Goal: Task Accomplishment & Management: Complete application form

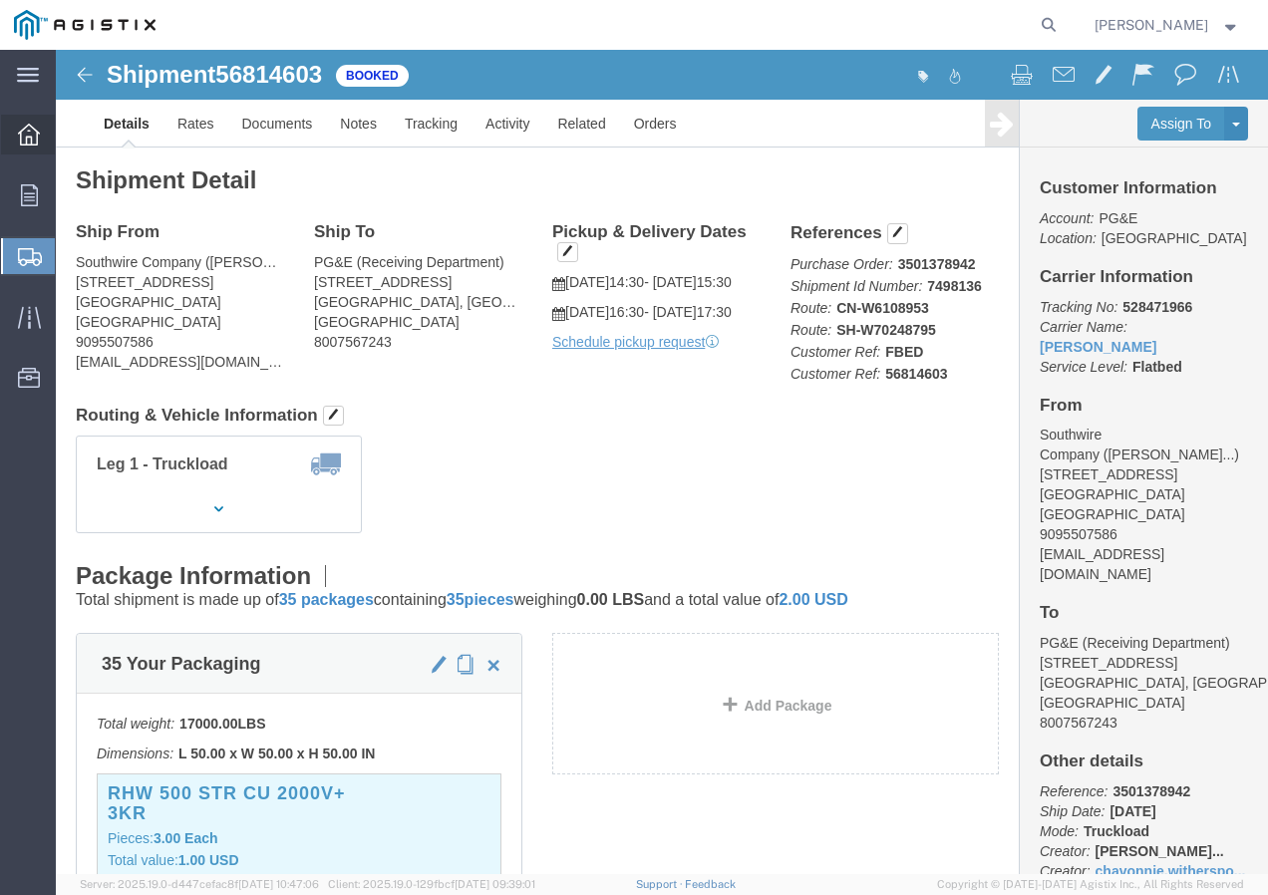
click at [34, 141] on icon at bounding box center [29, 135] width 22 height 22
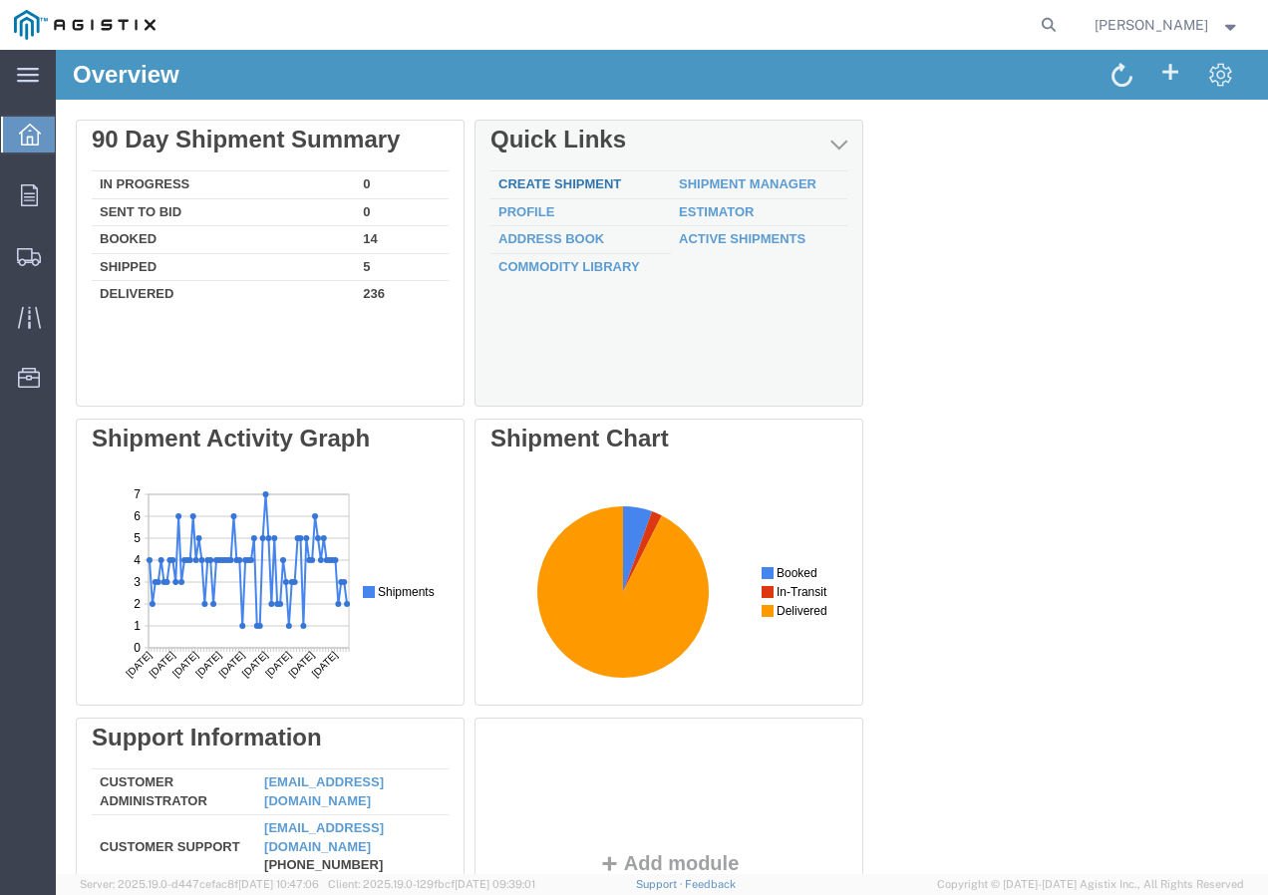
click at [597, 178] on link "Create Shipment" at bounding box center [560, 184] width 123 height 15
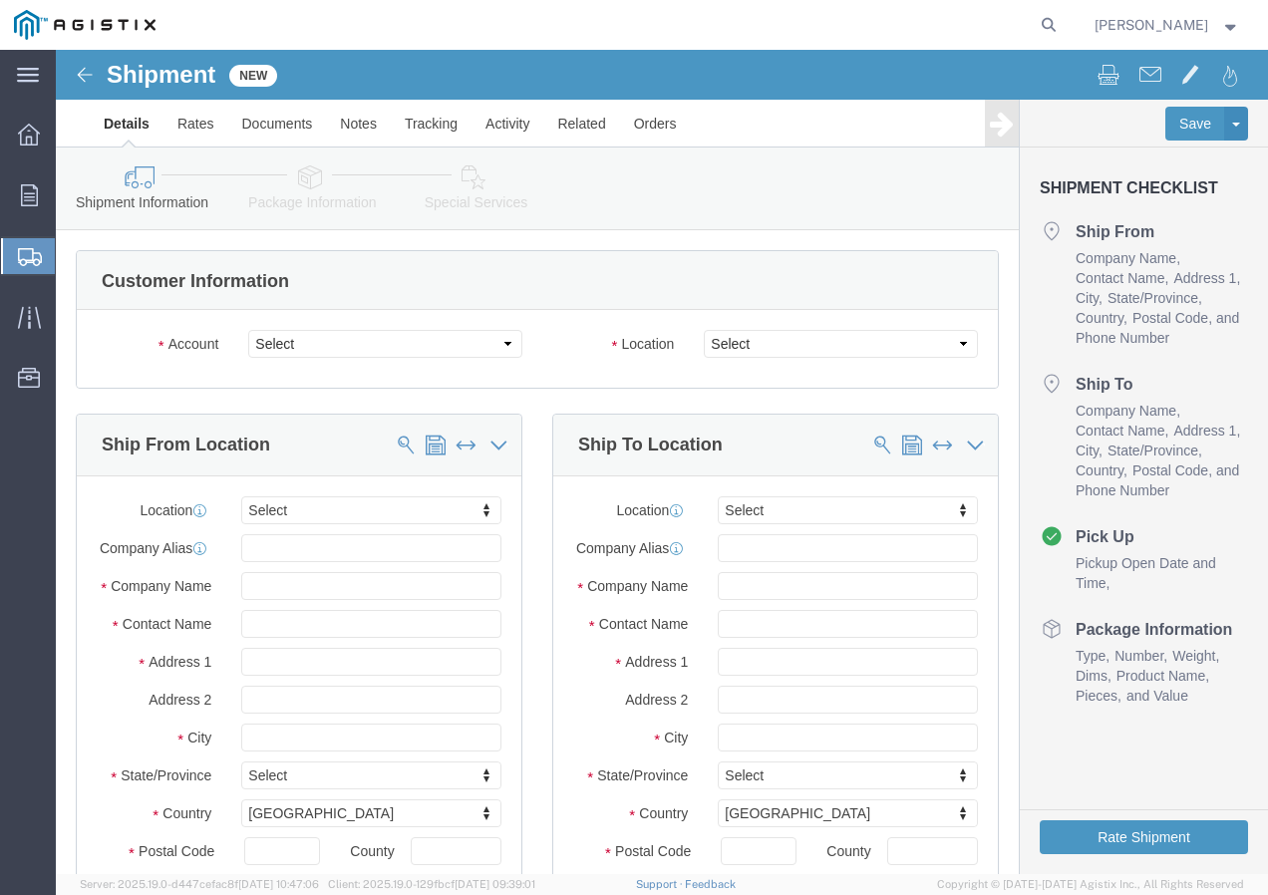
select select
click select "Select PG&E Southwire Company"
select select "9596"
click select "Select PG&E Southwire Company"
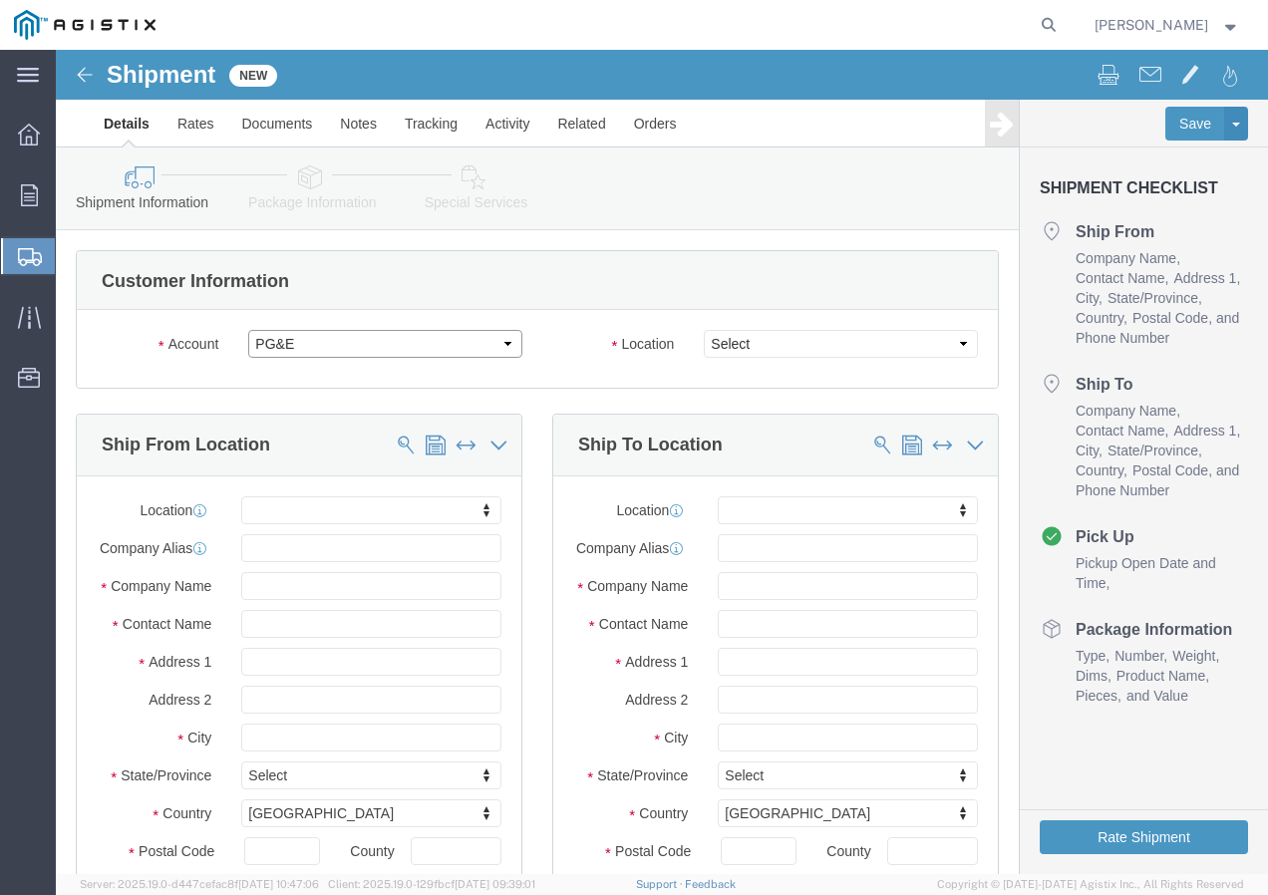
select select "PURCHORD"
select select
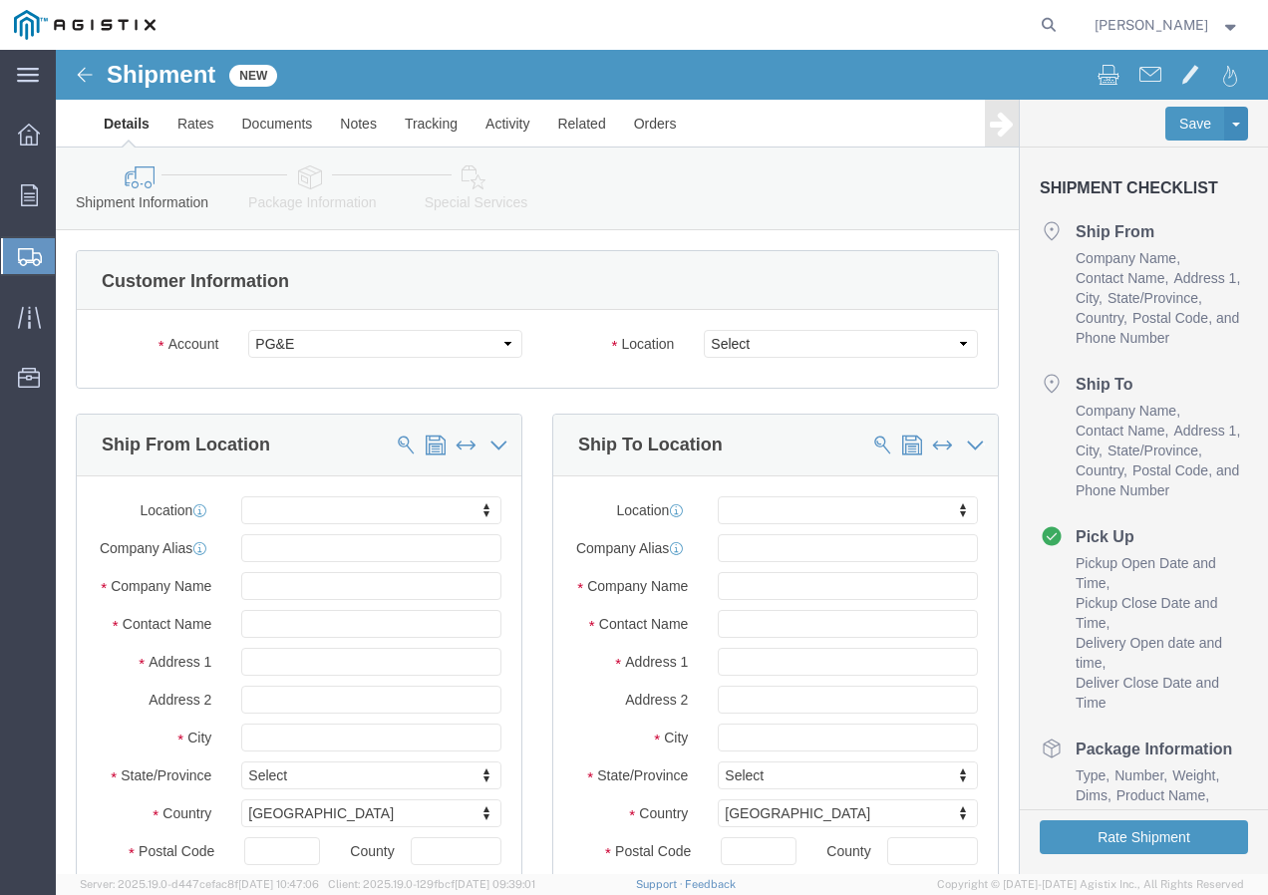
click div
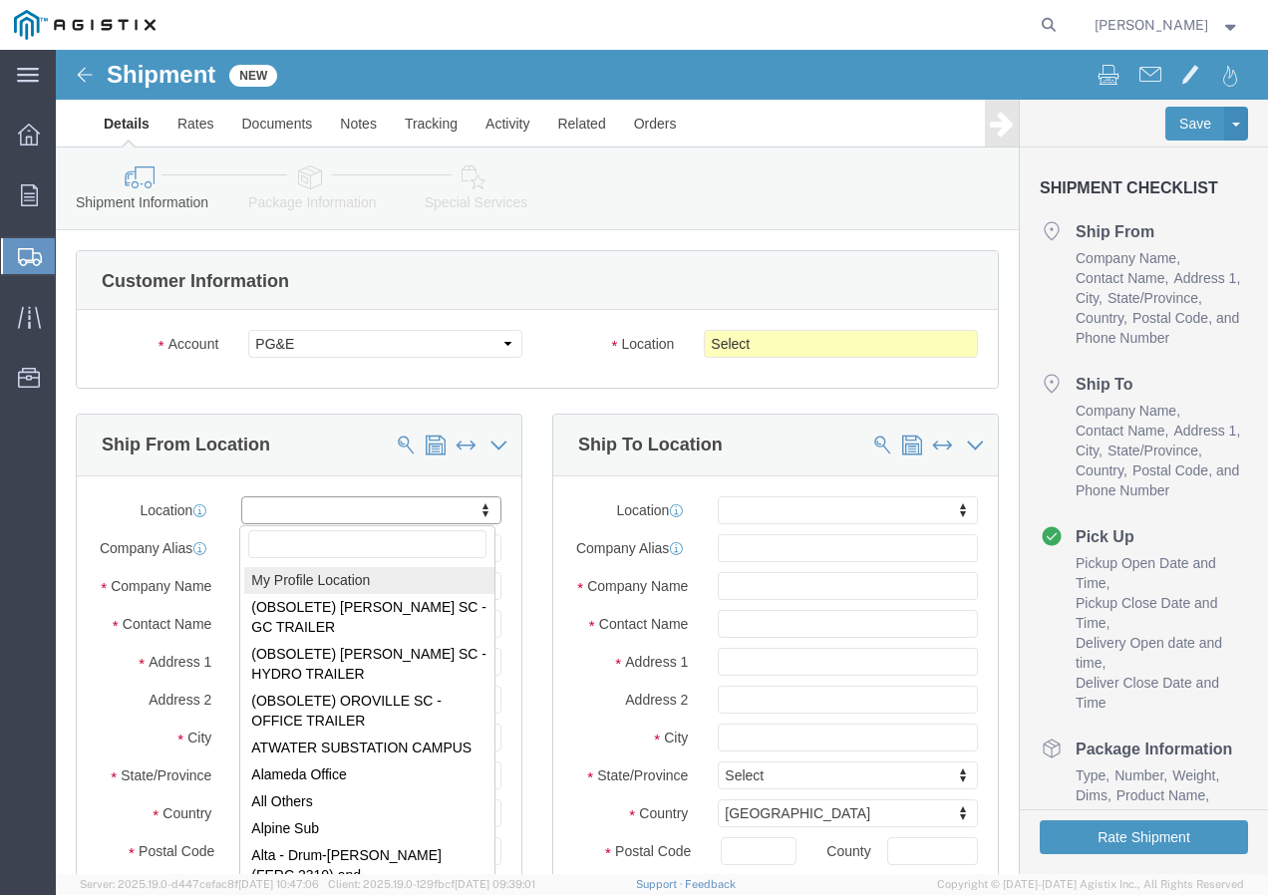
select select "MYPROFILE"
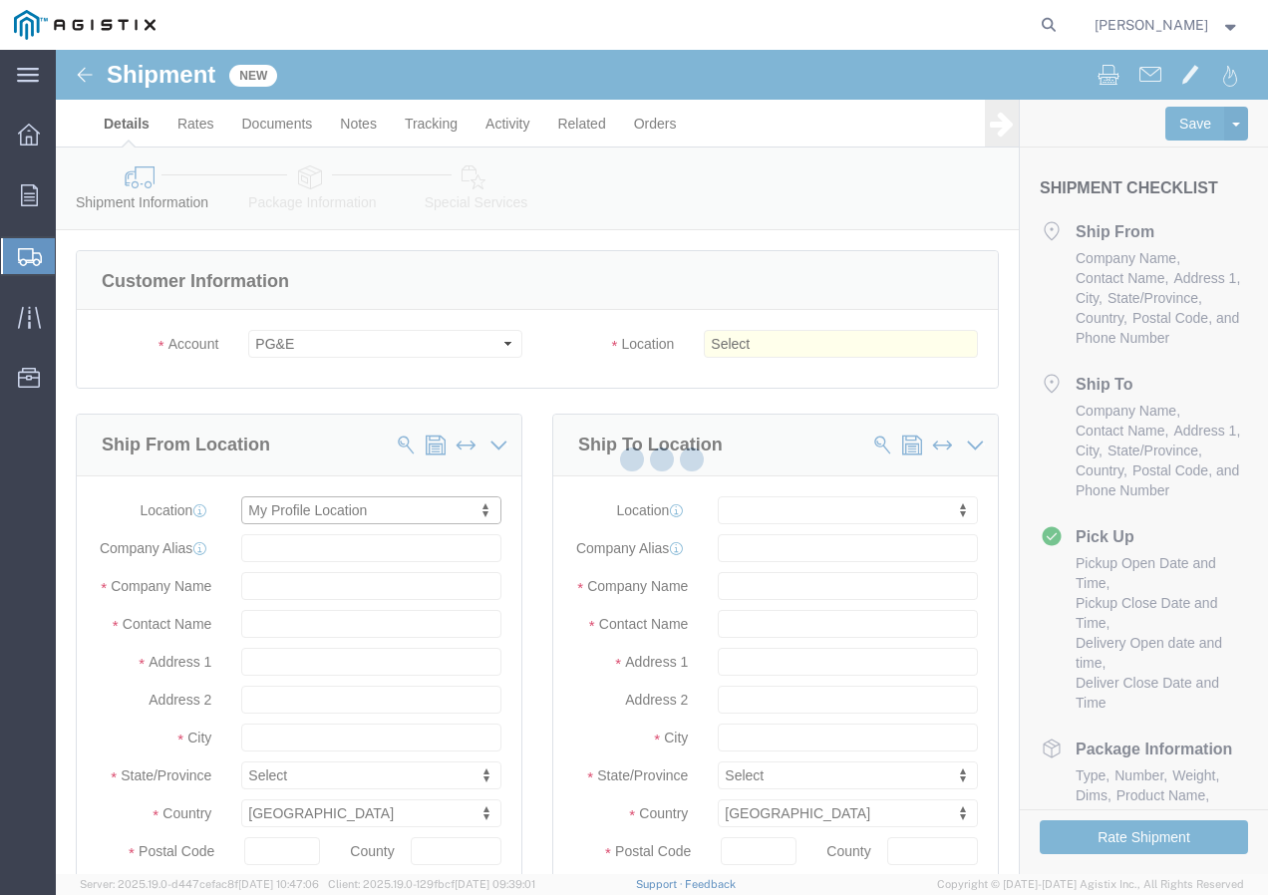
type input "Southwire Company"
type input "[PERSON_NAME]"
type input "[STREET_ADDRESS]"
type input "Fontana"
type input "92337"
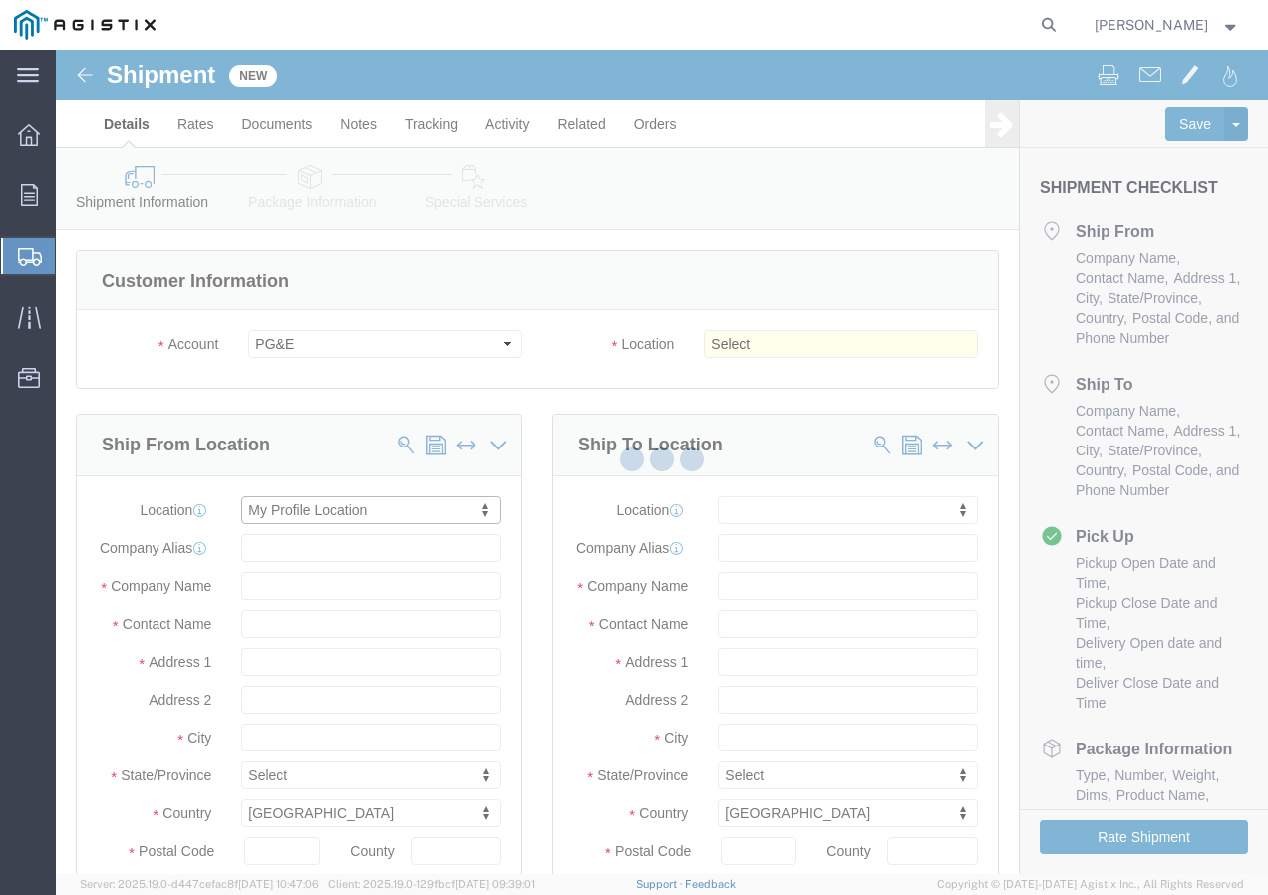
type input "9095507586"
type input "[EMAIL_ADDRESS][DOMAIN_NAME]"
checkbox input "true"
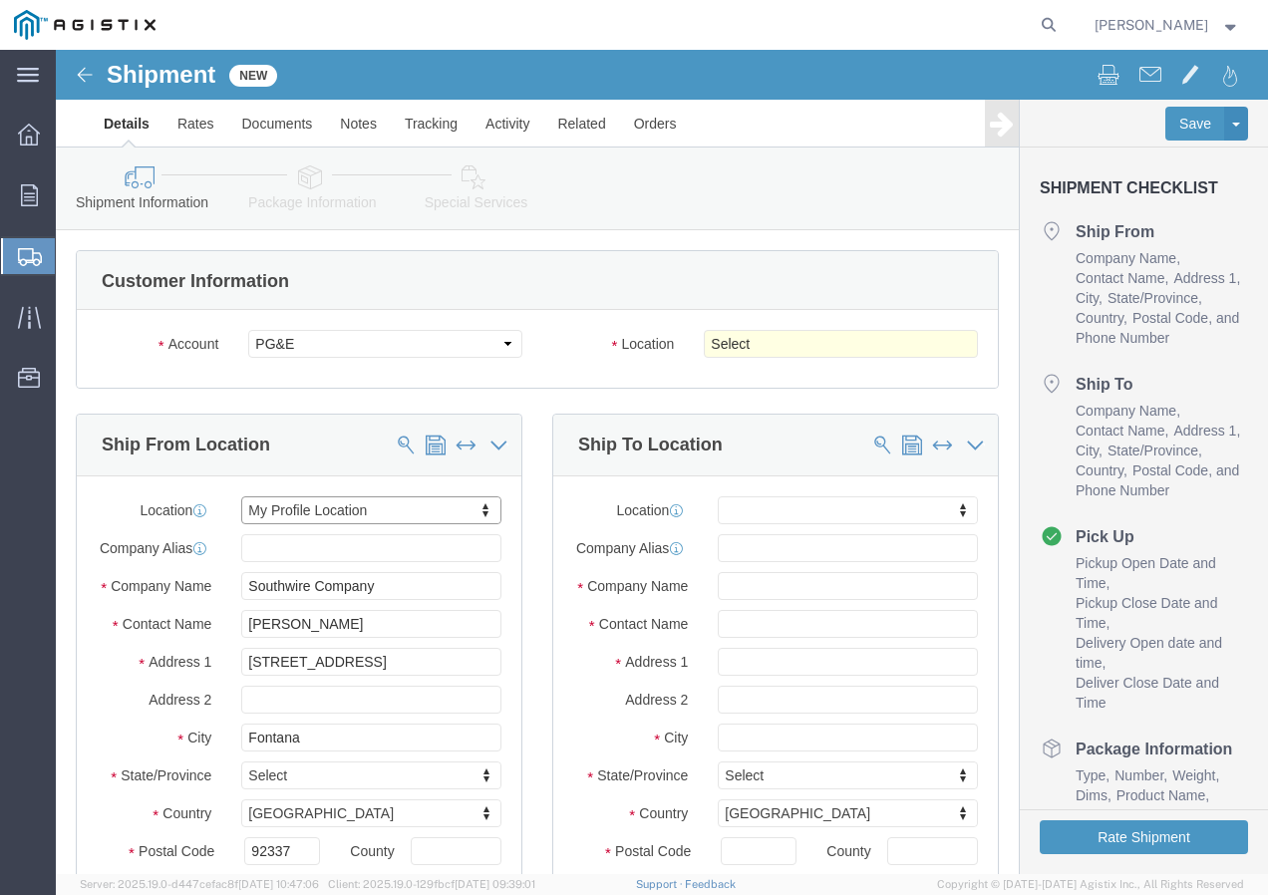
select select "CA"
click select "Select All Others [GEOGRAPHIC_DATA] [GEOGRAPHIC_DATA] [GEOGRAPHIC_DATA] [GEOGRA…"
select select "19745"
click select "Select All Others [GEOGRAPHIC_DATA] [GEOGRAPHIC_DATA] [GEOGRAPHIC_DATA] [GEOGRA…"
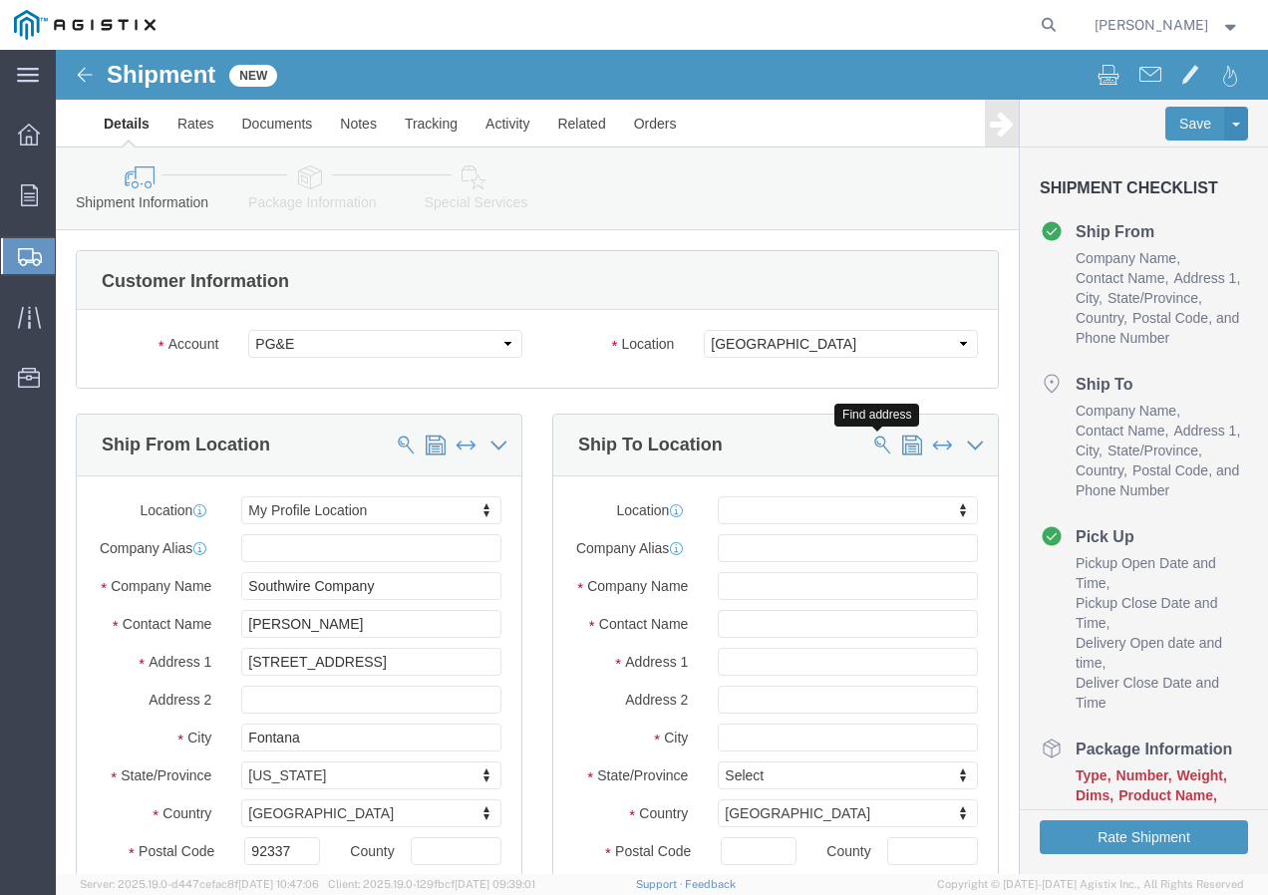
click span
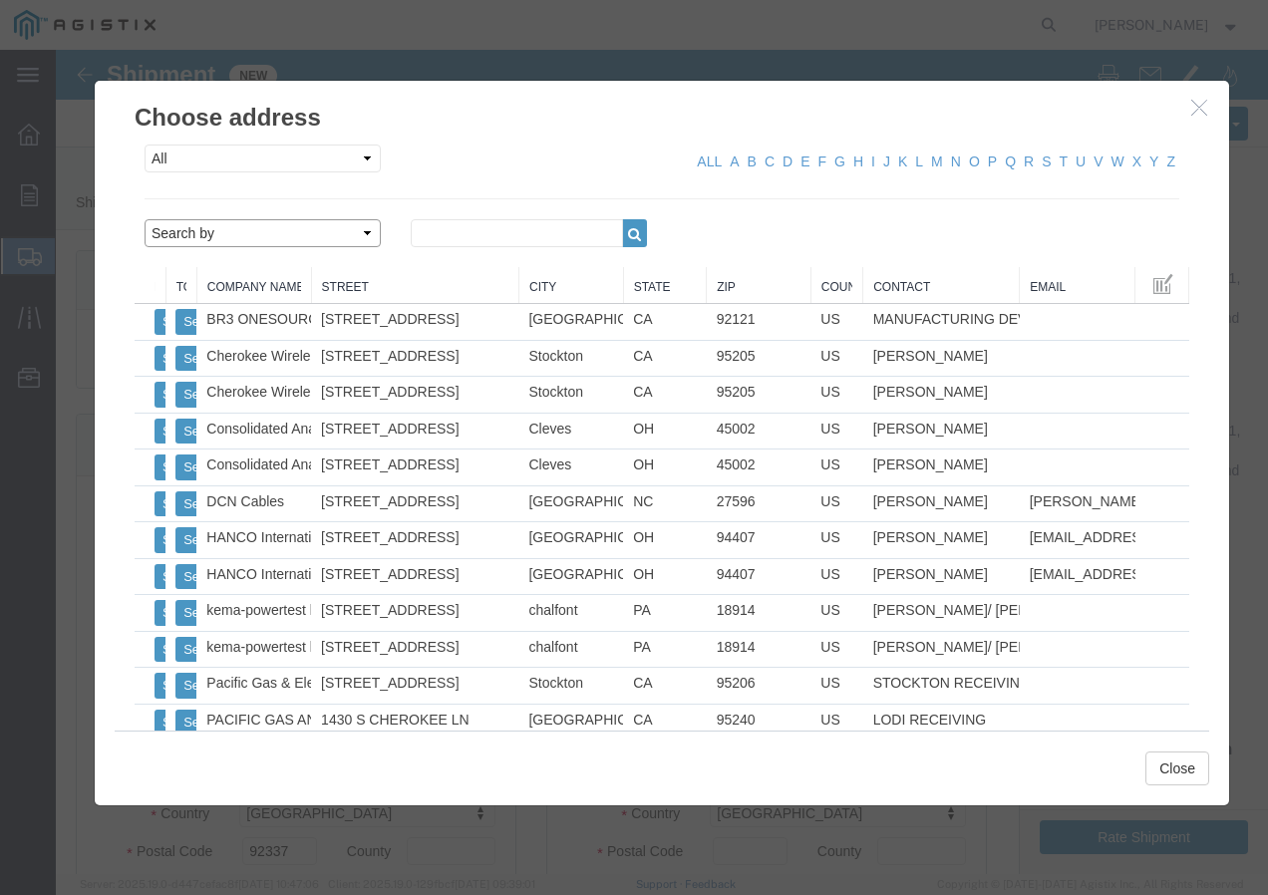
click select "Search by Address Book Name City Company Name Contact Name Country CustomerAlia…"
select select "city"
click select "Search by Address Book Name City Company Name Contact Name Country CustomerAlia…"
drag, startPoint x: 395, startPoint y: 191, endPoint x: 349, endPoint y: 179, distance: 47.4
click input "text"
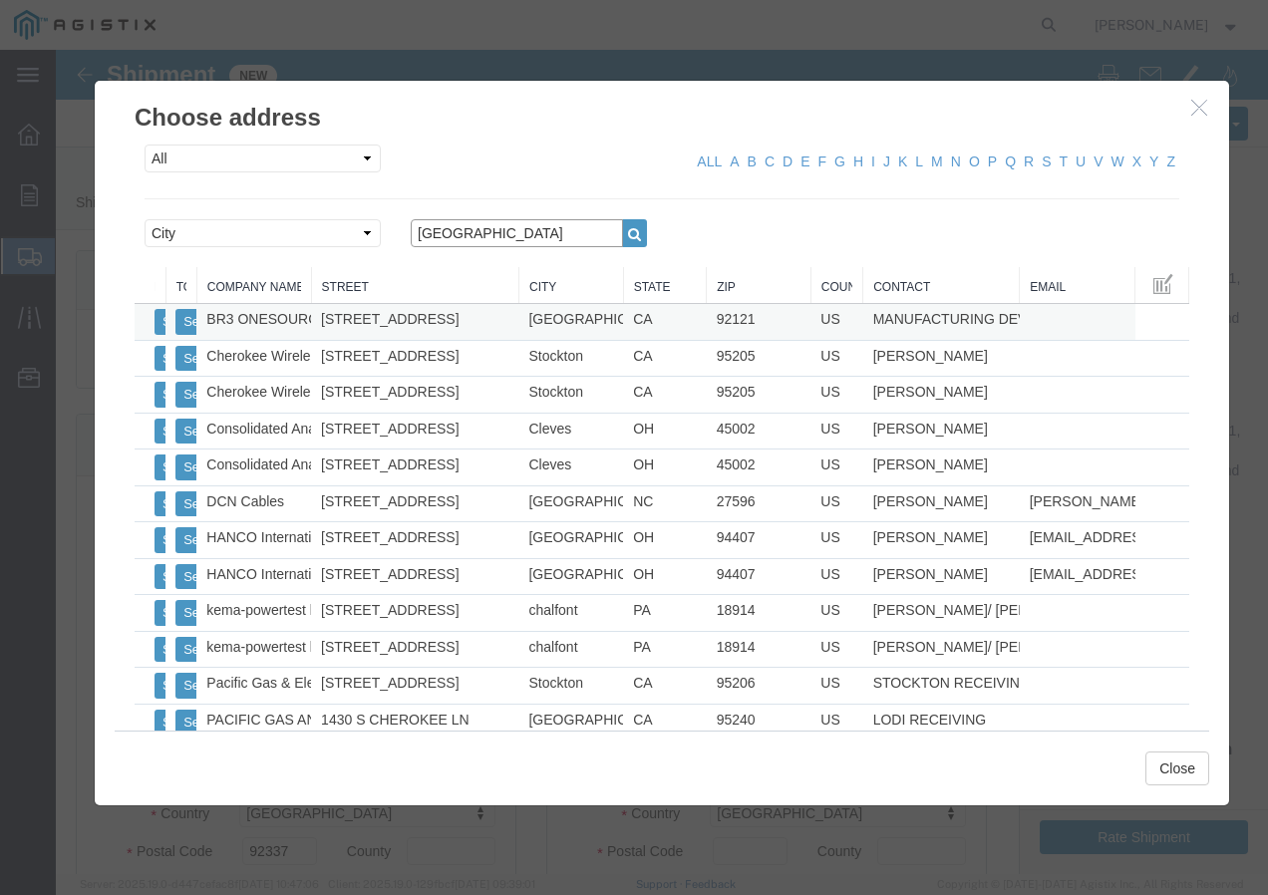
type input "[GEOGRAPHIC_DATA]"
click button "button"
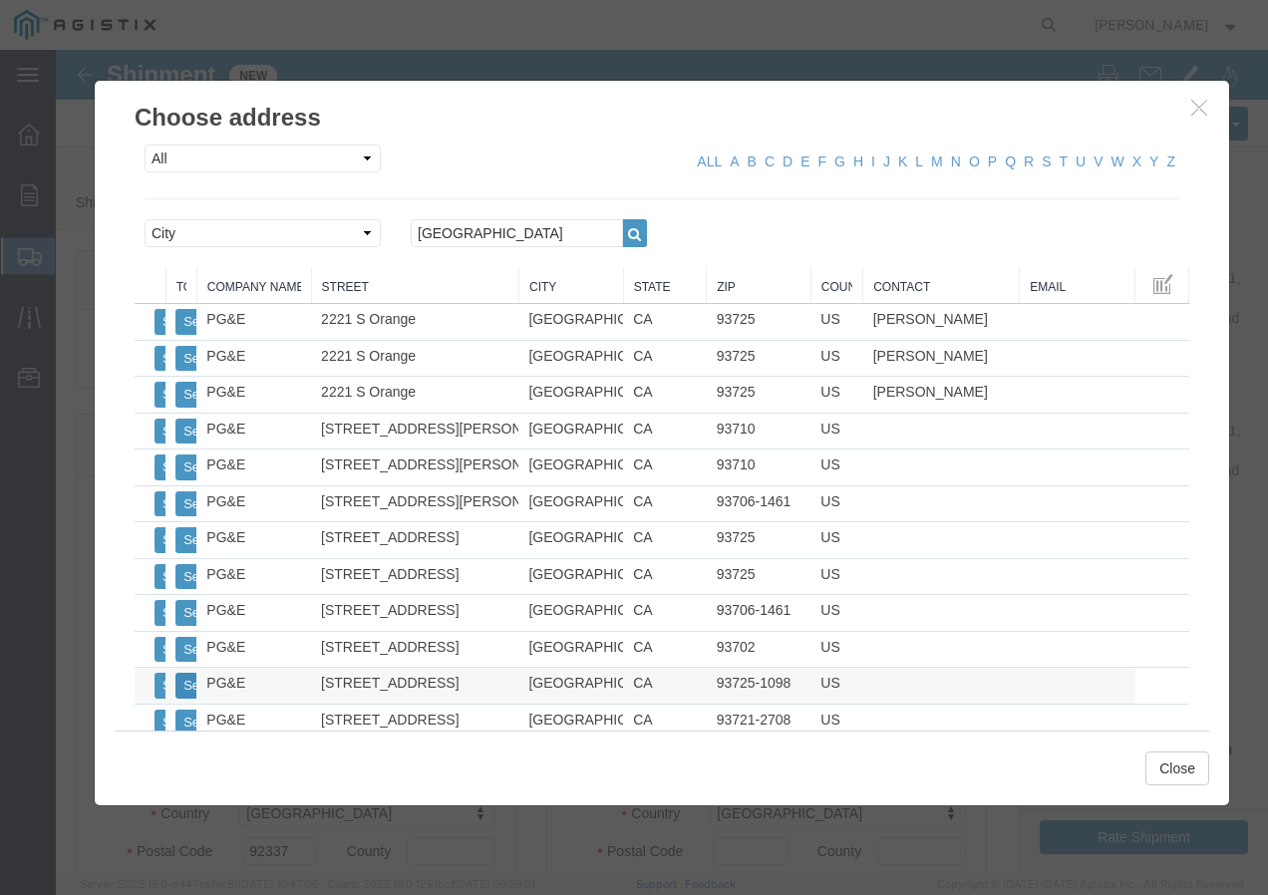
click button "Select"
select select
type input "PG&E"
type input "[STREET_ADDRESS]"
type input "[GEOGRAPHIC_DATA]"
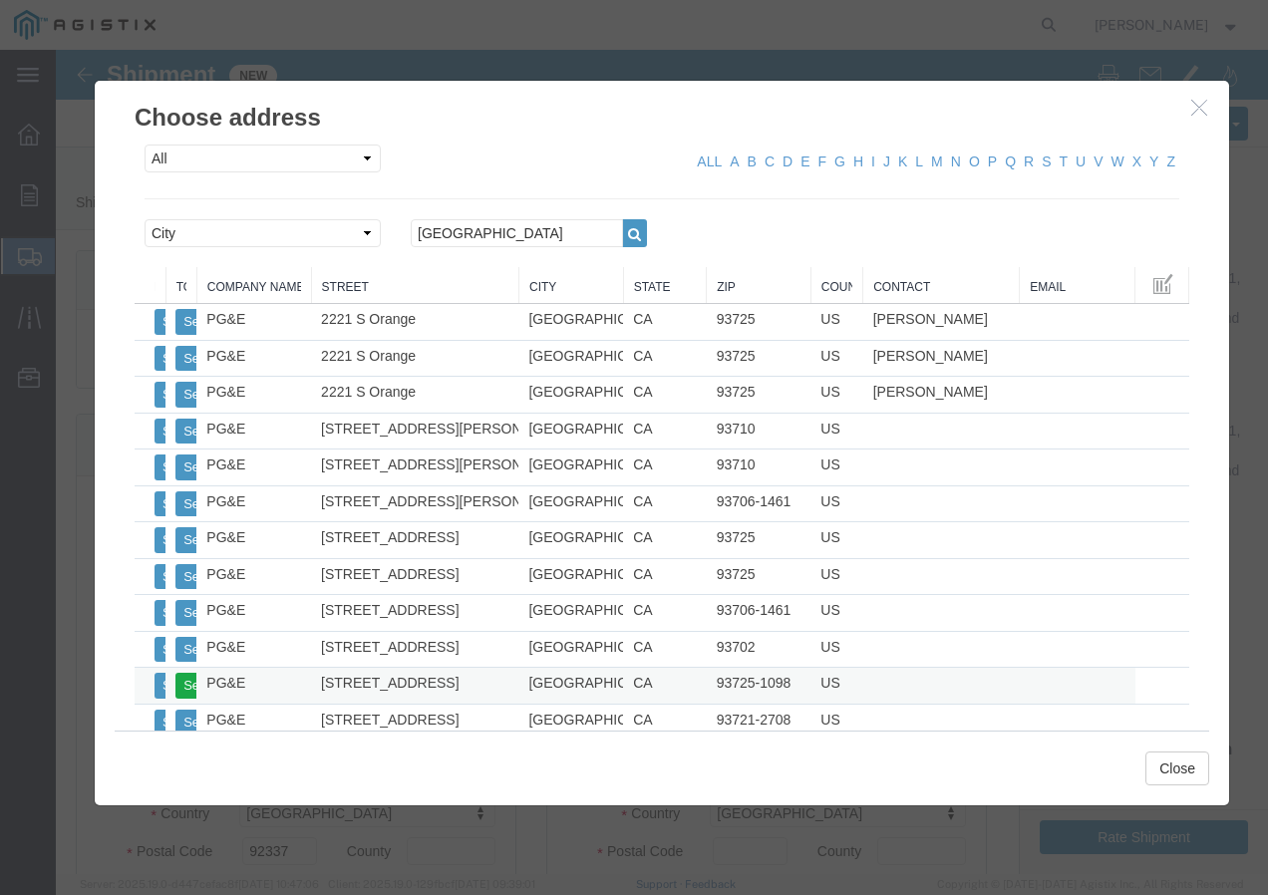
type input "93725-1098"
select select "CA"
click button "Close"
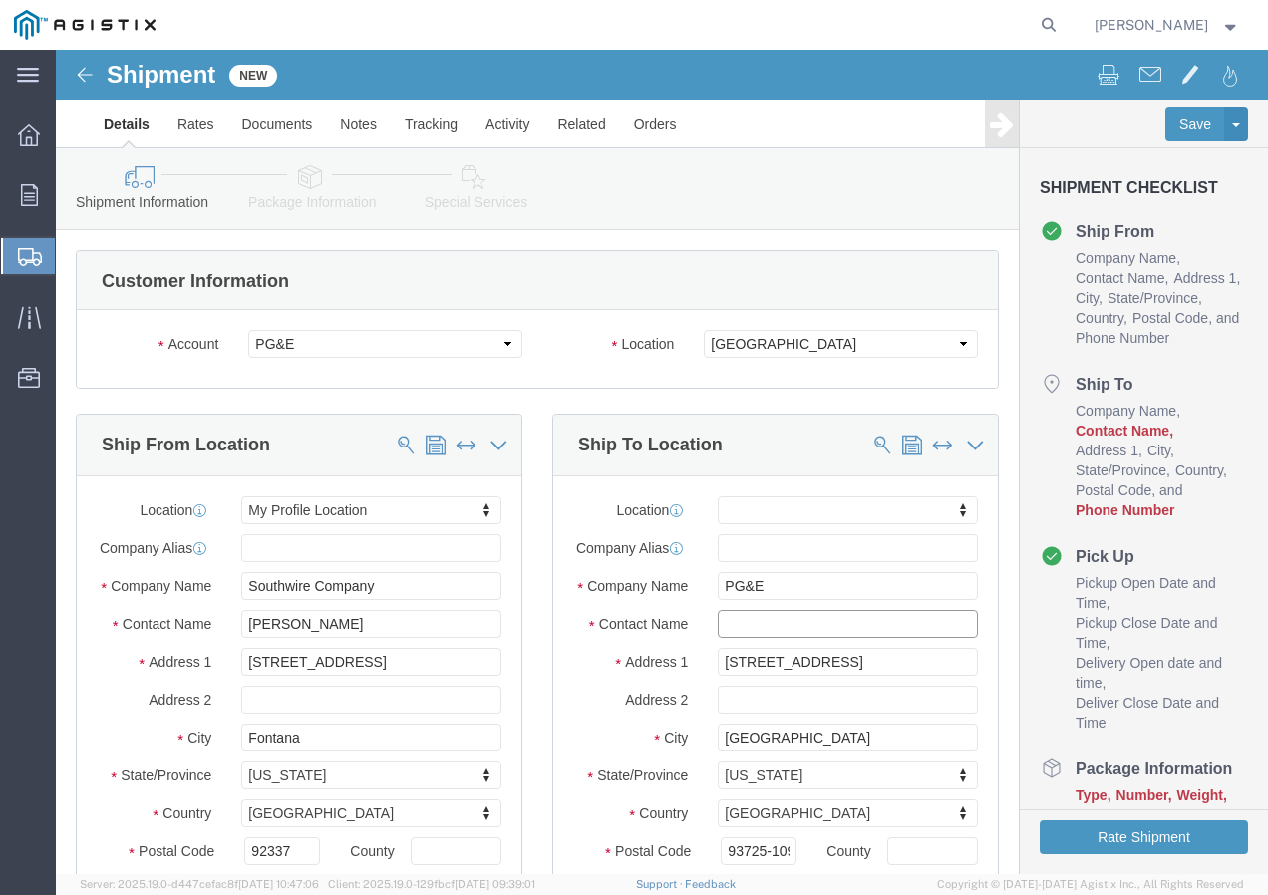
click input "text"
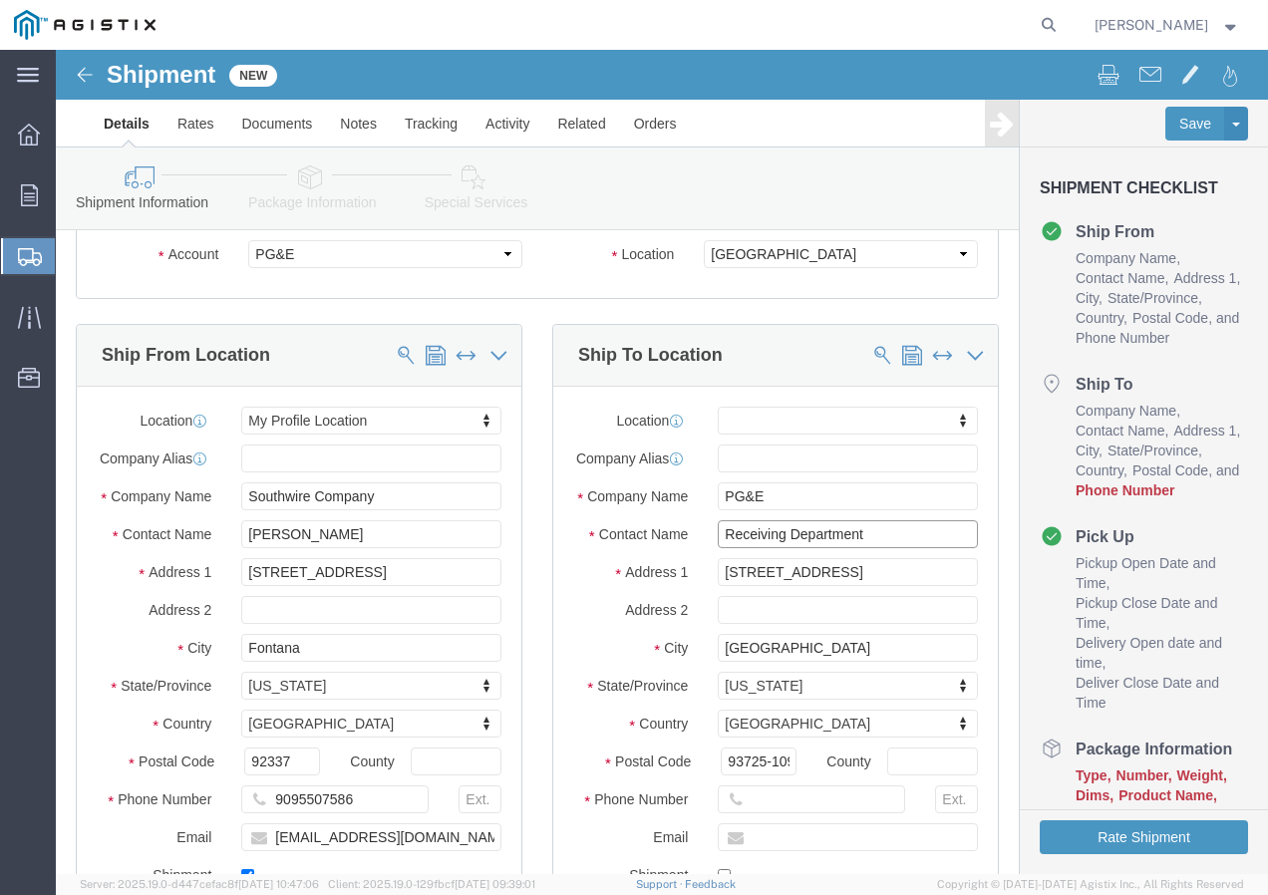
scroll to position [199, 0]
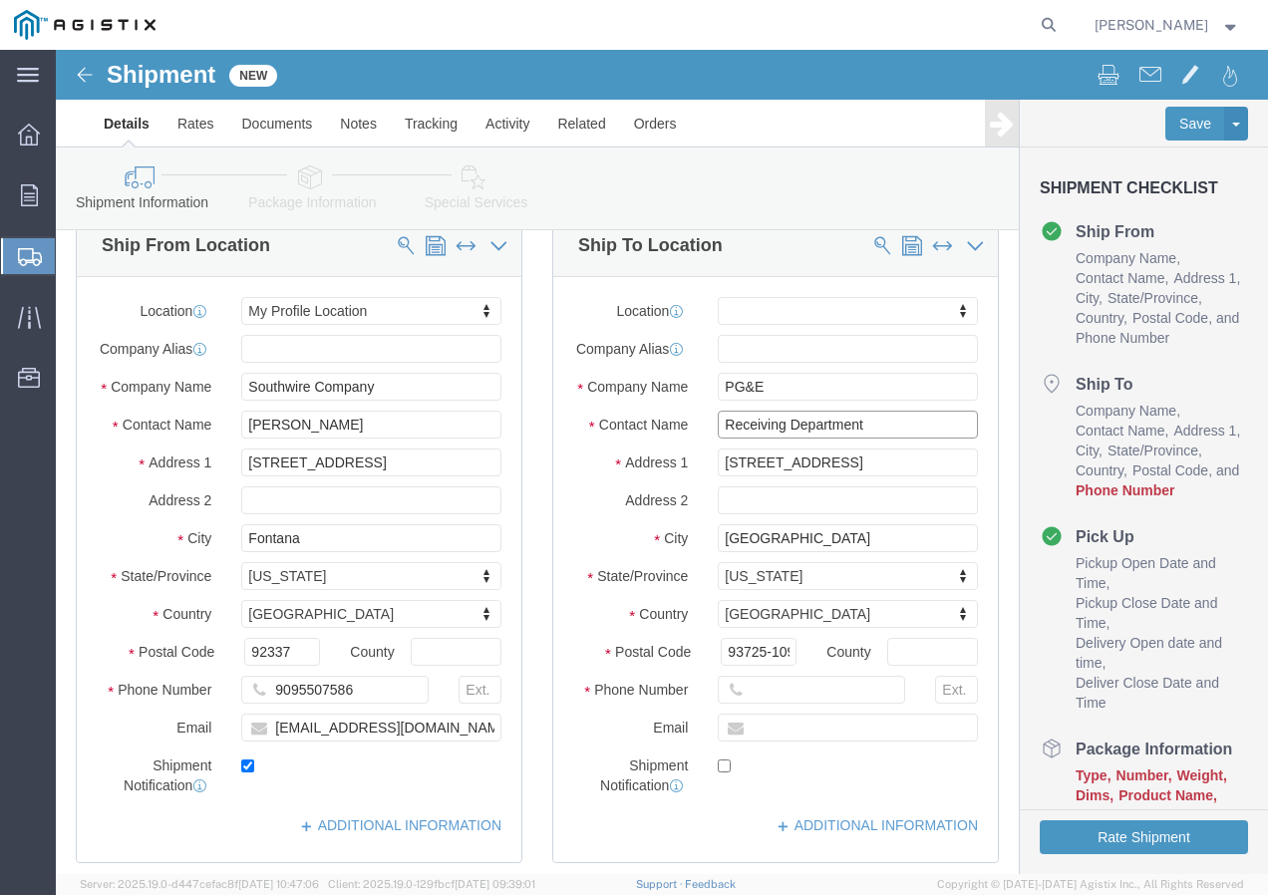
type input "Receiving Department"
click input "text"
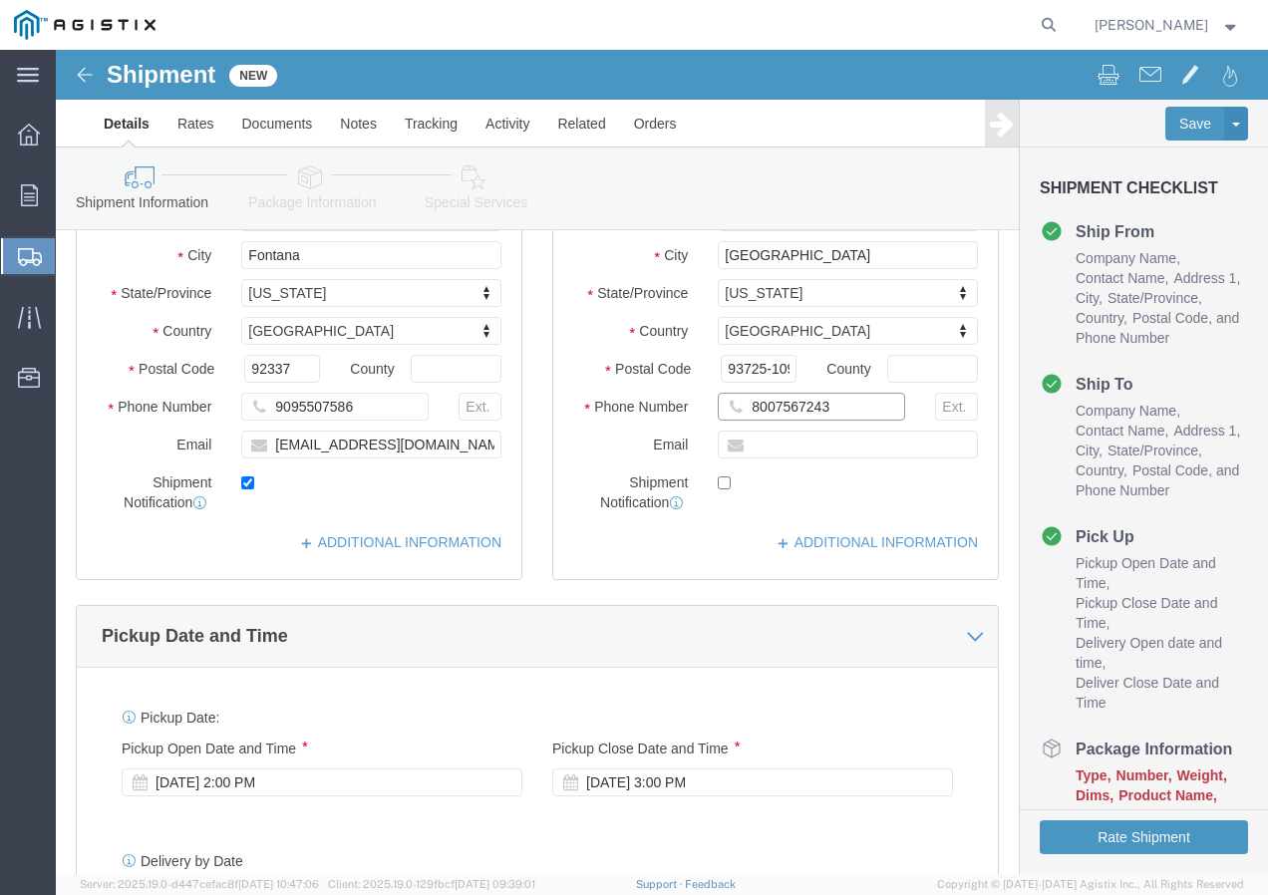
scroll to position [598, 0]
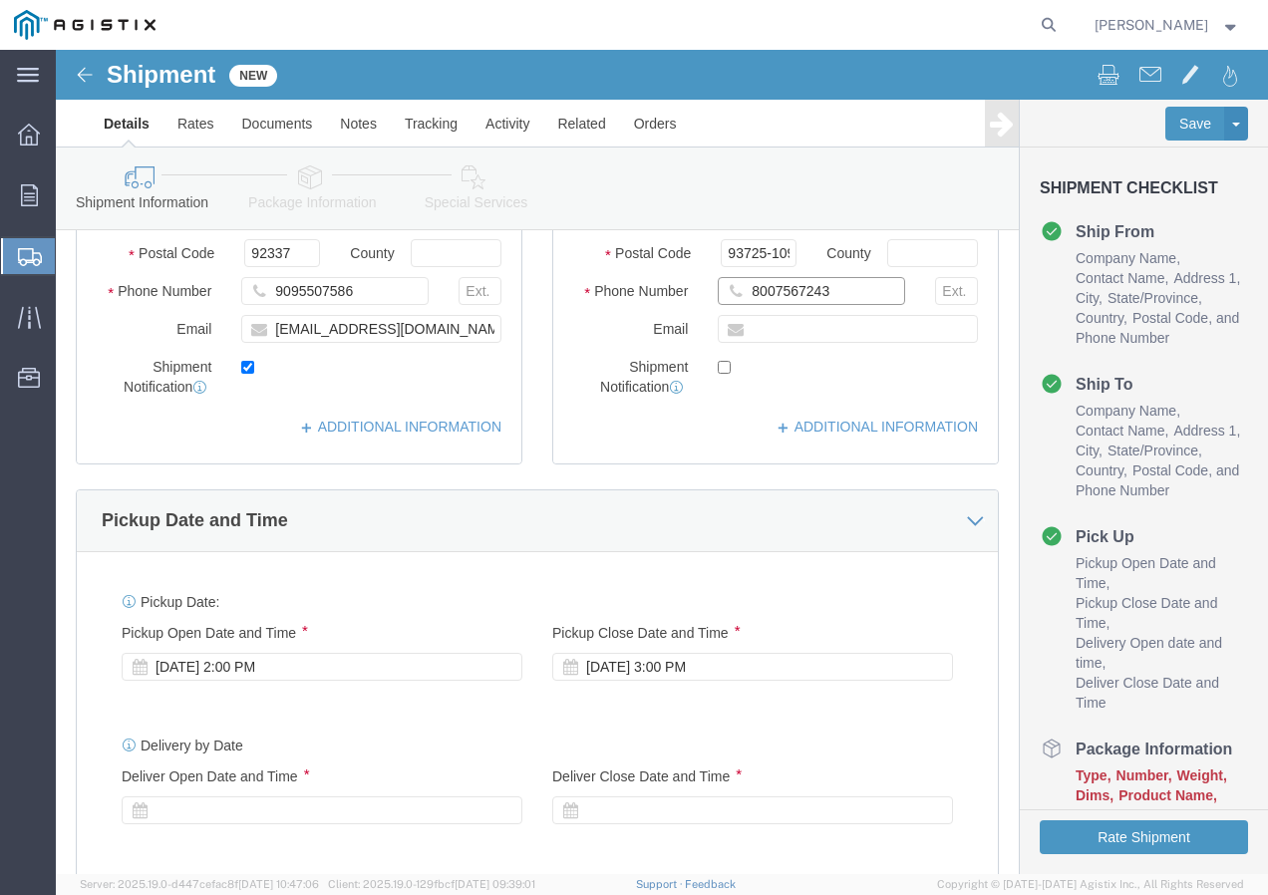
type input "8007567243"
click div "[DATE] 2:00 PM"
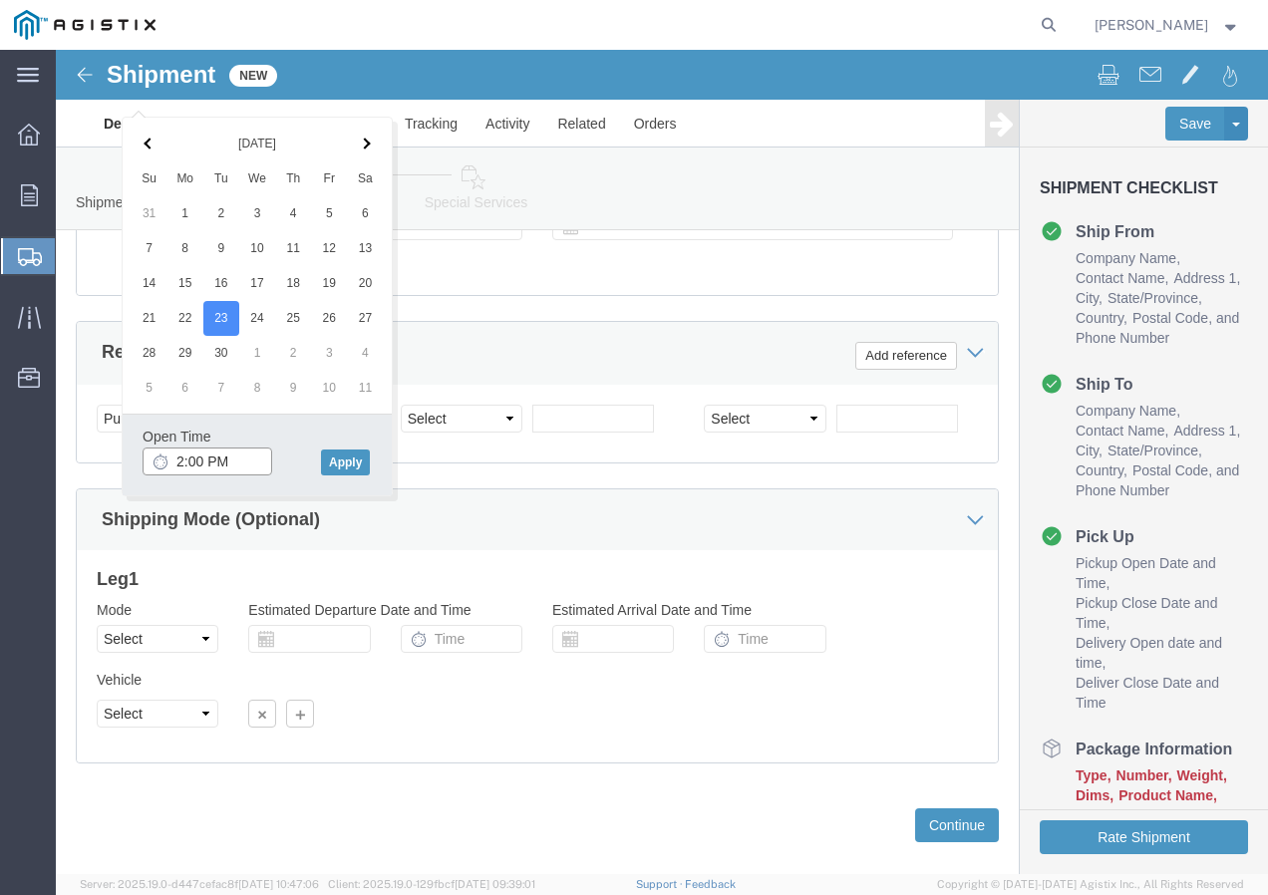
click input "2:00 PM"
type input "2:30 PM"
click button "Apply"
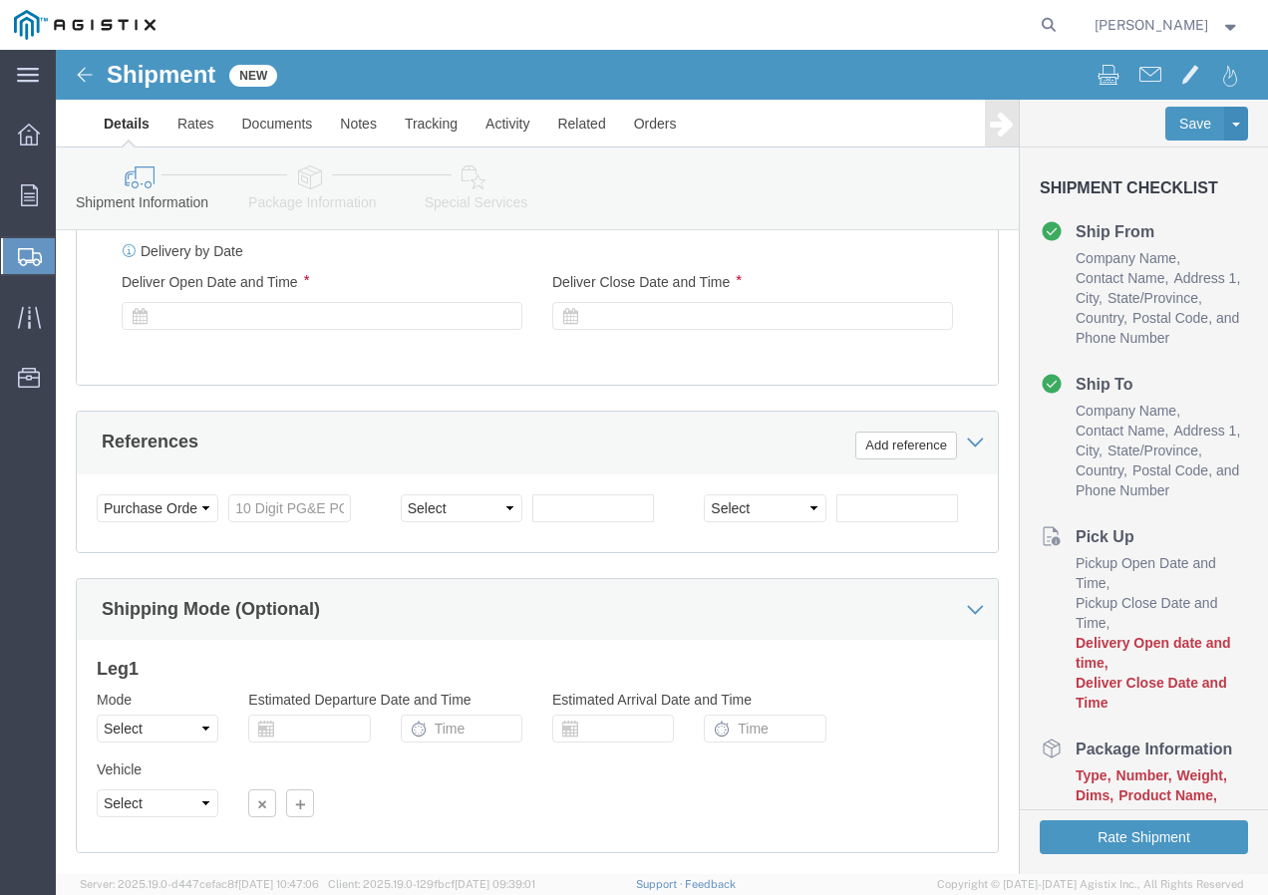
scroll to position [983, 0]
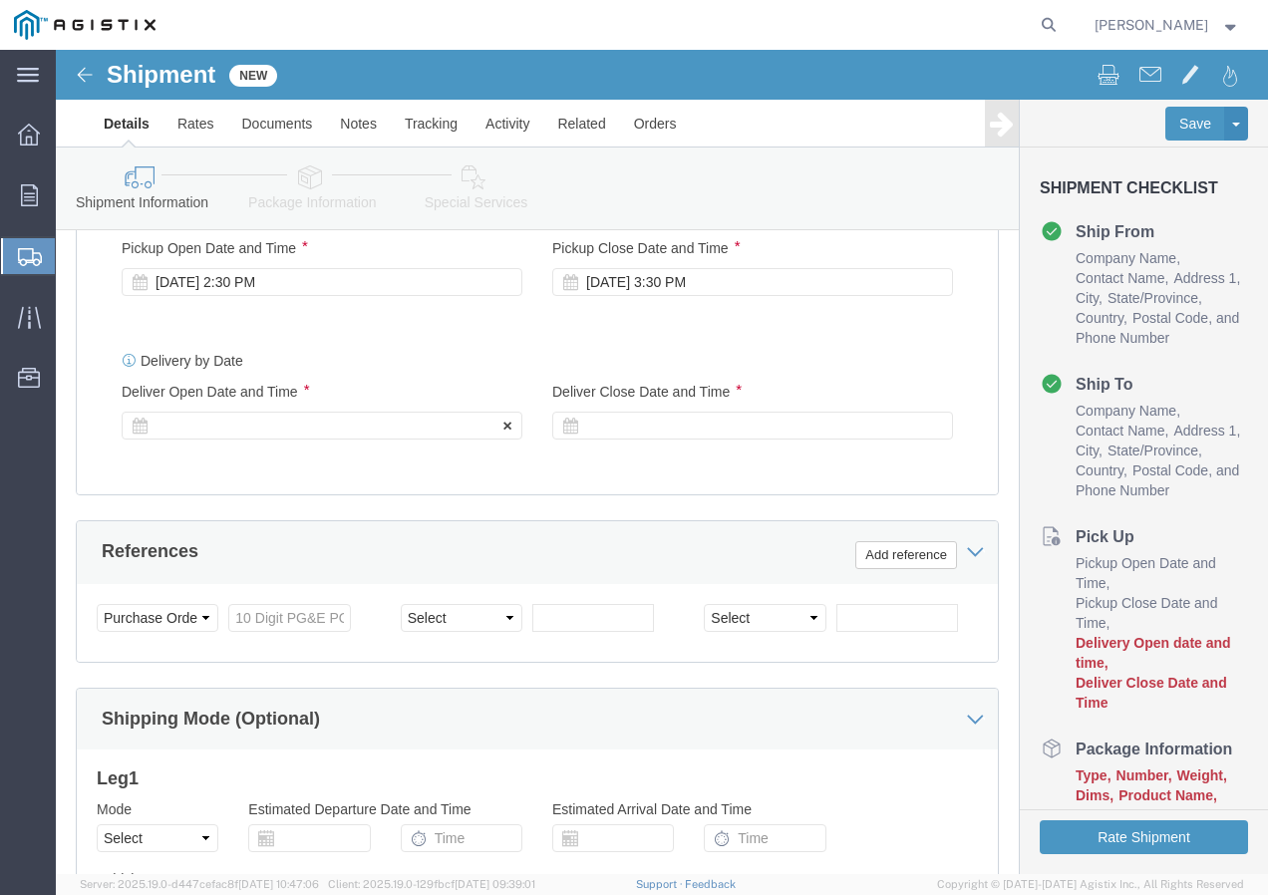
click div
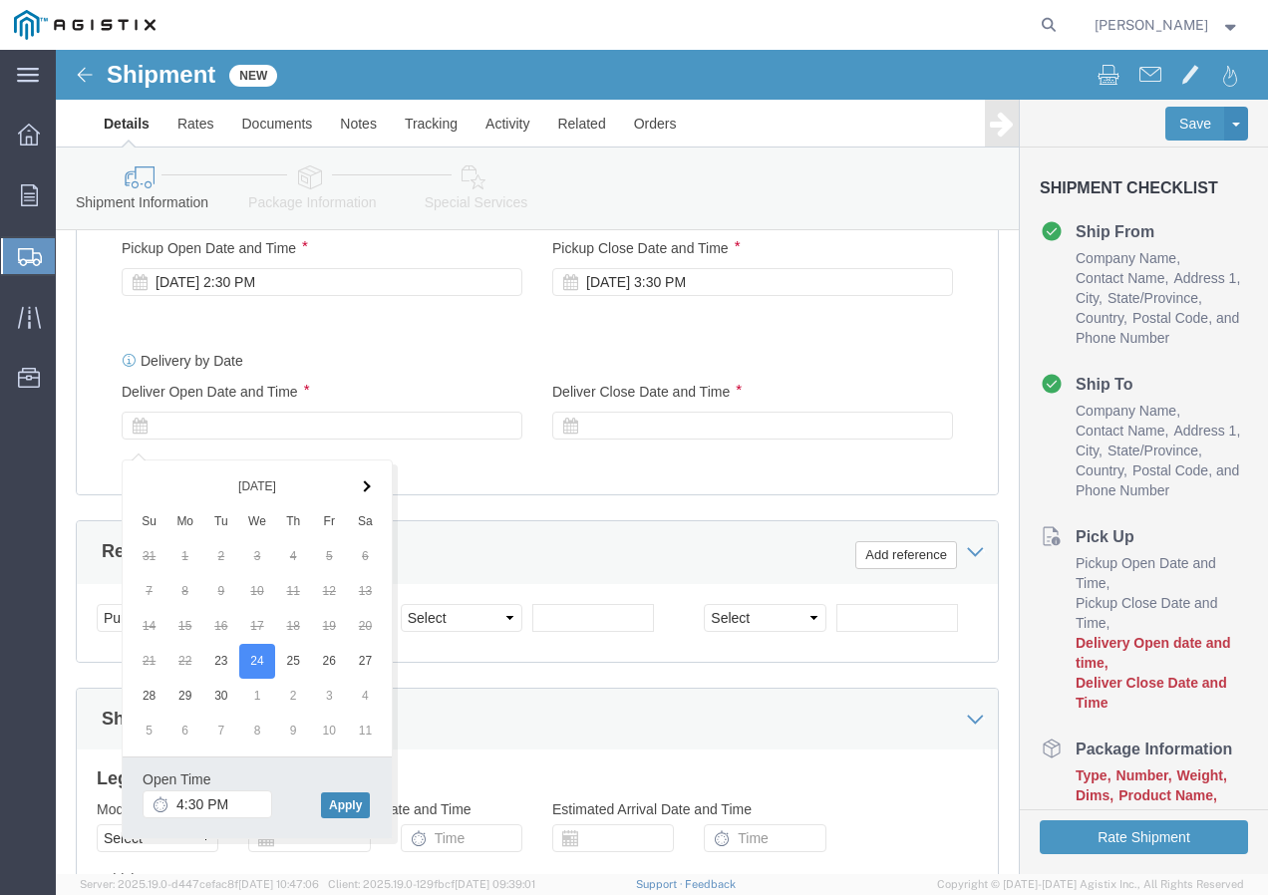
click button "Apply"
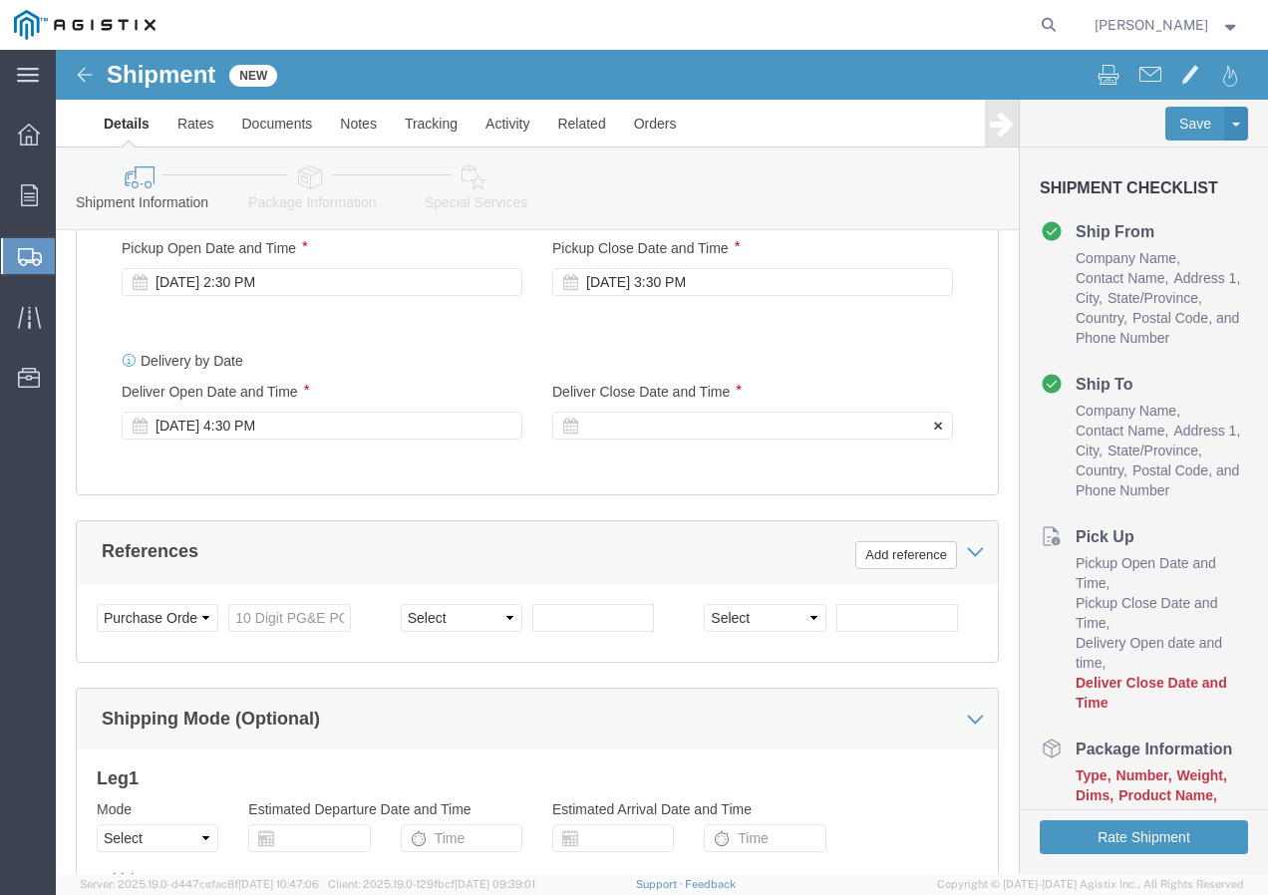
click div
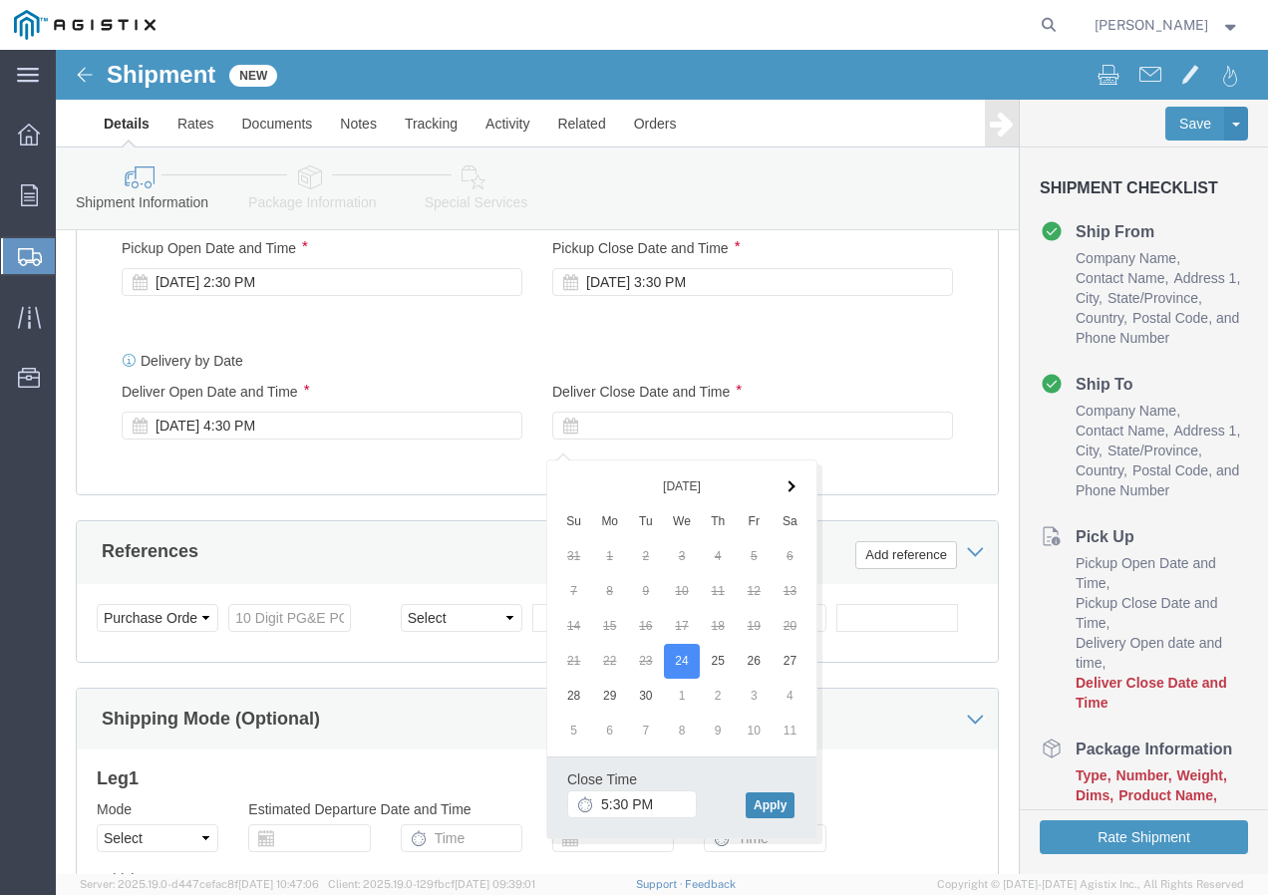
click button "Apply"
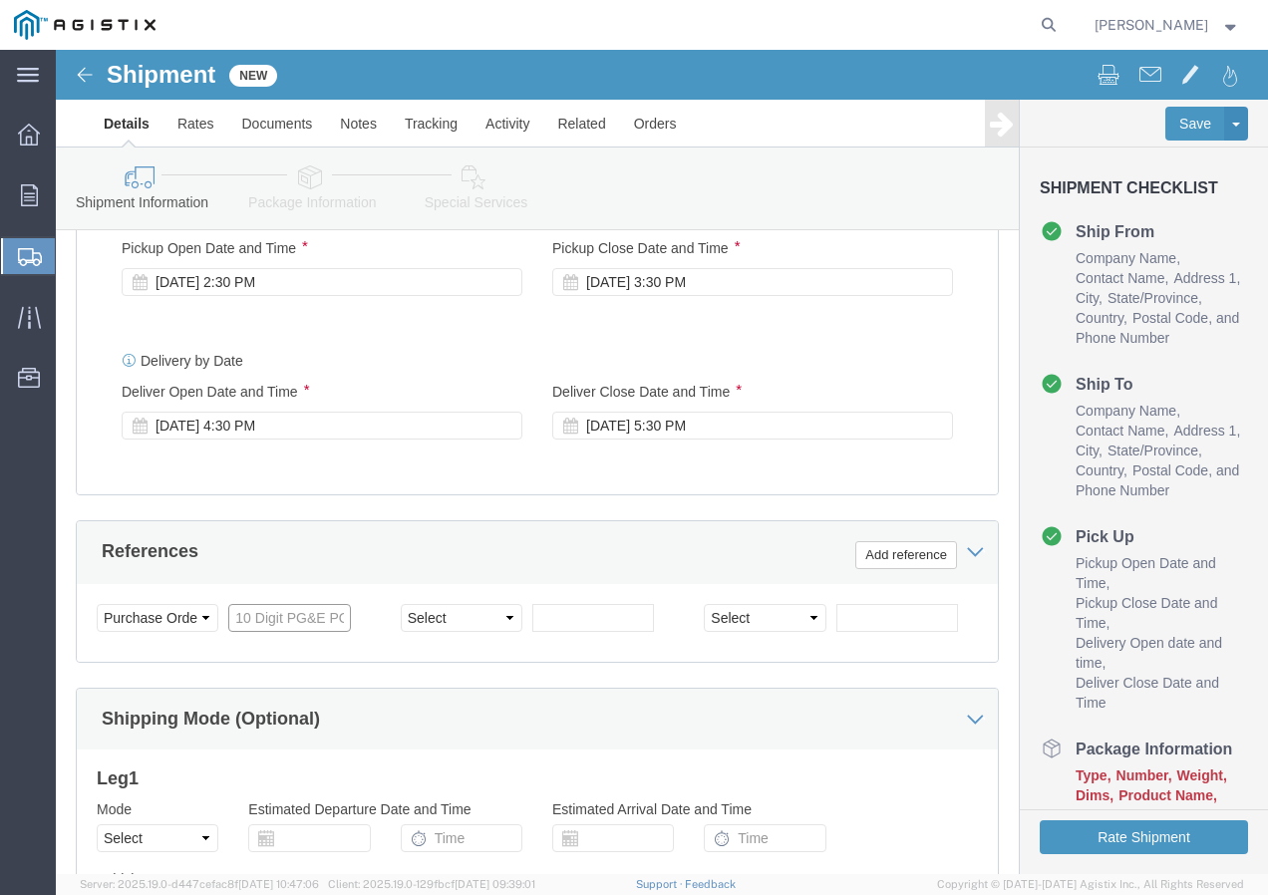
click input "text"
paste input "3501416317"
type input "3501416317"
drag, startPoint x: 402, startPoint y: 579, endPoint x: 413, endPoint y: 578, distance: 11.0
click select "Select Account Type Activity ID Airline Appointment Number ASN Batch Request # …"
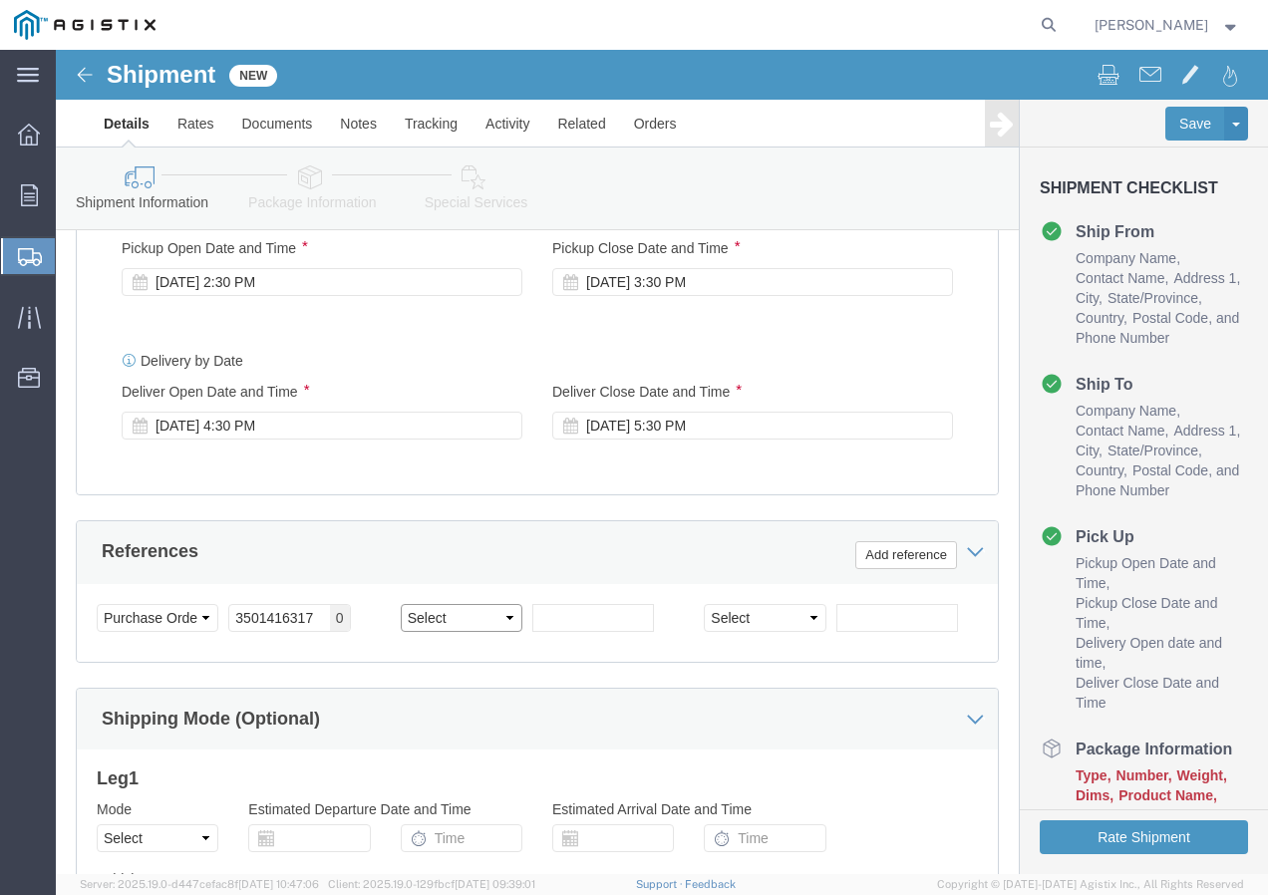
select select "SHIPMENTIDNUM"
click select "Select Account Type Activity ID Airline Appointment Number ASN Batch Request # …"
click input "text"
type input "7514615"
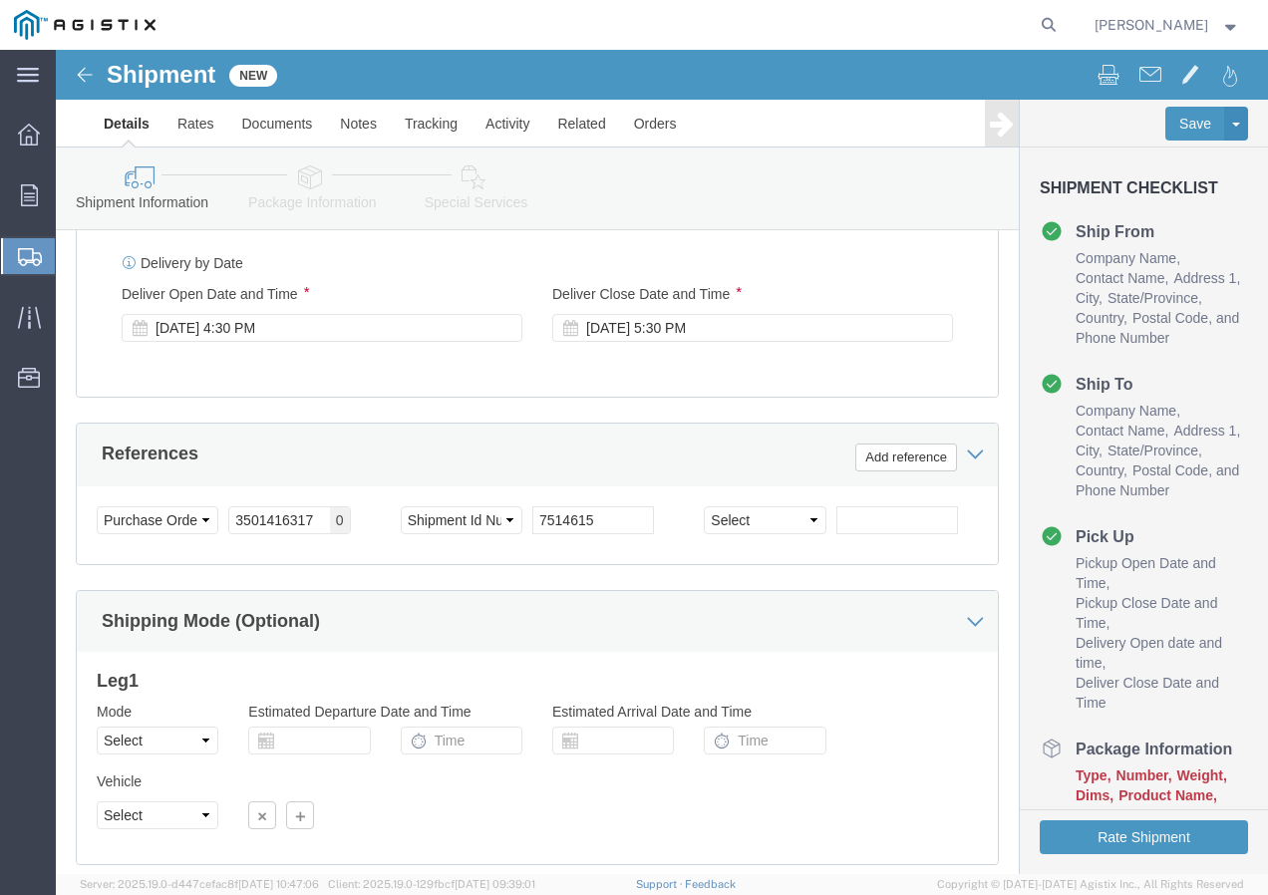
scroll to position [1228, 0]
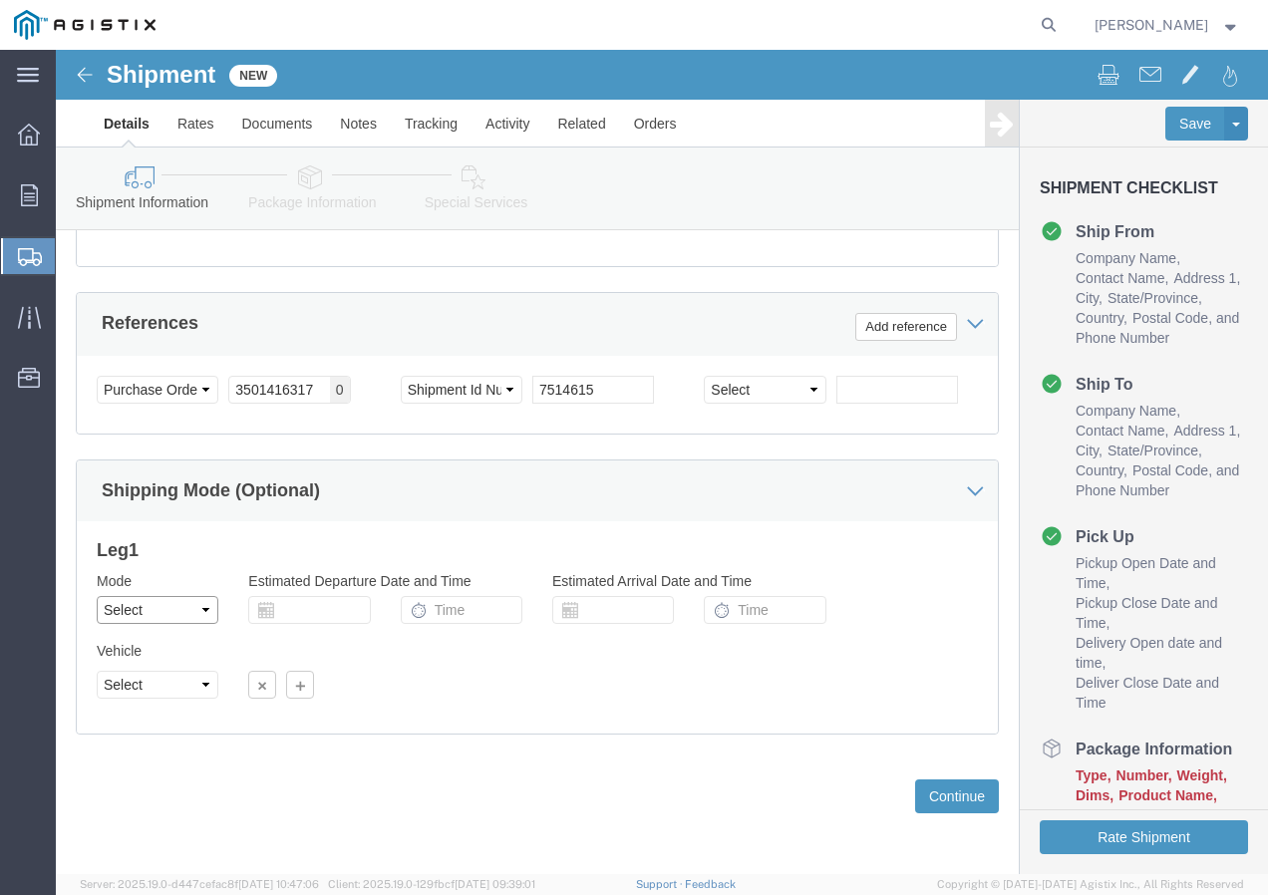
click select "Select Air Less than Truckload Multi-Leg Ocean Freight Rail Small Parcel Truckl…"
select select "TL"
click select "Select Air Less than Truckload Multi-Leg Ocean Freight Rail Small Parcel Truckl…"
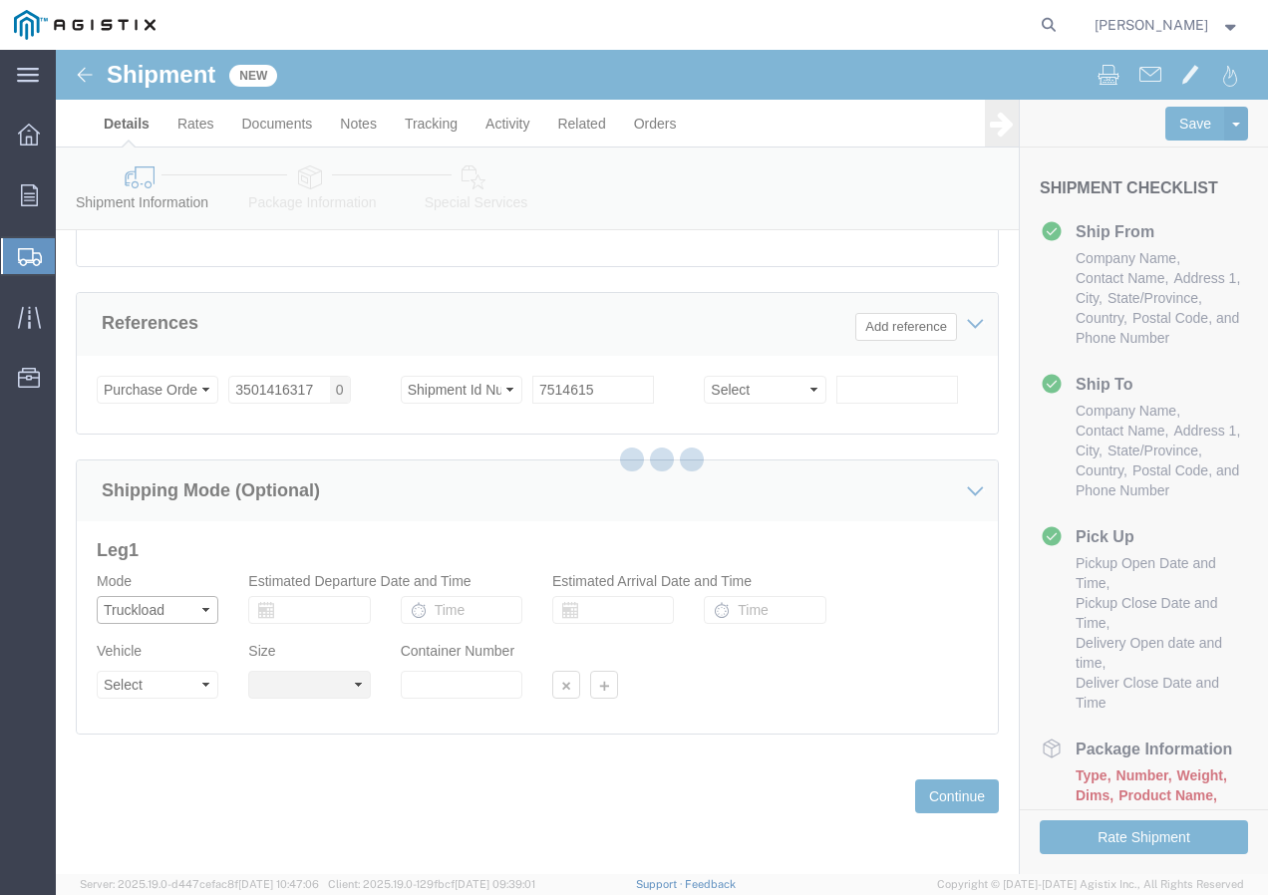
select select
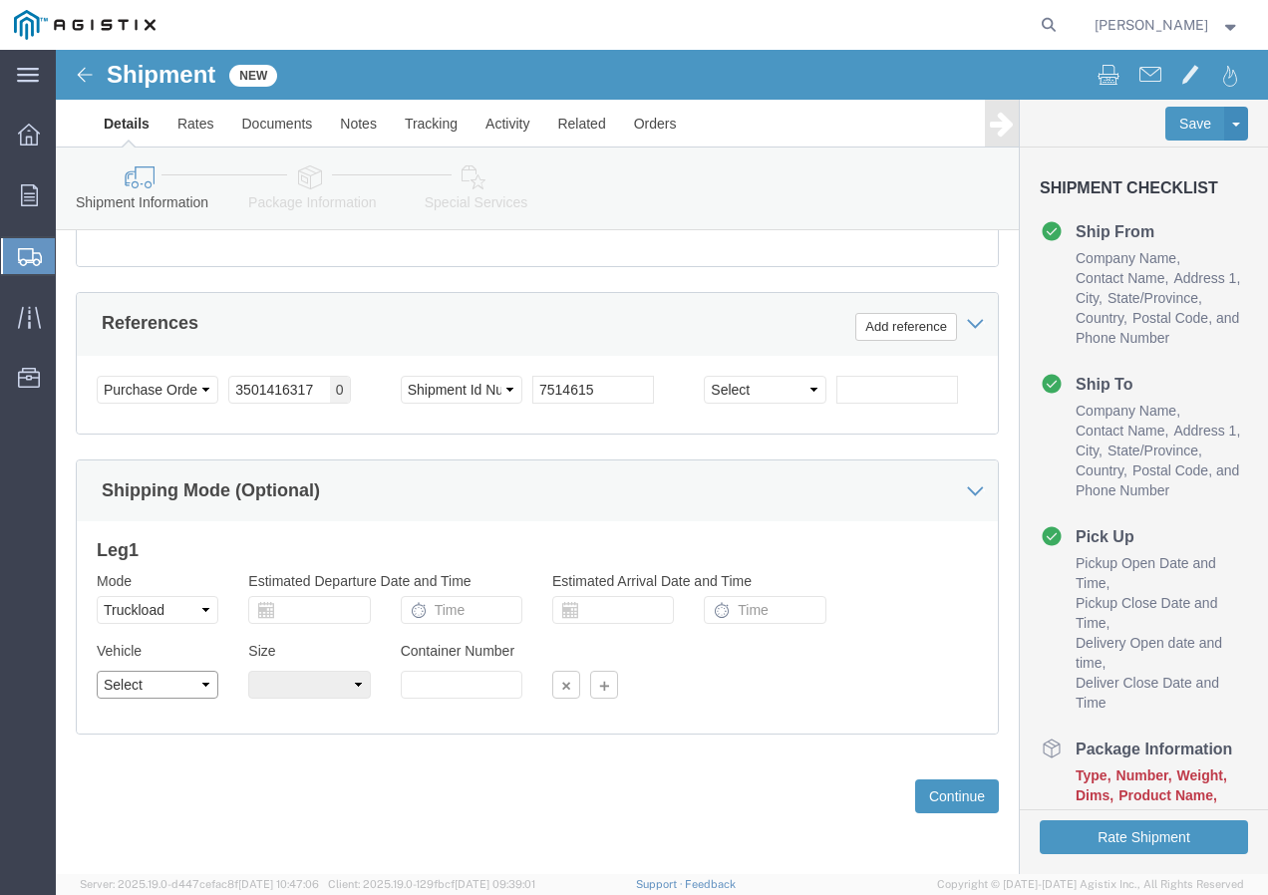
click select "Select 1-Ton (PSS) 10 Wheel 10 Yard Dump Truck 20 Yard Dump Truck Bobtail Botto…"
select select "FLBD"
click select "Select 1-Ton (PSS) 10 Wheel 10 Yard Dump Truck 20 Yard Dump Truck Bobtail Botto…"
click button "Continue"
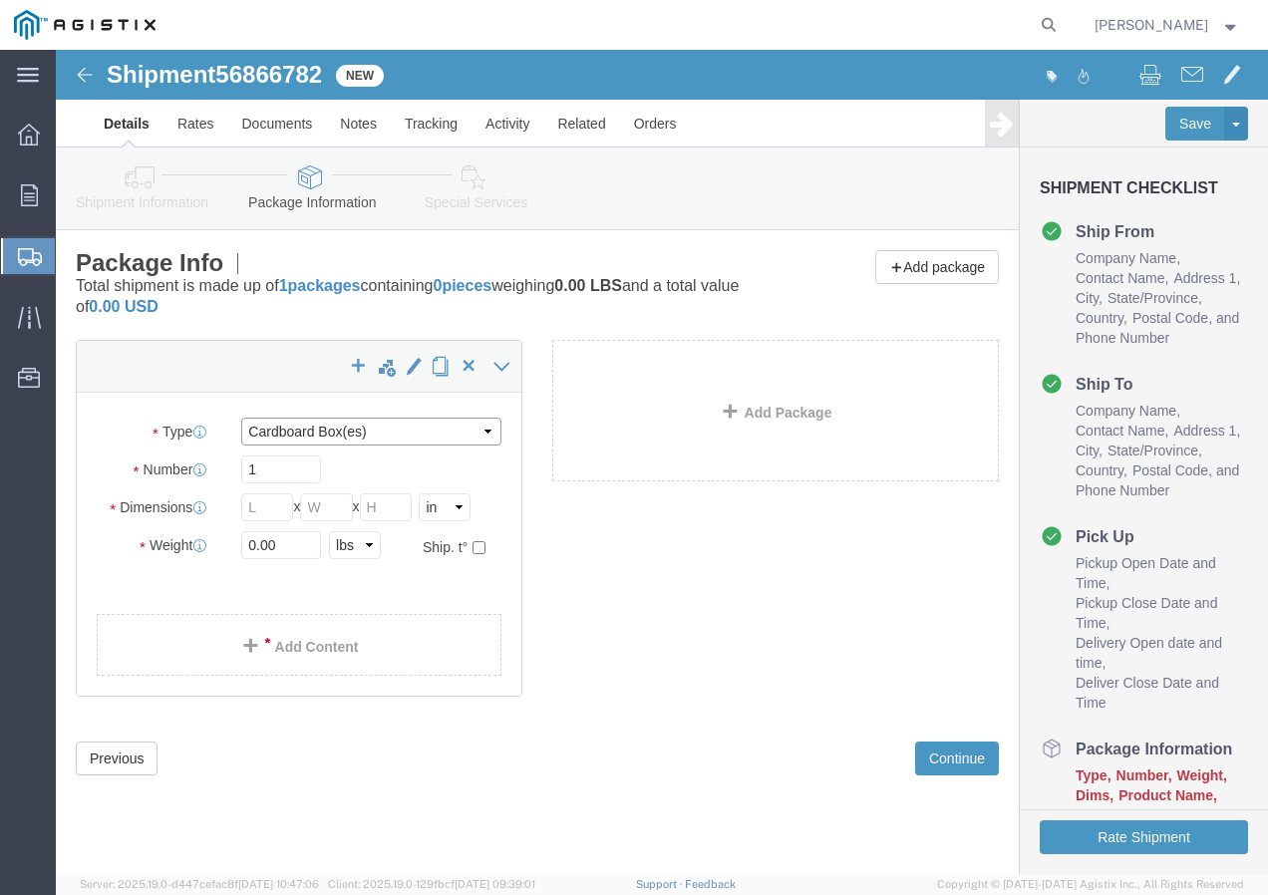
click select "Select Bulk Bundle(s) Cardboard Box(es) Carton(s) Crate(s) Drum(s) (Fiberboard)…"
select select "YRPK"
click select "Select Bulk Bundle(s) Cardboard Box(es) Carton(s) Crate(s) Drum(s) (Fiberboard)…"
click input "text"
type input "50"
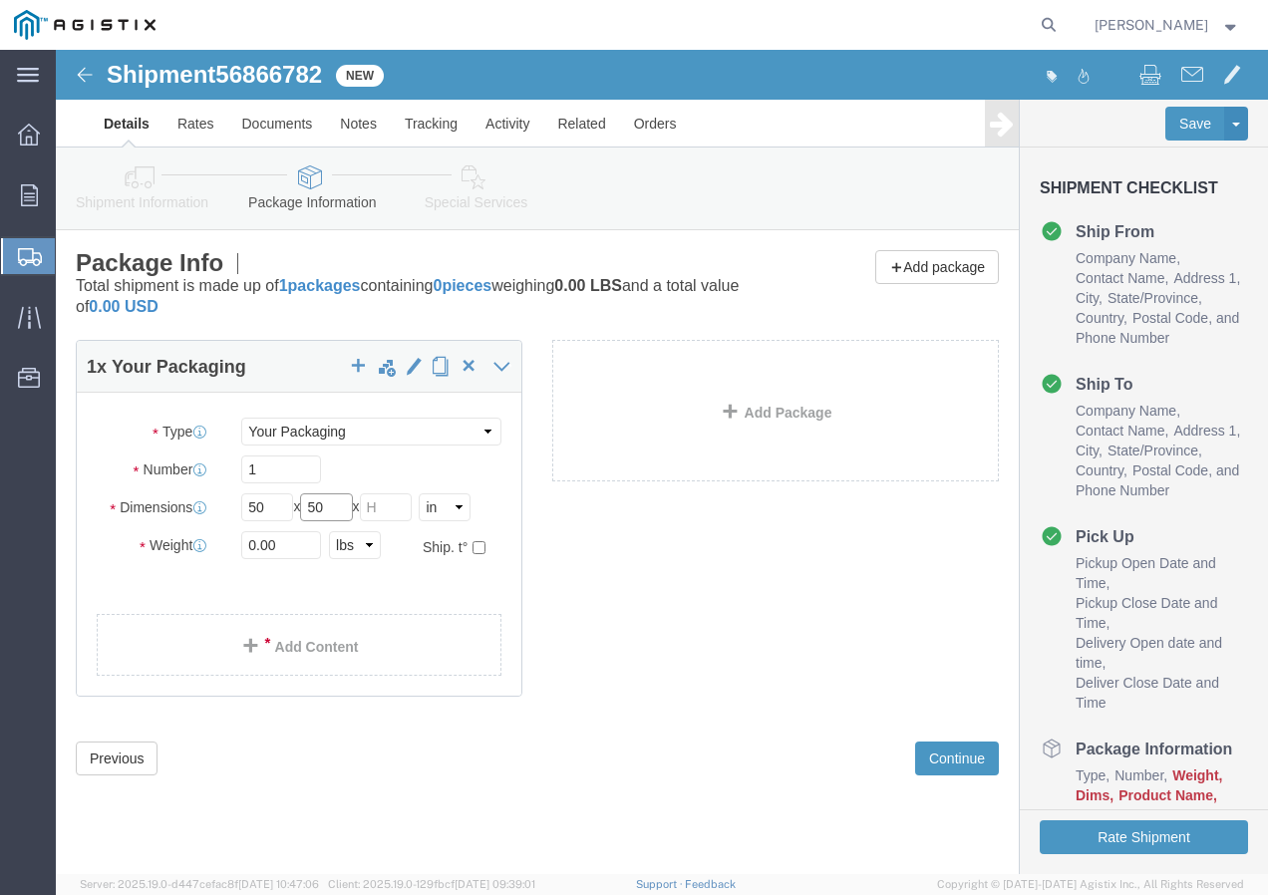
type input "50"
drag, startPoint x: 246, startPoint y: 491, endPoint x: 146, endPoint y: 505, distance: 101.7
click div "Weight 0.00 Select kgs lbs Ship. t°"
type input "18000"
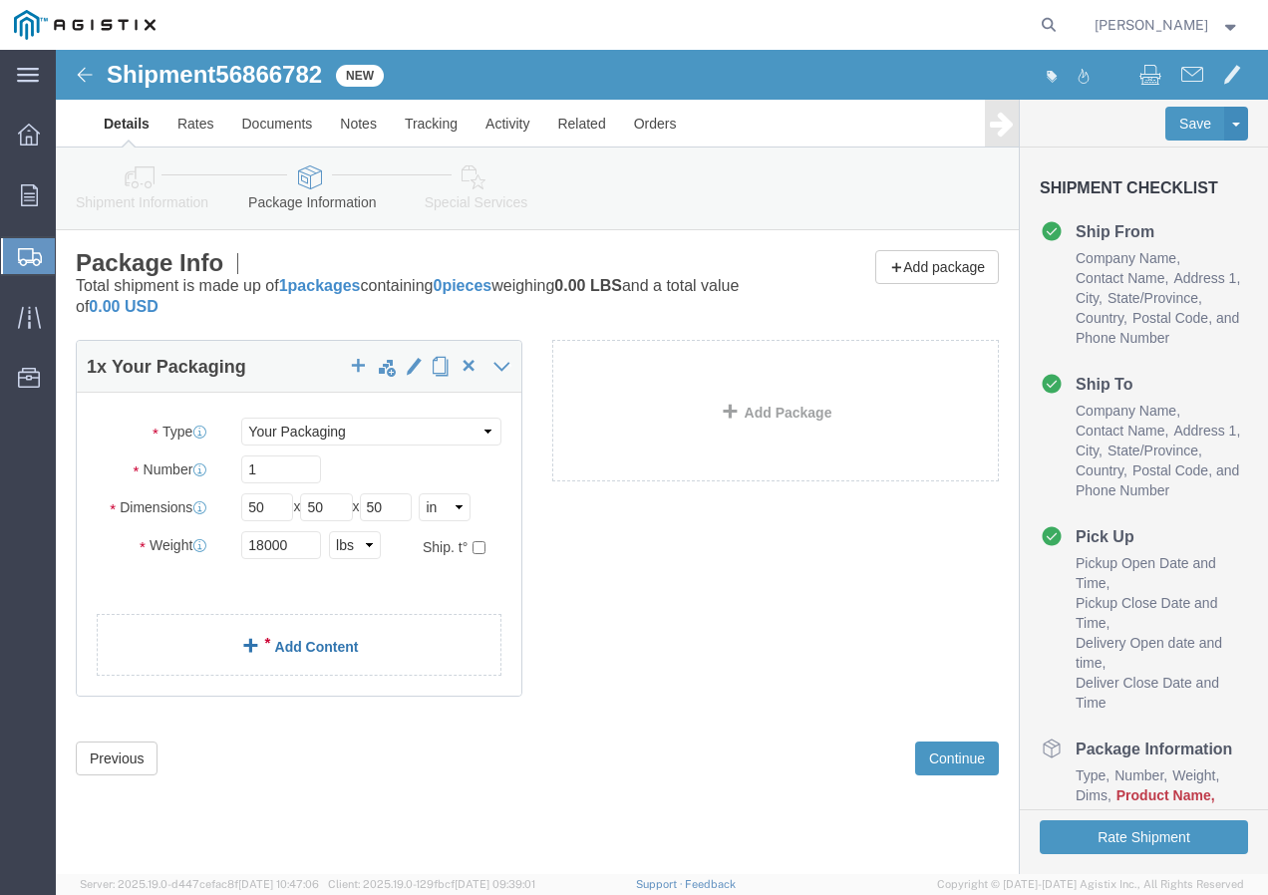
click link "Add Content"
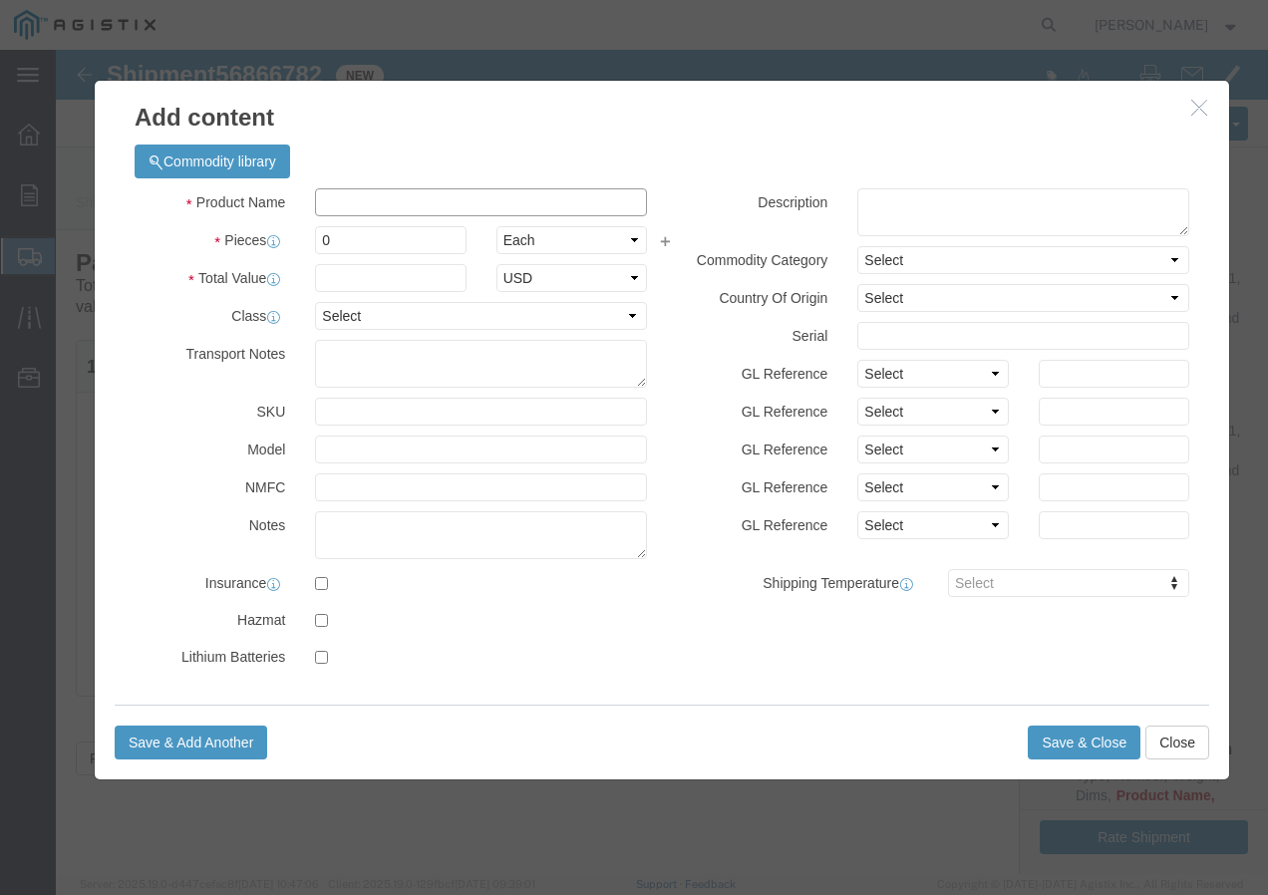
click input "text"
paste input "600VUD [GEOGRAPHIC_DATA]/YS 4/0 [PERSON_NAME]/UL+ 1250R"
type input "600VUD [GEOGRAPHIC_DATA]/YS 4/0 [PERSON_NAME]/UL+ 1250R"
click input "0"
type input "18"
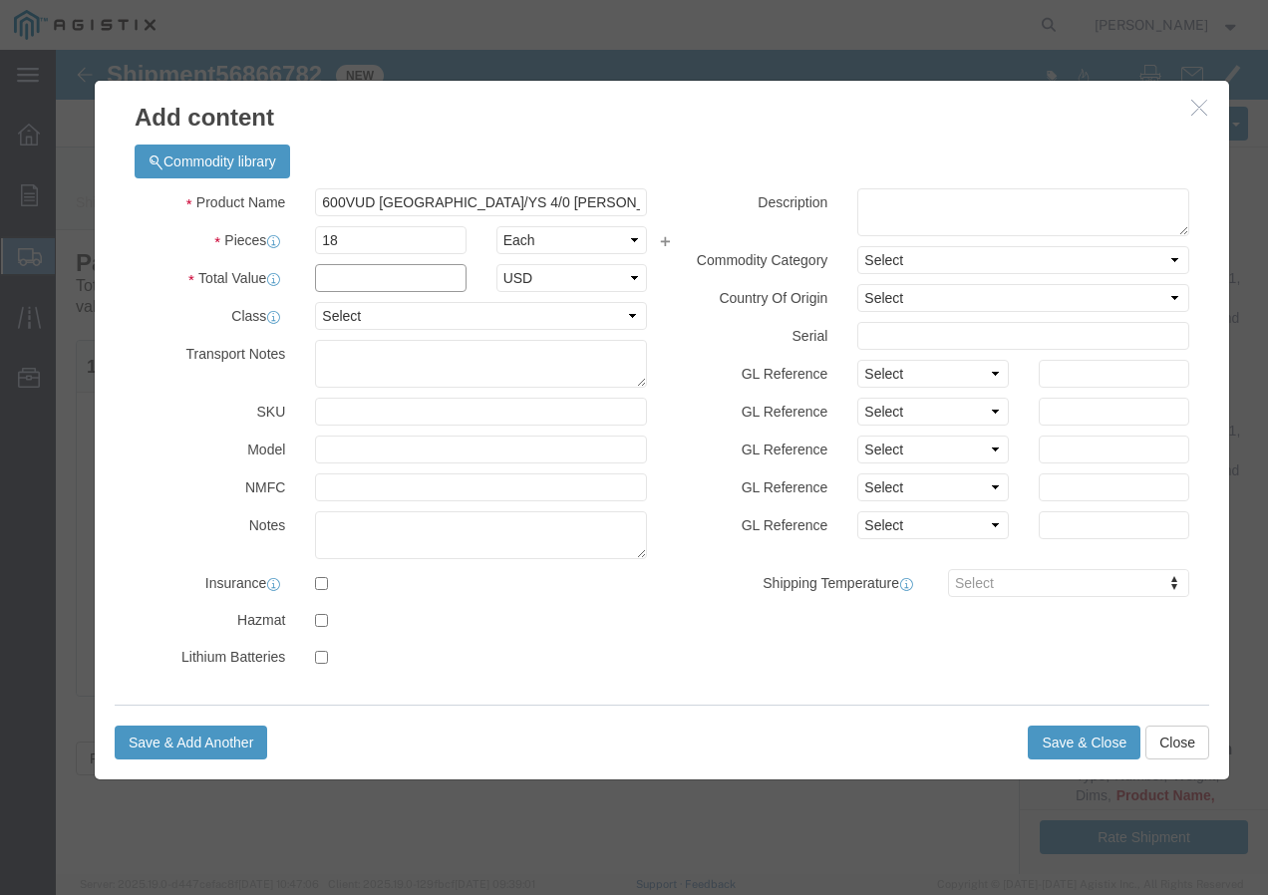
click input "text"
type input "1"
click select "Select 50 55 60 65 70 85 92.5 100 125 175 250 300 400"
select select "100"
drag, startPoint x: 275, startPoint y: 265, endPoint x: 282, endPoint y: 296, distance: 31.7
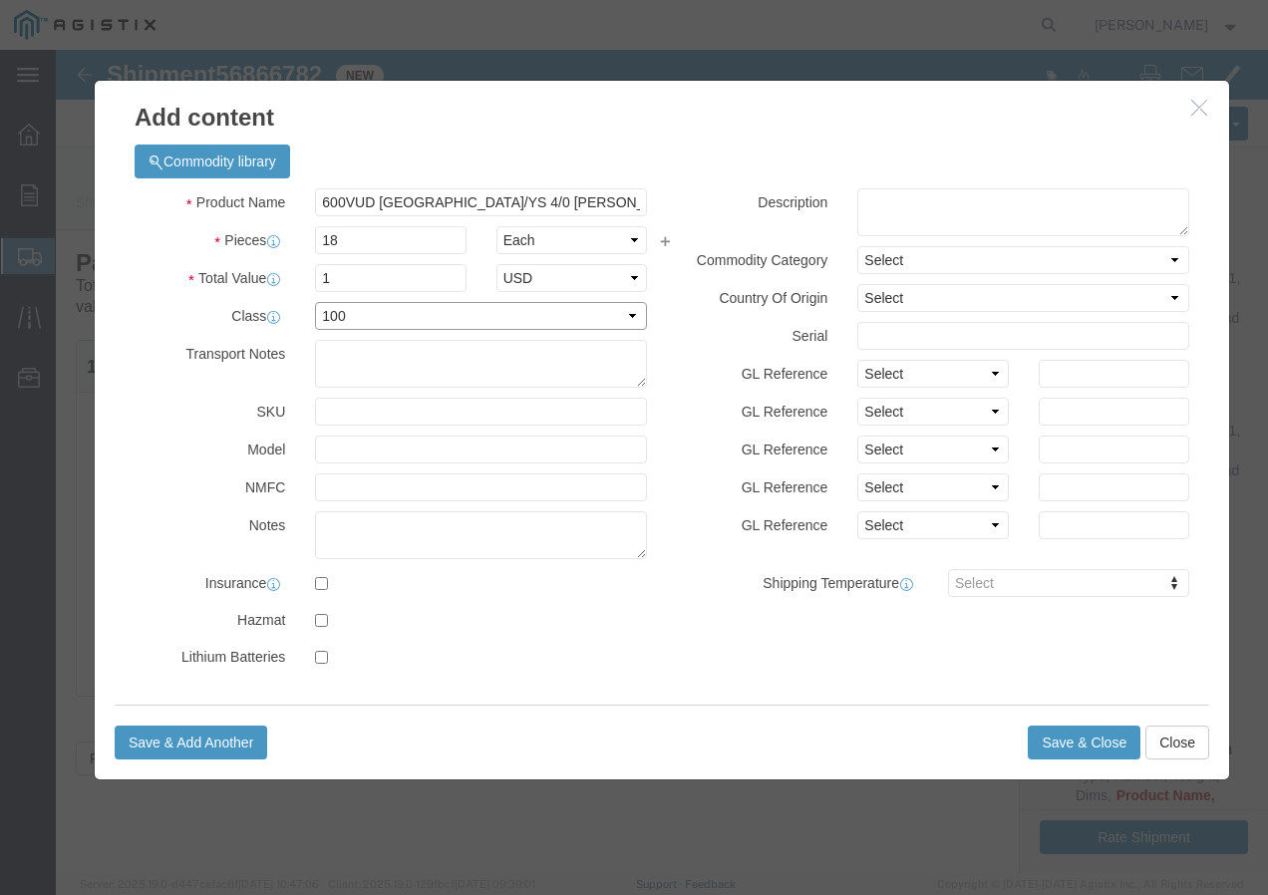
click select "Select 50 55 60 65 70 85 92.5 100 125 175 250 300 400"
click button "Save & Close"
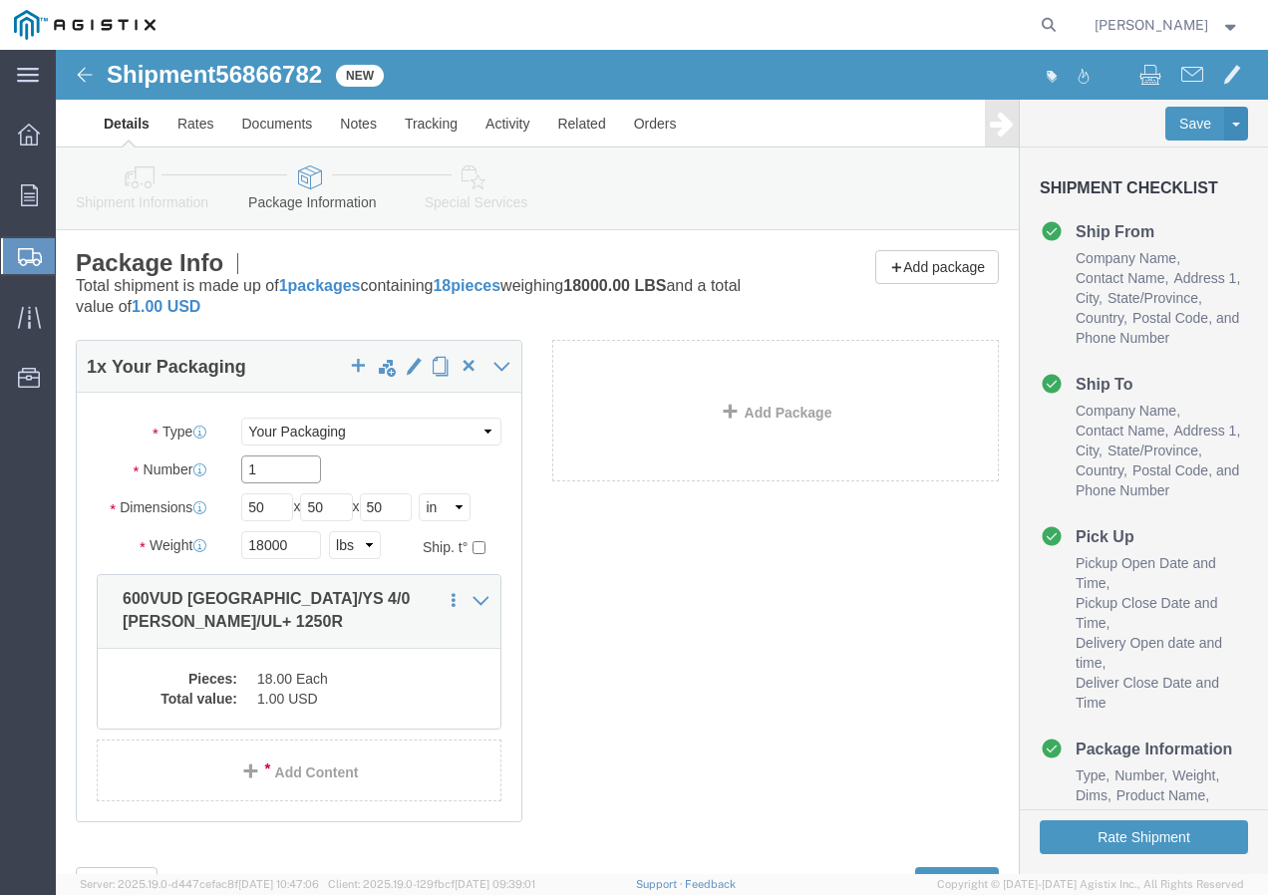
click input "1"
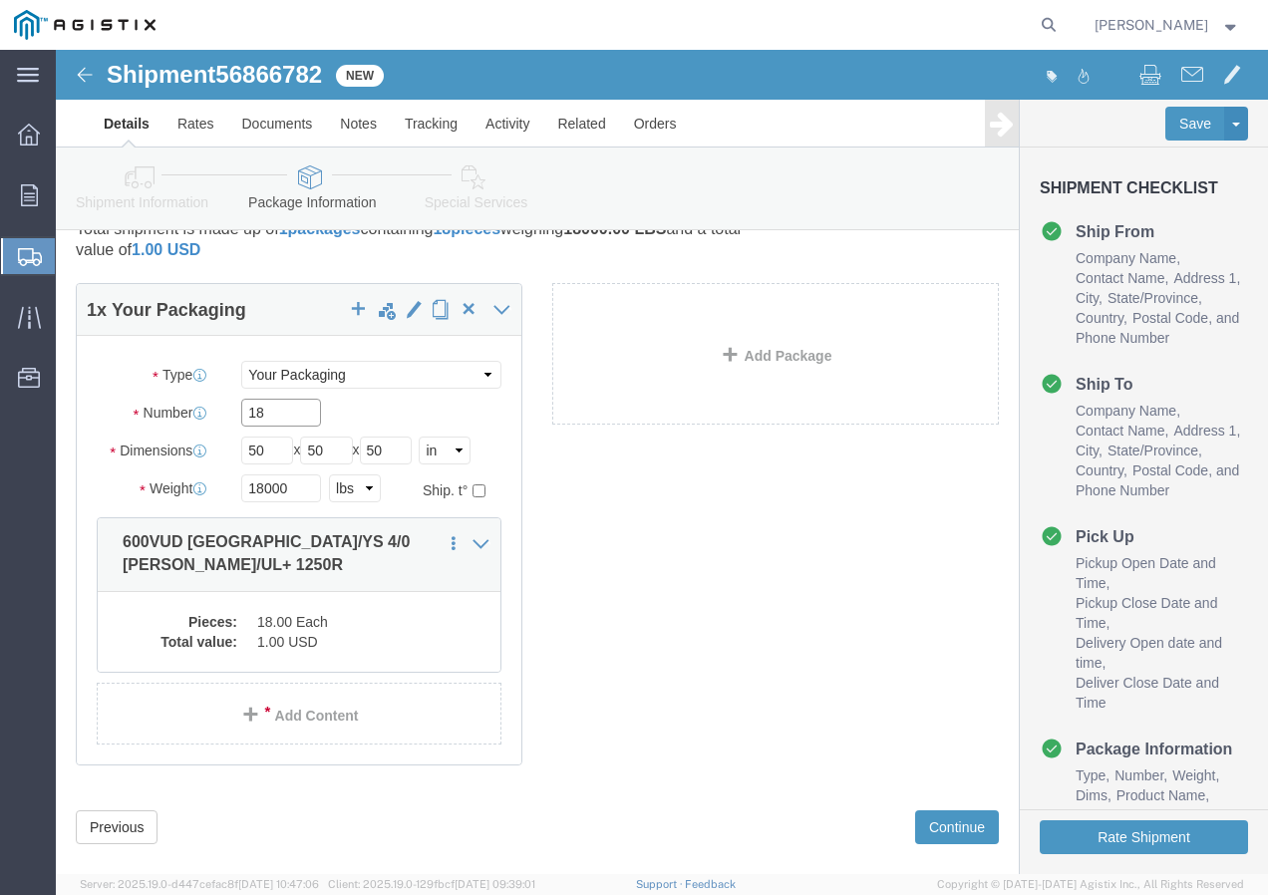
scroll to position [88, 0]
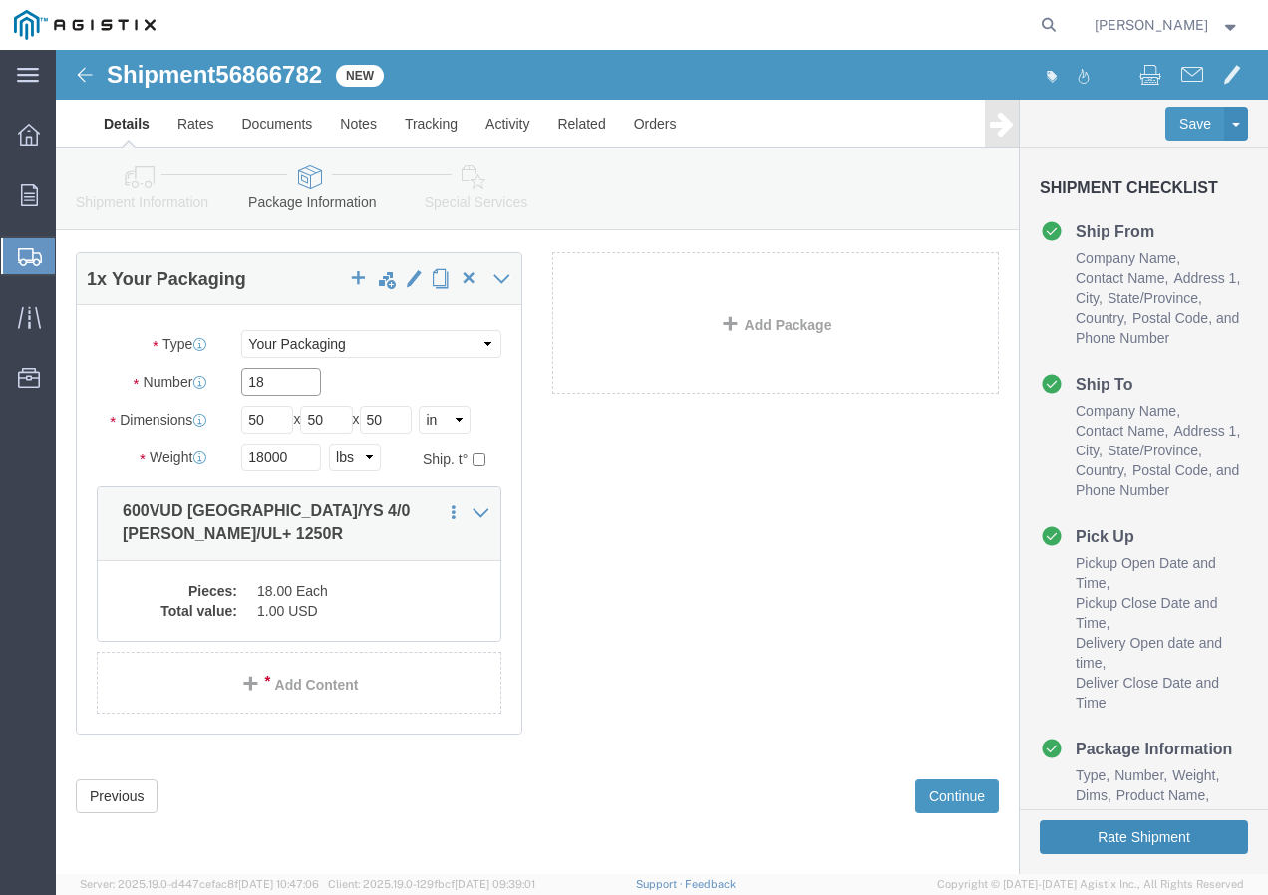
type input "18"
click button "Rate Shipment"
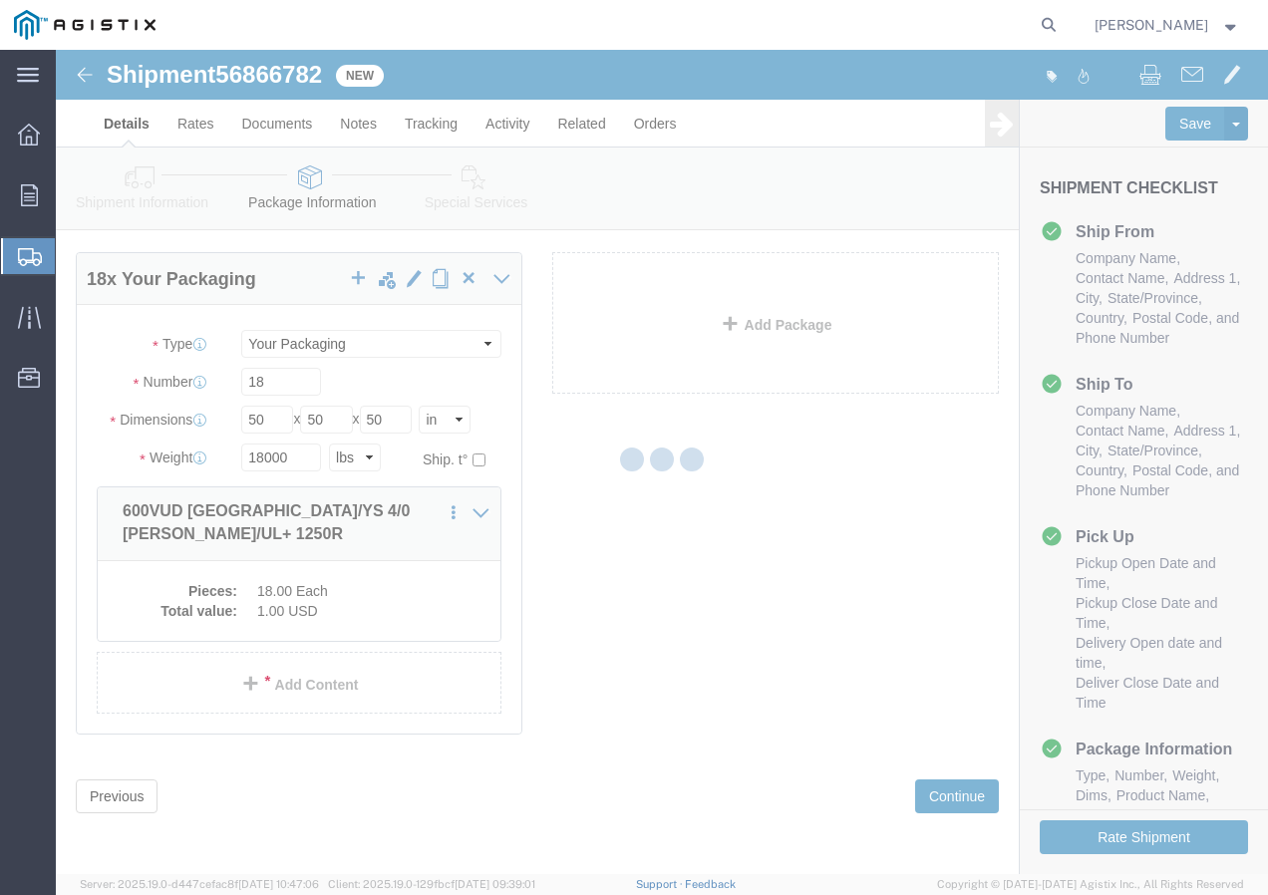
scroll to position [0, 0]
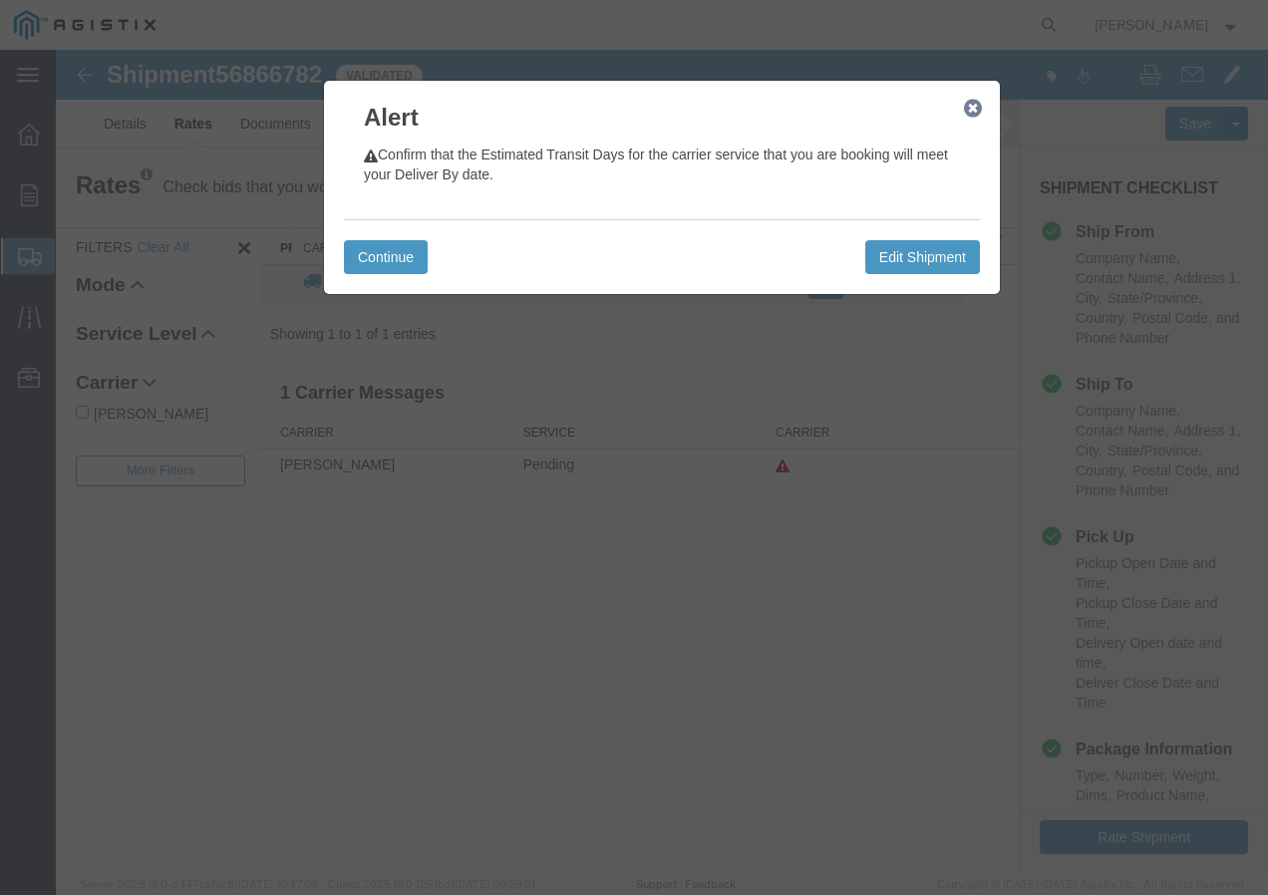
click at [975, 102] on icon "button" at bounding box center [973, 109] width 18 height 16
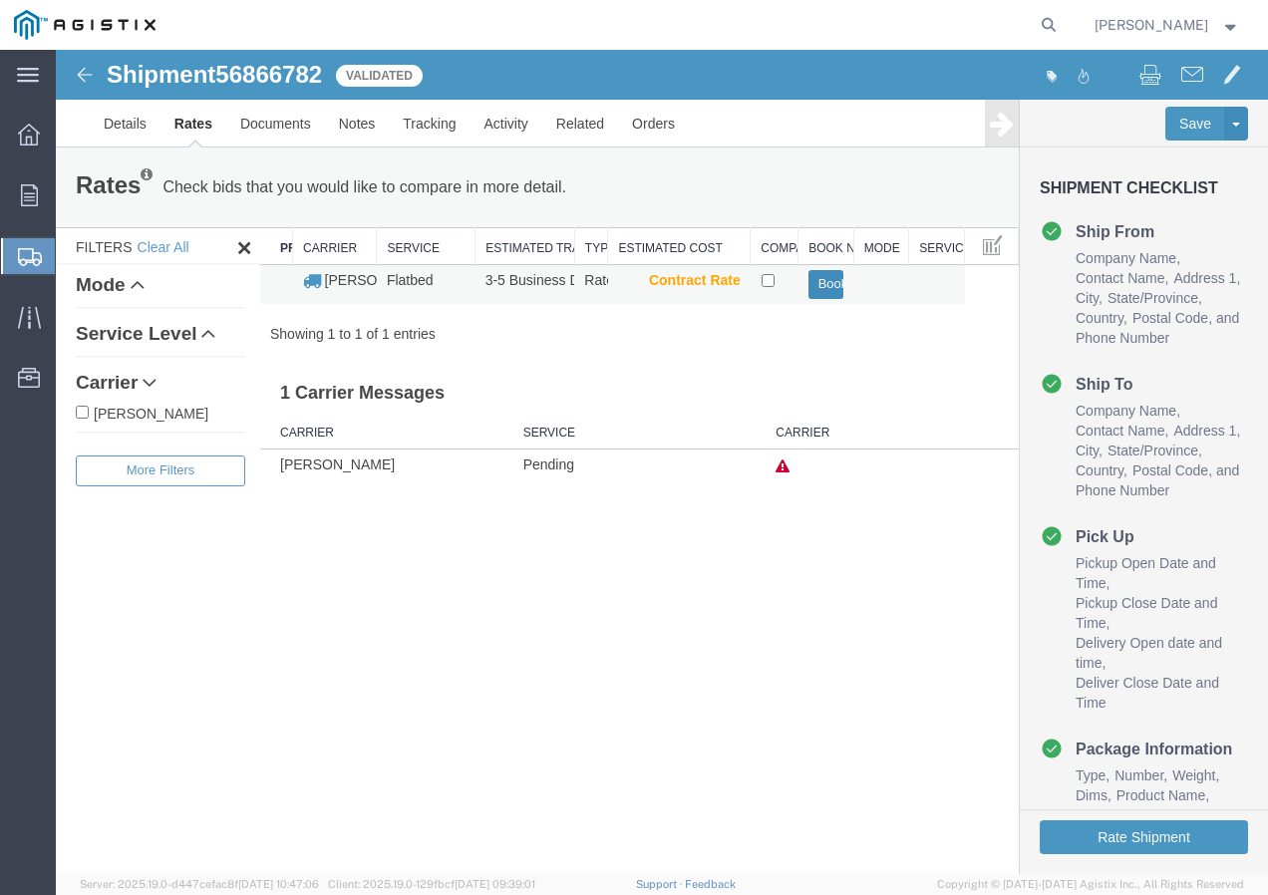
click at [833, 282] on button "Book" at bounding box center [827, 284] width 36 height 29
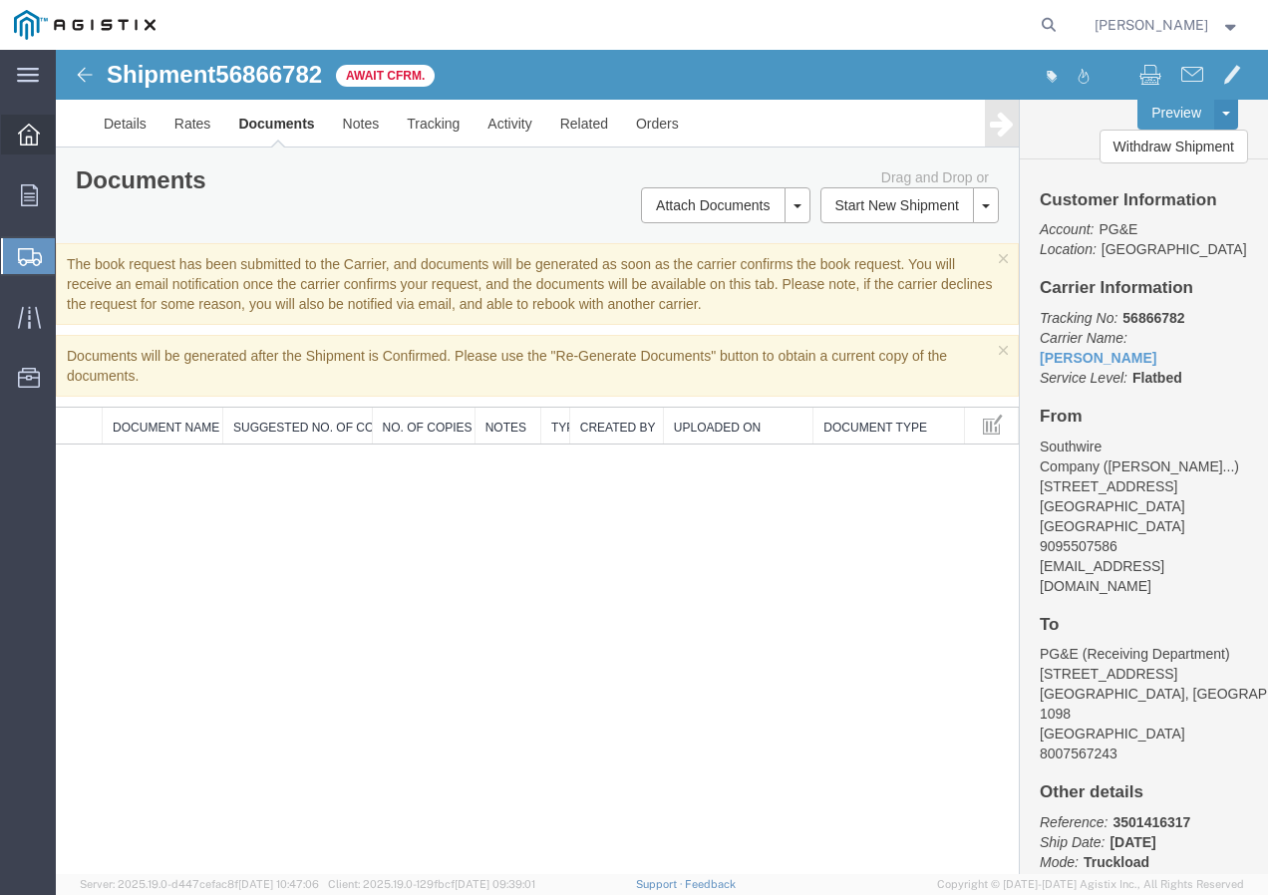
click at [23, 133] on icon at bounding box center [29, 135] width 22 height 22
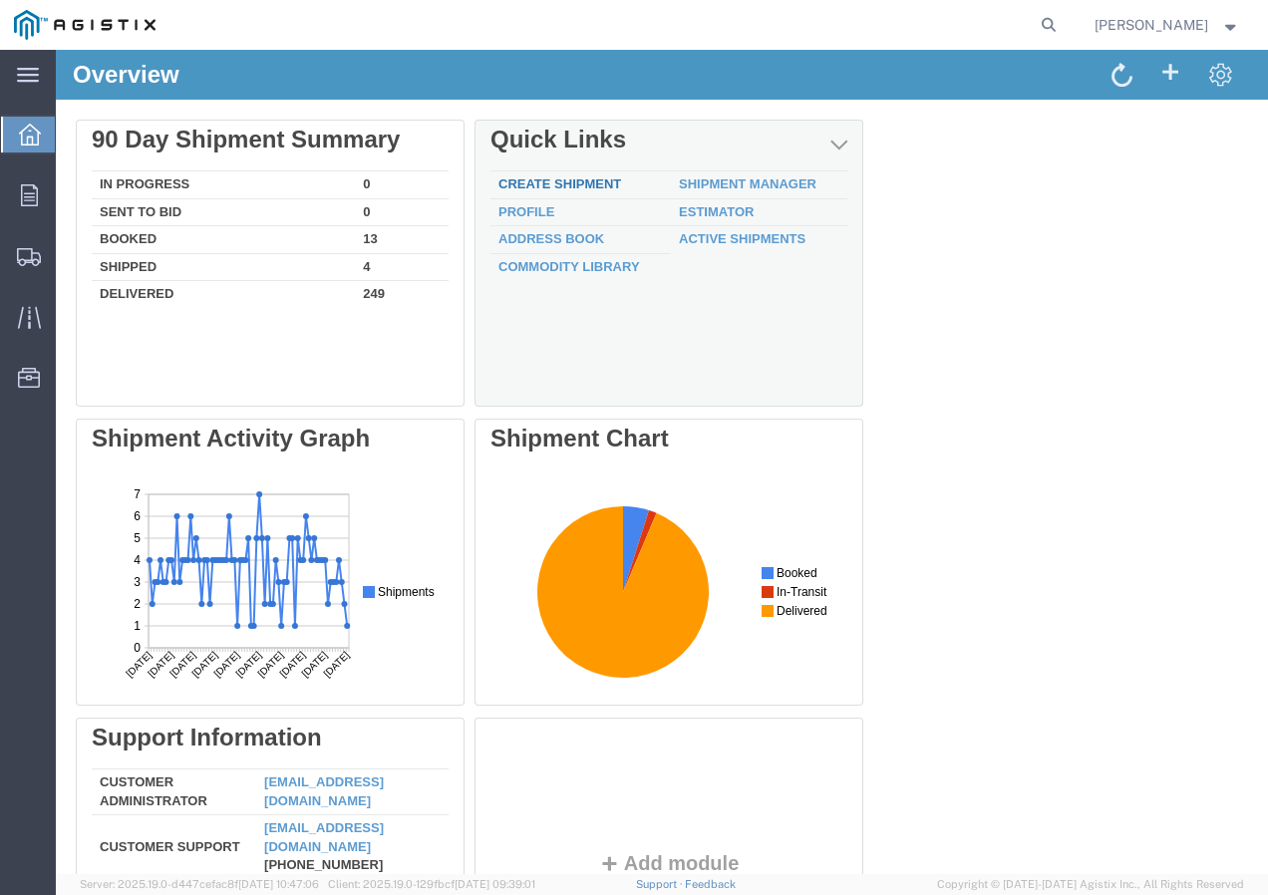
click at [610, 187] on link "Create Shipment" at bounding box center [560, 184] width 123 height 15
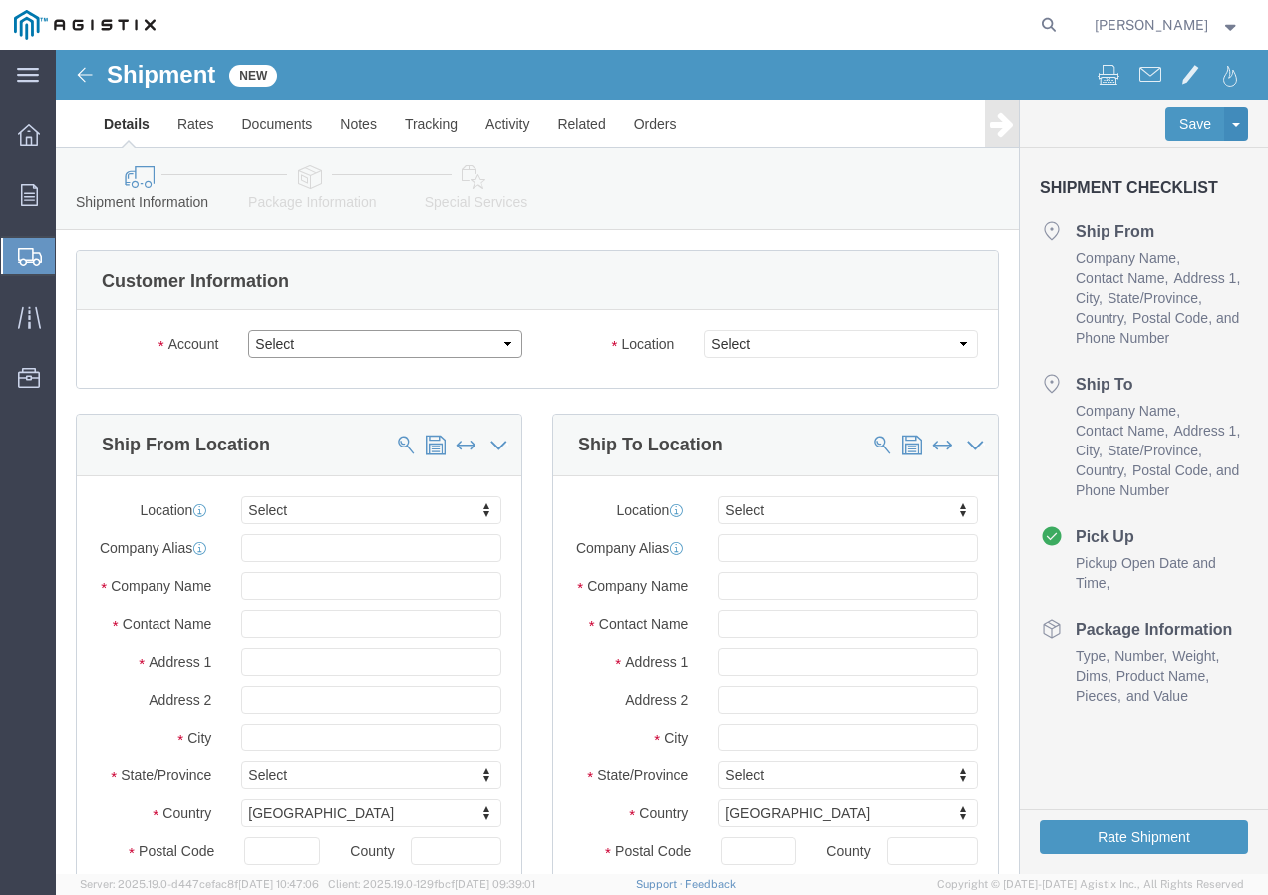
click select "Select PG&E Southwire Company"
select select "9596"
click select "Select PG&E Southwire Company"
select select "PURCHORD"
select select
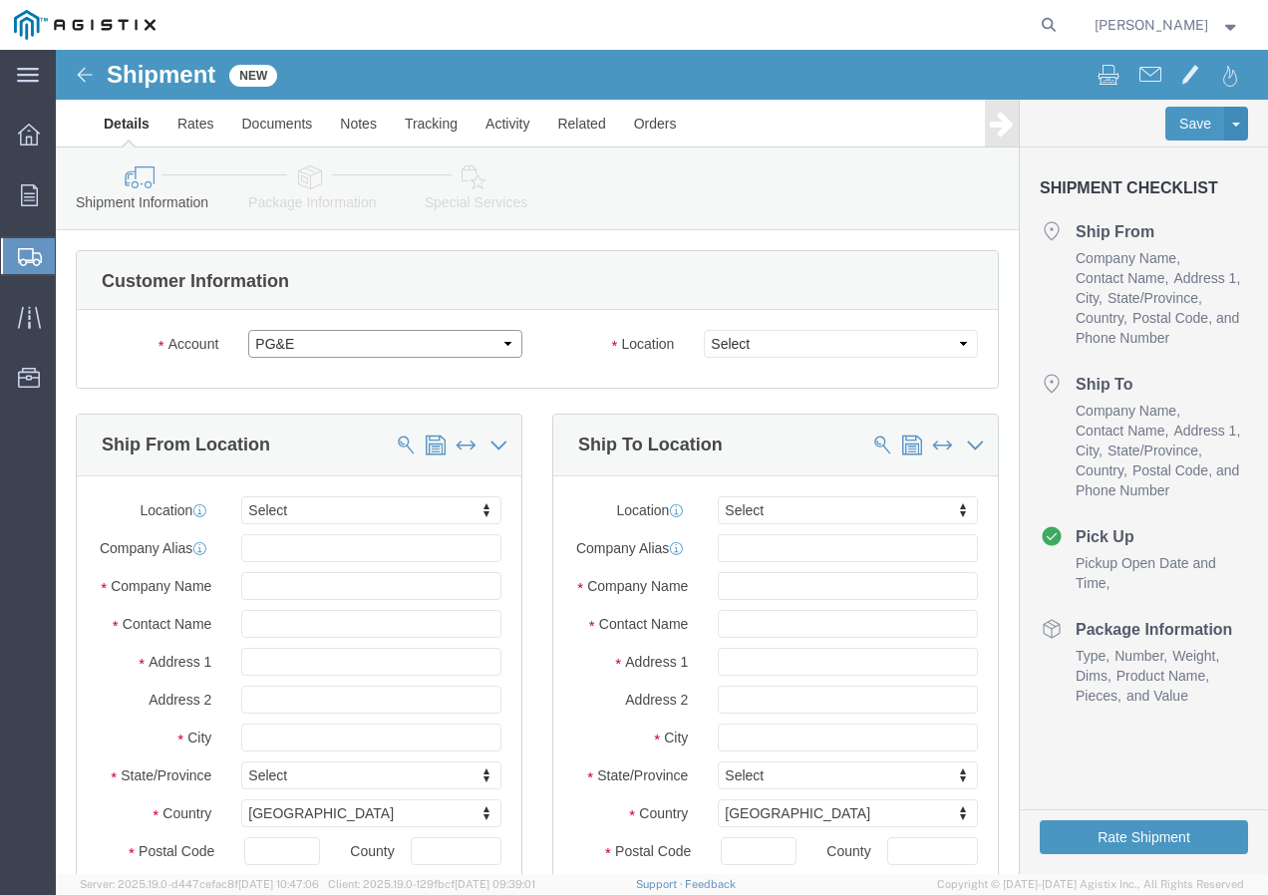
select select
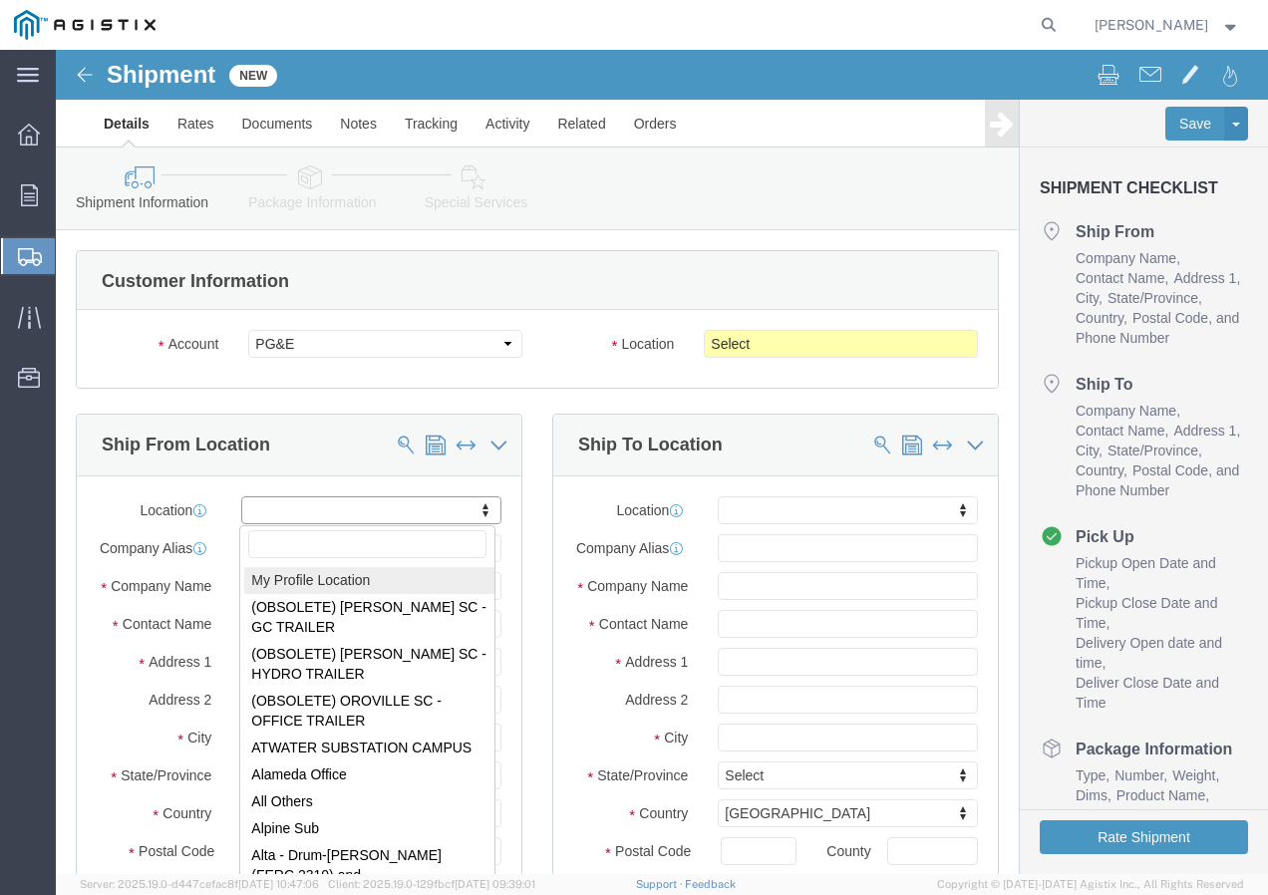
select select "MYPROFILE"
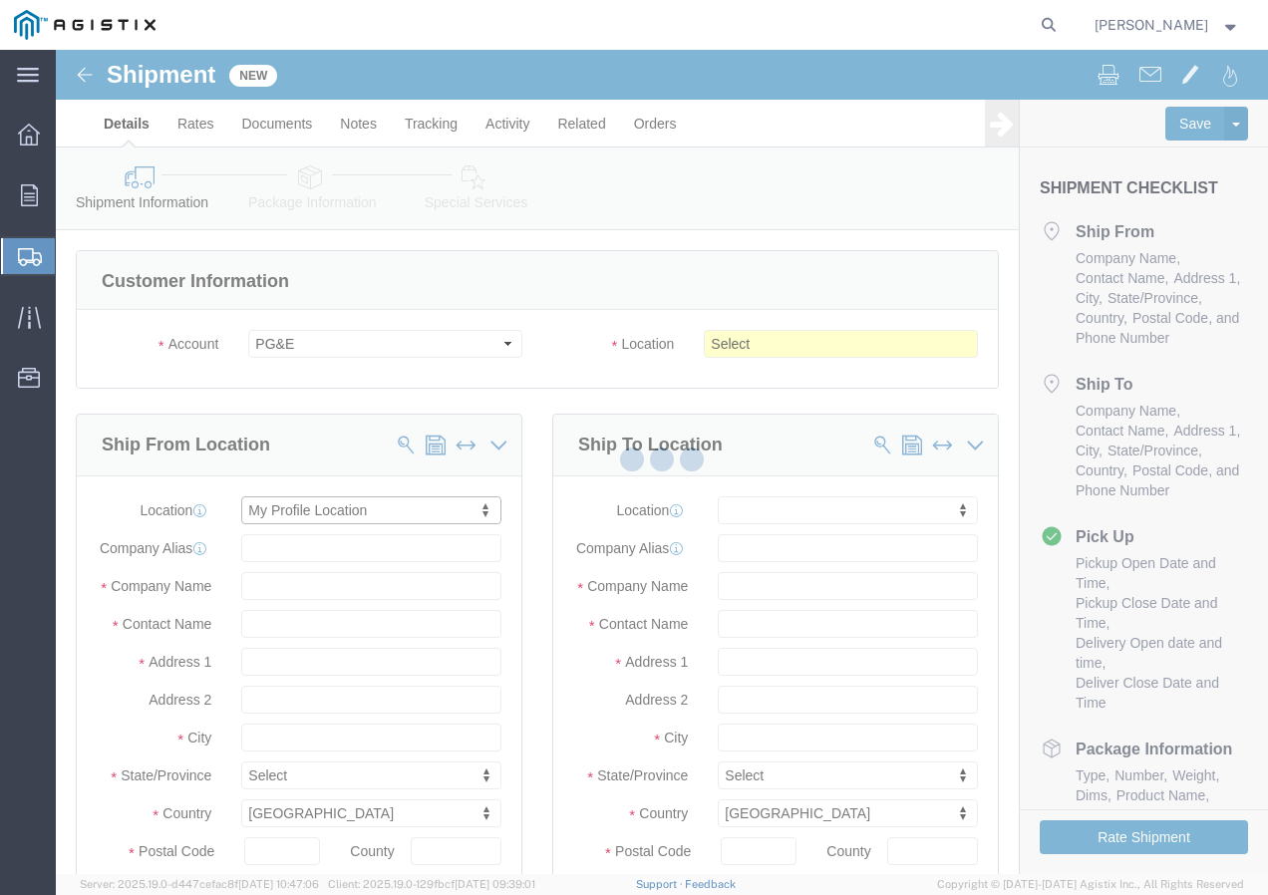
type input "Southwire Company"
type input "[PERSON_NAME]"
type input "[STREET_ADDRESS]"
type input "Fontana"
type input "92337"
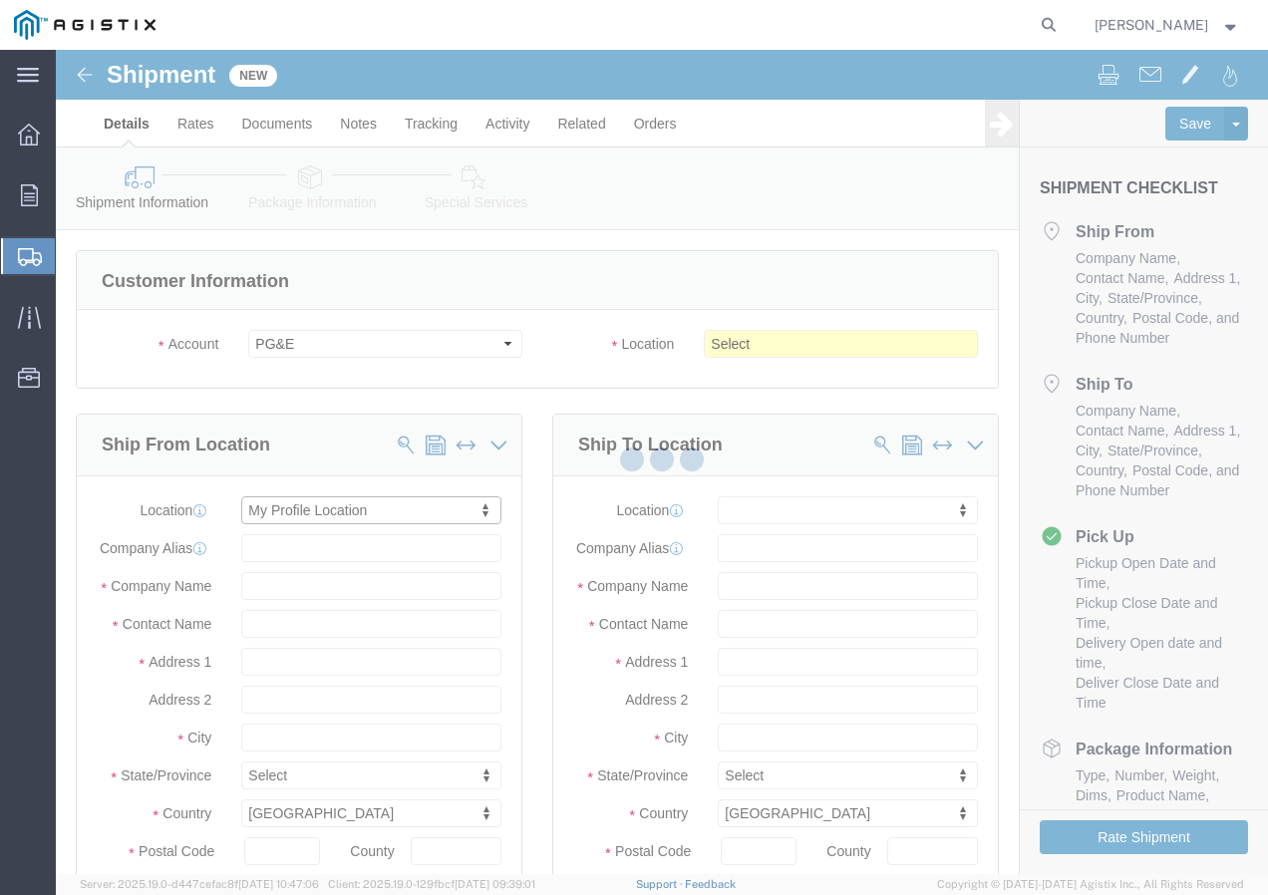
type input "9095507586"
type input "[EMAIL_ADDRESS][DOMAIN_NAME]"
checkbox input "true"
select select "CA"
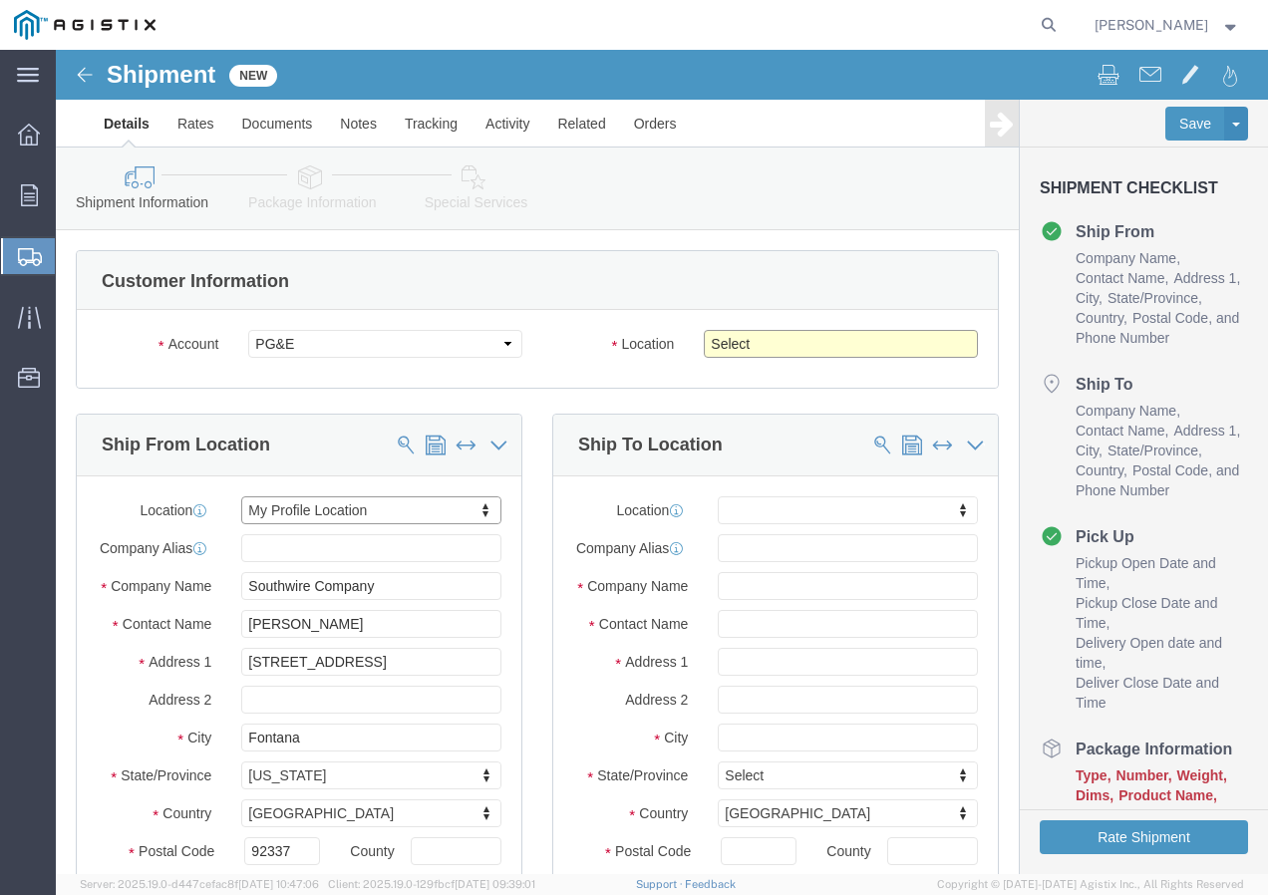
click select "Select All Others [GEOGRAPHIC_DATA] [GEOGRAPHIC_DATA] [GEOGRAPHIC_DATA] [GEOGRA…"
select select "19740"
click select "Select All Others [GEOGRAPHIC_DATA] [GEOGRAPHIC_DATA] [GEOGRAPHIC_DATA] [GEOGRA…"
click span
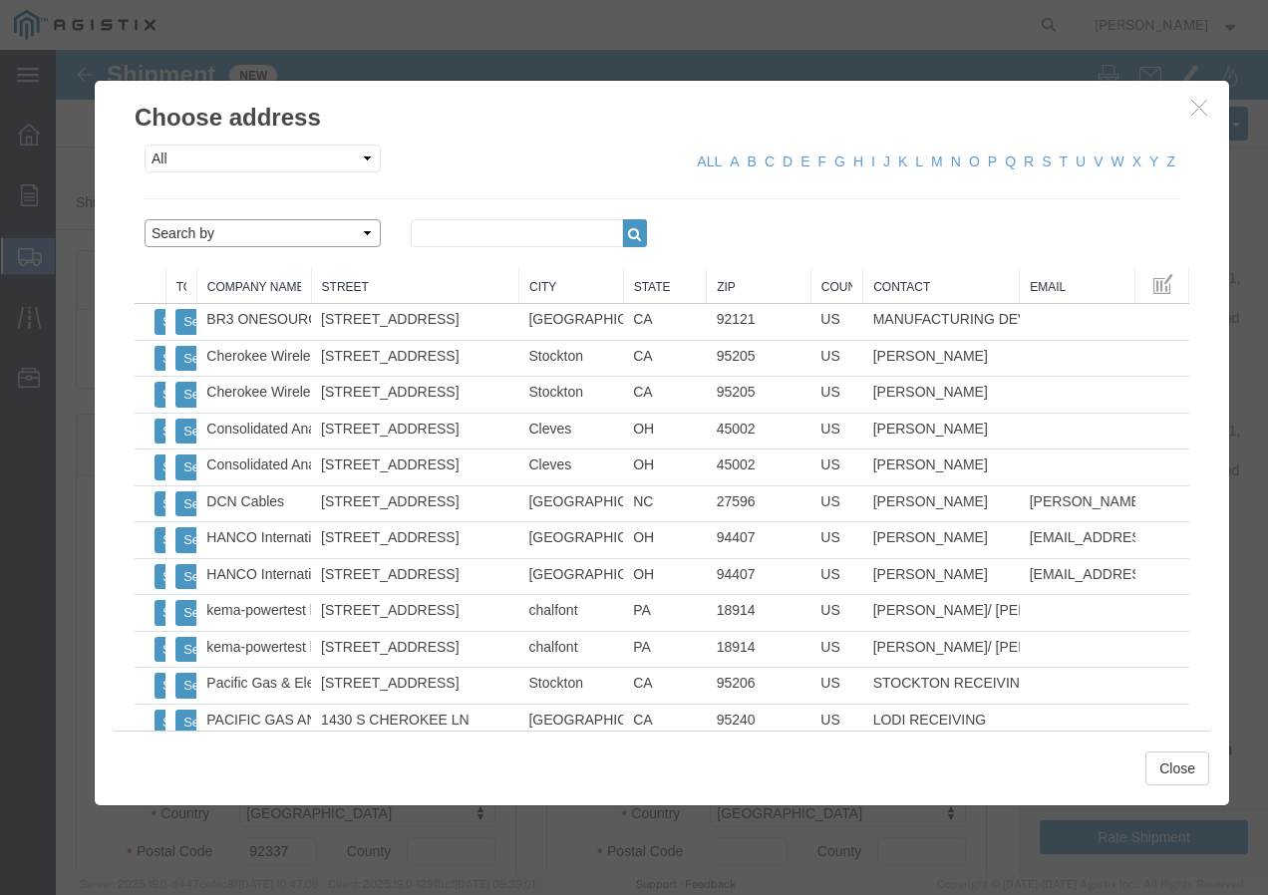
drag, startPoint x: 305, startPoint y: 182, endPoint x: 299, endPoint y: 191, distance: 10.8
click select "Search by Address Book Name City Company Name Contact Name Country CustomerAlia…"
select select "city"
click select "Search by Address Book Name City Company Name Contact Name Country CustomerAlia…"
click input "text"
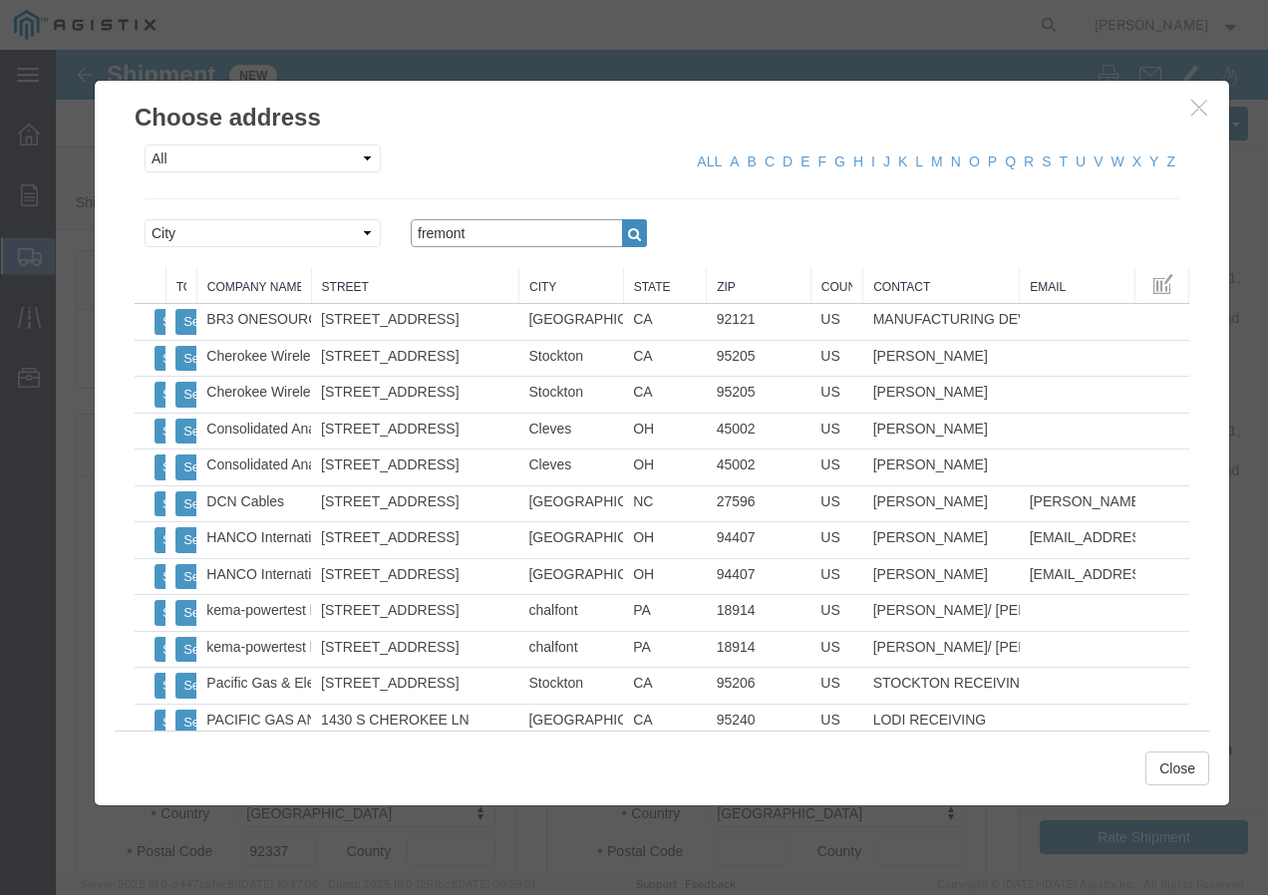
type input "fremont"
click icon "button"
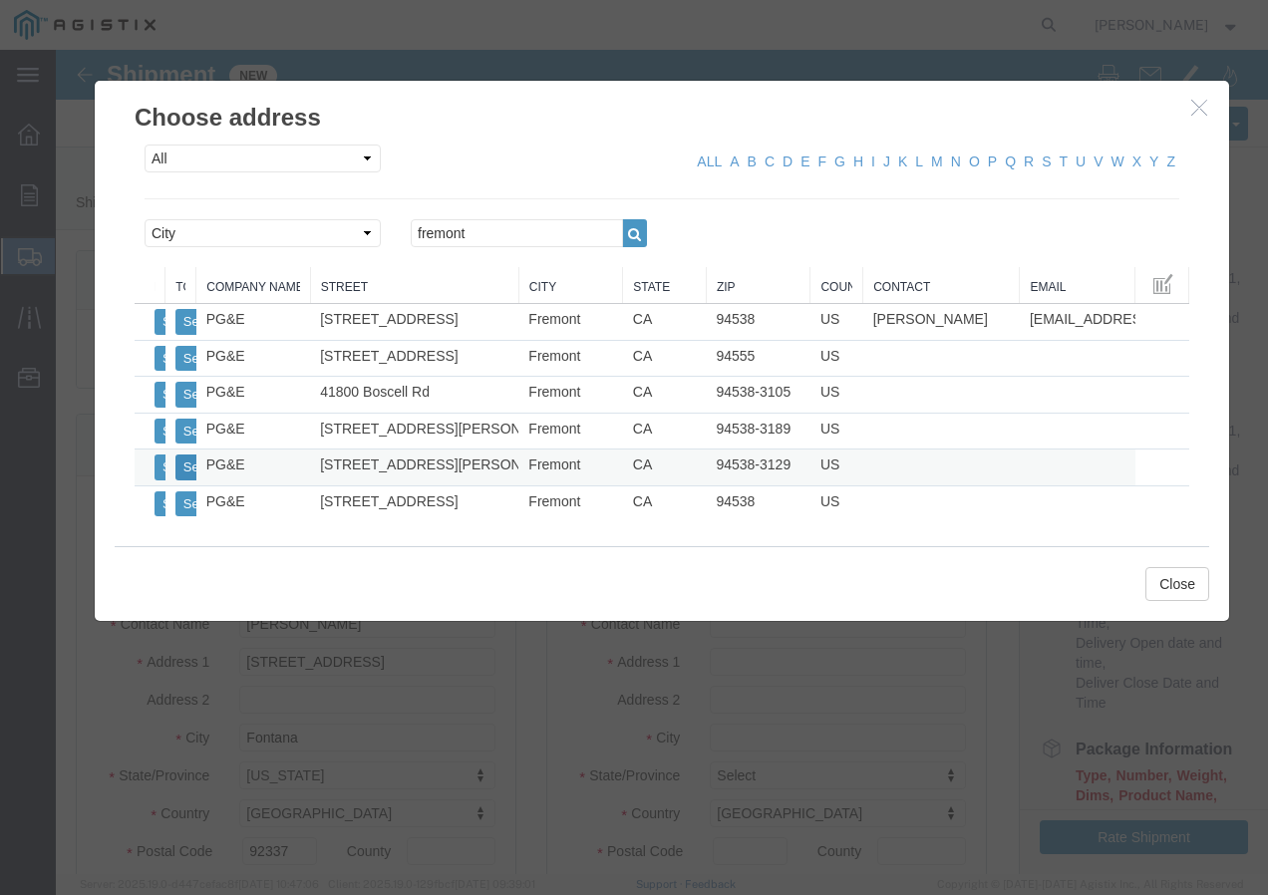
click button "Select"
select select
type input "PG&E"
type input "[STREET_ADDRESS][PERSON_NAME]"
type input "Fremont"
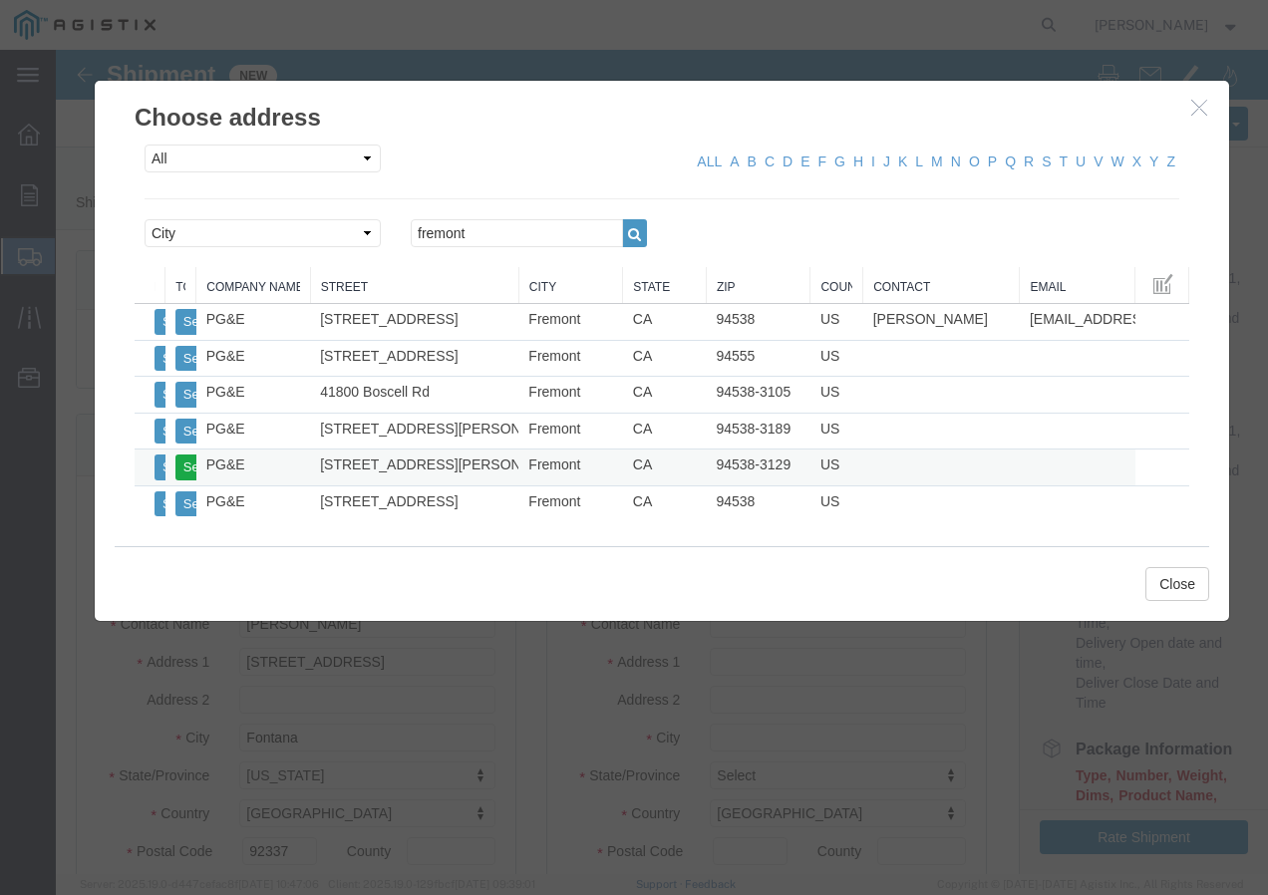
type input "94538-3129"
select select "CA"
click button "Close"
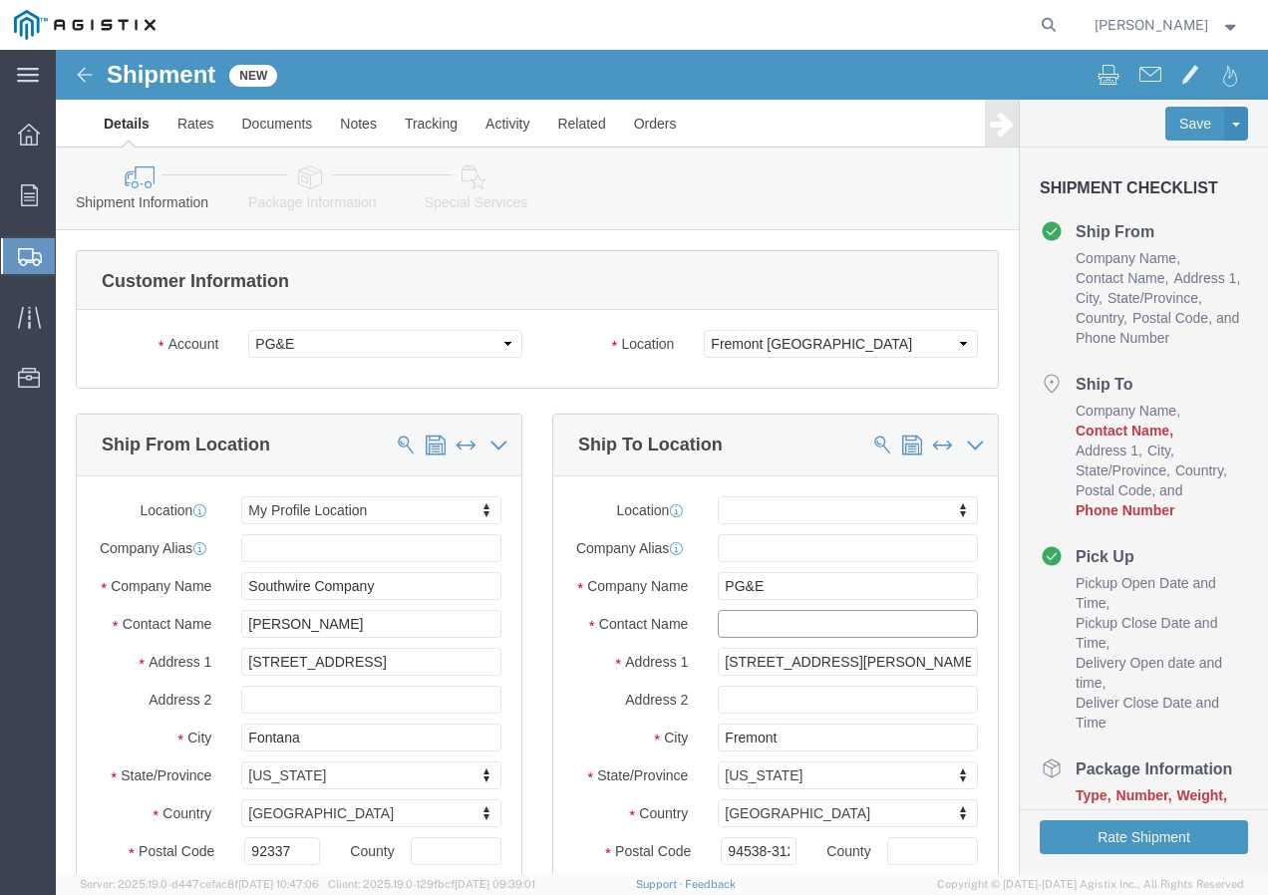
click input "text"
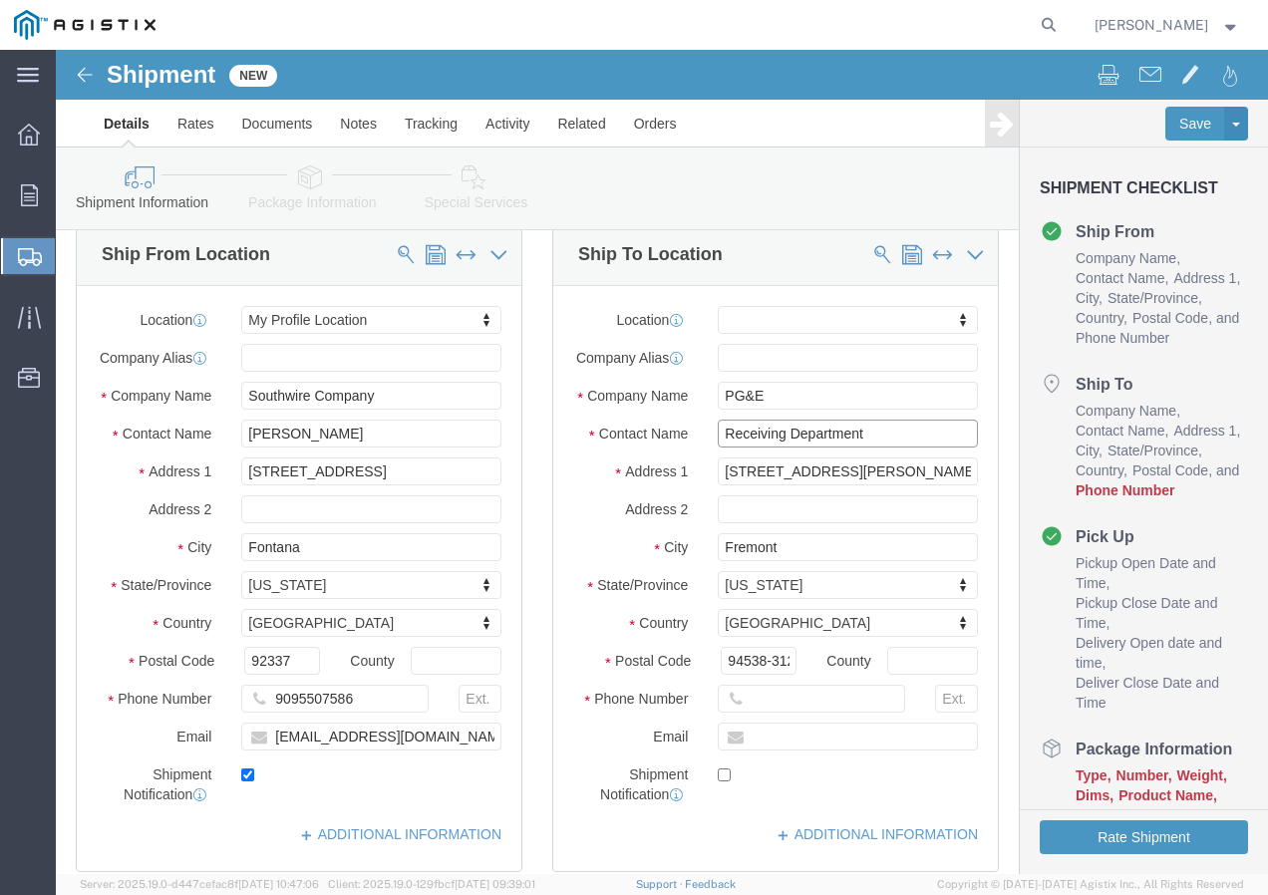
scroll to position [199, 0]
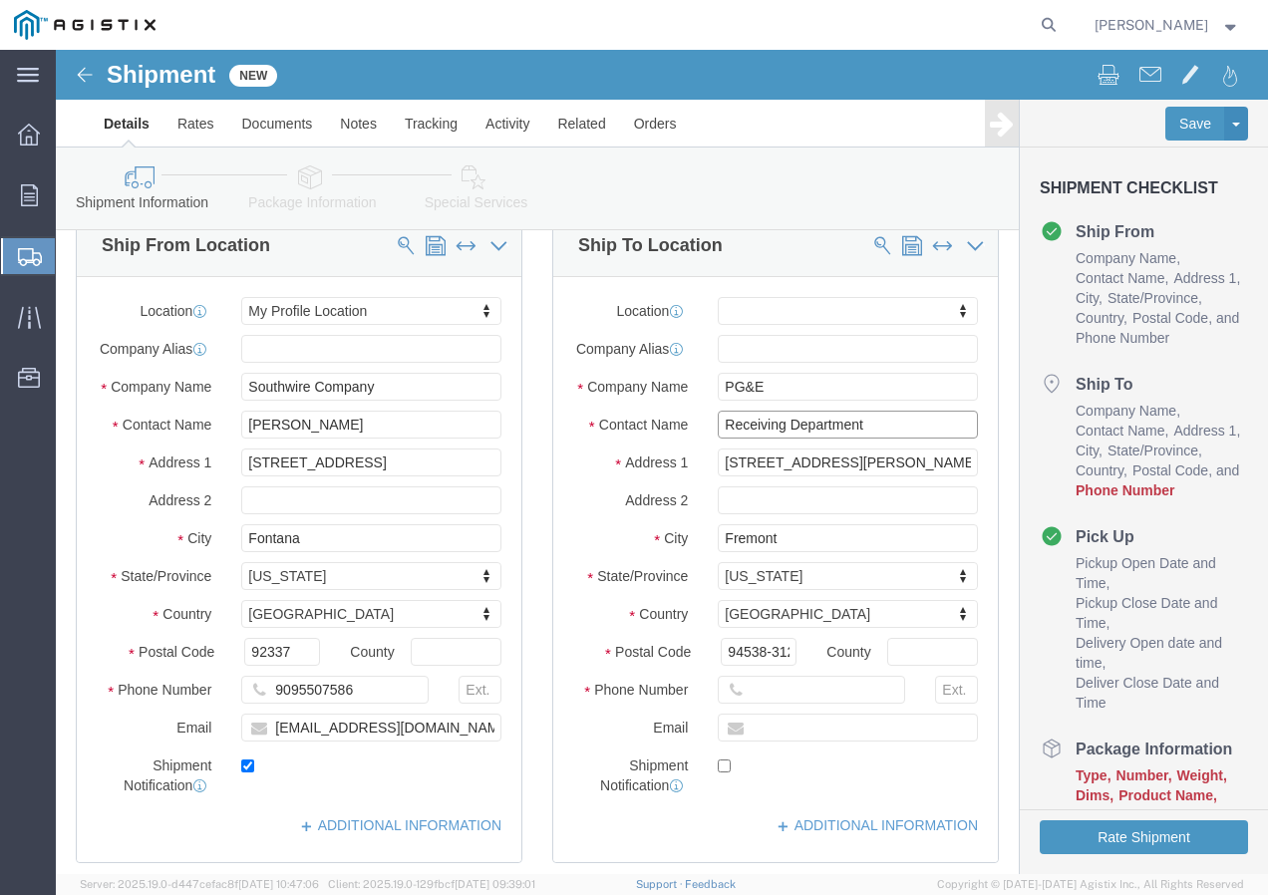
type input "Receiving Department"
click input "text"
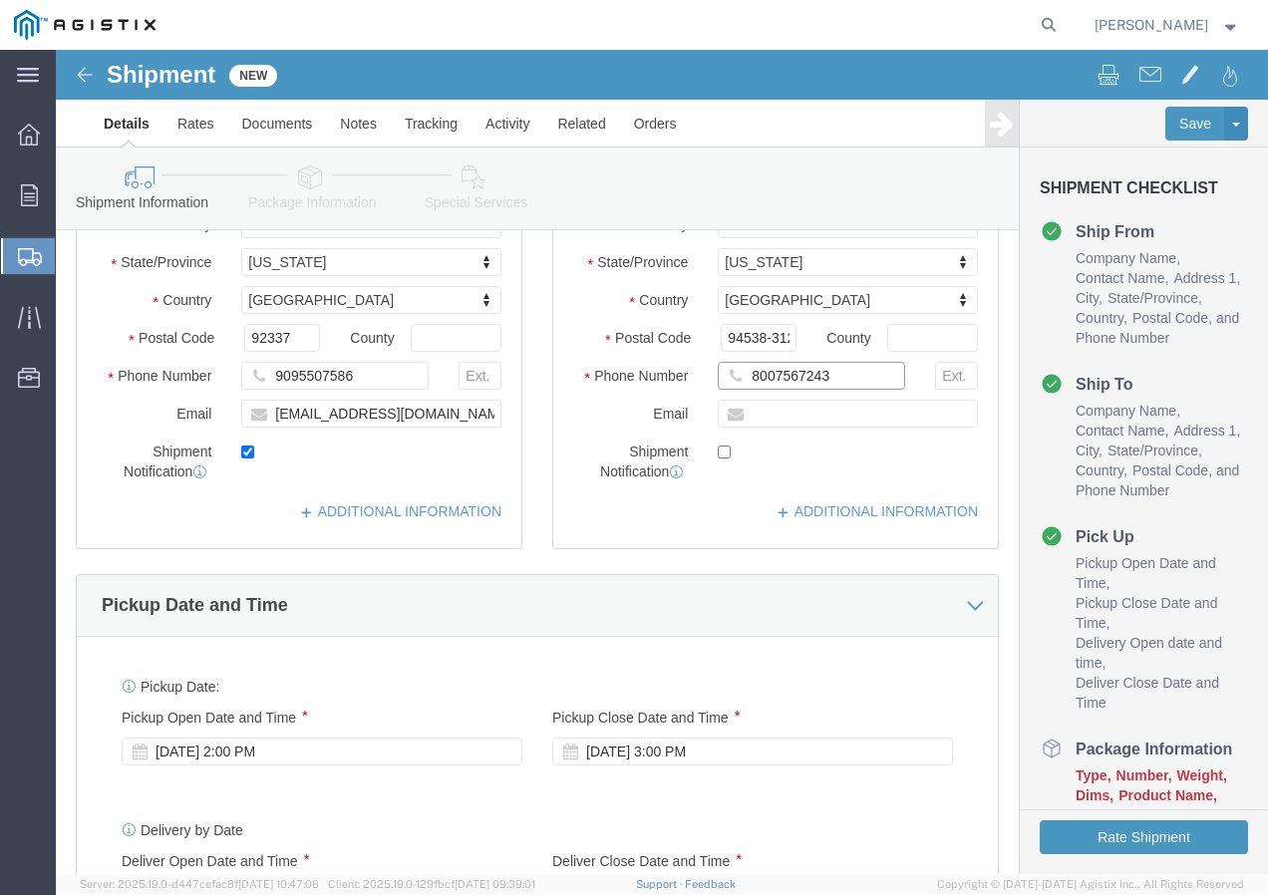
scroll to position [698, 0]
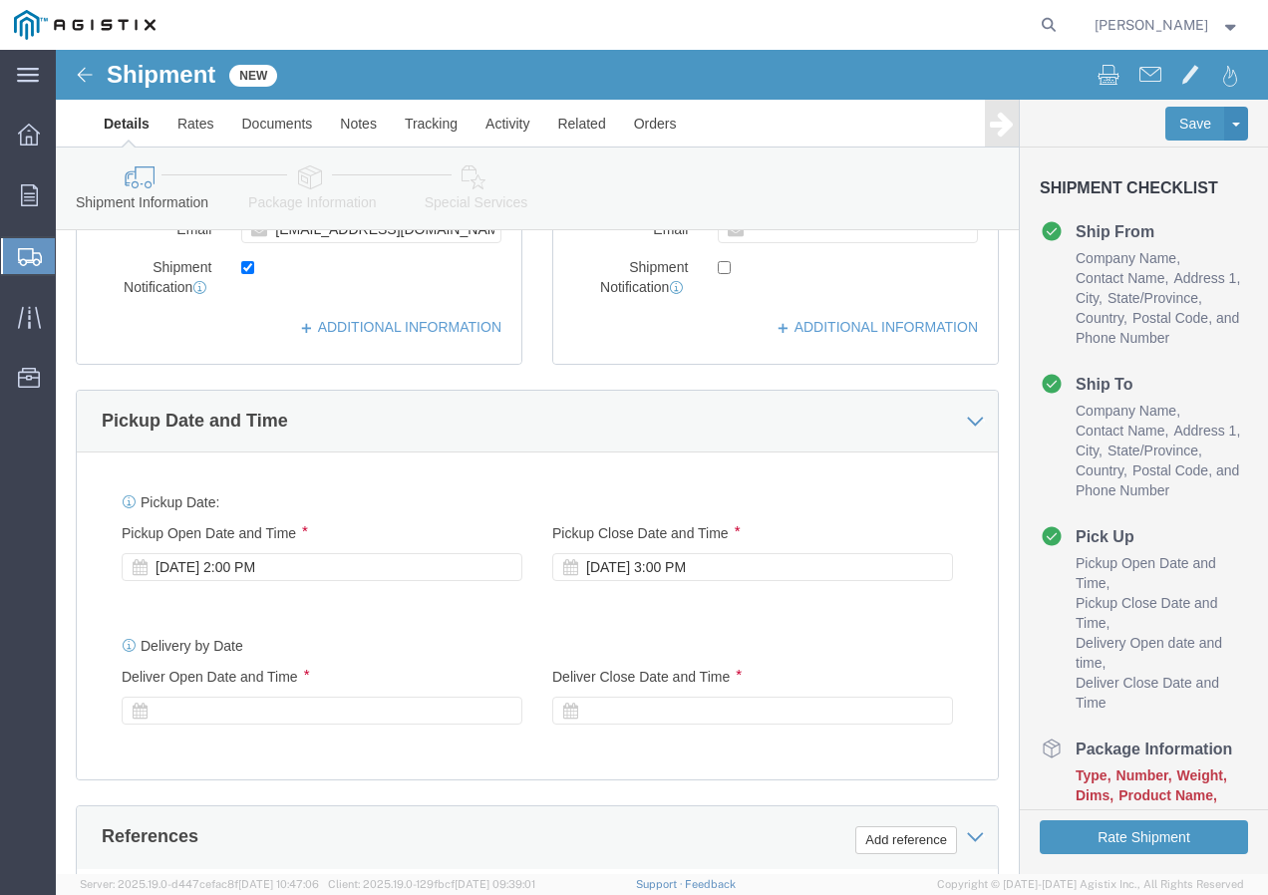
type input "8007567243"
click div "[DATE] 2:00 PM"
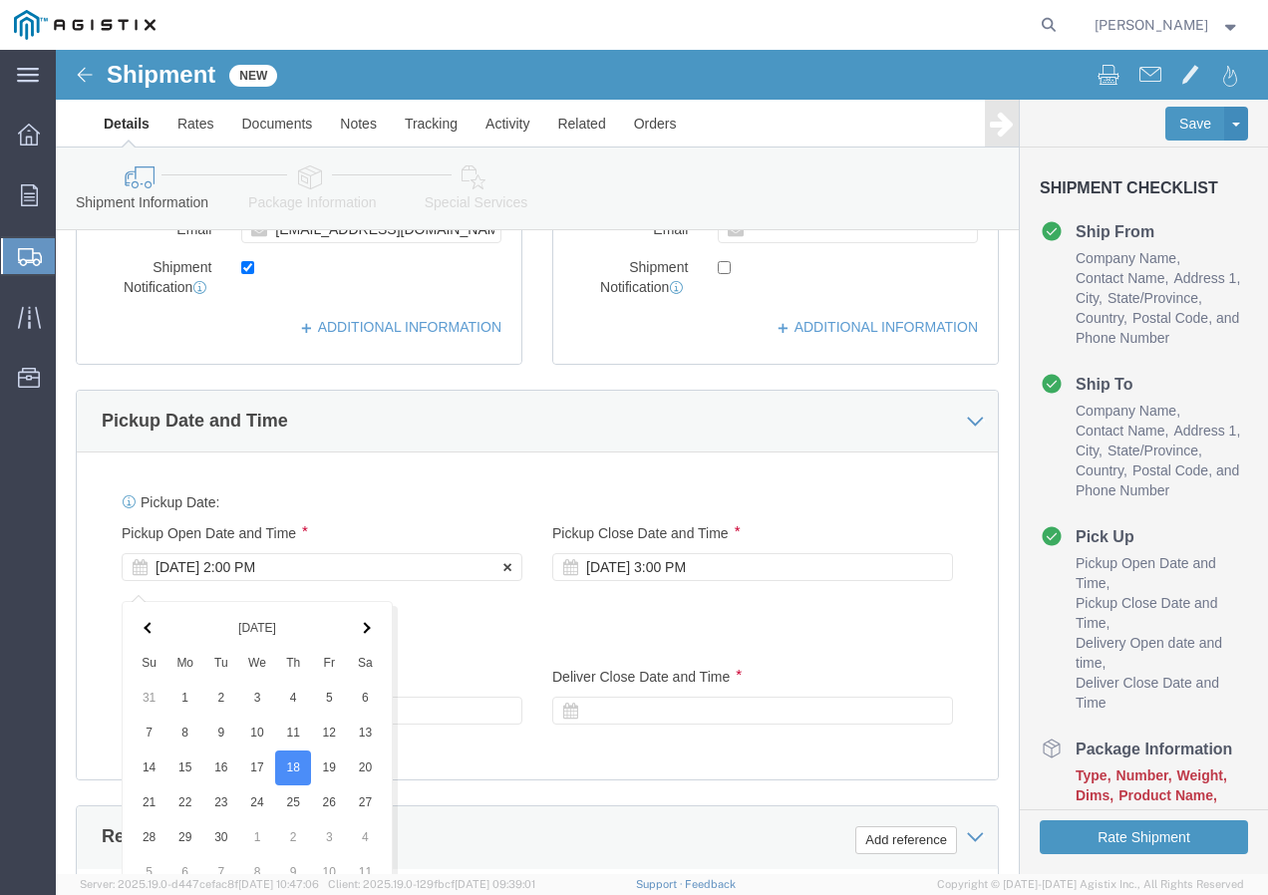
scroll to position [1183, 0]
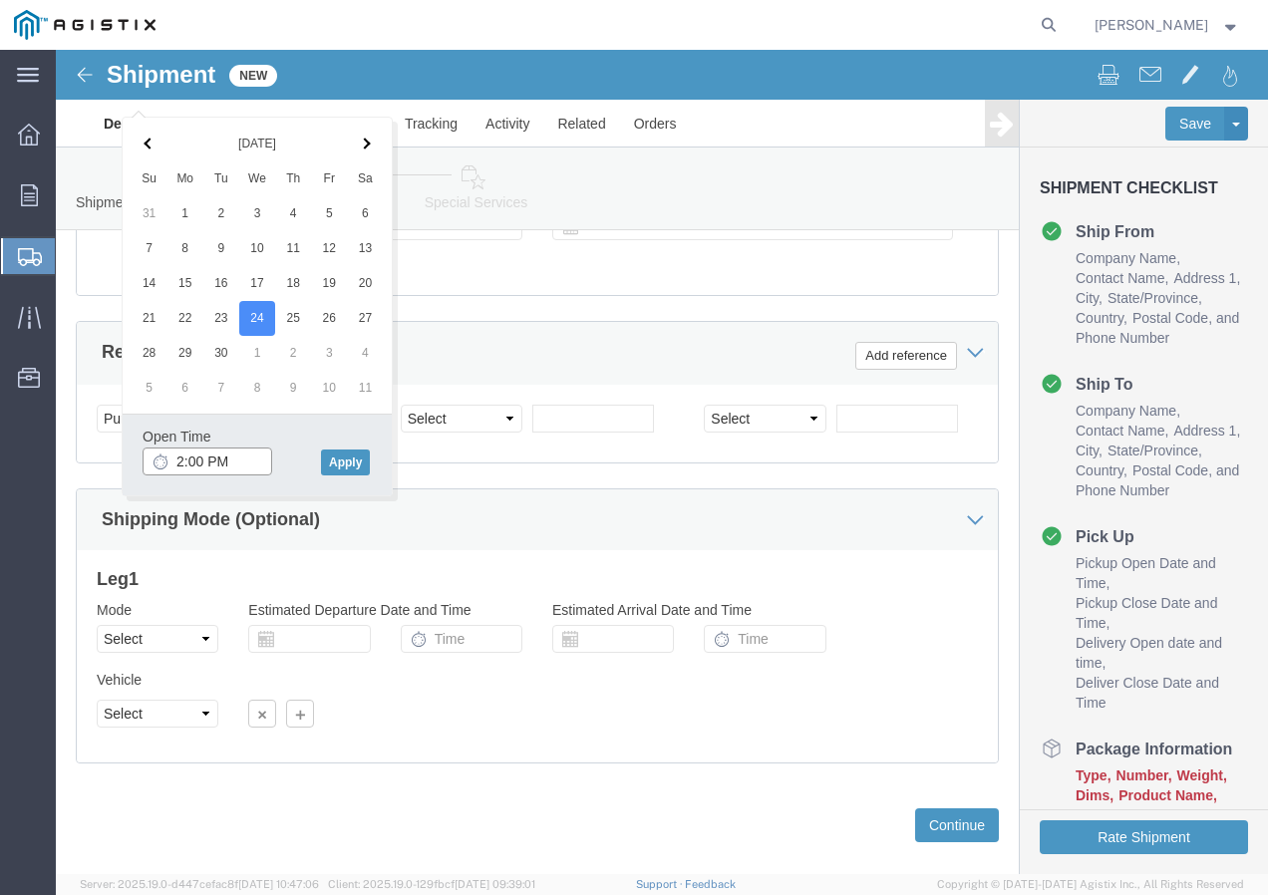
click input "2:00 PM"
type input "12:30 PM"
click button "Apply"
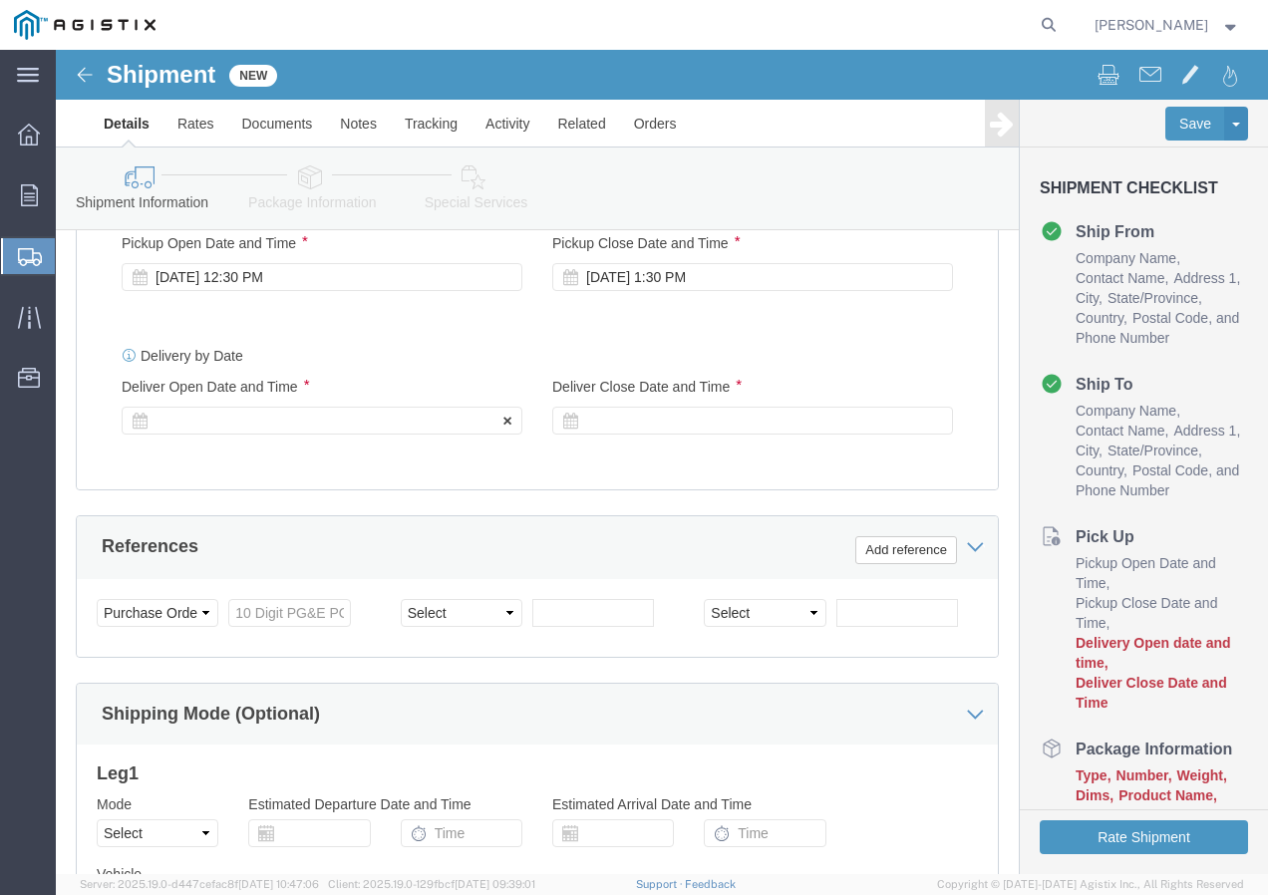
scroll to position [983, 0]
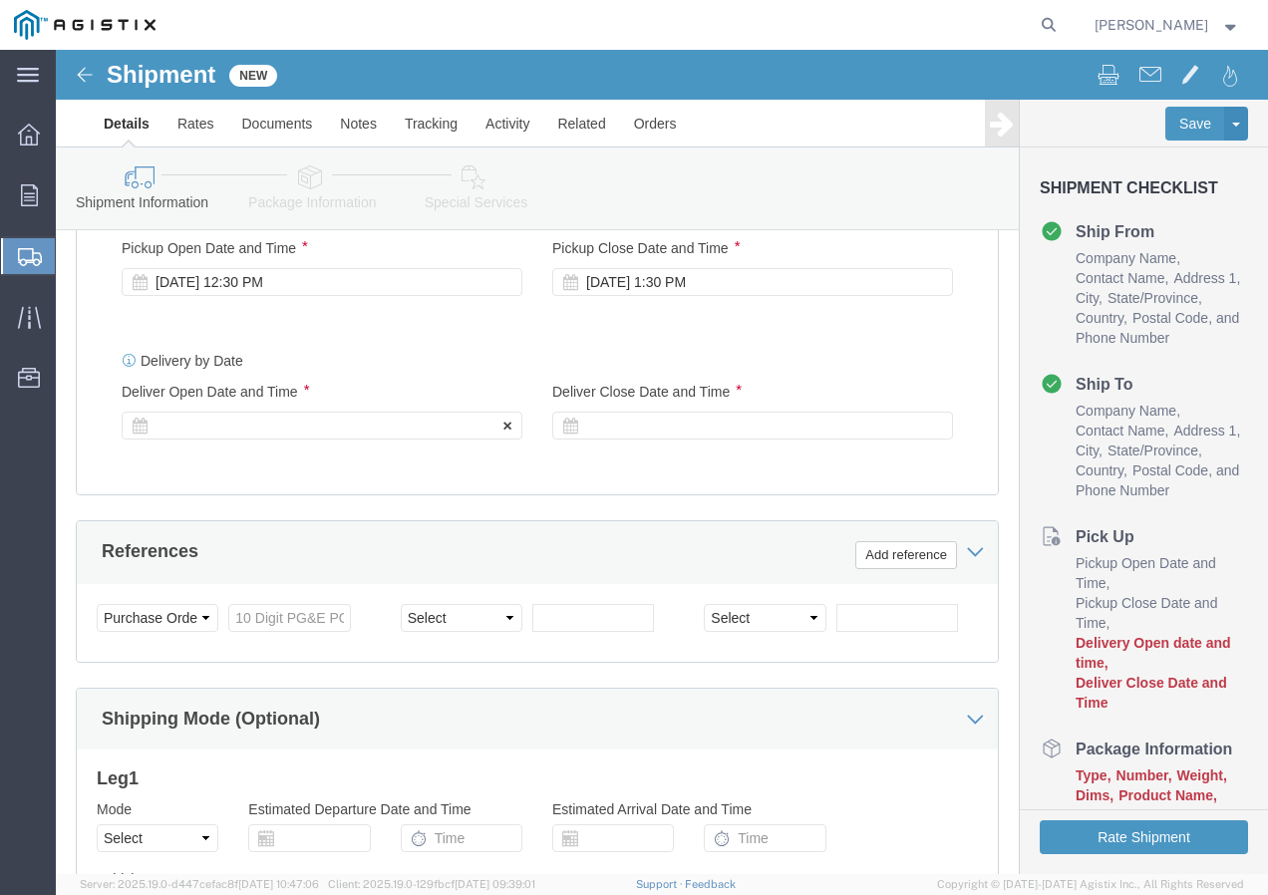
click div
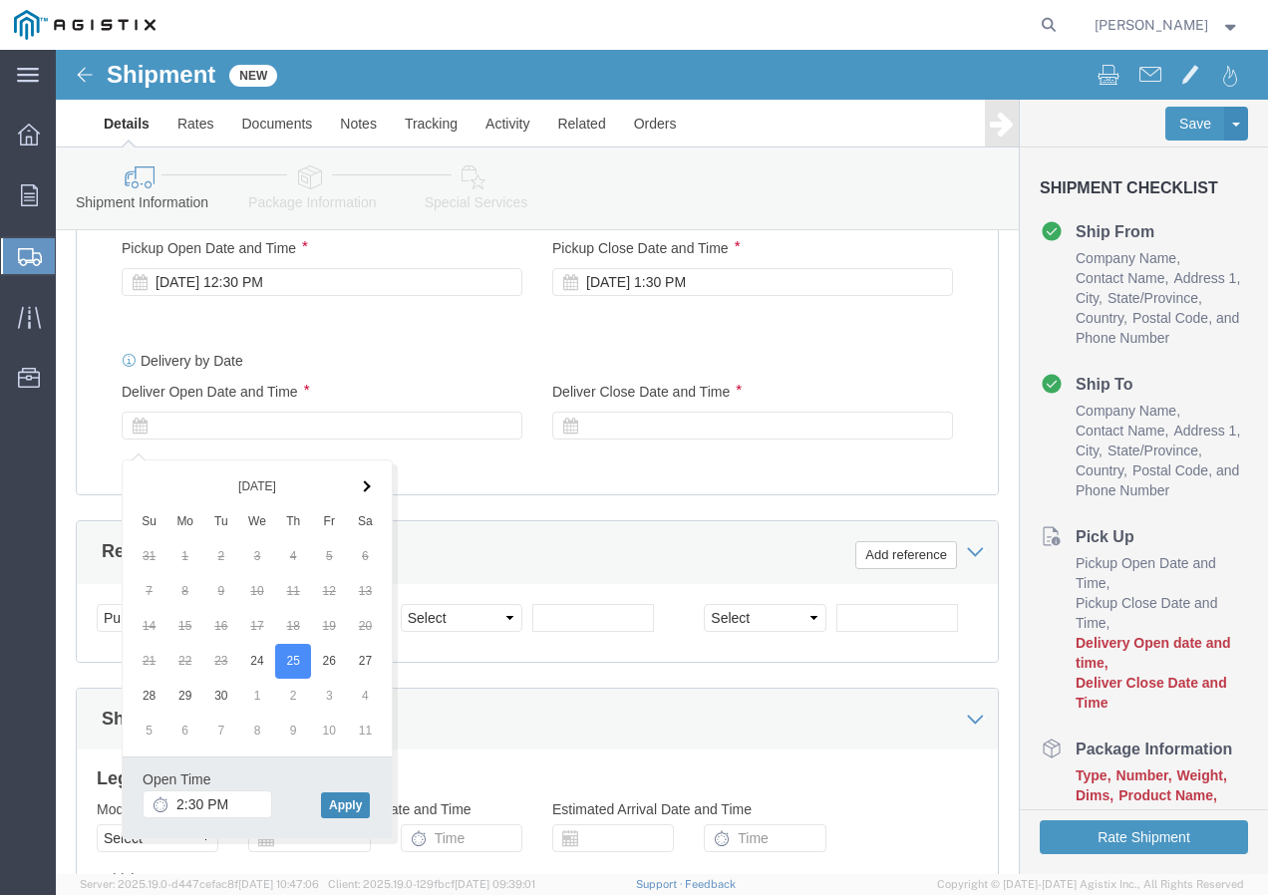
click button "Apply"
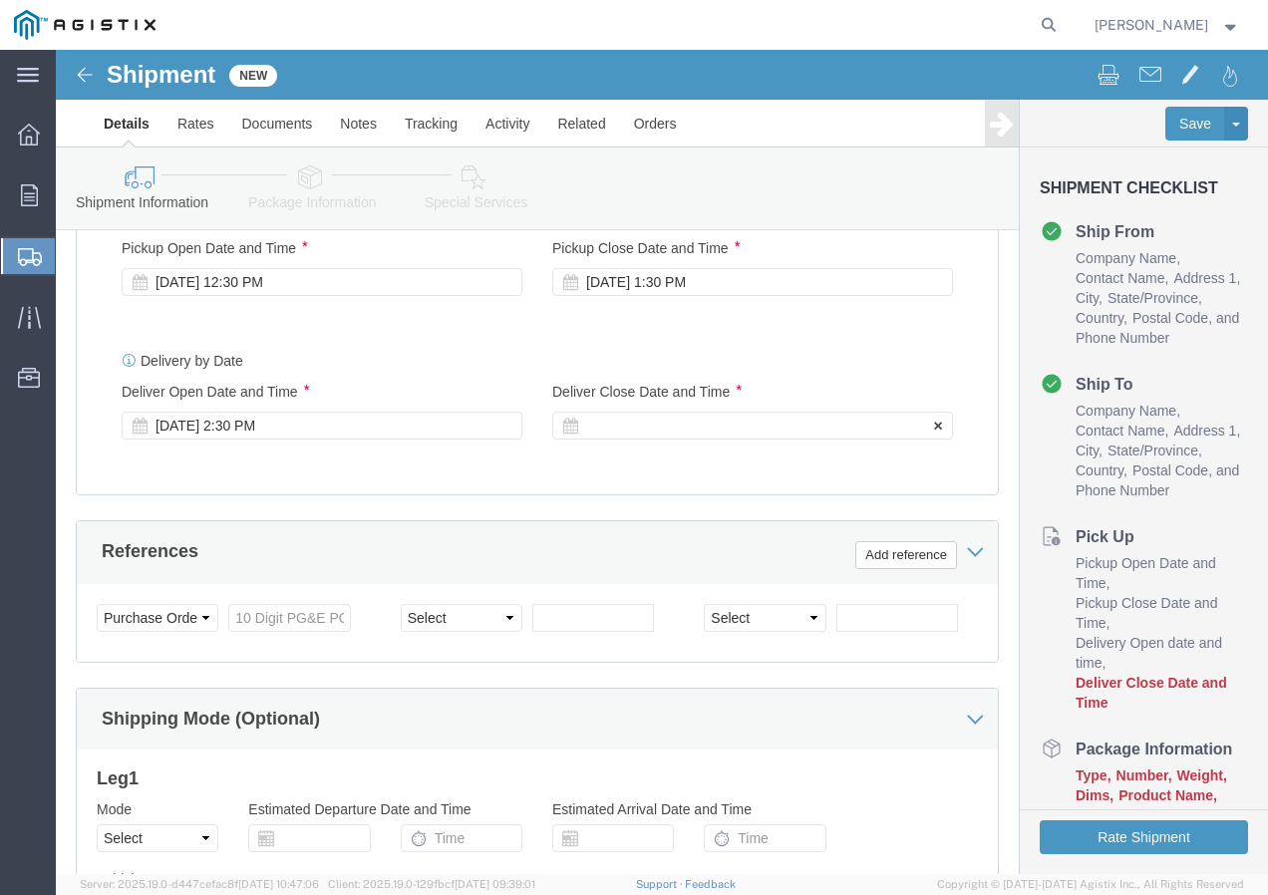
click div
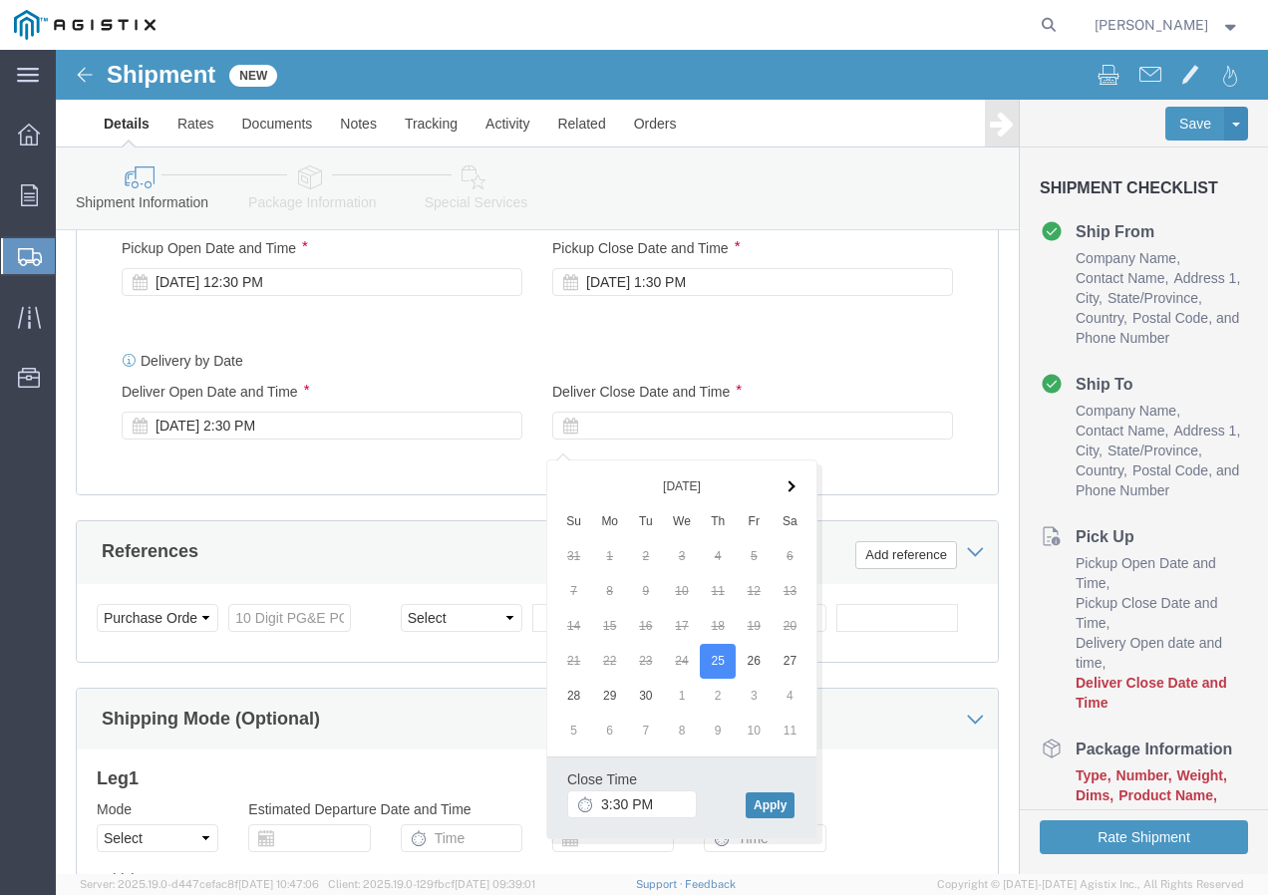
click button "Apply"
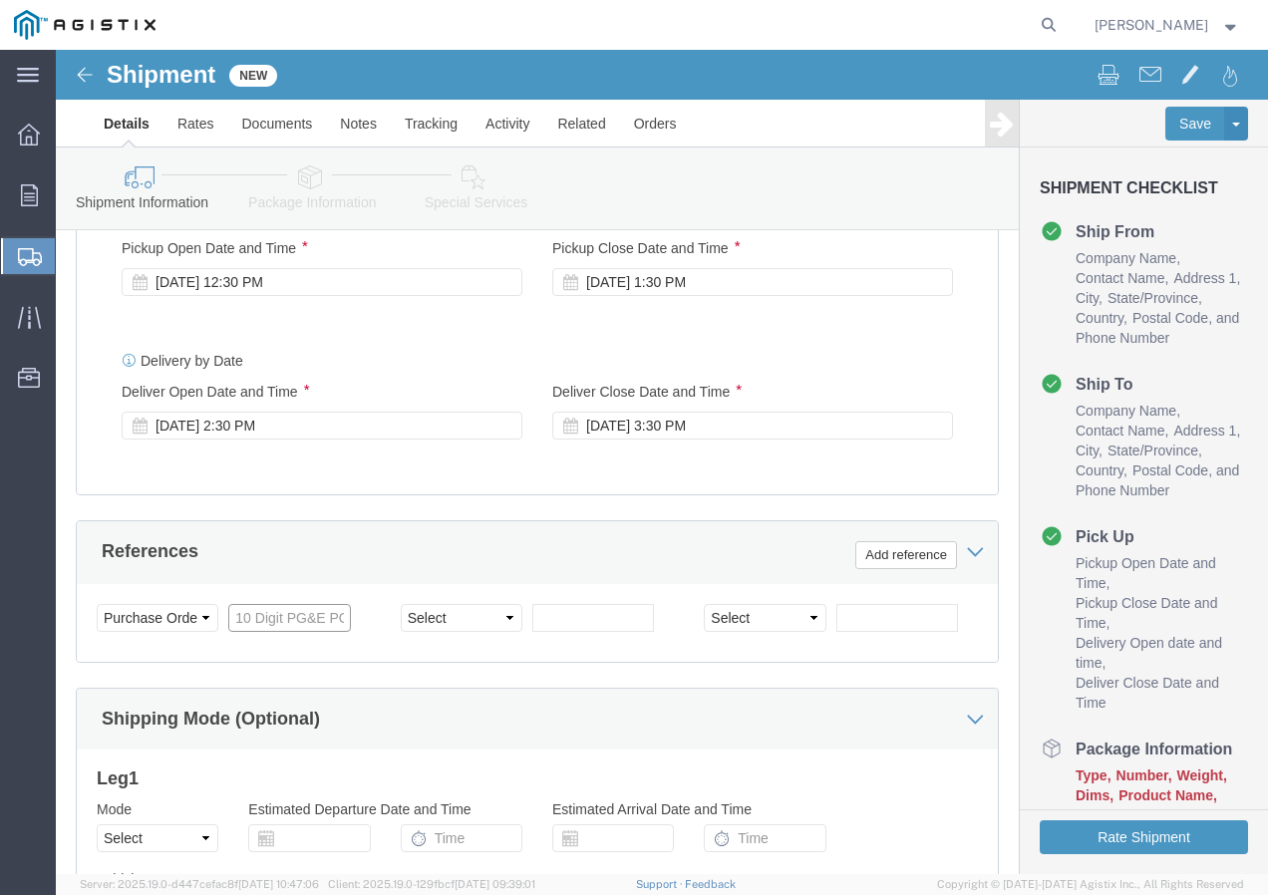
click input "text"
paste input "3501418119"
type input "3501418119"
click select "Select Account Type Activity ID Airline Appointment Number ASN Batch Request # …"
select select "SHIPMENTIDNUM"
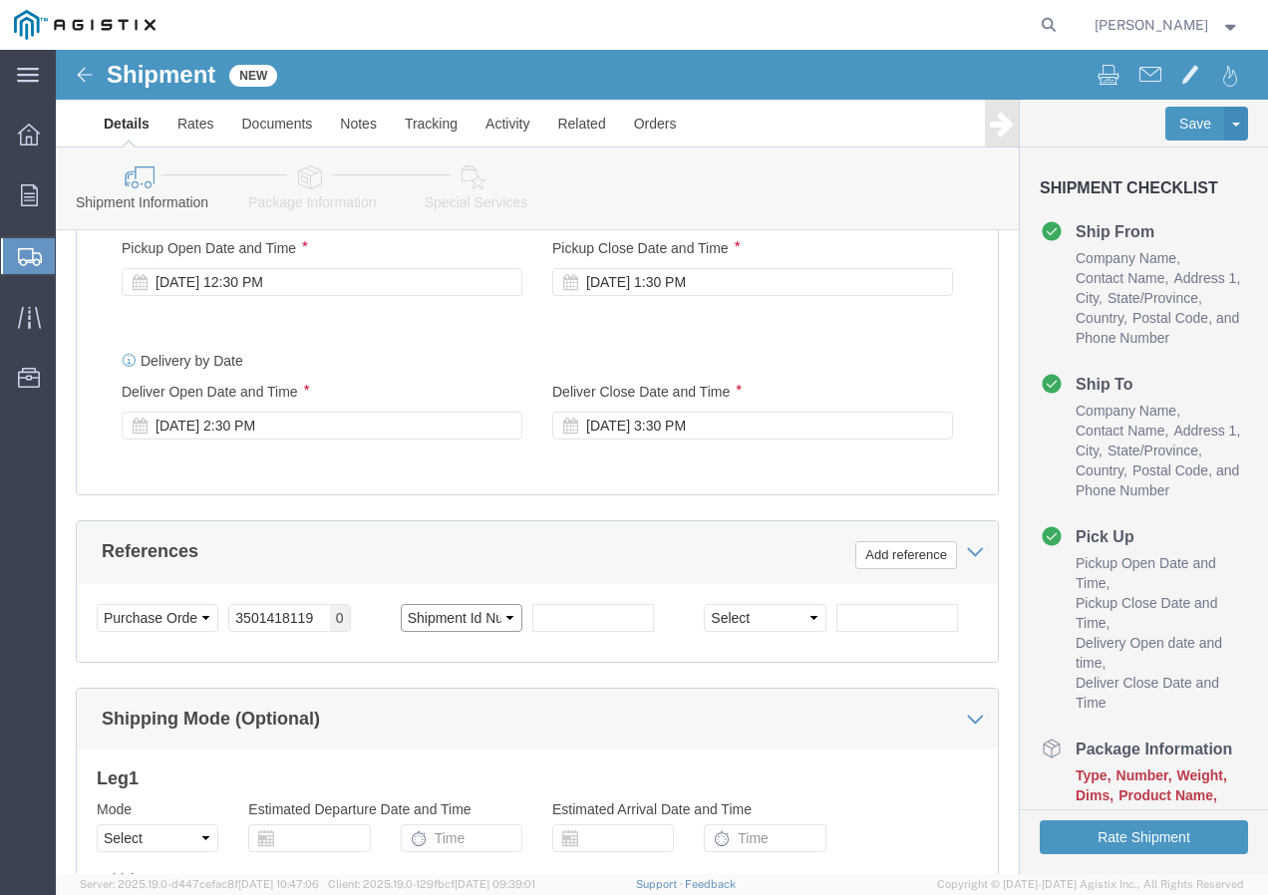
click select "Select Account Type Activity ID Airline Appointment Number ASN Batch Request # …"
click input "text"
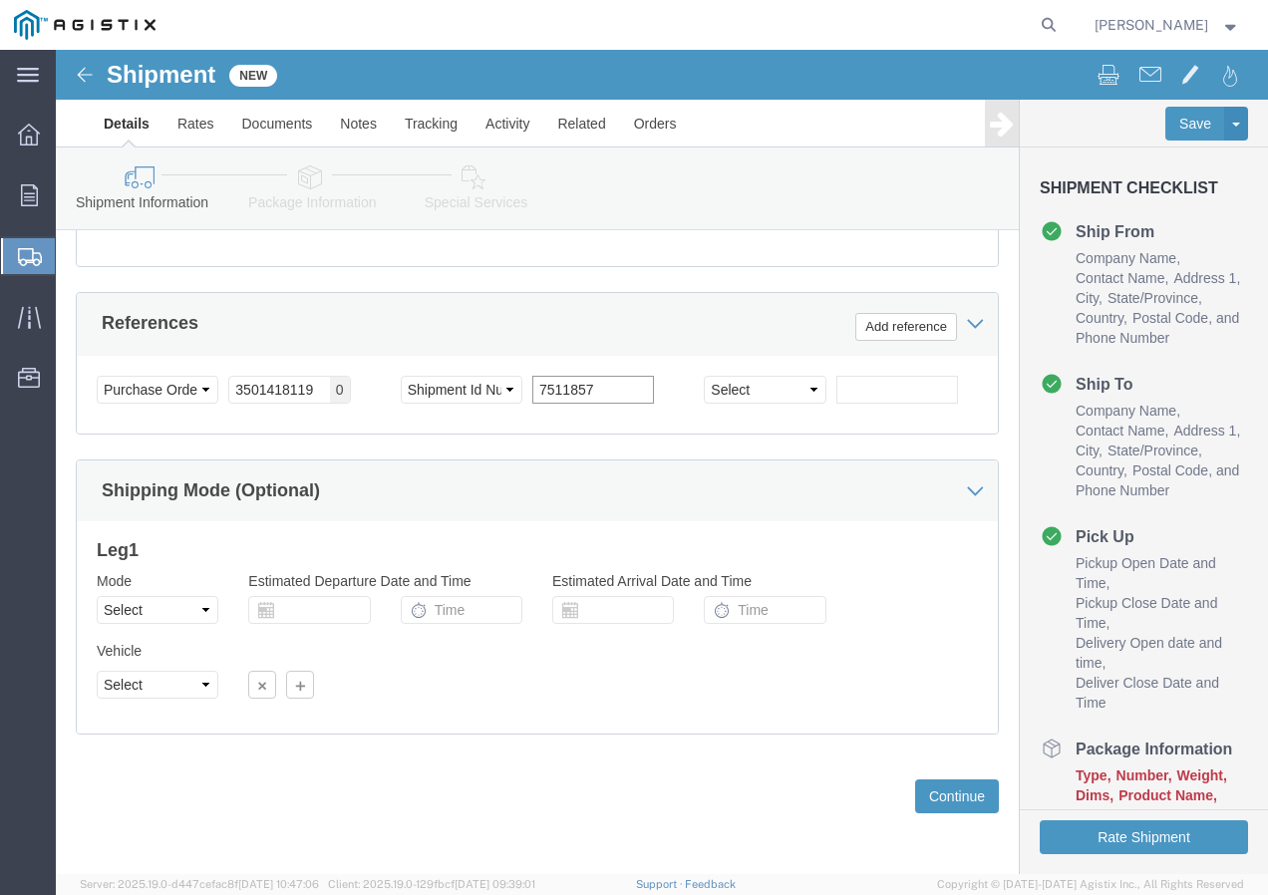
scroll to position [1228, 0]
type input "7511857"
click select "Select Air Less than Truckload Multi-Leg Ocean Freight Rail Small Parcel Truckl…"
select select "TL"
click select "Select Air Less than Truckload Multi-Leg Ocean Freight Rail Small Parcel Truckl…"
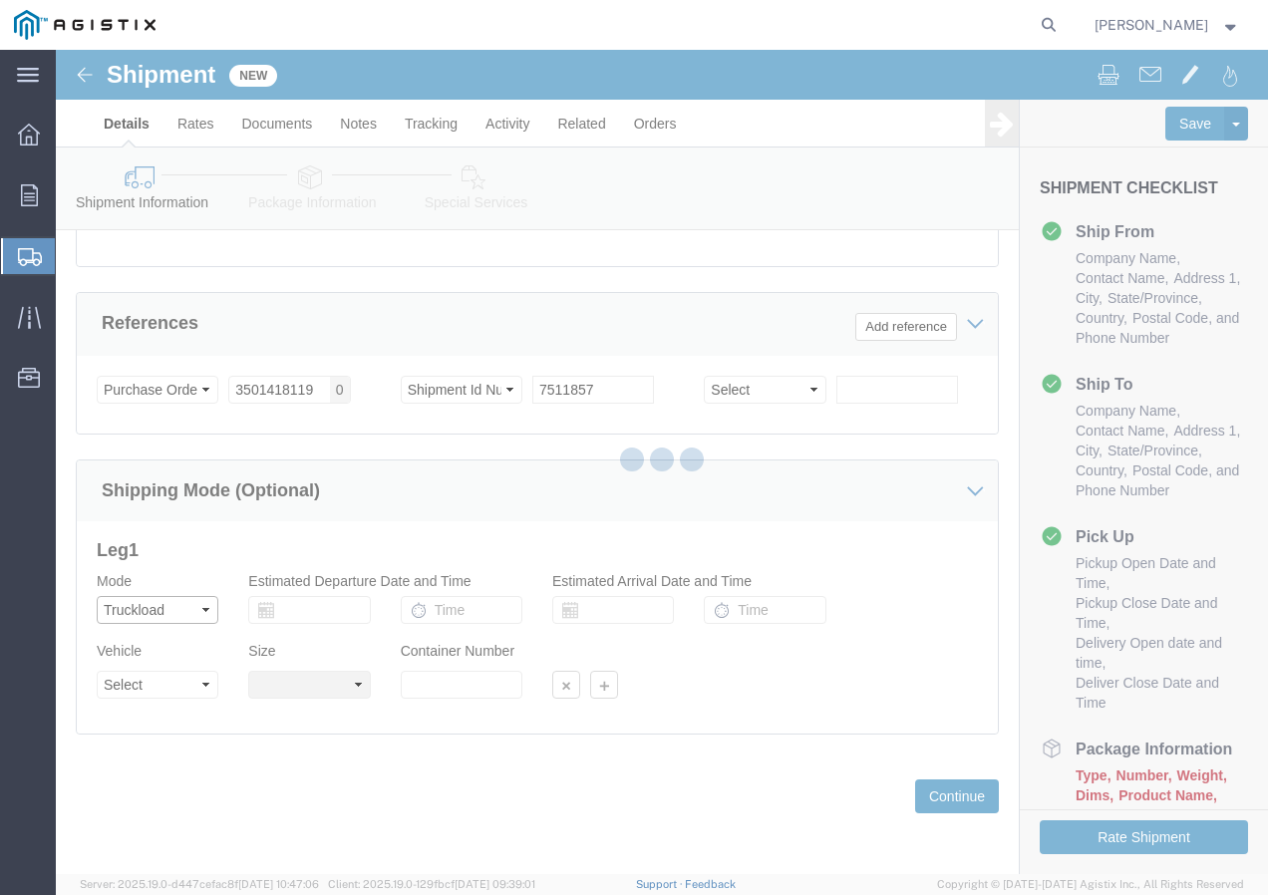
select select
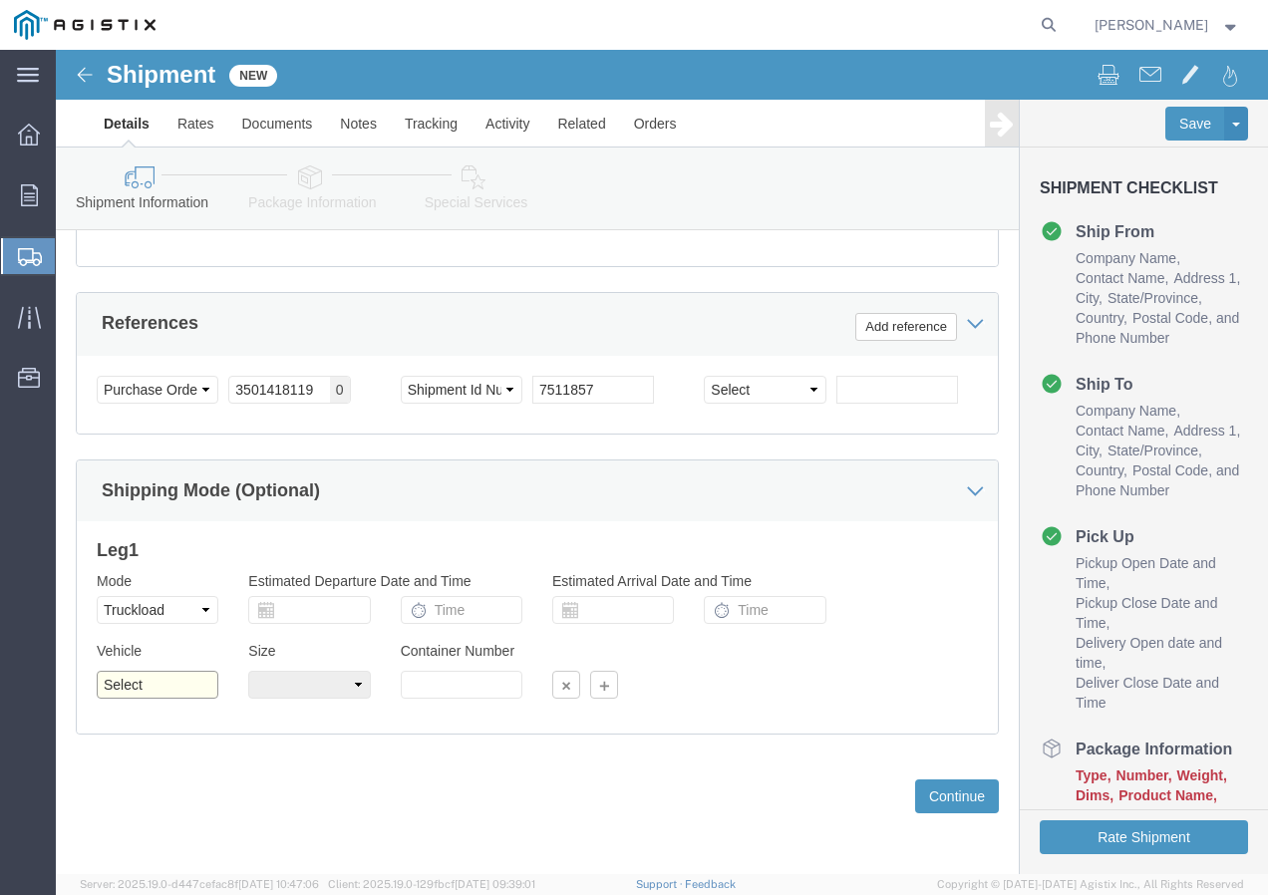
click select "Select 1-Ton (PSS) 10 Wheel 10 Yard Dump Truck 20 Yard Dump Truck Bobtail Botto…"
select select "FLBD"
click select "Select 1-Ton (PSS) 10 Wheel 10 Yard Dump Truck 20 Yard Dump Truck Bobtail Botto…"
click button "Continue"
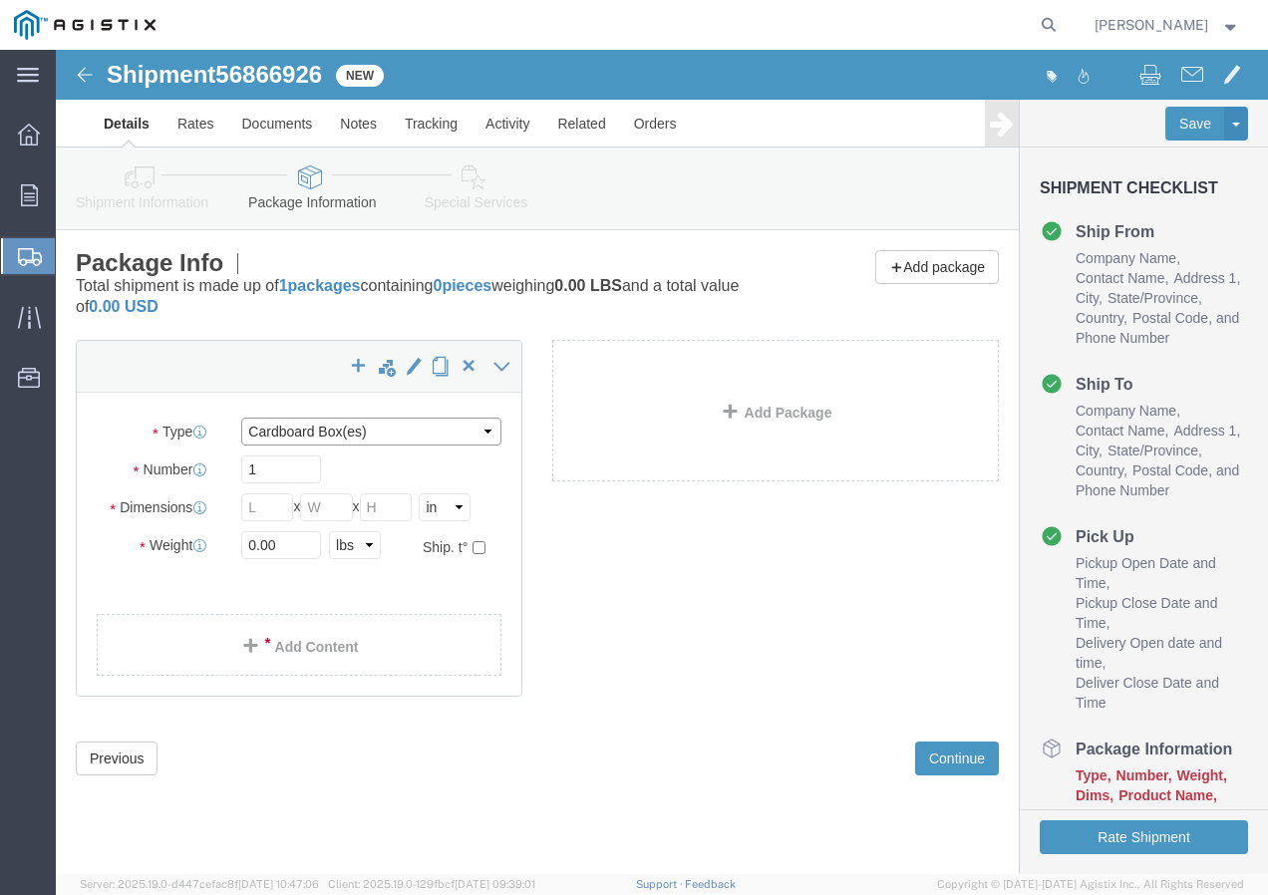
click select "Select Bulk Bundle(s) Cardboard Box(es) Carton(s) Crate(s) Drum(s) (Fiberboard)…"
select select "YRPK"
click select "Select Bulk Bundle(s) Cardboard Box(es) Carton(s) Crate(s) Drum(s) (Fiberboard)…"
click input "text"
type input "50"
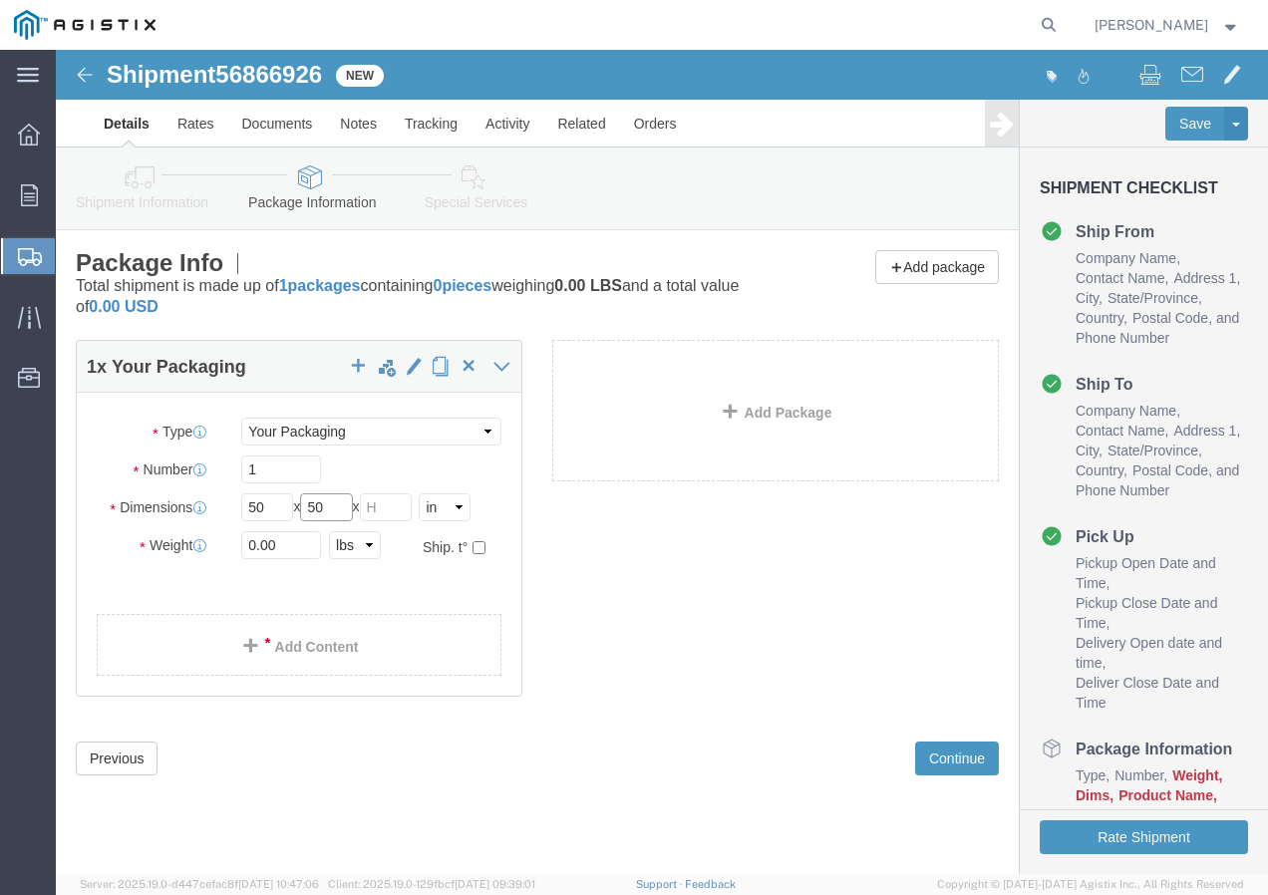
type input "50"
drag, startPoint x: 226, startPoint y: 501, endPoint x: 146, endPoint y: 496, distance: 80.9
click div "Weight 0.00 Select kgs lbs Ship. t°"
type input "13000"
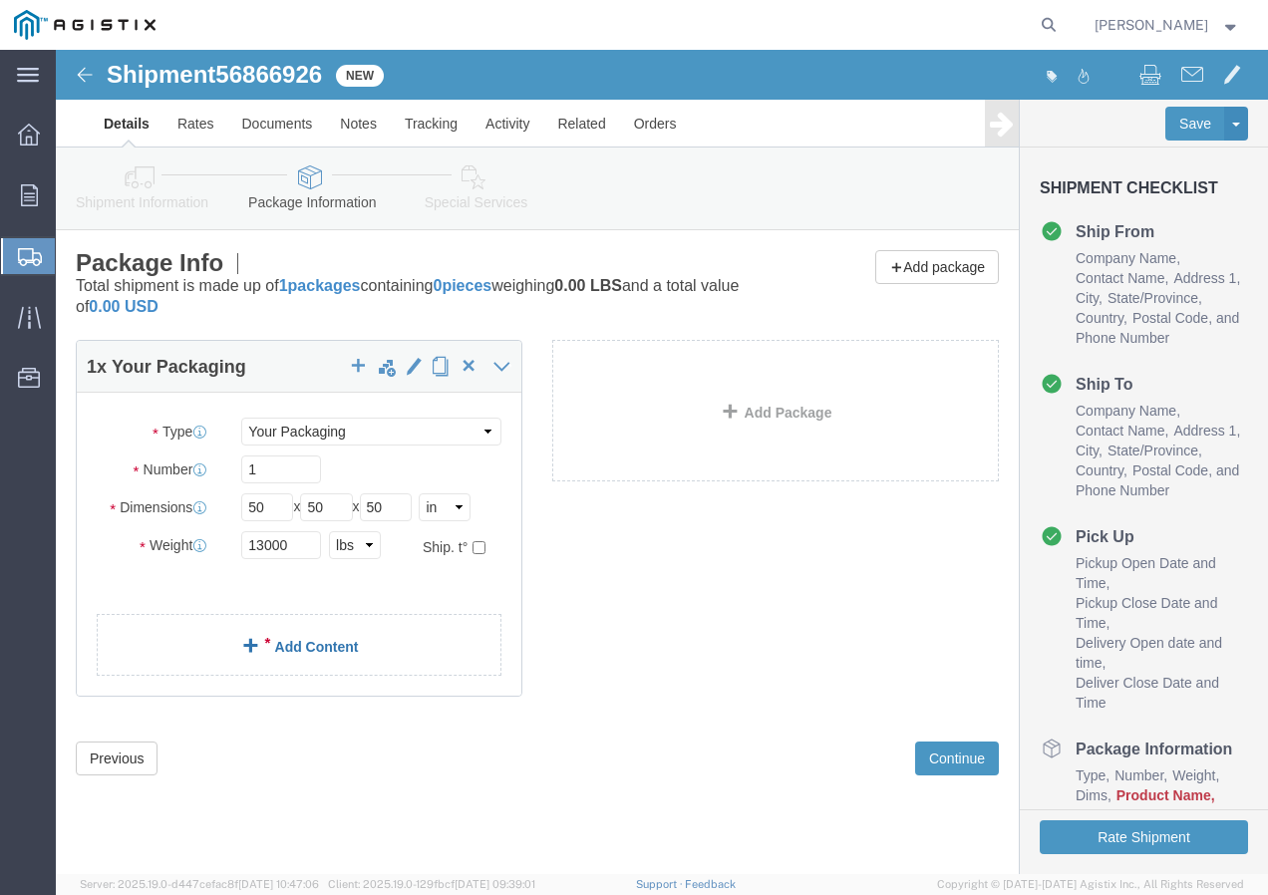
click link "Add Content"
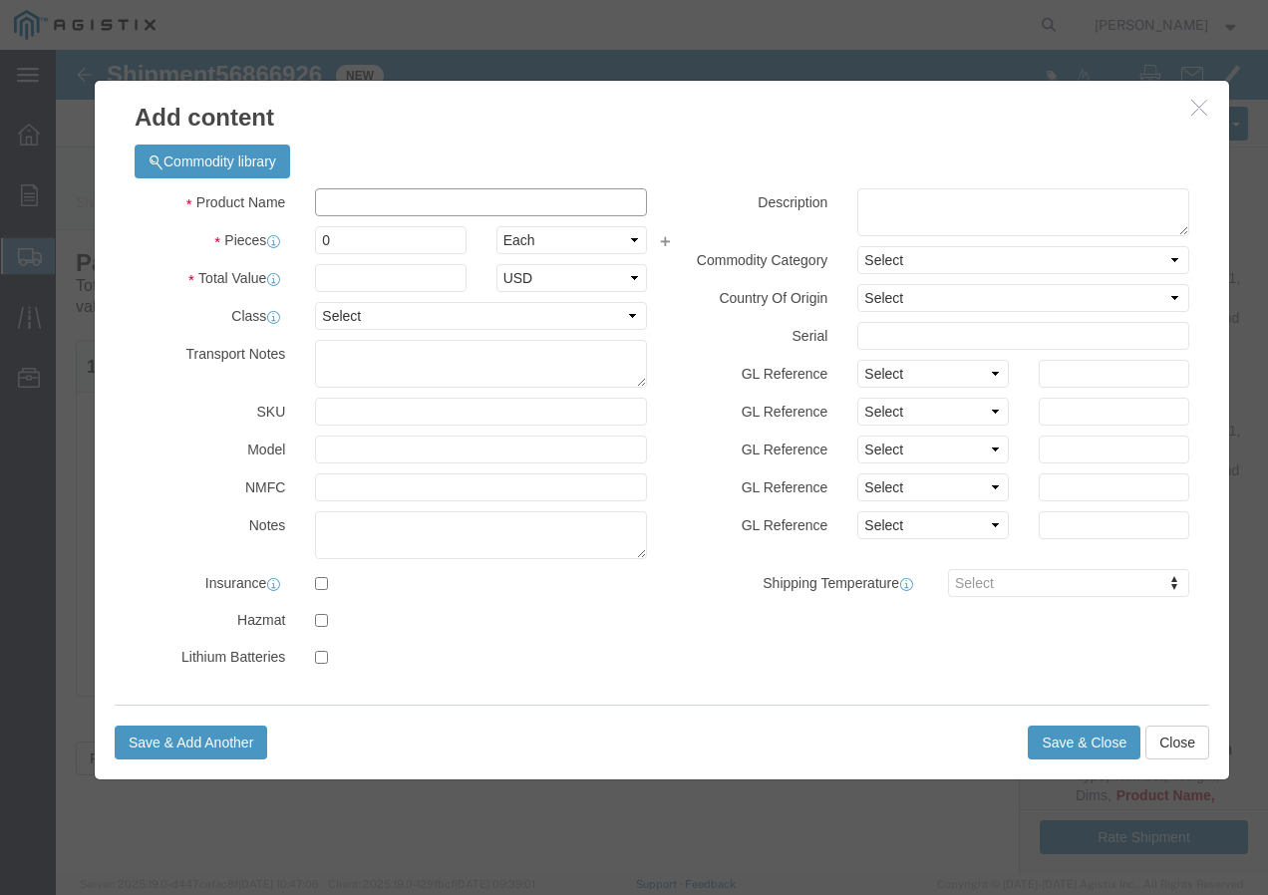
click input "text"
paste input "600VUD [GEOGRAPHIC_DATA]/YES 1/0 Str Al BRENAU 350C"
type input "600VUD [GEOGRAPHIC_DATA]/YES 1/0 Str Al BRENAU 350C"
click input "0"
type input "1"
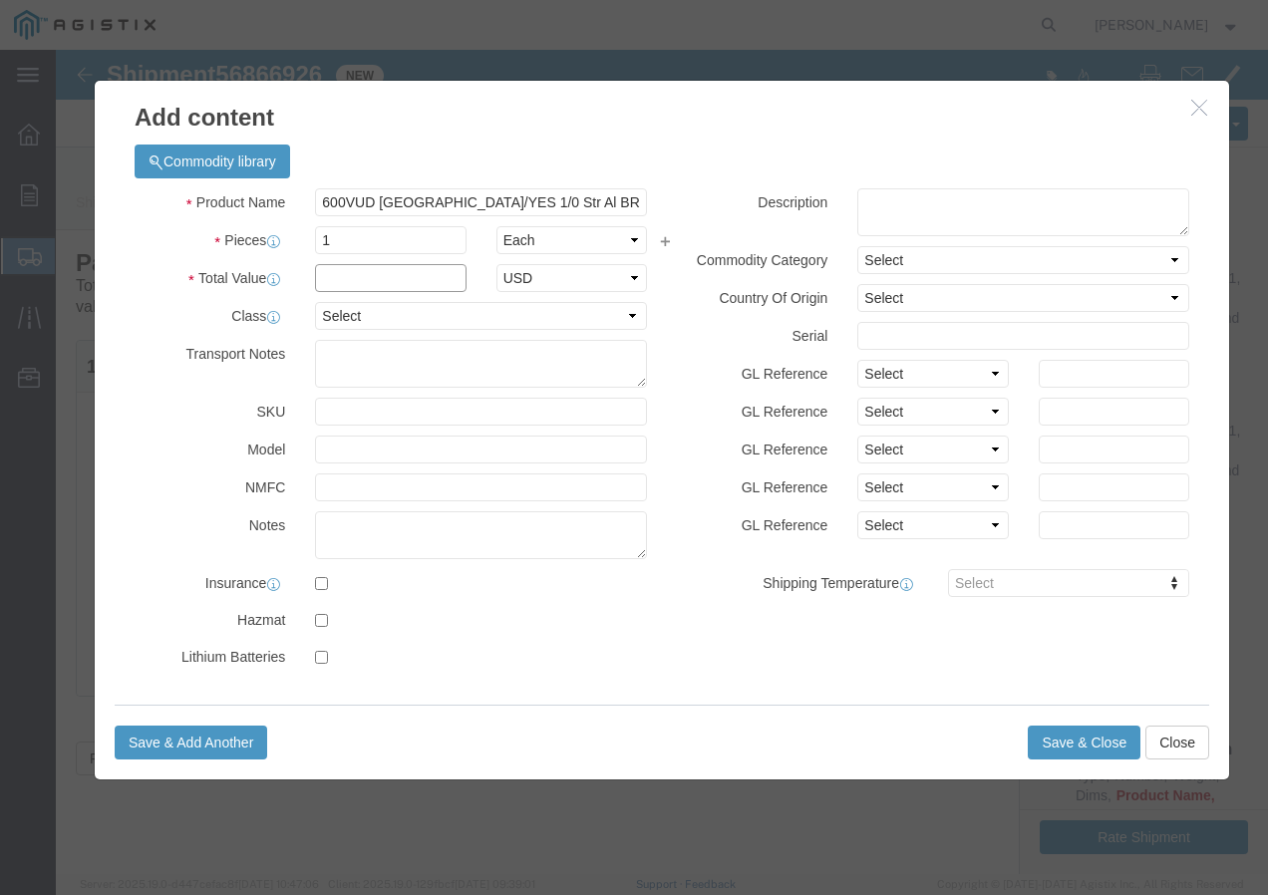
click input "text"
type input "1"
click select "Select 50 55 60 65 70 85 92.5 100 125 175 250 300 400"
select select "100"
click select "Select 50 55 60 65 70 85 92.5 100 125 175 250 300 400"
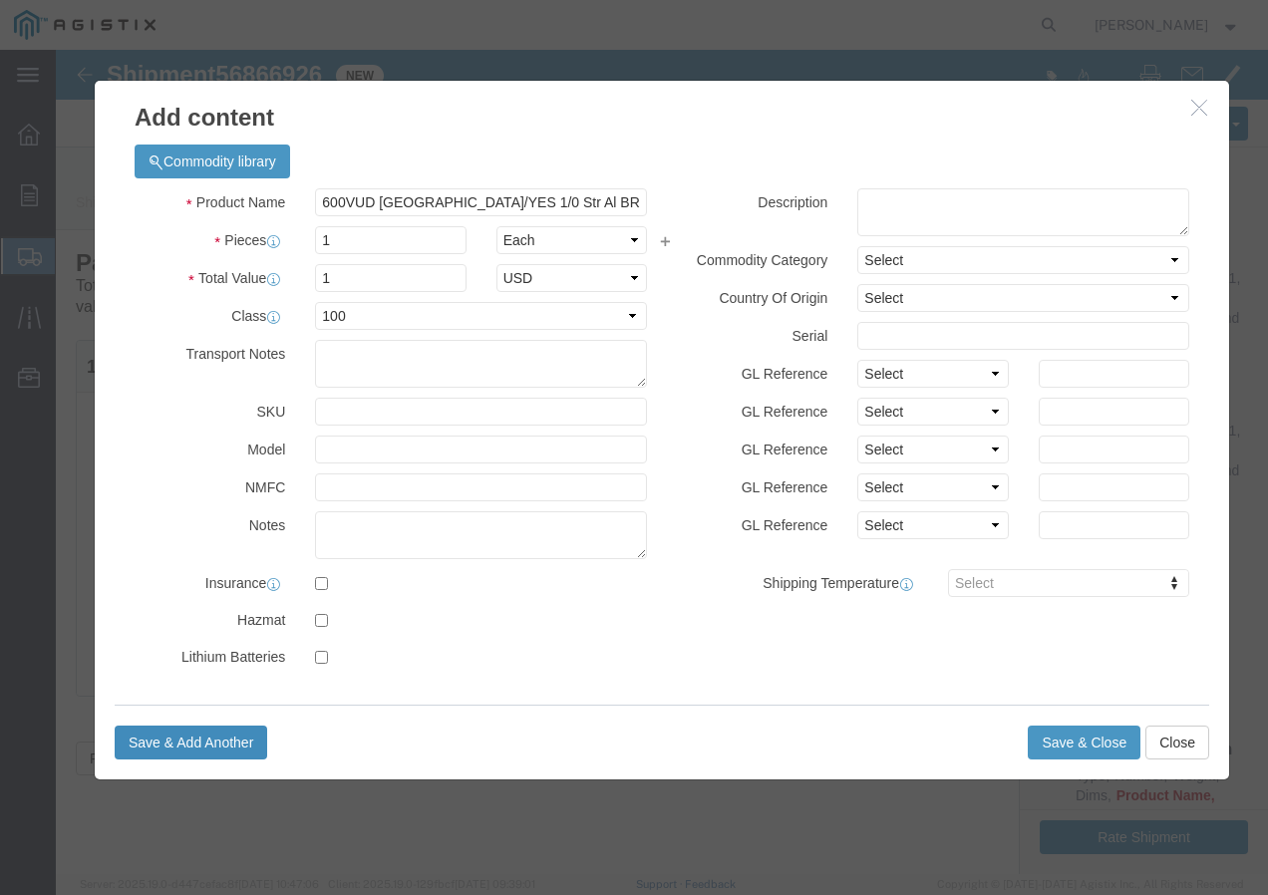
click button "Save & Add Another"
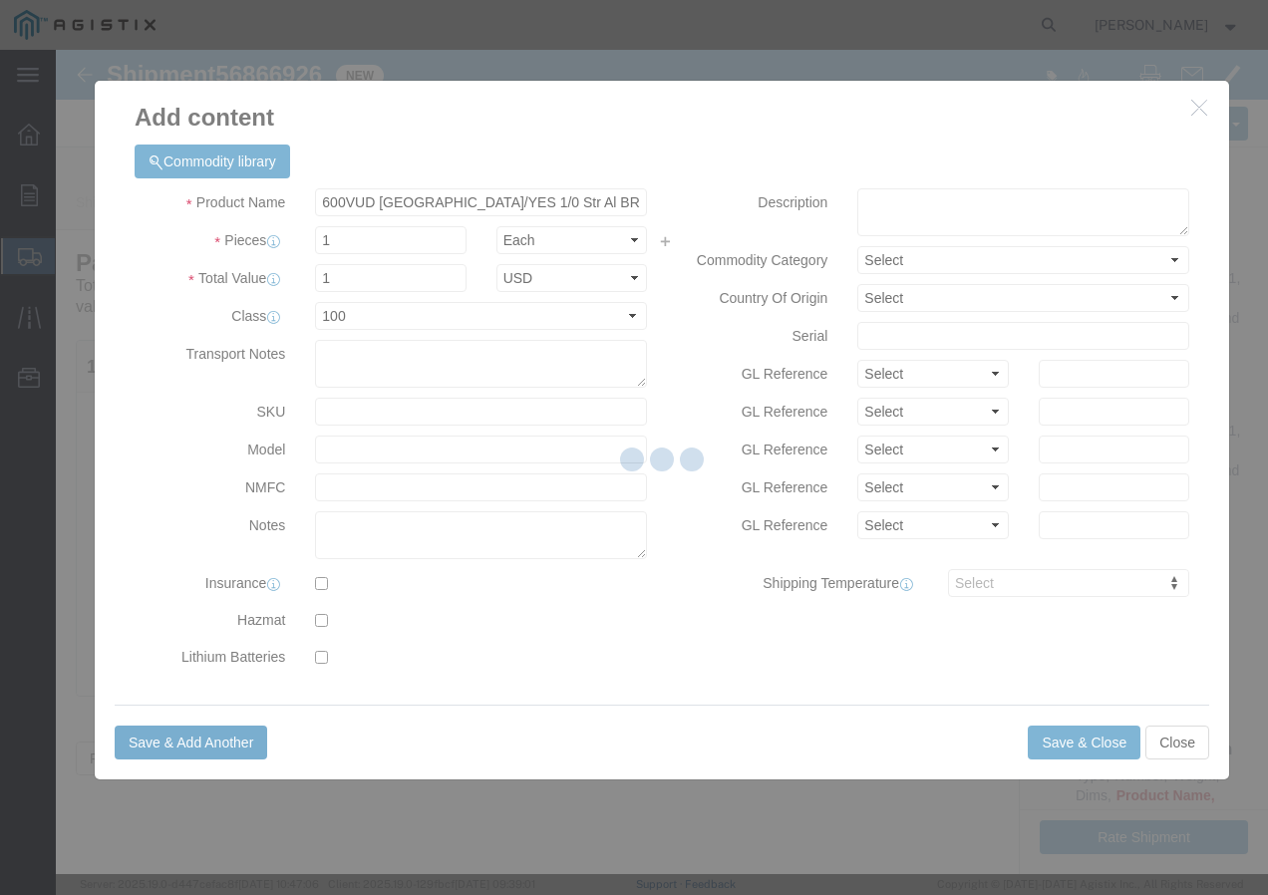
select select "EA"
select select
select select "USD"
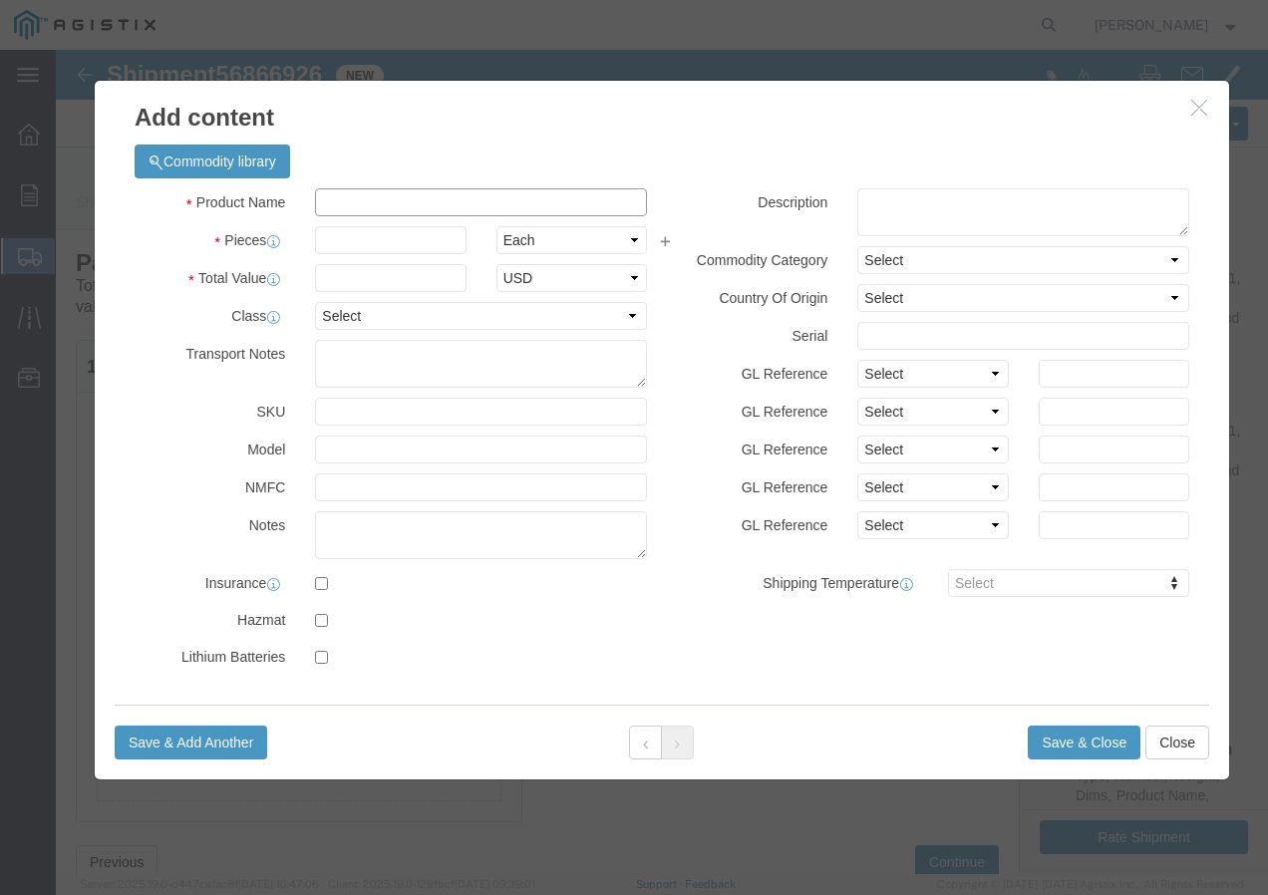
click input "text"
paste input "600VUD TX 1000X3 AL /UL+ 1000R"
type input "600VUD TX 1000X3 AL /UL+ 1000R"
click input "text"
type input "4"
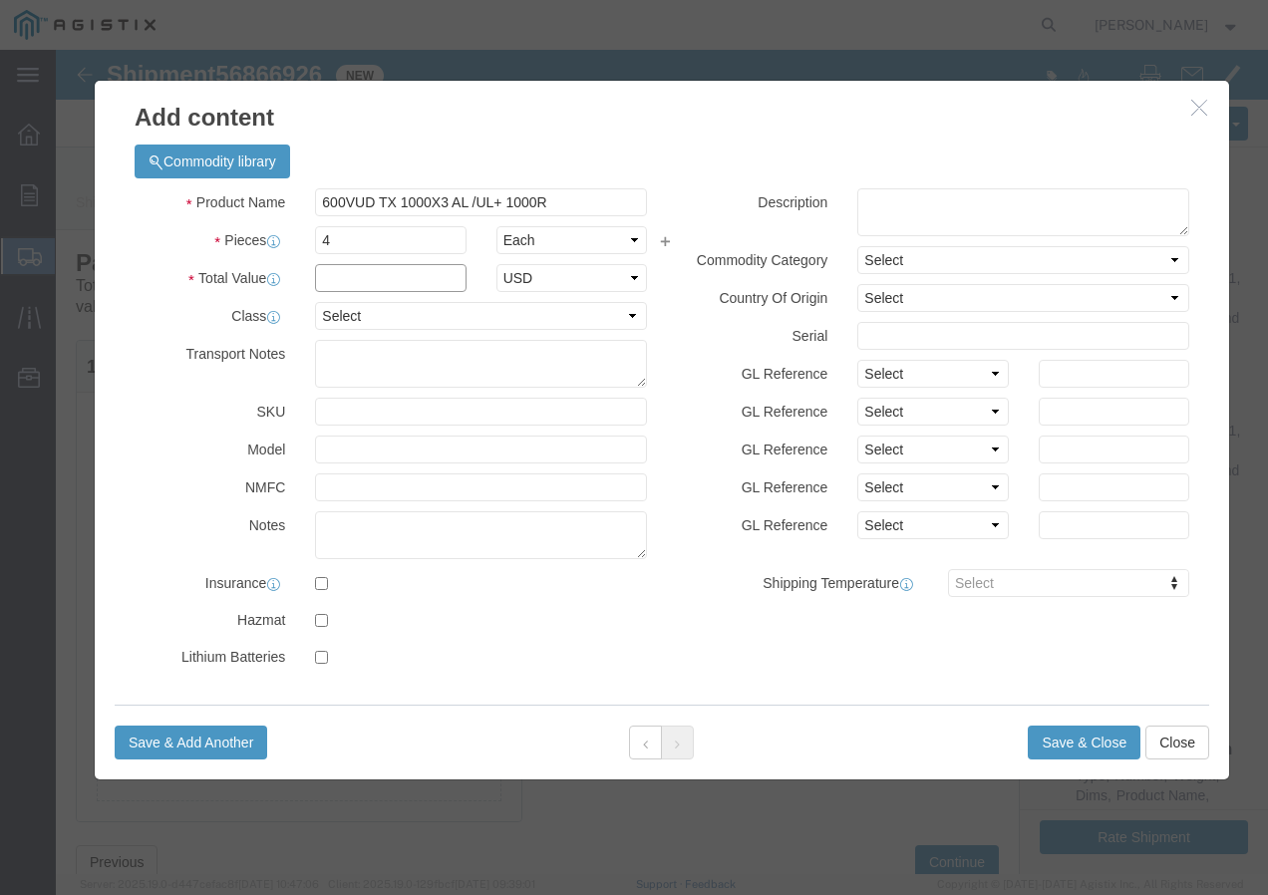
click input "text"
type input "1"
click select "Select 50 55 60 65 70 85 92.5 100 125 175 250 300 400"
select select "100"
click select "Select 50 55 60 65 70 85 92.5 100 125 175 250 300 400"
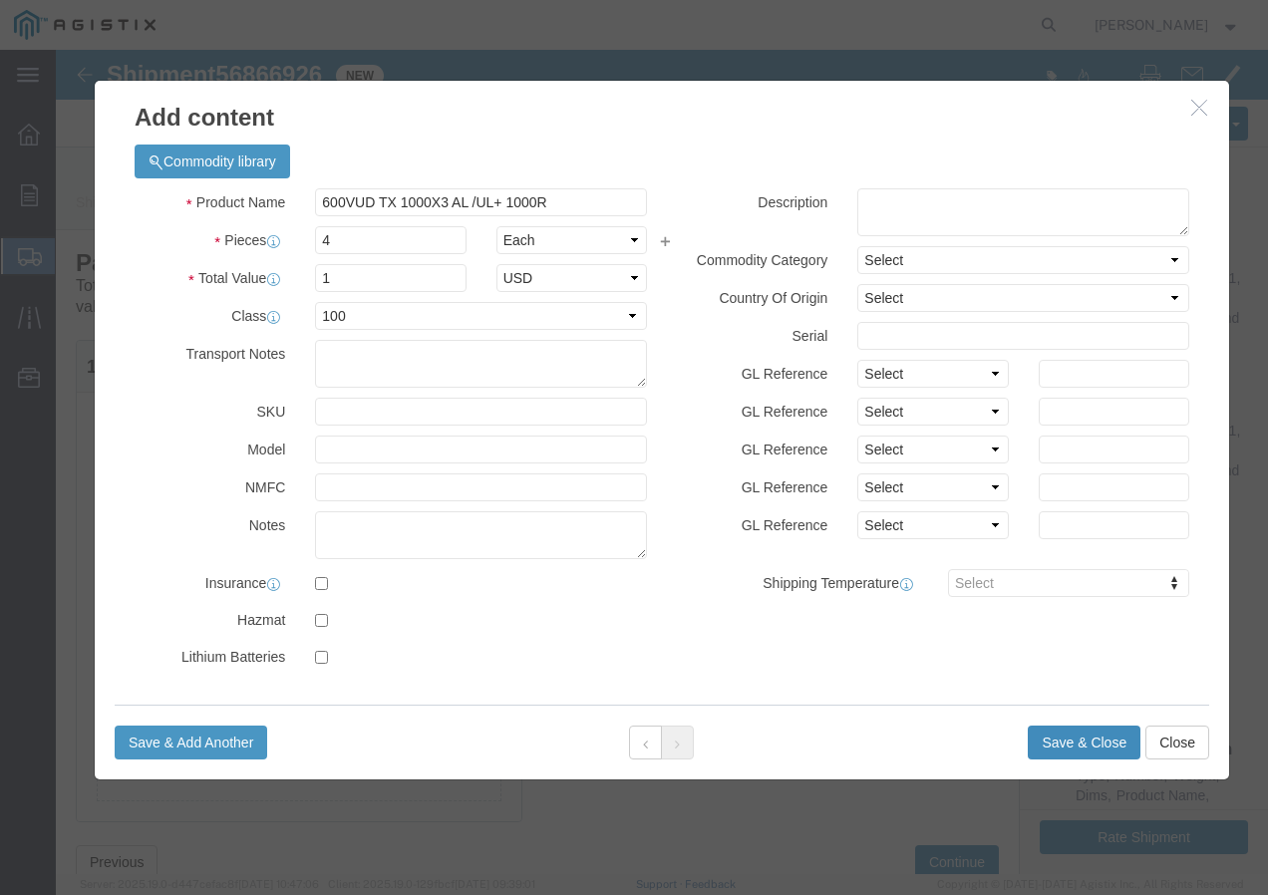
click button "Save & Close"
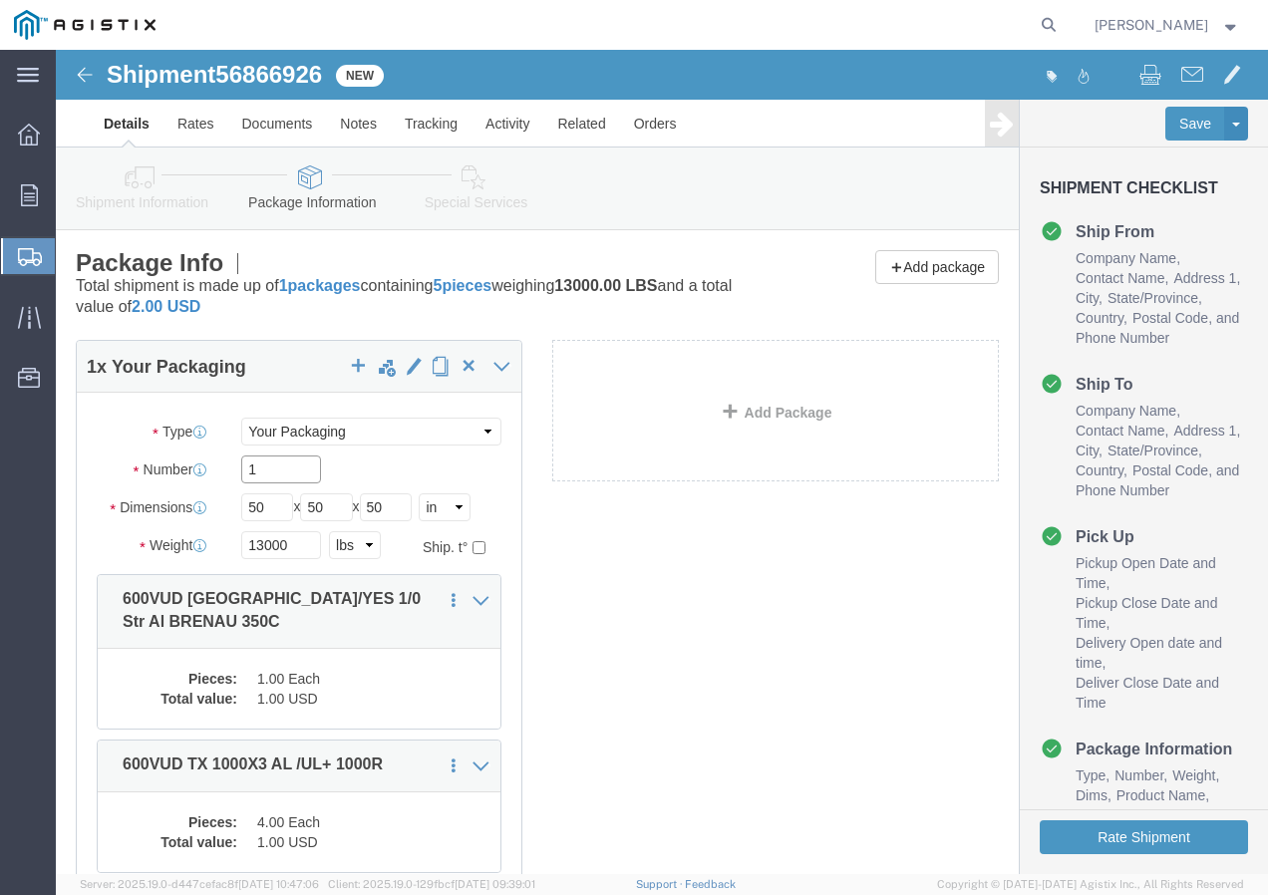
click input "1"
type input "5"
drag, startPoint x: 798, startPoint y: 587, endPoint x: 768, endPoint y: 570, distance: 34.4
click div "5 x Your Packaging Package Type Select Bulk Bundle(s) Cardboard Box(es) Carton(…"
click button "Rate Shipment"
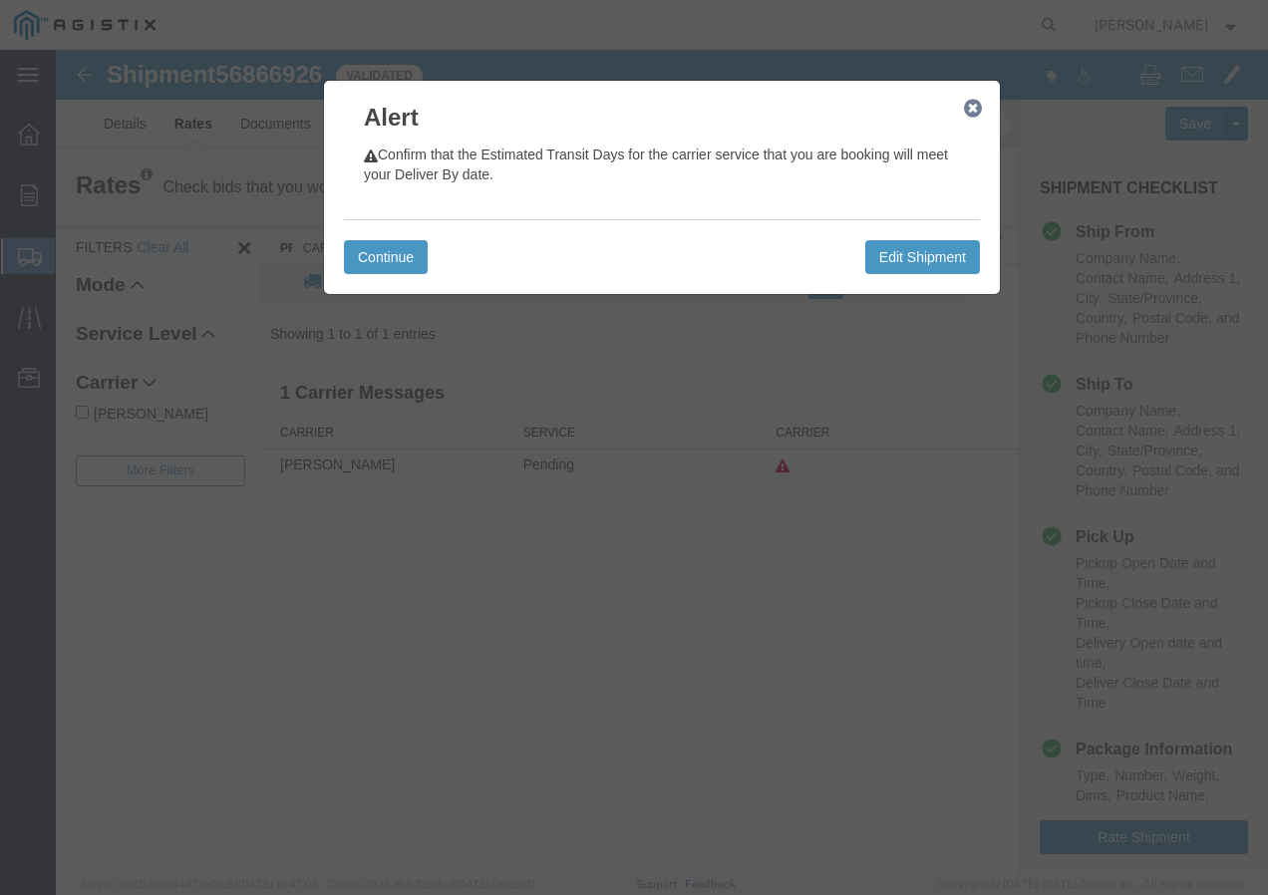
click at [979, 110] on icon "button" at bounding box center [973, 109] width 18 height 16
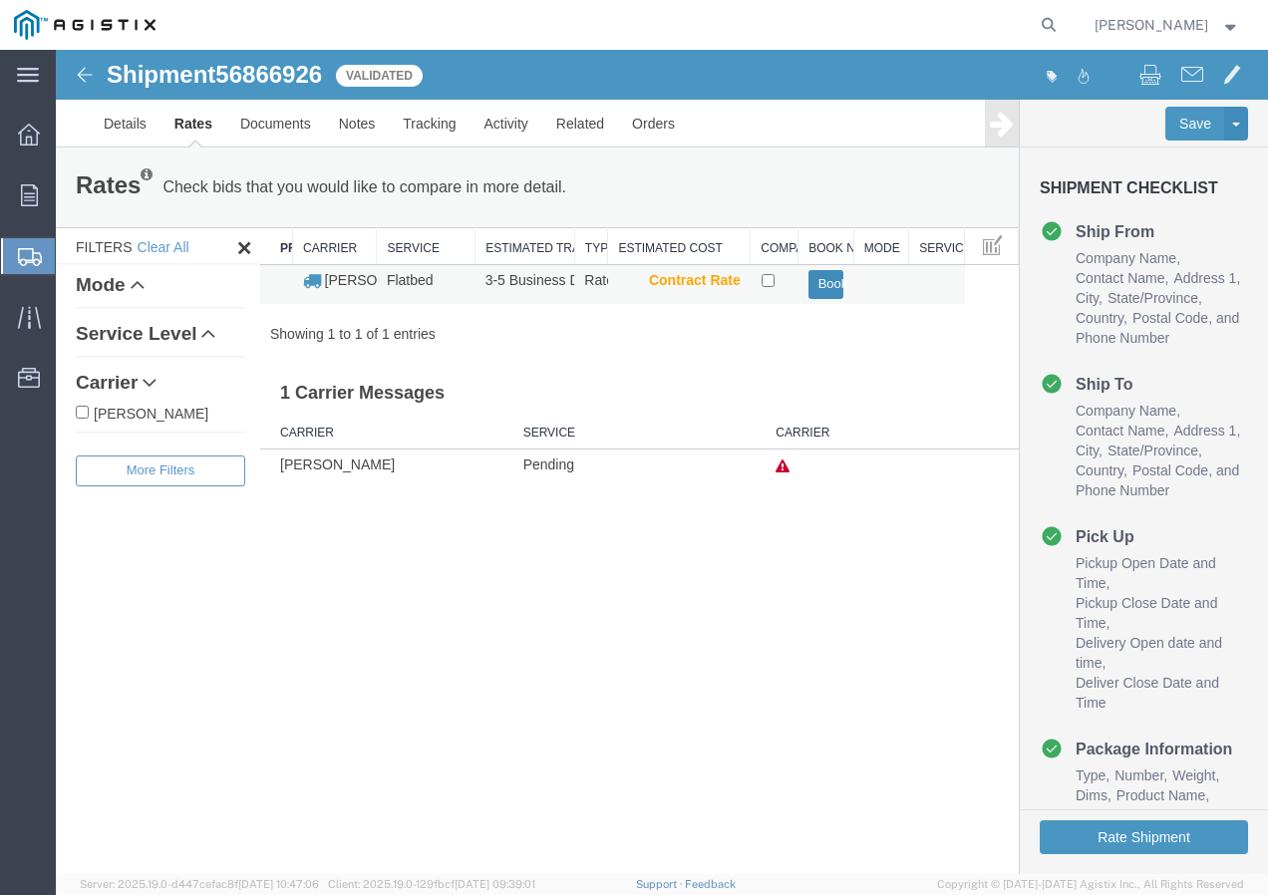
click at [831, 280] on button "Book" at bounding box center [827, 284] width 36 height 29
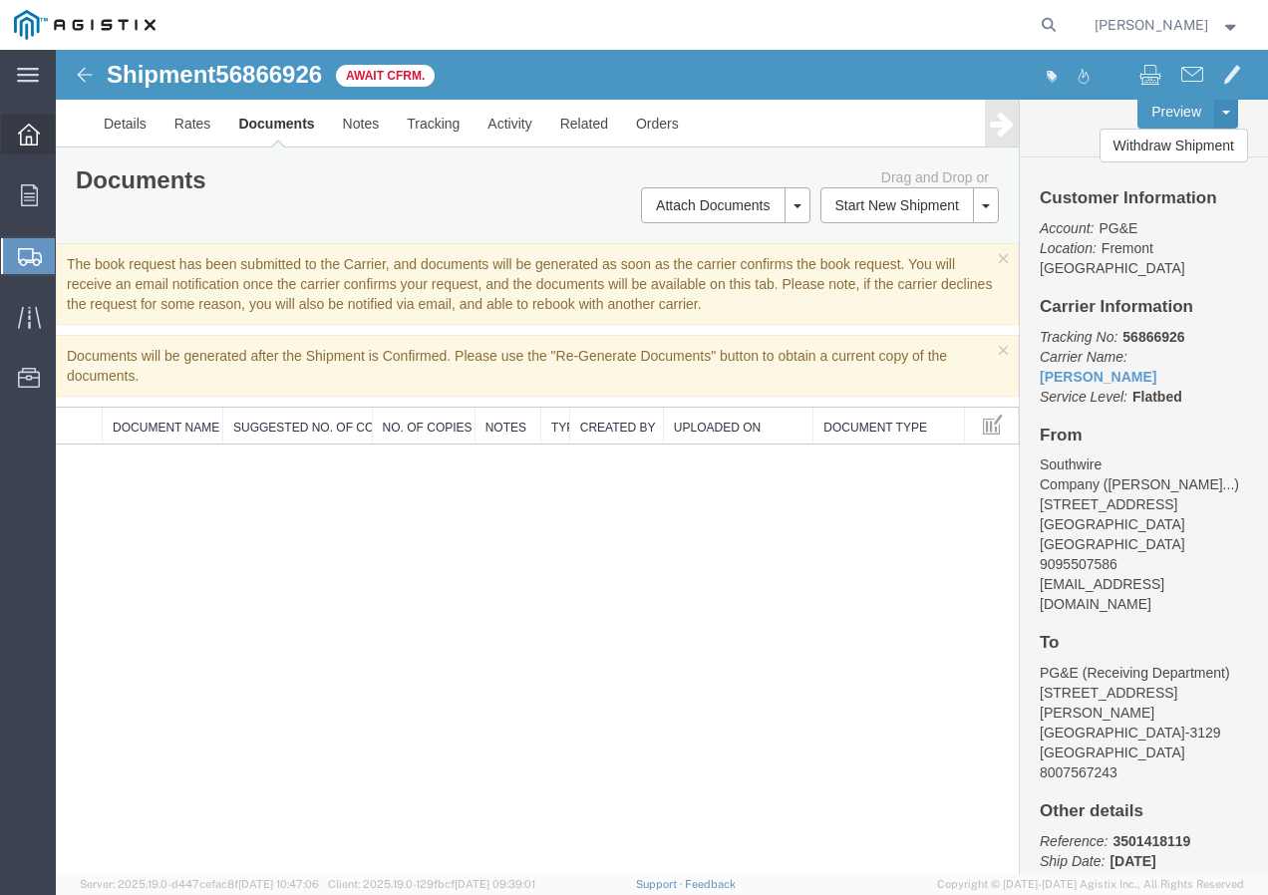
click at [26, 136] on icon at bounding box center [29, 135] width 22 height 22
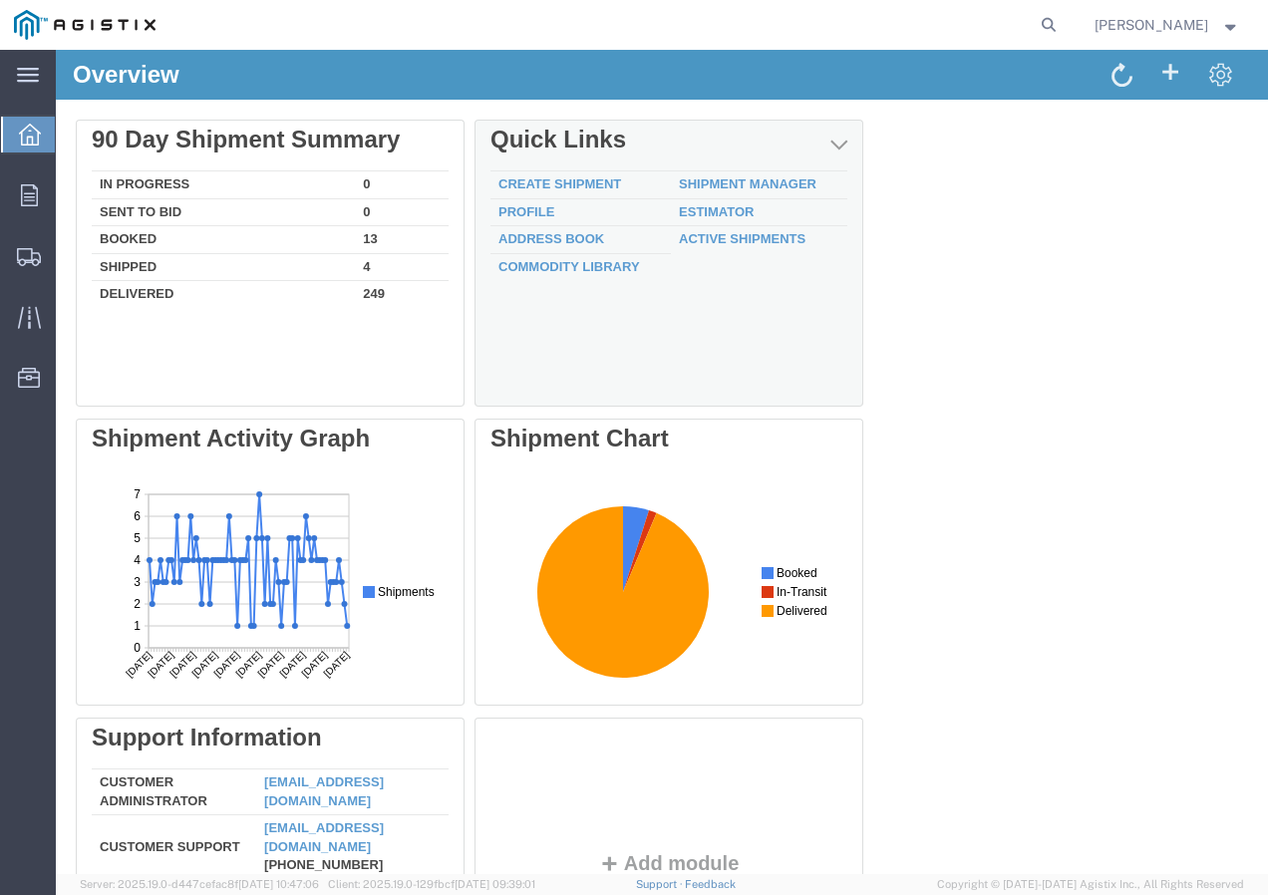
click at [590, 173] on td "Create Shipment" at bounding box center [581, 186] width 180 height 28
click at [590, 181] on link "Create Shipment" at bounding box center [560, 184] width 123 height 15
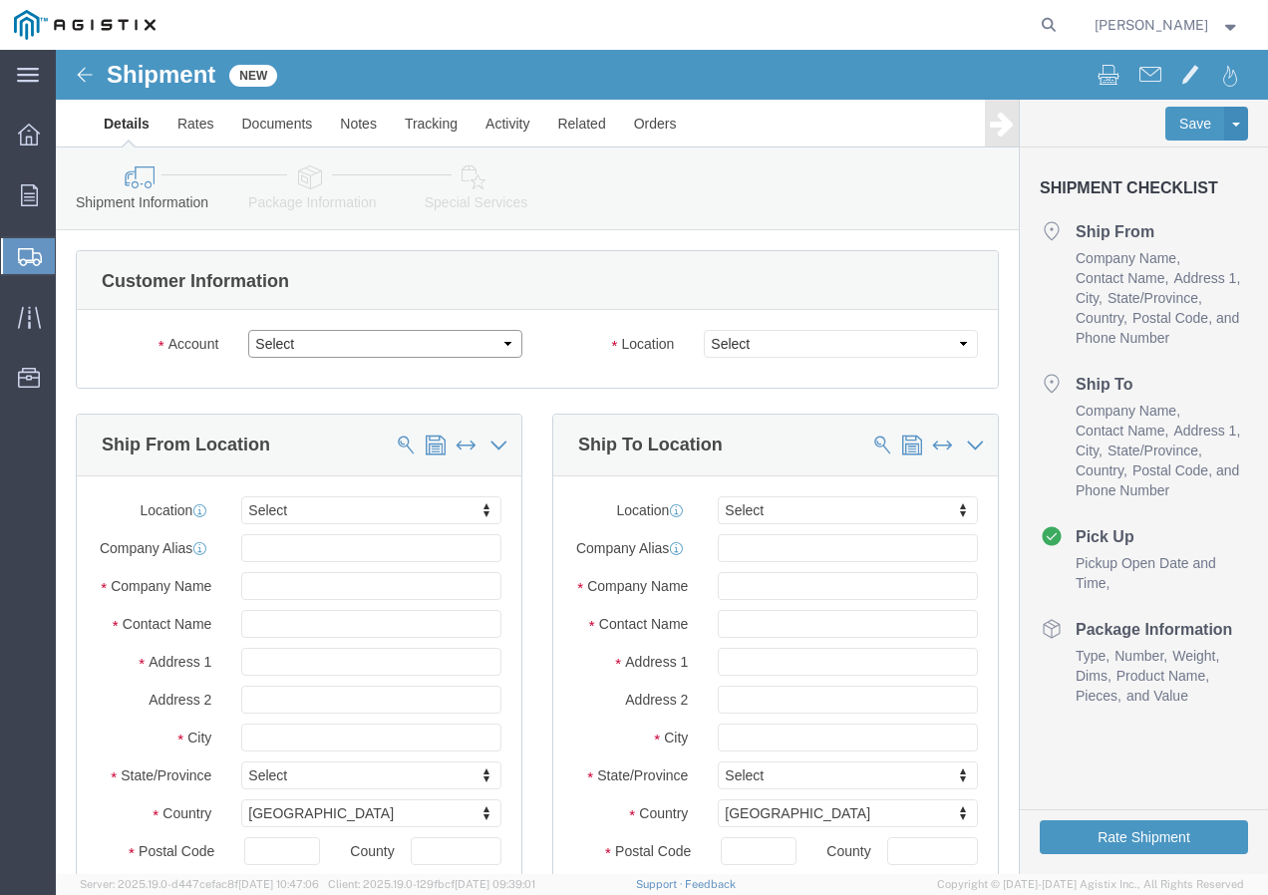
click select "Select PG&E Southwire Company"
select select "9596"
click select "Select PG&E Southwire Company"
select select "PURCHORD"
select select
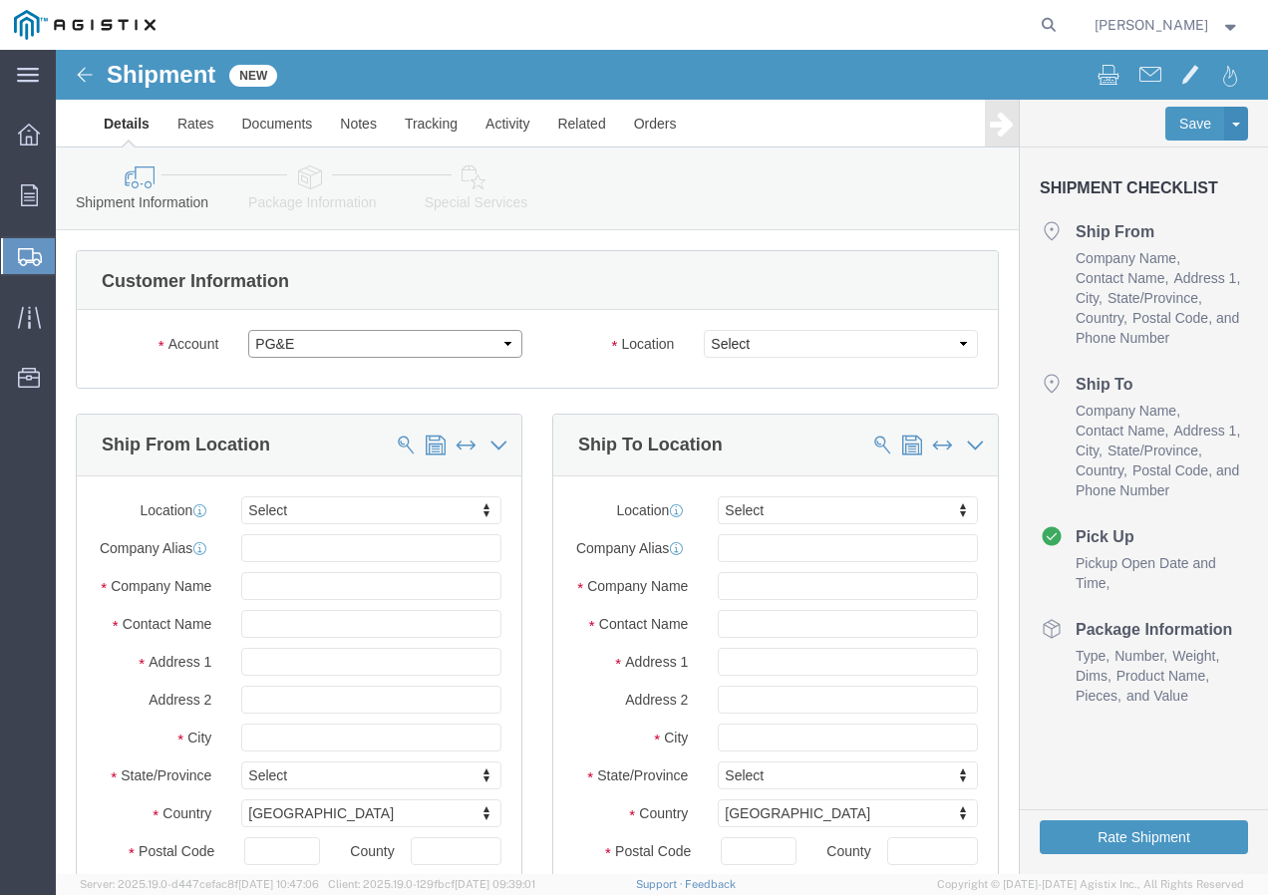
select select
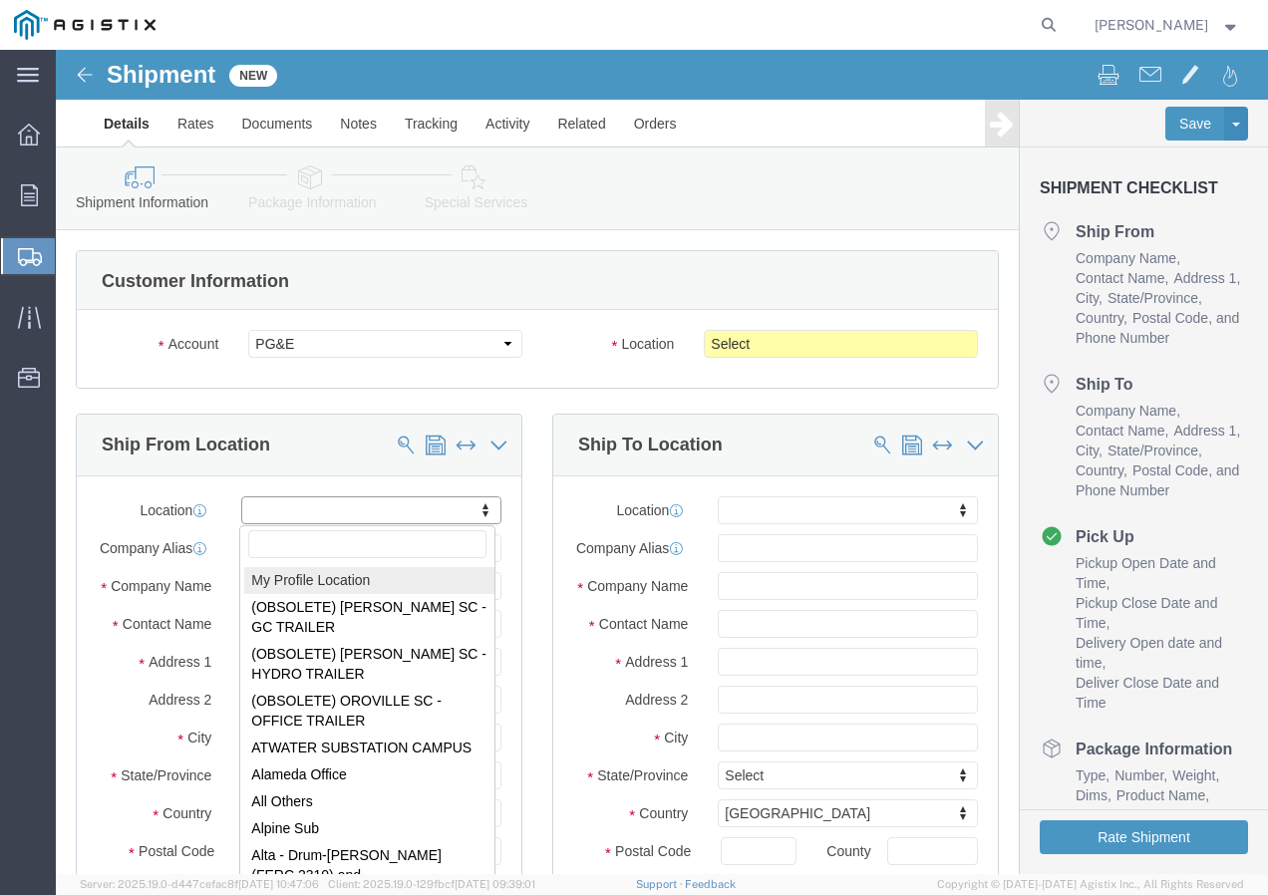
select select "MYPROFILE"
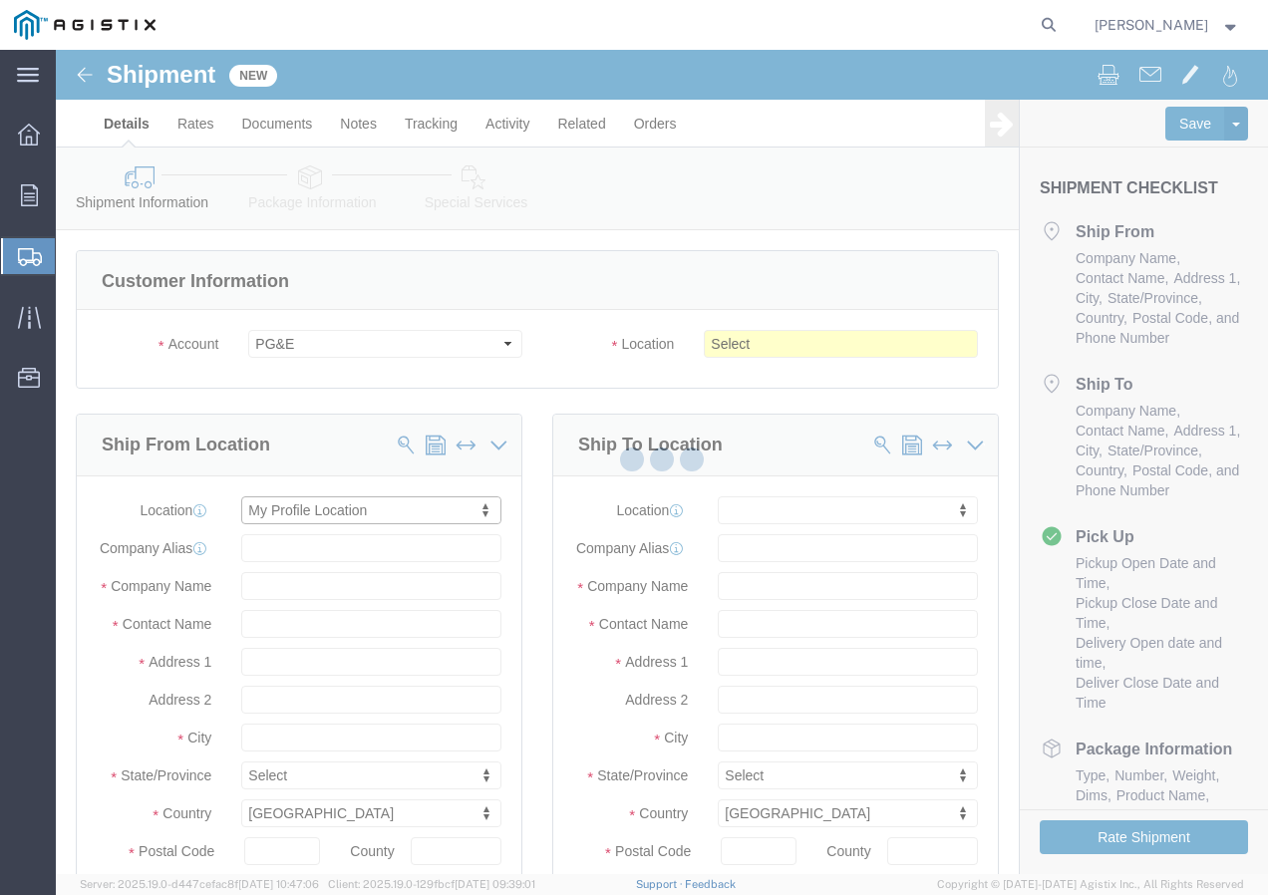
type input "Southwire Company"
type input "[PERSON_NAME]"
type input "[STREET_ADDRESS]"
type input "Fontana"
type input "92337"
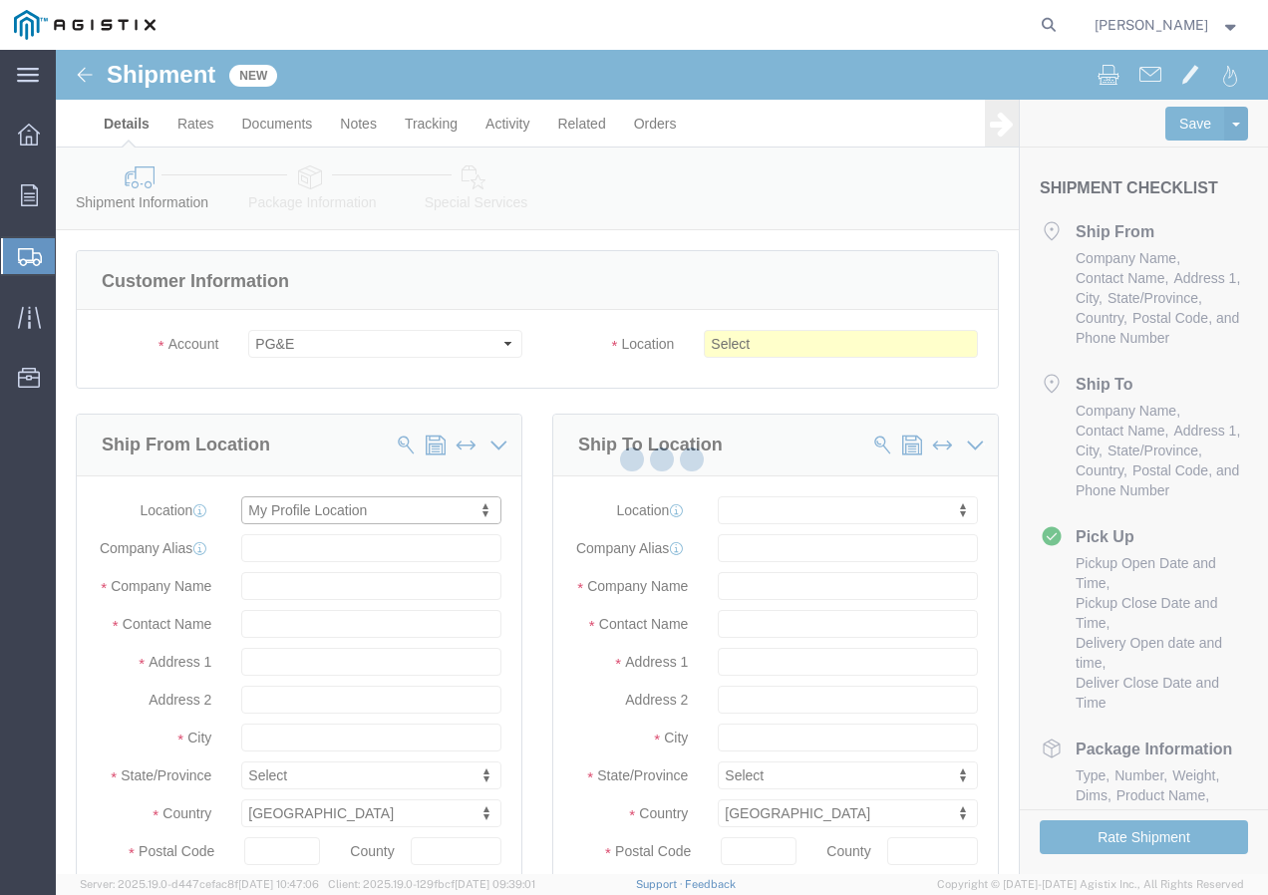
type input "9095507586"
type input "[EMAIL_ADDRESS][DOMAIN_NAME]"
checkbox input "true"
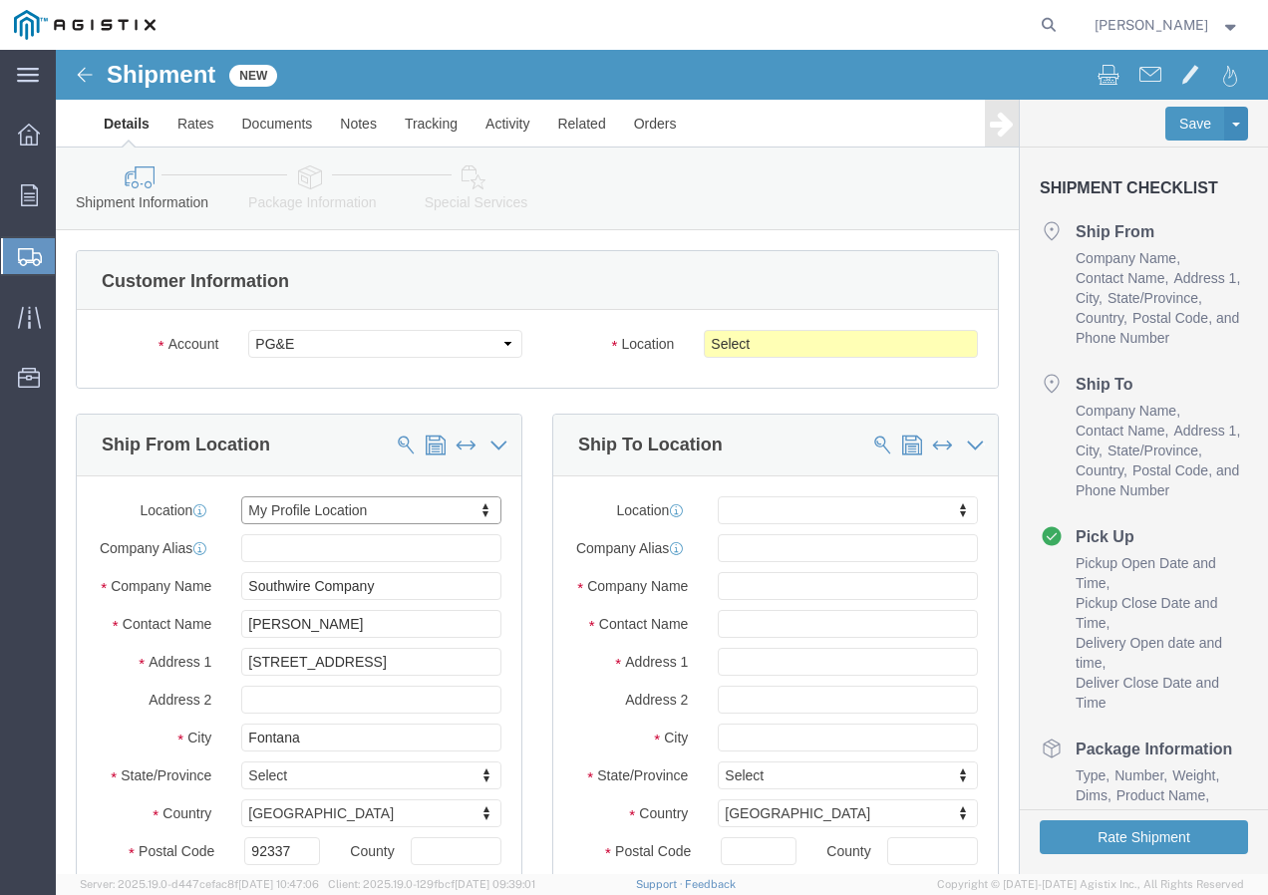
select select "CA"
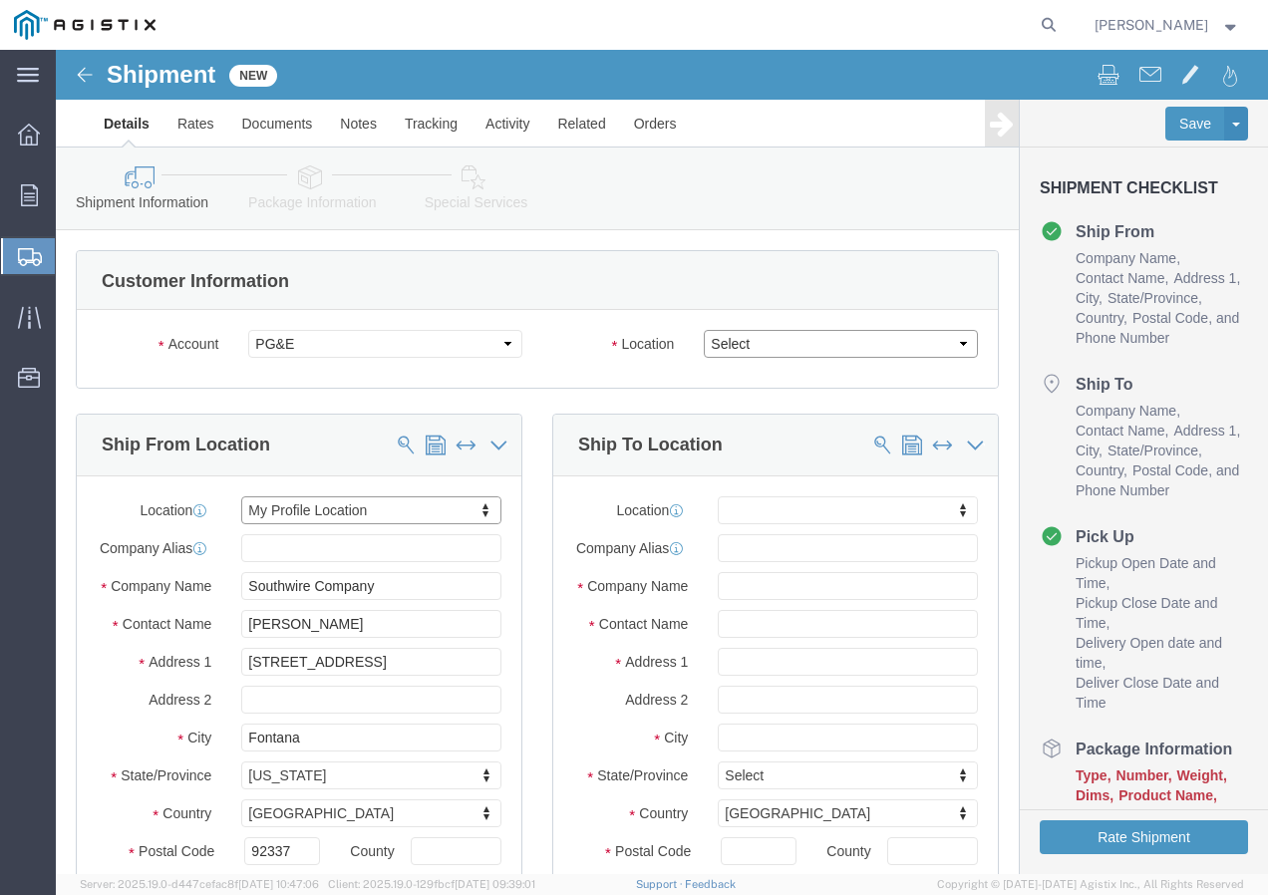
click select "Select All Others [GEOGRAPHIC_DATA] [GEOGRAPHIC_DATA] [GEOGRAPHIC_DATA] [GEOGRA…"
select select "19745"
click select "Select All Others [GEOGRAPHIC_DATA] [GEOGRAPHIC_DATA] [GEOGRAPHIC_DATA] [GEOGRA…"
click span
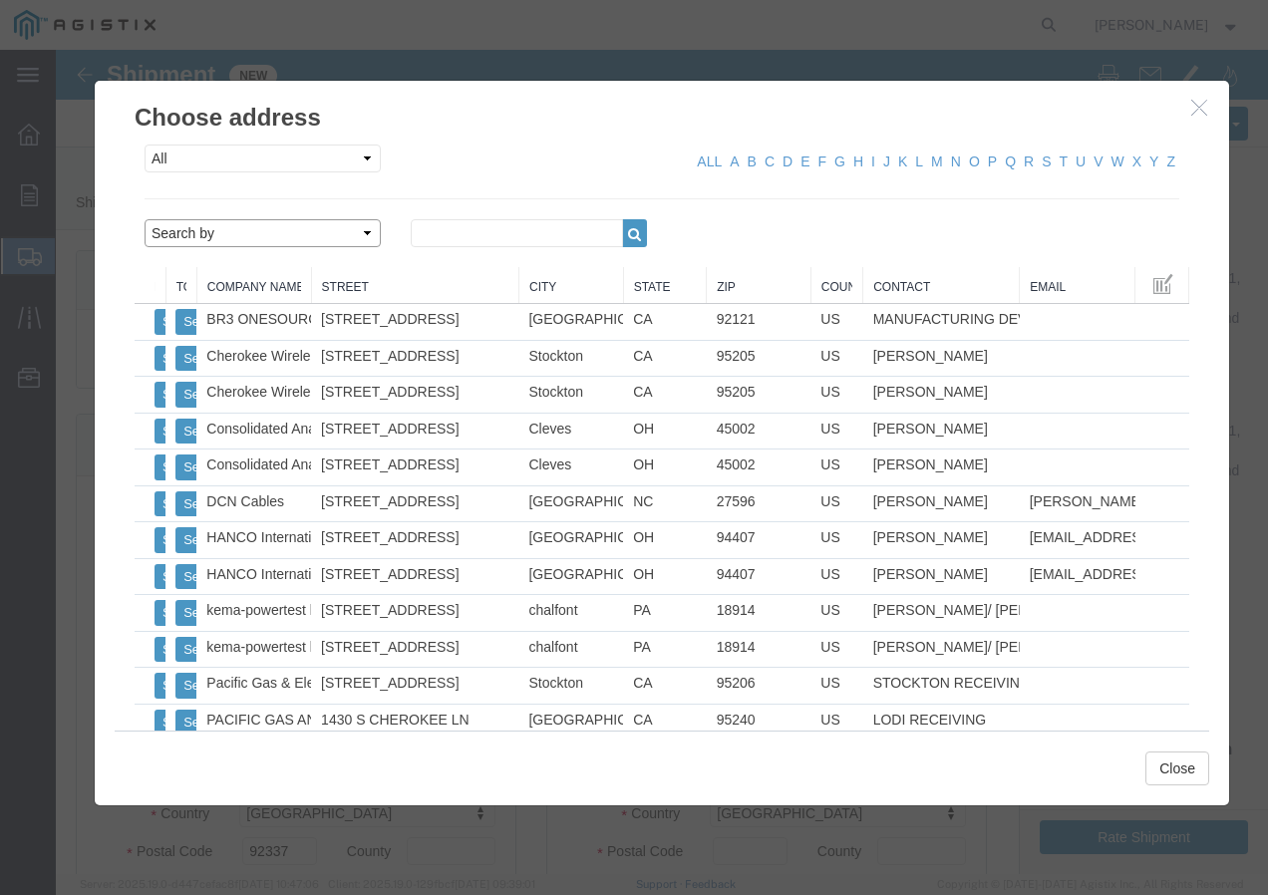
click select "Search by Address Book Name City Company Name Contact Name Country CustomerAlia…"
select select "city"
click select "Search by Address Book Name City Company Name Contact Name Country CustomerAlia…"
click input "text"
type input "[GEOGRAPHIC_DATA]"
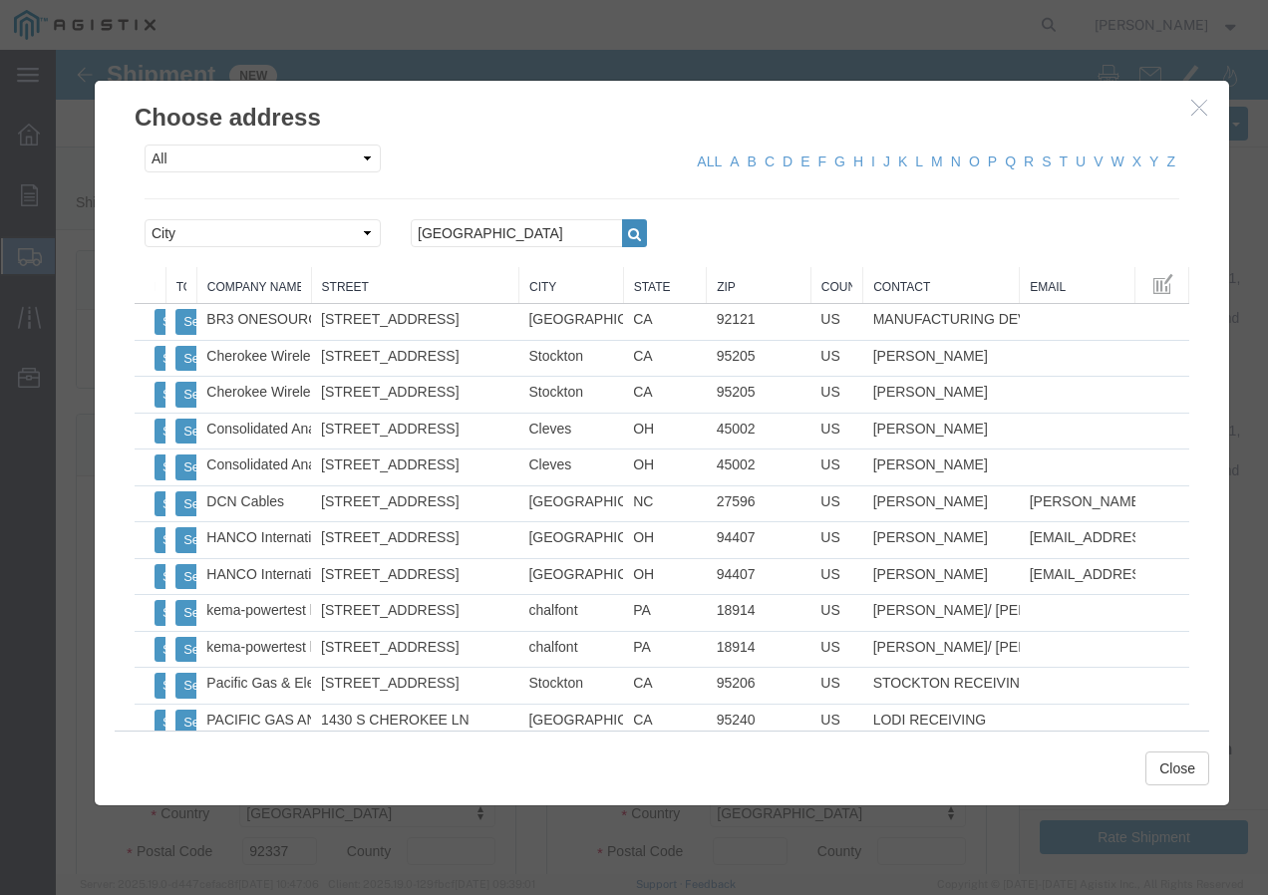
click icon "button"
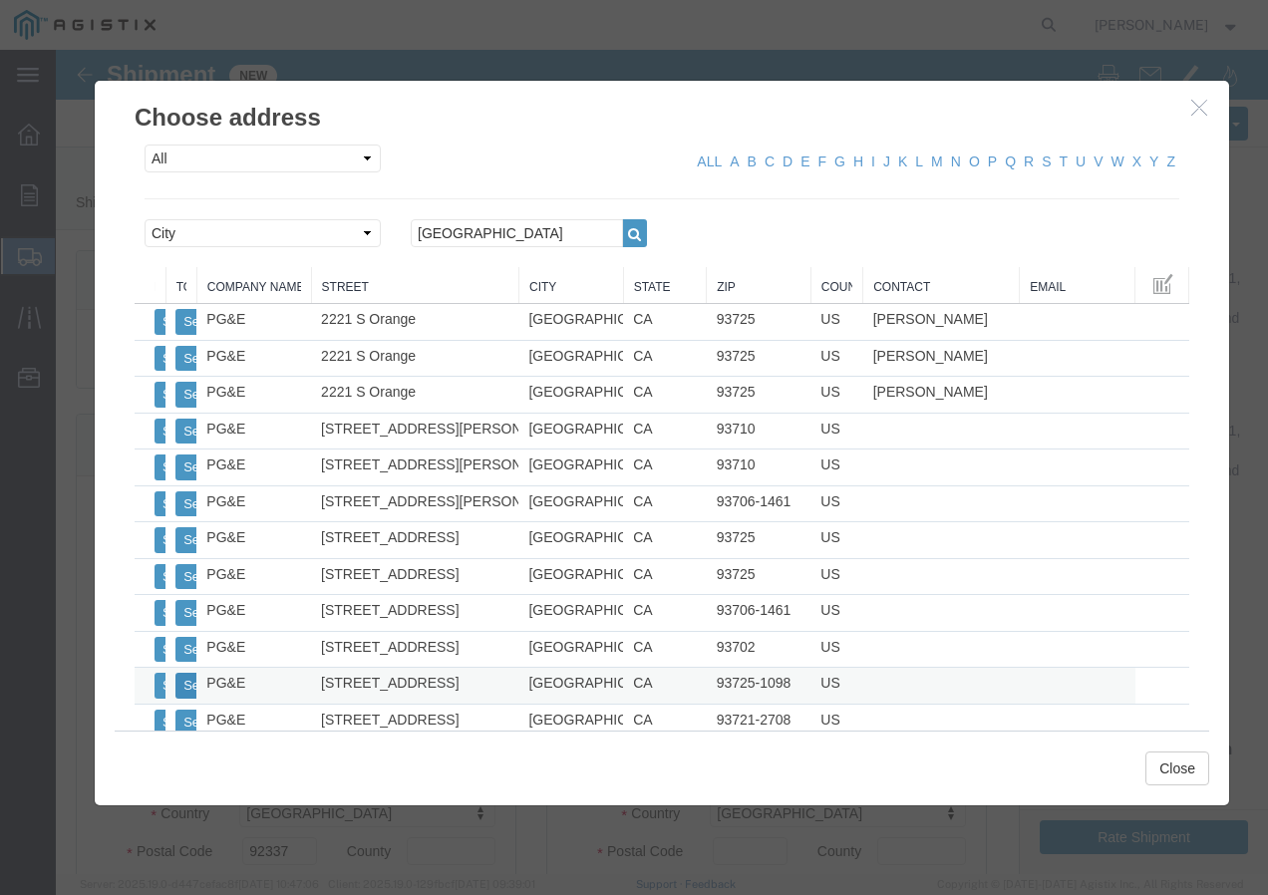
click button "Select"
select select
type input "PG&E"
type input "[STREET_ADDRESS]"
type input "[GEOGRAPHIC_DATA]"
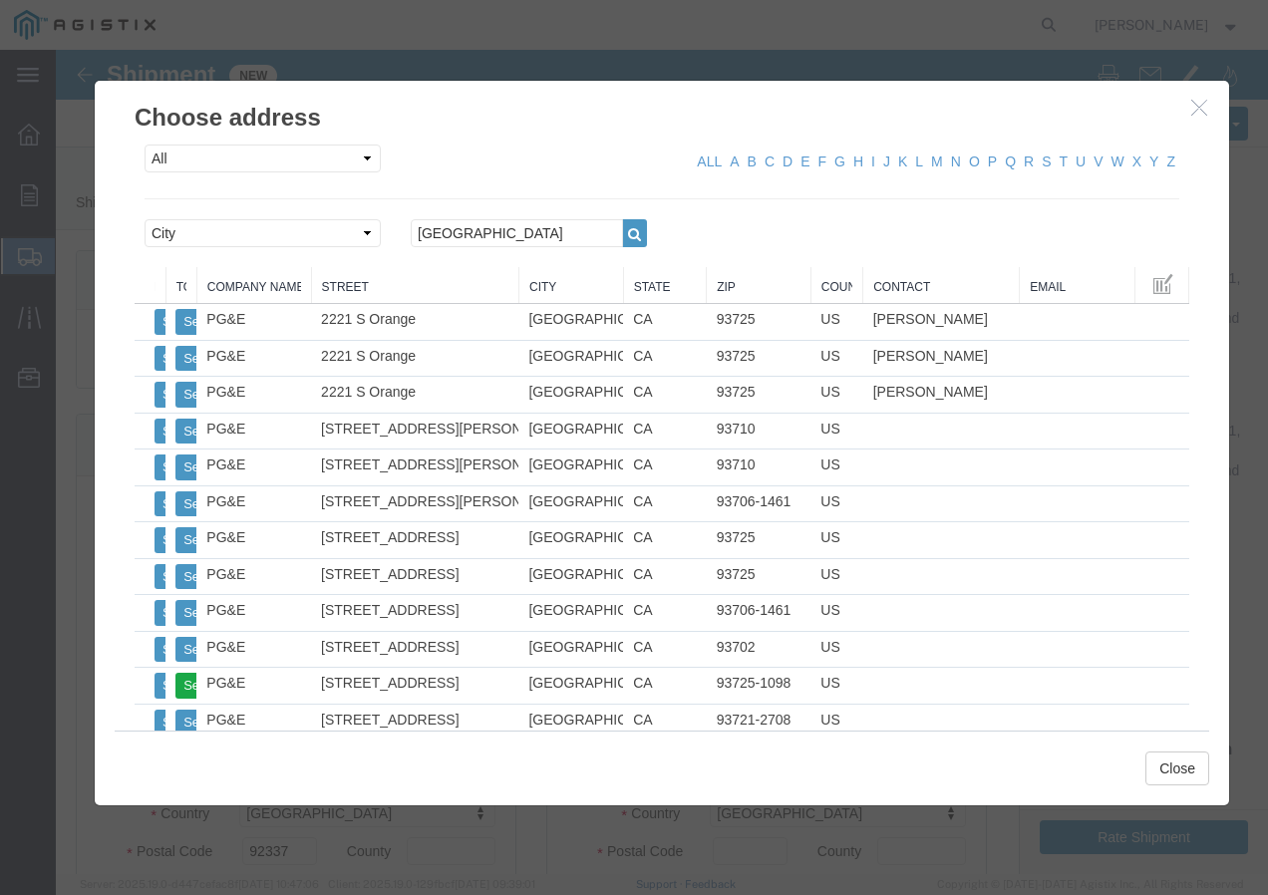
type input "93725-1098"
select select "CA"
click button "Close"
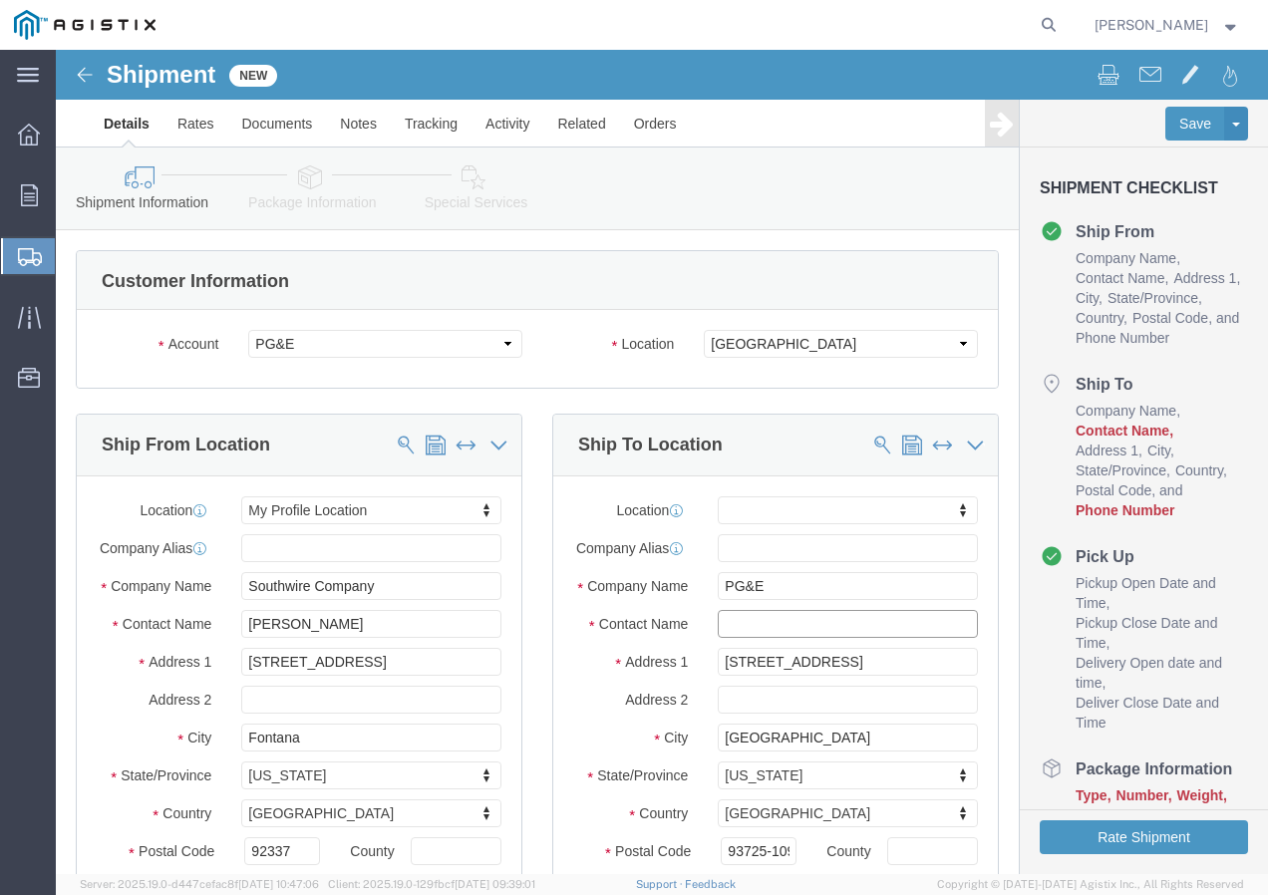
click input "text"
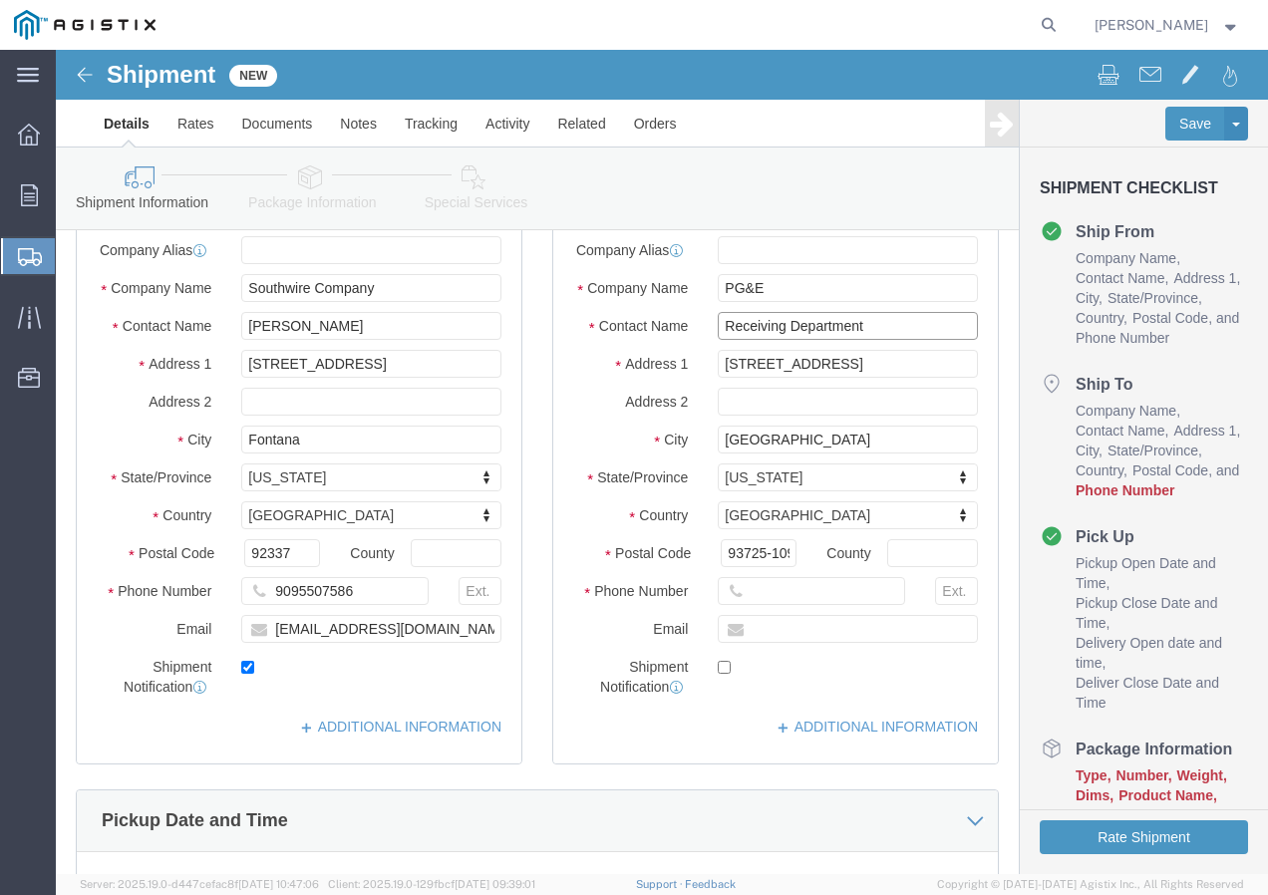
scroll to position [299, 0]
type input "Receiving Department"
click input "text"
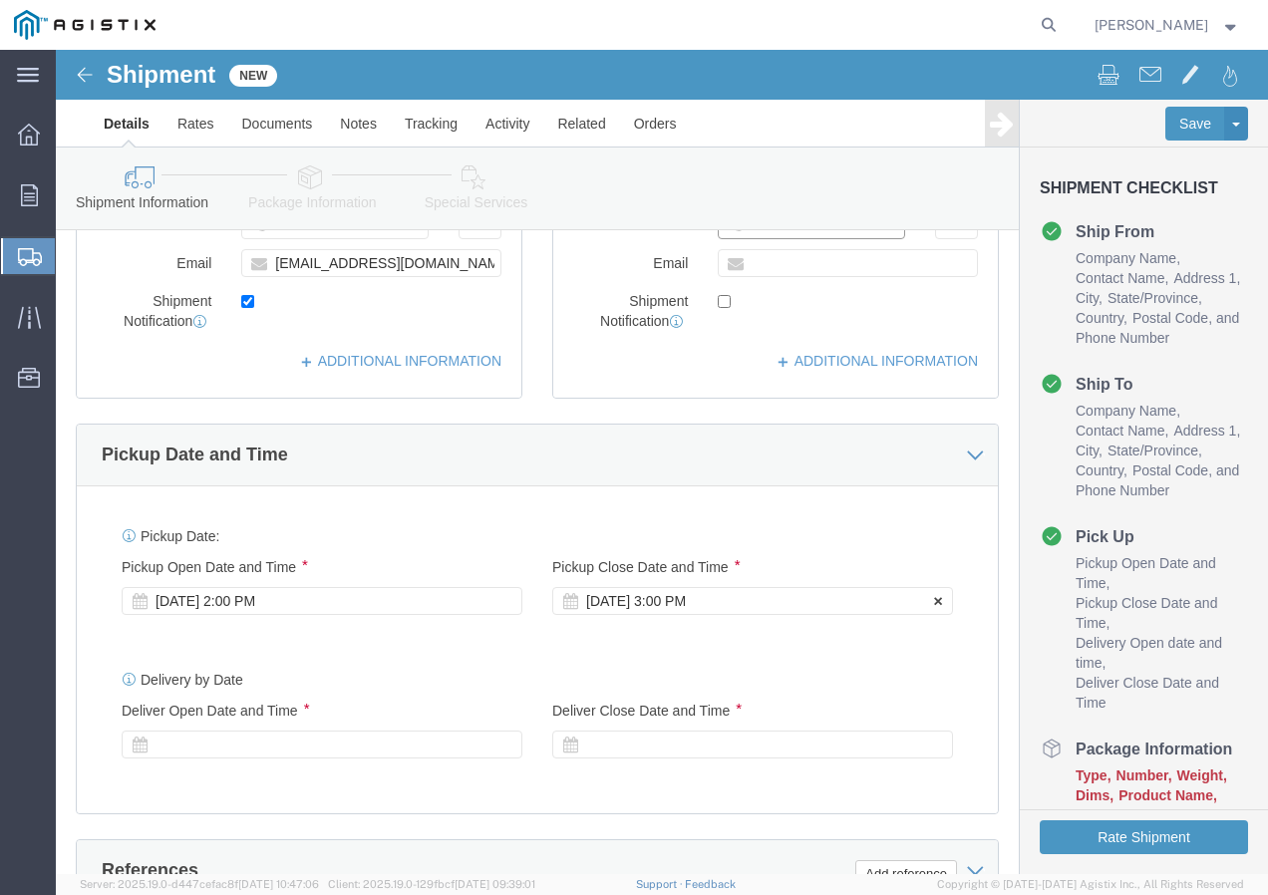
scroll to position [698, 0]
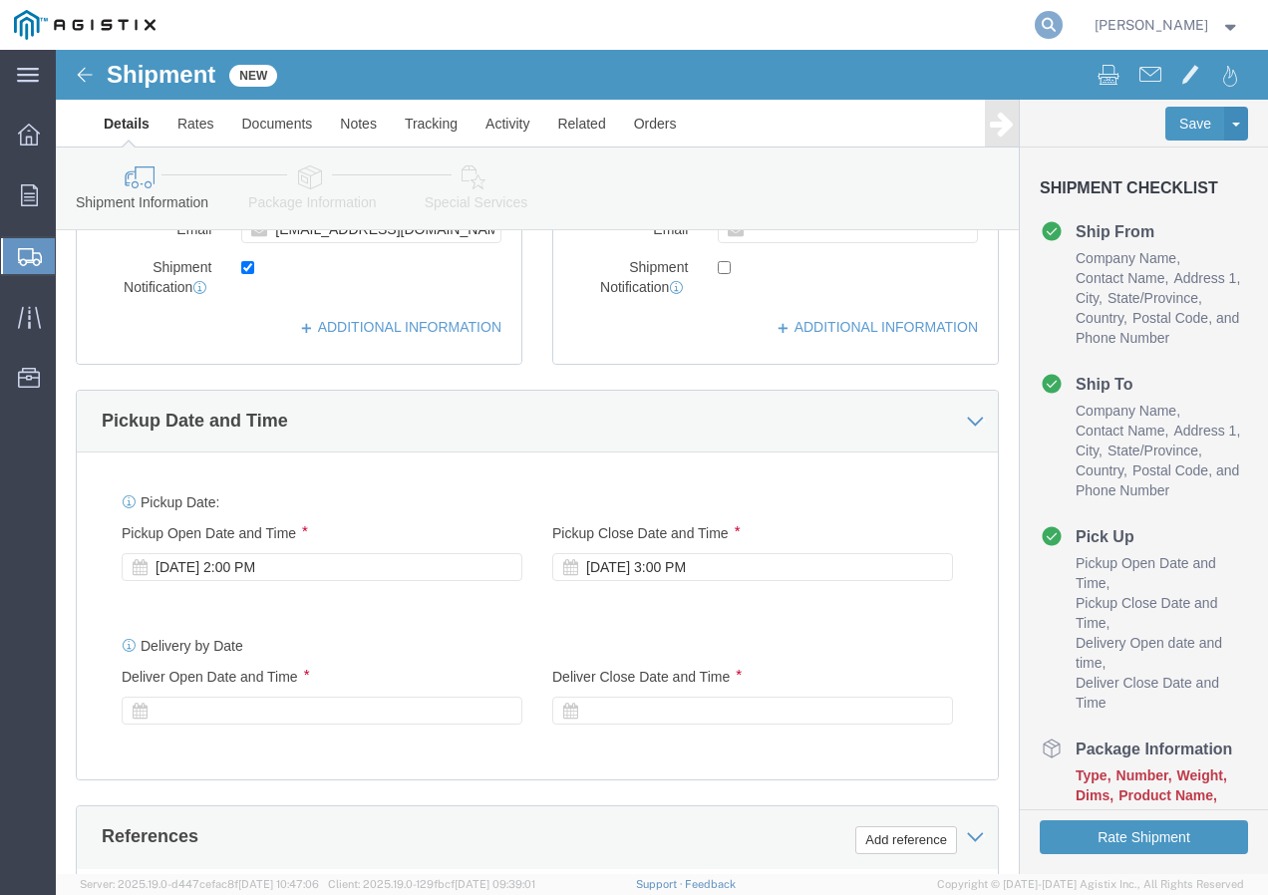
type input "8007567243"
click div "[DATE] 2:00 PM"
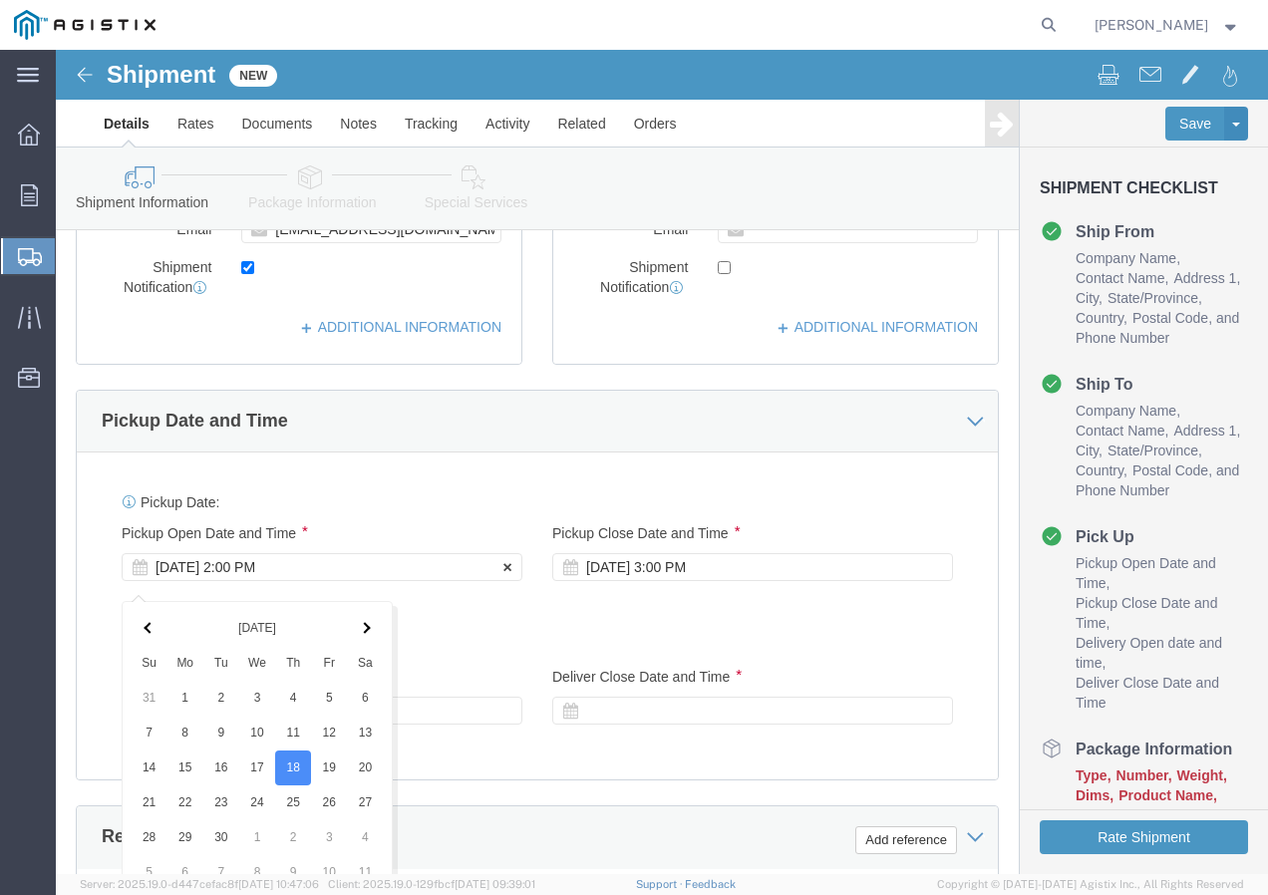
scroll to position [1183, 0]
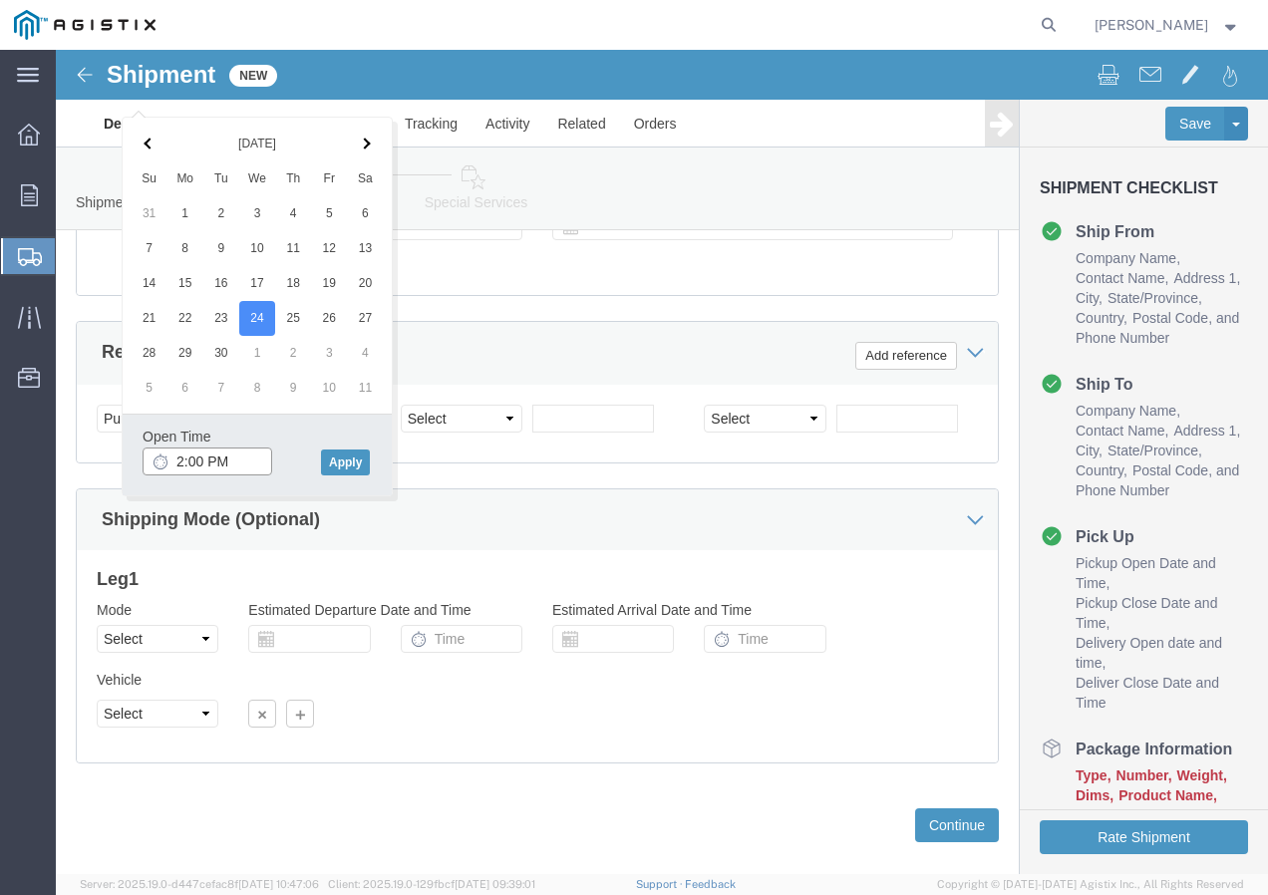
click input "2:00 PM"
type input "2:30 PM"
click button "Apply"
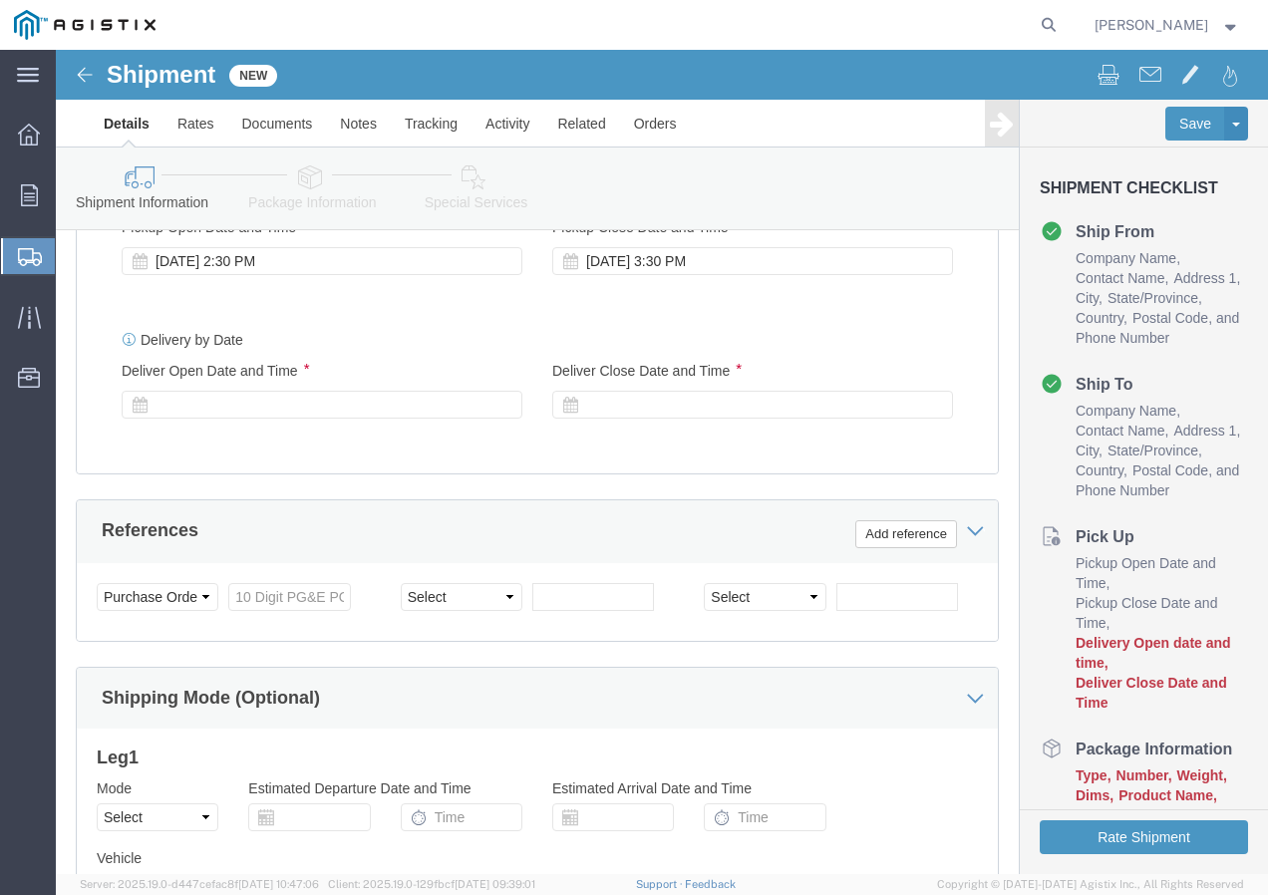
scroll to position [983, 0]
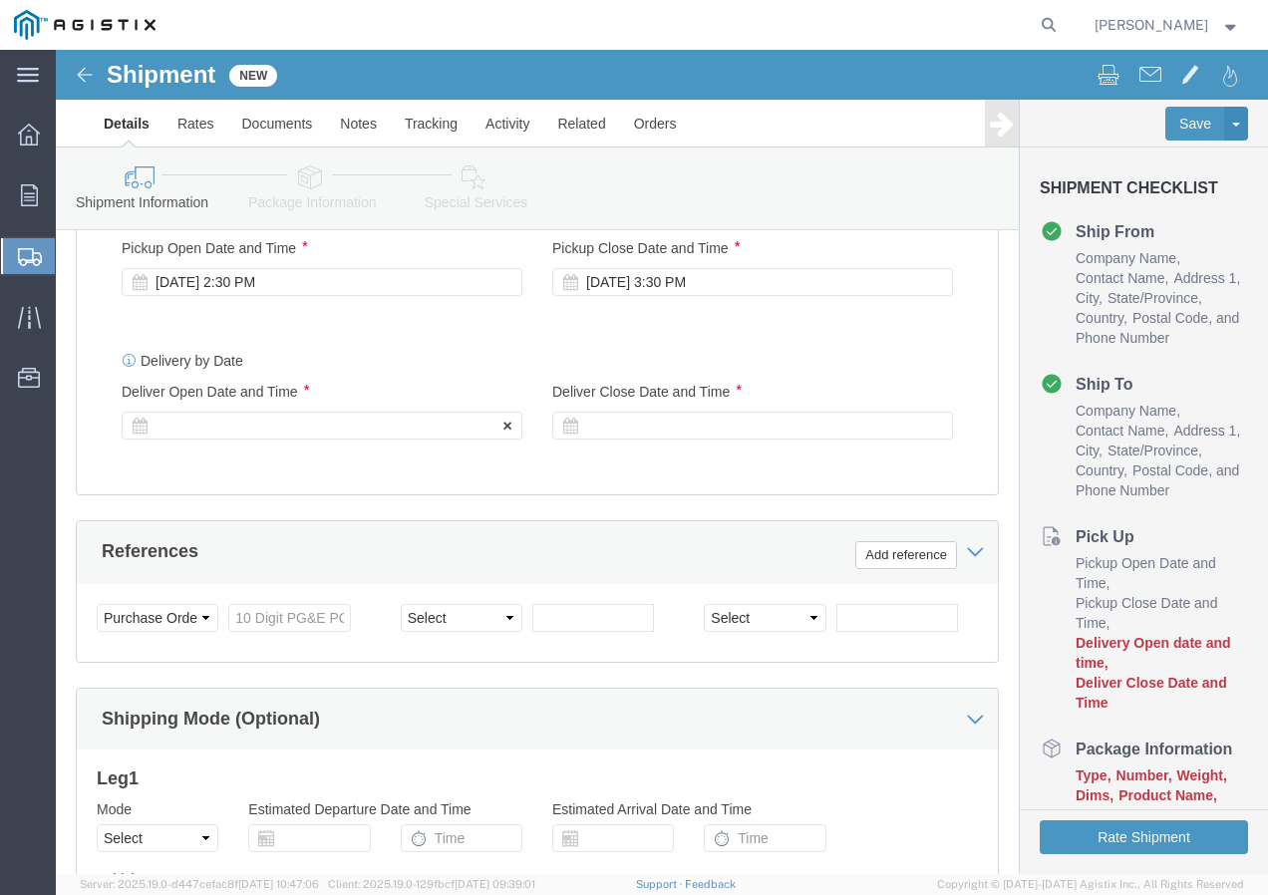
click div
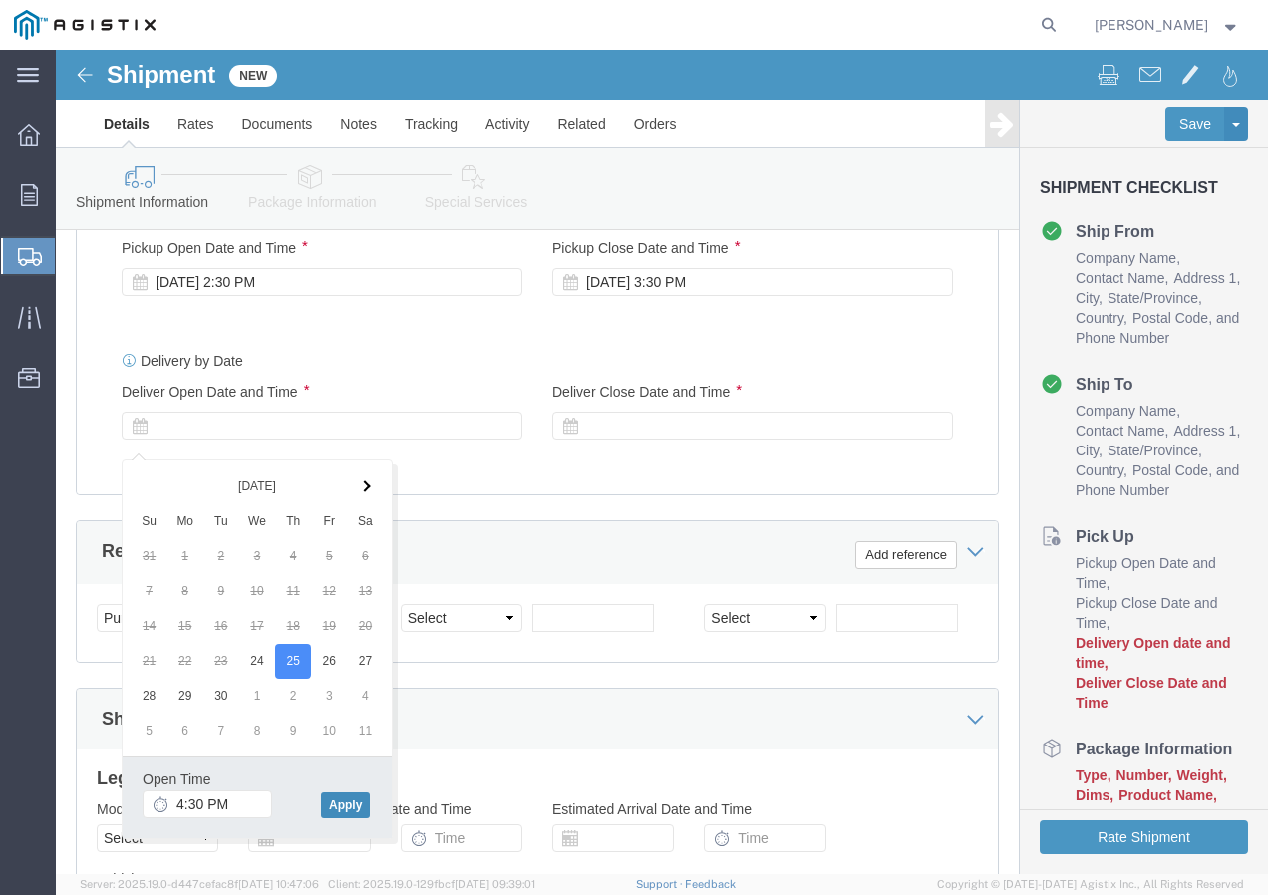
click button "Apply"
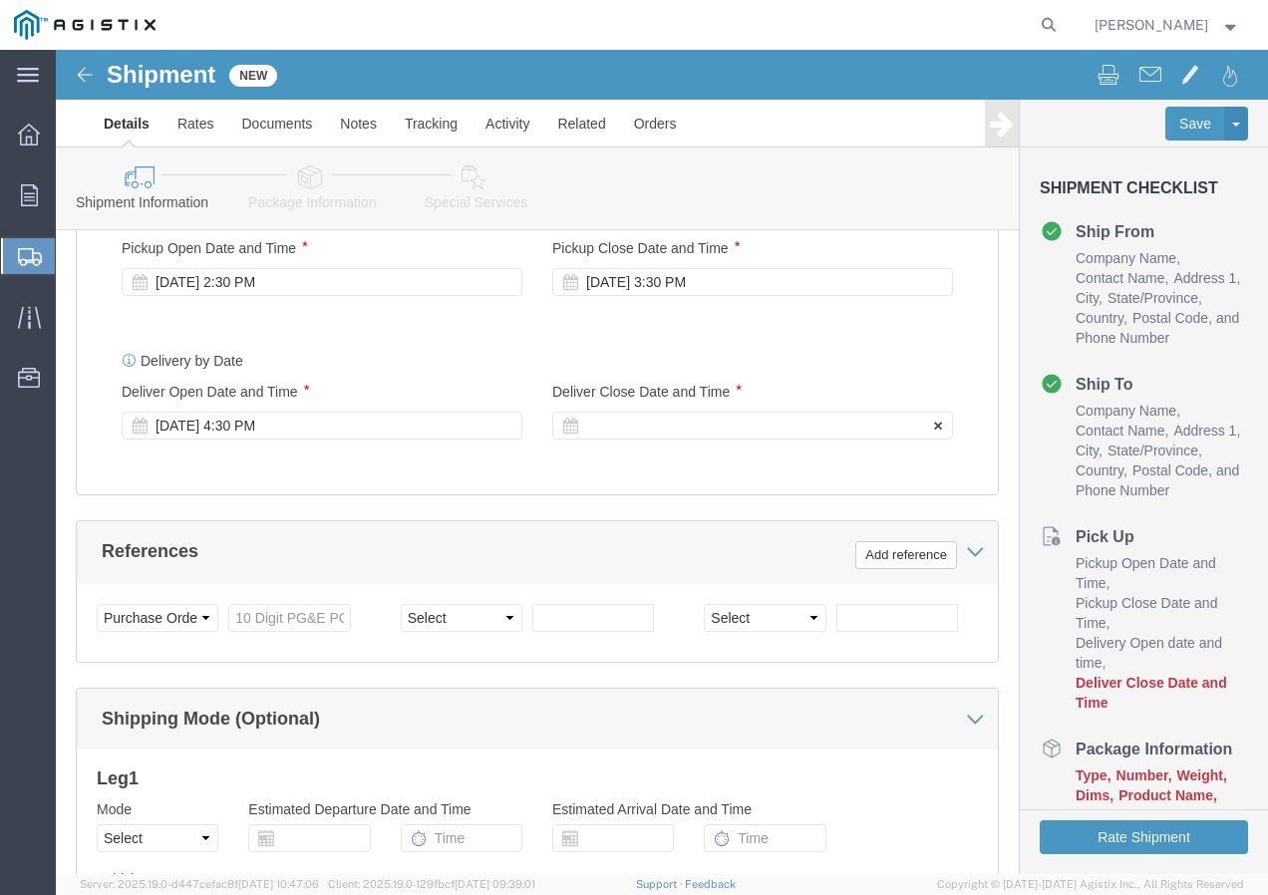
click div
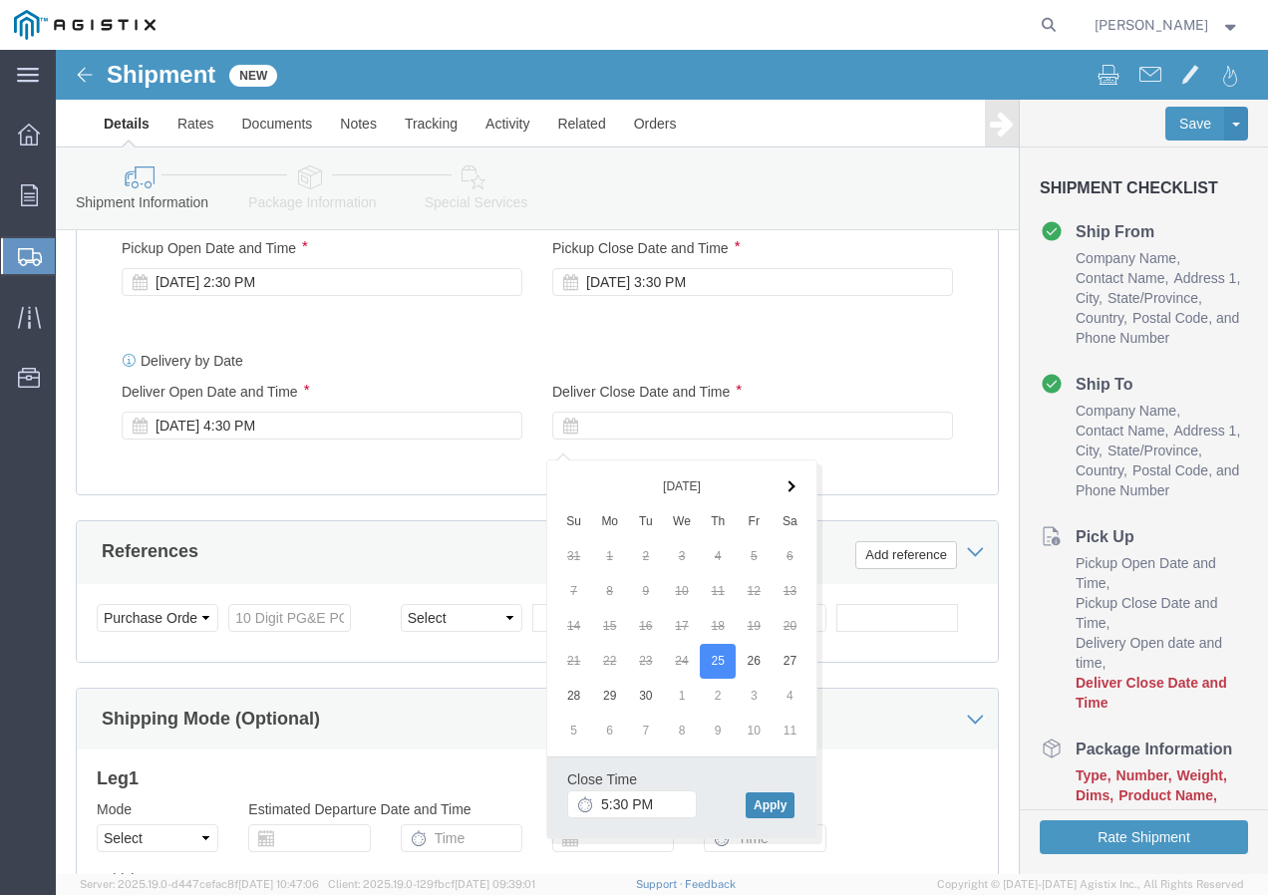
click button "Apply"
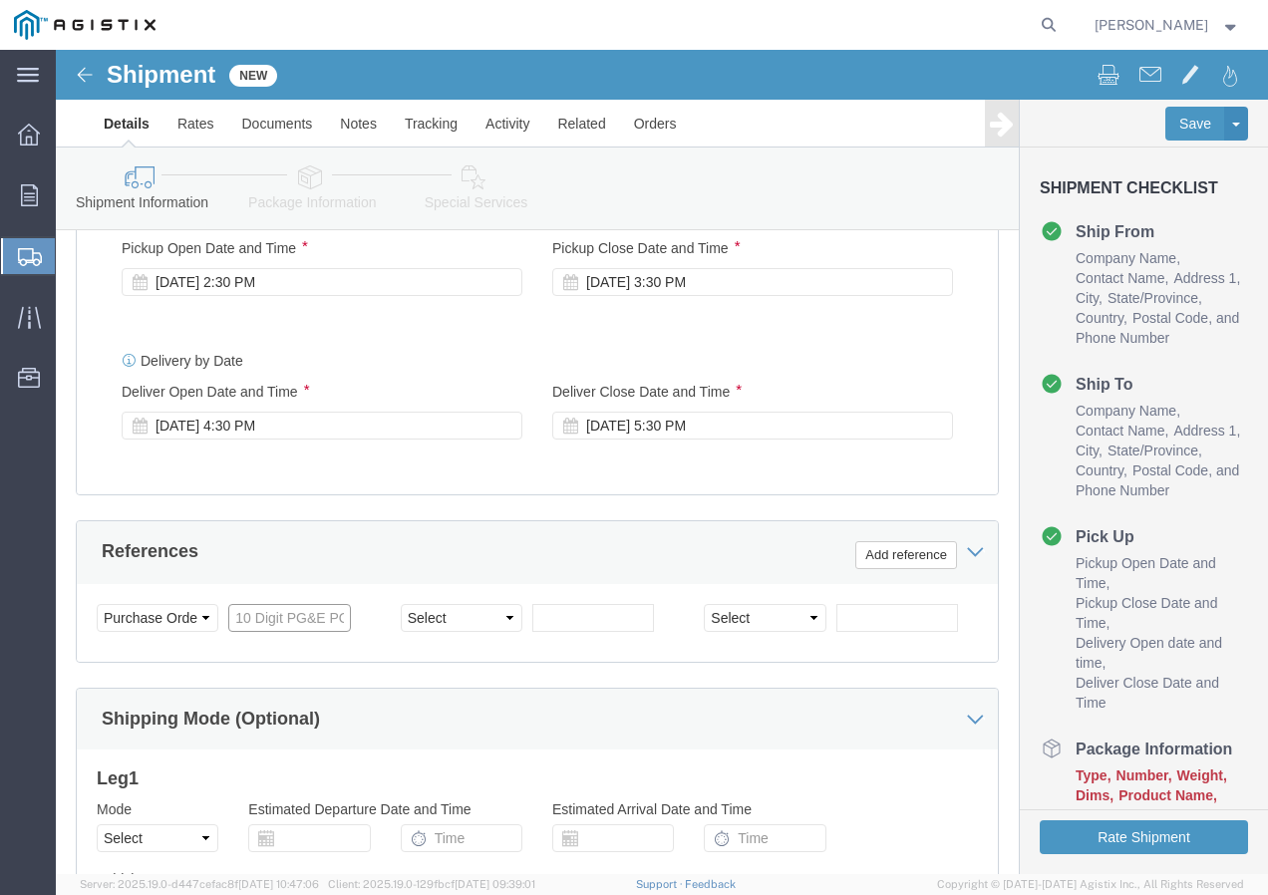
click input "text"
paste input "3501416317"
type input "3501416317"
click select "Select Account Type Activity ID Airline Appointment Number ASN Batch Request # …"
select select "SHIPMENTIDNUM"
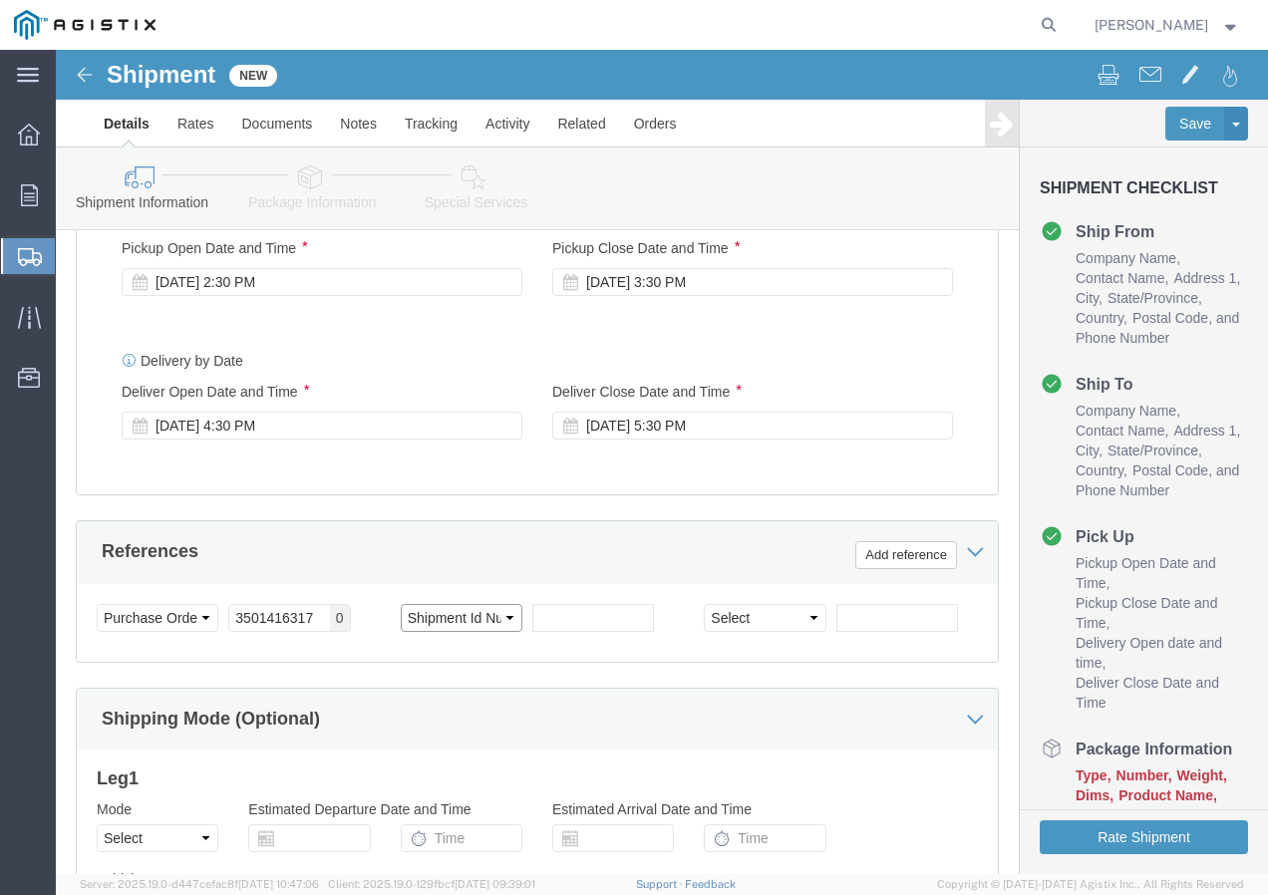
click select "Select Account Type Activity ID Airline Appointment Number ASN Batch Request # …"
click input "text"
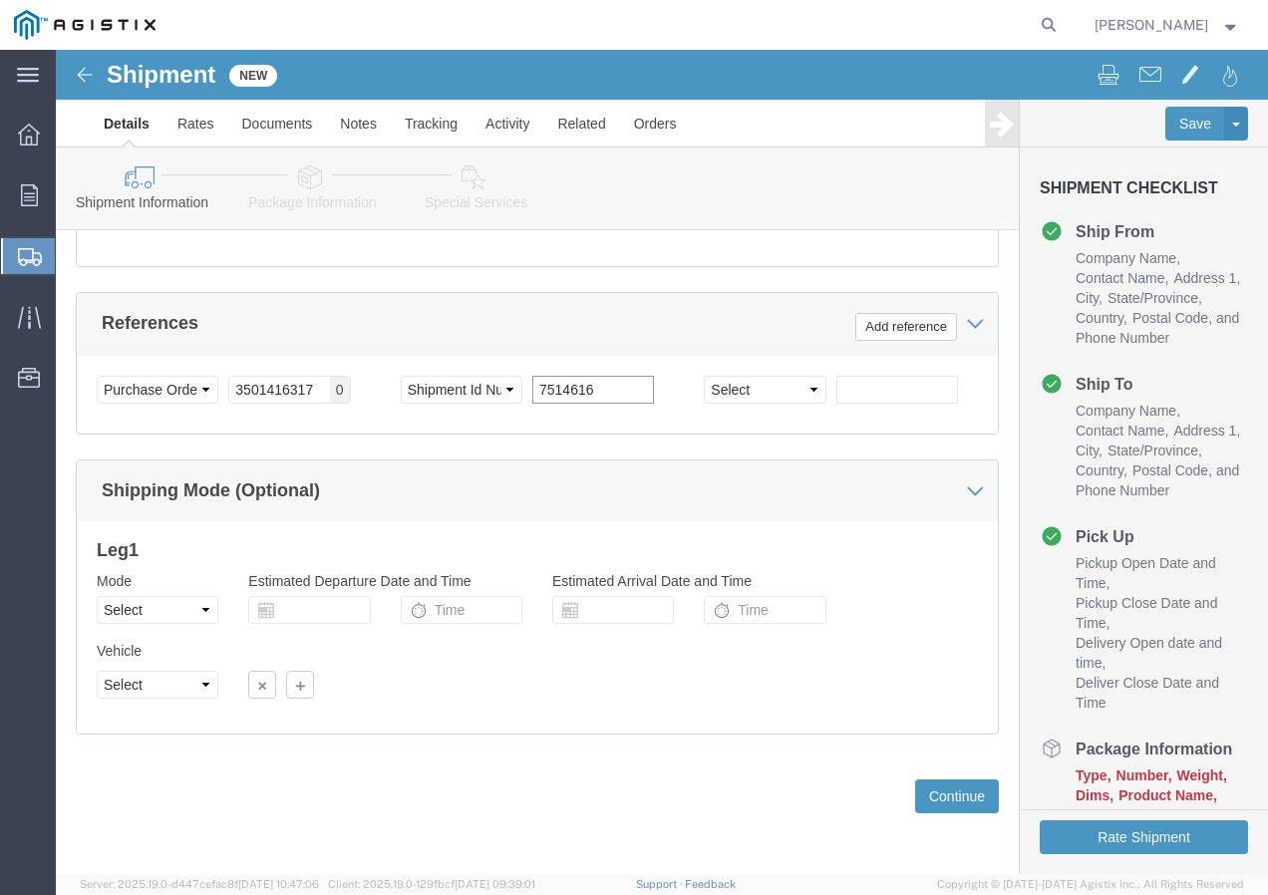
scroll to position [1228, 0]
type input "7514616"
click select "Select Air Less than Truckload Multi-Leg Ocean Freight Rail Small Parcel Truckl…"
select select "TL"
click select "Select Air Less than Truckload Multi-Leg Ocean Freight Rail Small Parcel Truckl…"
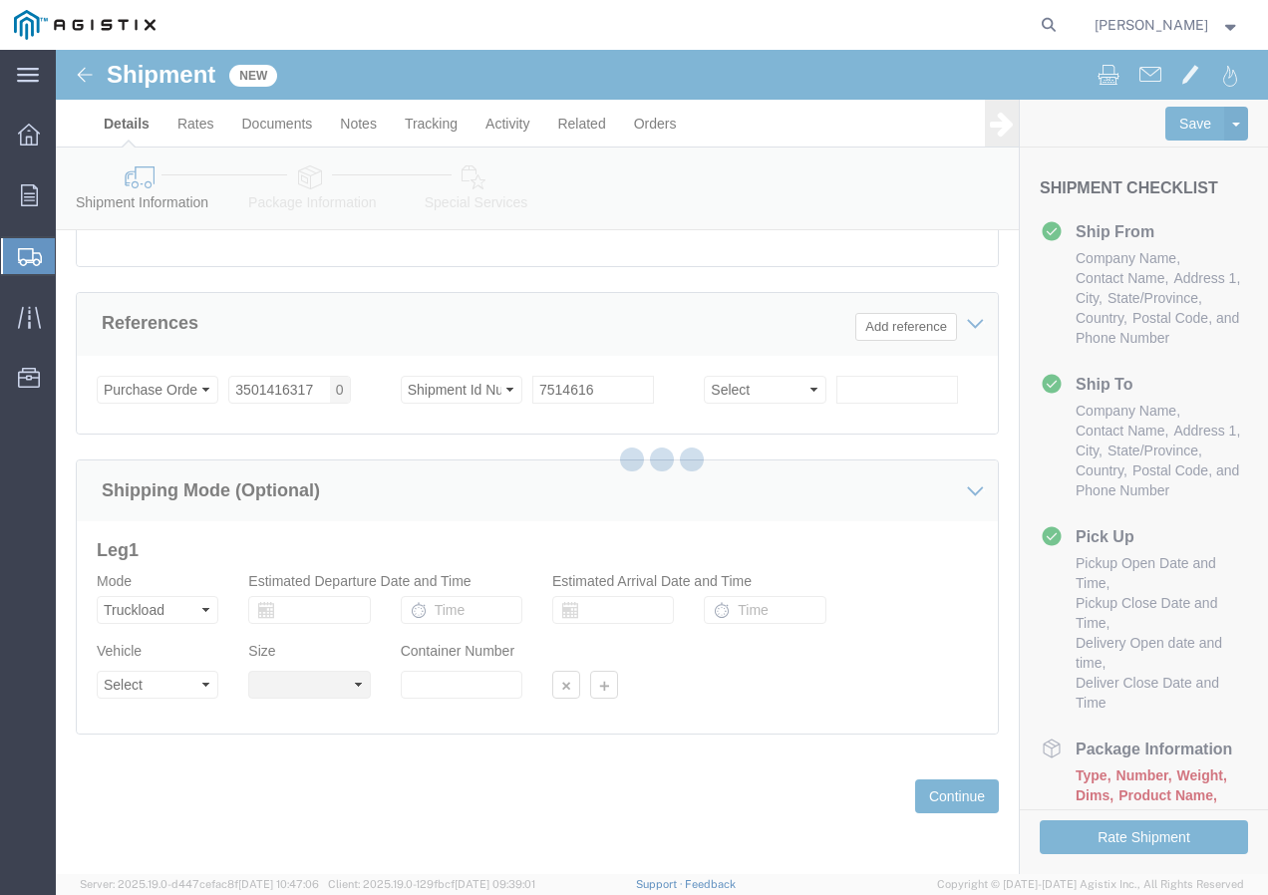
click at [179, 686] on div at bounding box center [662, 462] width 1213 height 825
select select
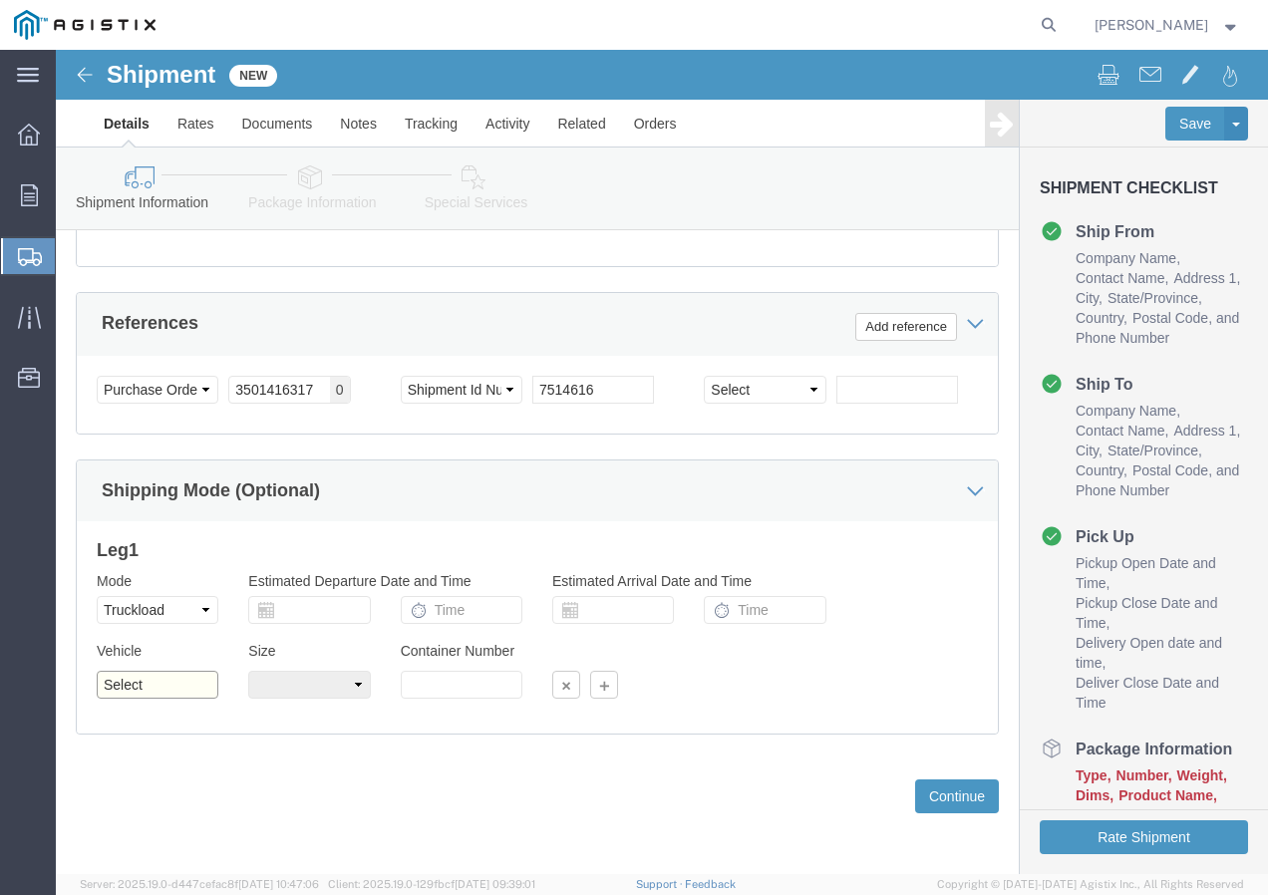
click select "Select 1-Ton (PSS) 10 Wheel 10 Yard Dump Truck 20 Yard Dump Truck Bobtail Botto…"
select select "FLBD"
click select "Select 1-Ton (PSS) 10 Wheel 10 Yard Dump Truck 20 Yard Dump Truck Bobtail Botto…"
click button "Continue"
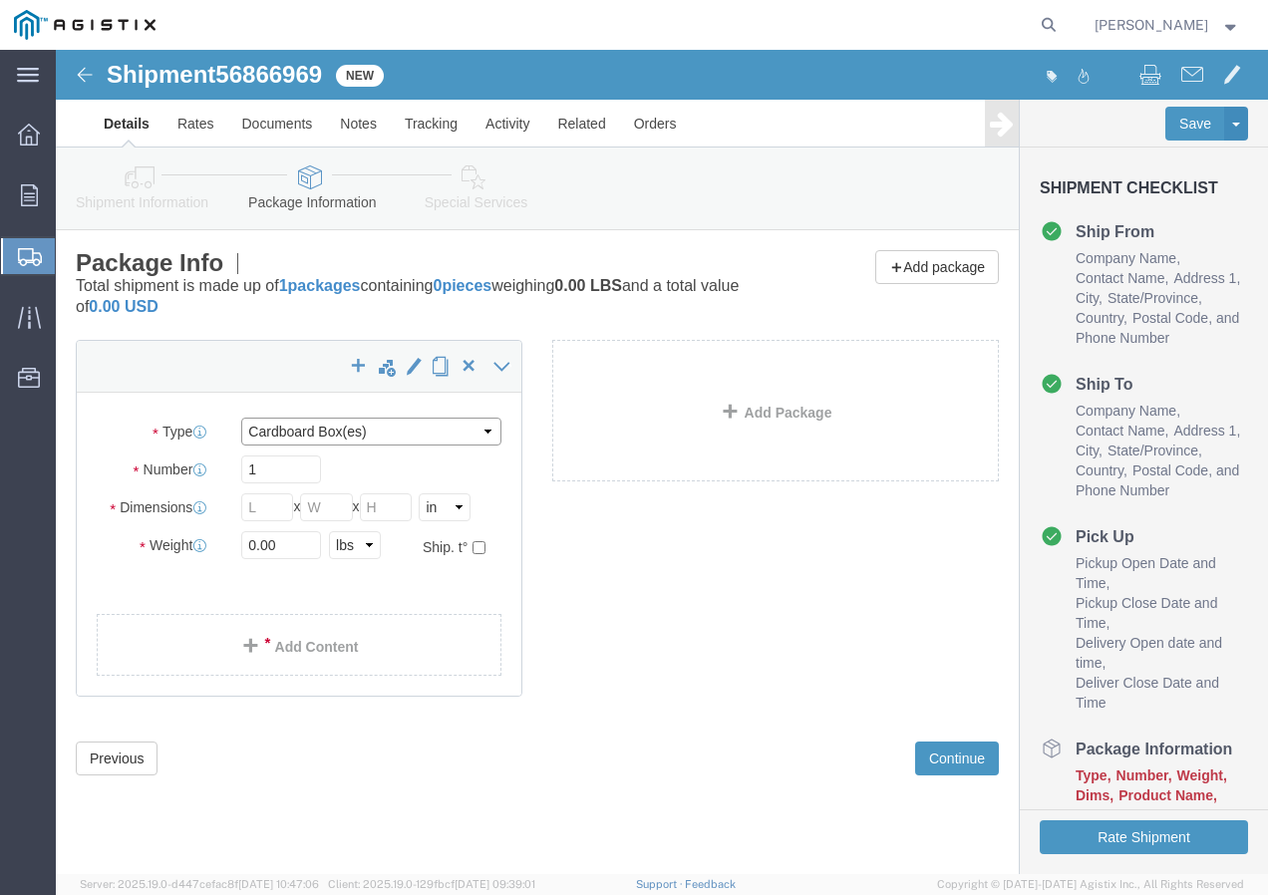
click select "Select Bulk Bundle(s) Cardboard Box(es) Carton(s) Crate(s) Drum(s) (Fiberboard)…"
select select "YRPK"
click select "Select Bulk Bundle(s) Cardboard Box(es) Carton(s) Crate(s) Drum(s) (Fiberboard)…"
click input "text"
type input "50"
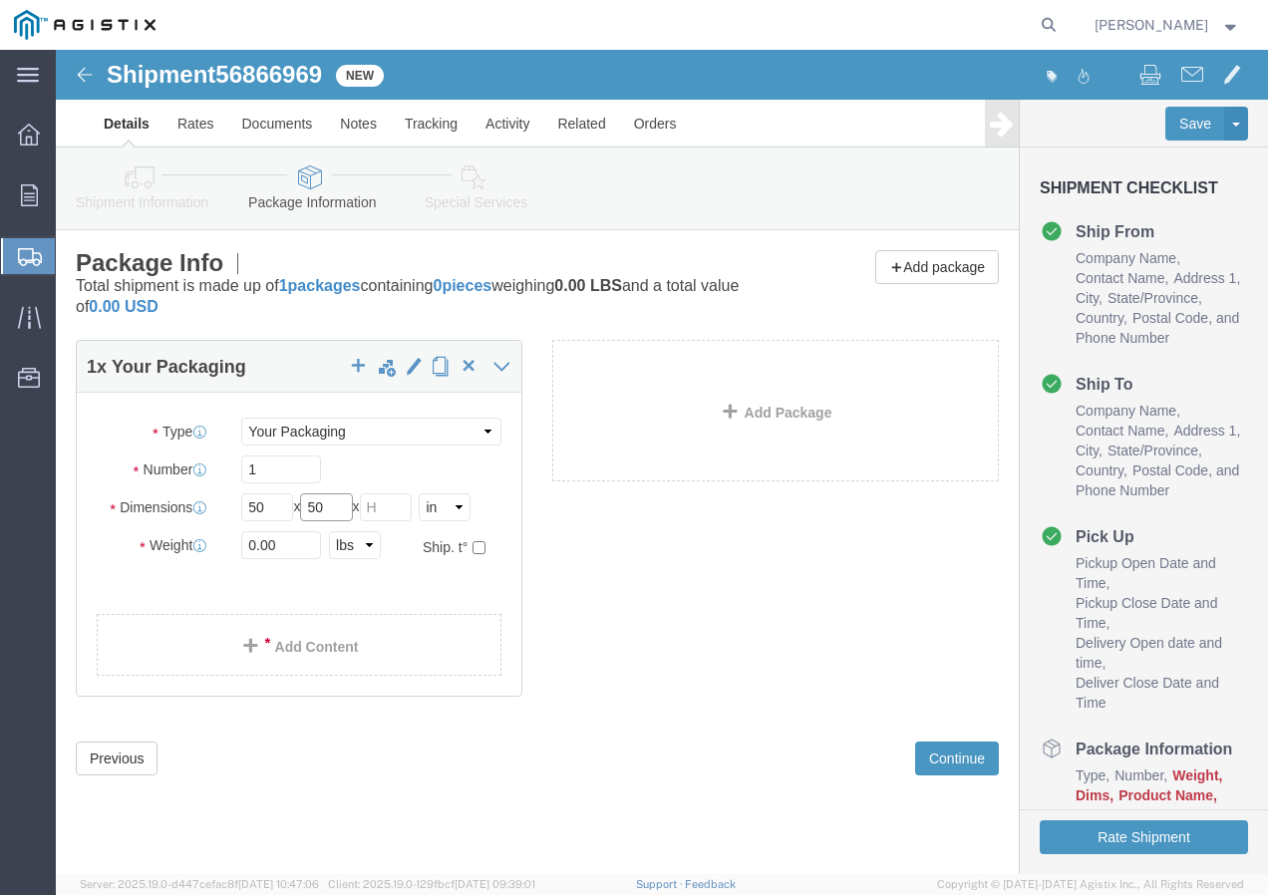
type input "50"
drag, startPoint x: 227, startPoint y: 495, endPoint x: 126, endPoint y: 492, distance: 101.8
click div "Weight 0.00 Select kgs lbs Ship. t°"
type input "18000"
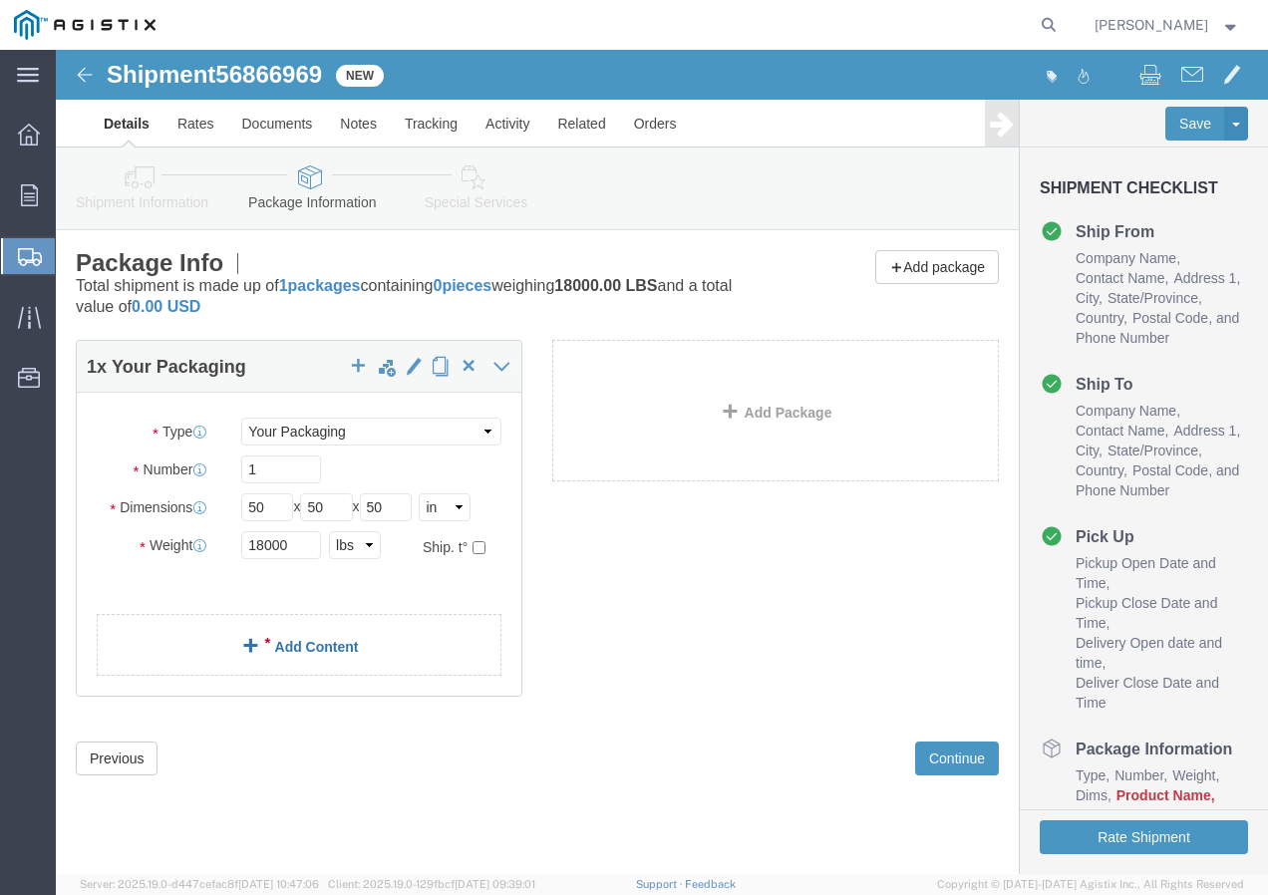
click link "Add Content"
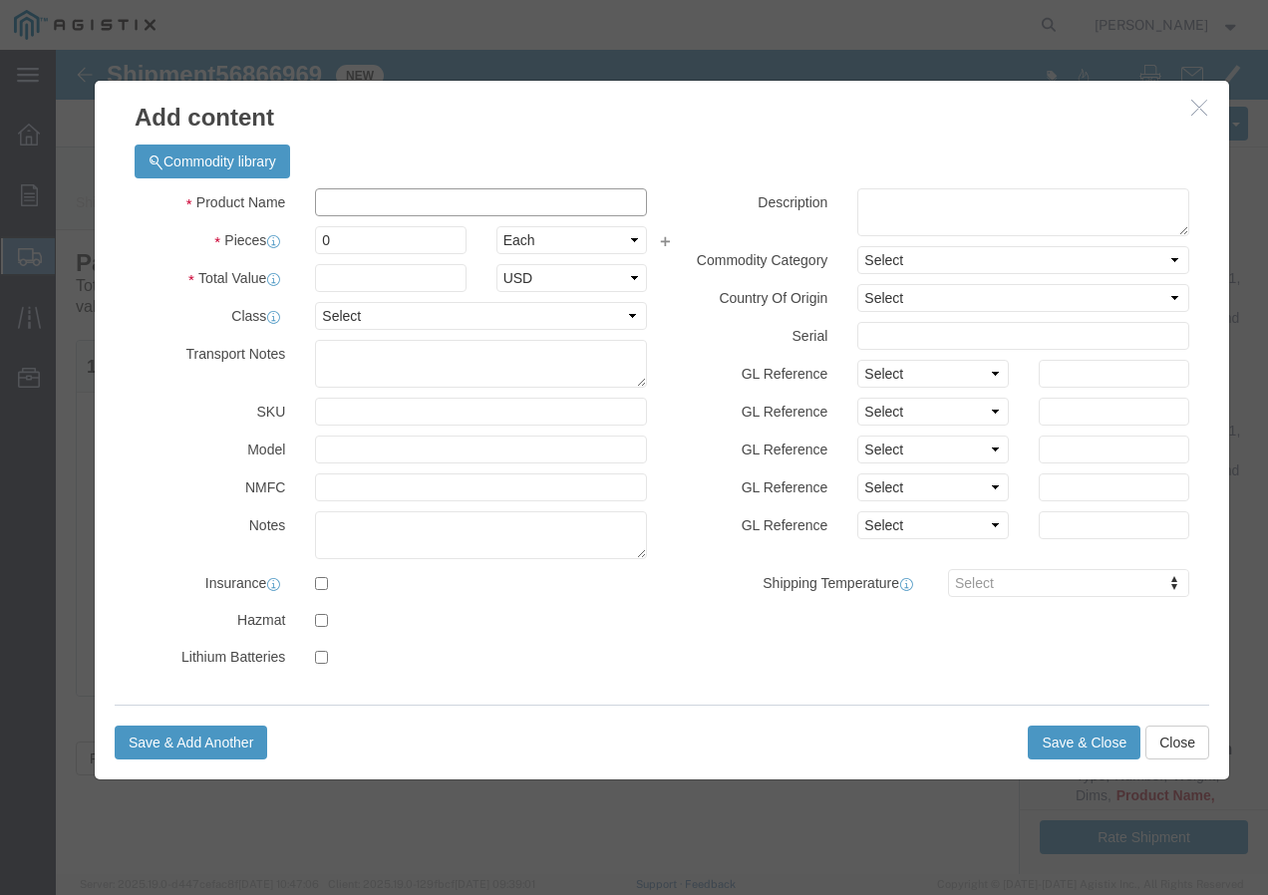
click input "text"
paste input "600VUD [GEOGRAPHIC_DATA]/YS 4/0 [PERSON_NAME]/UL+ 1250R"
type input "600VUD [GEOGRAPHIC_DATA]/YS 4/0 [PERSON_NAME]/UL+ 1250R"
click input "0"
type input "22"
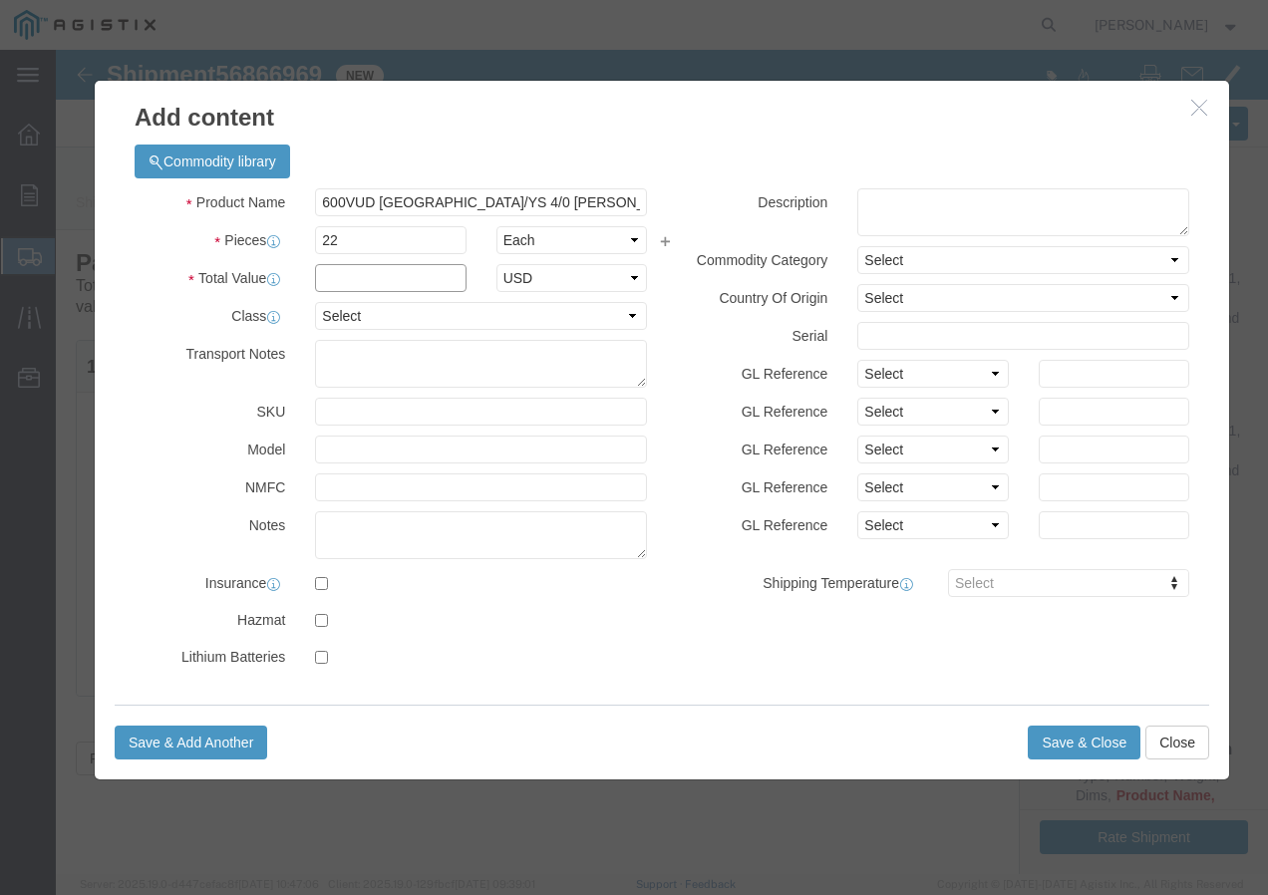
click input "text"
type input "1"
click select "Select 50 55 60 65 70 85 92.5 100 125 175 250 300 400"
select select "100"
click select "Select 50 55 60 65 70 85 92.5 100 125 175 250 300 400"
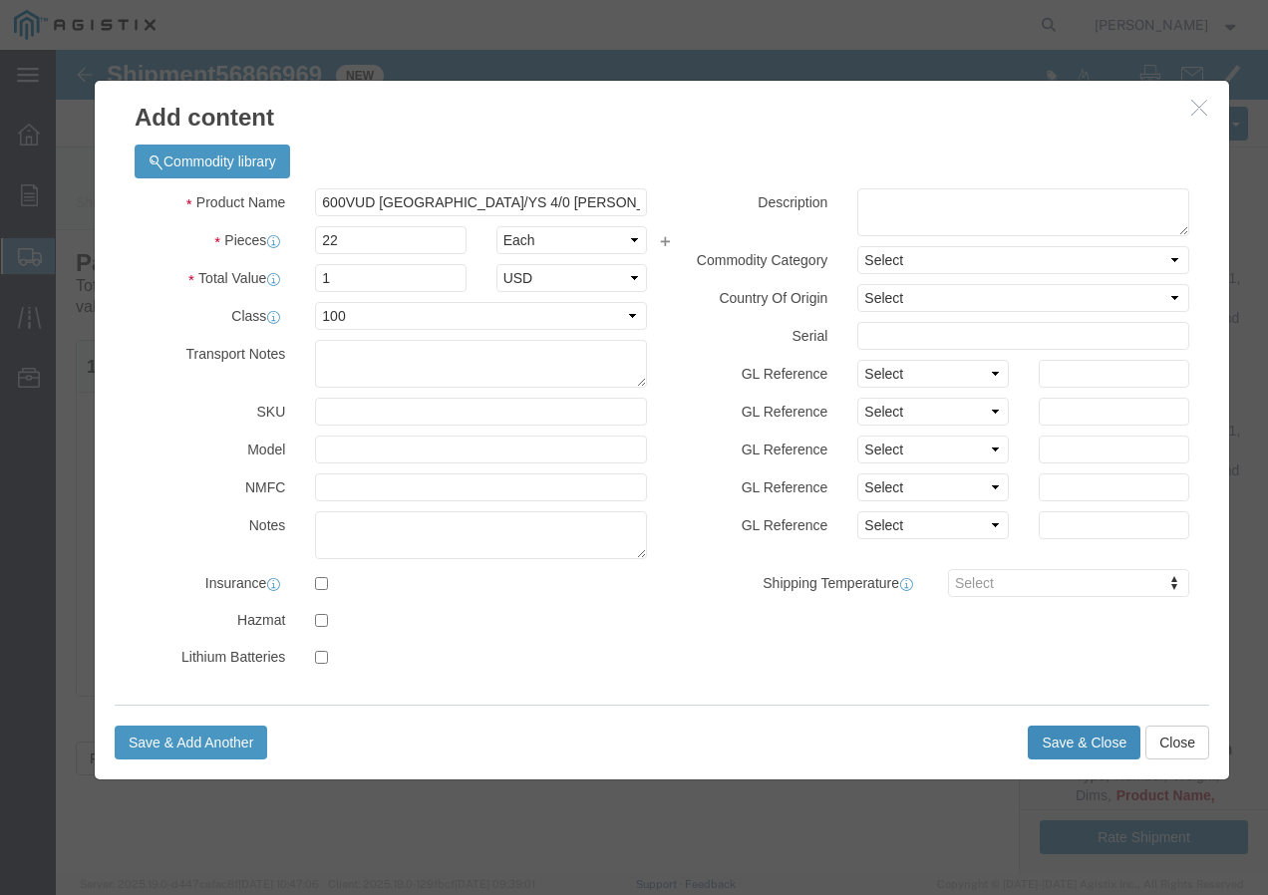
click button "Save & Close"
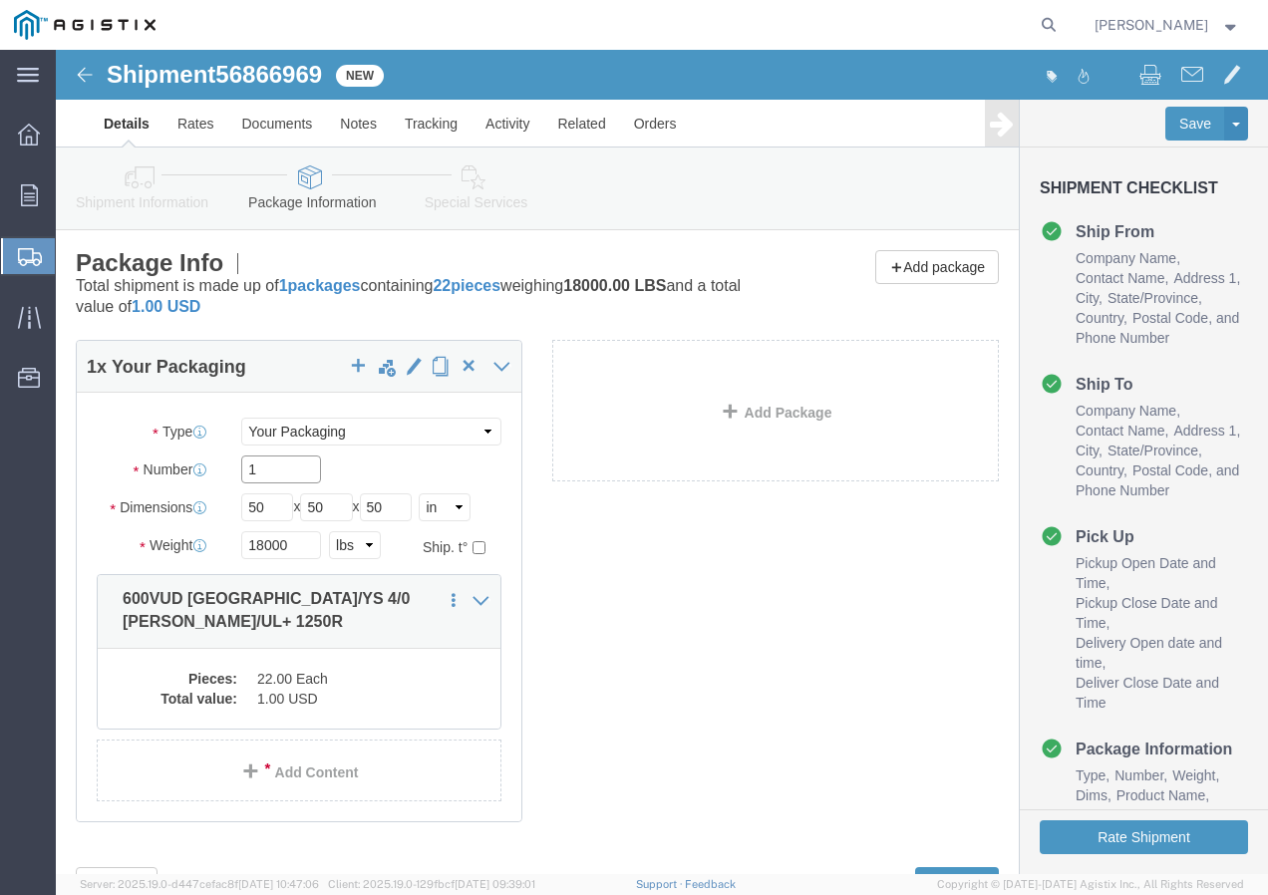
click input "1"
type input "22"
click button "Rate Shipment"
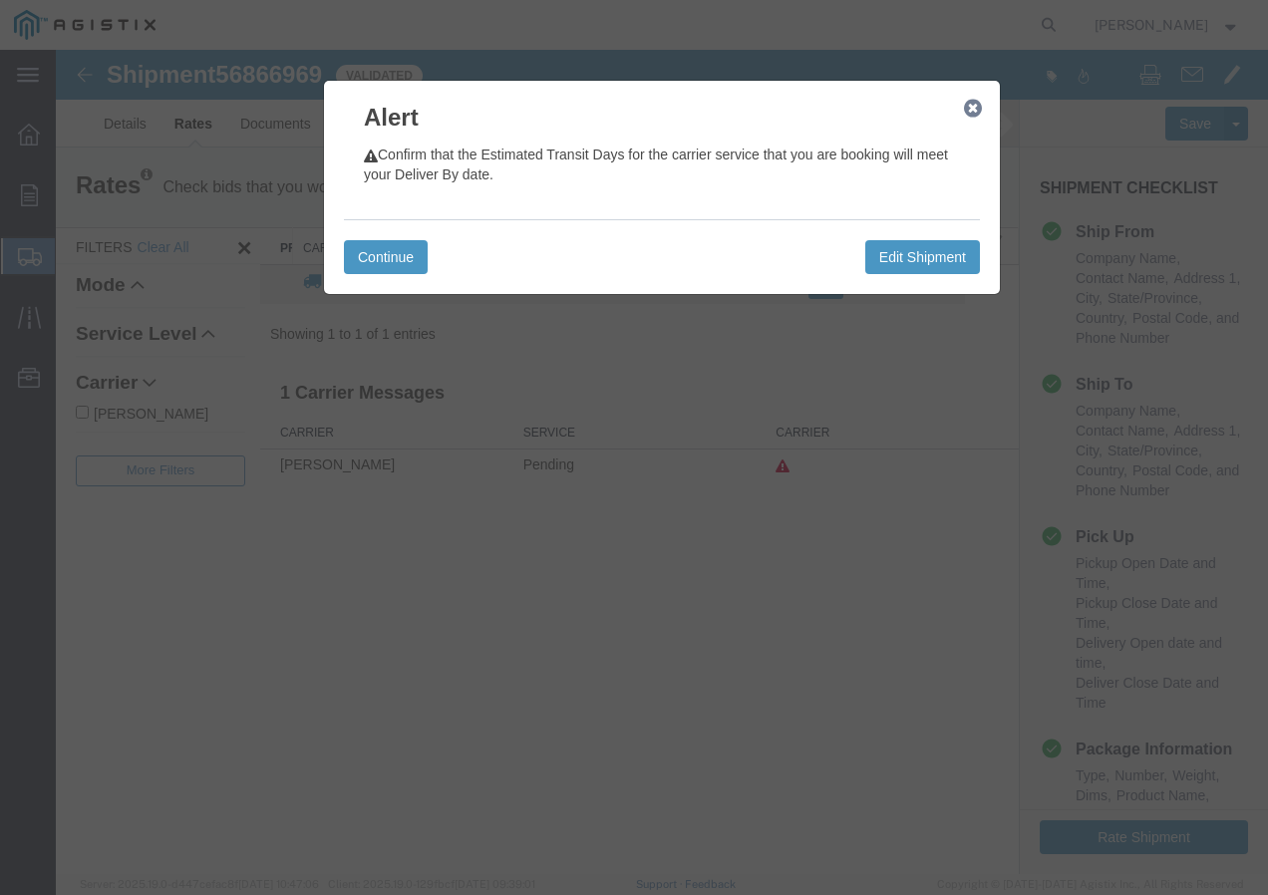
click at [974, 104] on icon "button" at bounding box center [973, 109] width 18 height 16
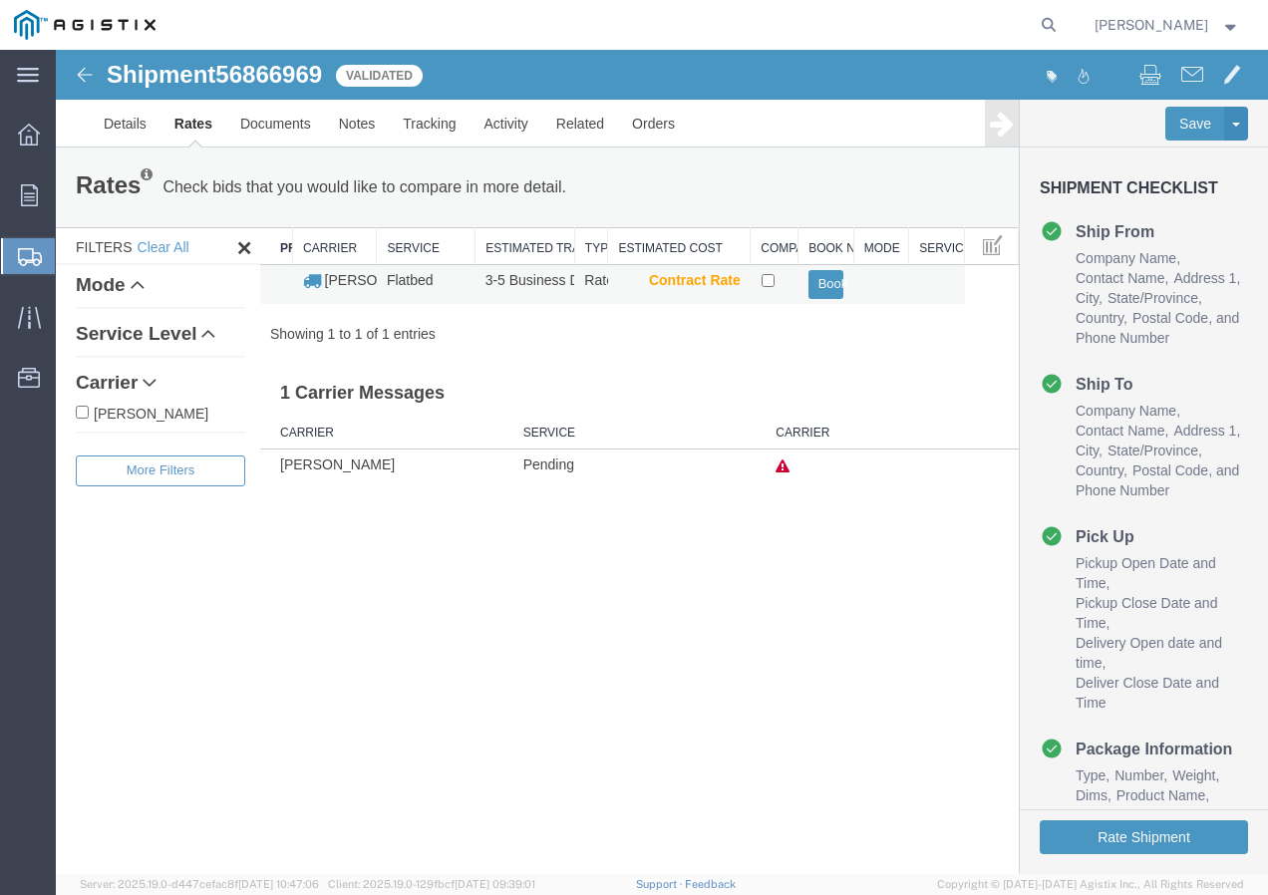
click at [827, 267] on td "Book" at bounding box center [827, 284] width 56 height 39
click at [830, 285] on button "Book" at bounding box center [827, 284] width 36 height 29
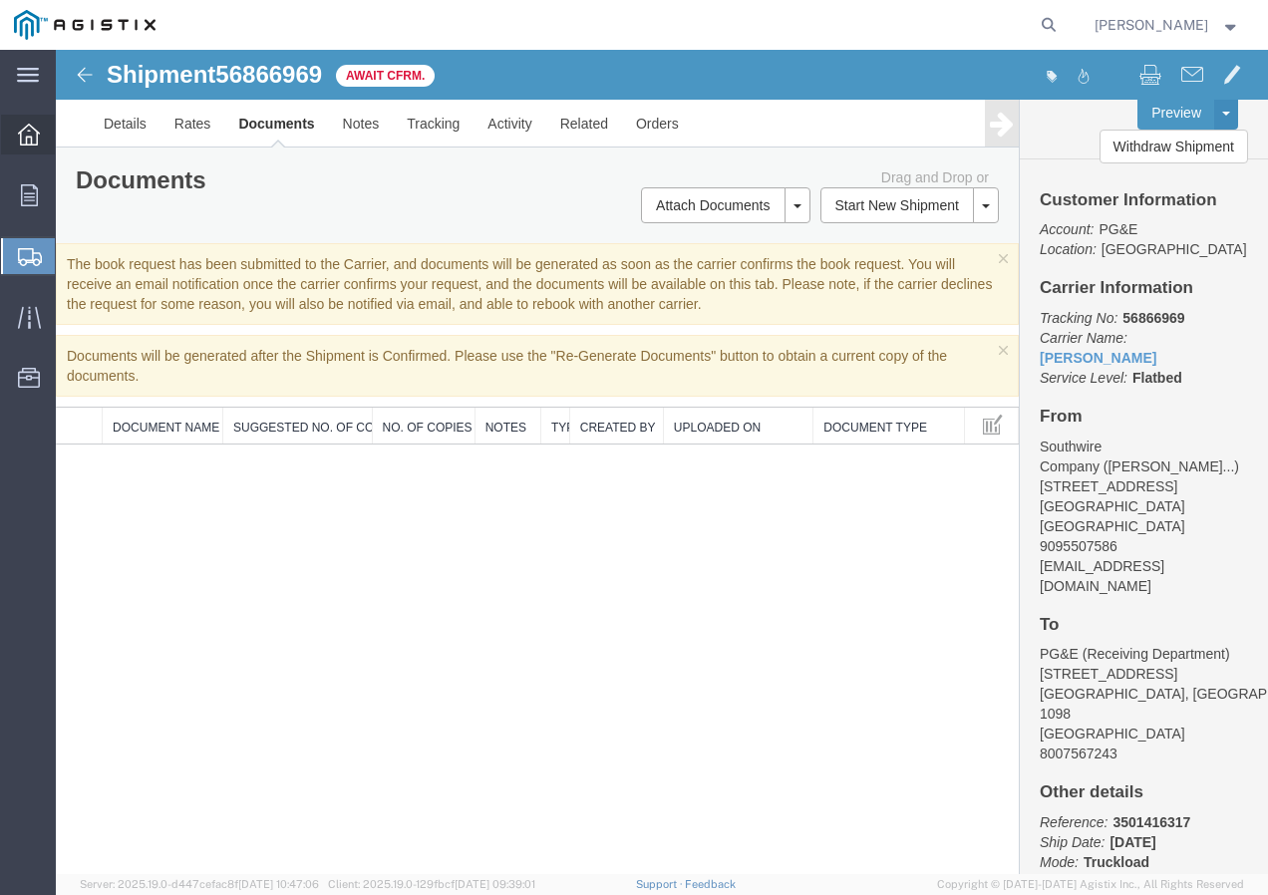
click at [27, 142] on icon at bounding box center [29, 135] width 22 height 22
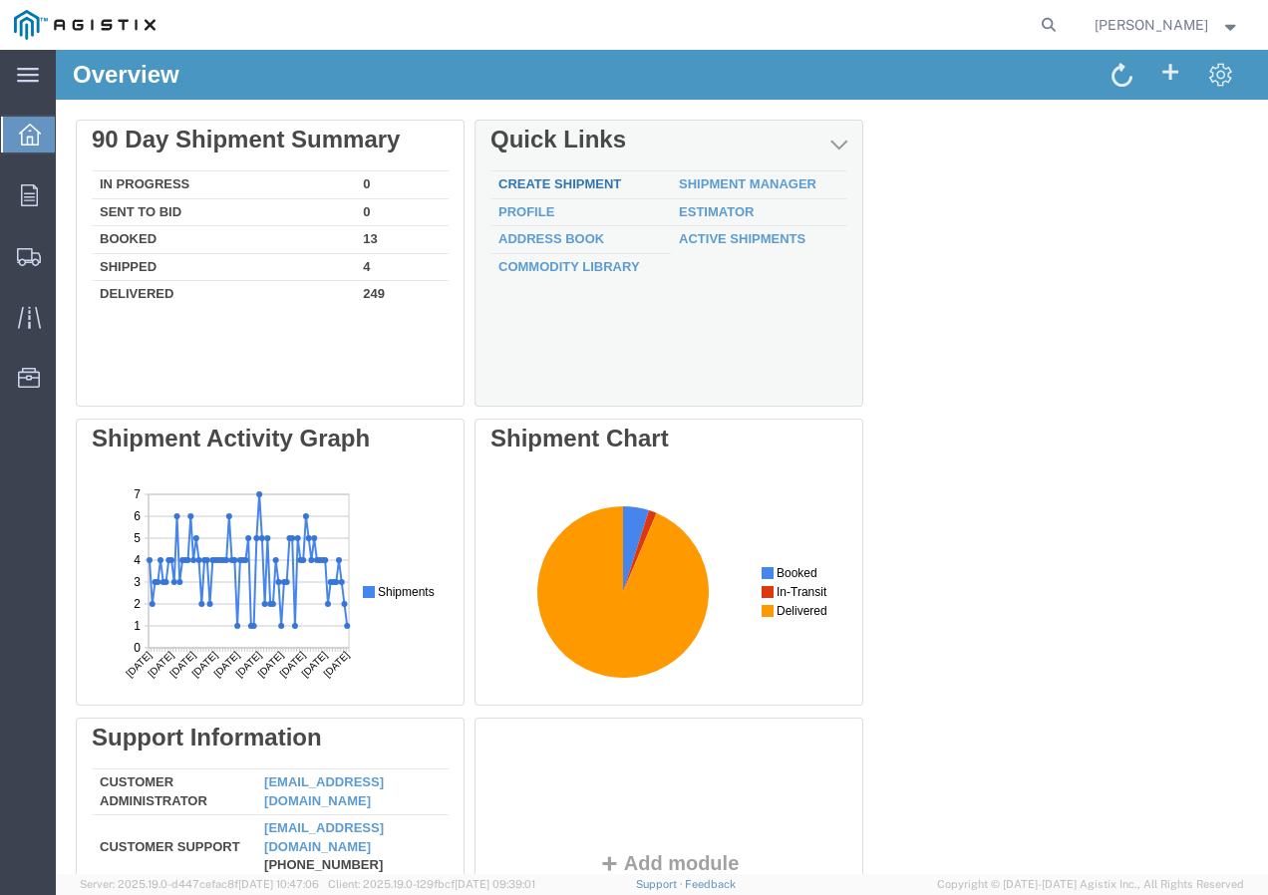
click at [541, 179] on link "Create Shipment" at bounding box center [560, 184] width 123 height 15
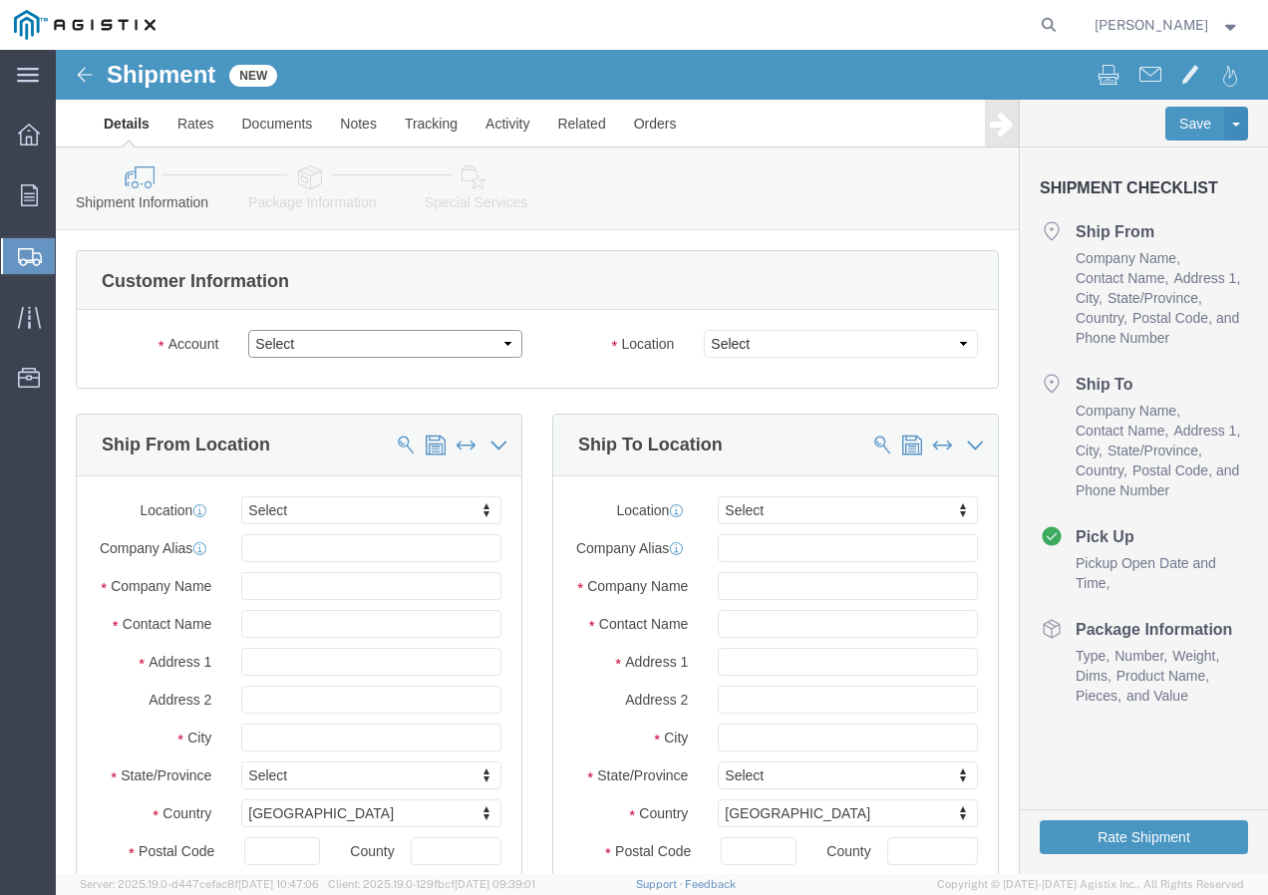
click select "Select PG&E Southwire Company"
select select "9596"
click select "Select PG&E Southwire Company"
select select "PURCHORD"
select select
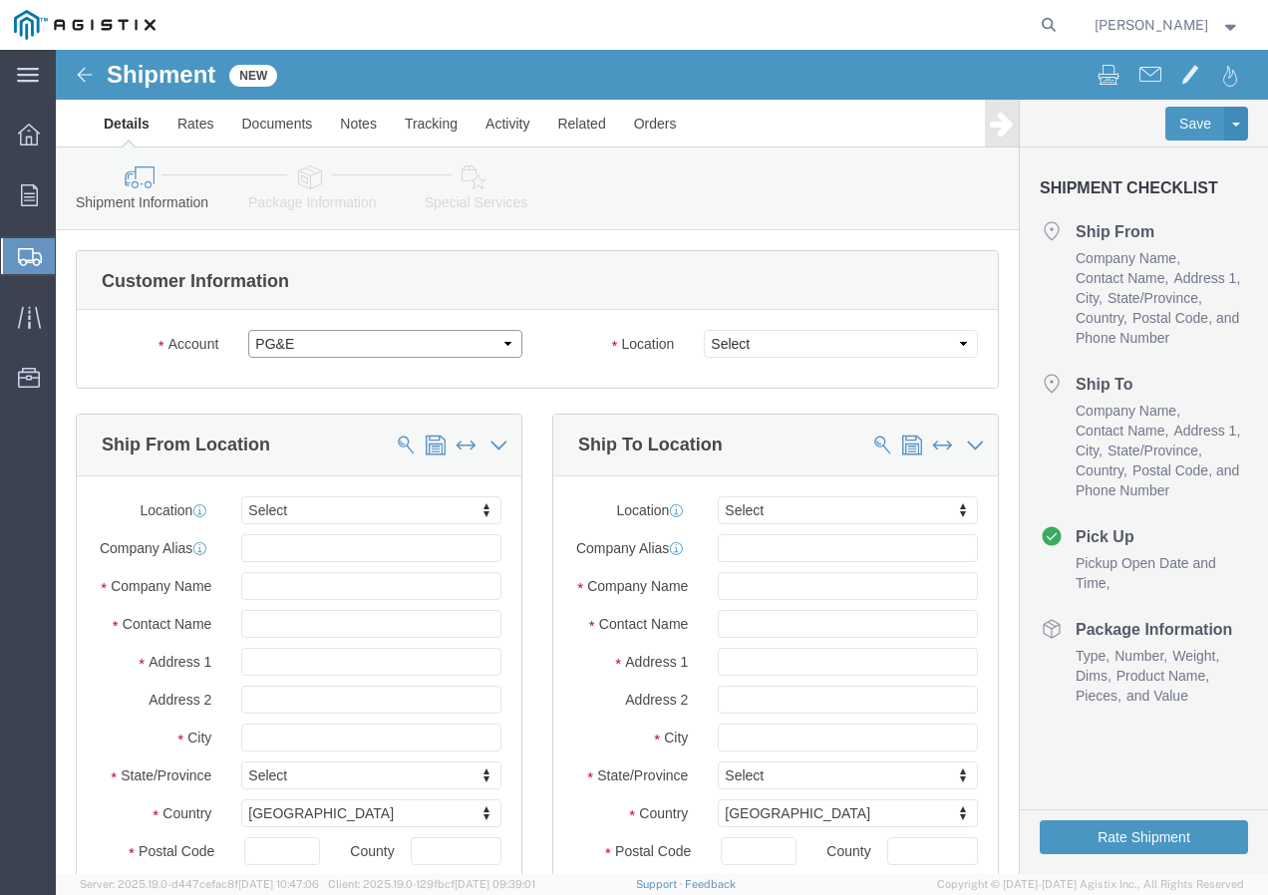
select select
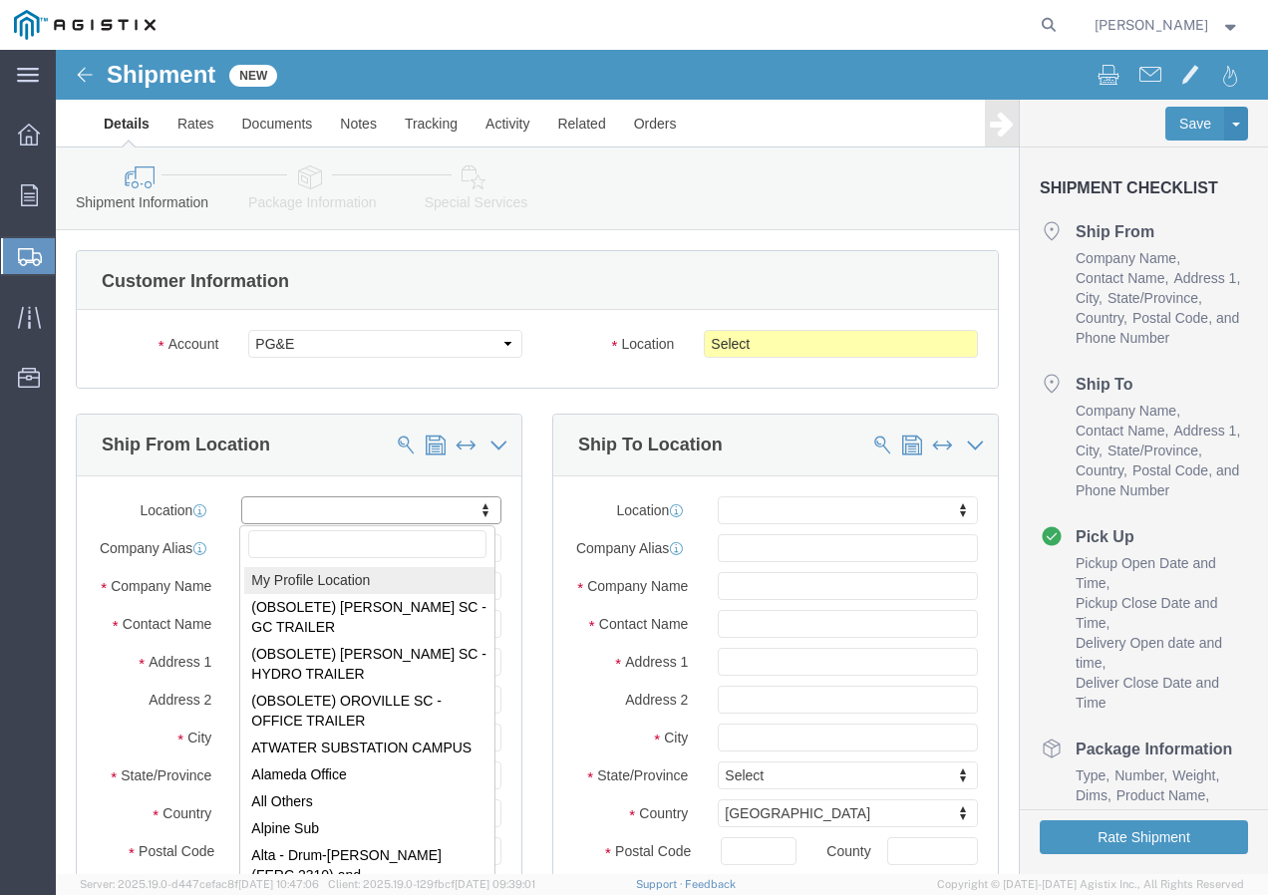
select select "MYPROFILE"
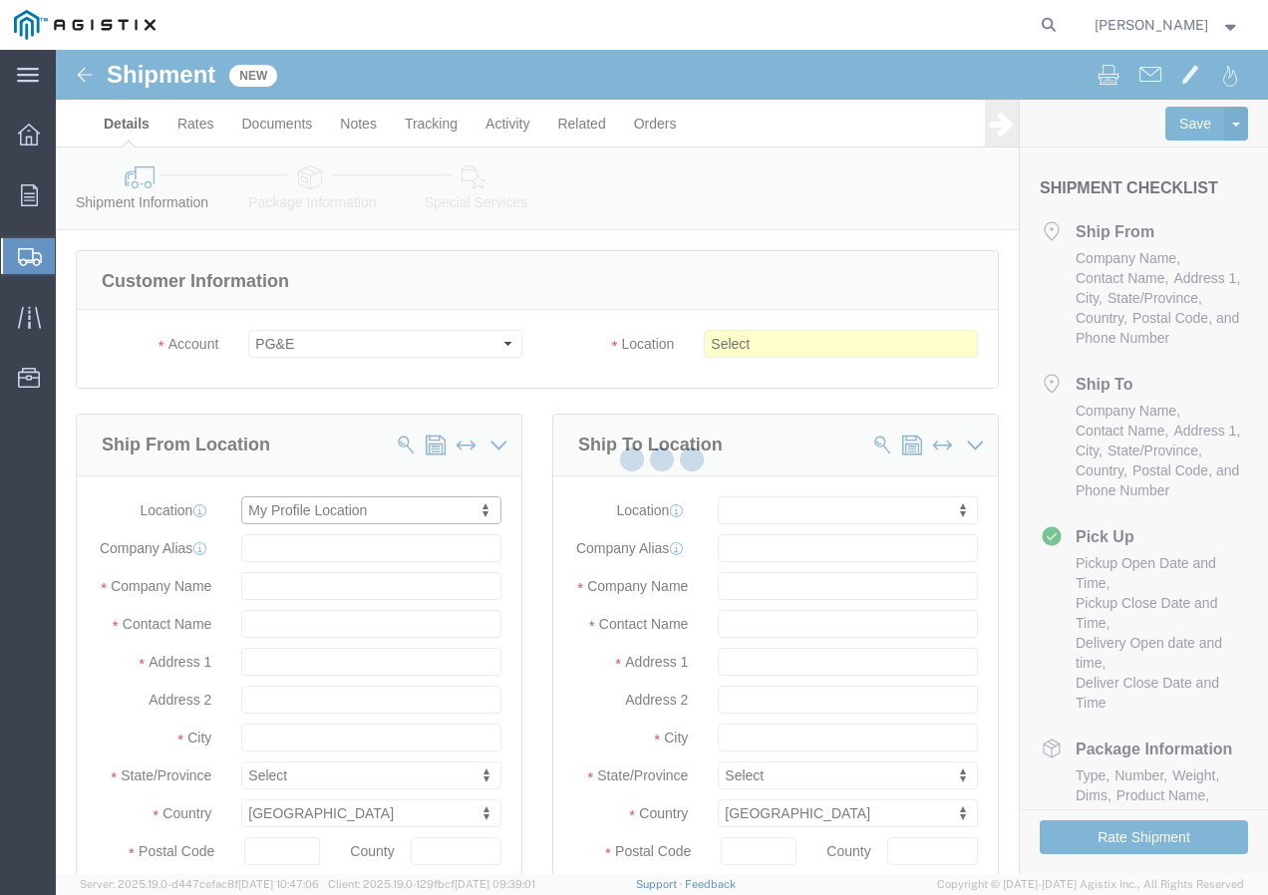
type input "Southwire Company"
type input "[PERSON_NAME]"
type input "[STREET_ADDRESS]"
type input "Fontana"
type input "92337"
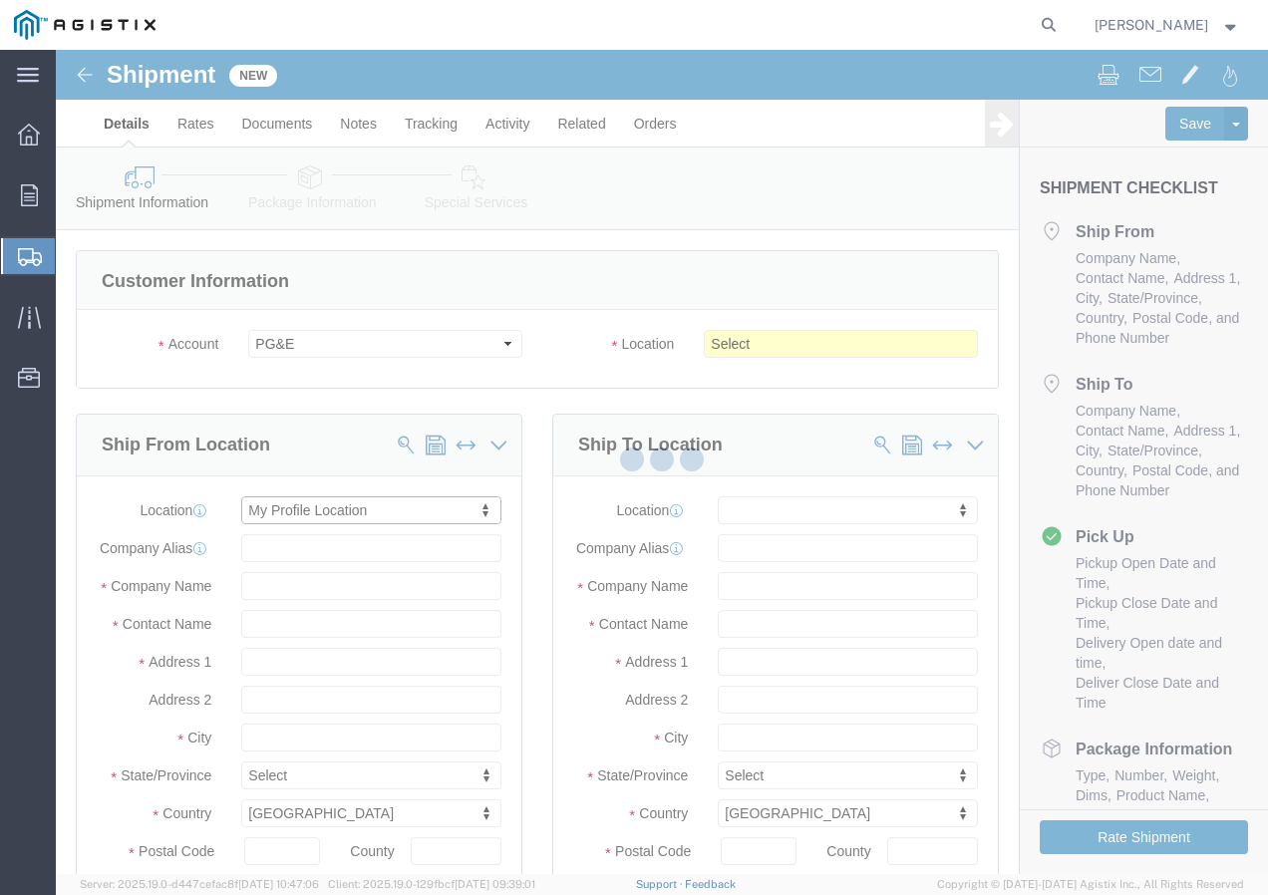
type input "9095507586"
type input "[EMAIL_ADDRESS][DOMAIN_NAME]"
checkbox input "true"
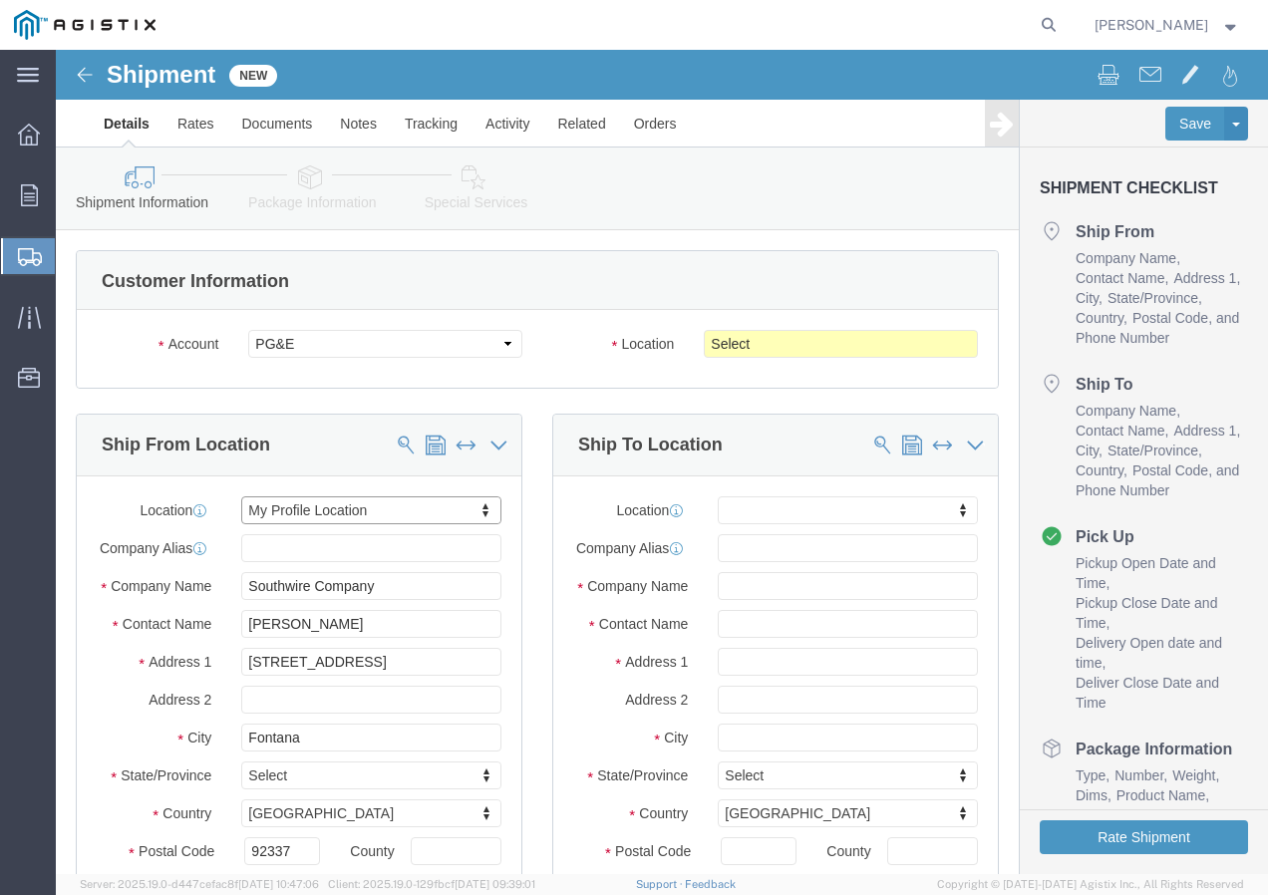
select select "CA"
click select "Select All Others [GEOGRAPHIC_DATA] [GEOGRAPHIC_DATA] [GEOGRAPHIC_DATA] [GEOGRA…"
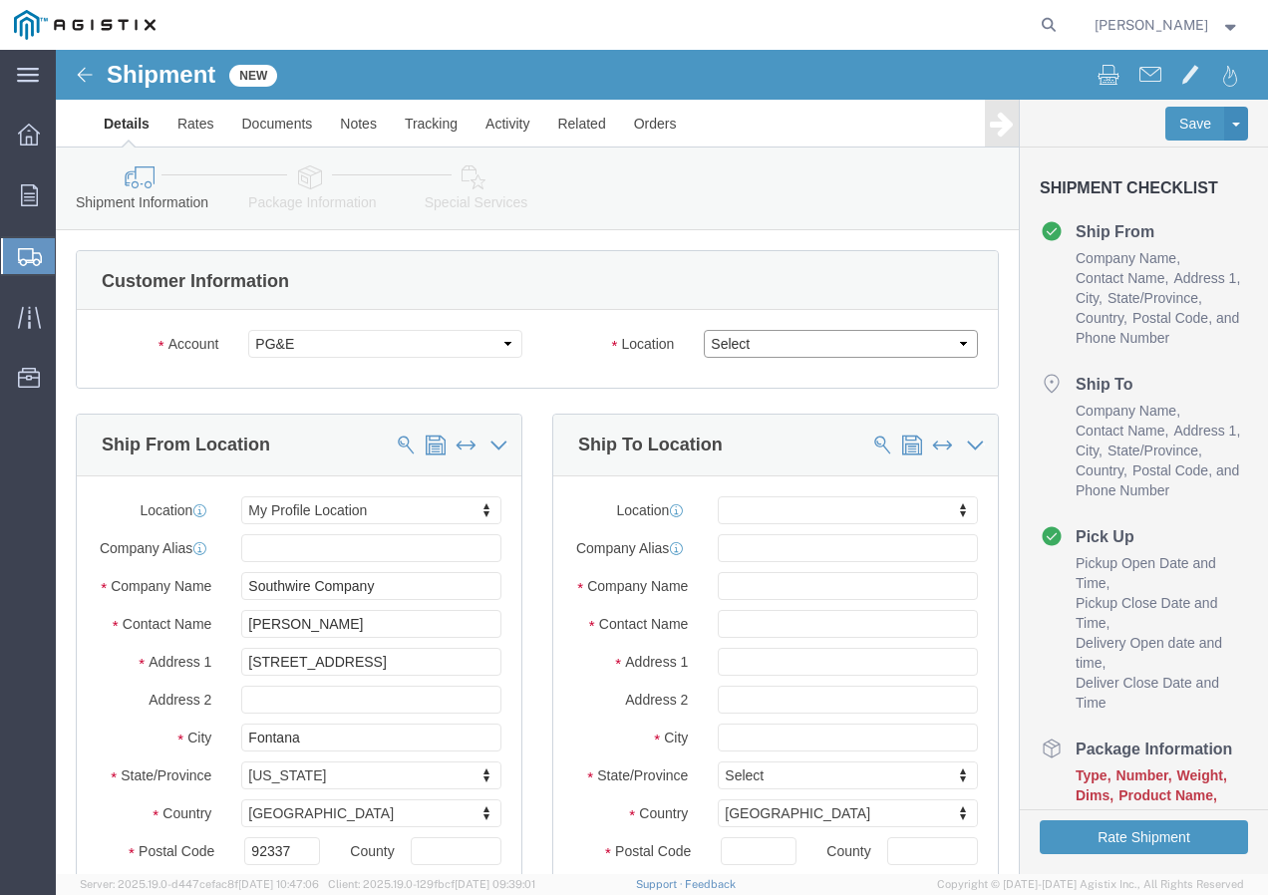
select select "19996"
click select "Select All Others [GEOGRAPHIC_DATA] [GEOGRAPHIC_DATA] [GEOGRAPHIC_DATA] [GEOGRA…"
click span
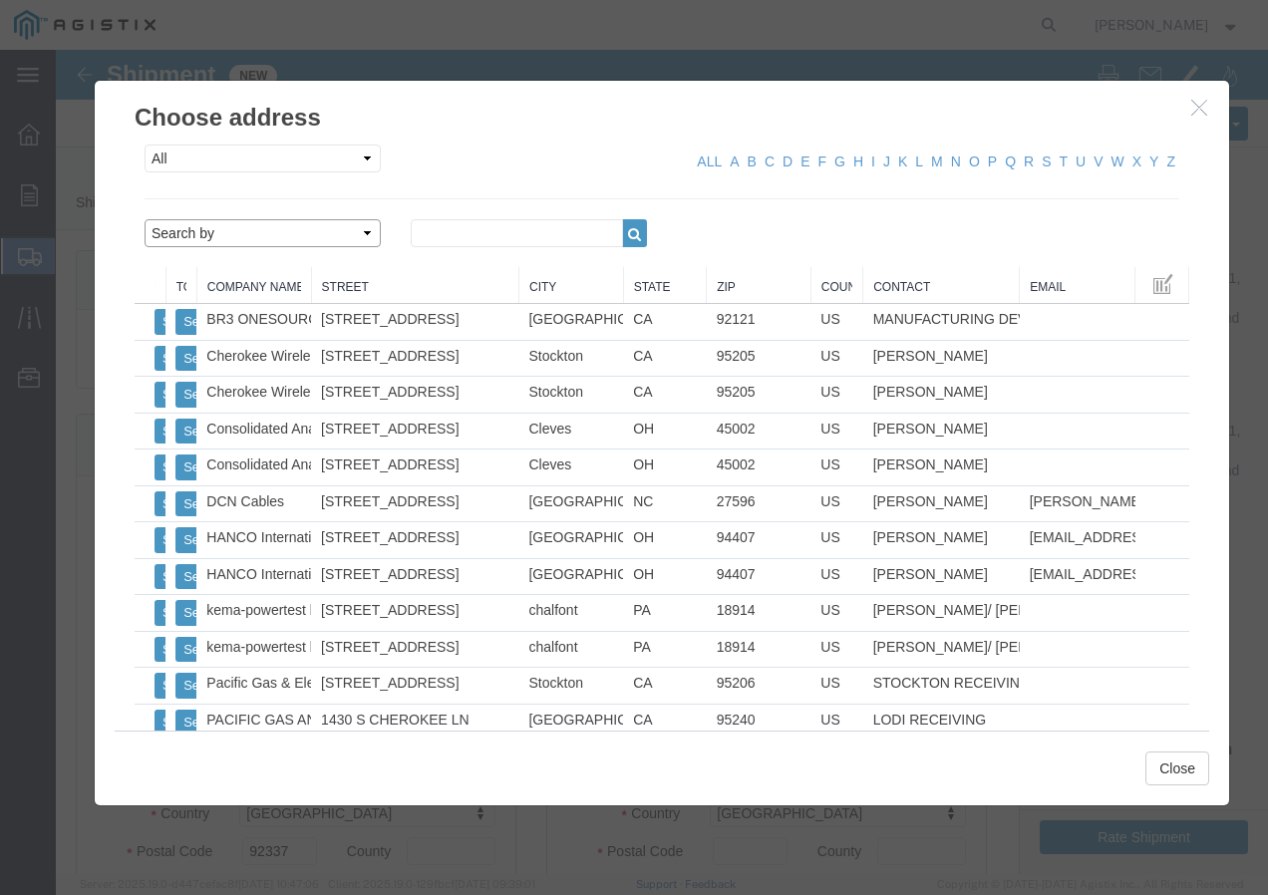
click select "Search by Address Book Name City Company Name Contact Name Country CustomerAlia…"
select select "city"
click select "Search by Address Book Name City Company Name Contact Name Country CustomerAlia…"
click input "text"
type input "h"
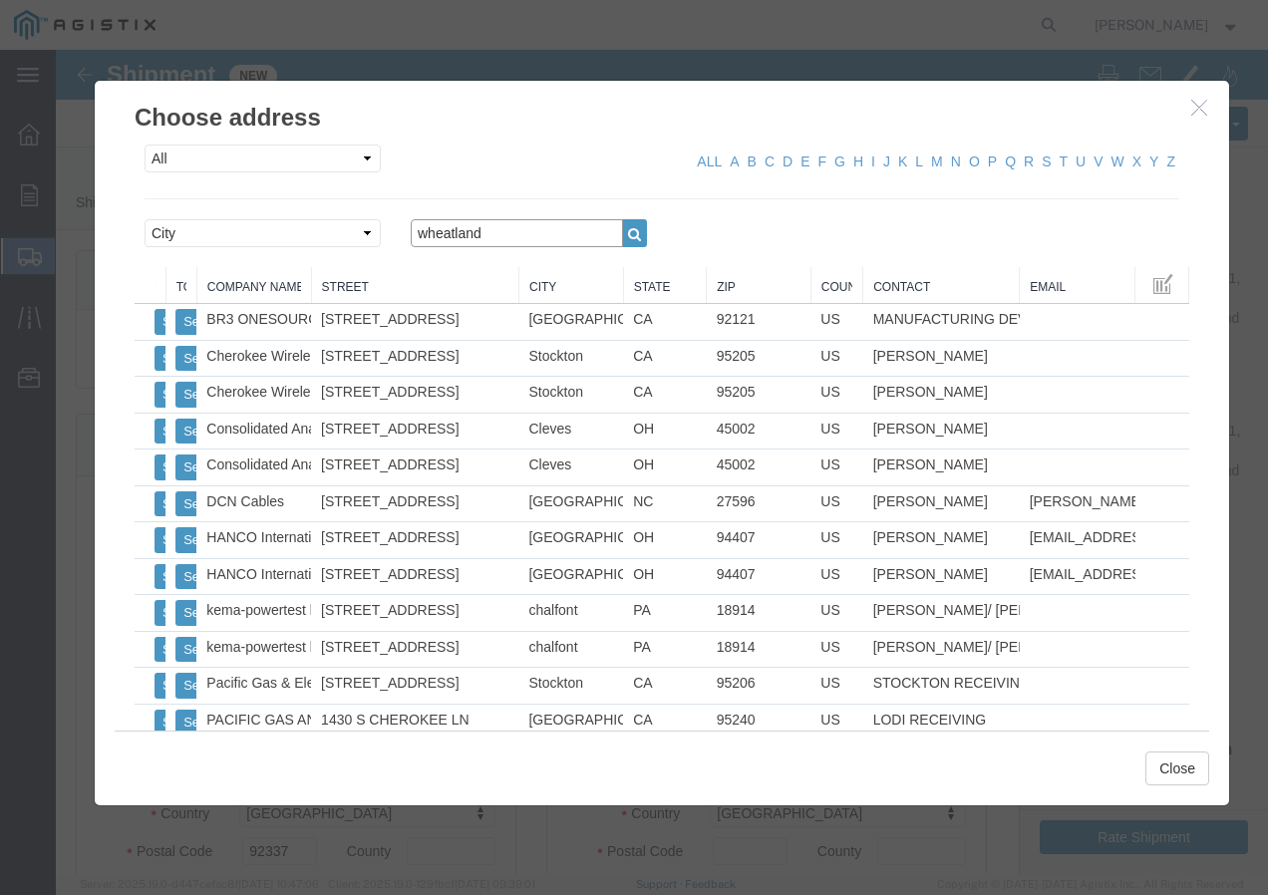
type input "[GEOGRAPHIC_DATA]"
click icon "button"
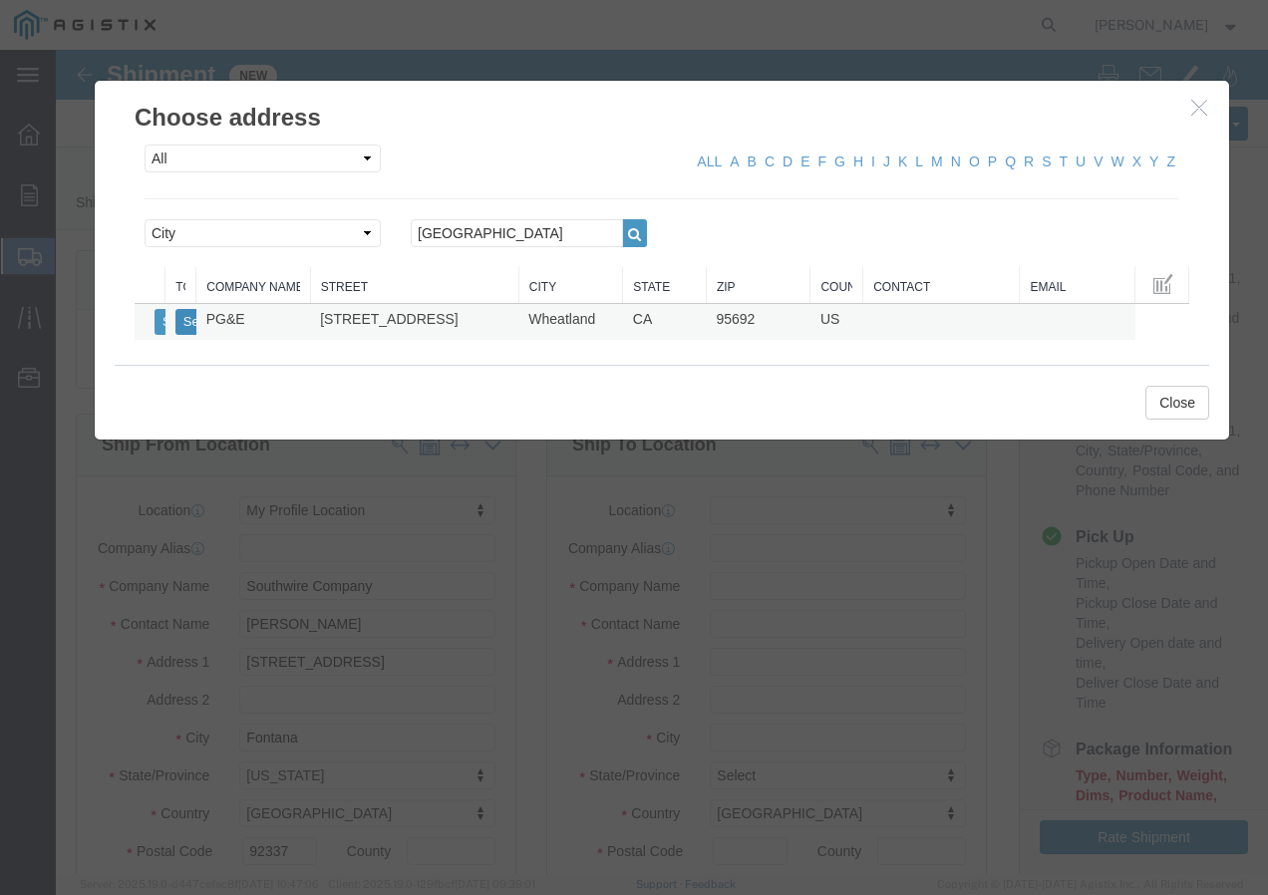
click button "Select"
select select
type input "PG&E"
type input "[STREET_ADDRESS]"
type input "Wheatland"
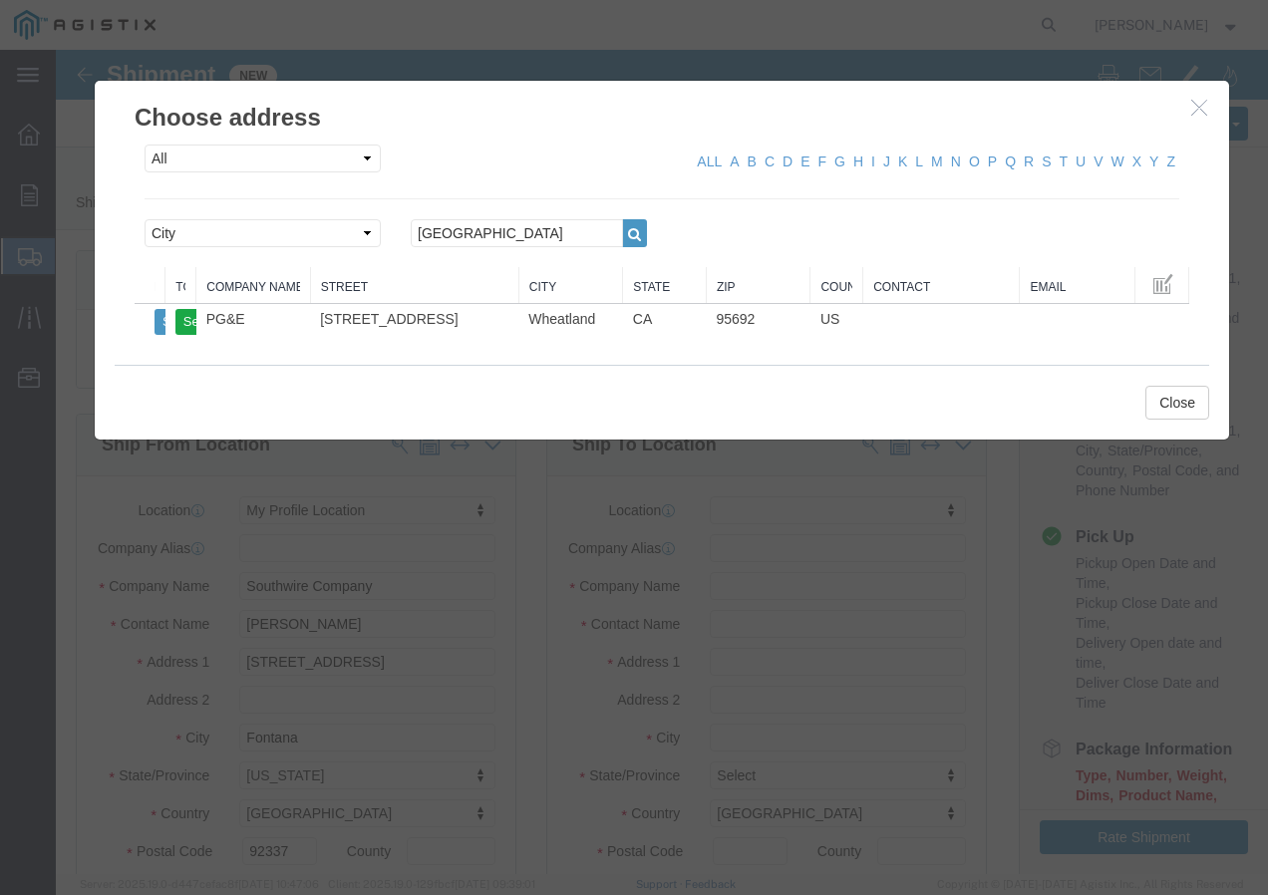
type input "95692"
select select "CA"
click button "Close"
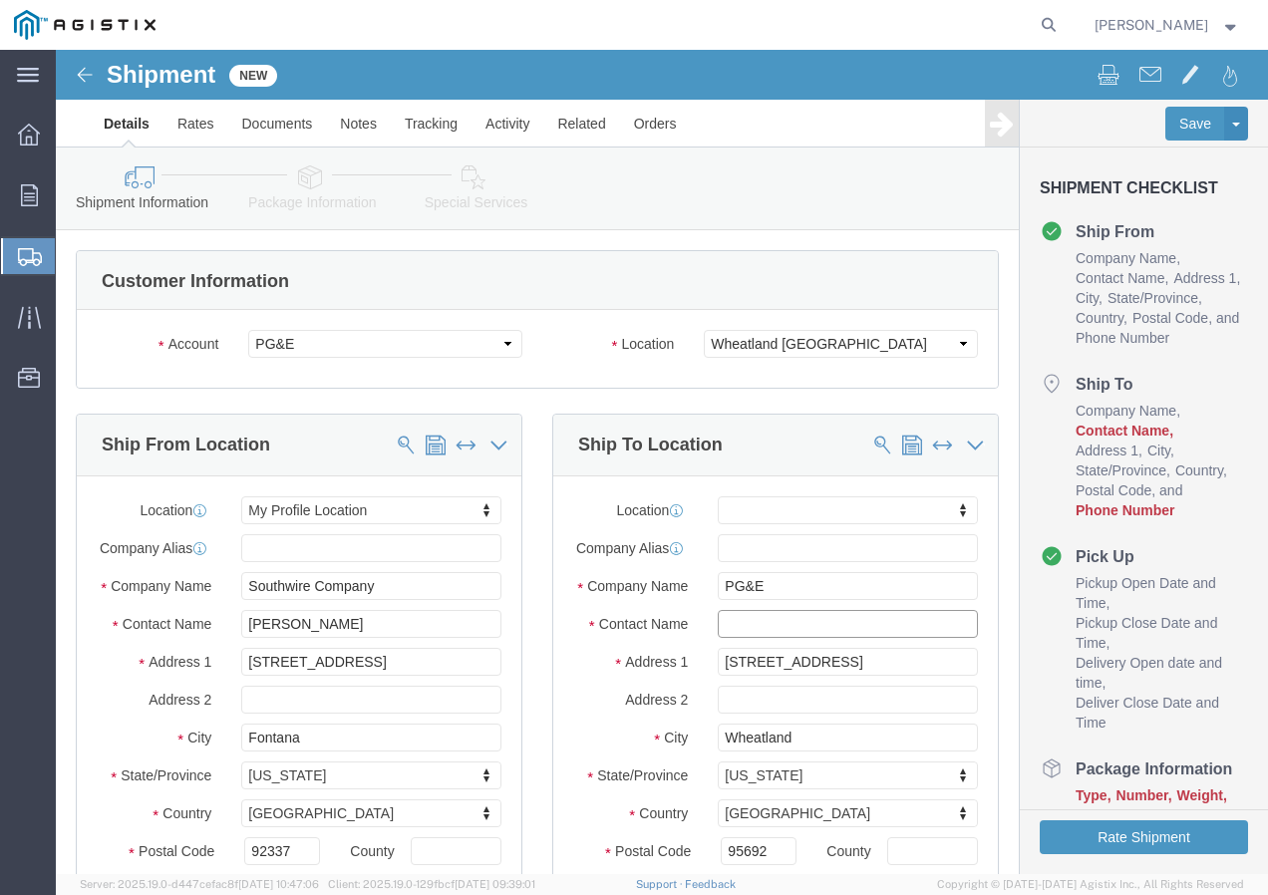
click input "text"
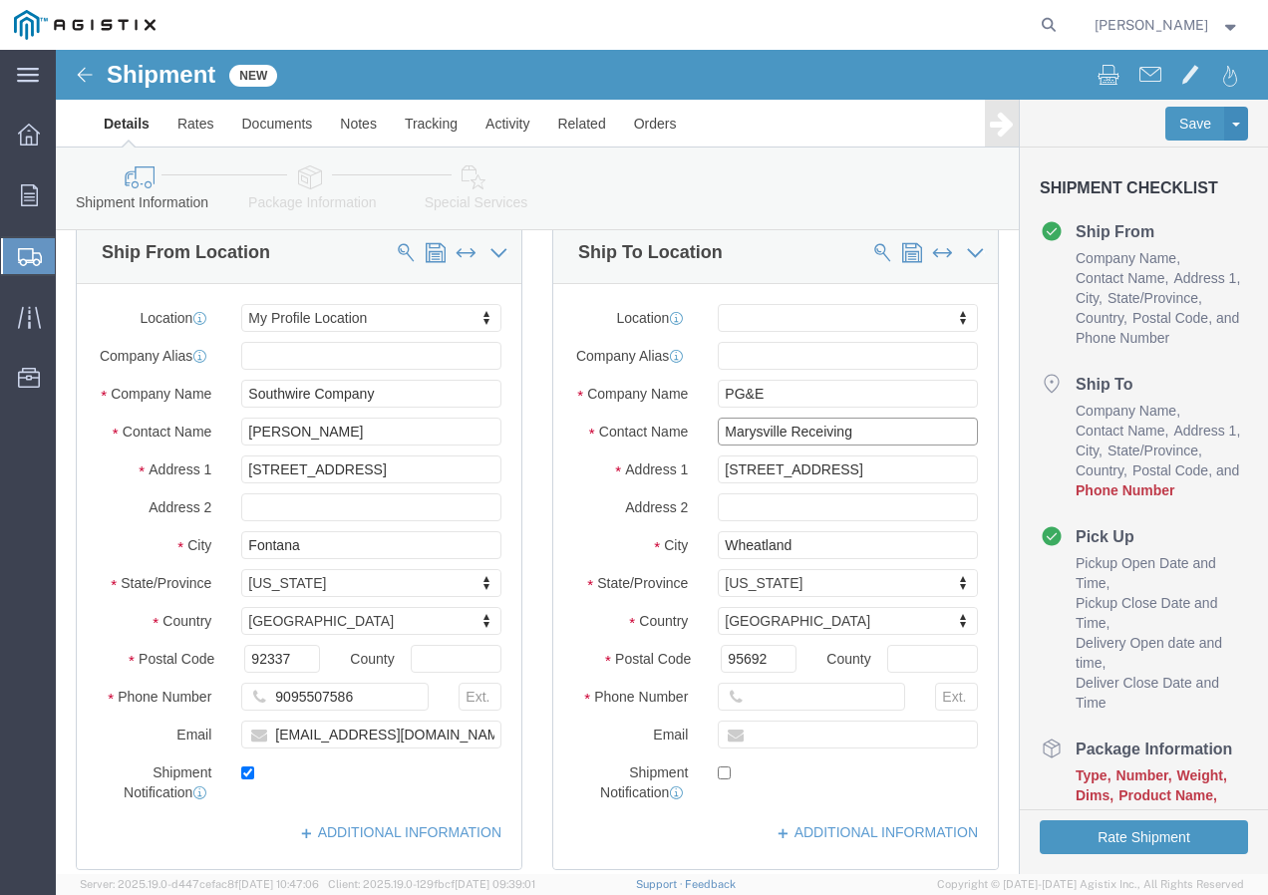
scroll to position [199, 0]
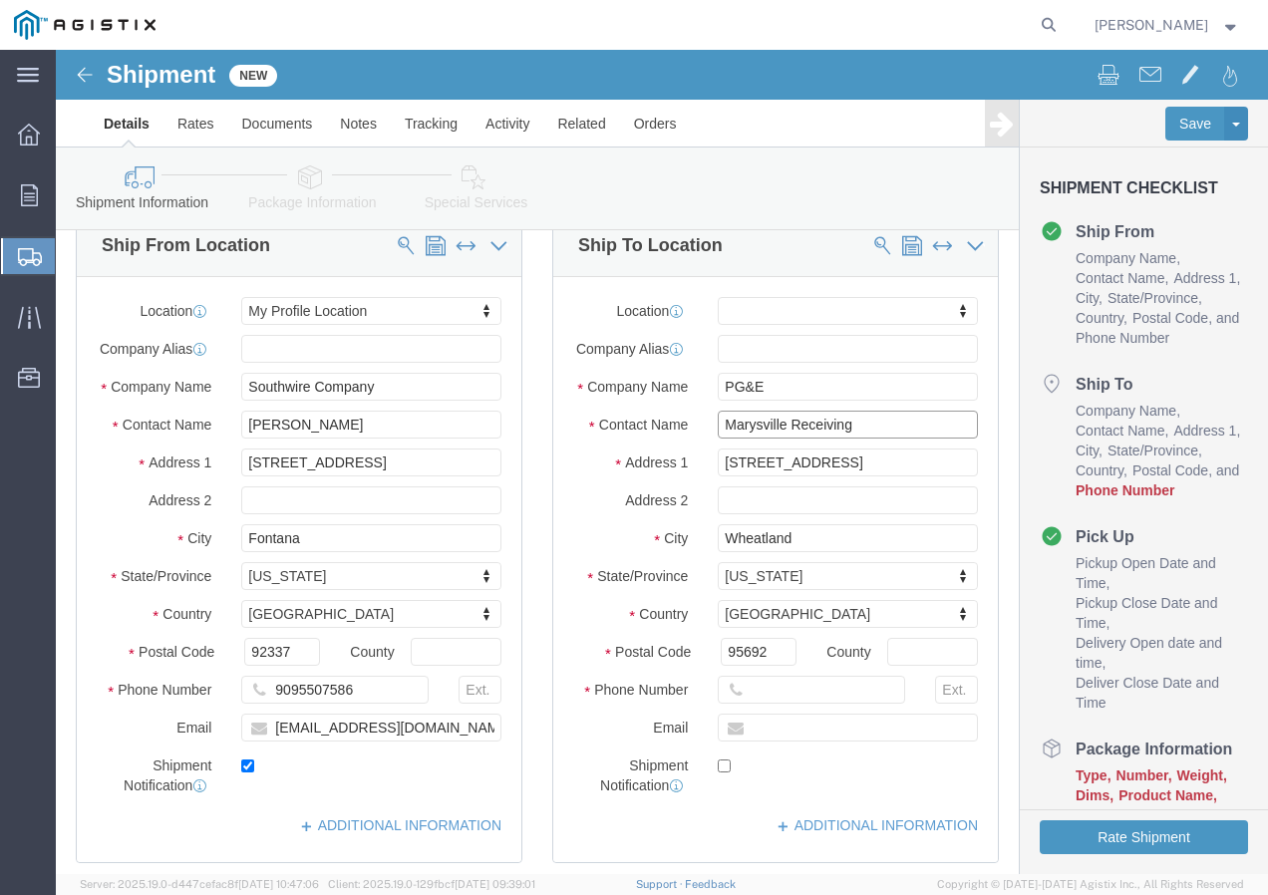
type input "Marysville Receiving"
click input "text"
paste input "9167493050"
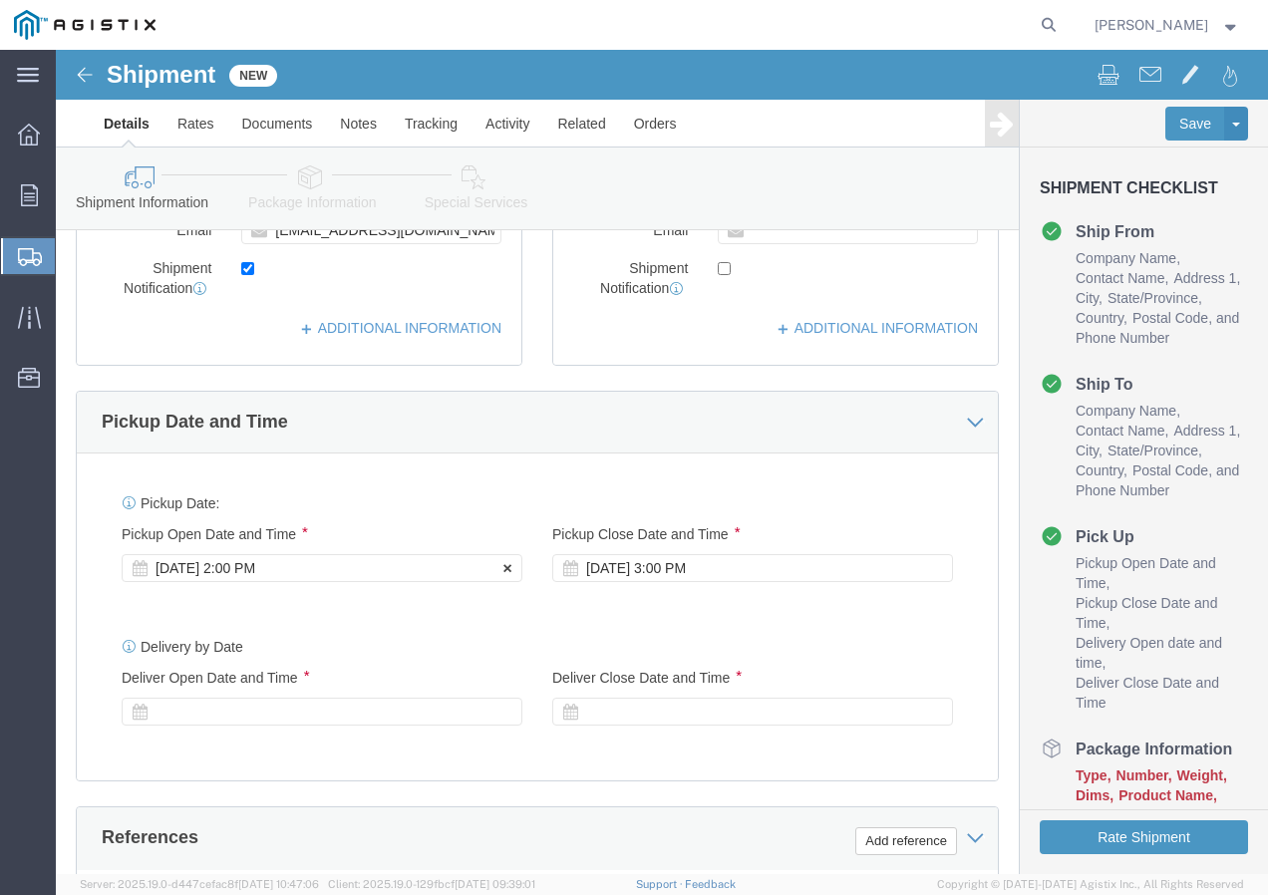
scroll to position [698, 0]
type input "9167493050"
click div "[DATE] 2:00 PM"
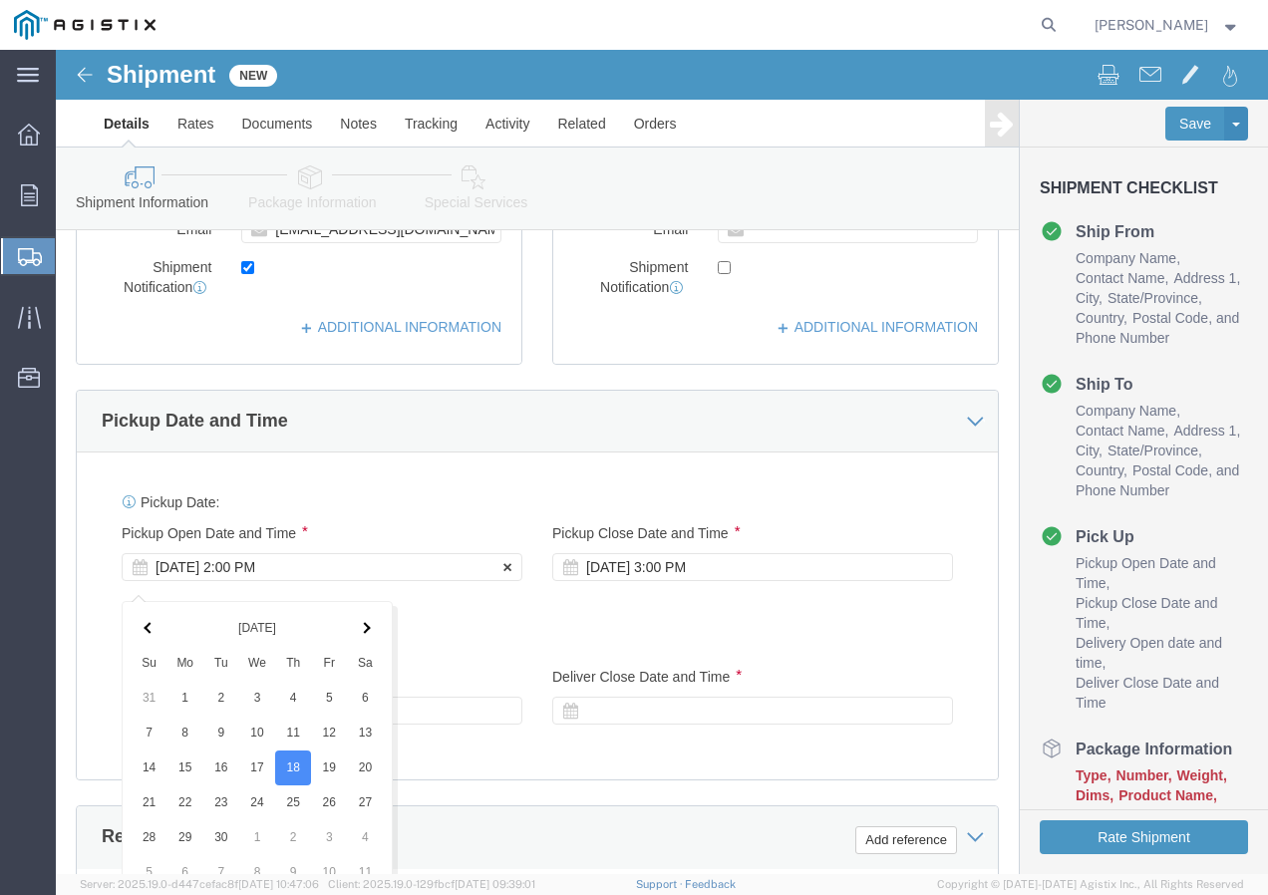
scroll to position [1183, 0]
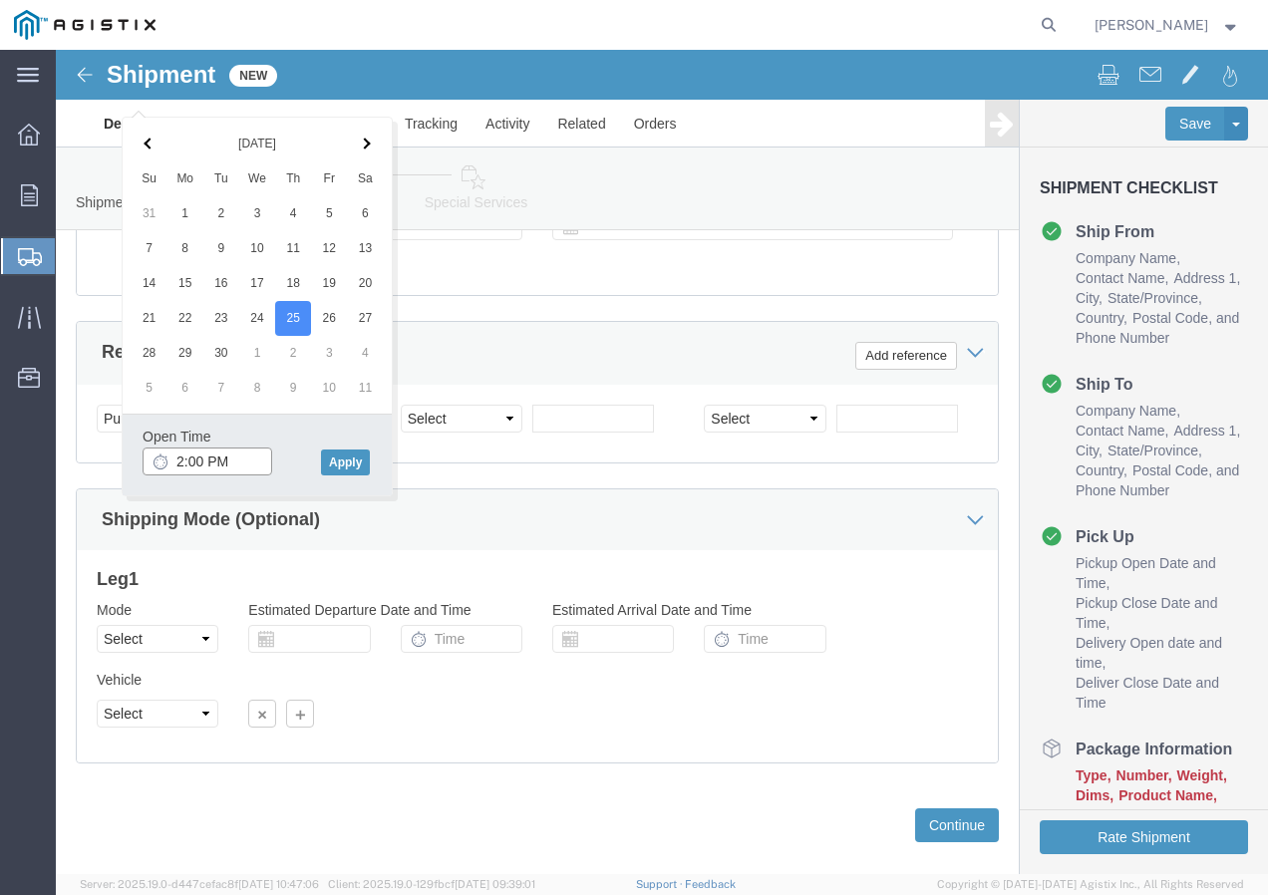
click input "2:00 PM"
type input "11:30 am"
click button "Apply"
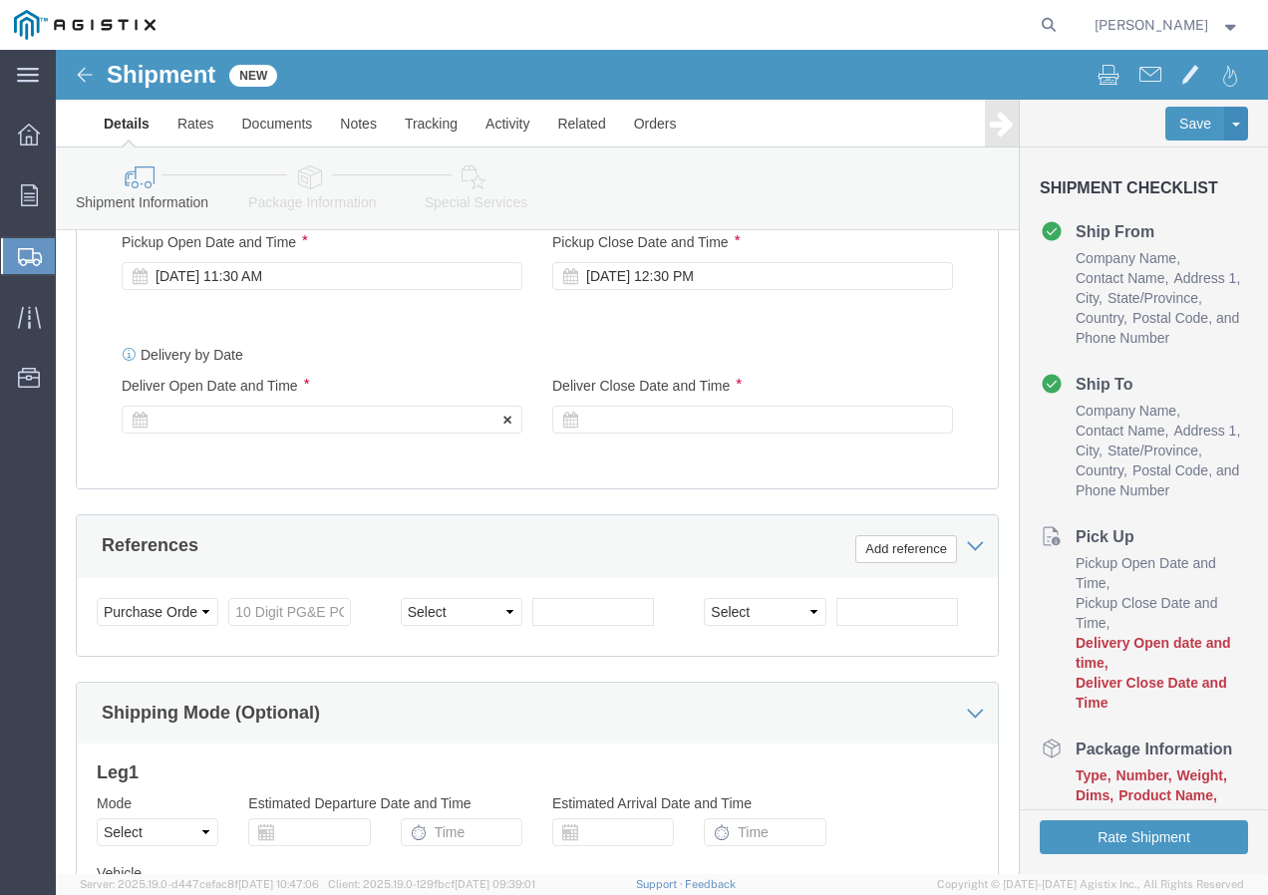
scroll to position [983, 0]
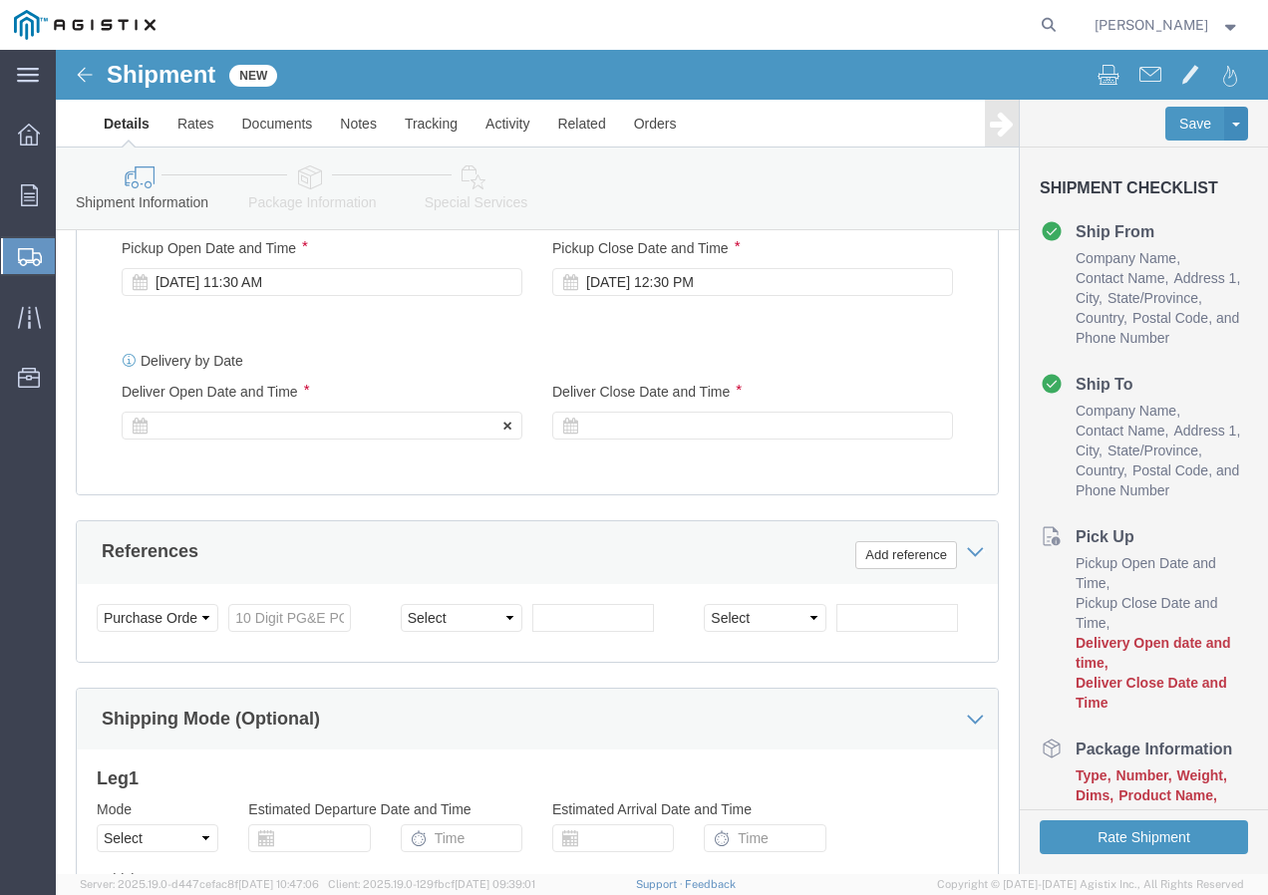
click div
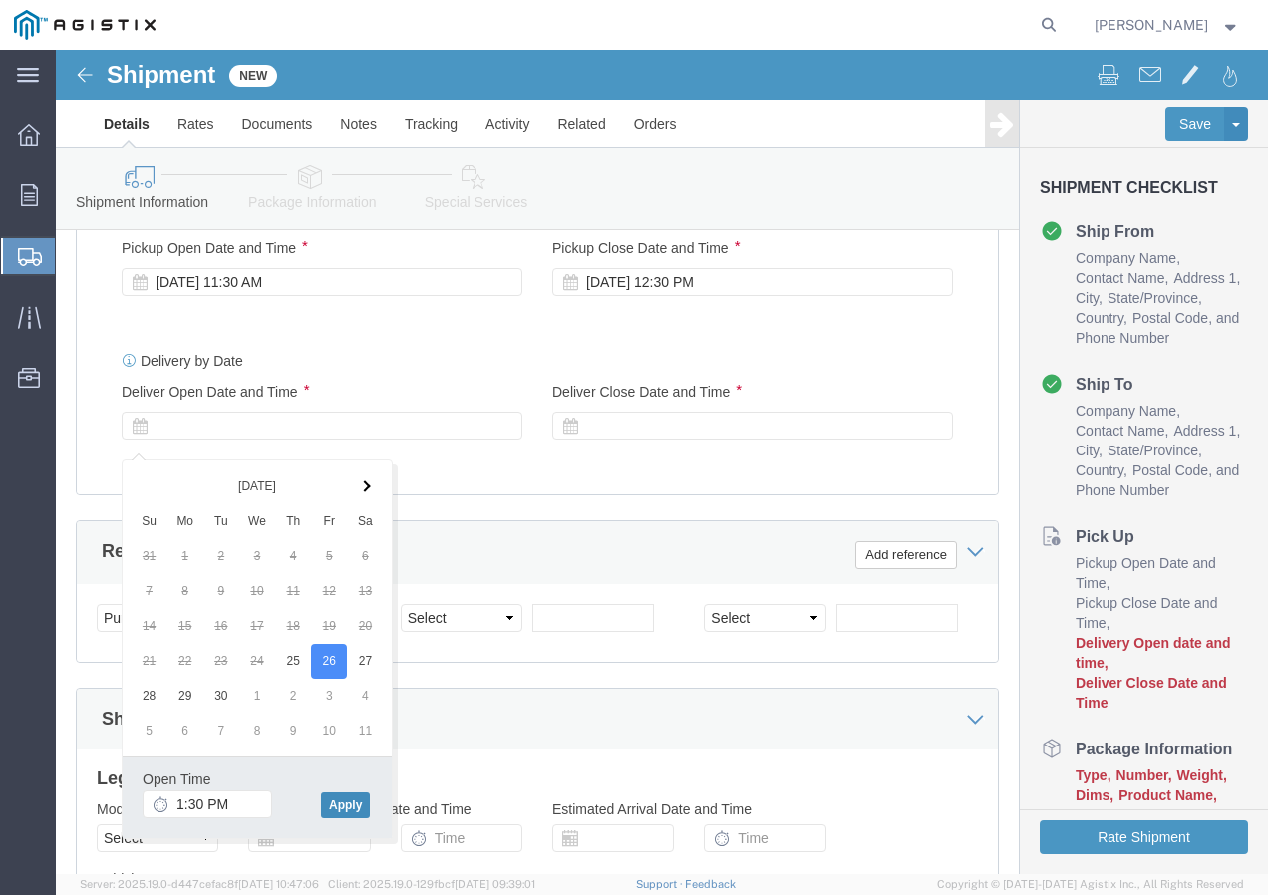
click button "Apply"
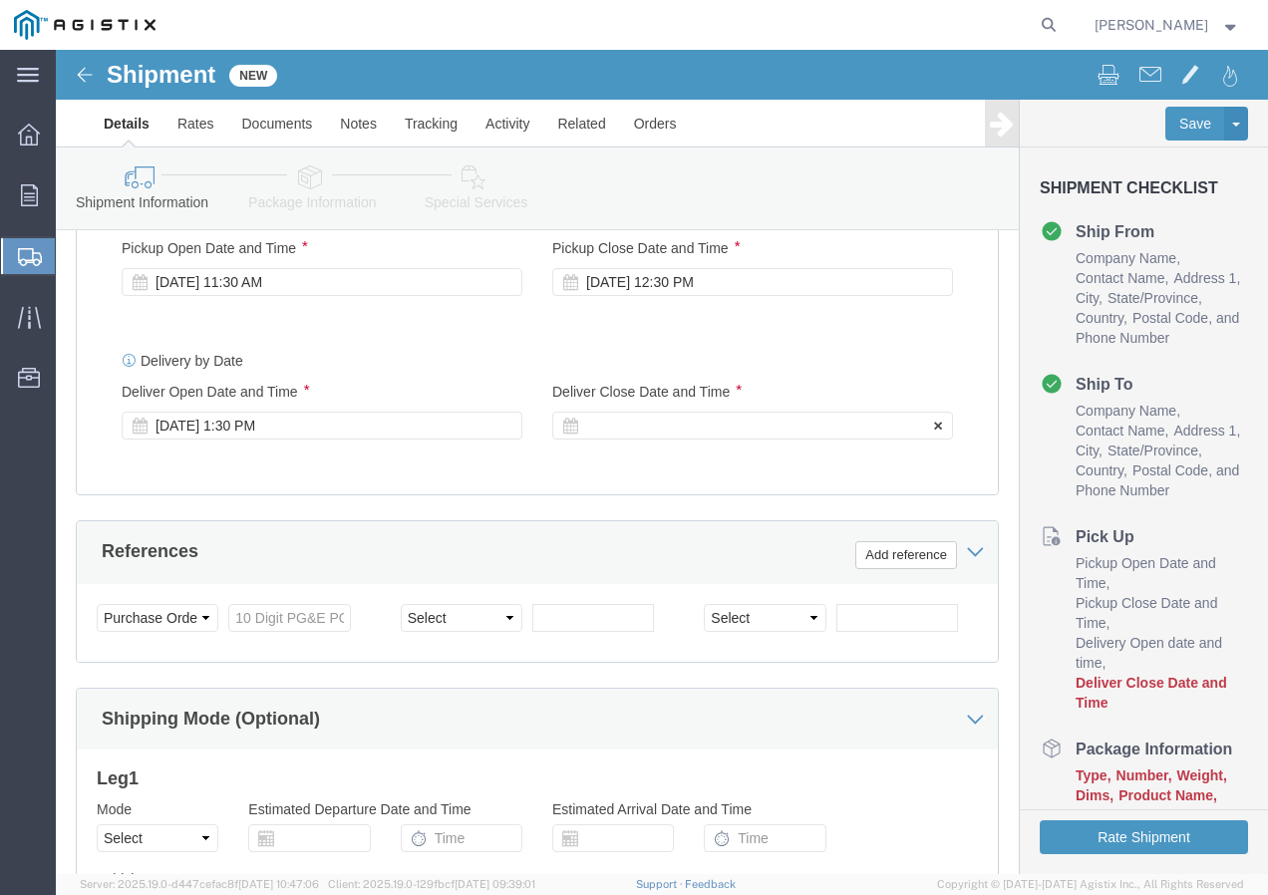
click div
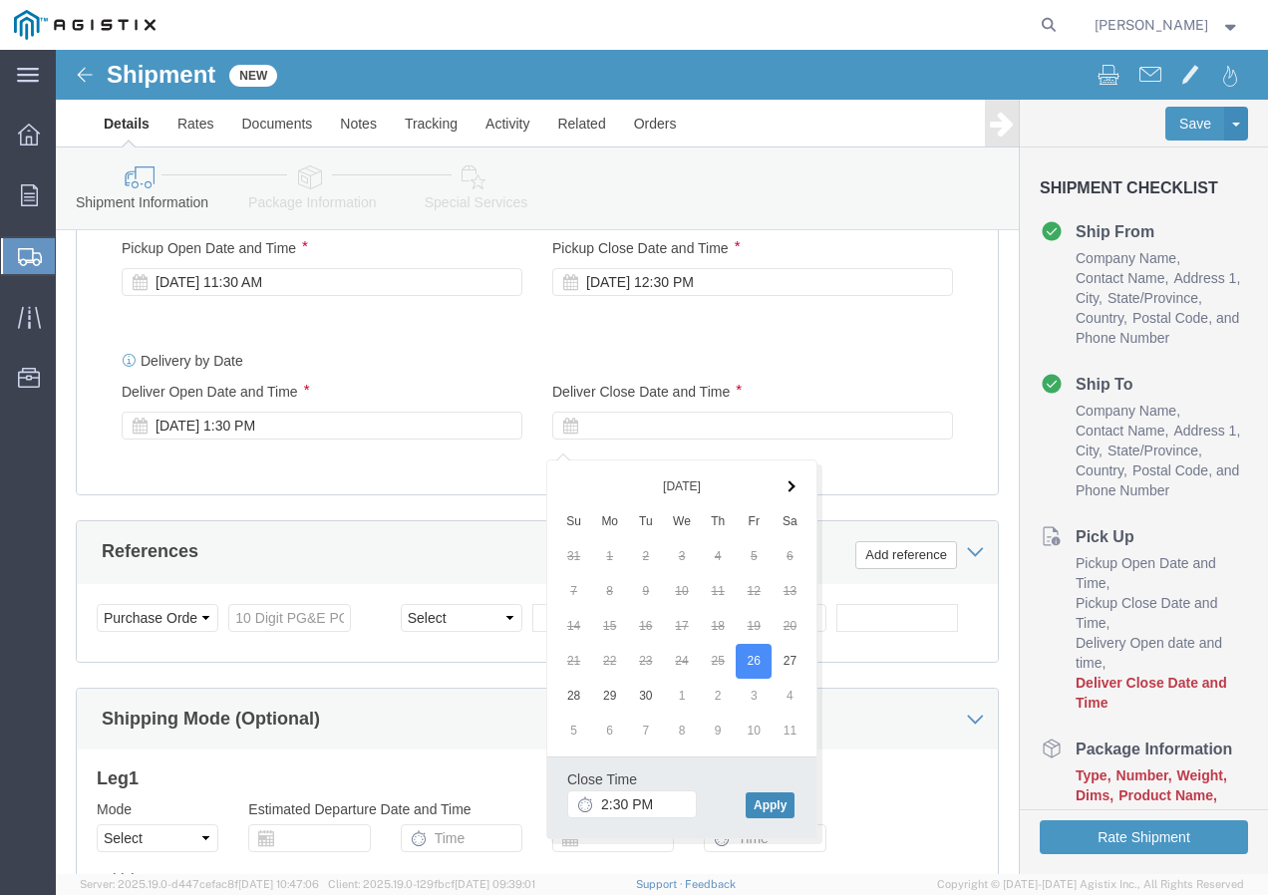
click button "Apply"
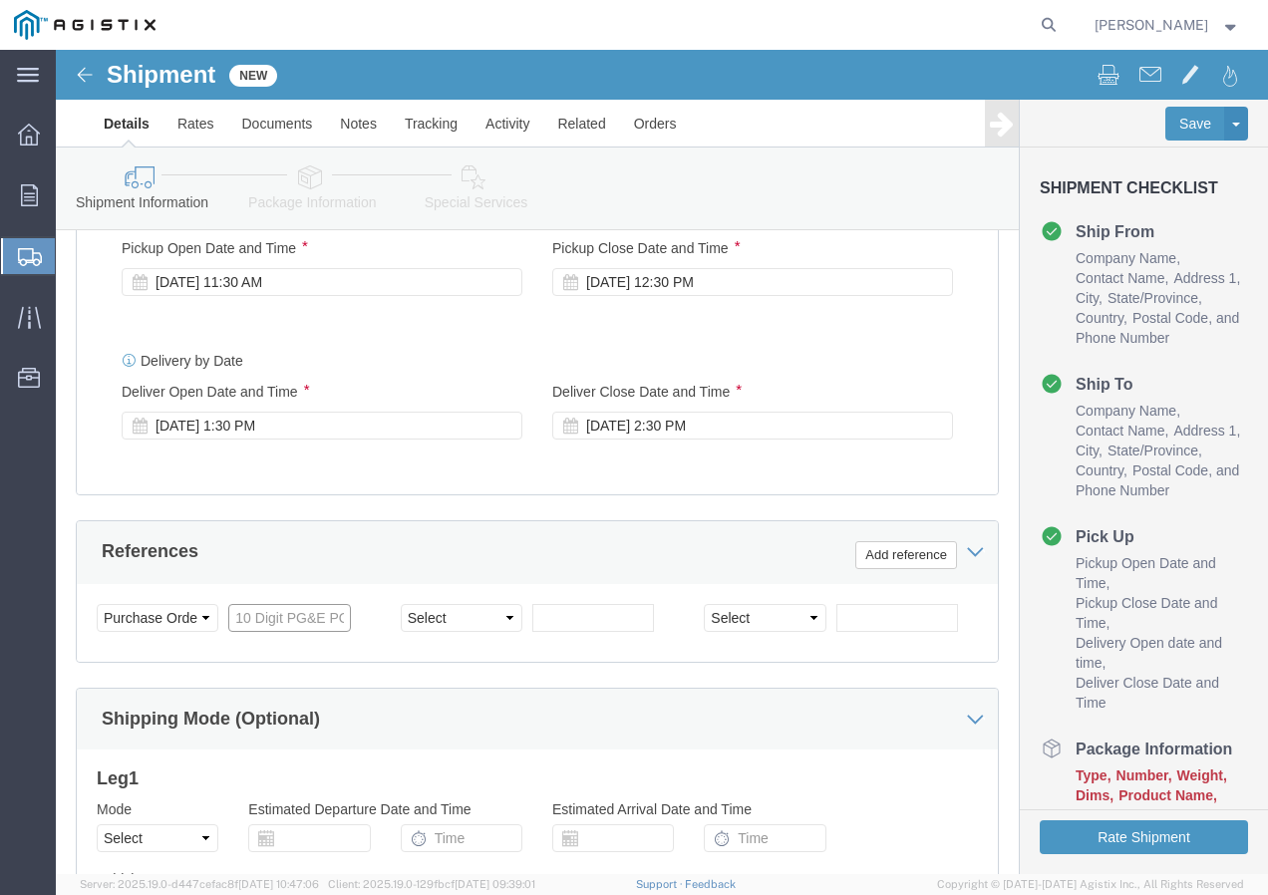
click input "text"
paste input "3501417016"
type input "3501417016"
drag, startPoint x: 393, startPoint y: 575, endPoint x: 415, endPoint y: 571, distance: 22.3
click select "Select Account Type Activity ID Airline Appointment Number ASN Batch Request # …"
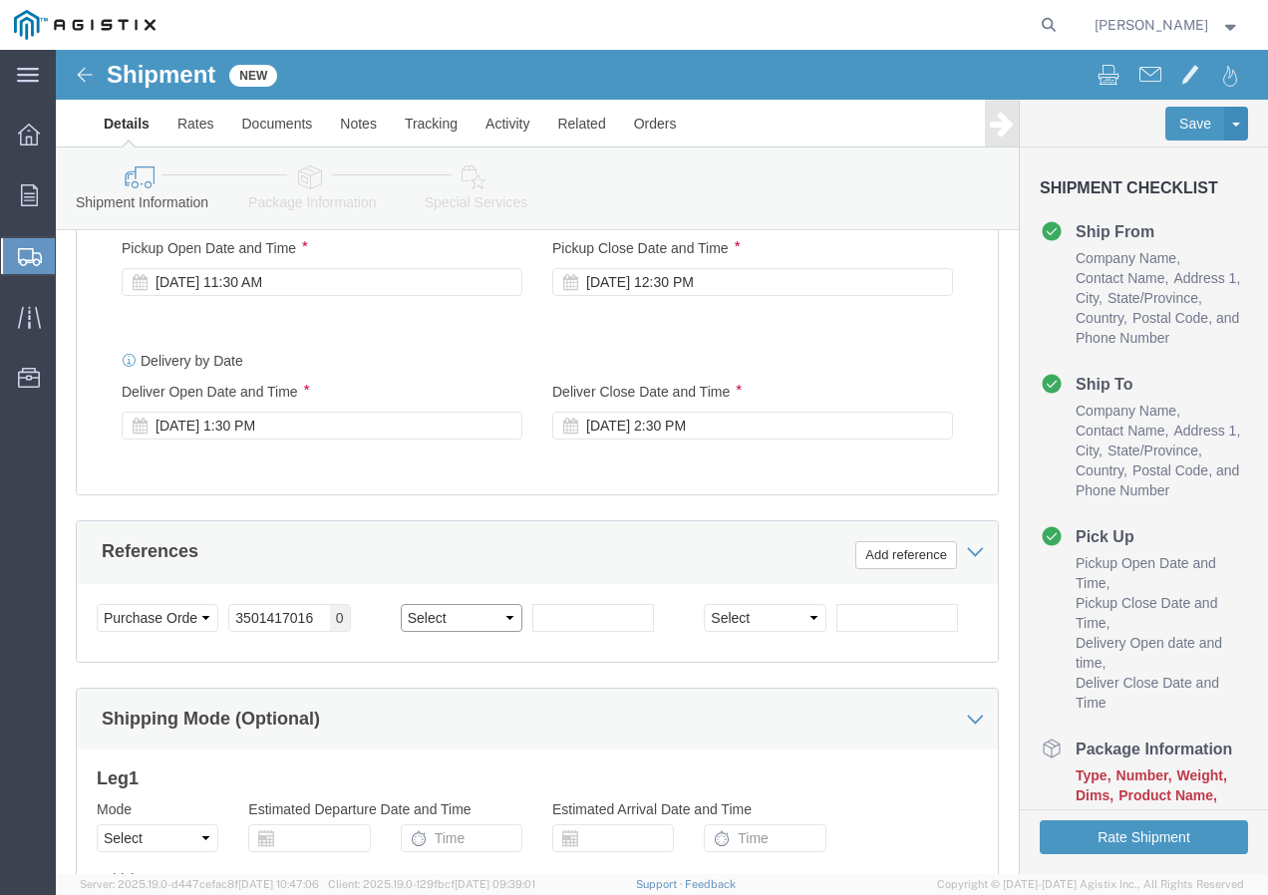
select select "SHIPMENTIDNUM"
click select "Select Account Type Activity ID Airline Appointment Number ASN Batch Request # …"
click input "text"
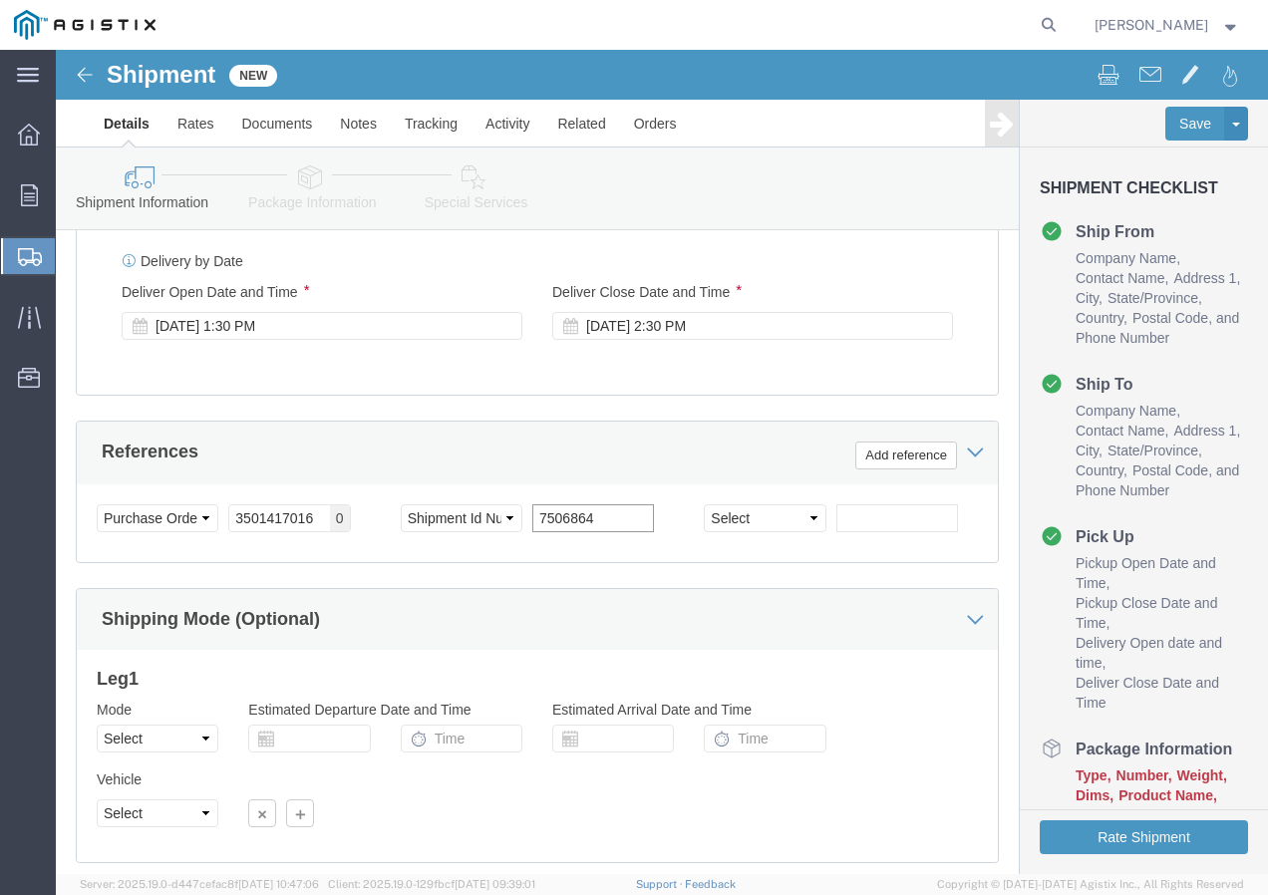
scroll to position [1228, 0]
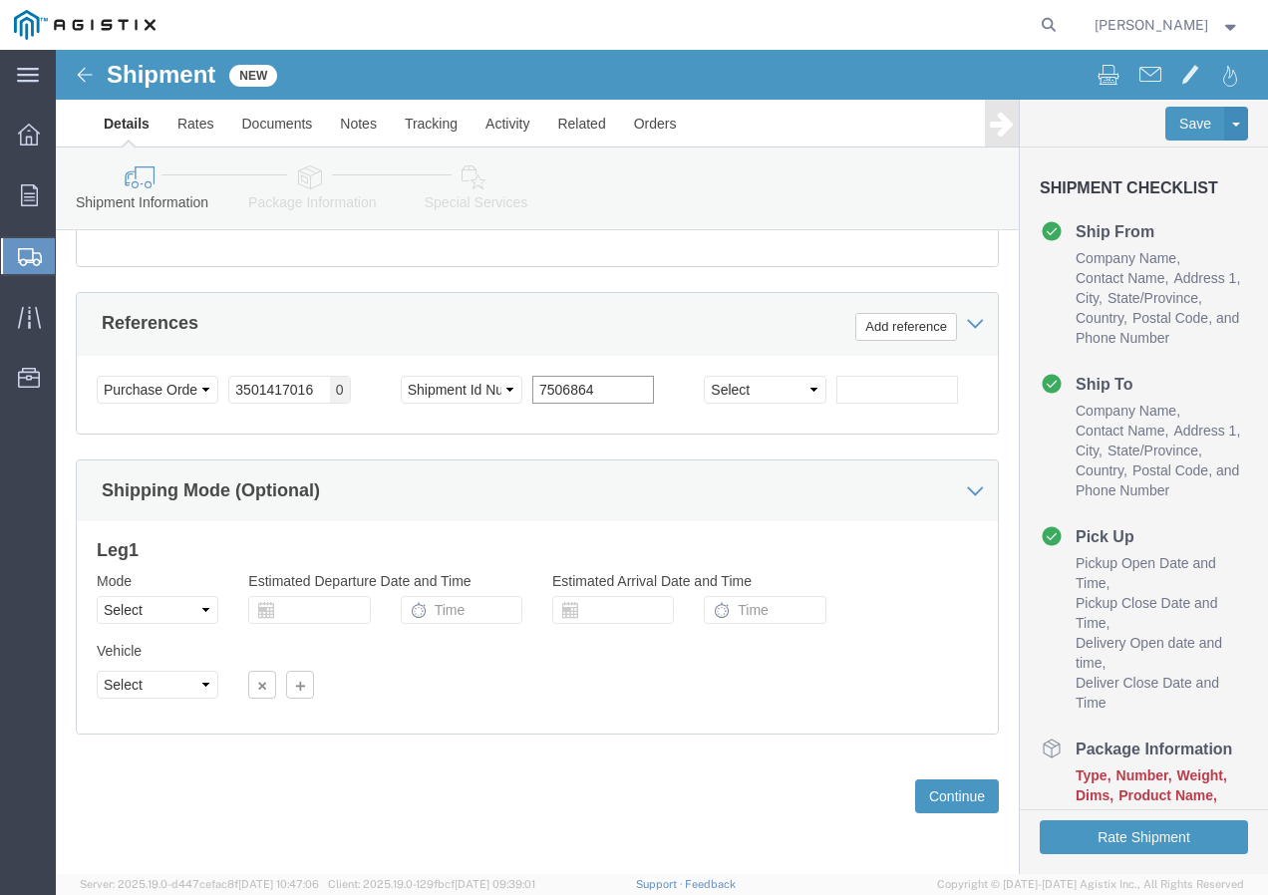
type input "7506864"
click select "Select Air Less than Truckload Multi-Leg Ocean Freight Rail Small Parcel Truckl…"
select select "TL"
click select "Select Air Less than Truckload Multi-Leg Ocean Freight Rail Small Parcel Truckl…"
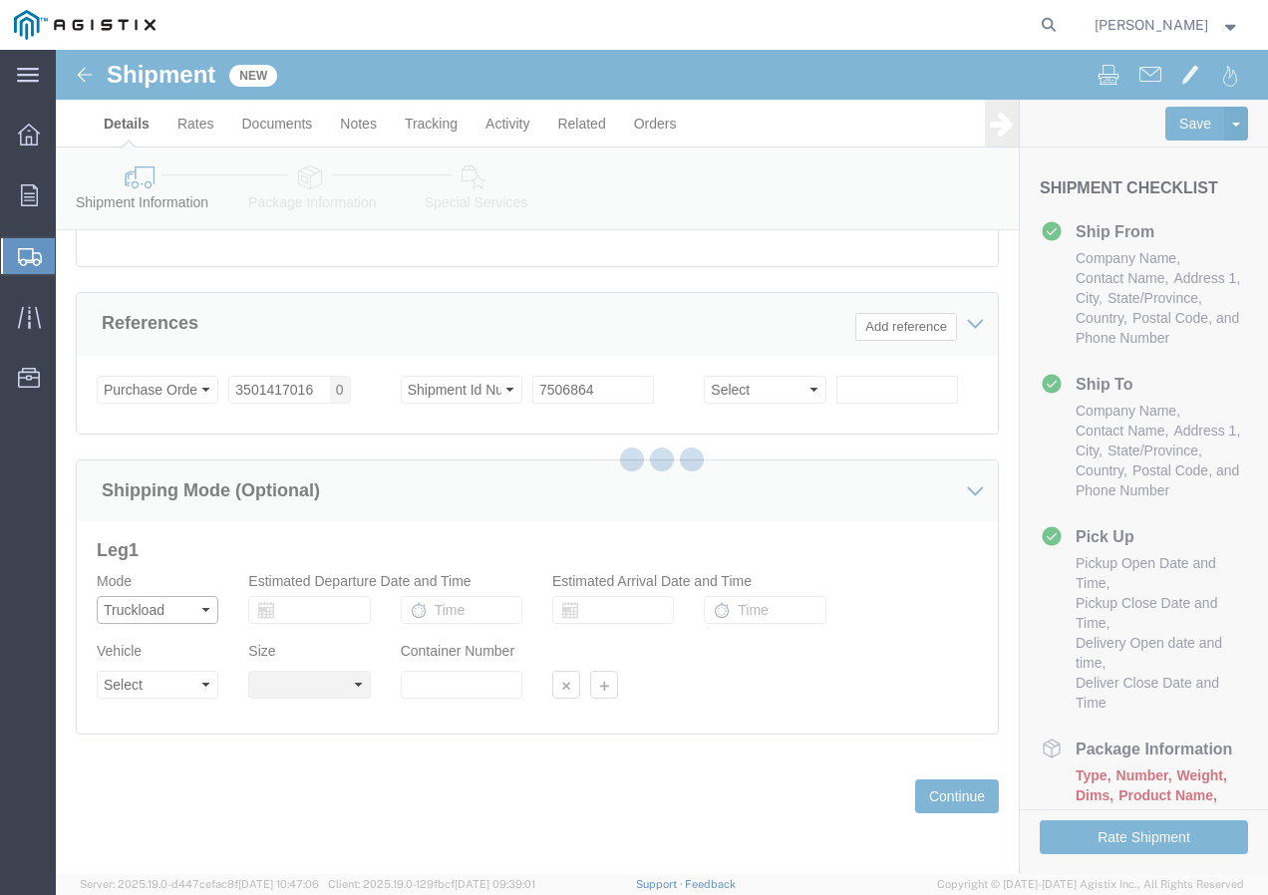
select select
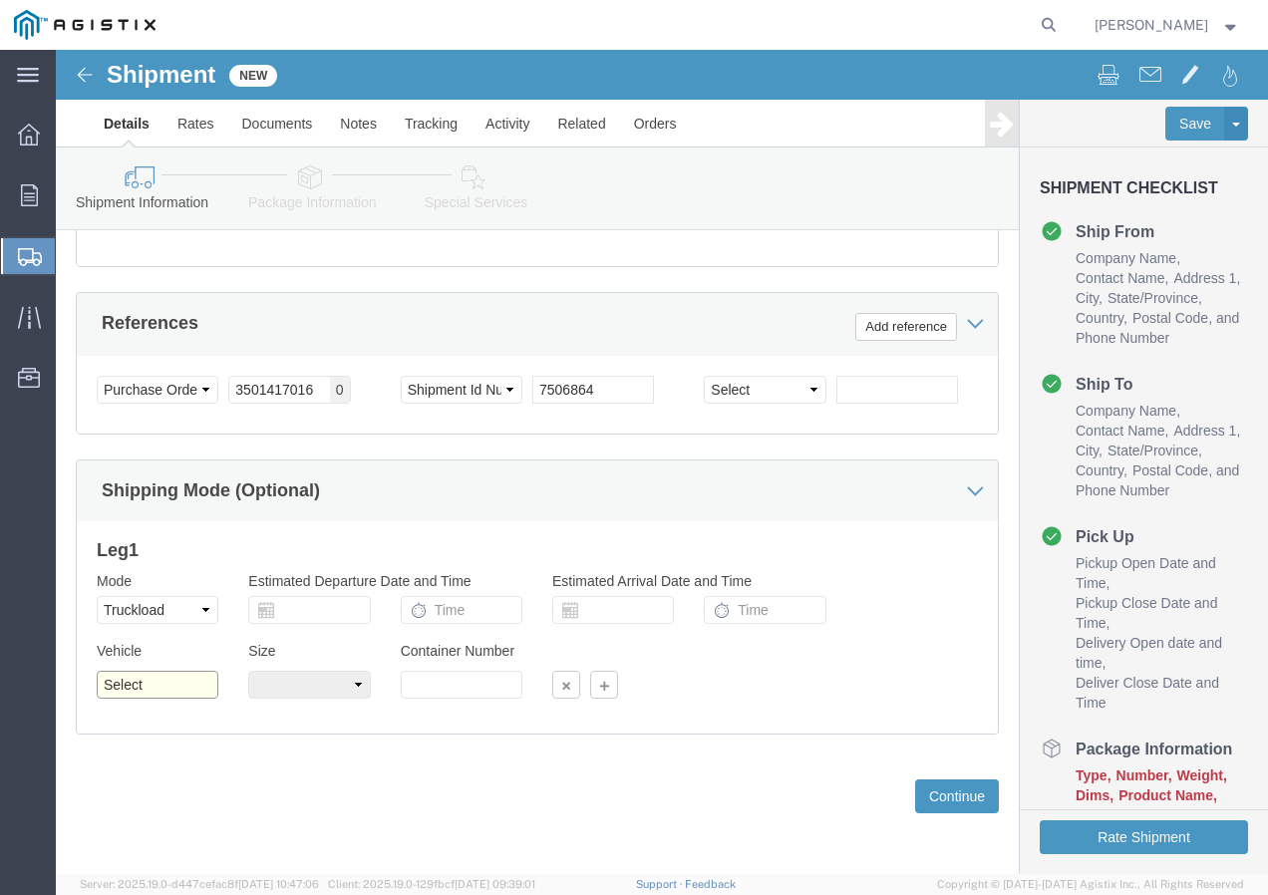
click select "Select 1-Ton (PSS) 10 Wheel 10 Yard Dump Truck 20 Yard Dump Truck Bobtail Botto…"
select select "FLBD"
click select "Select 1-Ton (PSS) 10 Wheel 10 Yard Dump Truck 20 Yard Dump Truck Bobtail Botto…"
click button "Continue"
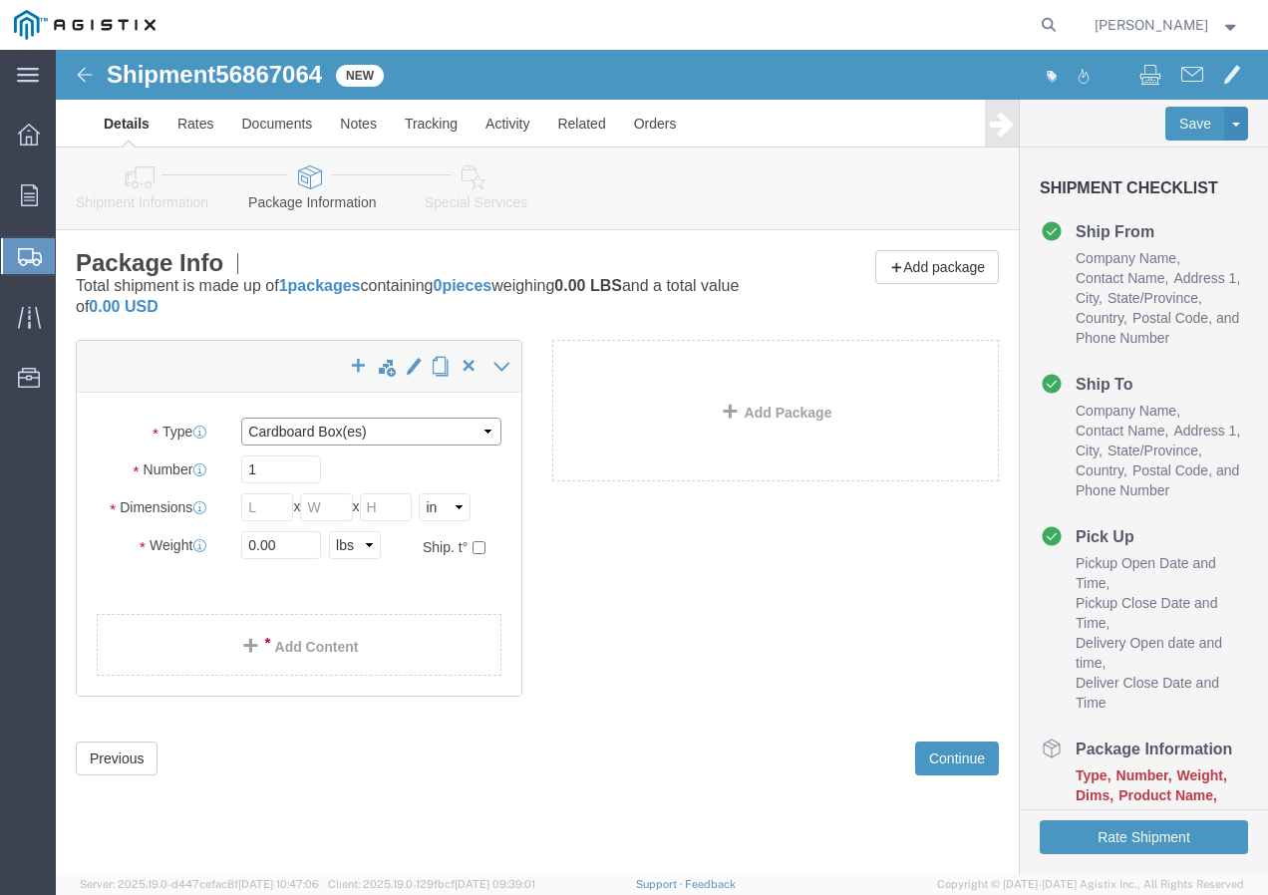
click select "Select Bulk Bundle(s) Cardboard Box(es) Carton(s) Crate(s) Drum(s) (Fiberboard)…"
select select "YRPK"
click select "Select Bulk Bundle(s) Cardboard Box(es) Carton(s) Crate(s) Drum(s) (Fiberboard)…"
click input "text"
type input "50"
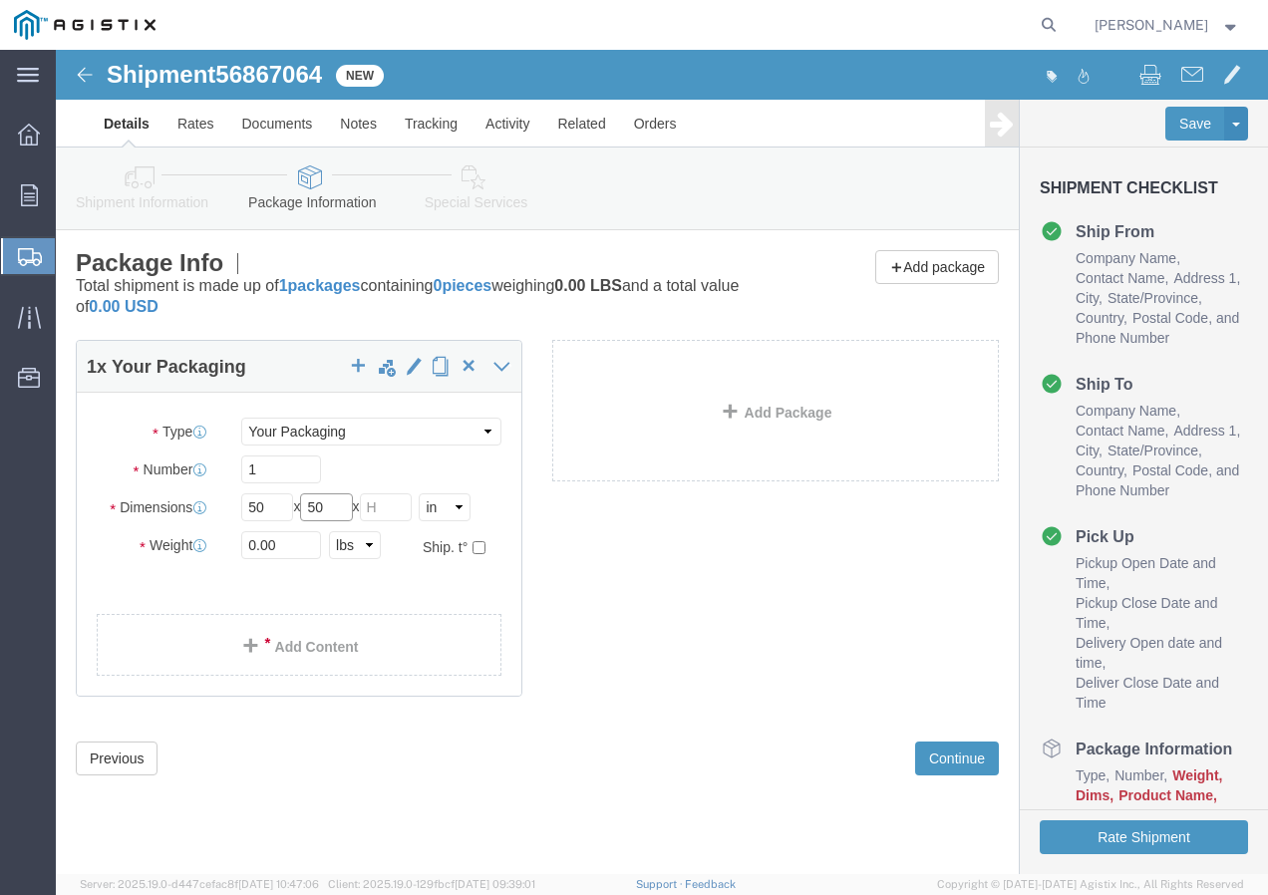
type input "50"
drag, startPoint x: 234, startPoint y: 500, endPoint x: 190, endPoint y: 500, distance: 43.9
click input "0.00"
type input "16000"
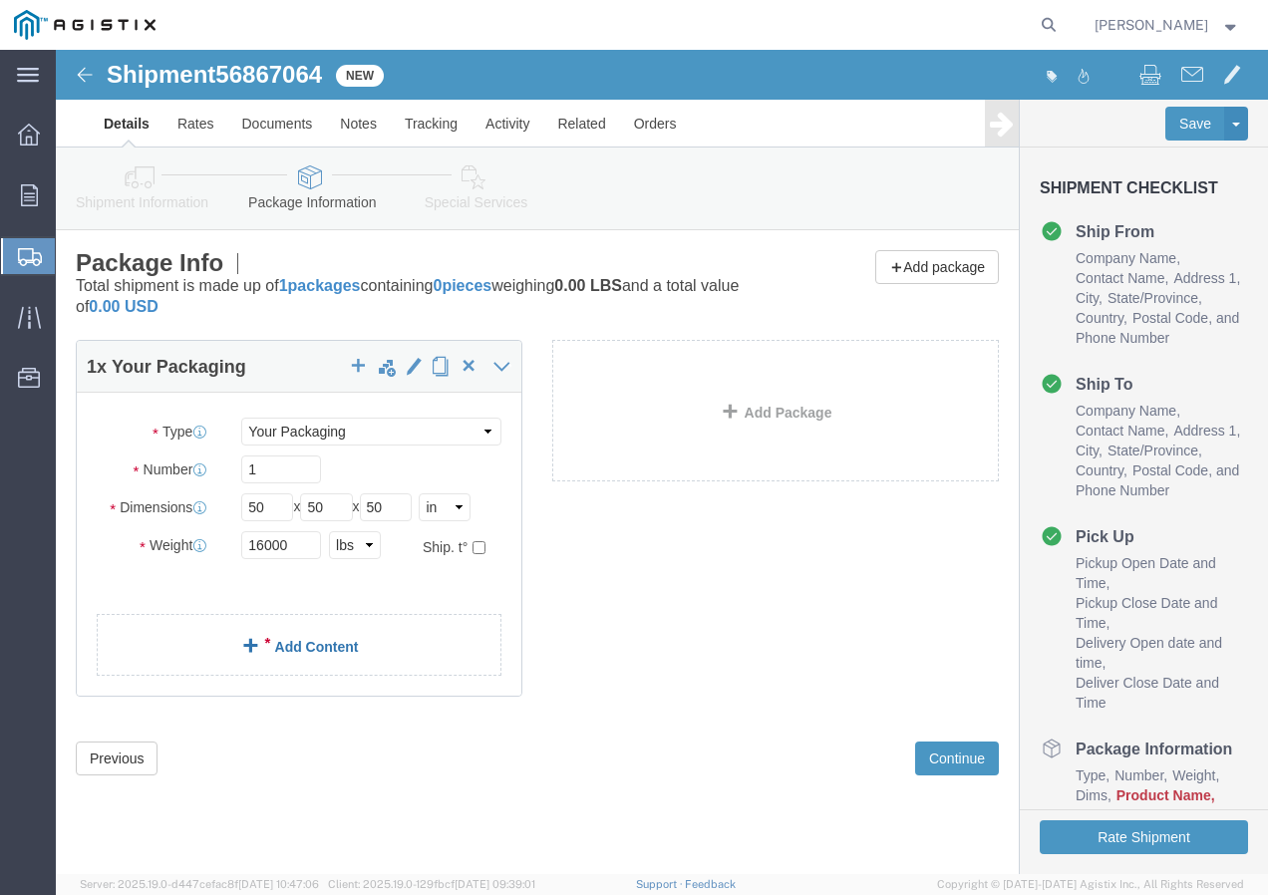
click link "Add Content"
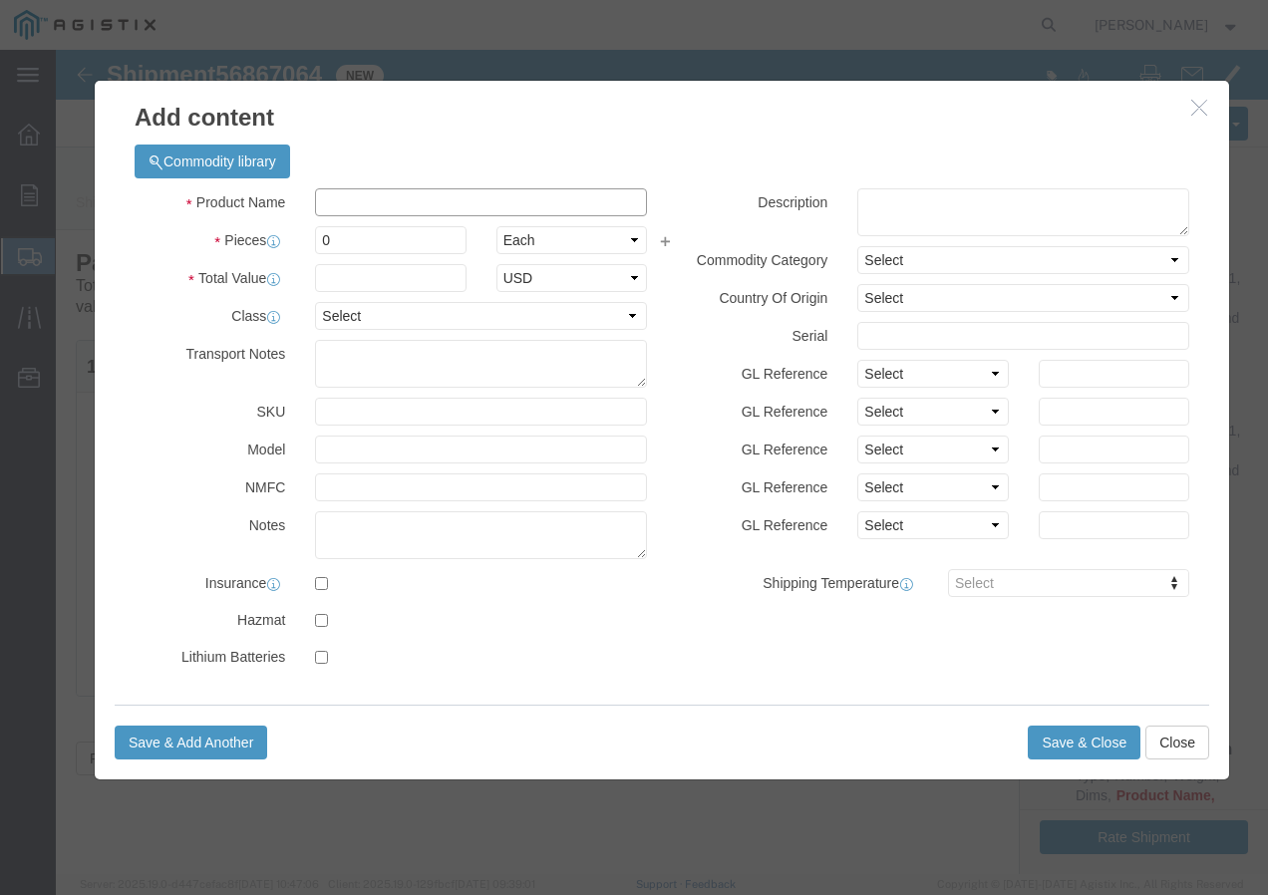
click input "text"
paste input "600VUD [GEOGRAPHIC_DATA]/YS [STREET_ADDRESS]"
type input "600VUD [GEOGRAPHIC_DATA]/YS [STREET_ADDRESS]"
click input "0"
type input "8"
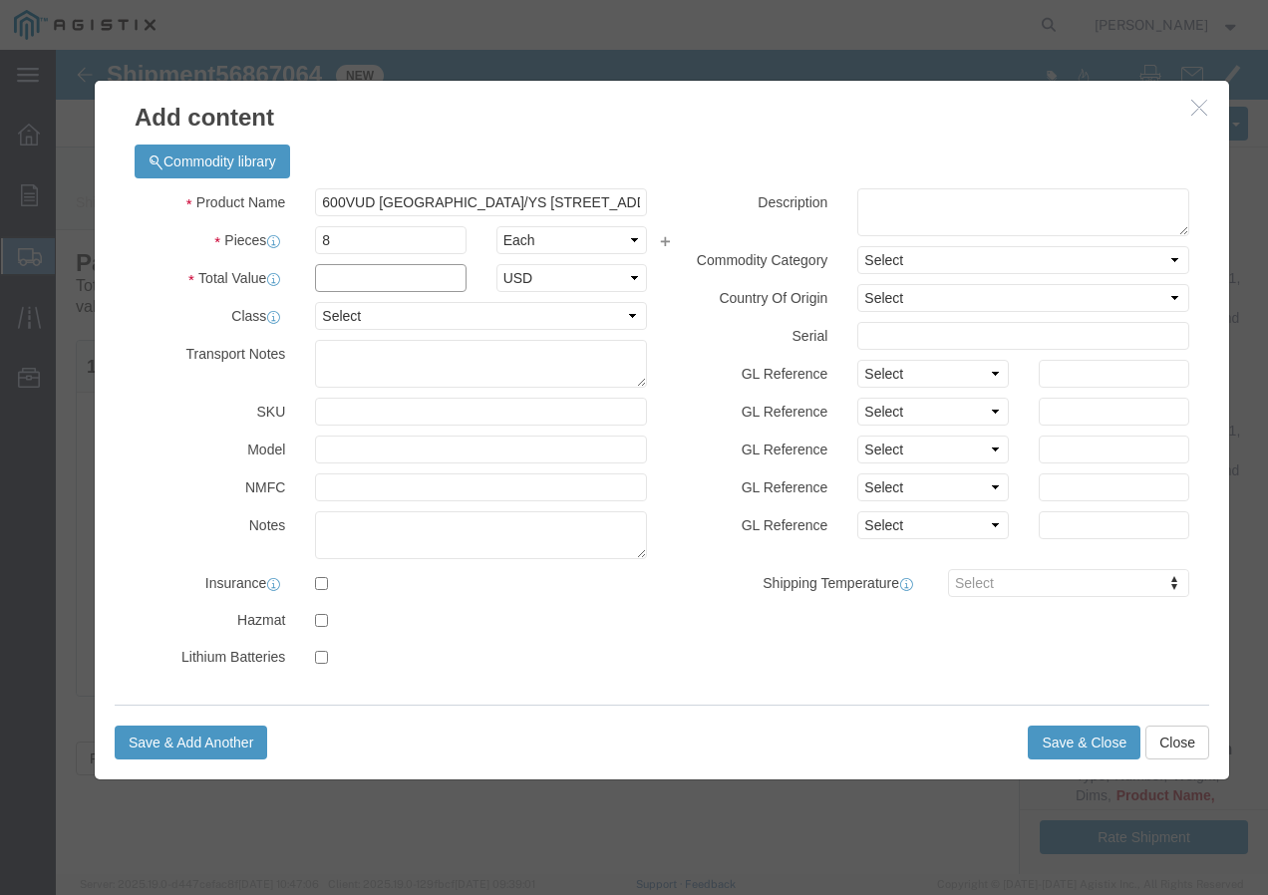
click input "text"
type input "1"
click select "Select 50 55 60 65 70 85 92.5 100 125 175 250 300 400"
select select "100"
click select "Select 50 55 60 65 70 85 92.5 100 125 175 250 300 400"
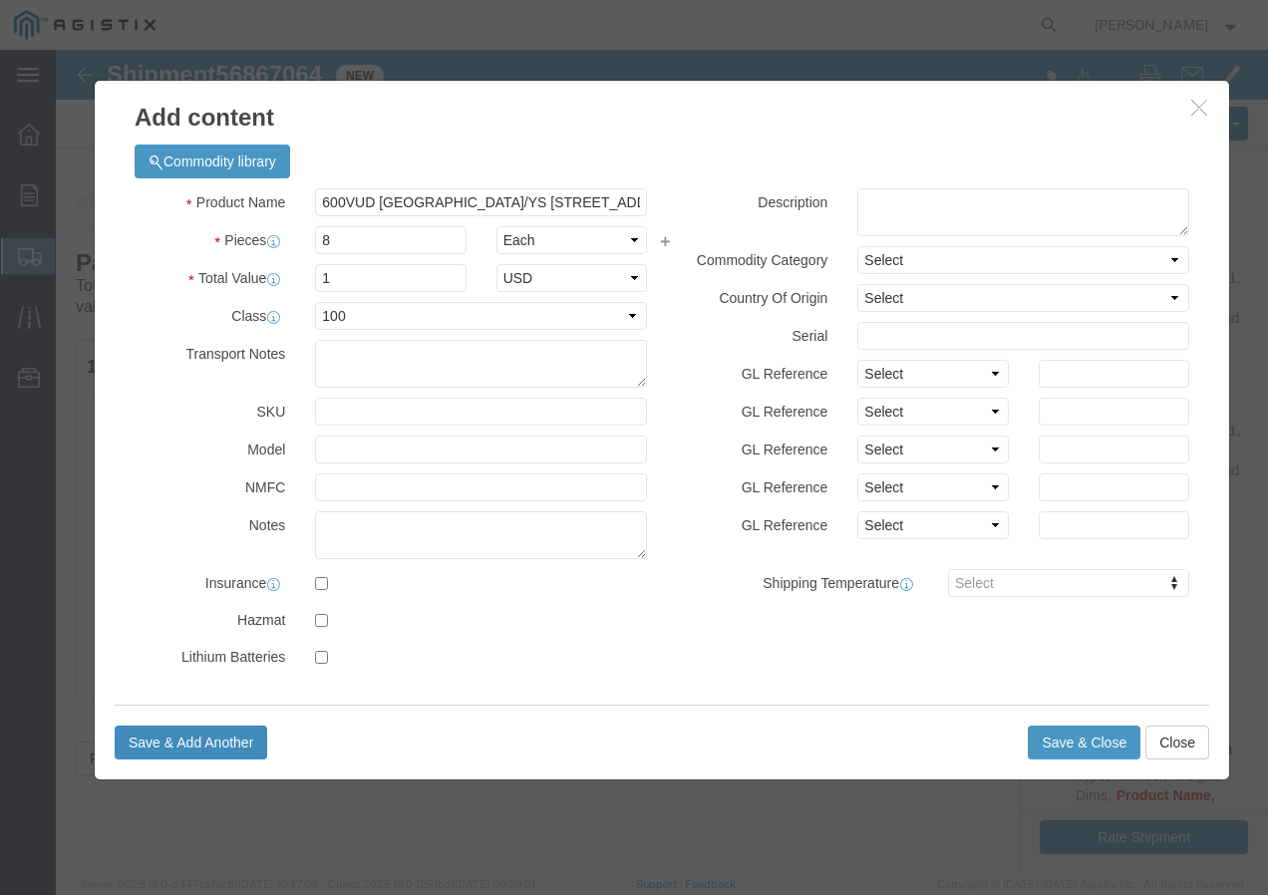
click button "Save & Add Another"
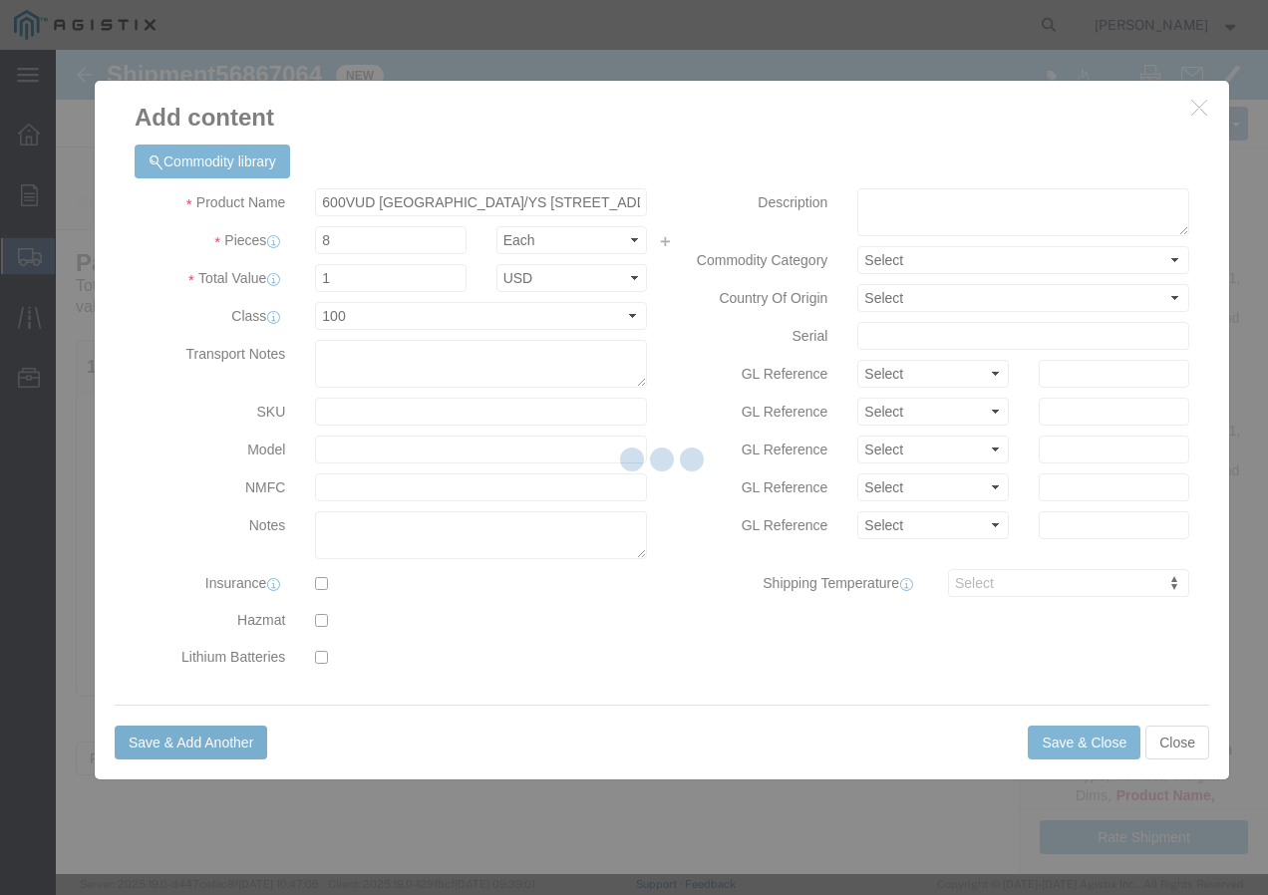
select select "EA"
select select
select select "USD"
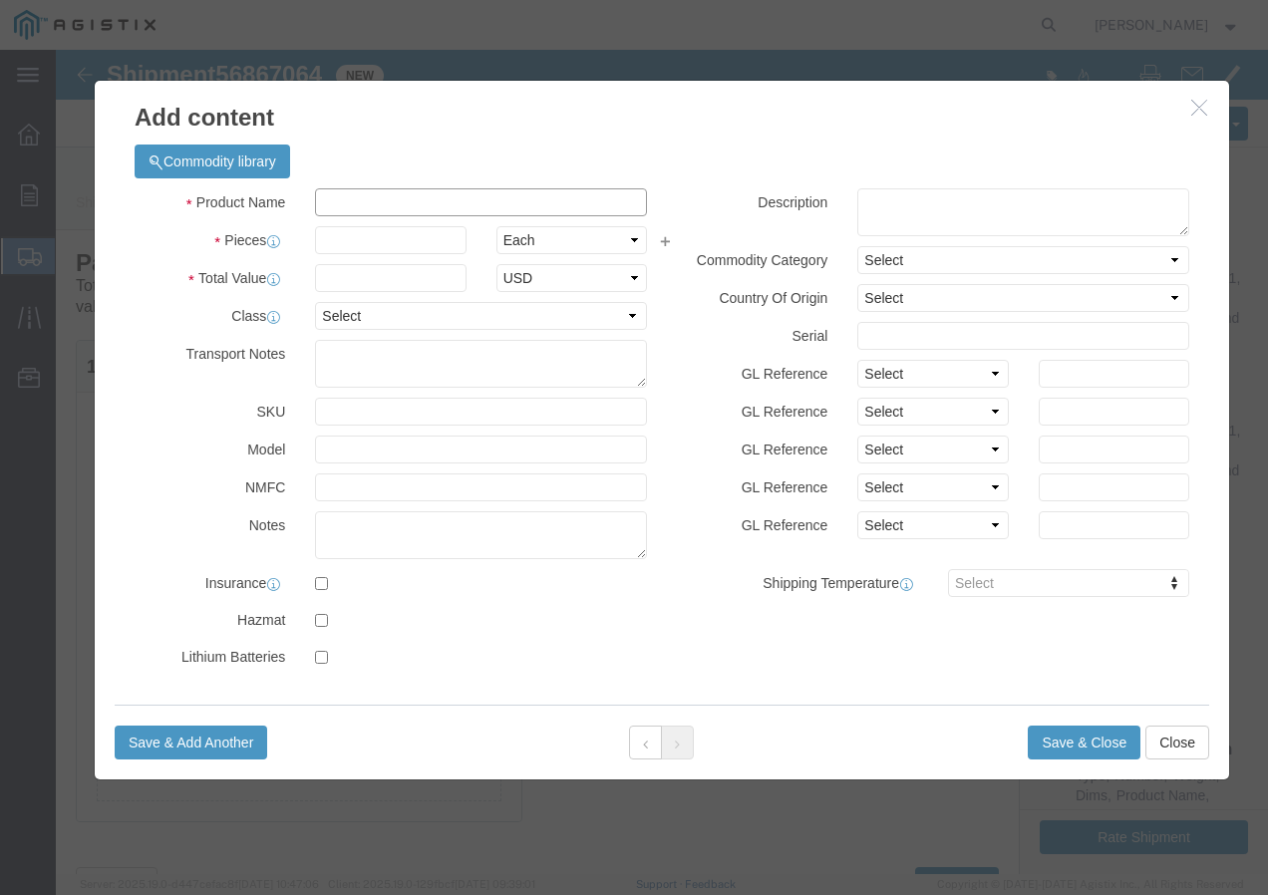
click input "text"
paste input "USE 500 Str Cu Bk 1000R"
type input "USE 500 Str Cu Bk 1000R"
click input "text"
type input "3"
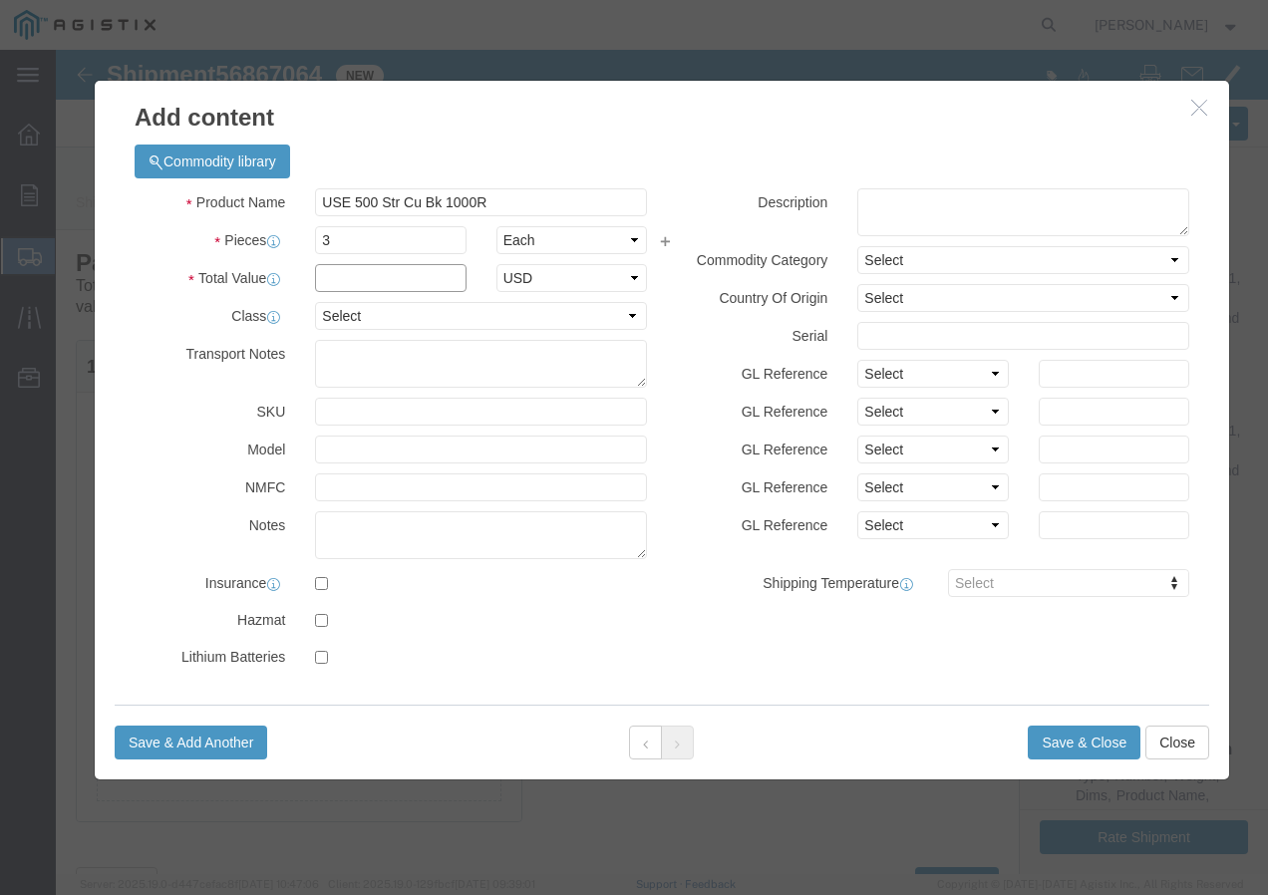
click input "text"
type input "1"
click select "Select 50 55 60 65 70 85 92.5 100 125 175 250 300 400"
select select "100"
click select "Select 50 55 60 65 70 85 92.5 100 125 175 250 300 400"
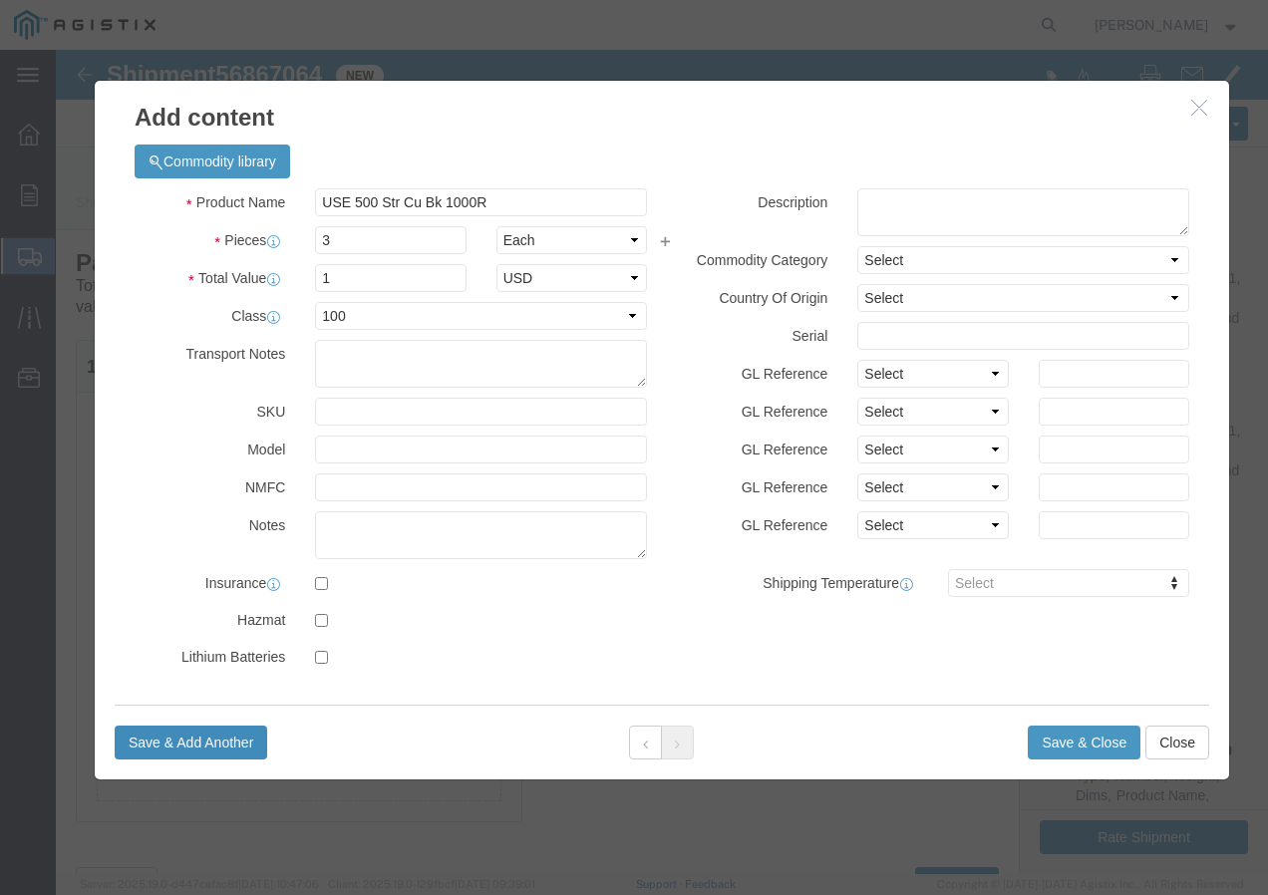
click button "Save & Add Another"
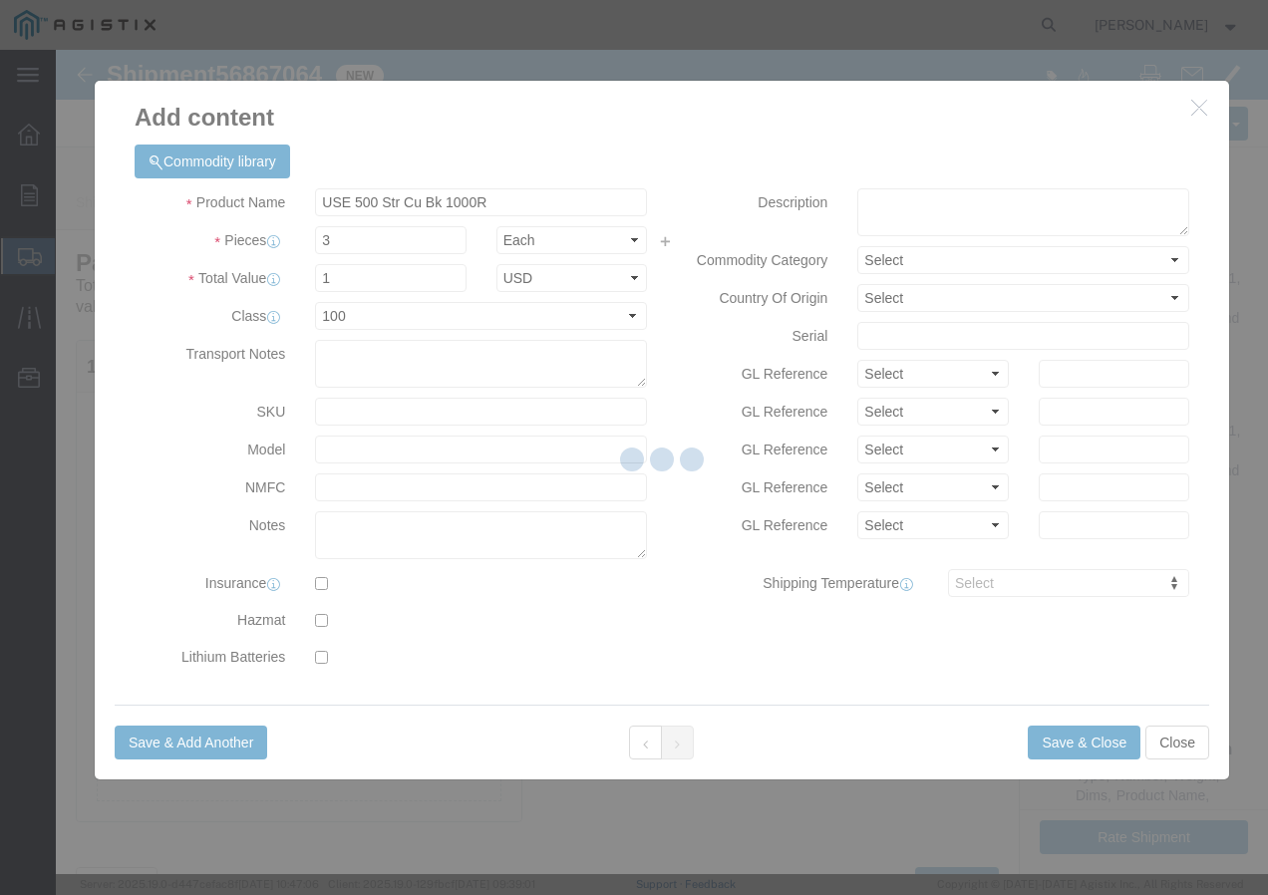
select select "EA"
select select
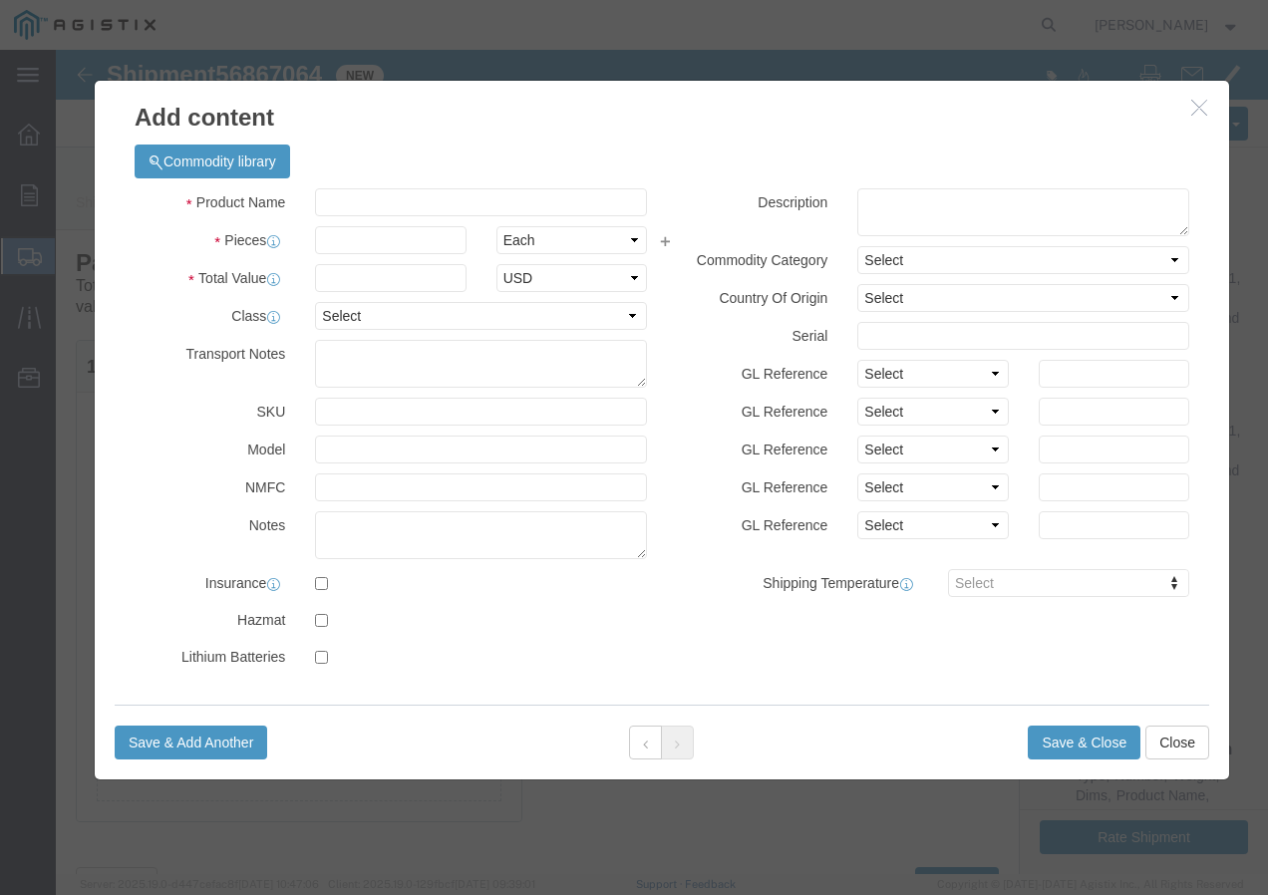
select select "USD"
click input "text"
paste input "CU BARE 2 SOL SD 600pR"
type input "CU BARE 2 SOL SD 600pR"
click input "text"
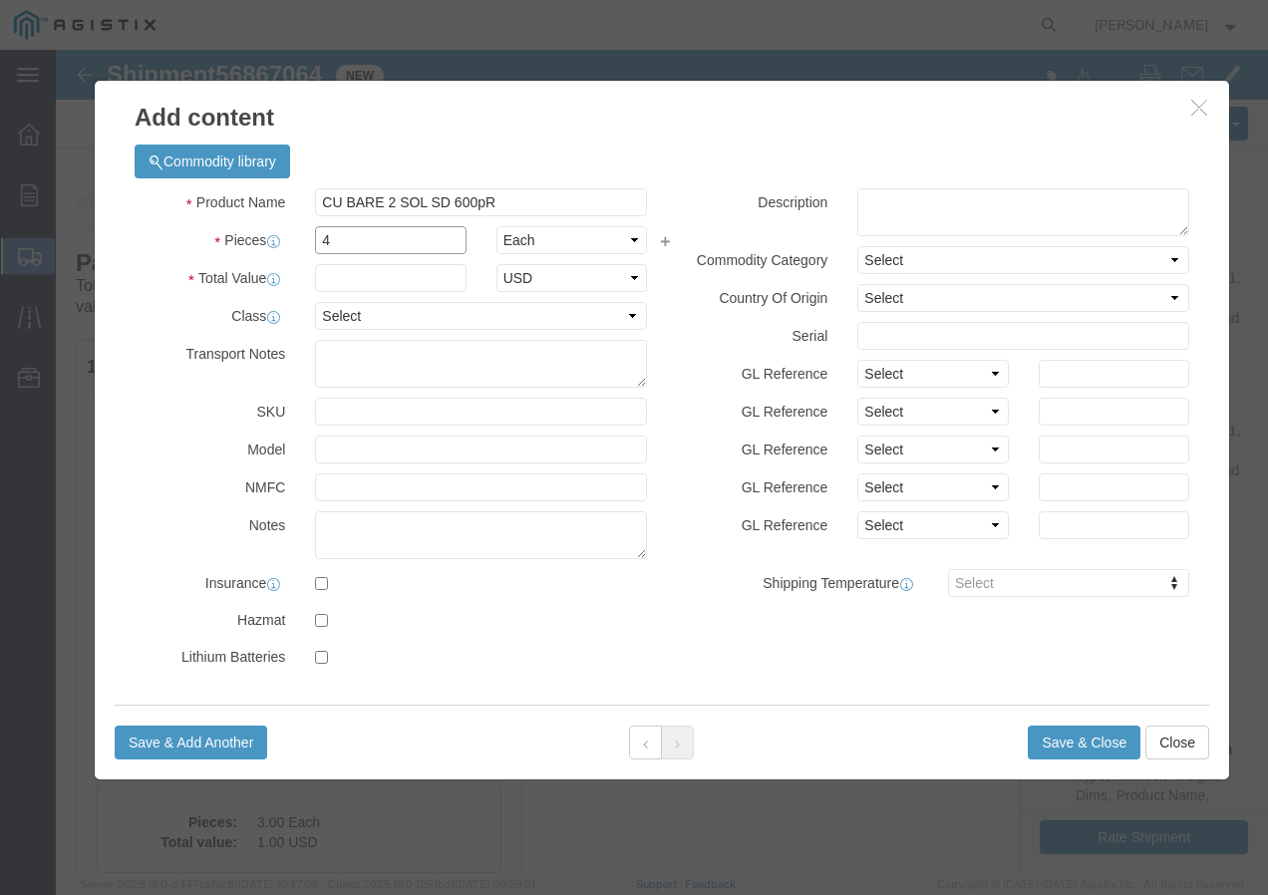
type input "4"
click input "text"
type input "1"
click select "Select 50 55 60 65 70 85 92.5 100 125 175 250 300 400"
select select "100"
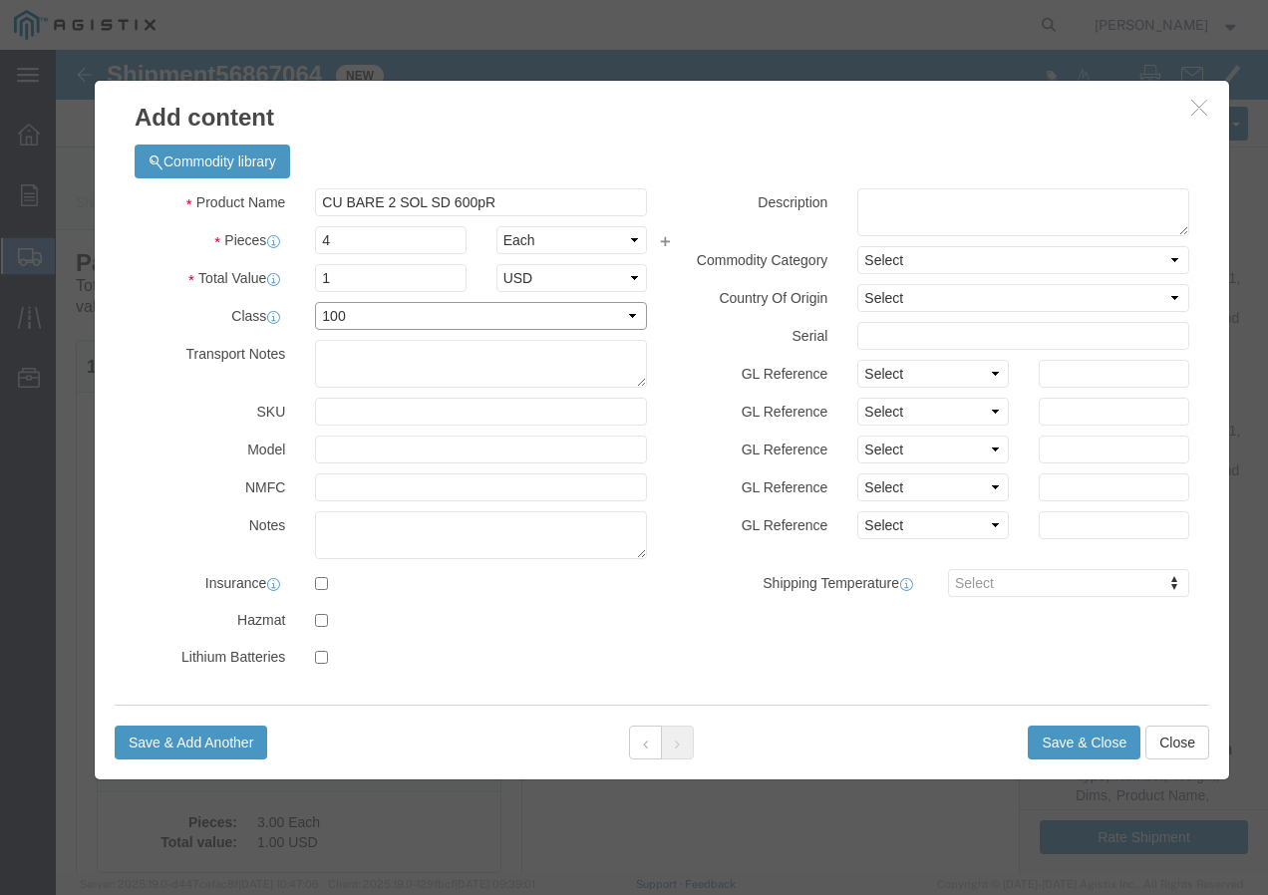
drag, startPoint x: 280, startPoint y: 255, endPoint x: 280, endPoint y: 289, distance: 33.9
click select "Select 50 55 60 65 70 85 92.5 100 125 175 250 300 400"
click button "Save & Close"
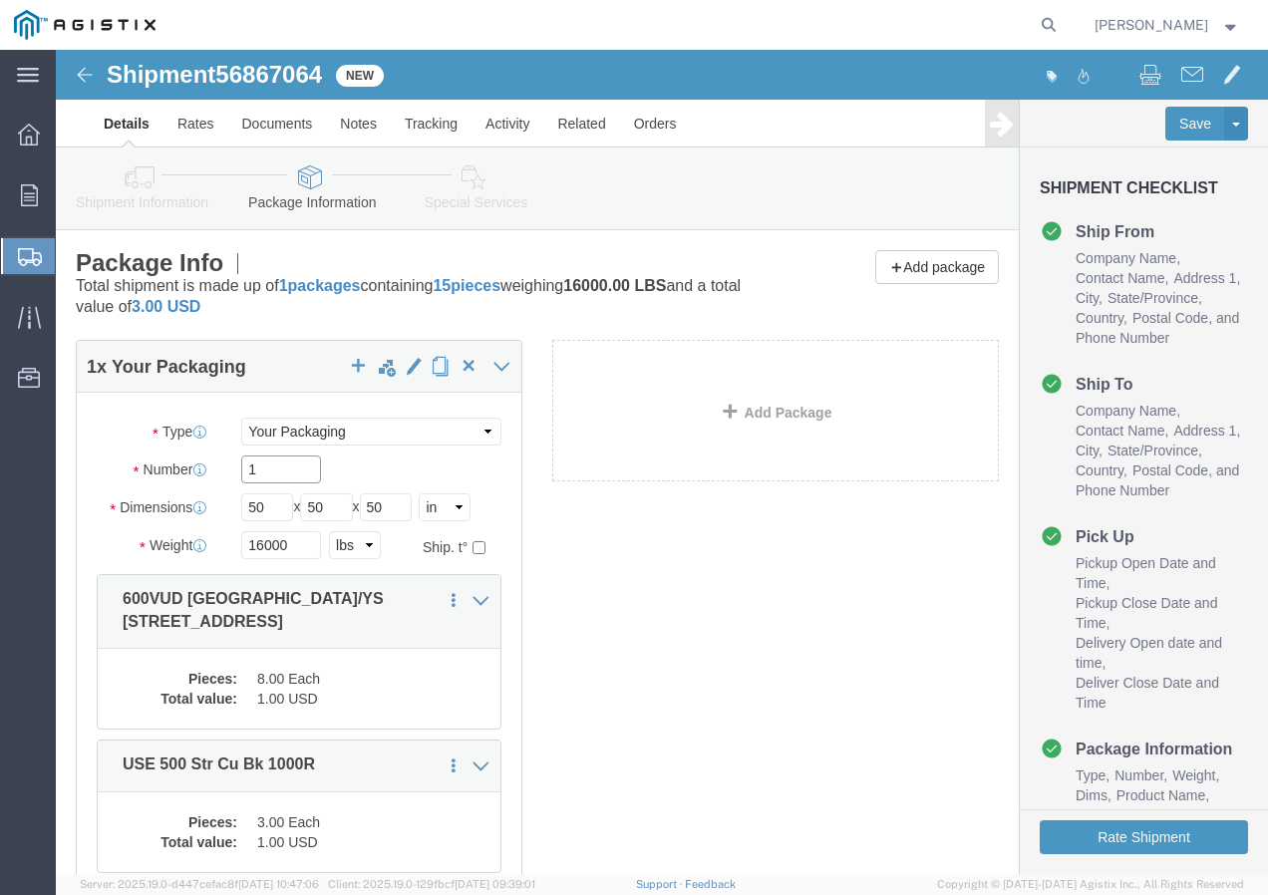
click input "1"
click button "Rate Shipment"
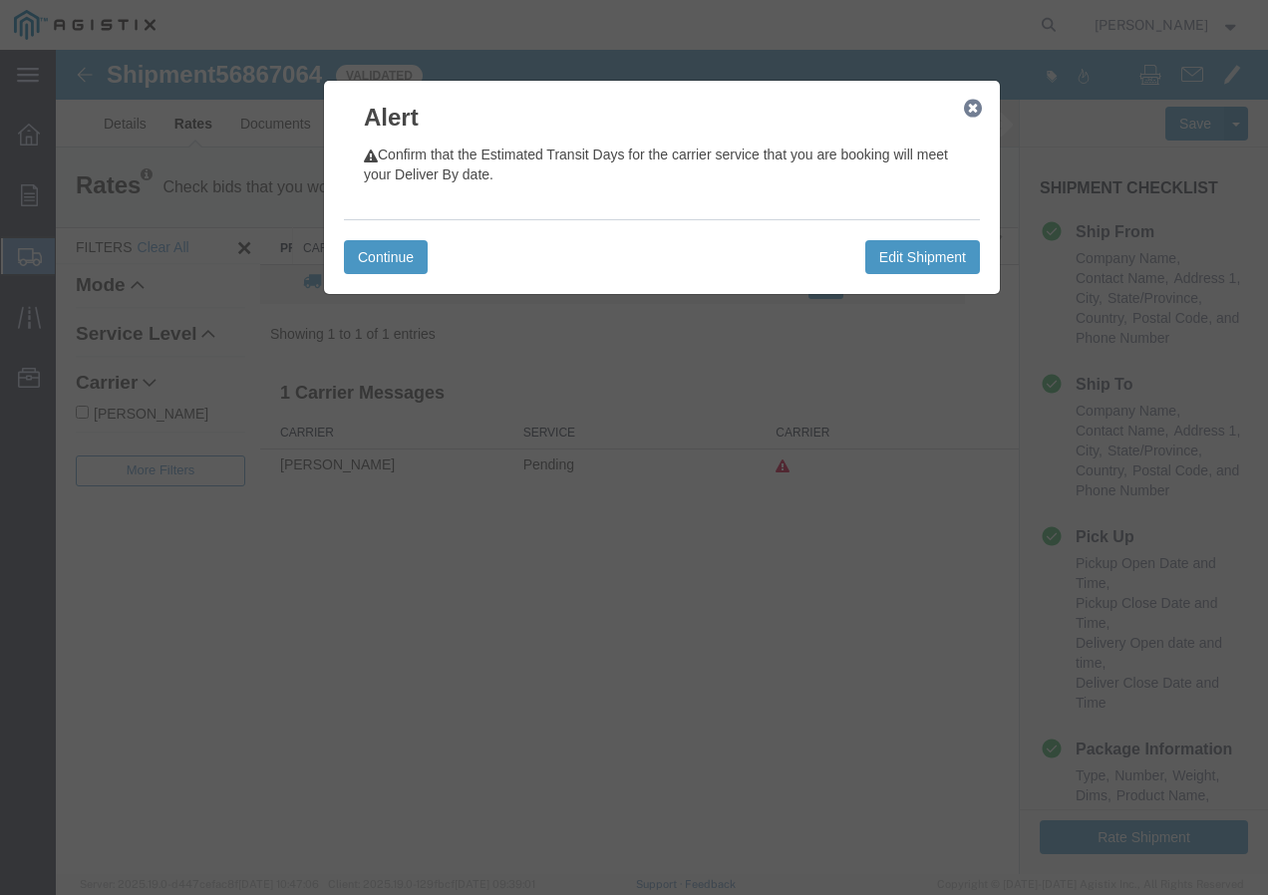
click at [974, 101] on icon "button" at bounding box center [973, 109] width 18 height 16
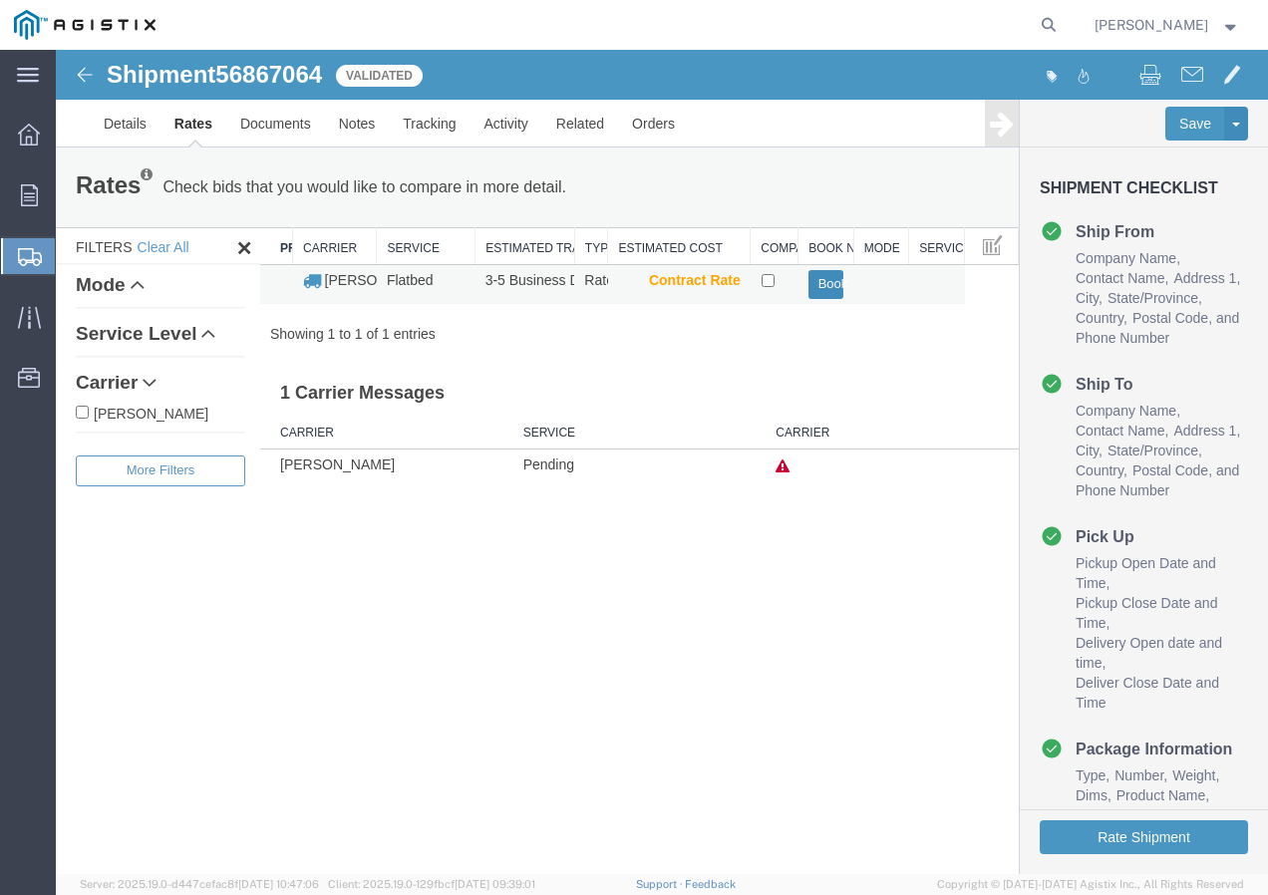
click at [825, 292] on button "Book" at bounding box center [827, 284] width 36 height 29
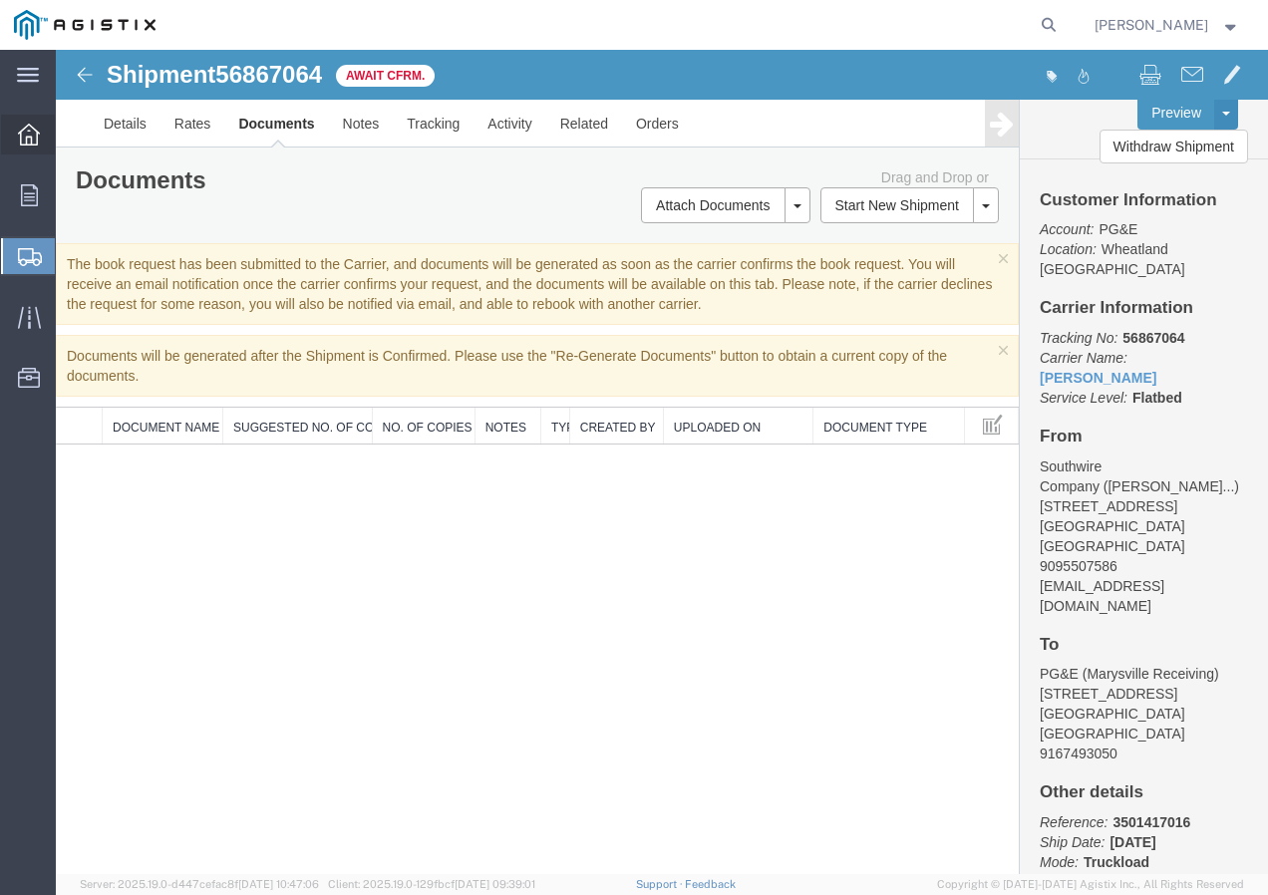
click at [28, 134] on icon at bounding box center [29, 135] width 22 height 22
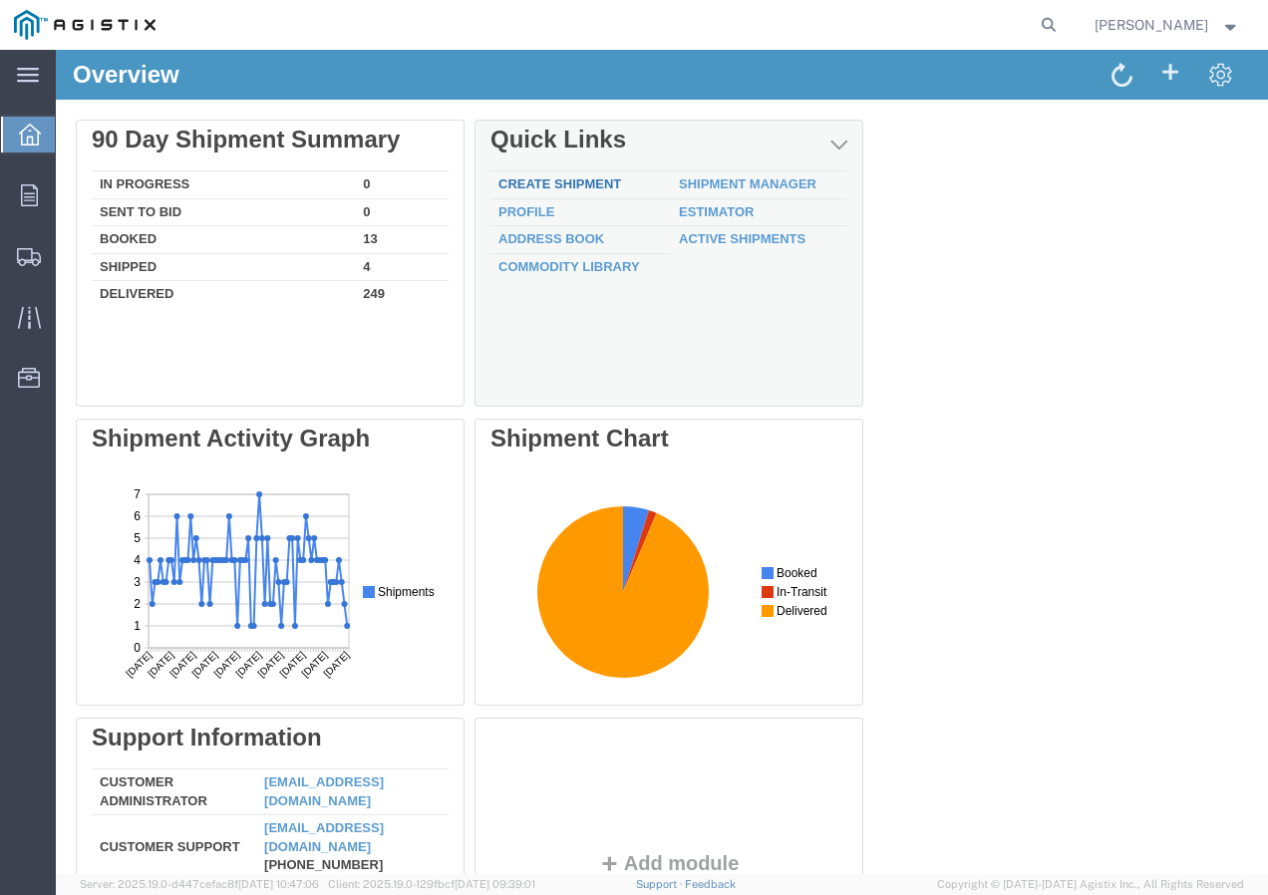
click at [563, 179] on link "Create Shipment" at bounding box center [560, 184] width 123 height 15
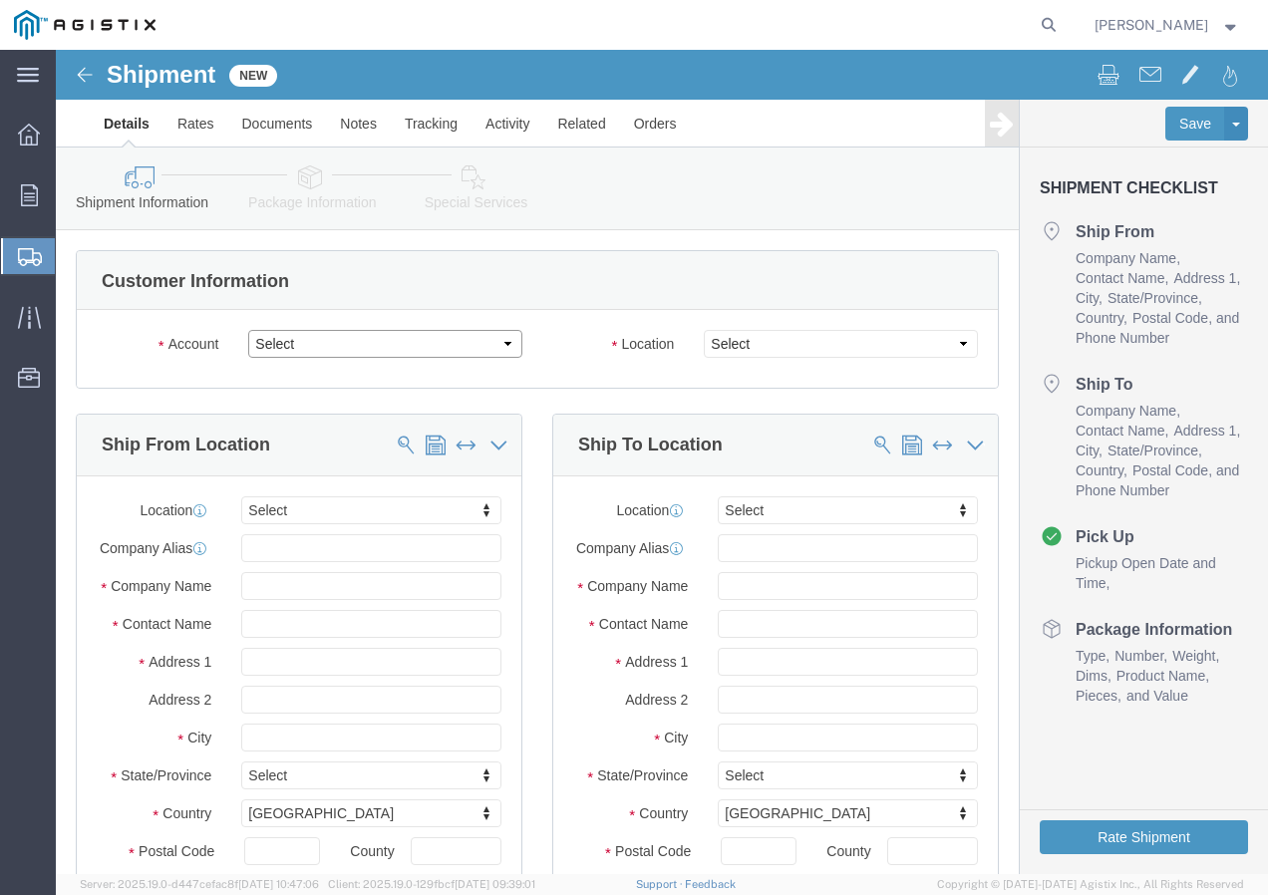
click select "Select PG&E Southwire Company"
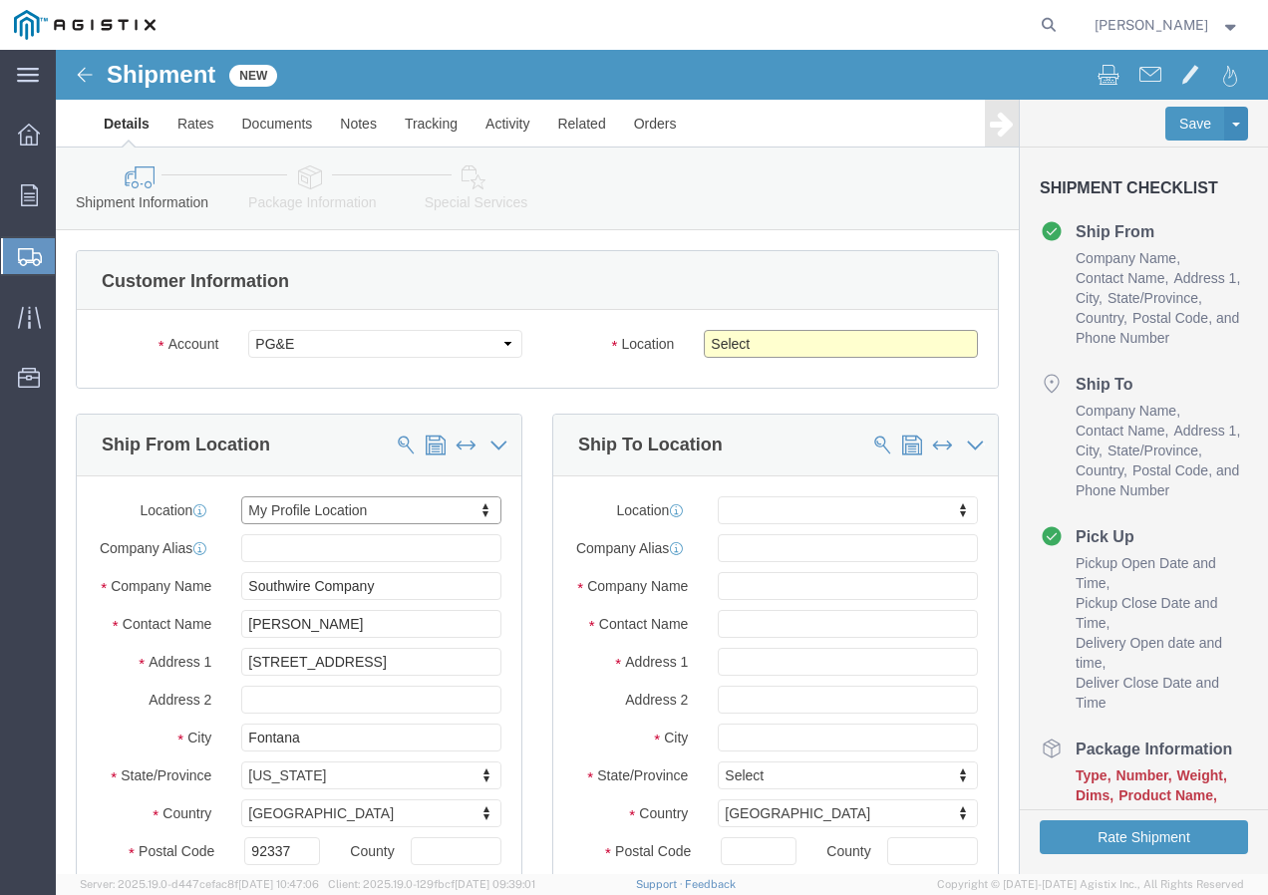
click select "Select All Others [GEOGRAPHIC_DATA] [GEOGRAPHIC_DATA] [GEOGRAPHIC_DATA] [GEOGRA…"
click button
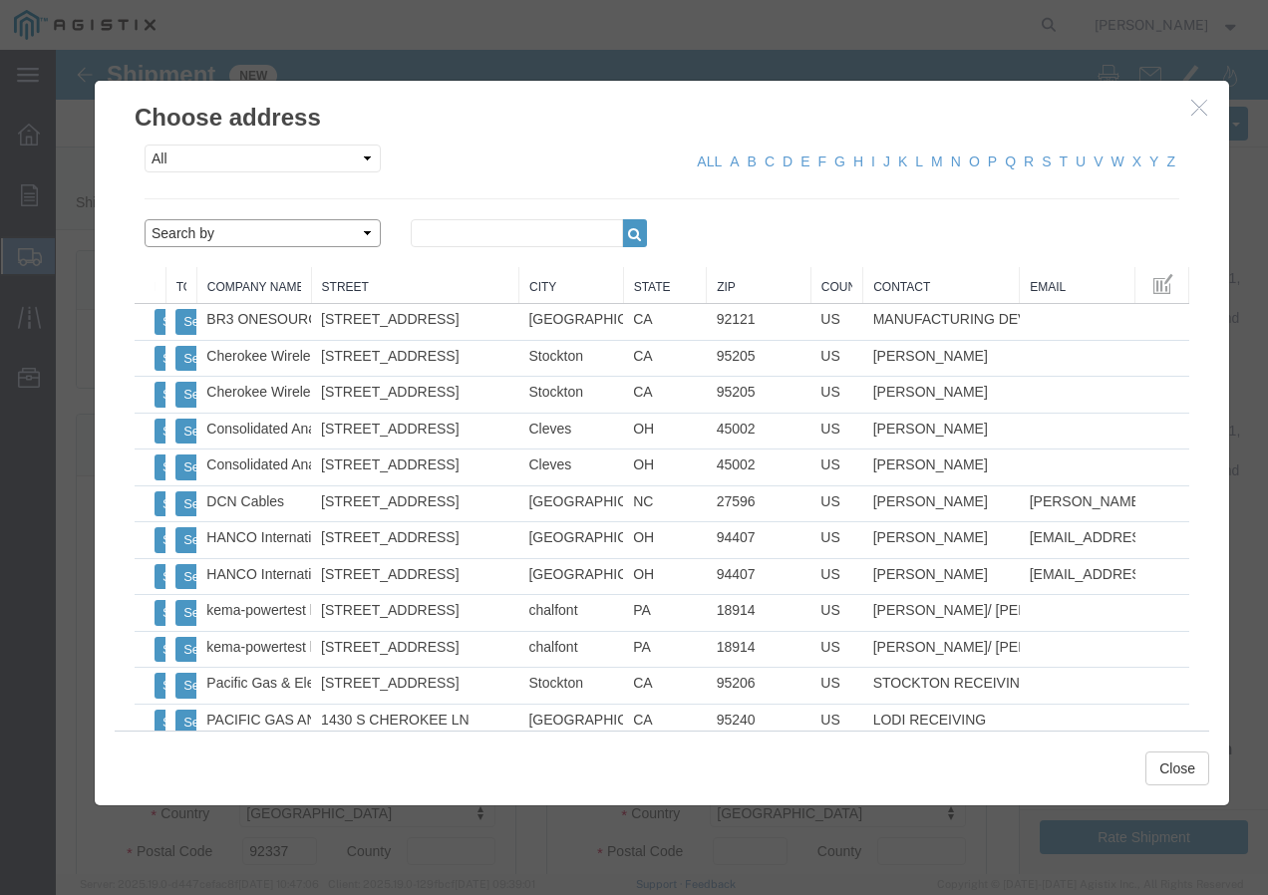
drag, startPoint x: 175, startPoint y: 179, endPoint x: 176, endPoint y: 192, distance: 13.0
click select "Search by Address Book Name City Company Name Contact Name Country CustomerAlia…"
click input "text"
click button "button"
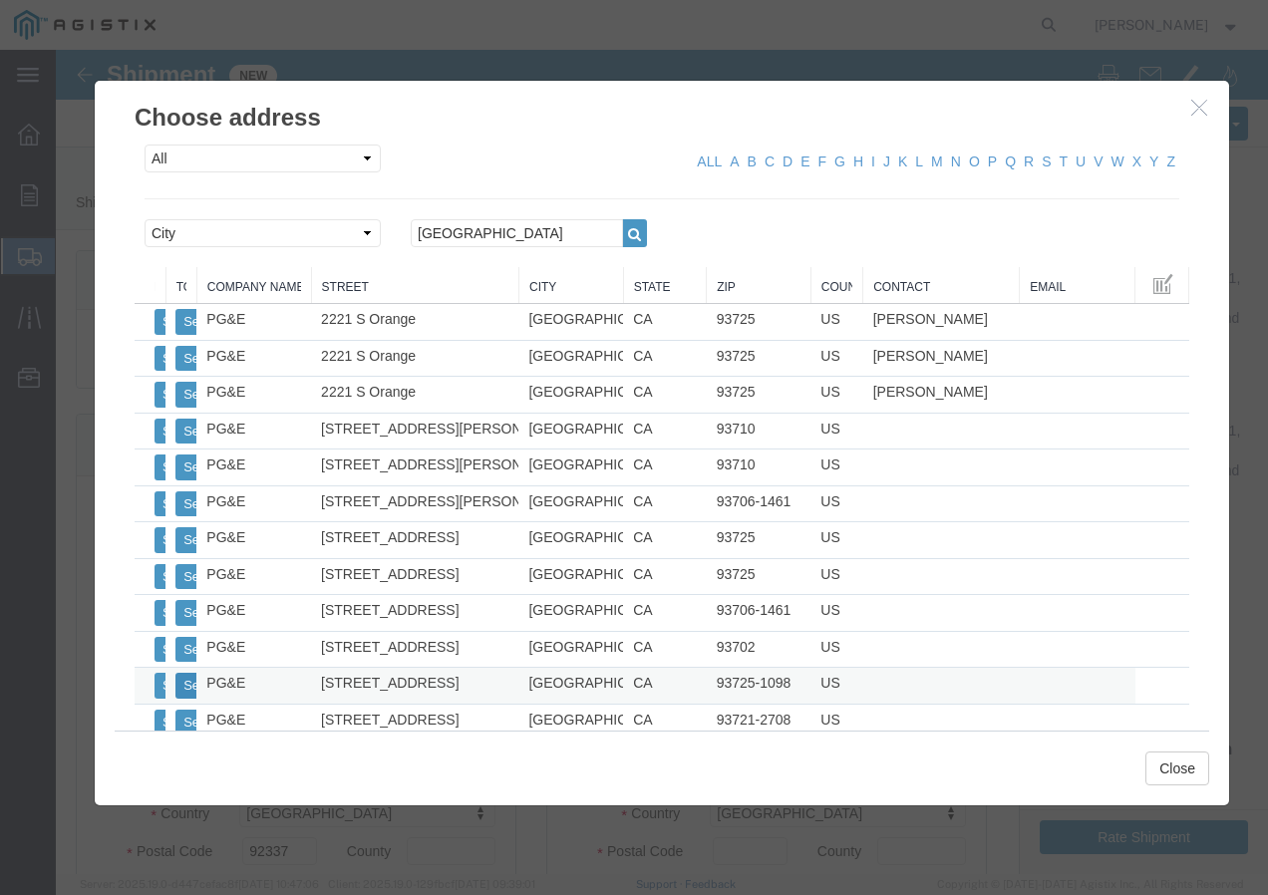
click button "Select"
click button "Close"
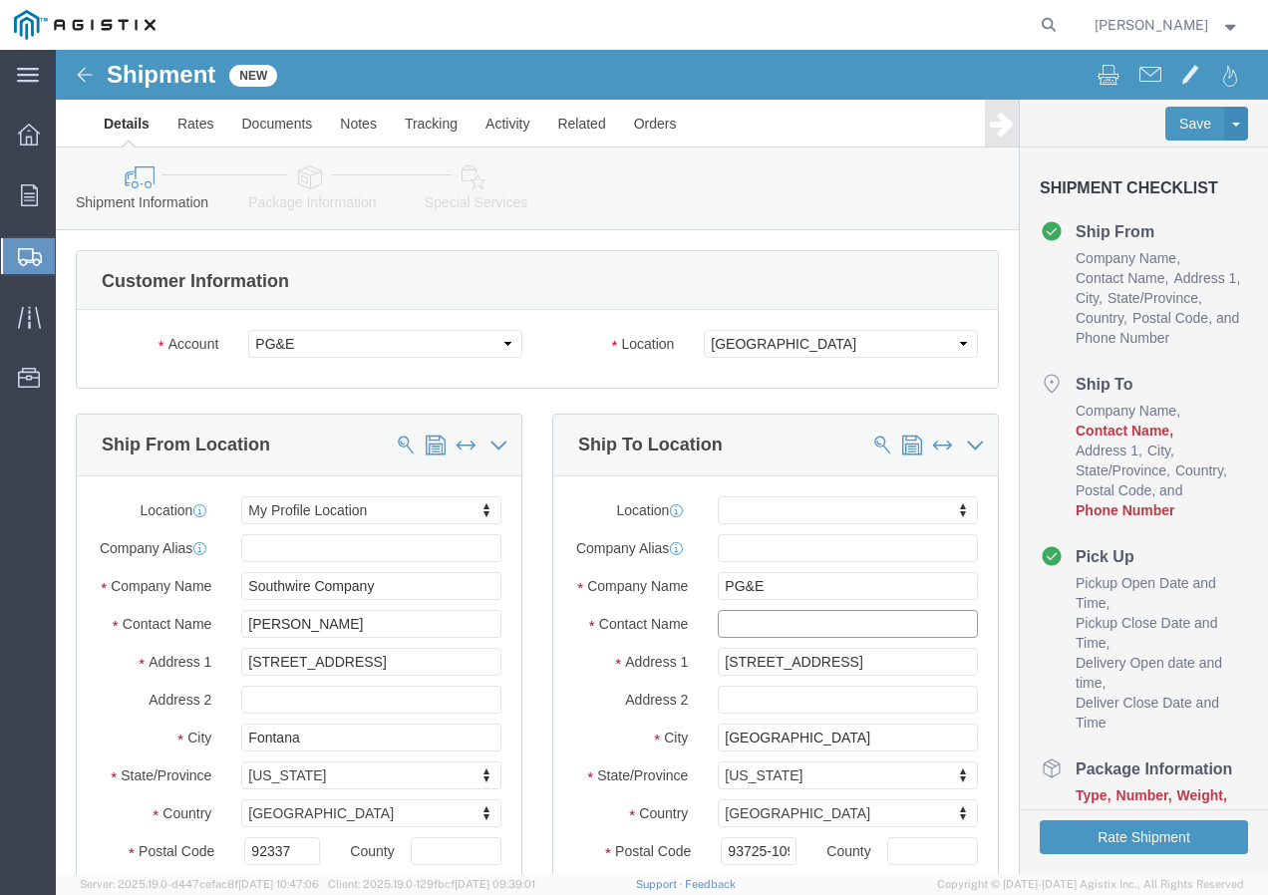
click input "text"
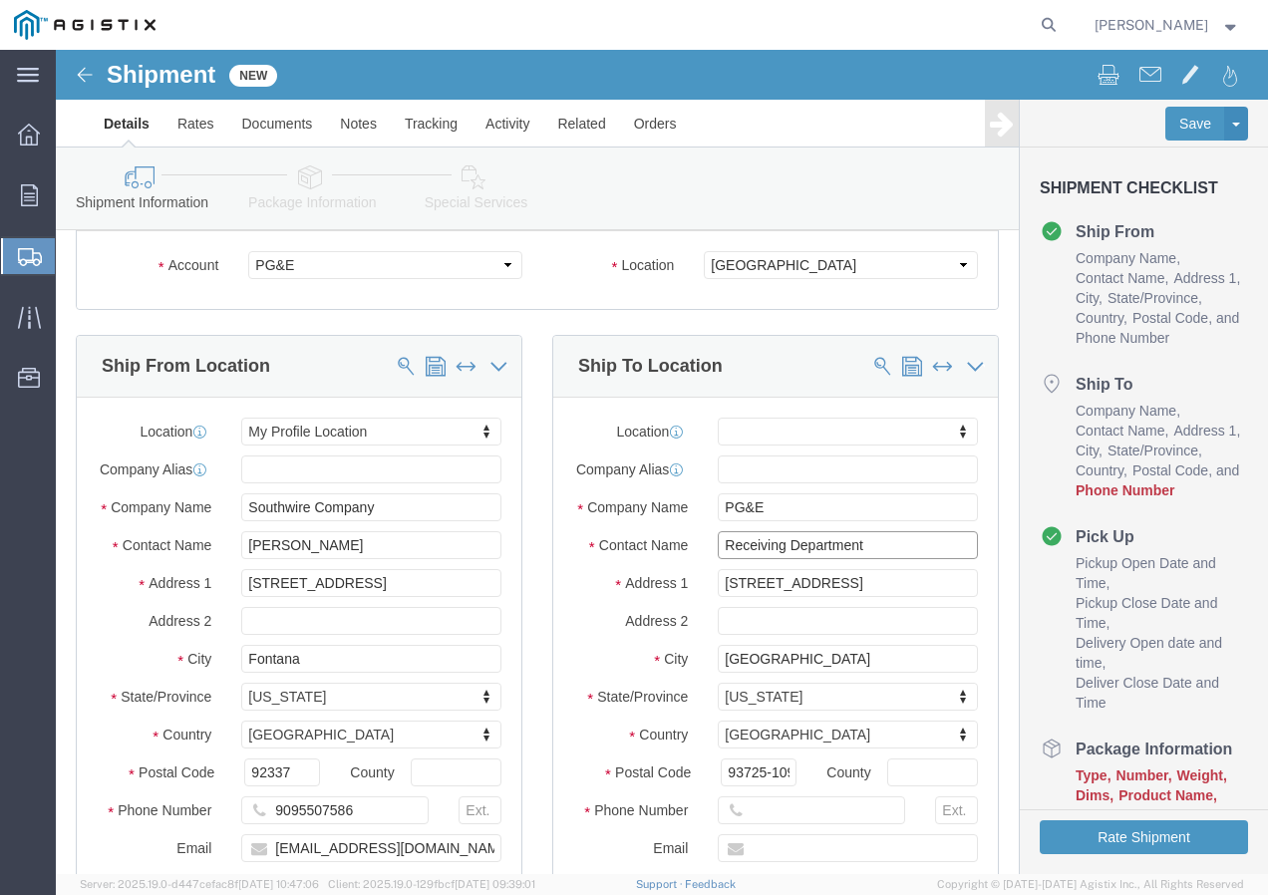
scroll to position [199, 0]
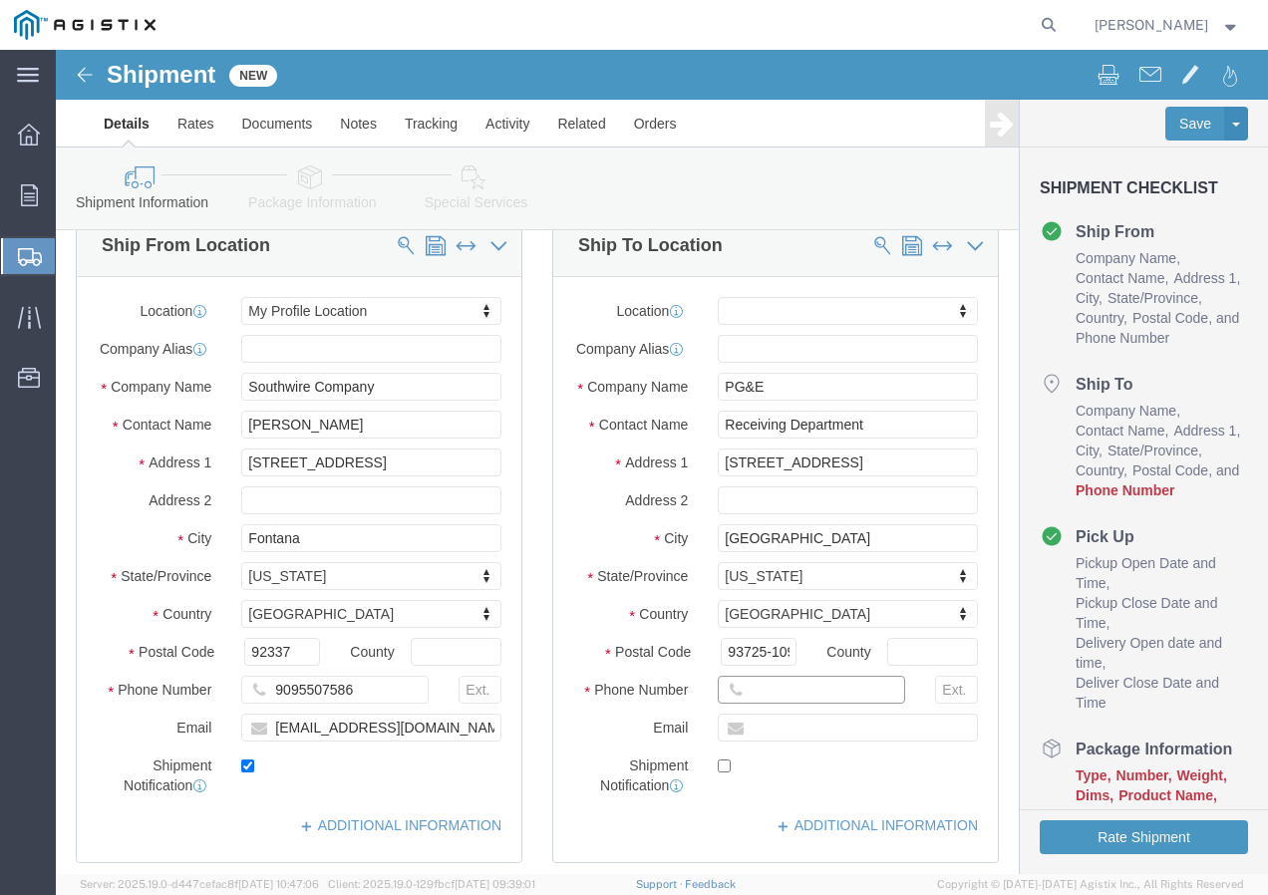
click input "text"
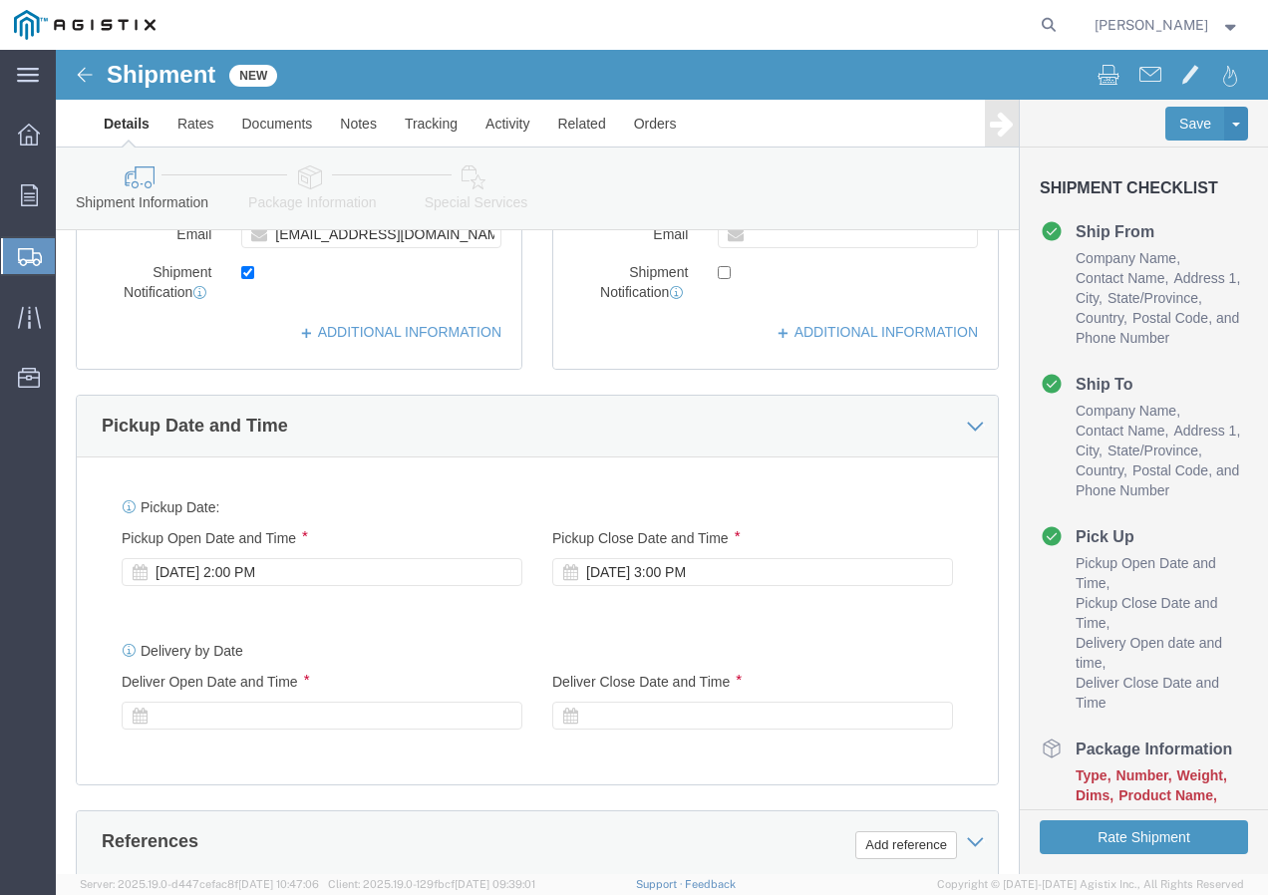
scroll to position [698, 0]
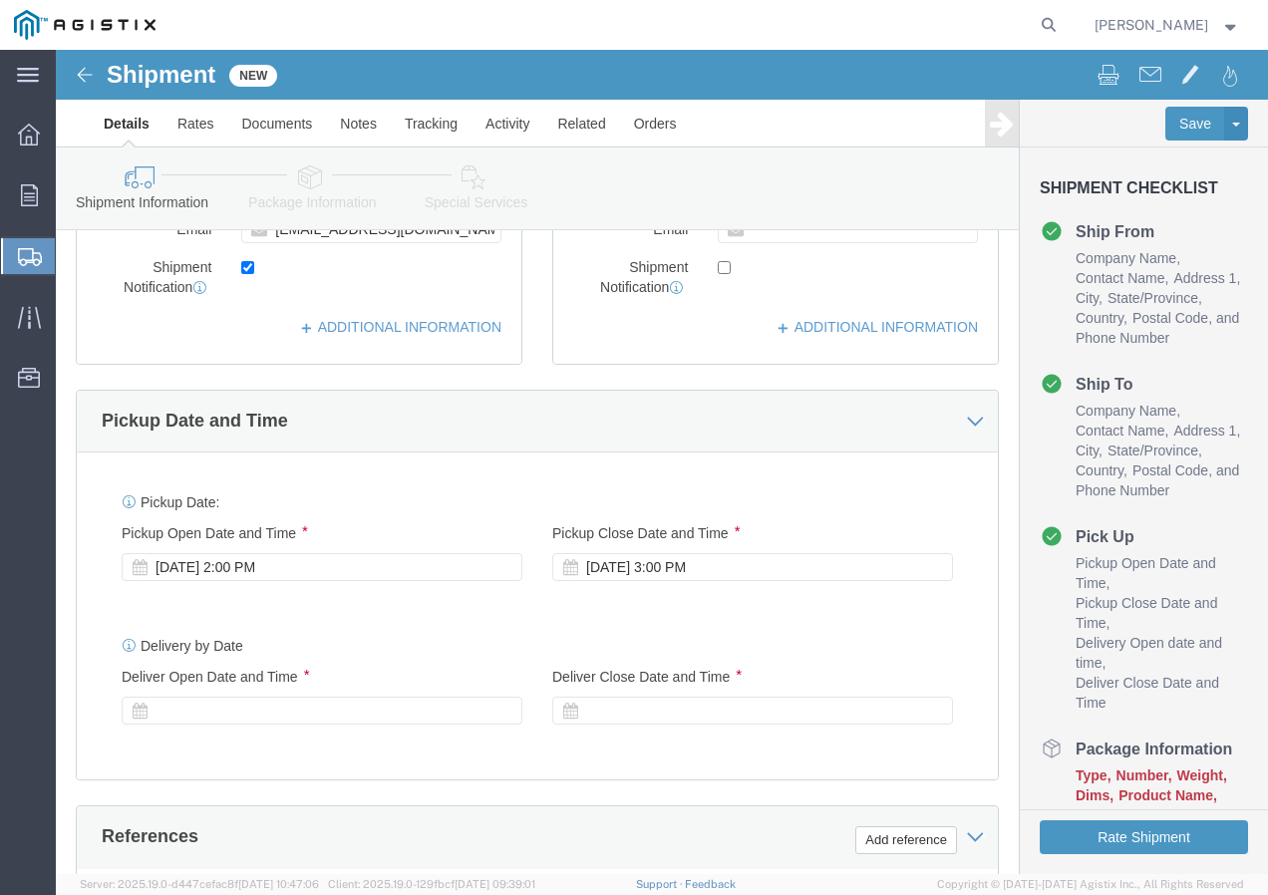
click div "[DATE] 2:00 PM"
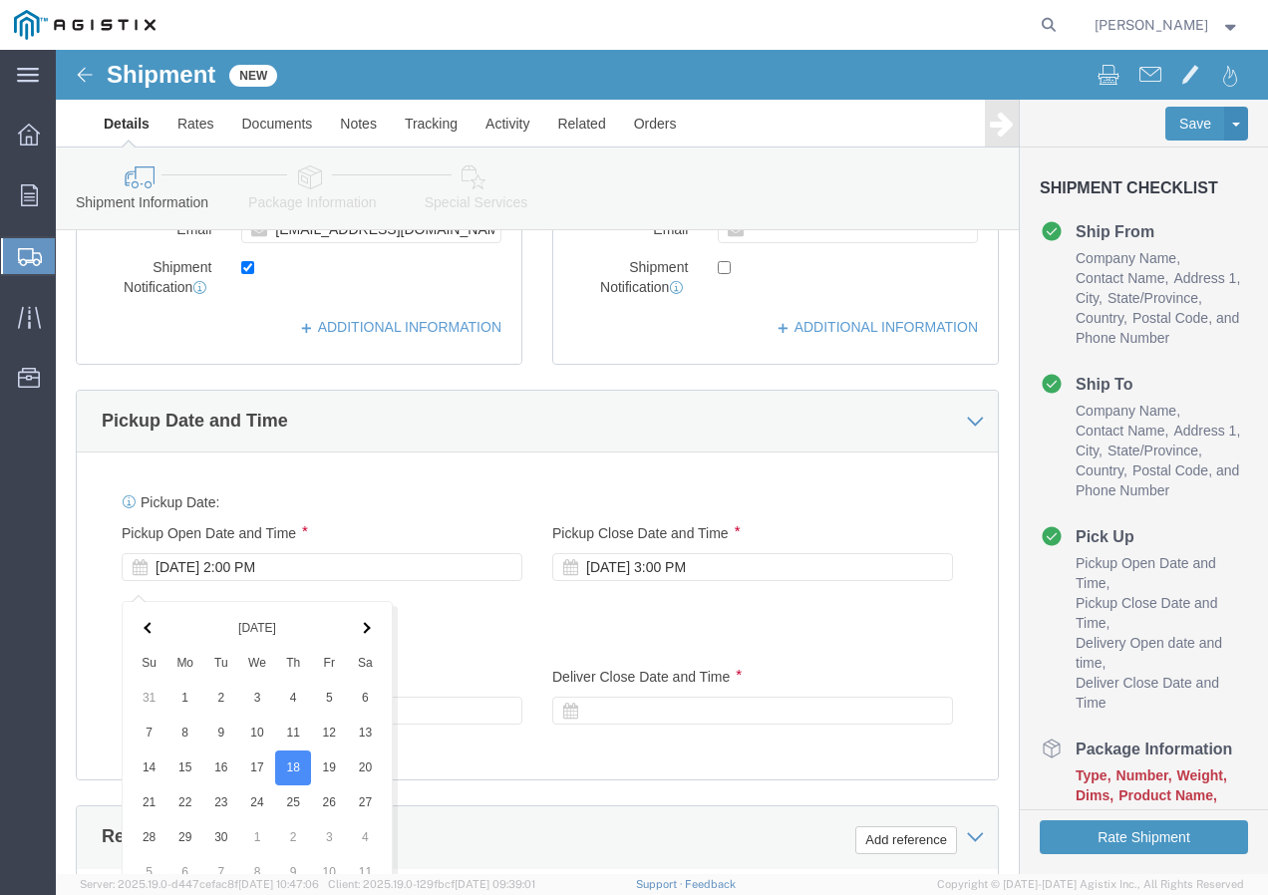
scroll to position [1183, 0]
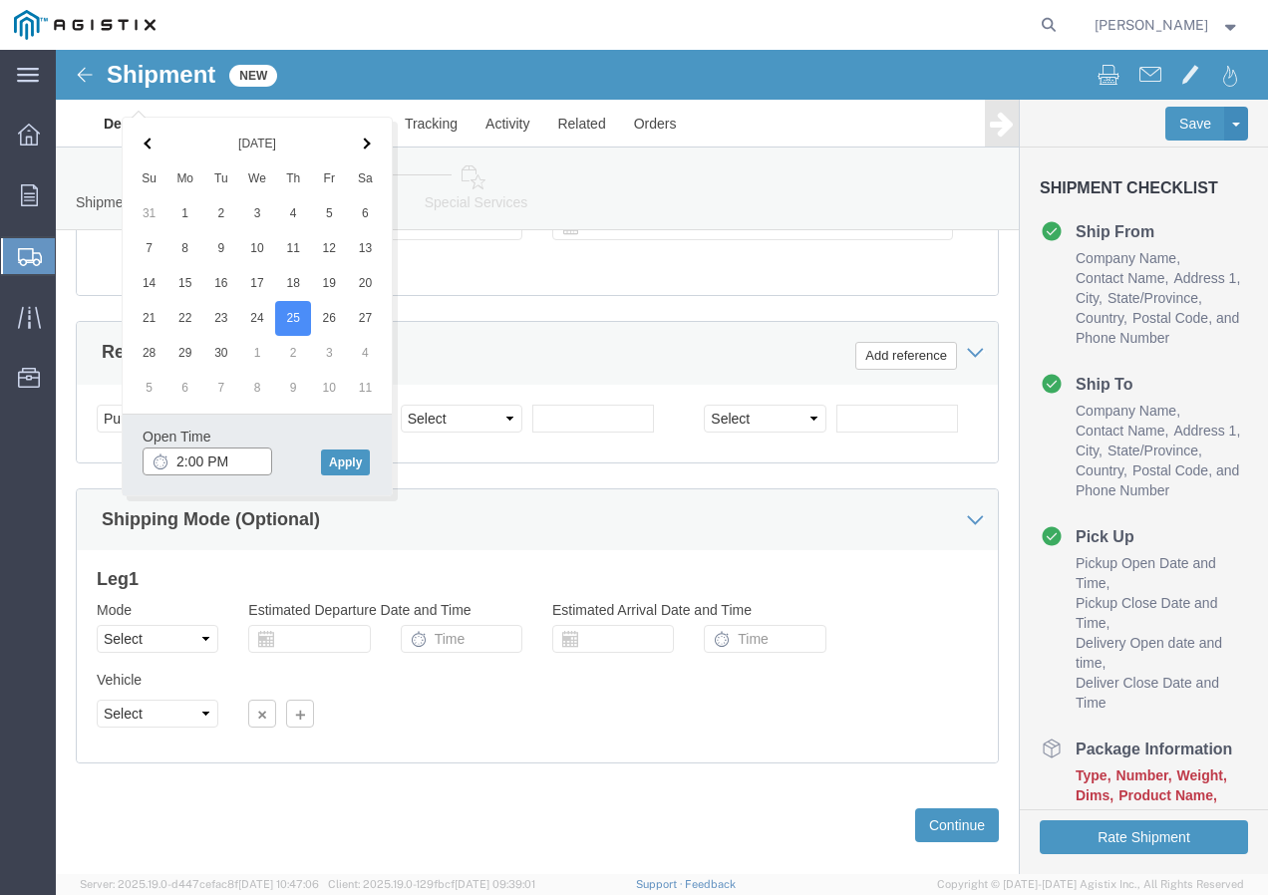
click input "2:00 PM"
click button "Apply"
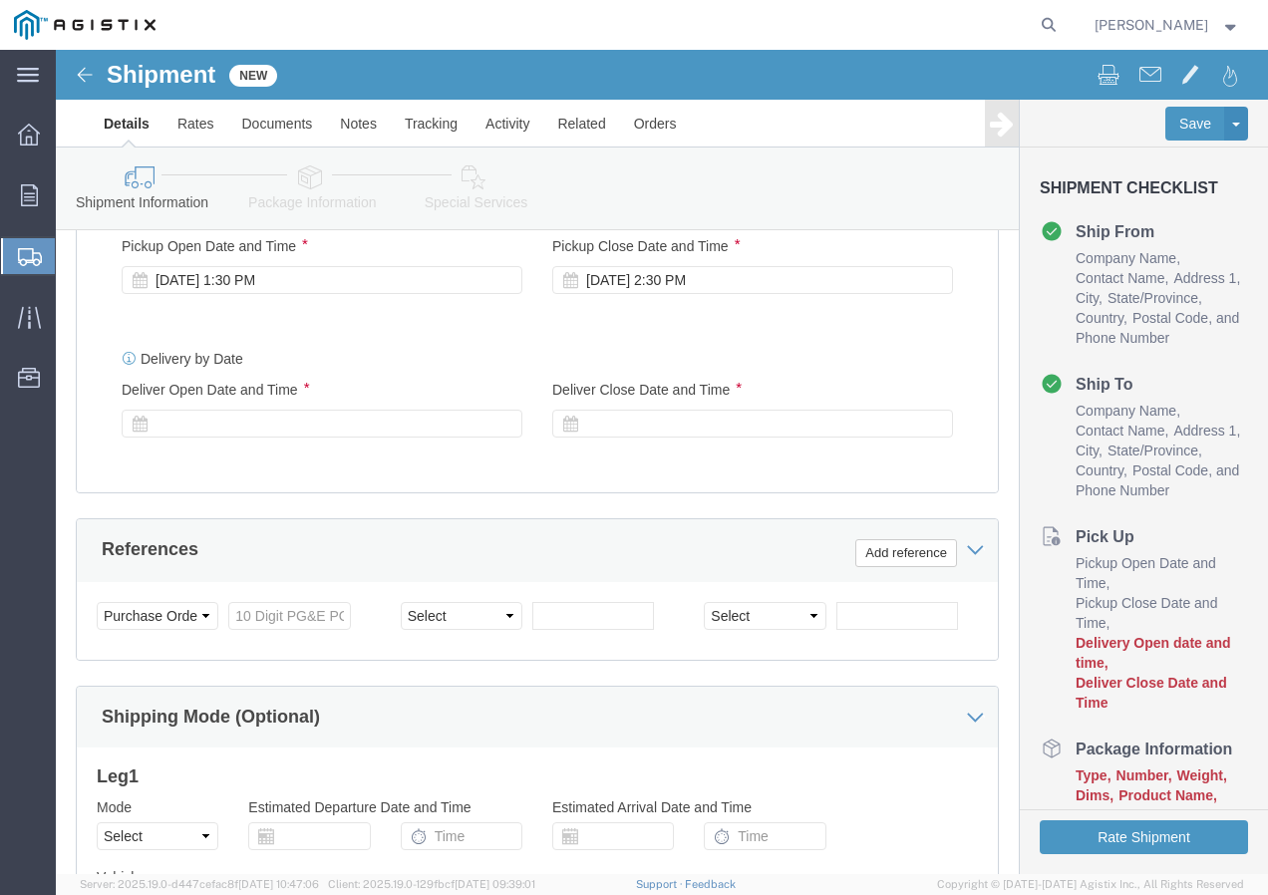
scroll to position [983, 0]
click div
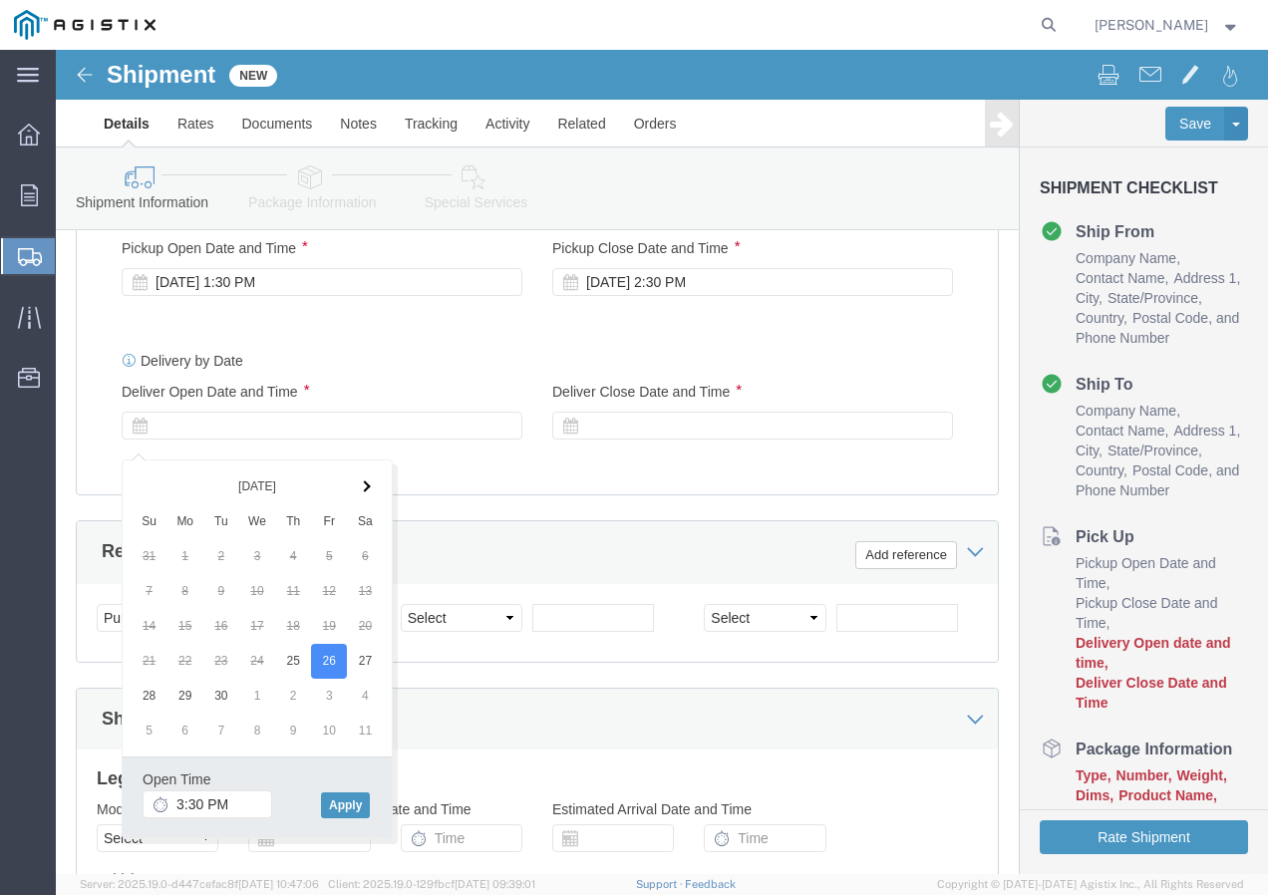
click div "Open Time 3:30 PM [DATE] 3:30 PM - [DATE] 3:30 PM Cancel Apply"
click button "Apply"
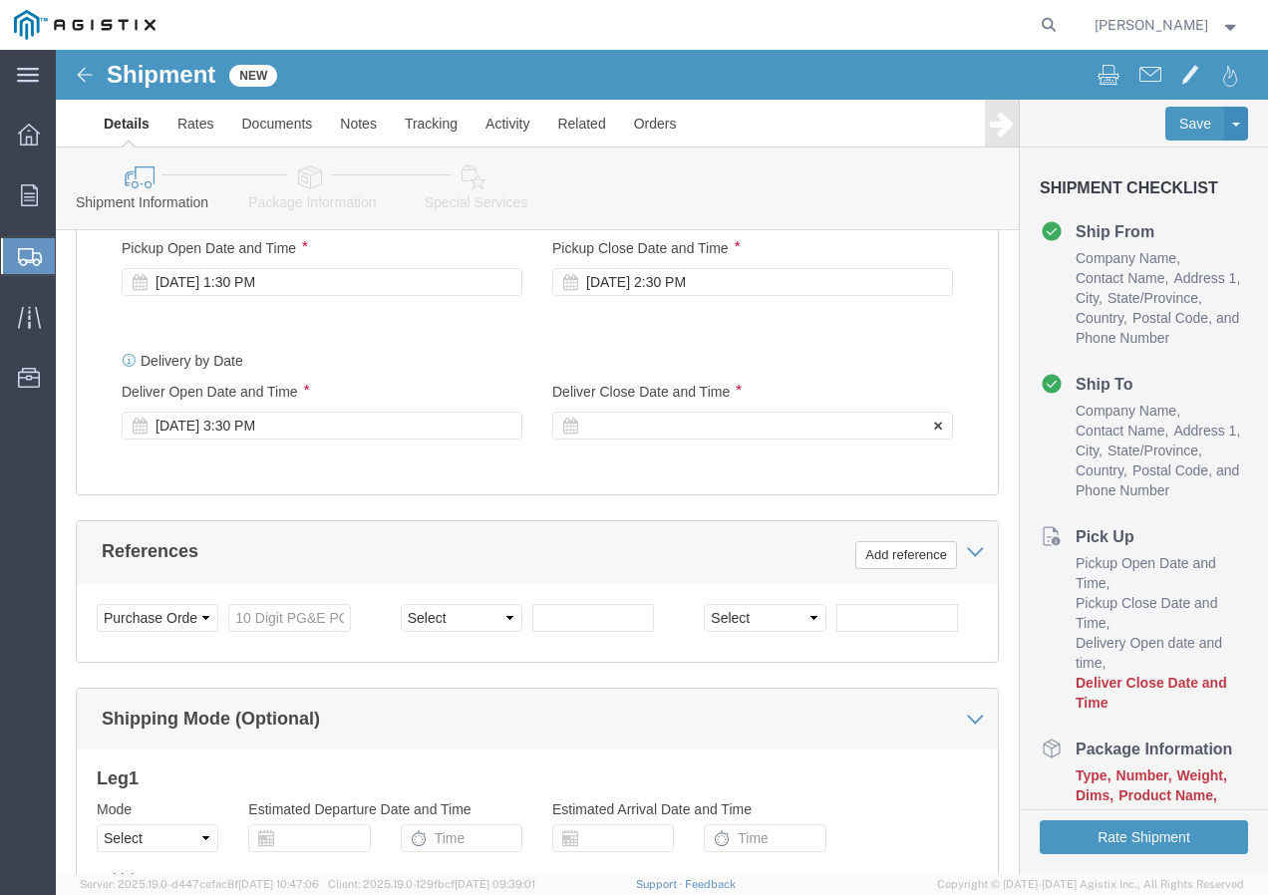
click div
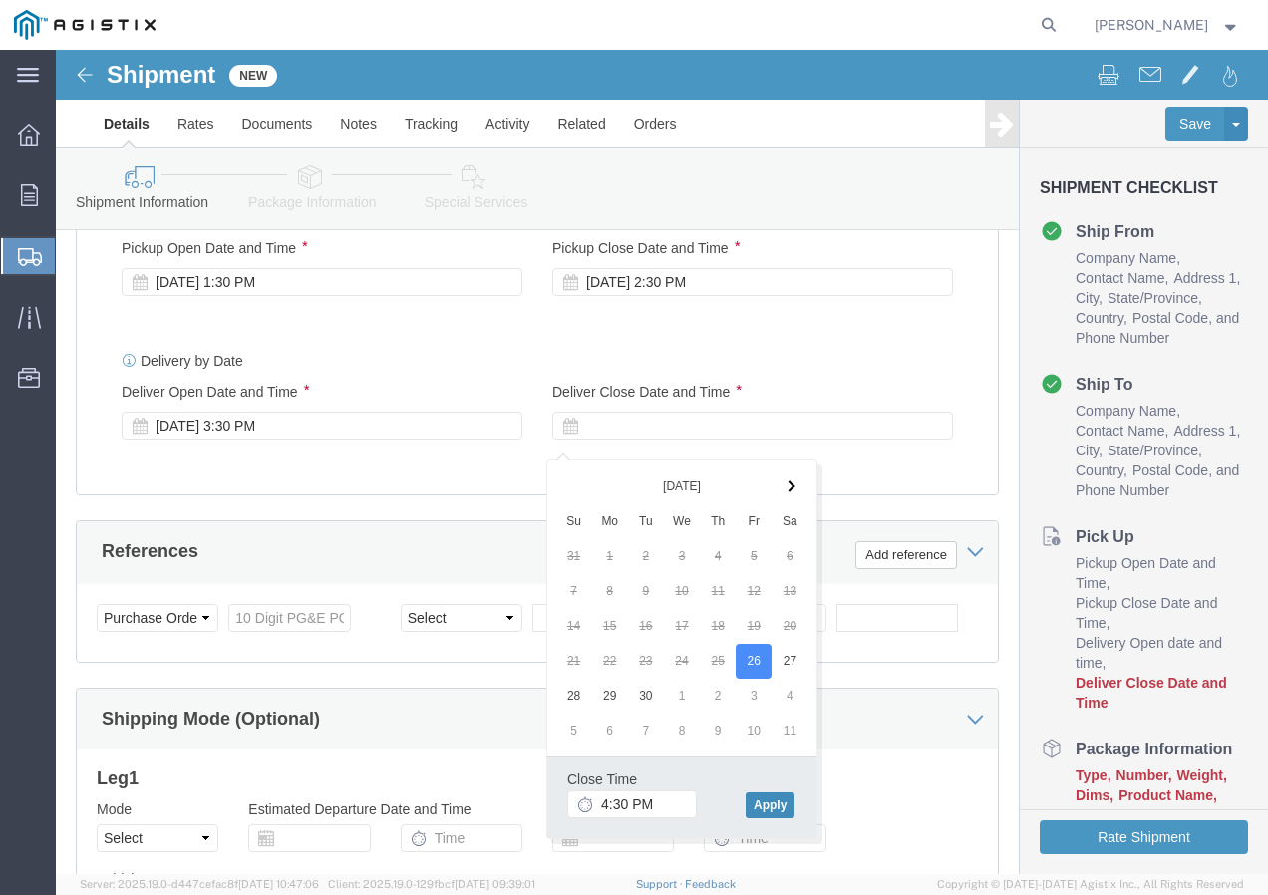
click button "Apply"
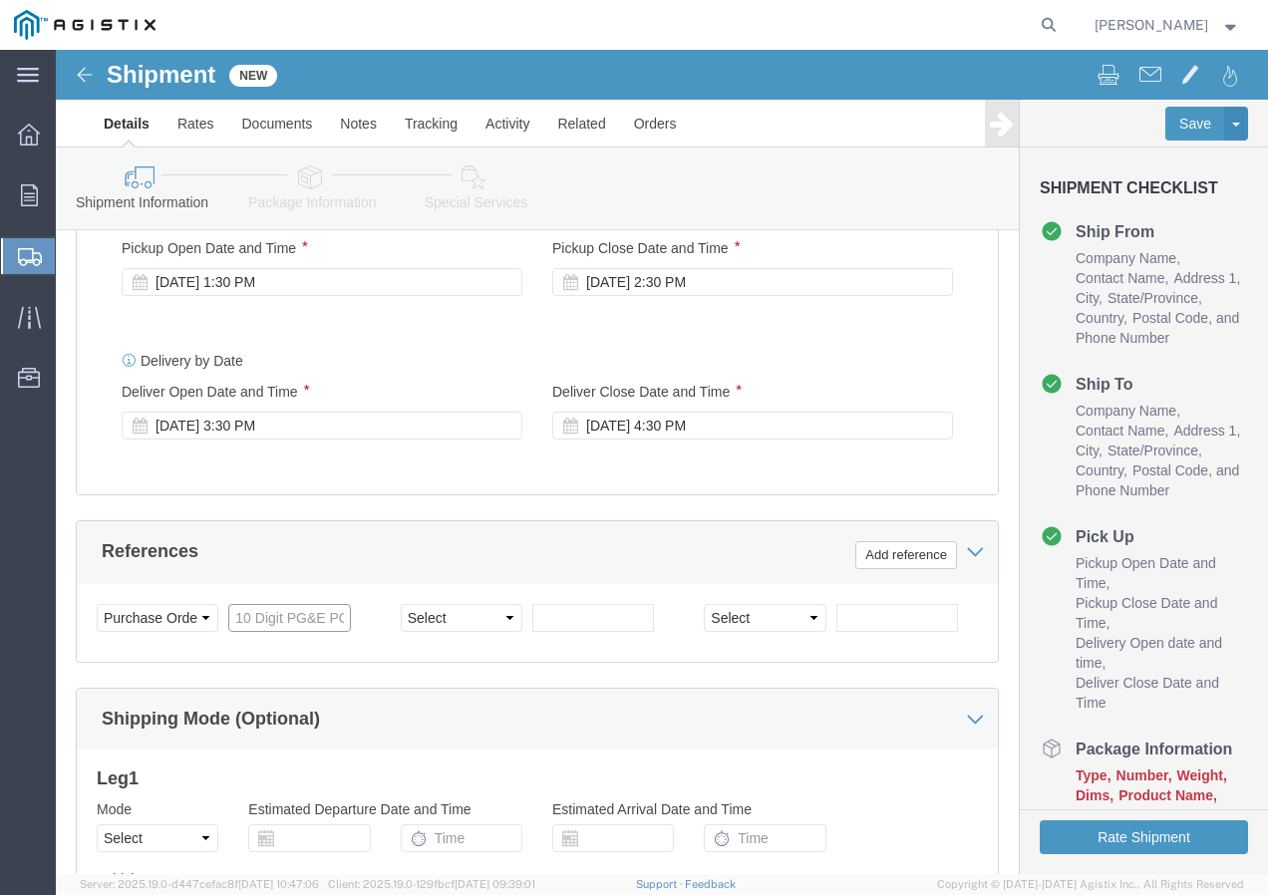
click input "text"
paste input "3501389401"
click select "Select Account Type Activity ID Airline Appointment Number ASN Batch Request # …"
click input "text"
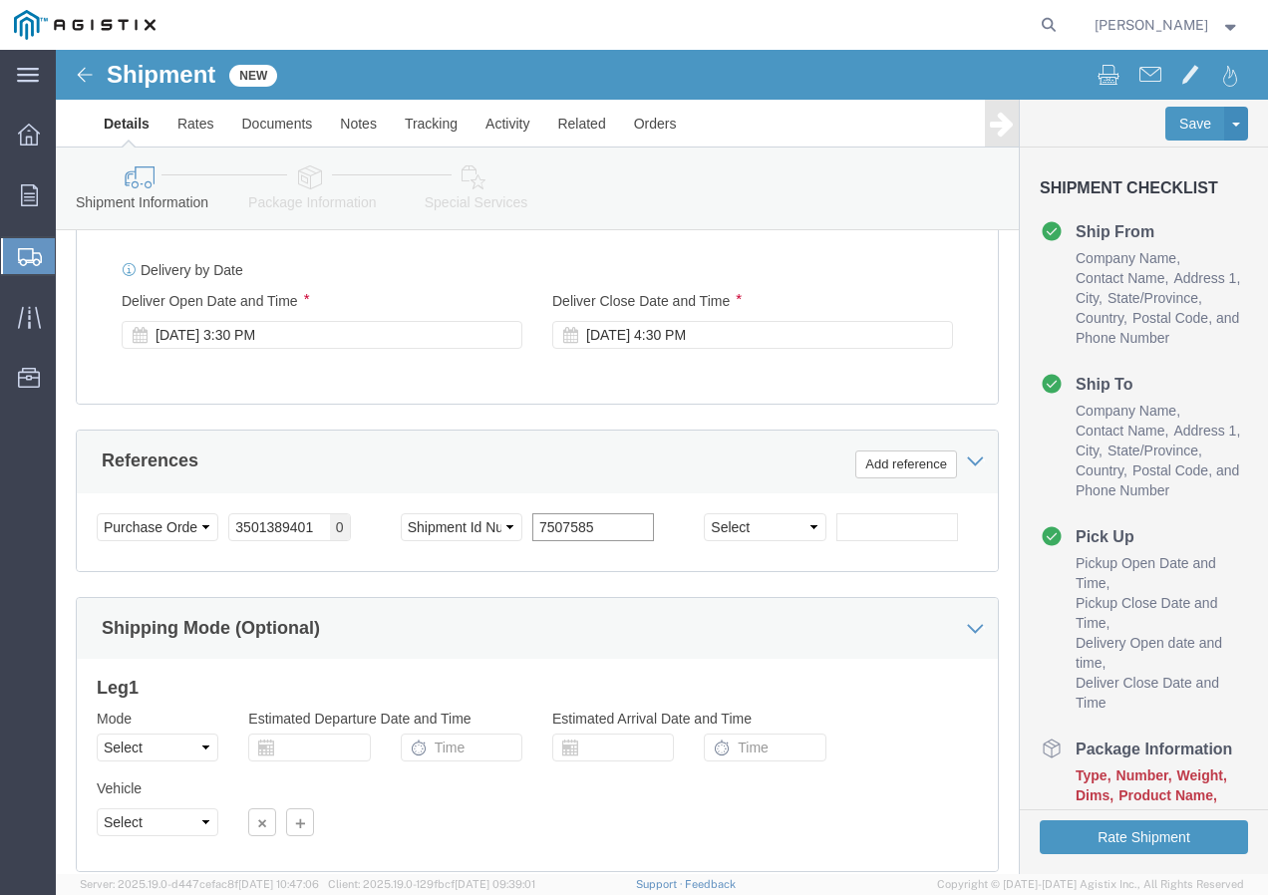
scroll to position [1228, 0]
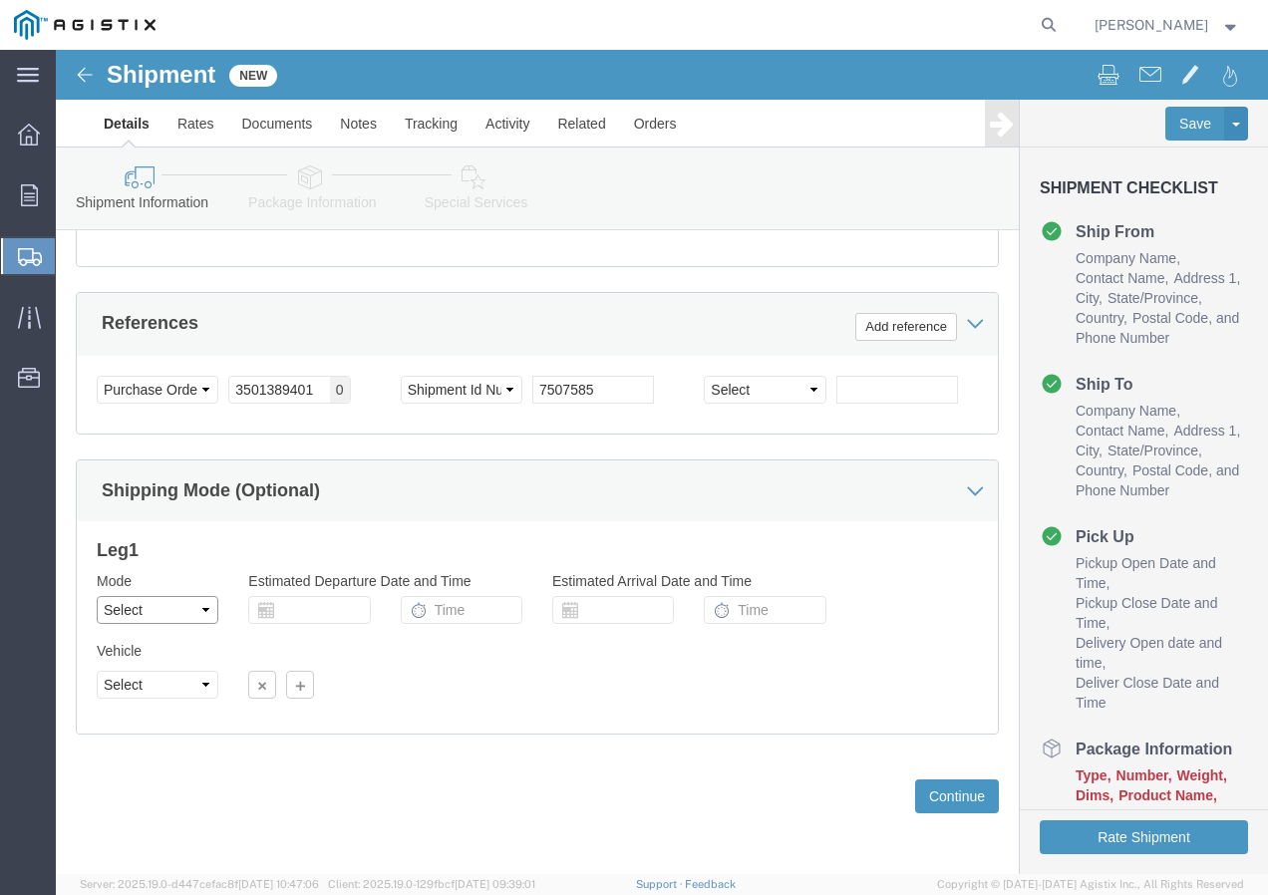
click select "Select Air Less than Truckload Multi-Leg Ocean Freight Rail Small Parcel Truckl…"
click select "Select 1-Ton (PSS) 10 Wheel 10 Yard Dump Truck 20 Yard Dump Truck Bobtail Botto…"
click button "Continue"
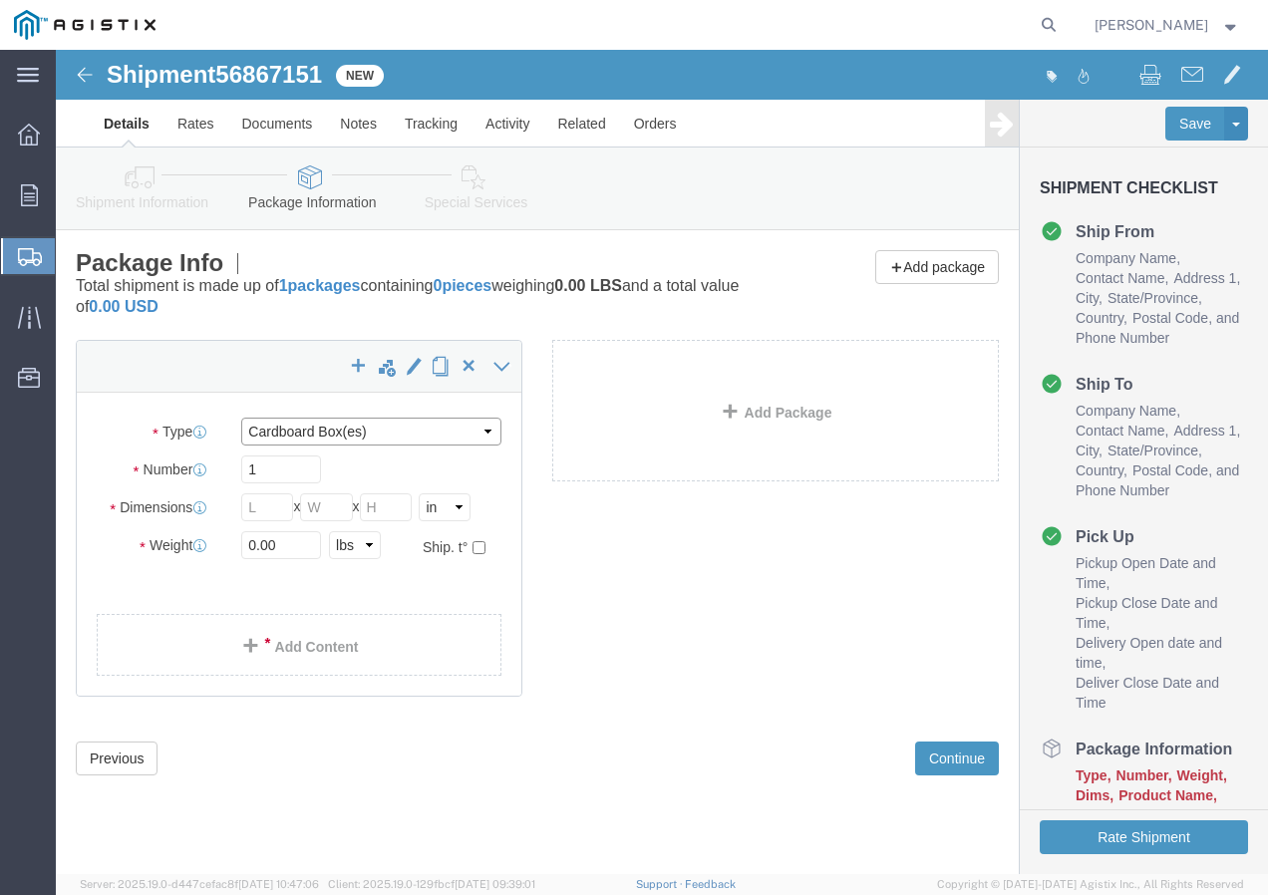
drag, startPoint x: 372, startPoint y: 372, endPoint x: 371, endPoint y: 382, distance: 10.0
click select "Select Bulk Bundle(s) Cardboard Box(es) Carton(s) Crate(s) Drum(s) (Fiberboard)…"
click input "text"
click div "Weight 0.00 Select kgs lbs Ship. t°"
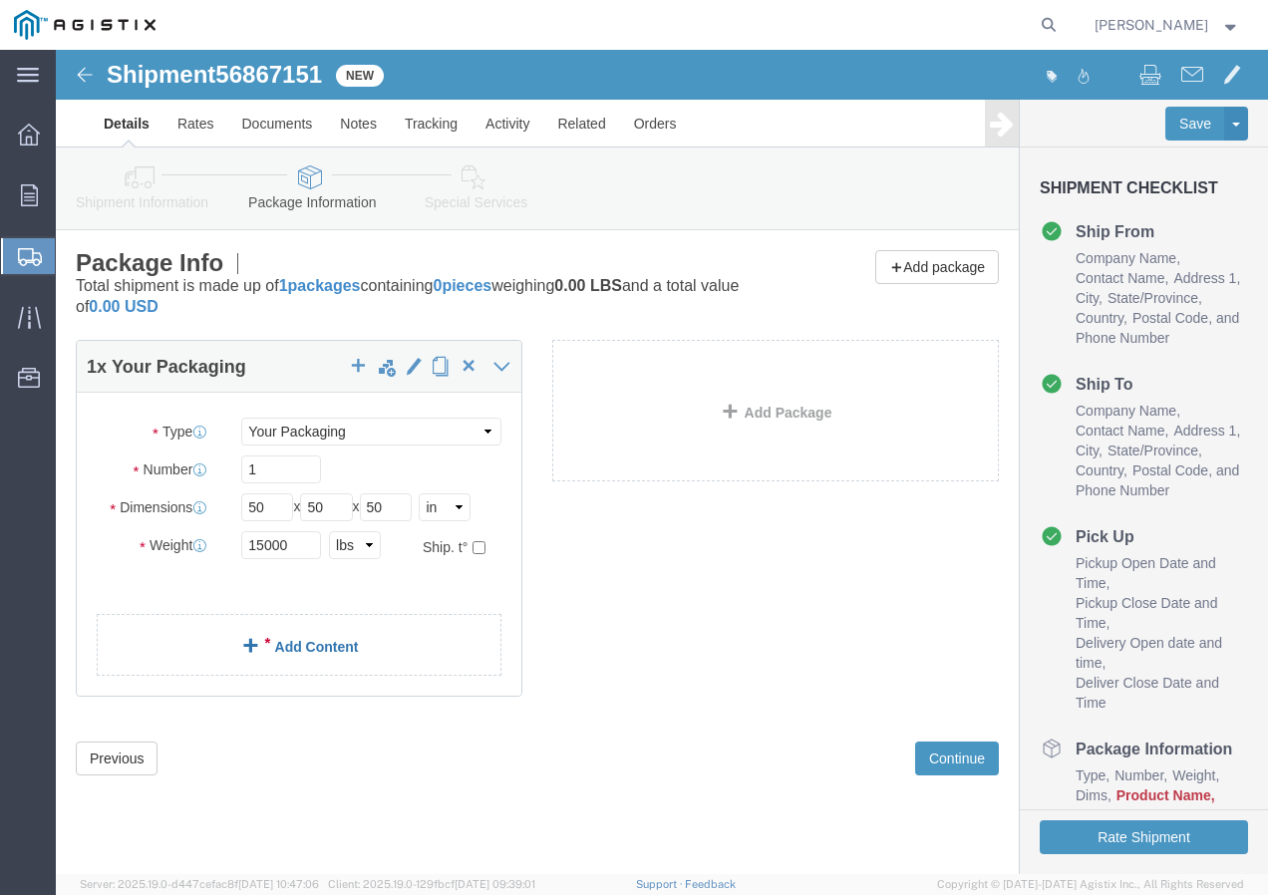
click link "Add Content"
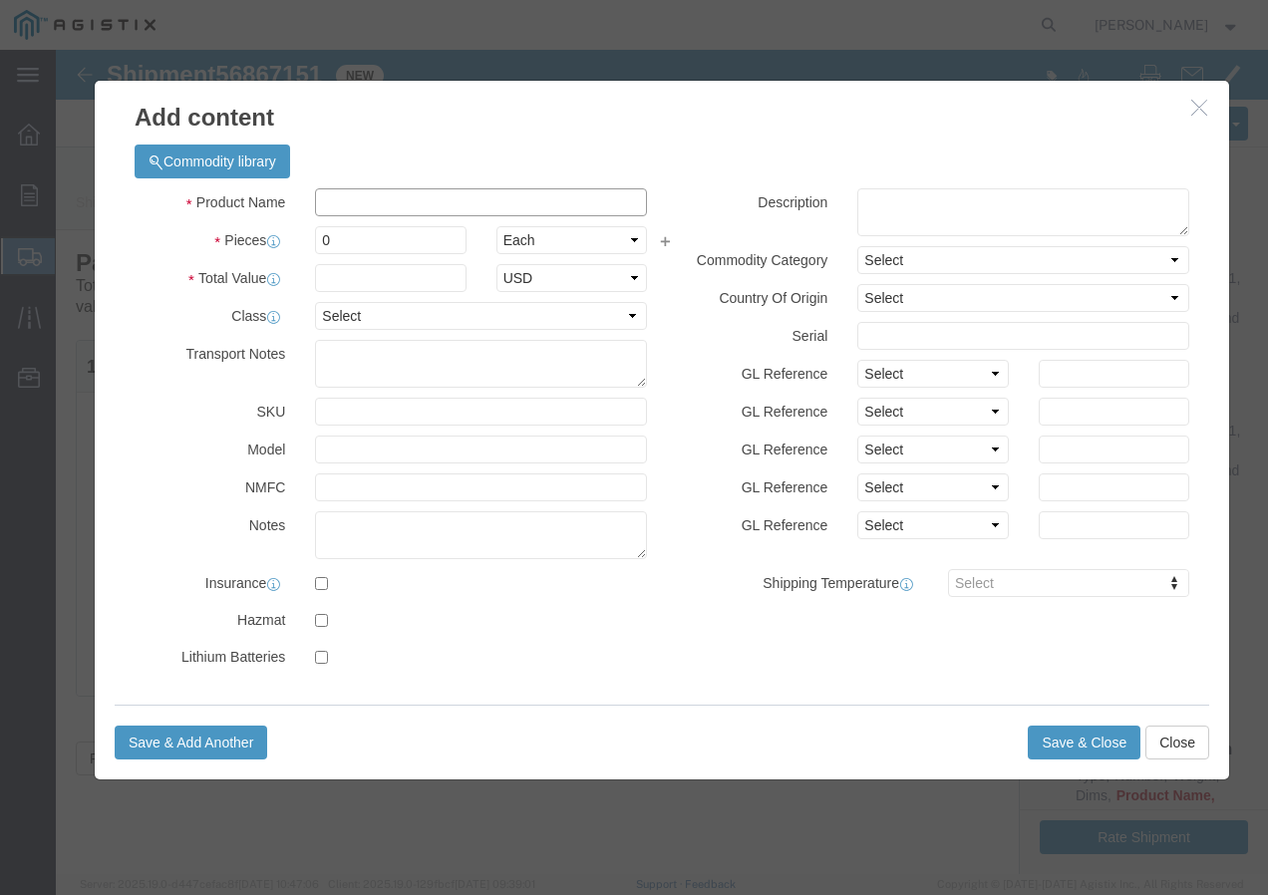
click input "text"
paste input "PPC{TM} 4 SOL CU 110 MILS/LDPE+ 50C"
click input "0"
click input "text"
click select "Select 50 55 60 65 70 85 92.5 100 125 175 250 300 400"
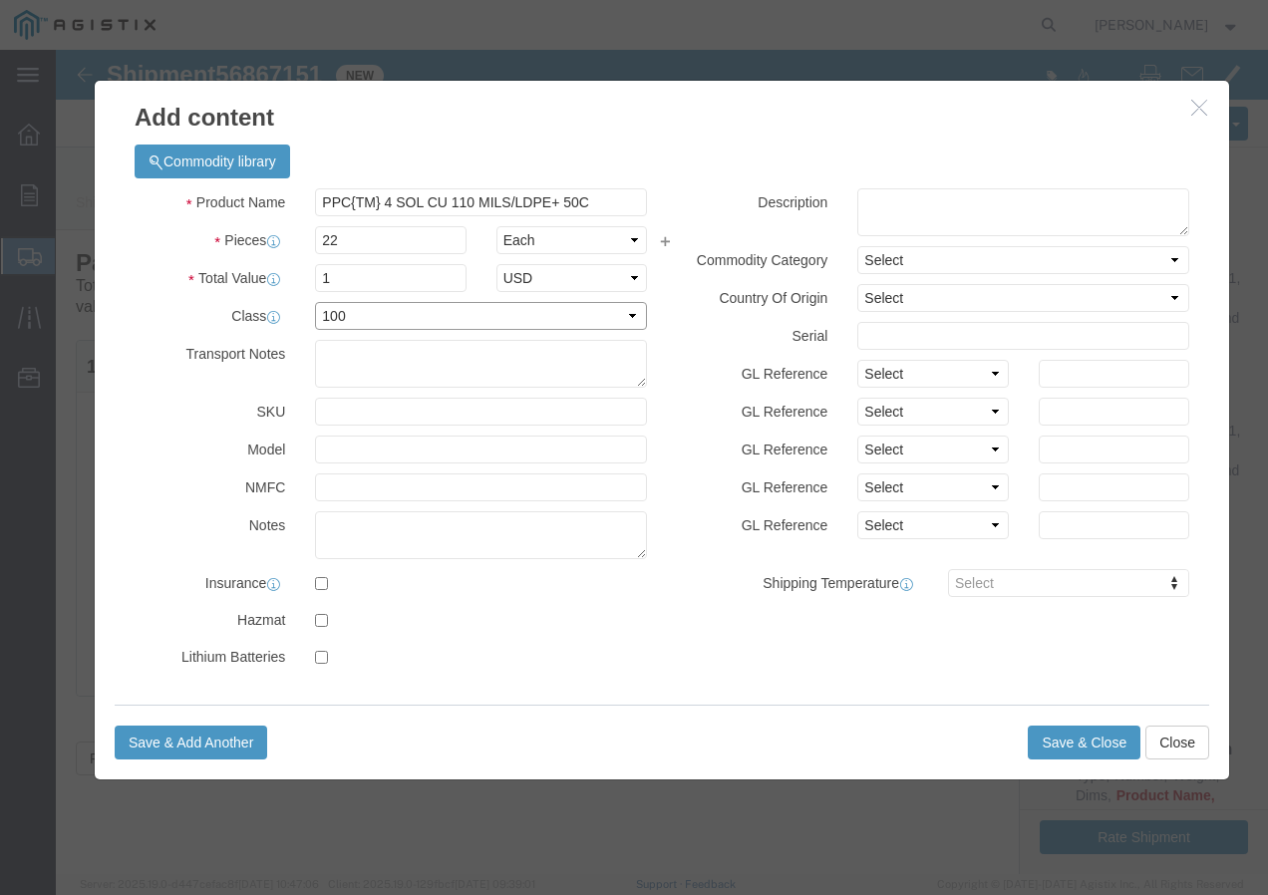
click select "Select 50 55 60 65 70 85 92.5 100 125 175 250 300 400"
drag, startPoint x: 281, startPoint y: 264, endPoint x: 281, endPoint y: 282, distance: 17.9
click select "Select 50 55 60 65 70 85 92.5 100 125 175 250 300 400"
click button "Save & Add Another"
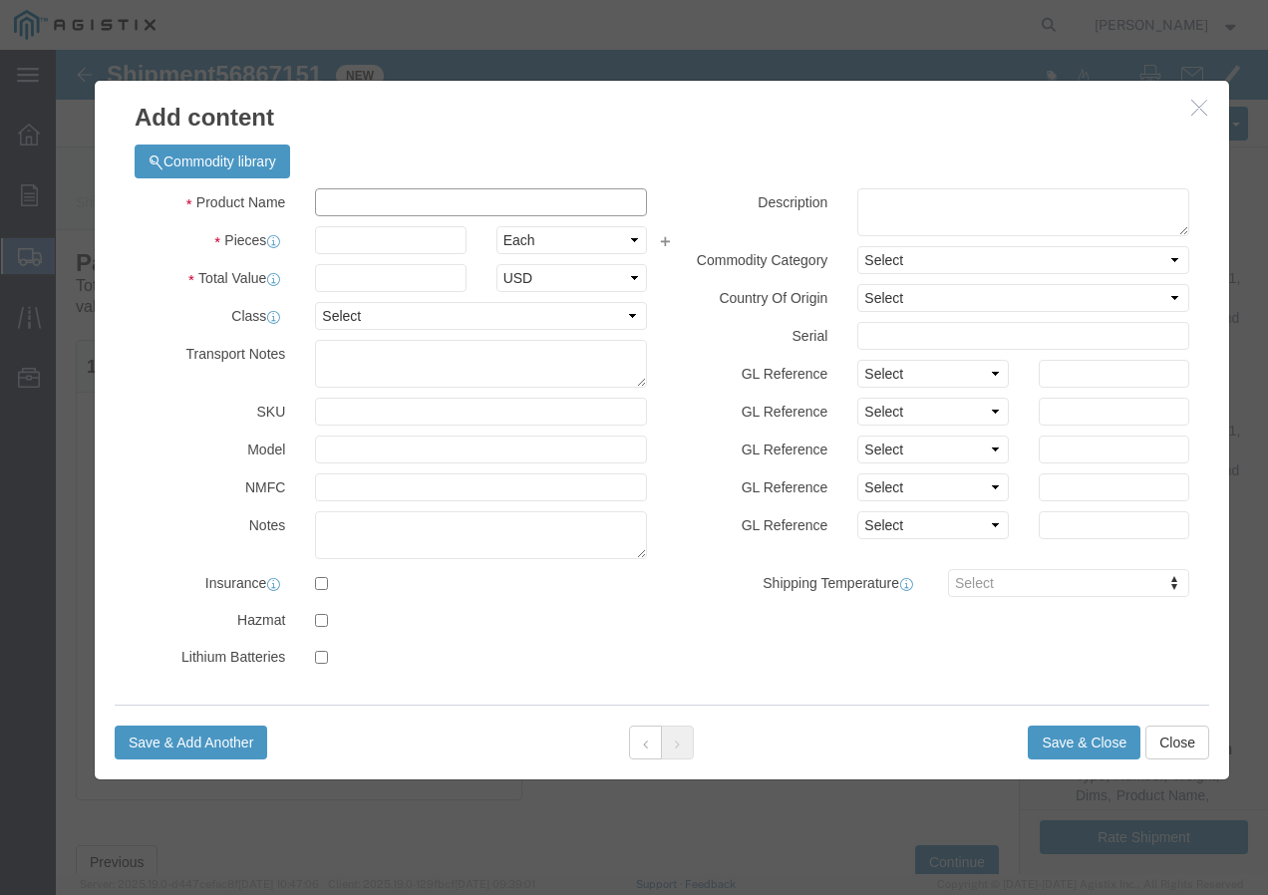
drag, startPoint x: 328, startPoint y: 151, endPoint x: 338, endPoint y: 152, distance: 10.0
click input "text"
paste input "600VUD 350 AL 95 MILS 1000R"
click input "text"
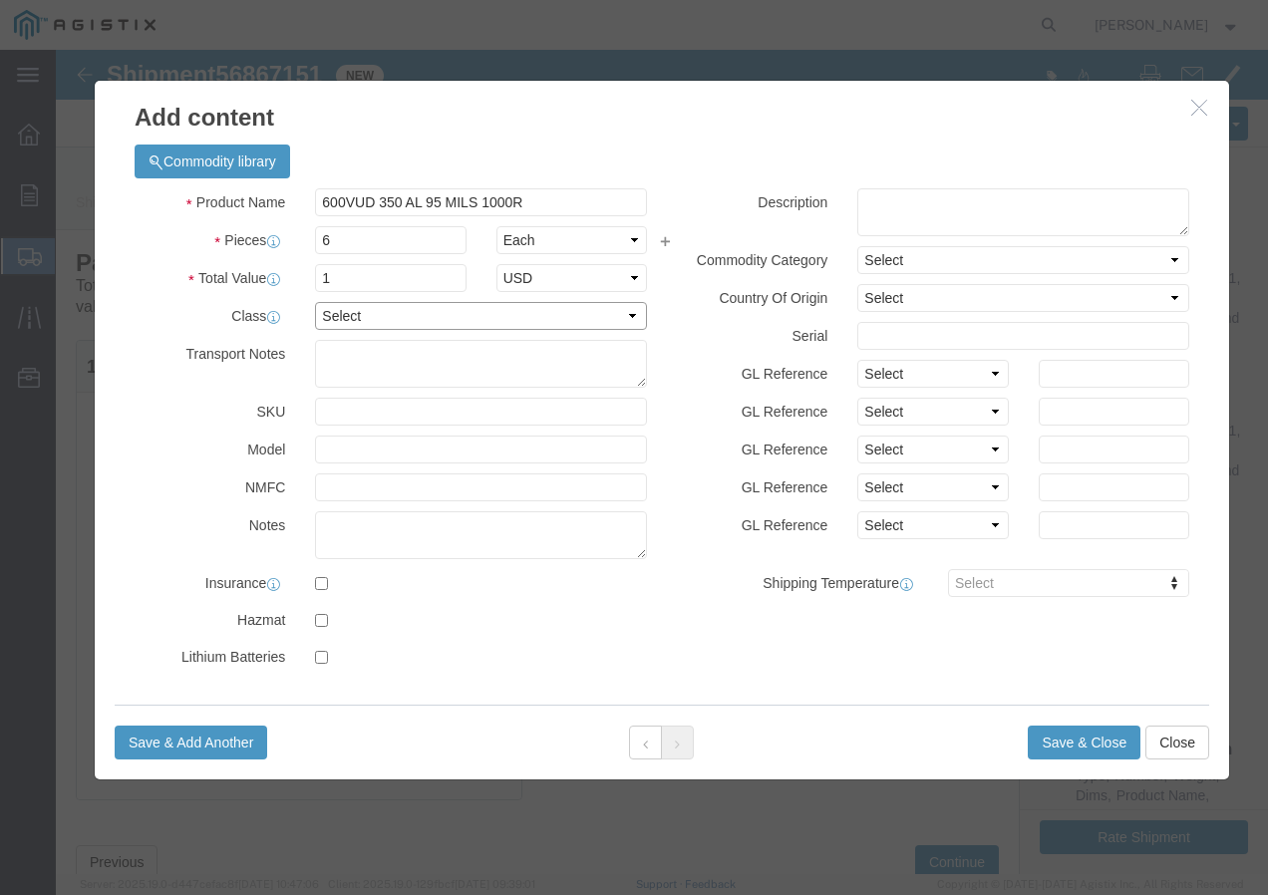
click select "Select 50 55 60 65 70 85 92.5 100 125 175 250 300 400"
drag, startPoint x: 277, startPoint y: 262, endPoint x: 279, endPoint y: 277, distance: 15.1
click select "Select 50 55 60 65 70 85 92.5 100 125 175 250 300 400"
click button "Save & Add Another"
click input "text"
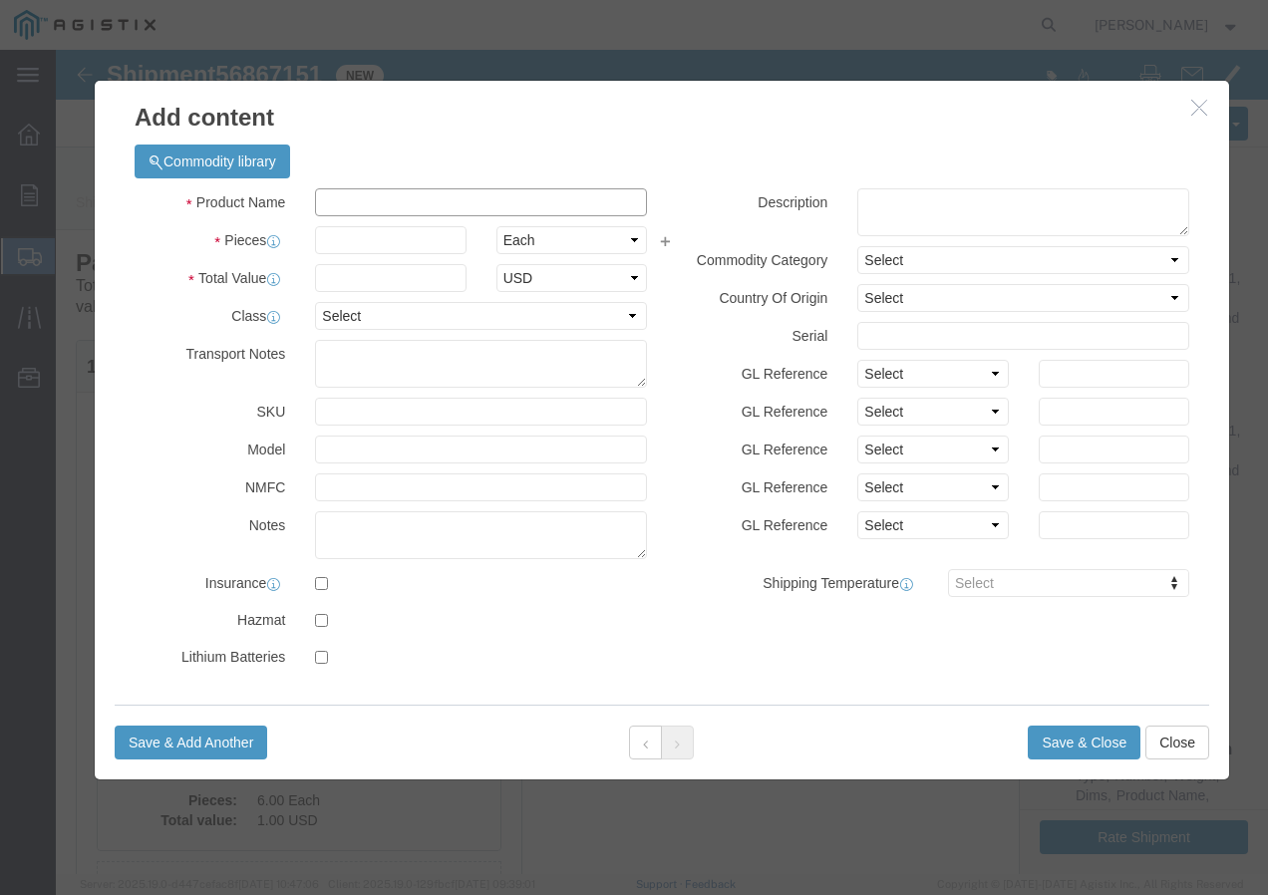
paste input "600VUD 1/0 AL 80 MIL HARVARD/SF/UL+ 2000"
click input "text"
click select "Select 50 55 60 65 70 85 92.5 100 125 175 250 300 400"
drag, startPoint x: 273, startPoint y: 270, endPoint x: 278, endPoint y: 305, distance: 35.3
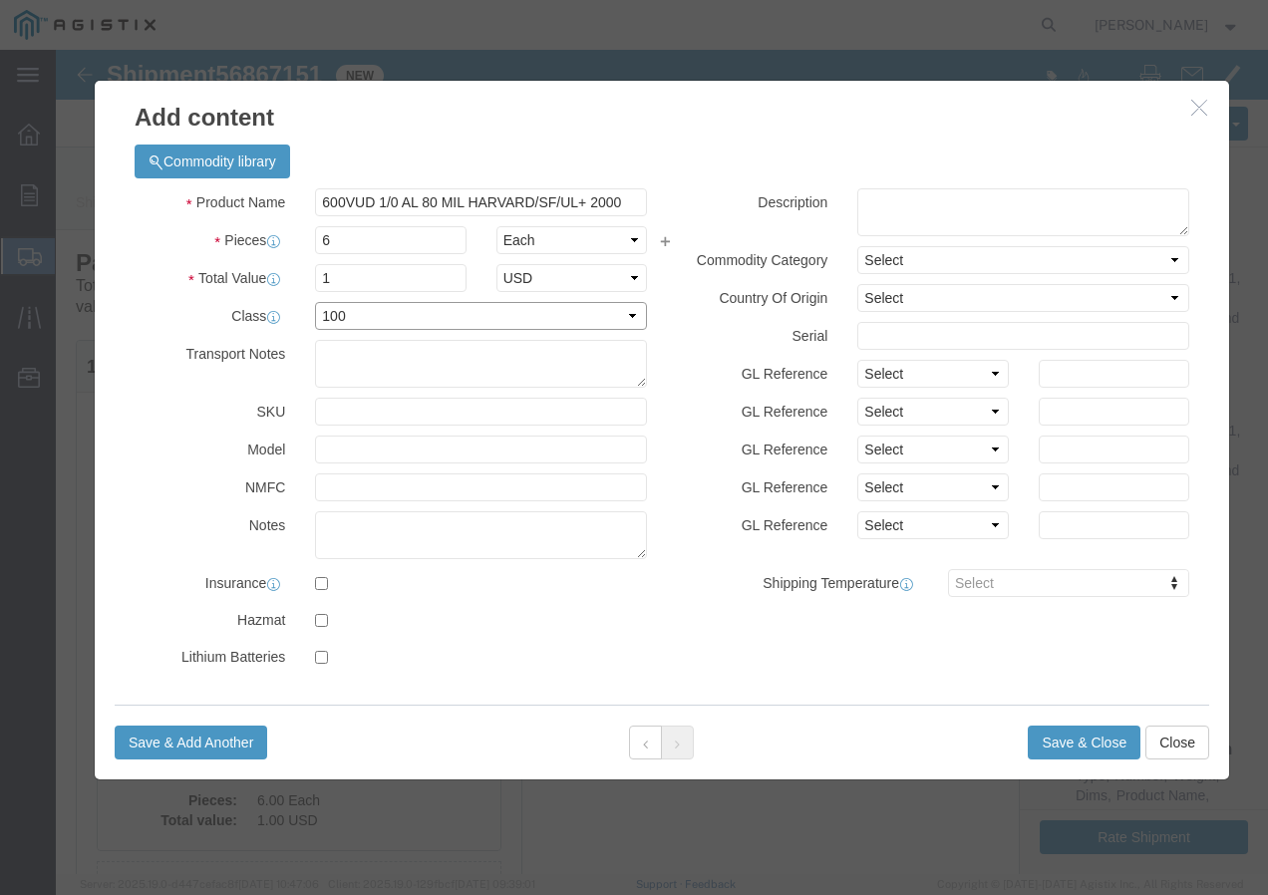
click select "Select 50 55 60 65 70 85 92.5 100 125 175 250 300 400"
click button "Save & Add Another"
click input "text"
paste input "AAC 2300-61 /Non-Spec 4kpR"
click input "text"
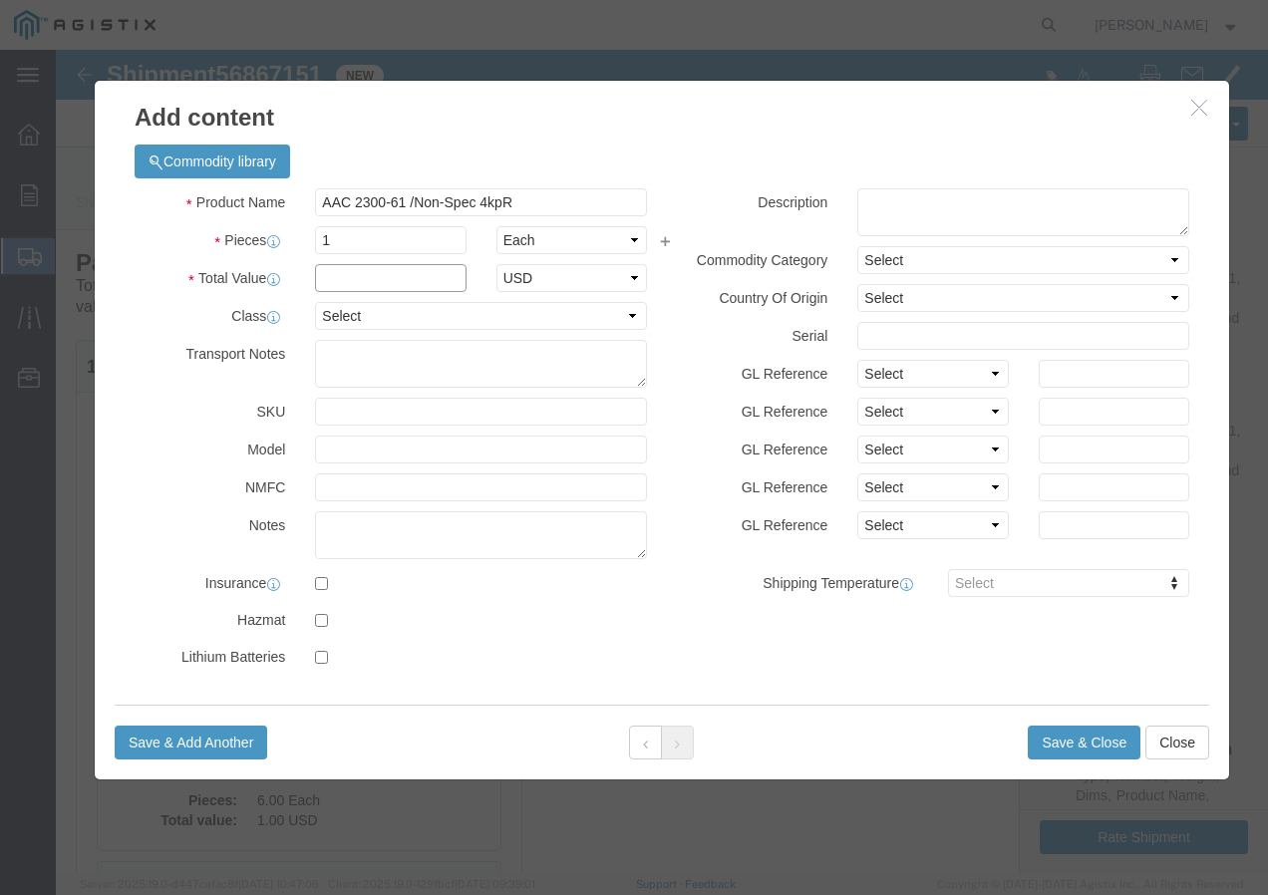
click input "text"
click select "Select 50 55 60 65 70 85 92.5 100 125 175 250 300 400"
click button "Save & Close"
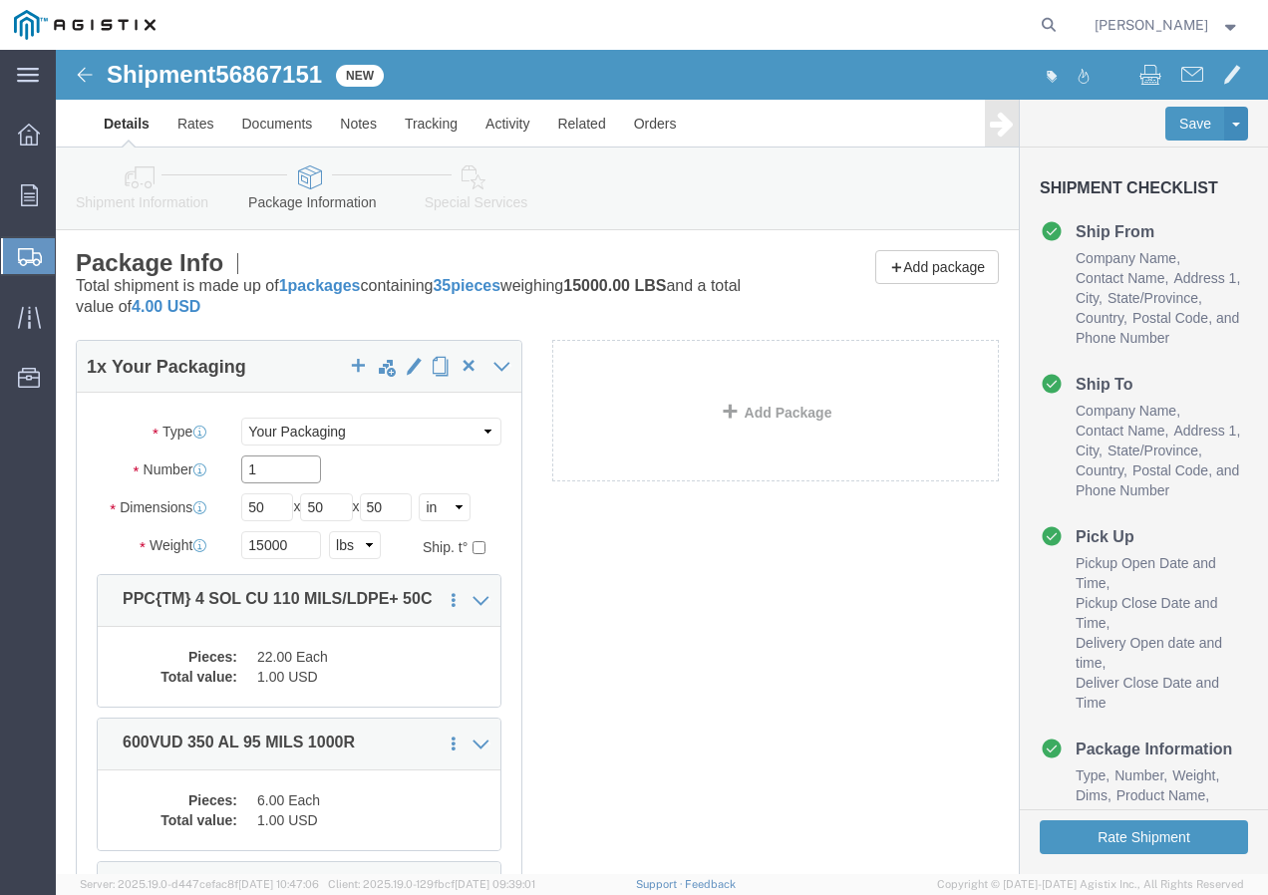
click input "1"
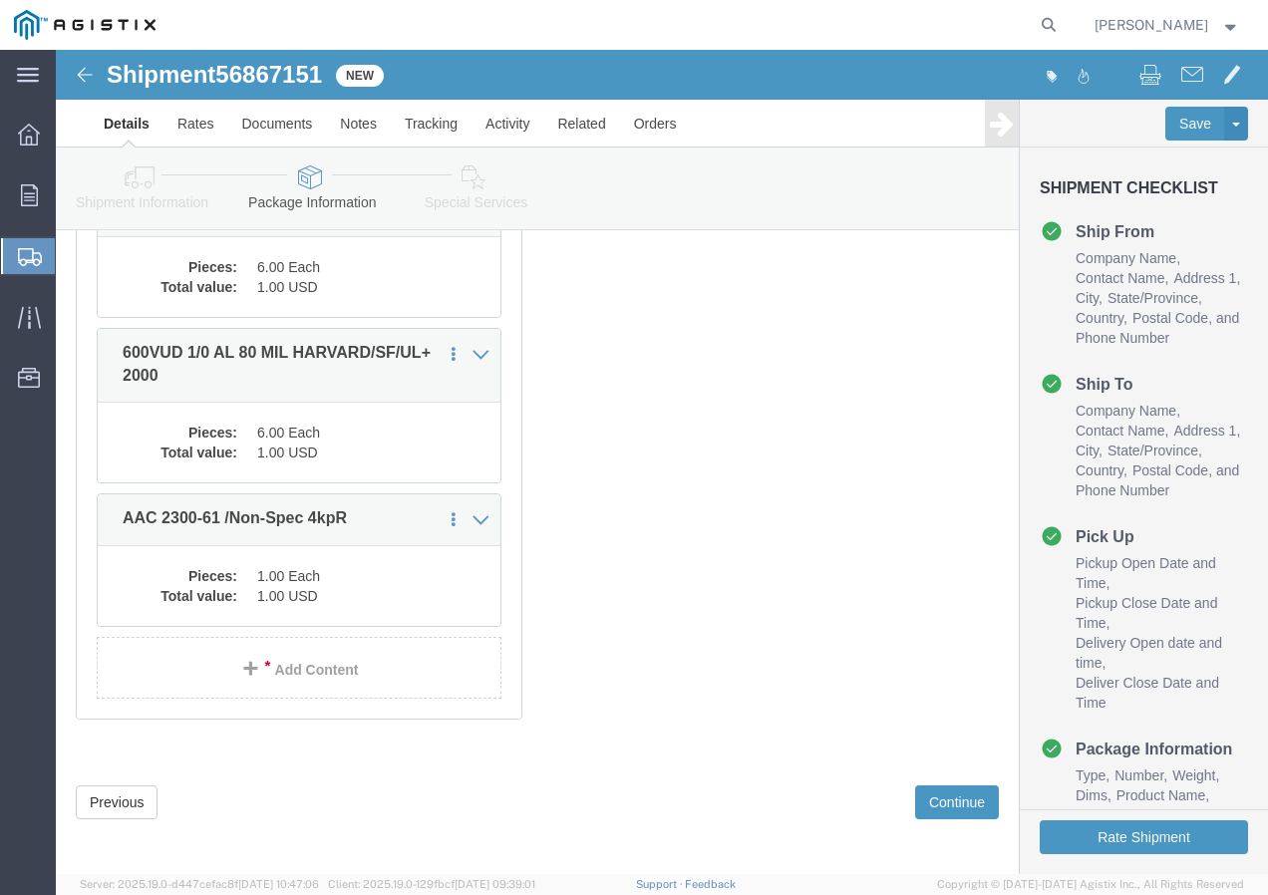
scroll to position [539, 0]
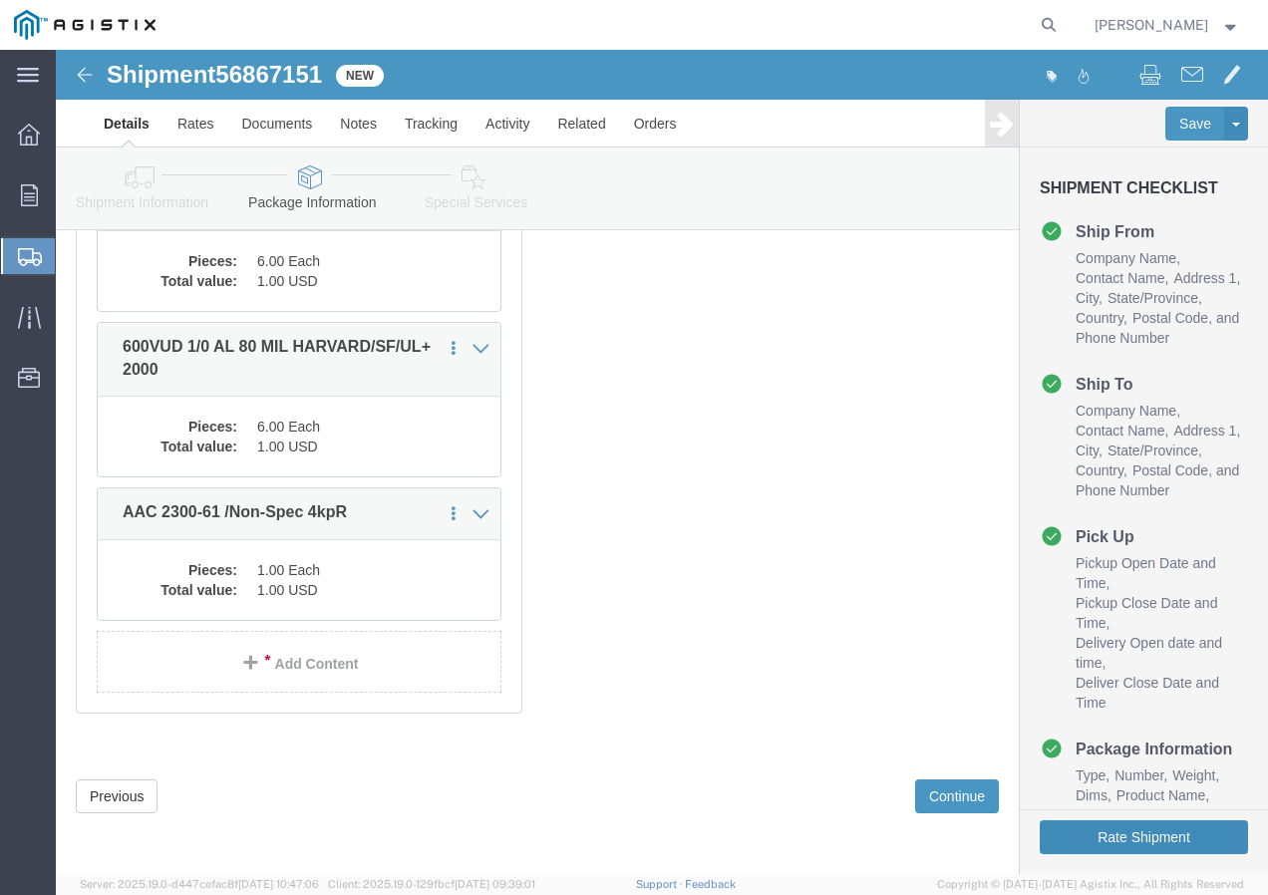
click button "Rate Shipment"
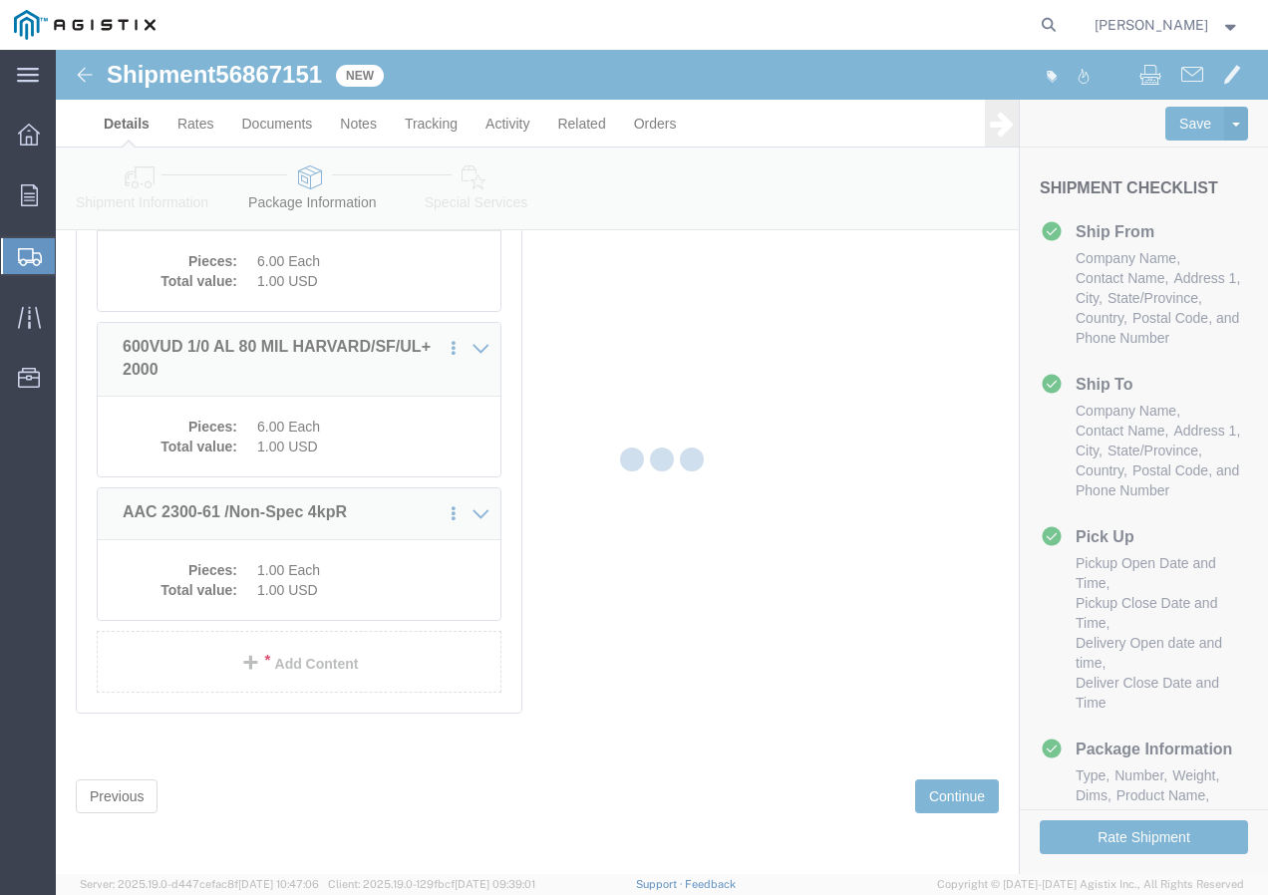
scroll to position [0, 0]
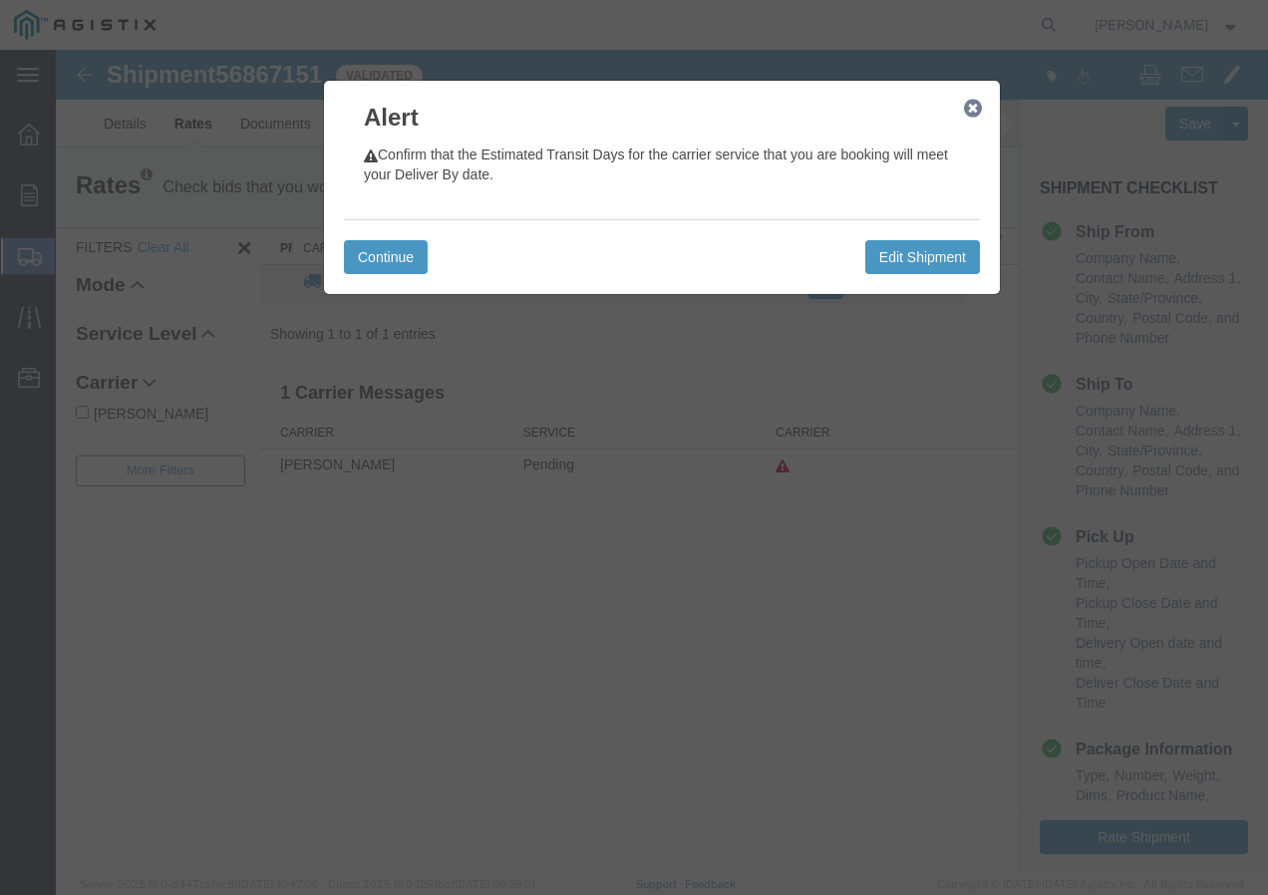
click at [973, 104] on icon "button" at bounding box center [973, 109] width 18 height 16
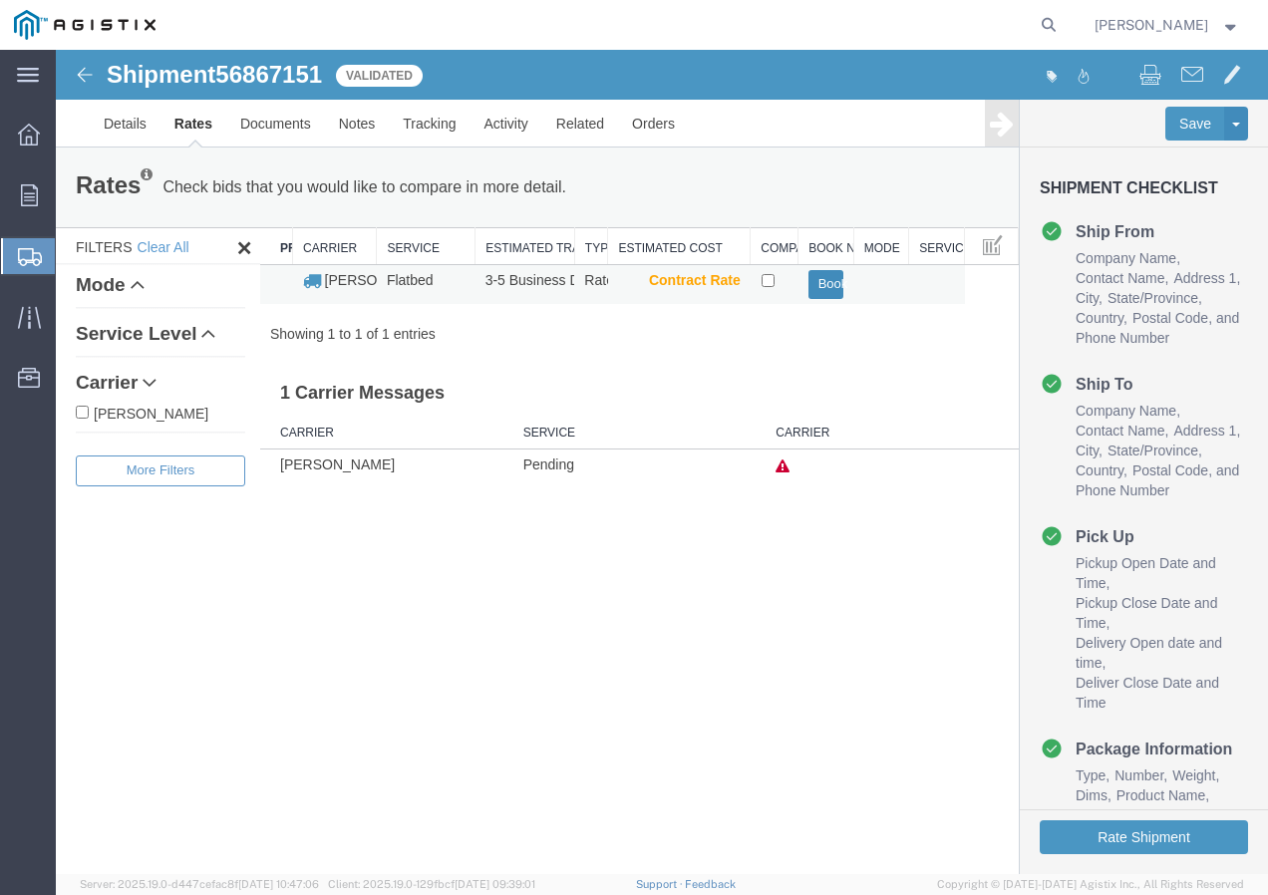
click at [820, 277] on button "Book" at bounding box center [827, 284] width 36 height 29
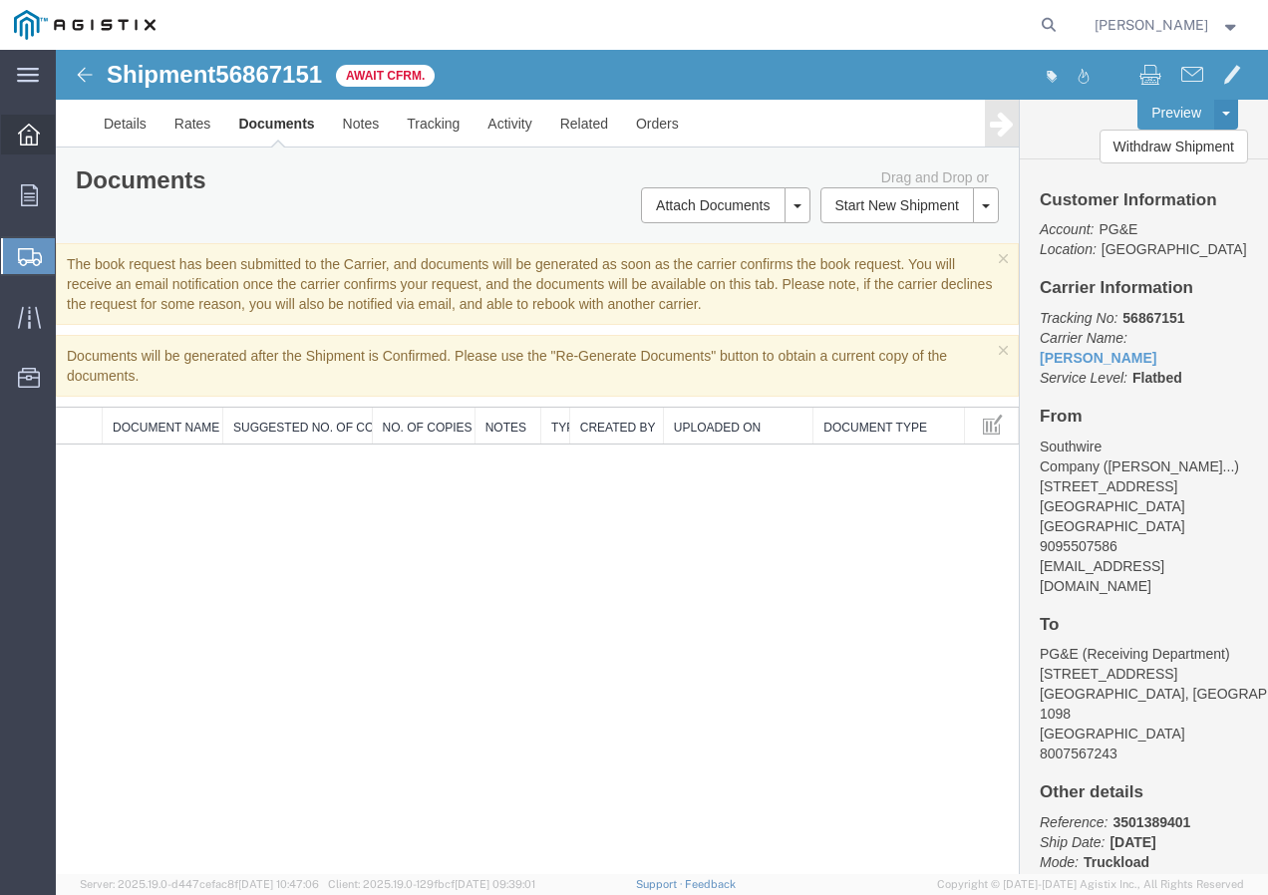
click at [23, 141] on icon at bounding box center [29, 135] width 22 height 22
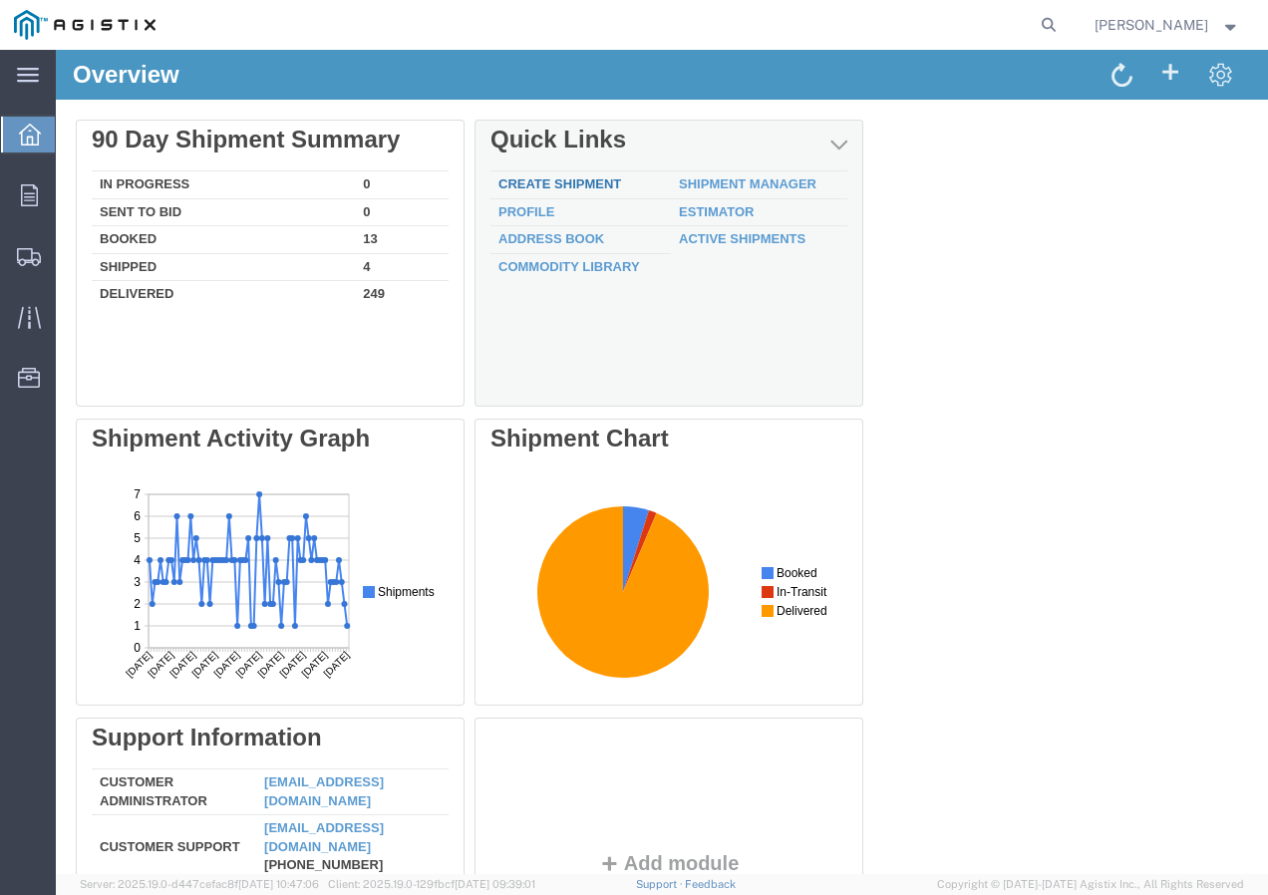
click at [560, 181] on link "Create Shipment" at bounding box center [560, 184] width 123 height 15
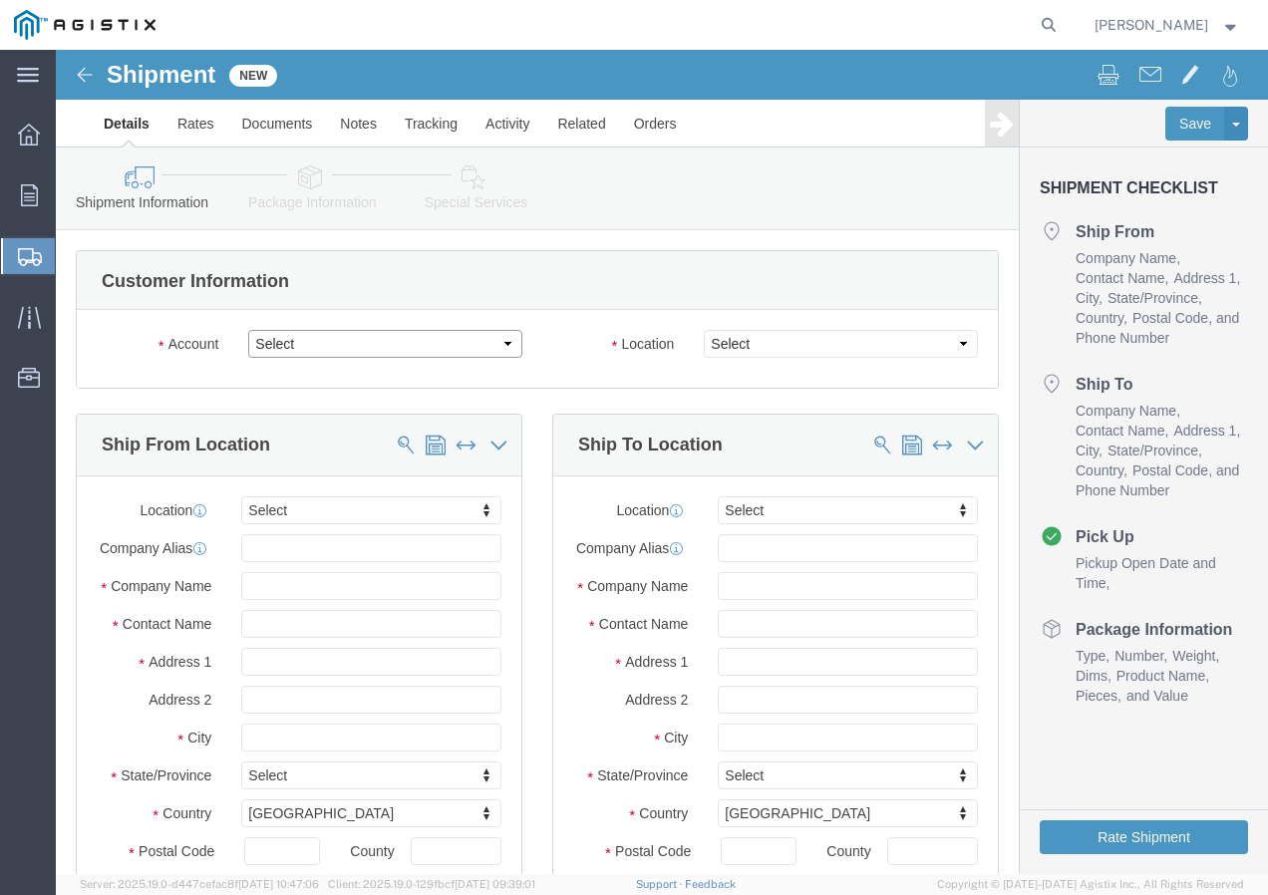
click select "Select PG&E Southwire Company"
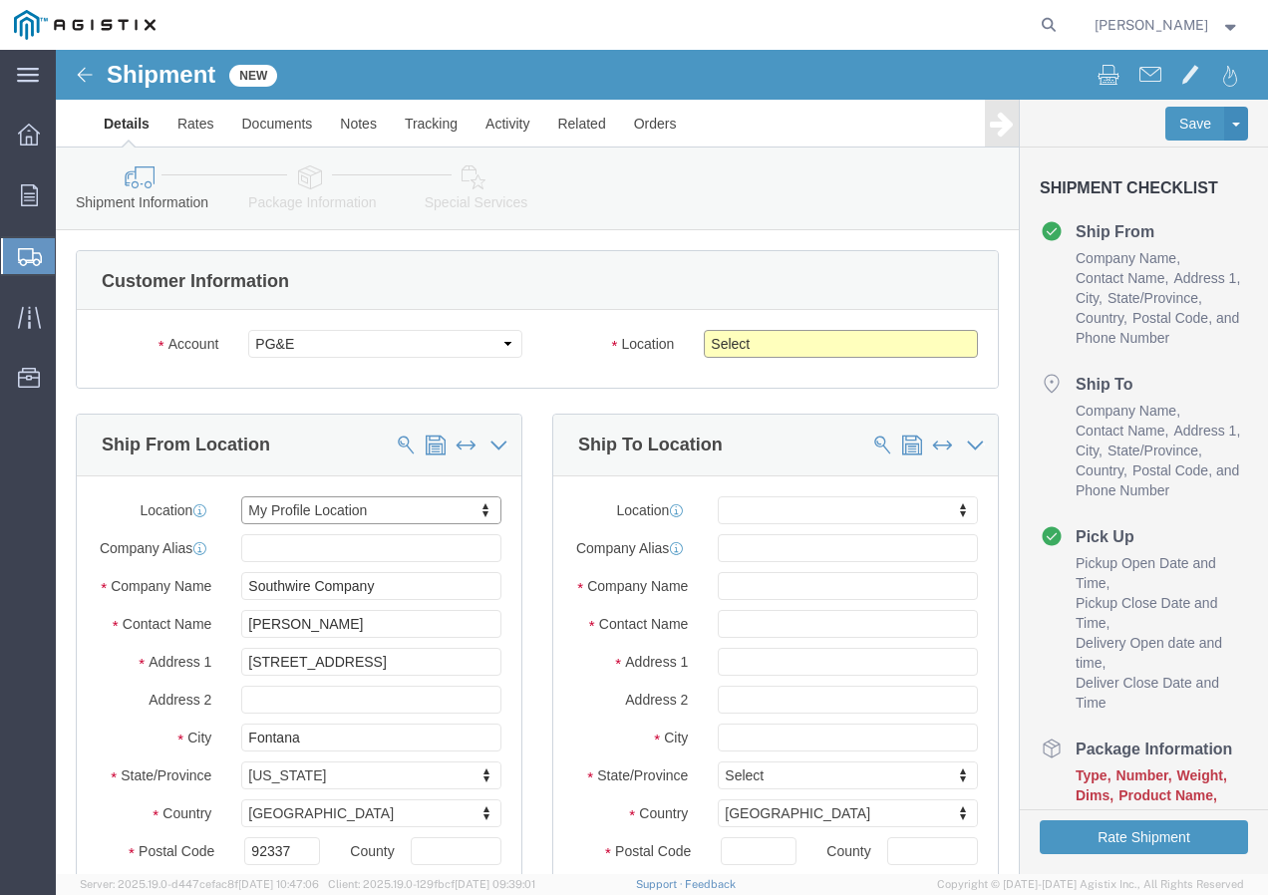
drag, startPoint x: 826, startPoint y: 351, endPoint x: 770, endPoint y: 301, distance: 74.9
click select "Select All Others [GEOGRAPHIC_DATA] [GEOGRAPHIC_DATA] [GEOGRAPHIC_DATA] [GEOGRA…"
click span
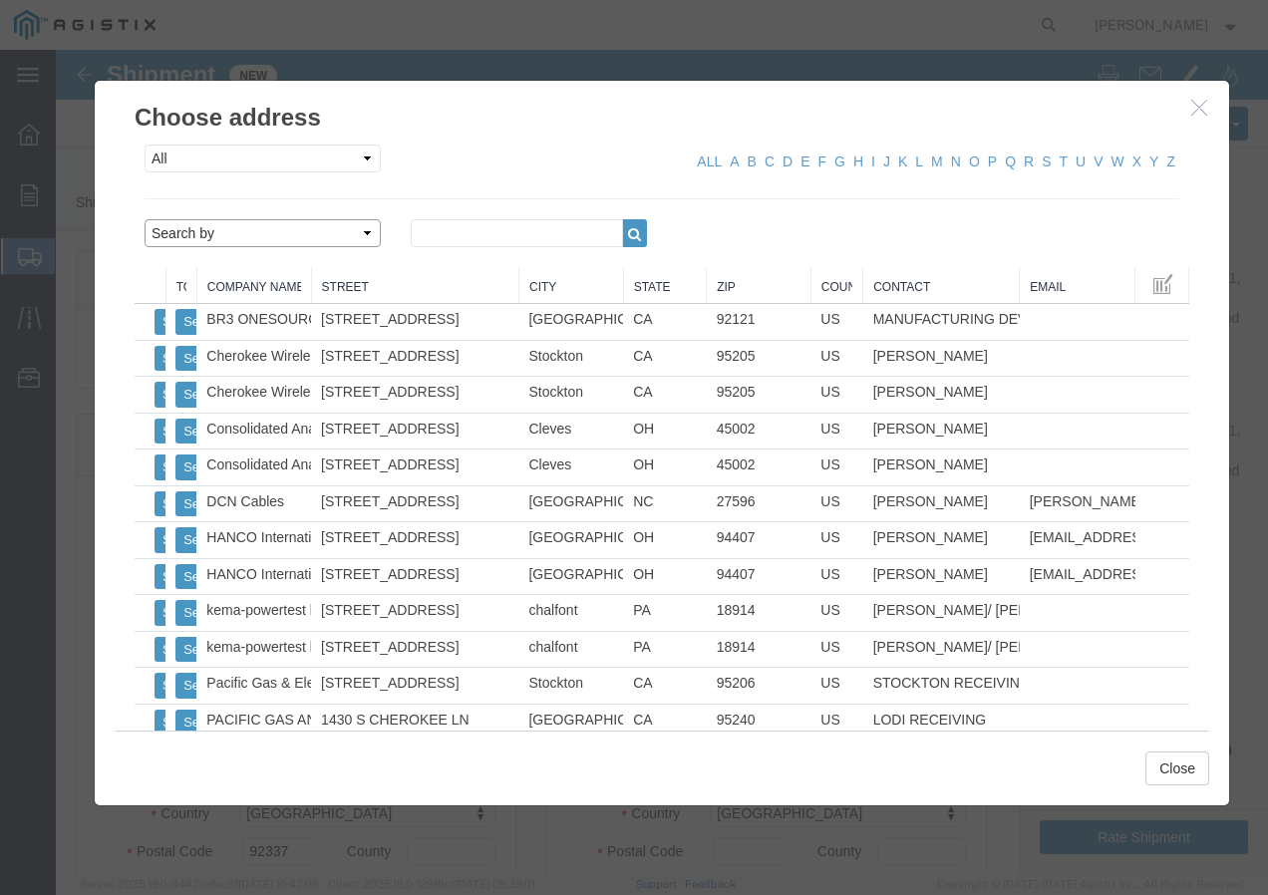
click select "Search by Address Book Name City Company Name Contact Name Country CustomerAlia…"
click input "text"
click icon "button"
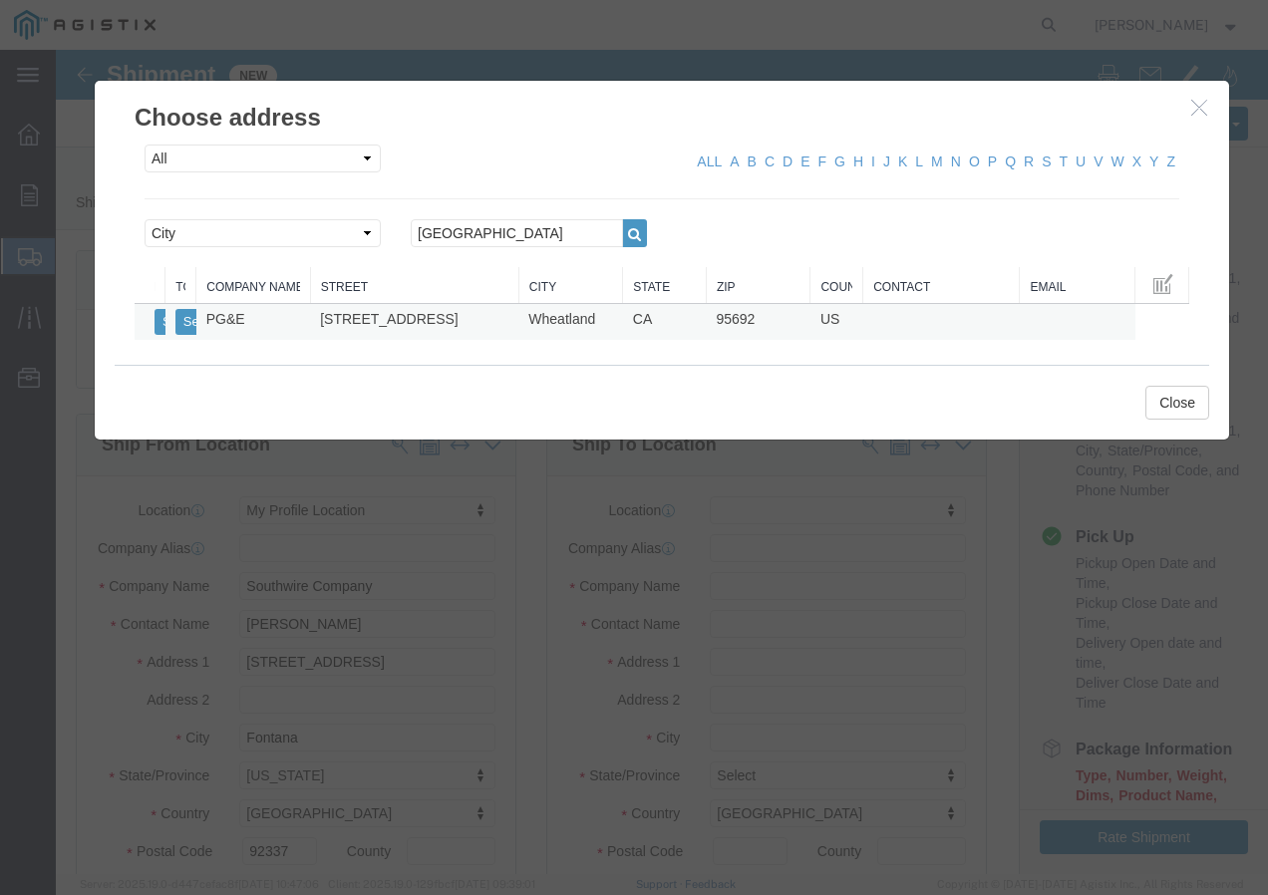
click td "PG&E"
click button "Select"
click button "Close"
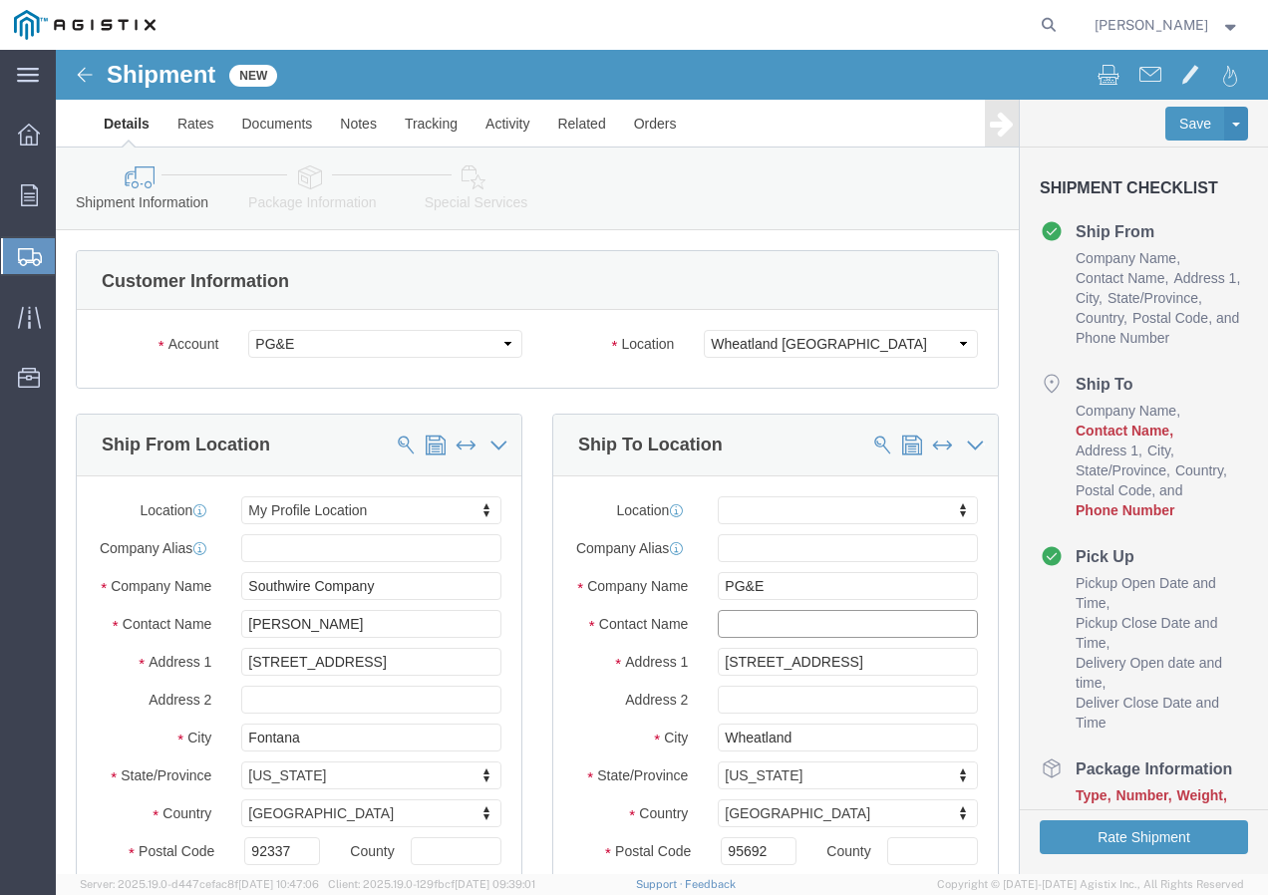
click input "text"
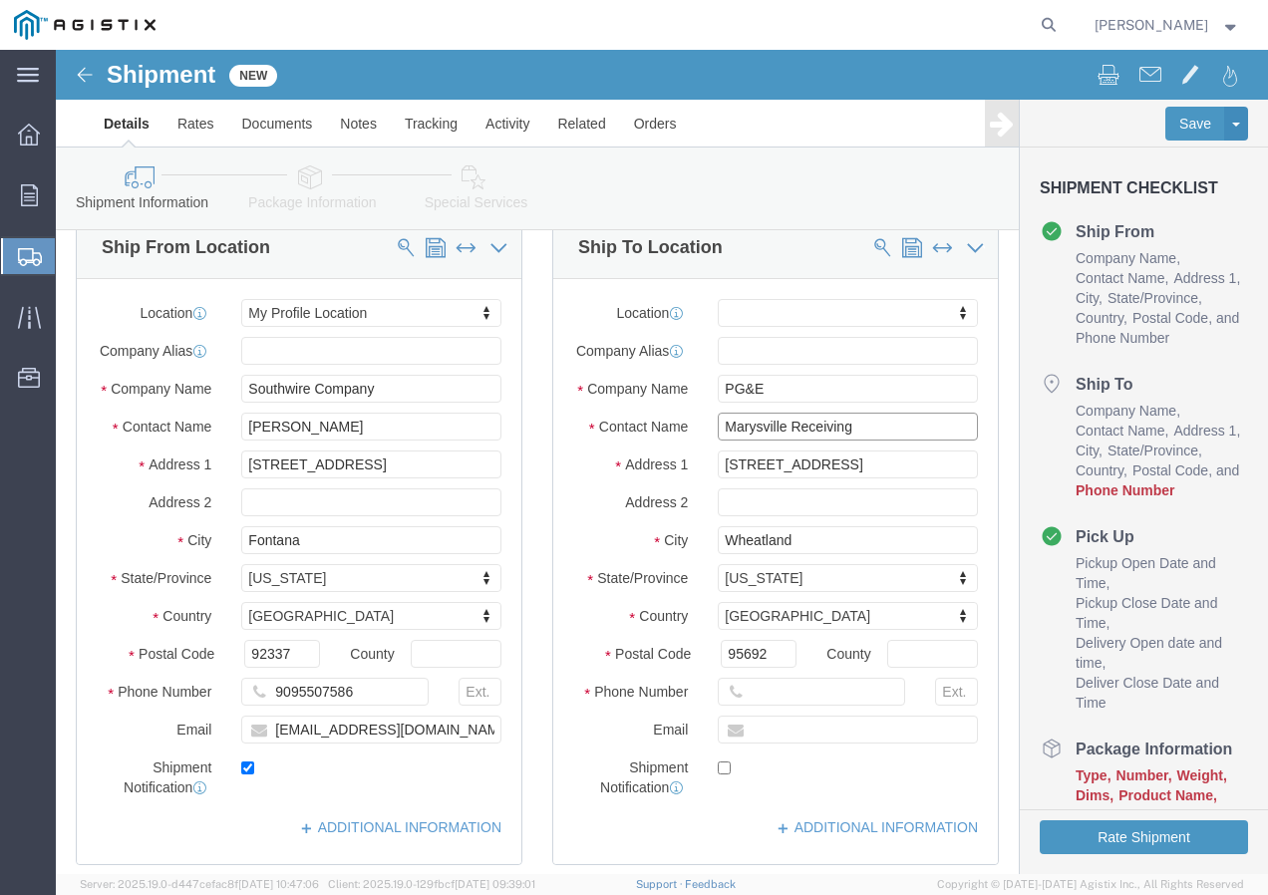
scroll to position [199, 0]
click input "text"
paste input "9167493050"
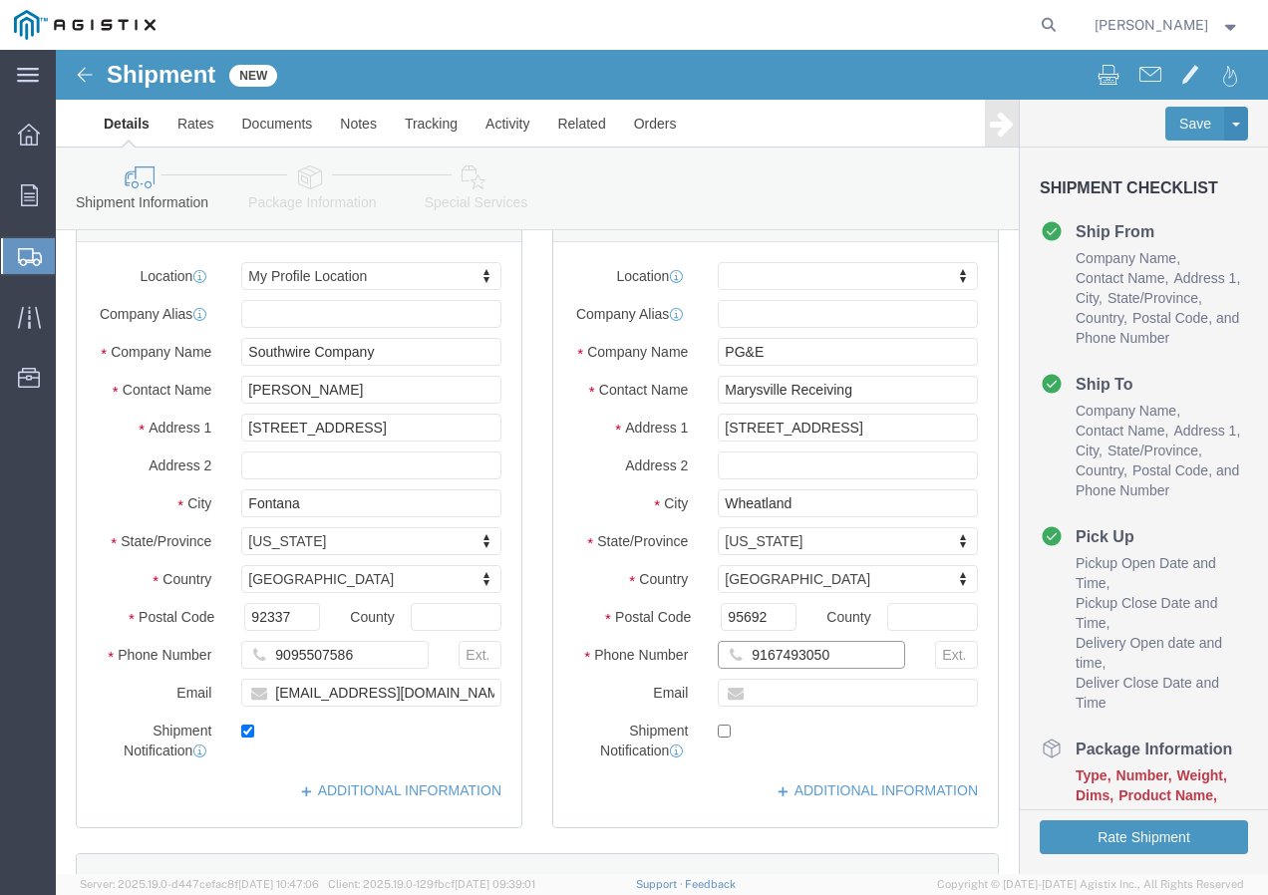
scroll to position [698, 0]
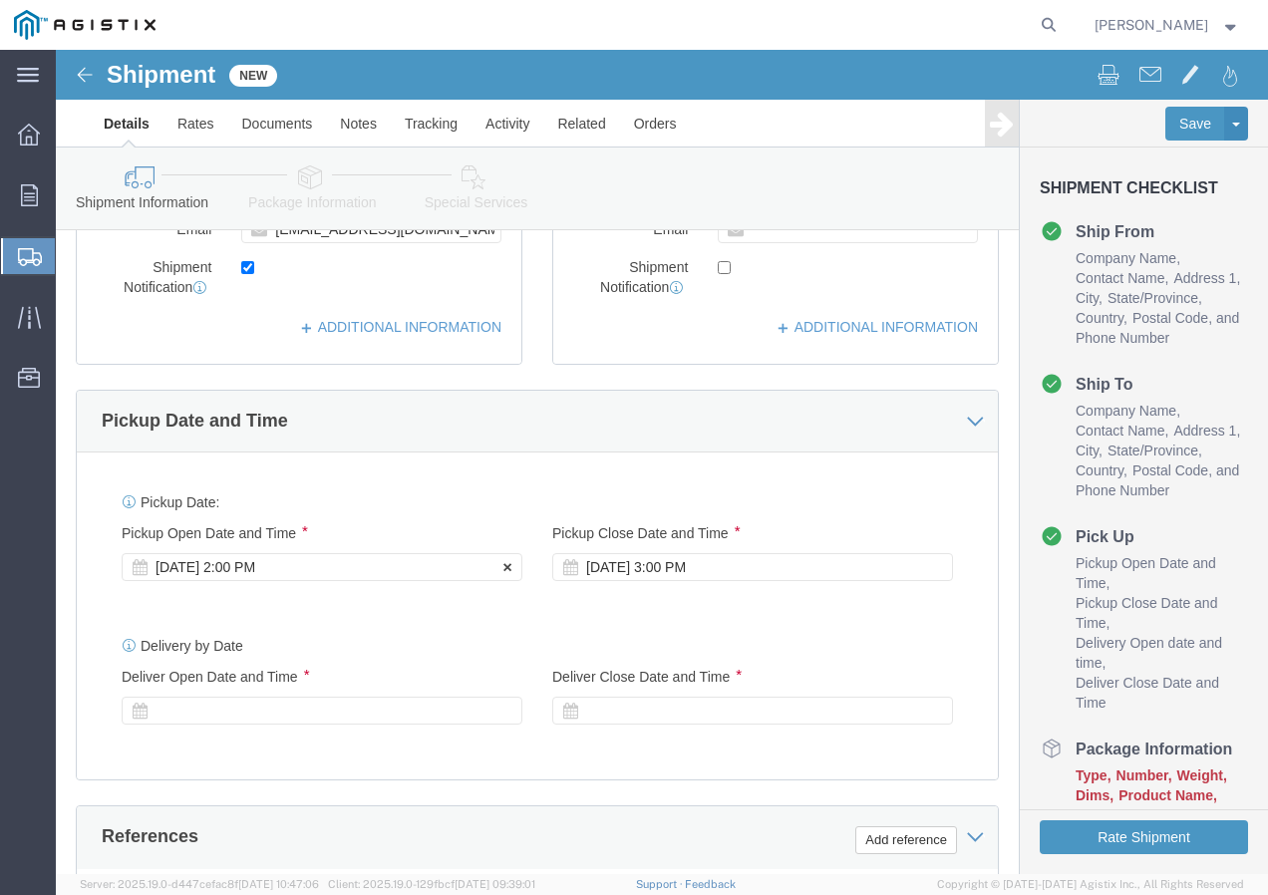
click div "[DATE] 2:00 PM"
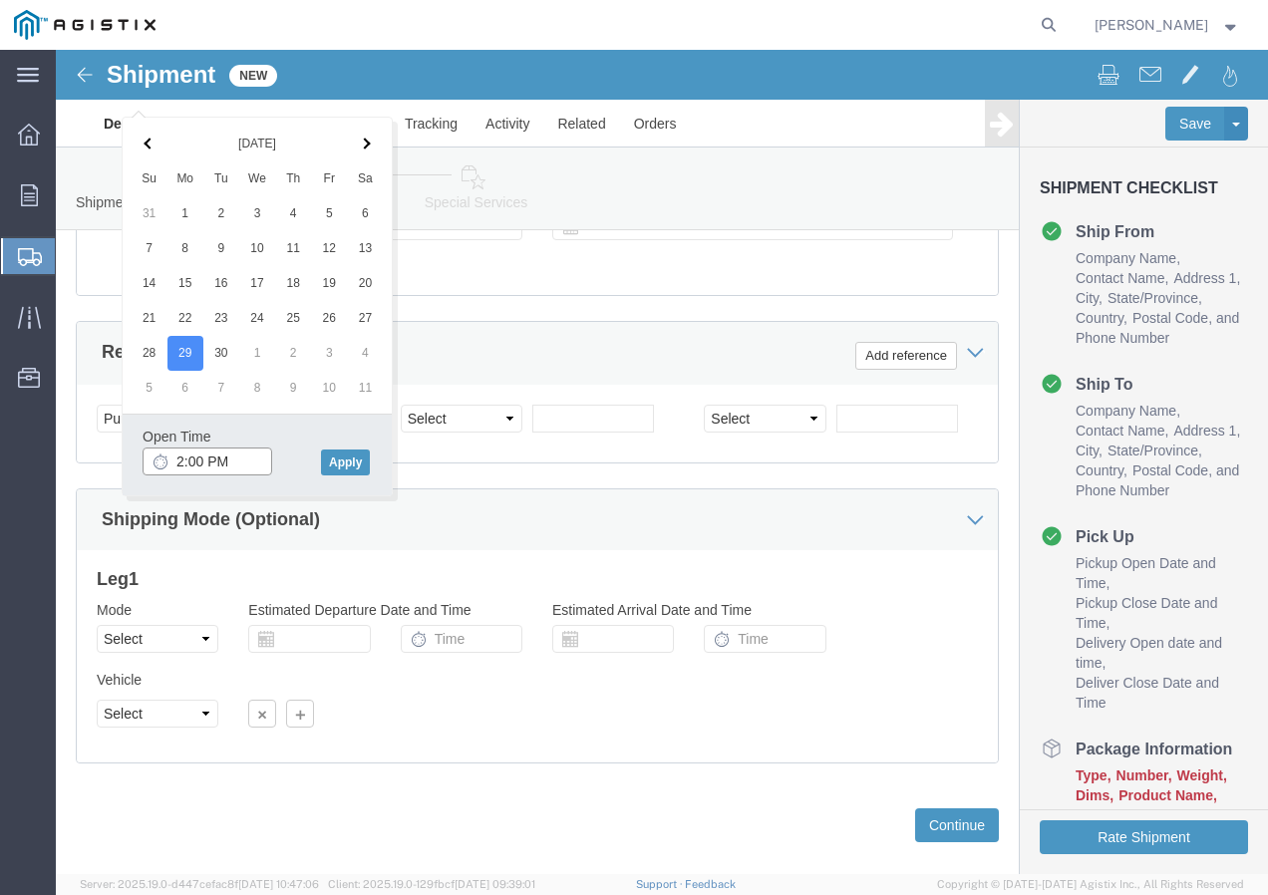
click input "2:00 PM"
click button "Apply"
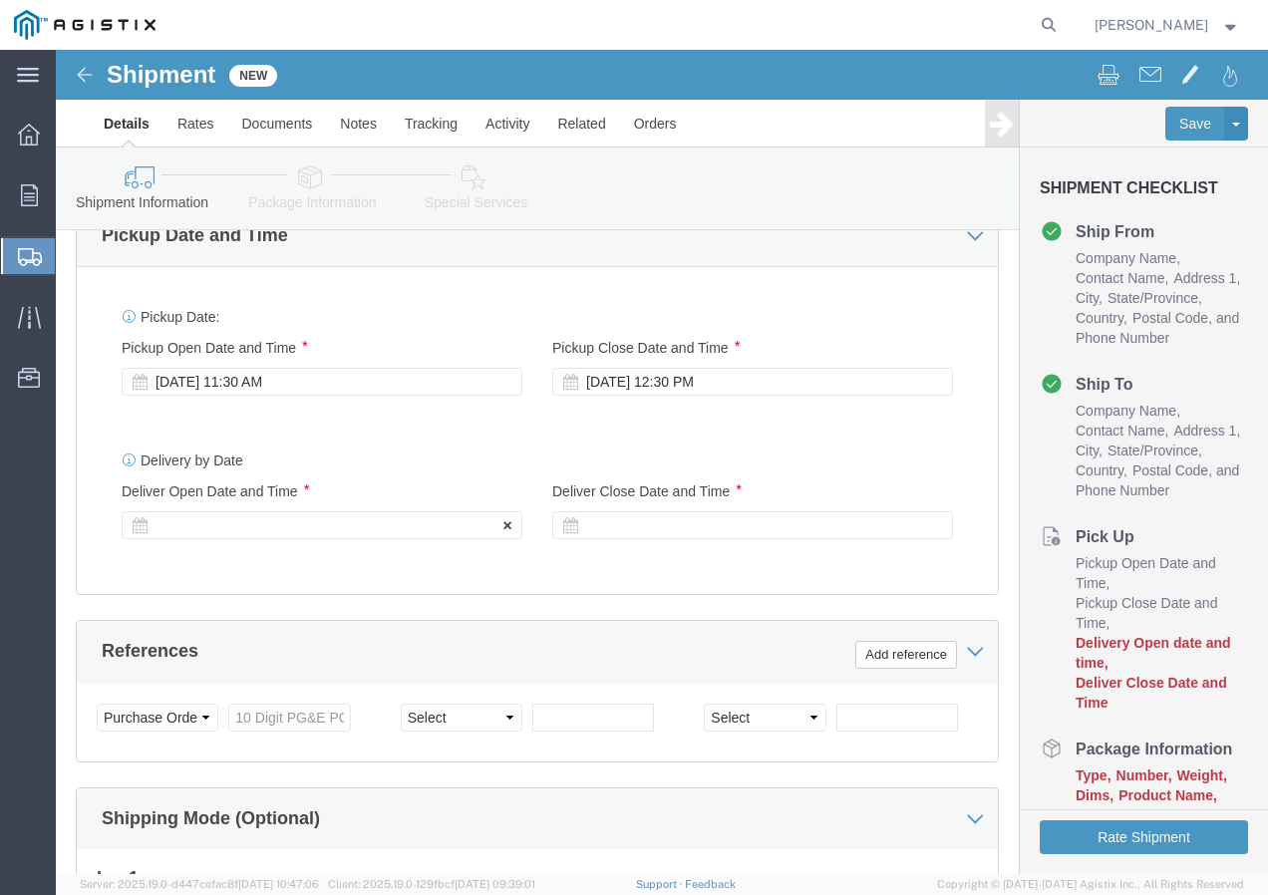
click div
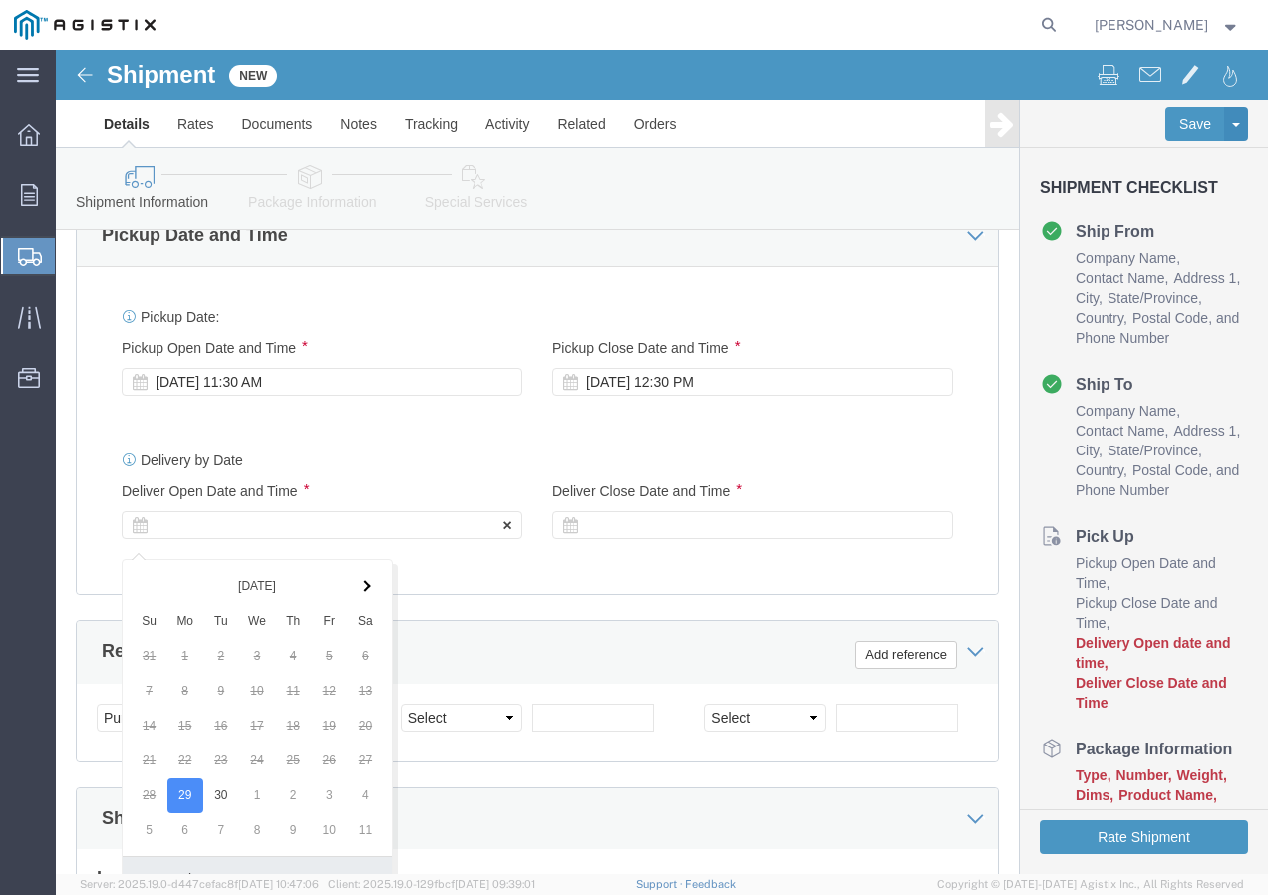
scroll to position [1228, 0]
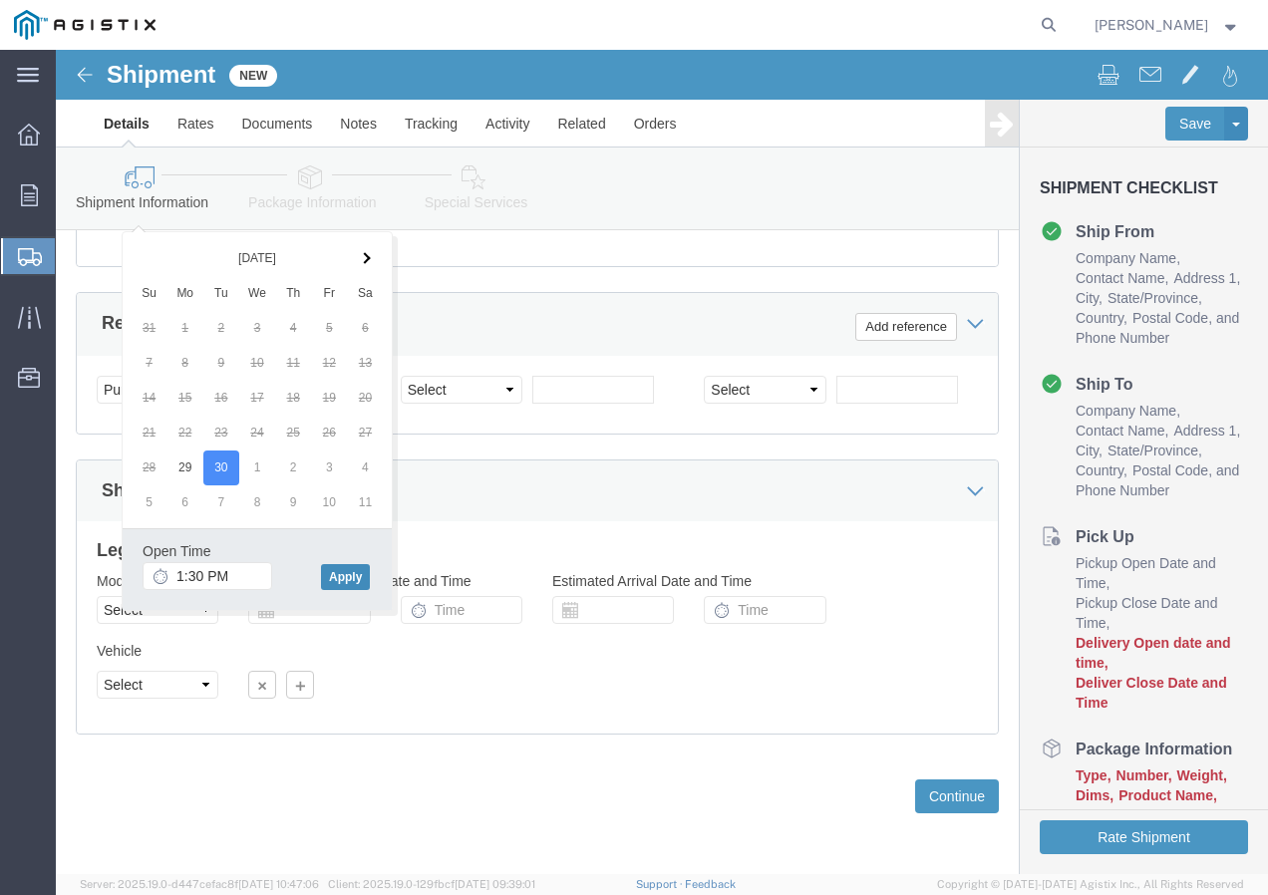
click button "Apply"
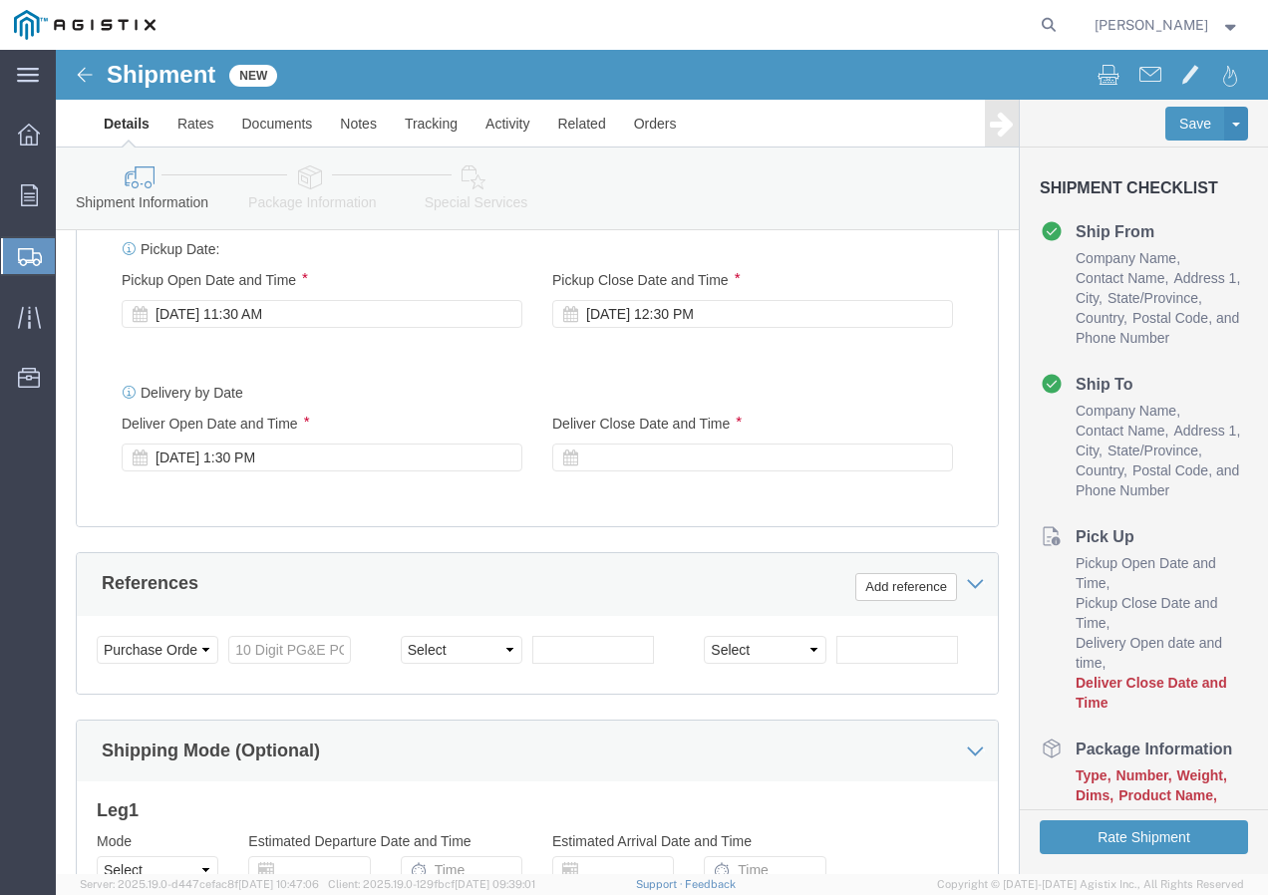
scroll to position [928, 0]
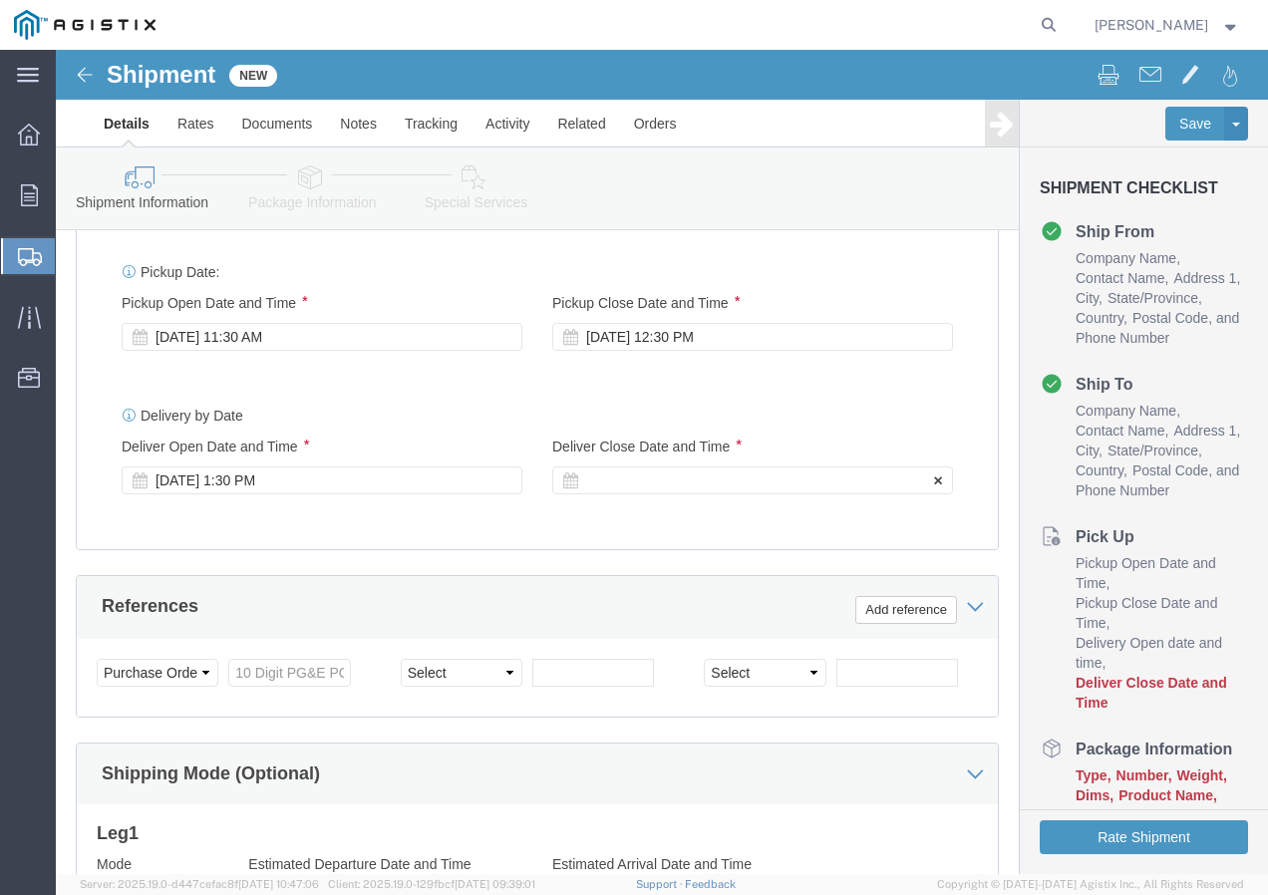
click div
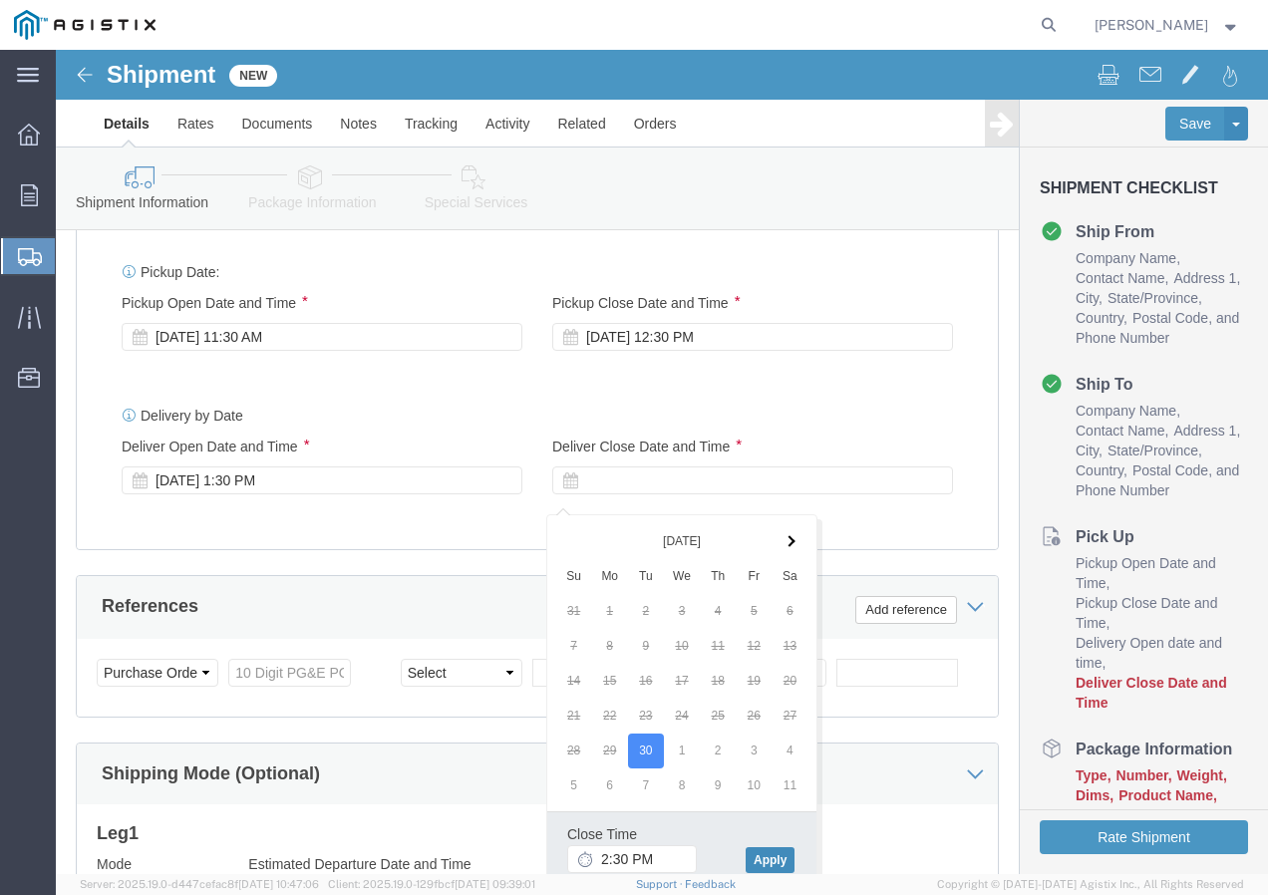
click button "Apply"
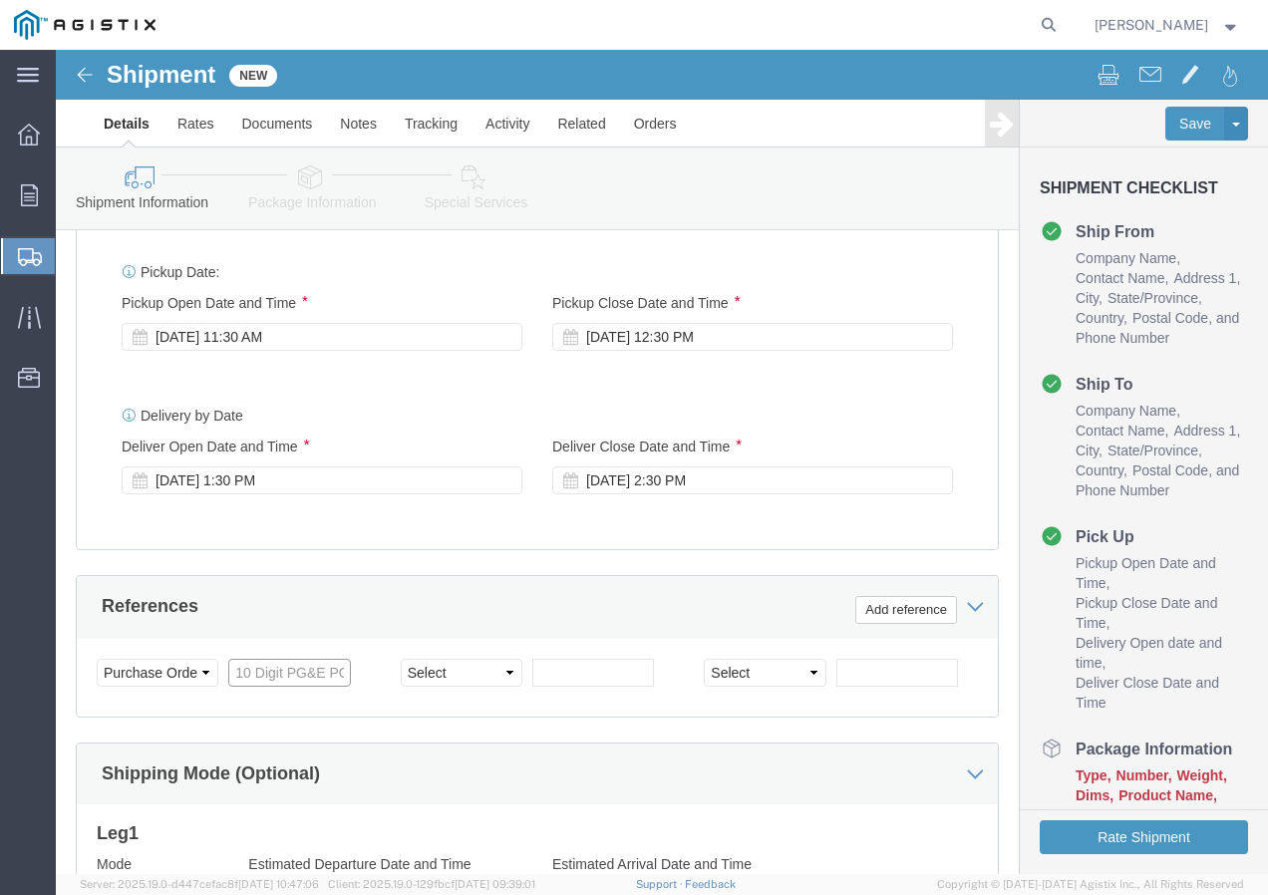
click input "text"
paste input "3501421729"
click select "Select Account Type Activity ID Airline Appointment Number ASN Batch Request # …"
drag, startPoint x: 488, startPoint y: 637, endPoint x: 715, endPoint y: 607, distance: 229.3
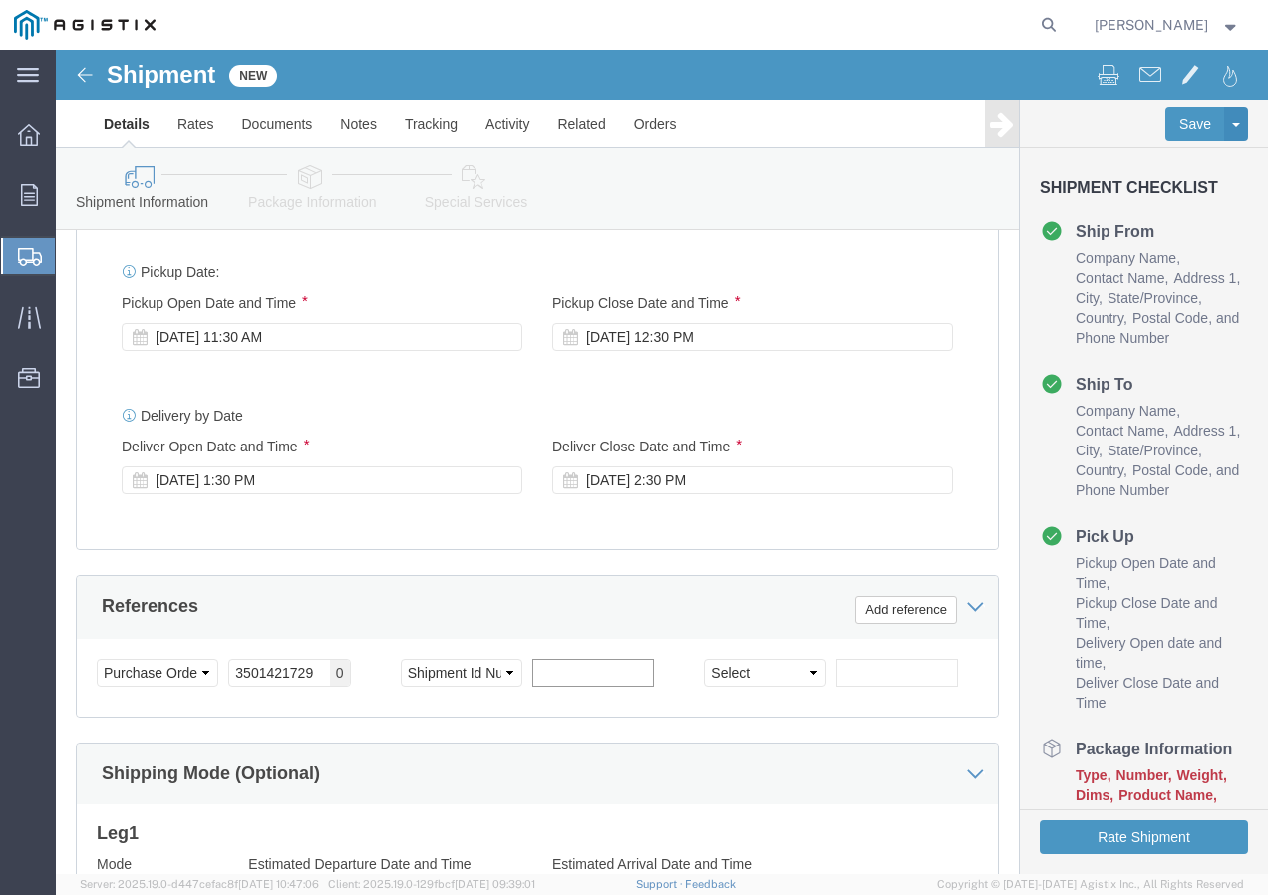
click input "text"
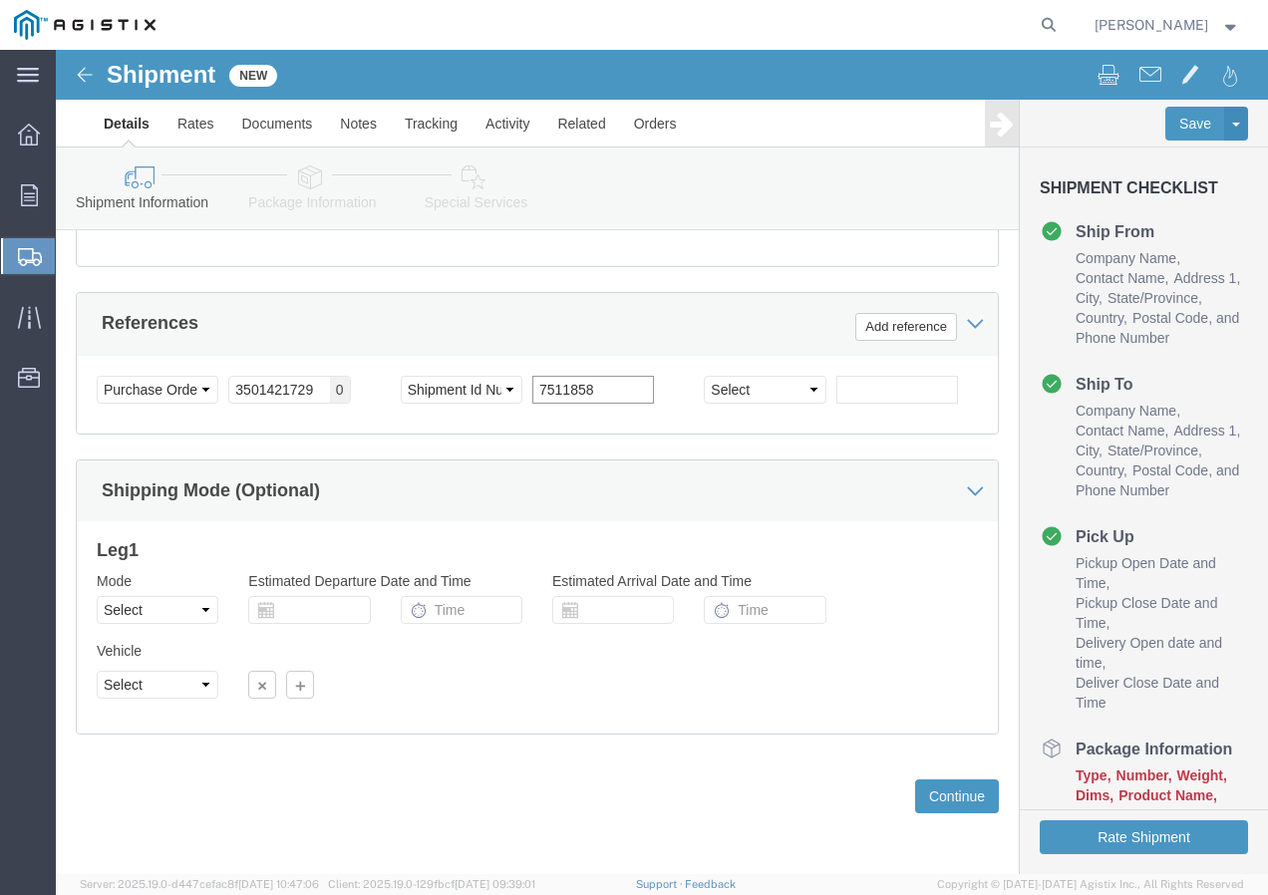
scroll to position [1228, 0]
click select "Select Air Less than Truckload Multi-Leg Ocean Freight Rail Small Parcel Truckl…"
click select "Select 1-Ton (PSS) 10 Wheel 10 Yard Dump Truck 20 Yard Dump Truck Bobtail Botto…"
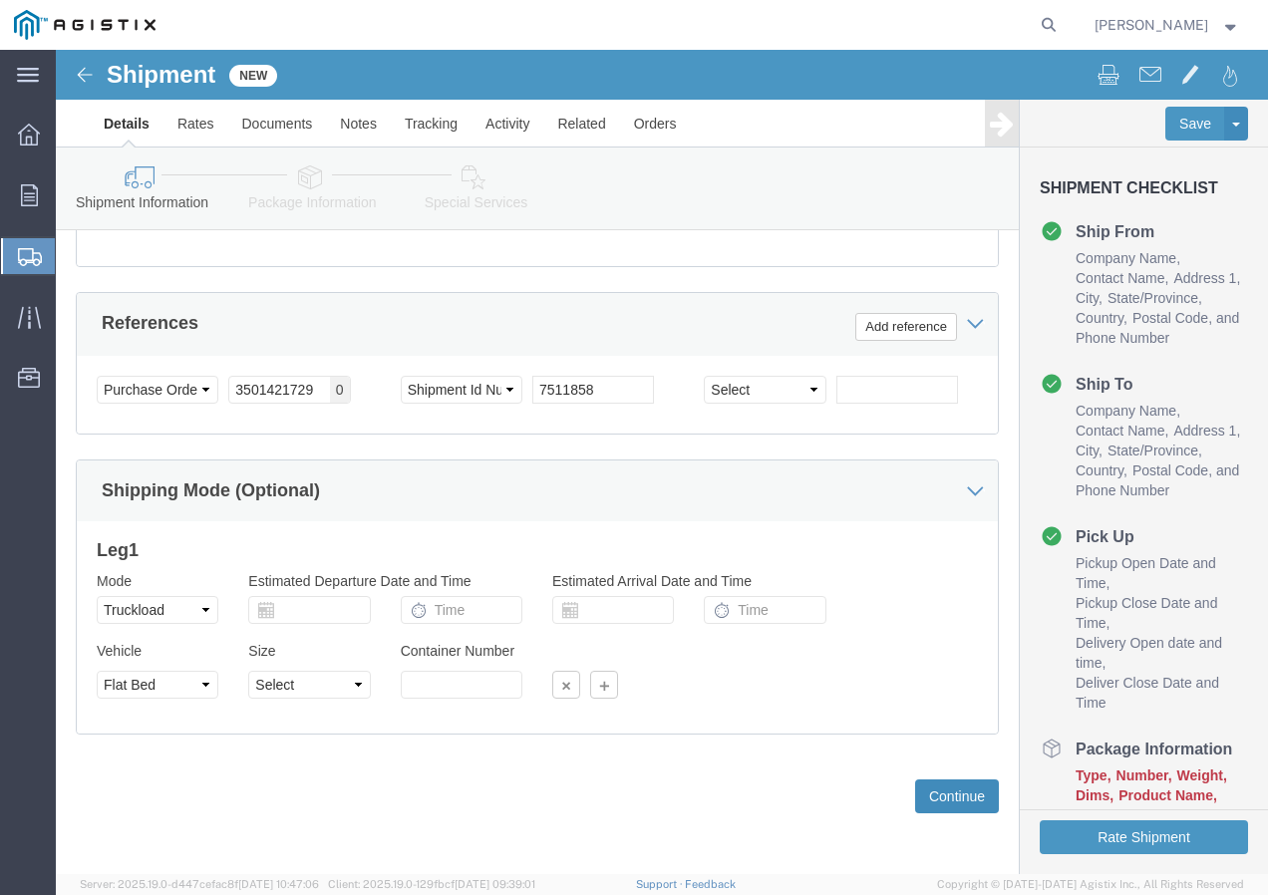
click button "Continue"
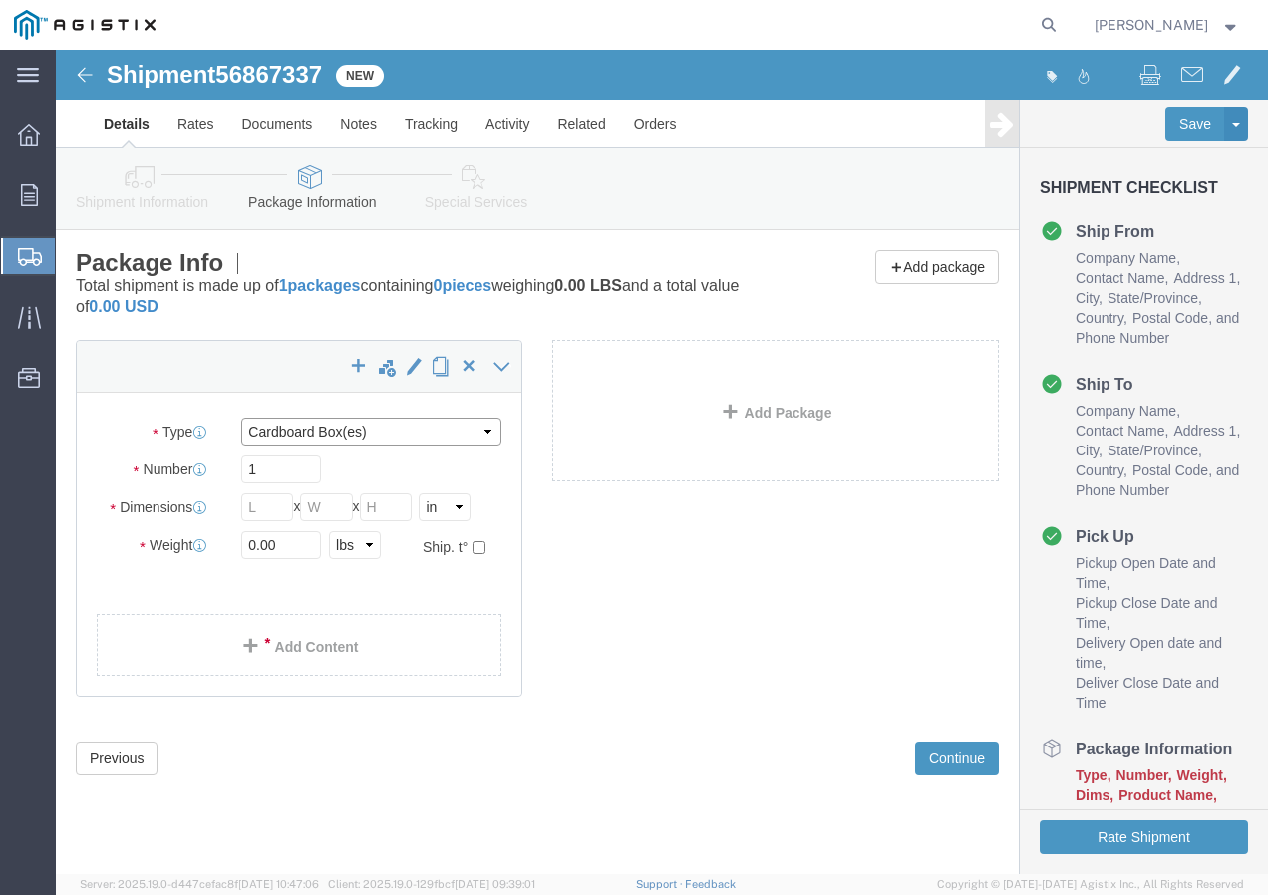
click select "Select Bulk Bundle(s) Cardboard Box(es) Carton(s) Crate(s) Drum(s) (Fiberboard)…"
click input "text"
drag, startPoint x: 211, startPoint y: 497, endPoint x: 178, endPoint y: 501, distance: 34.1
click div "0.00 Select kgs lbs"
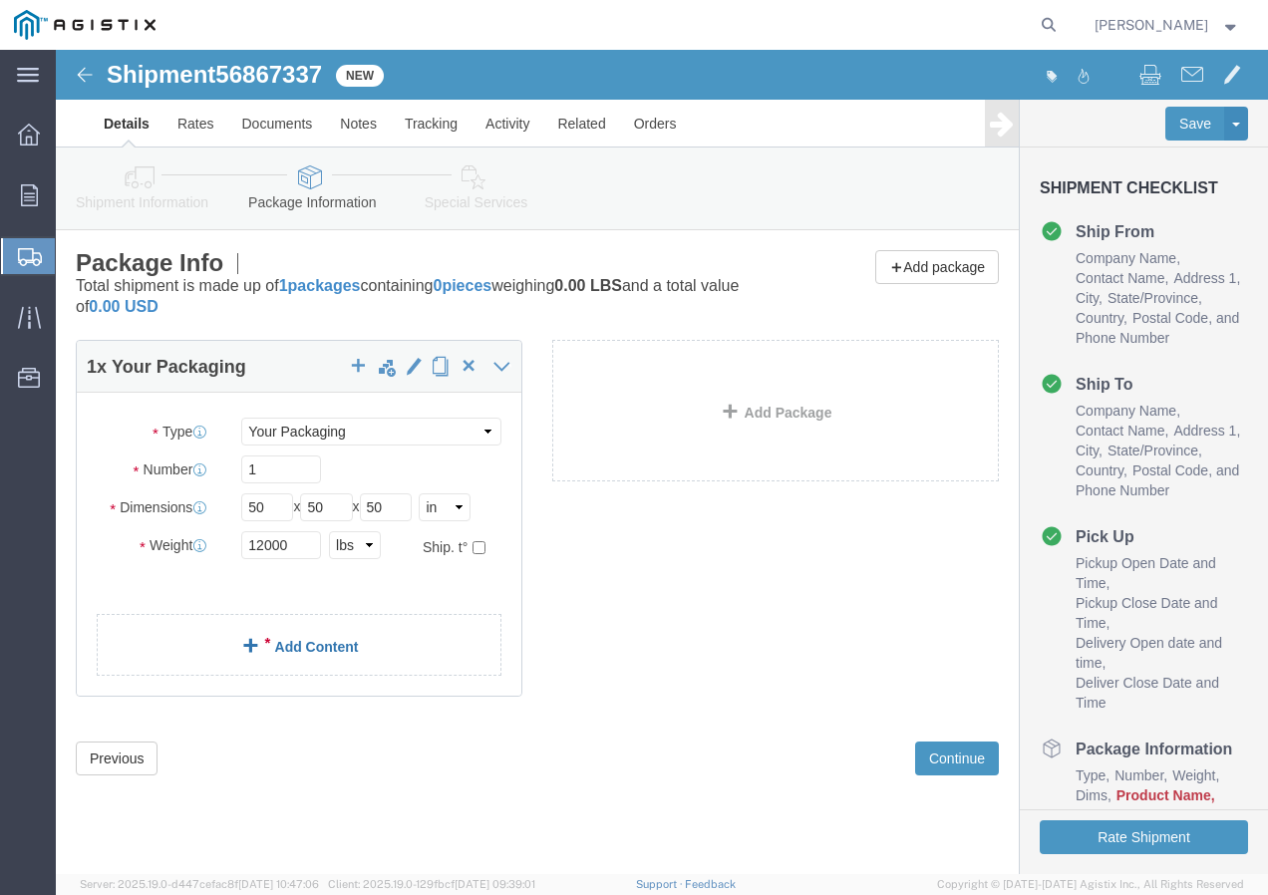
click link "Add Content"
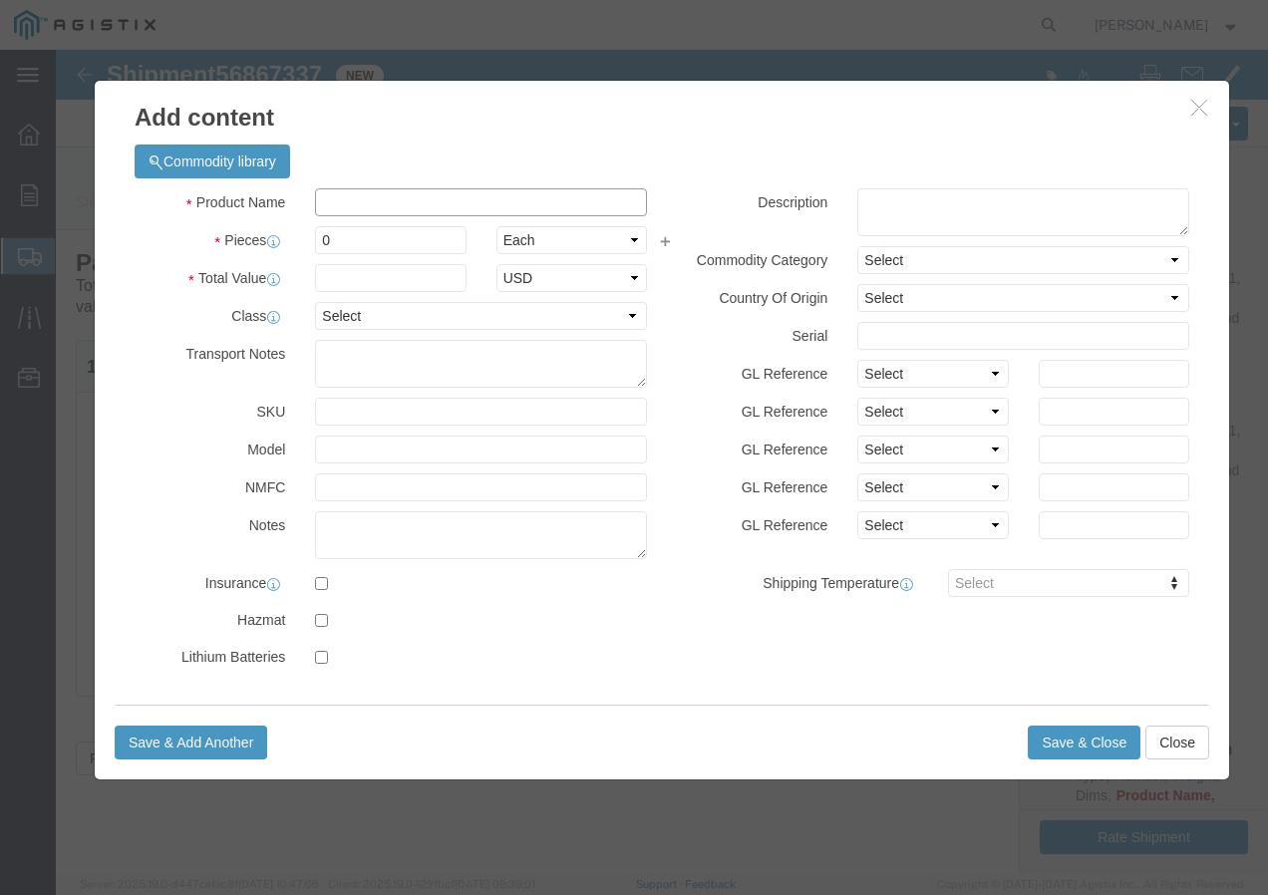
click input "text"
paste input "600VUD 350 AL 95 MILS 1000R"
click input "0"
click input "text"
click select "Select 50 55 60 65 70 85 92.5 100 125 175 250 300 400"
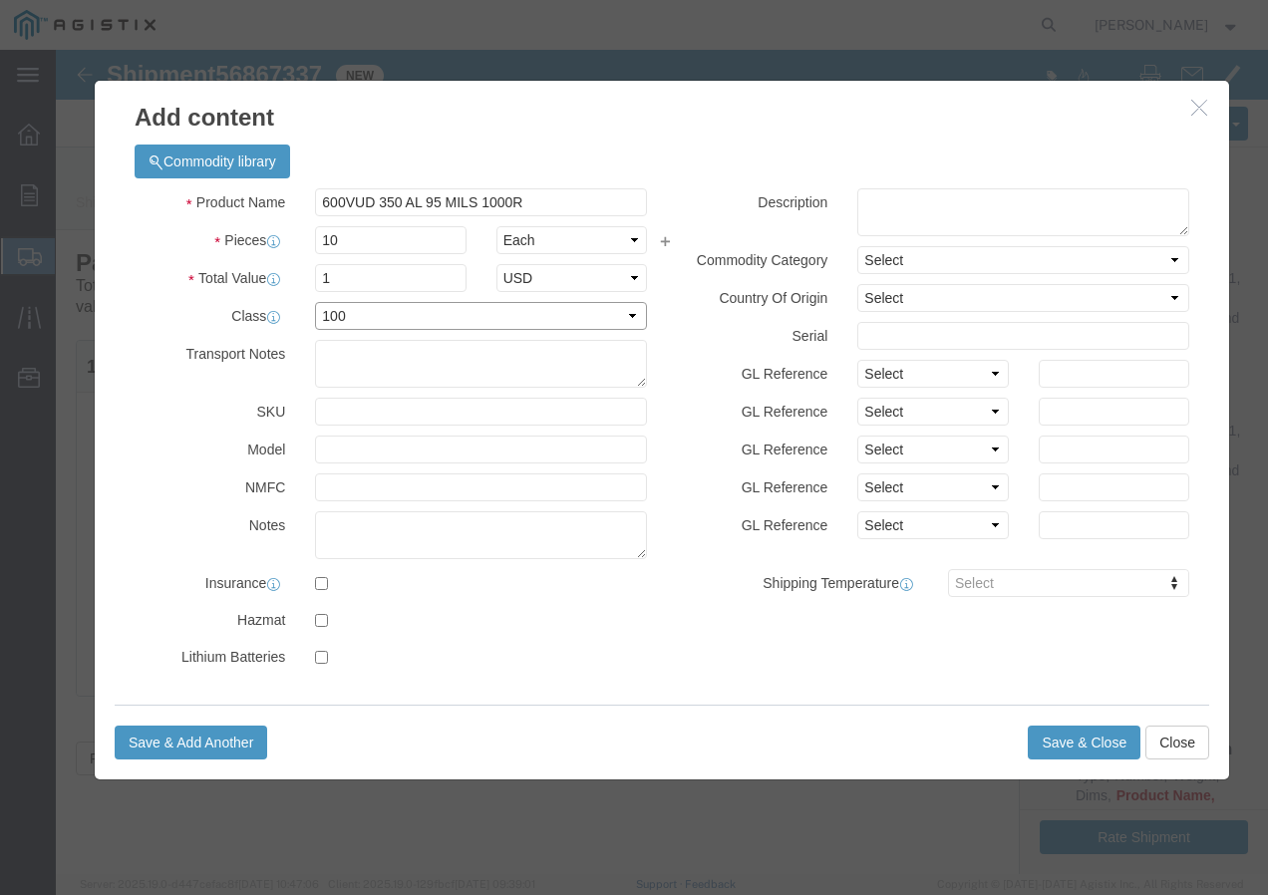
click select "Select 50 55 60 65 70 85 92.5 100 125 175 250 300 400"
click button "Save & Add Another"
click input "text"
paste input "600VUD [GEOGRAPHIC_DATA]/YES 1/0 Str Al BRENAU 350C"
click input "text"
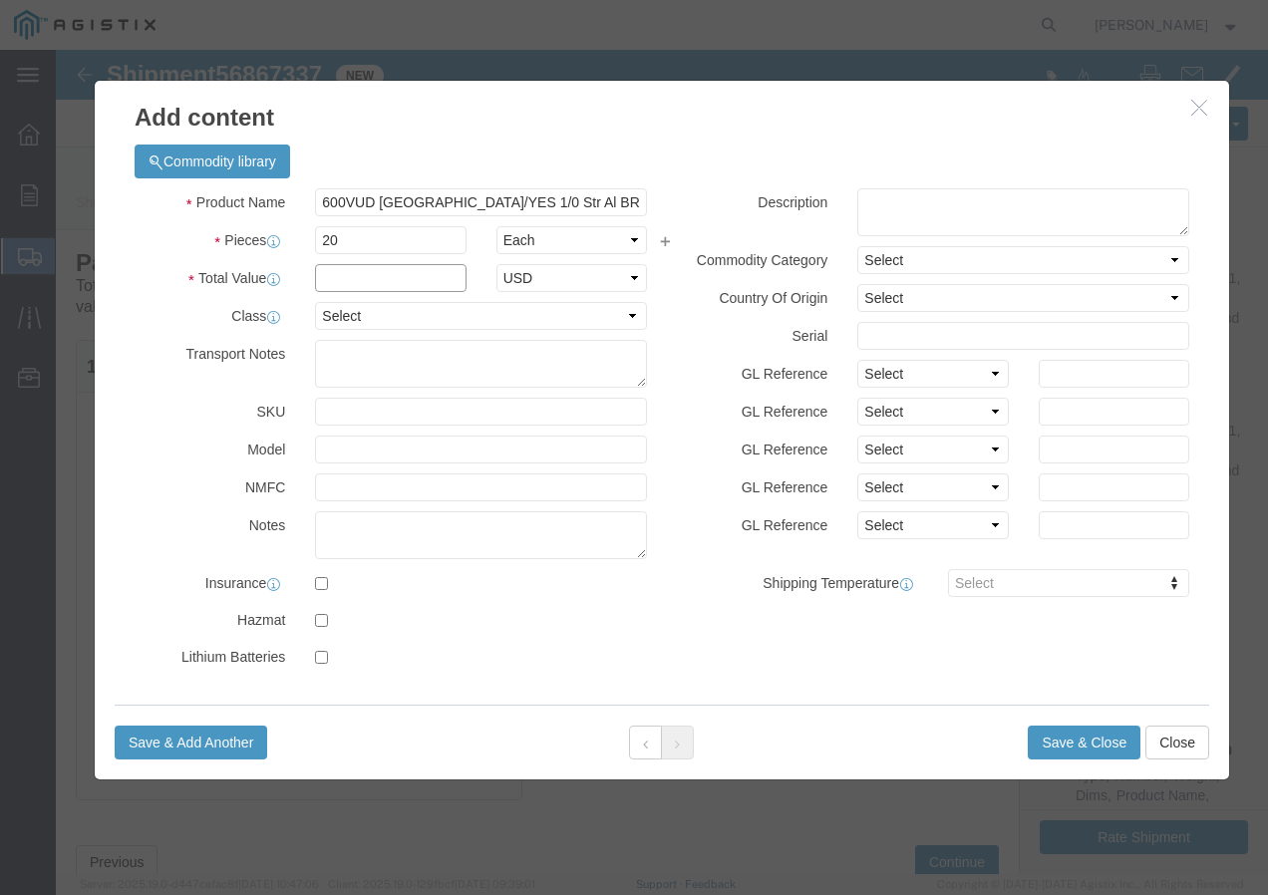
click input "text"
click select "Select 50 55 60 65 70 85 92.5 100 125 175 250 300 400"
click button "Save & Add Another"
click input "text"
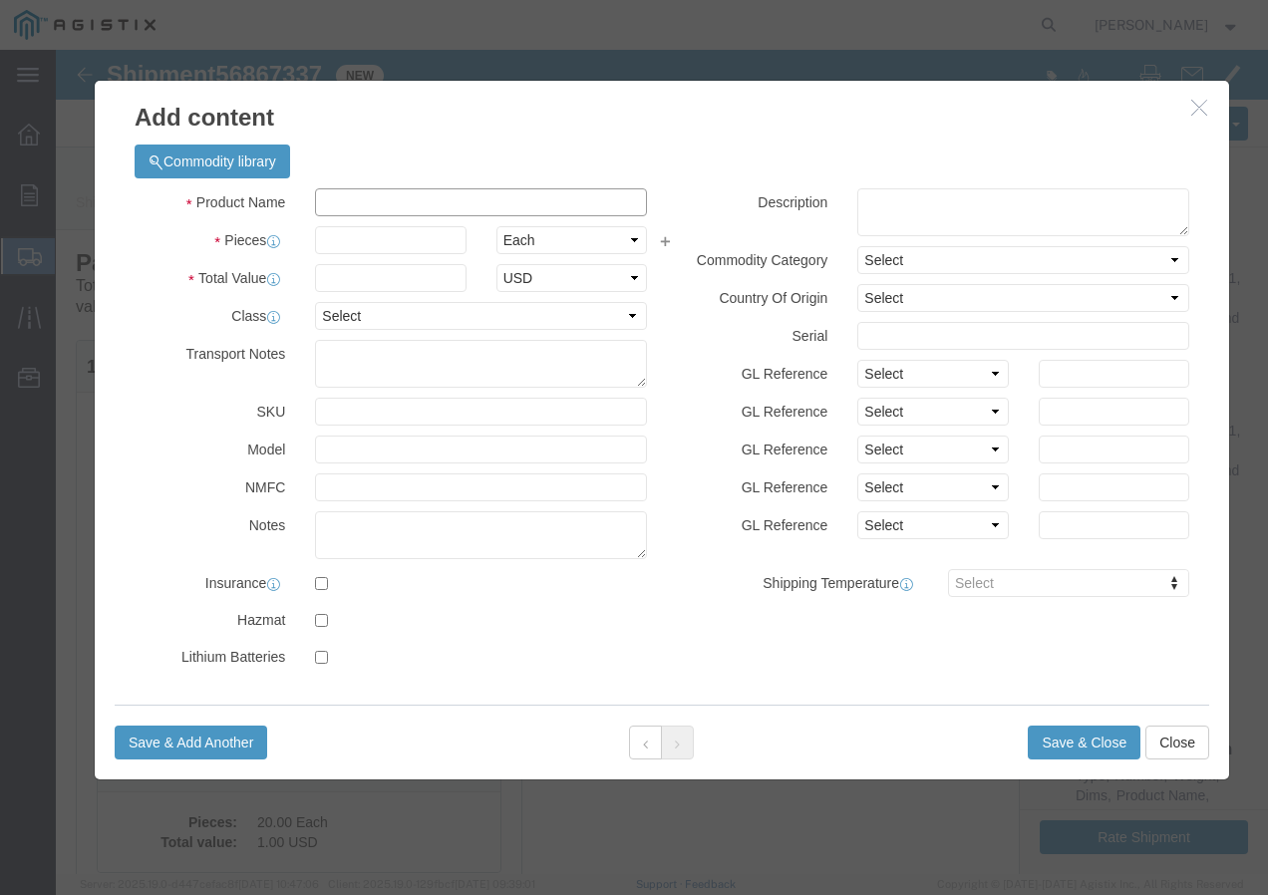
paste input "600VUD 350 AL 95 MILS 1000R"
click input "text"
click select "Select 50 55 60 65 70 85 92.5 100 125 175 250 300 400"
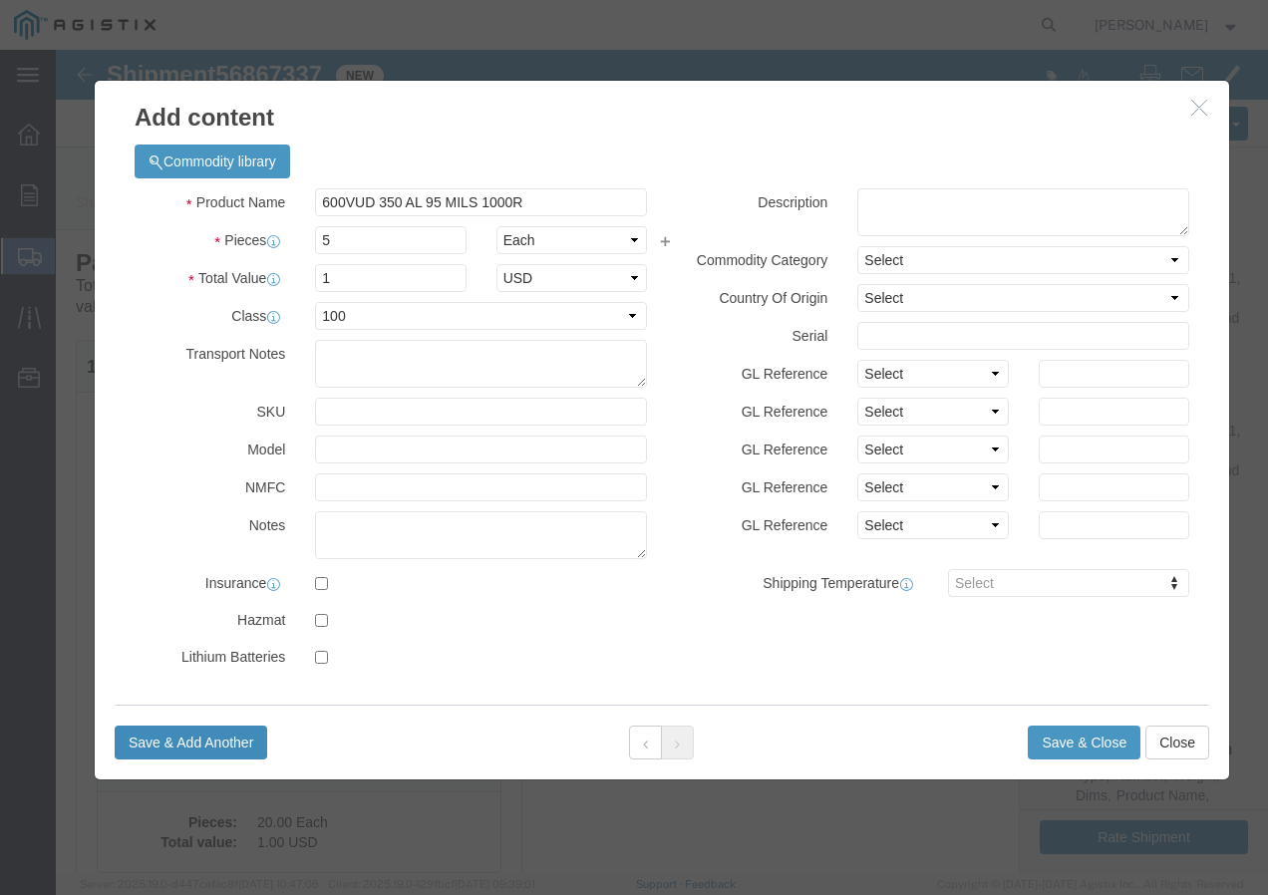
click button "Save & Add Another"
click input "text"
paste input "ACSR 2-7/1 SPARATE + 120pC"
click input "text"
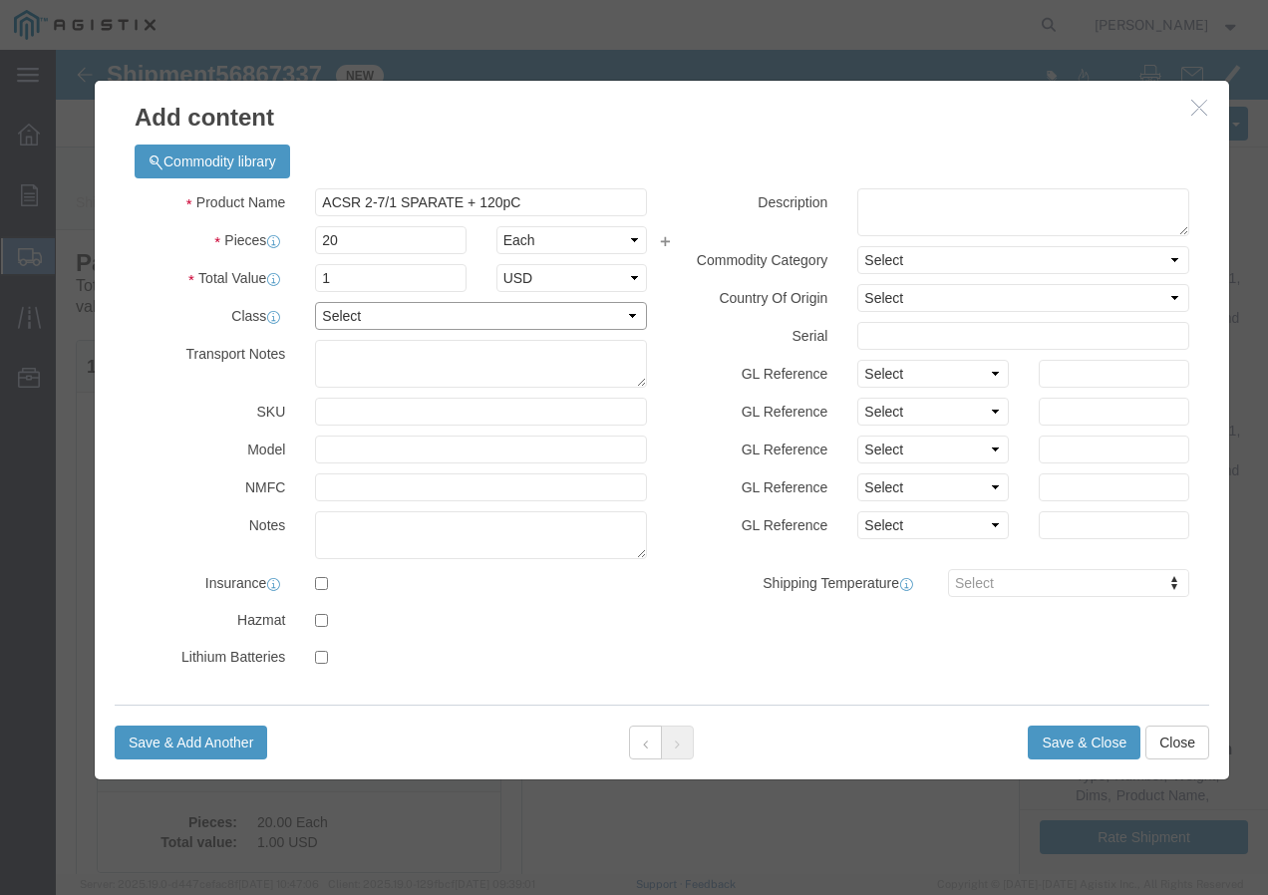
click select "Select 50 55 60 65 70 85 92.5 100 125 175 250 300 400"
click button "Save & Add Another"
click input "text"
paste input "600VUD 350 AL 95 MILS 1000R"
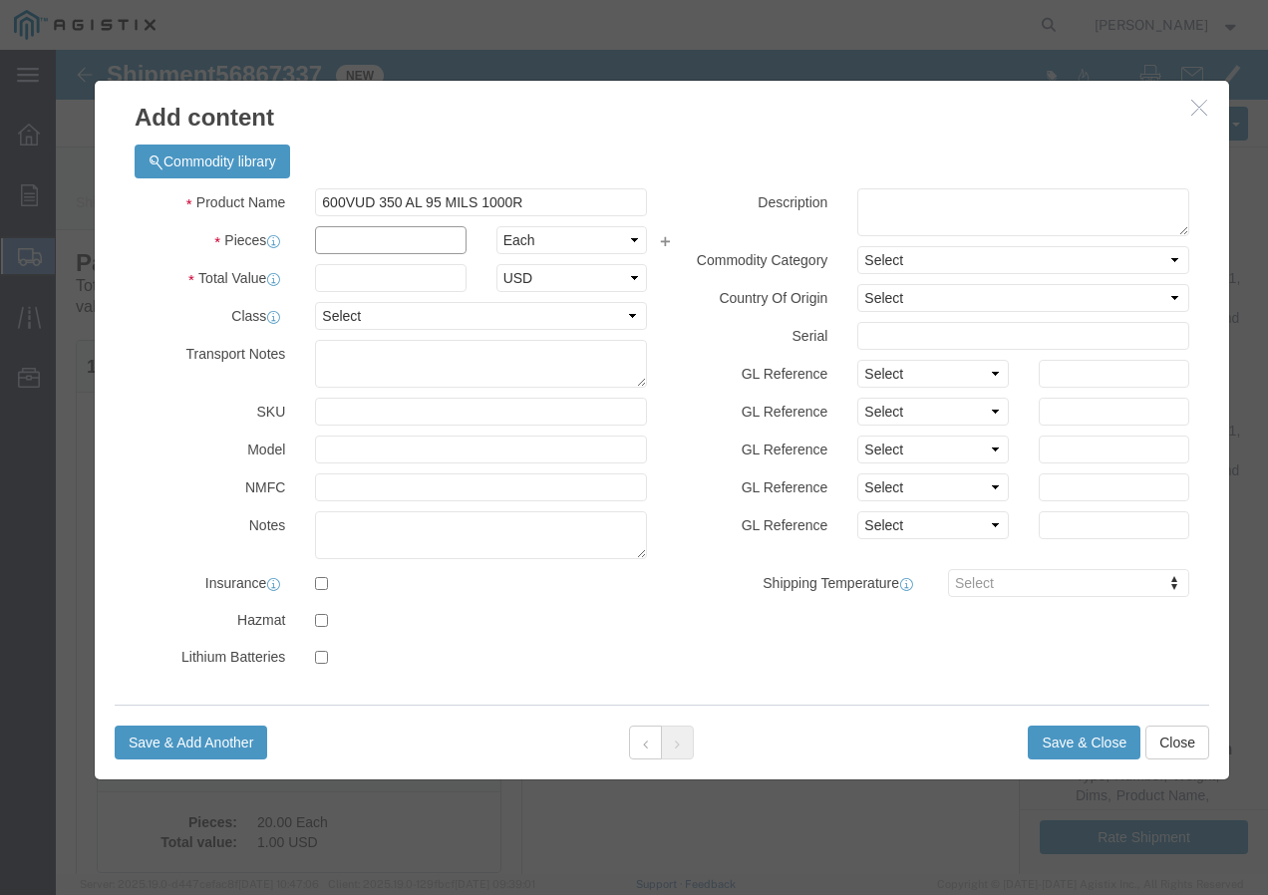
click input "text"
click select "Select 50 55 60 65 70 85 92.5 100 125 175 250 300 400"
drag, startPoint x: 281, startPoint y: 264, endPoint x: 283, endPoint y: 294, distance: 30.0
click select "Select 50 55 60 65 70 85 92.5 100 125 175 250 300 400"
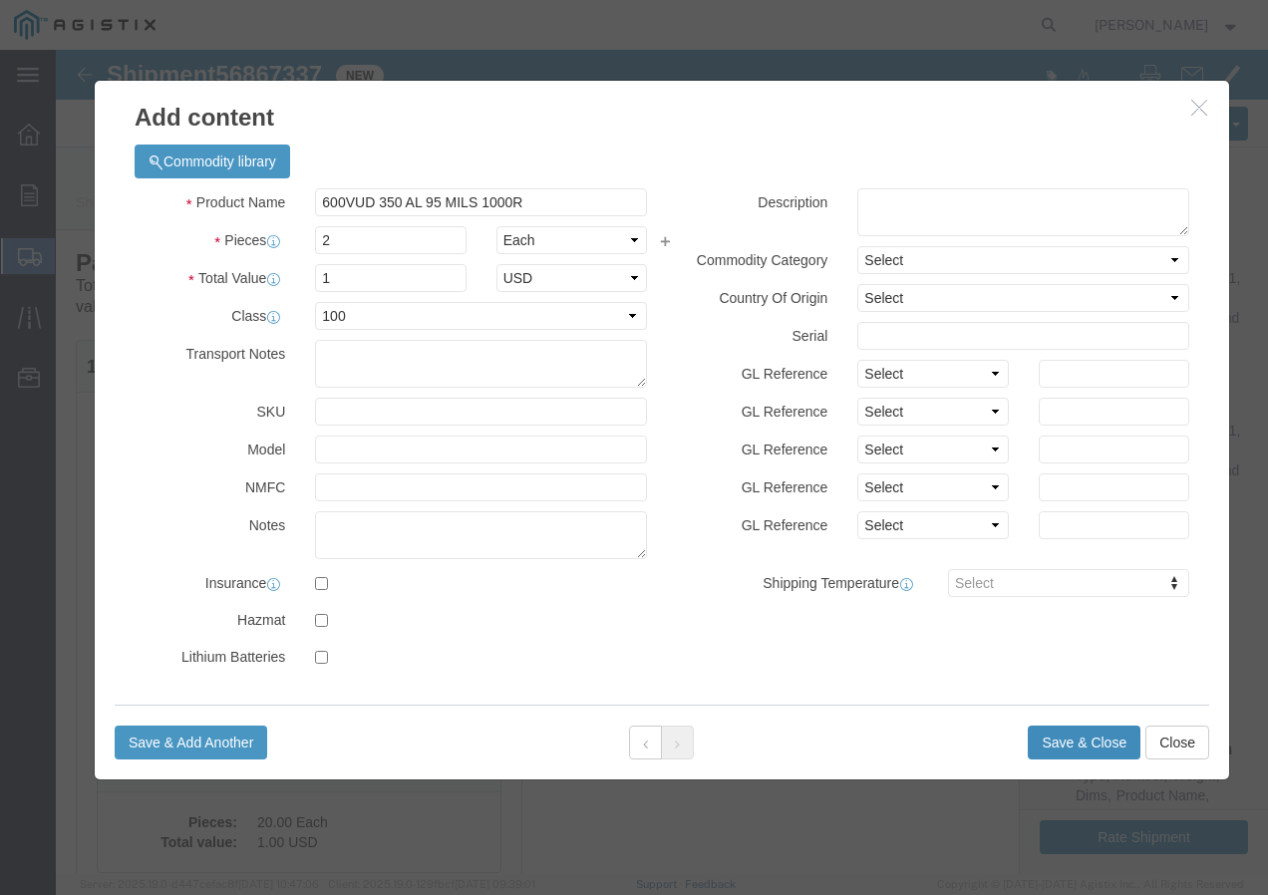
click button "Save & Close"
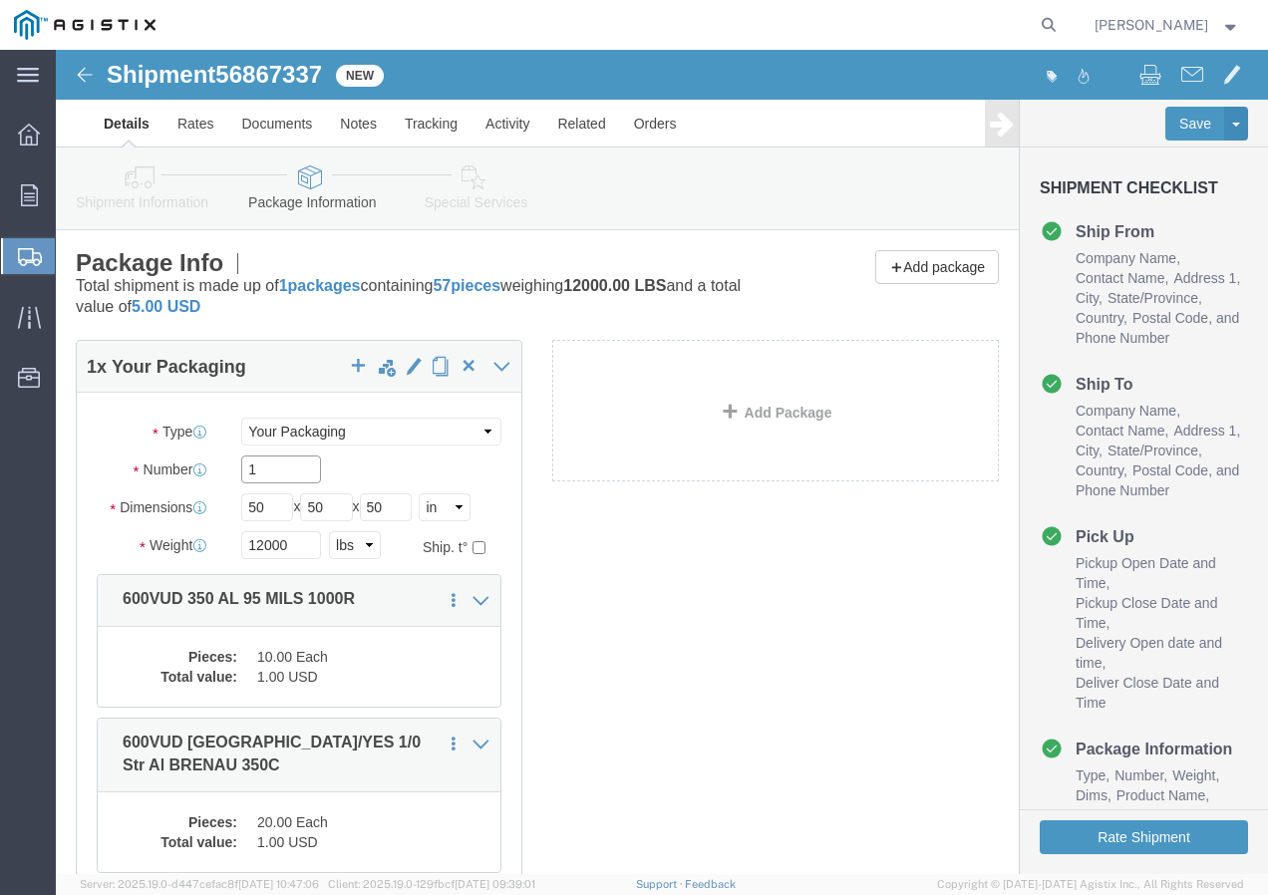
click input "1"
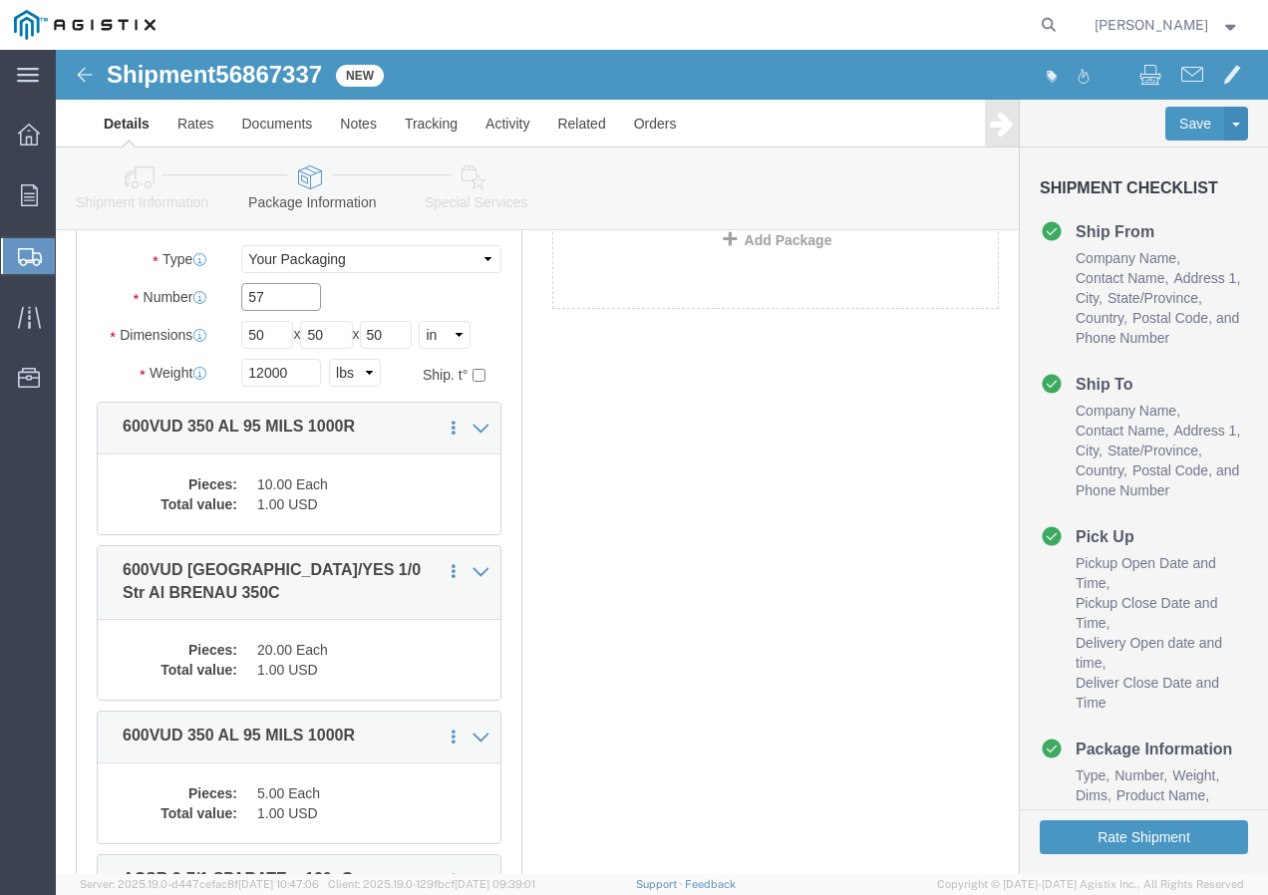
scroll to position [199, 0]
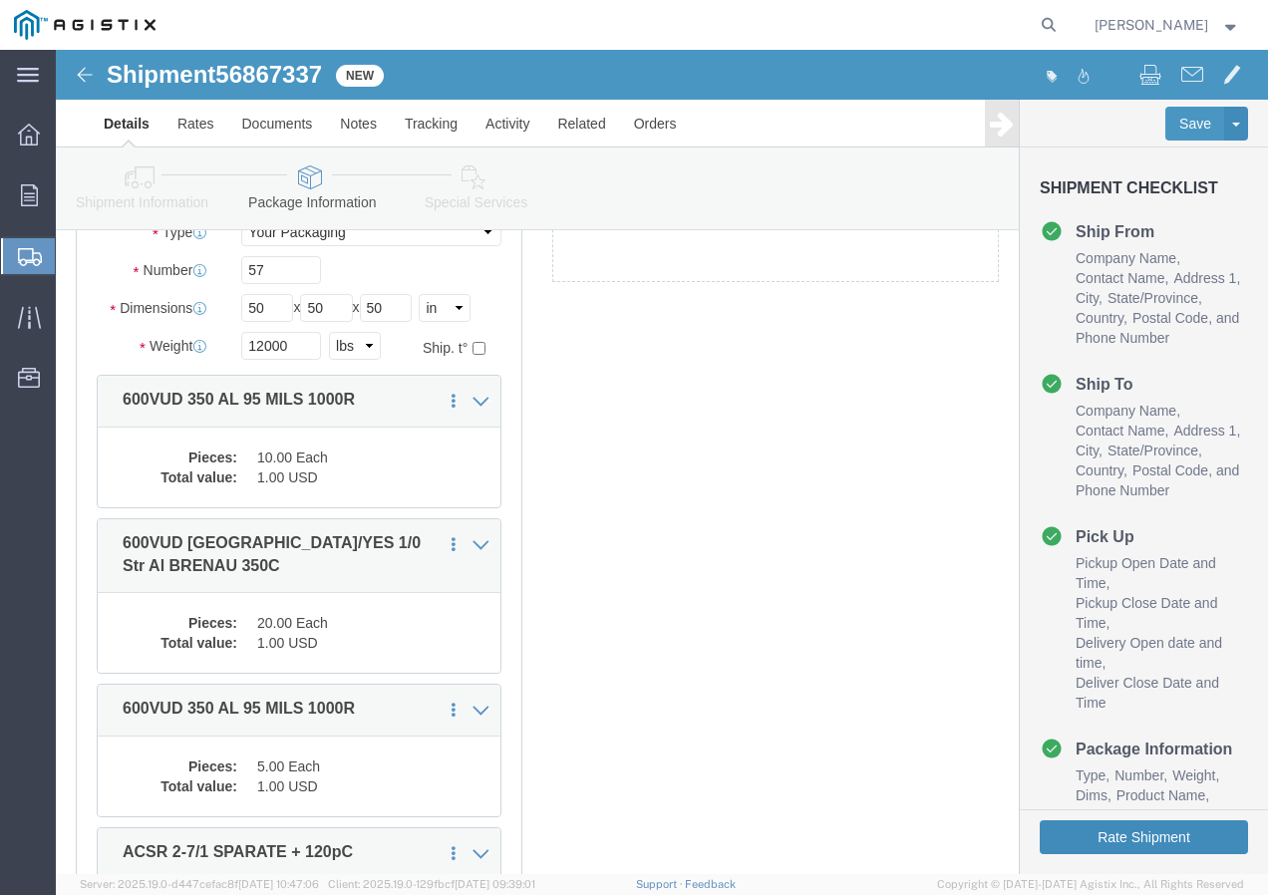
click button "Rate Shipment"
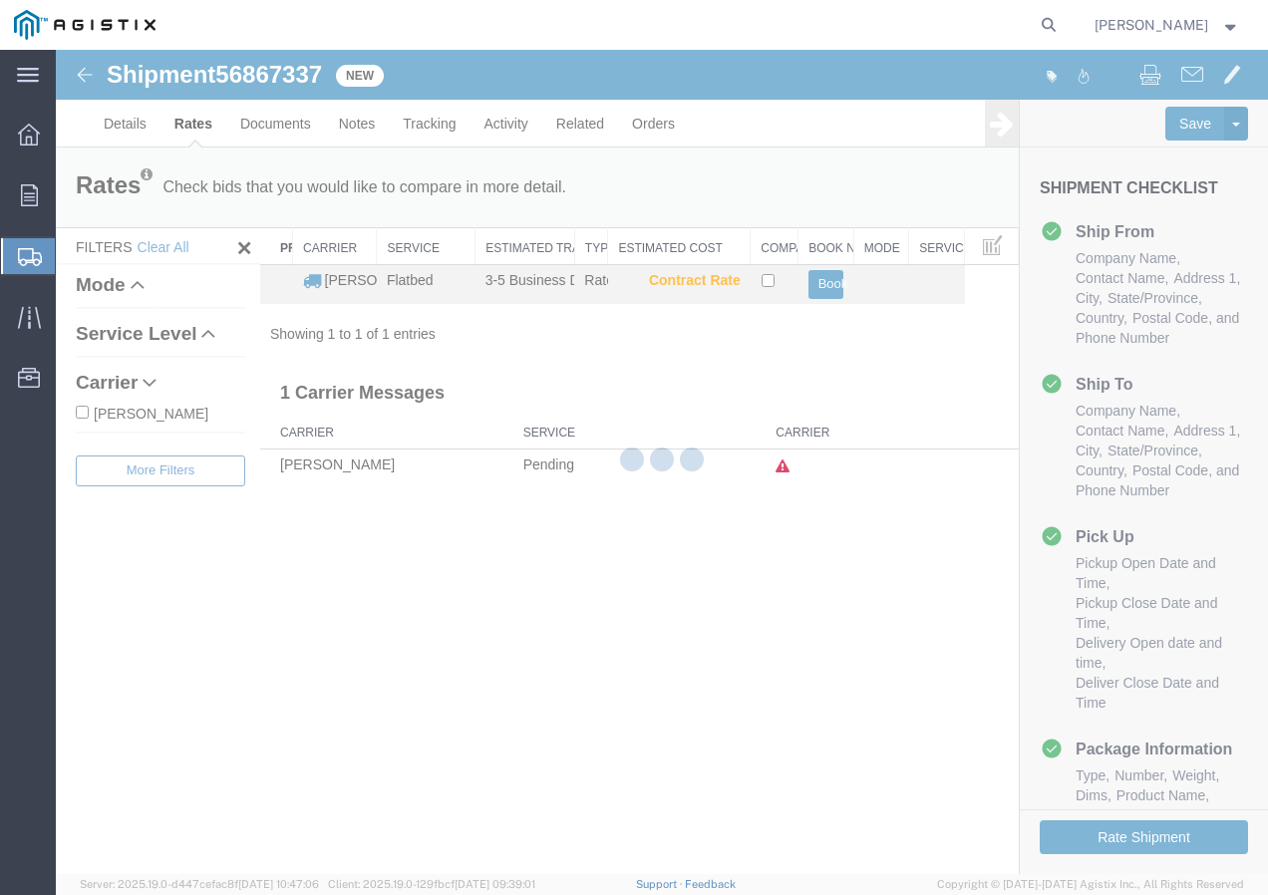
scroll to position [0, 0]
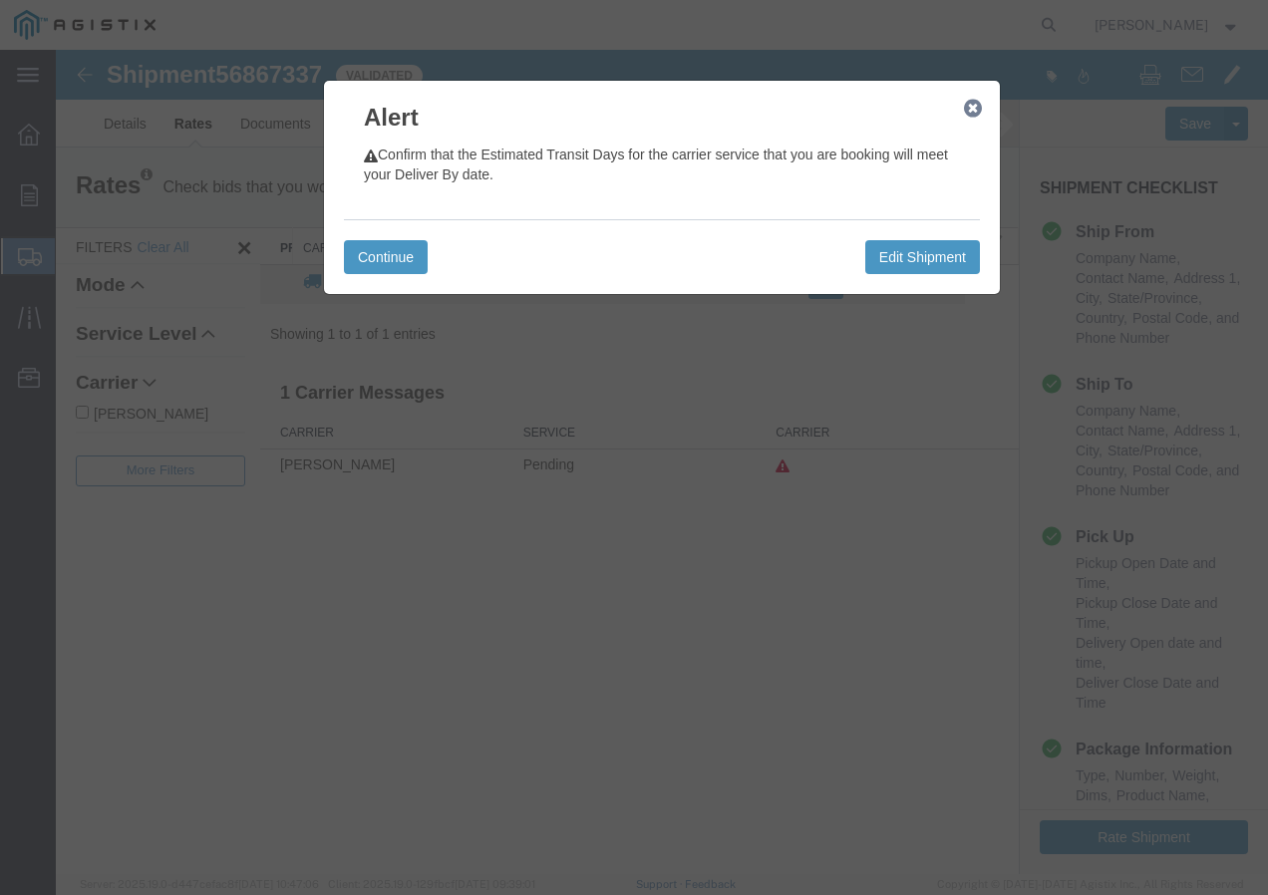
click at [965, 105] on icon "button" at bounding box center [973, 109] width 18 height 16
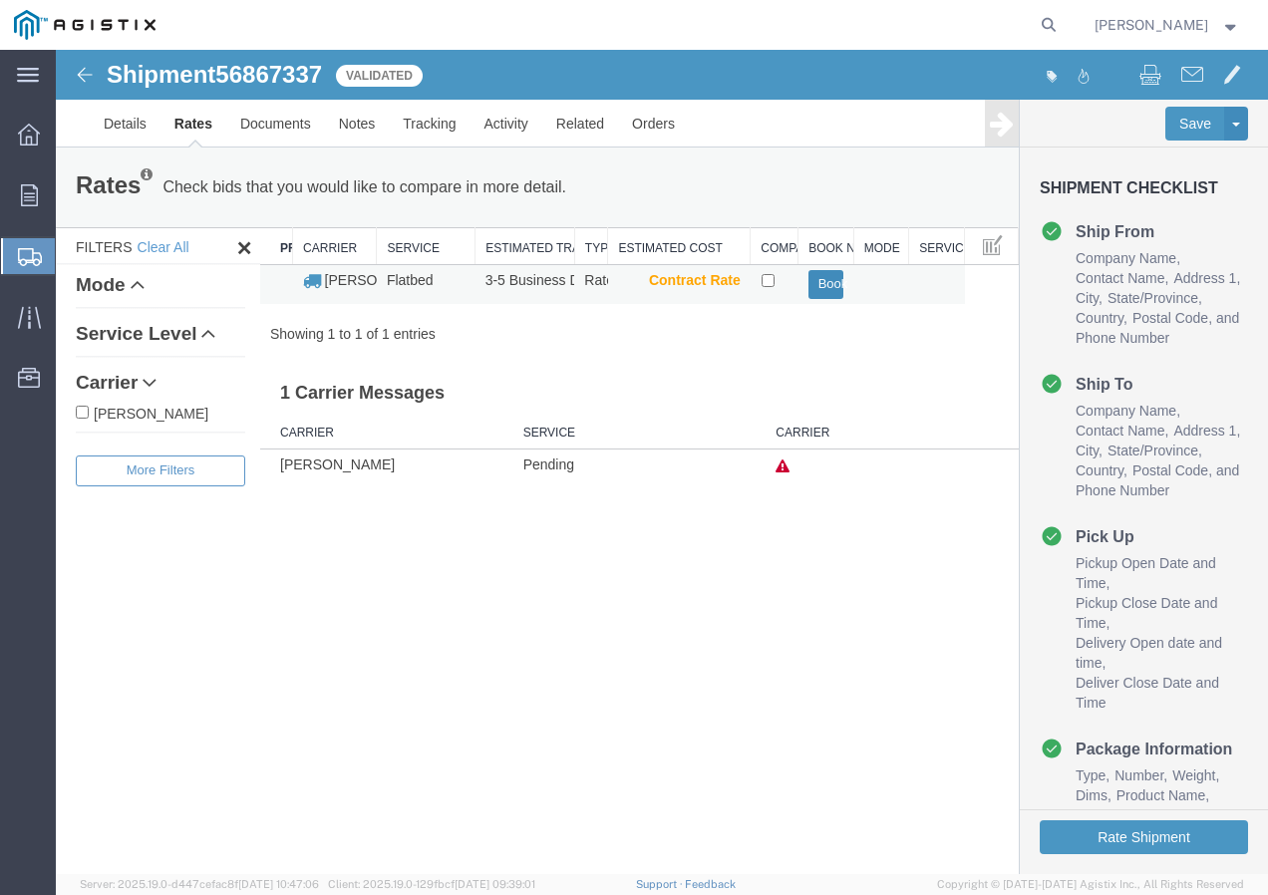
click at [834, 286] on button "Book" at bounding box center [827, 284] width 36 height 29
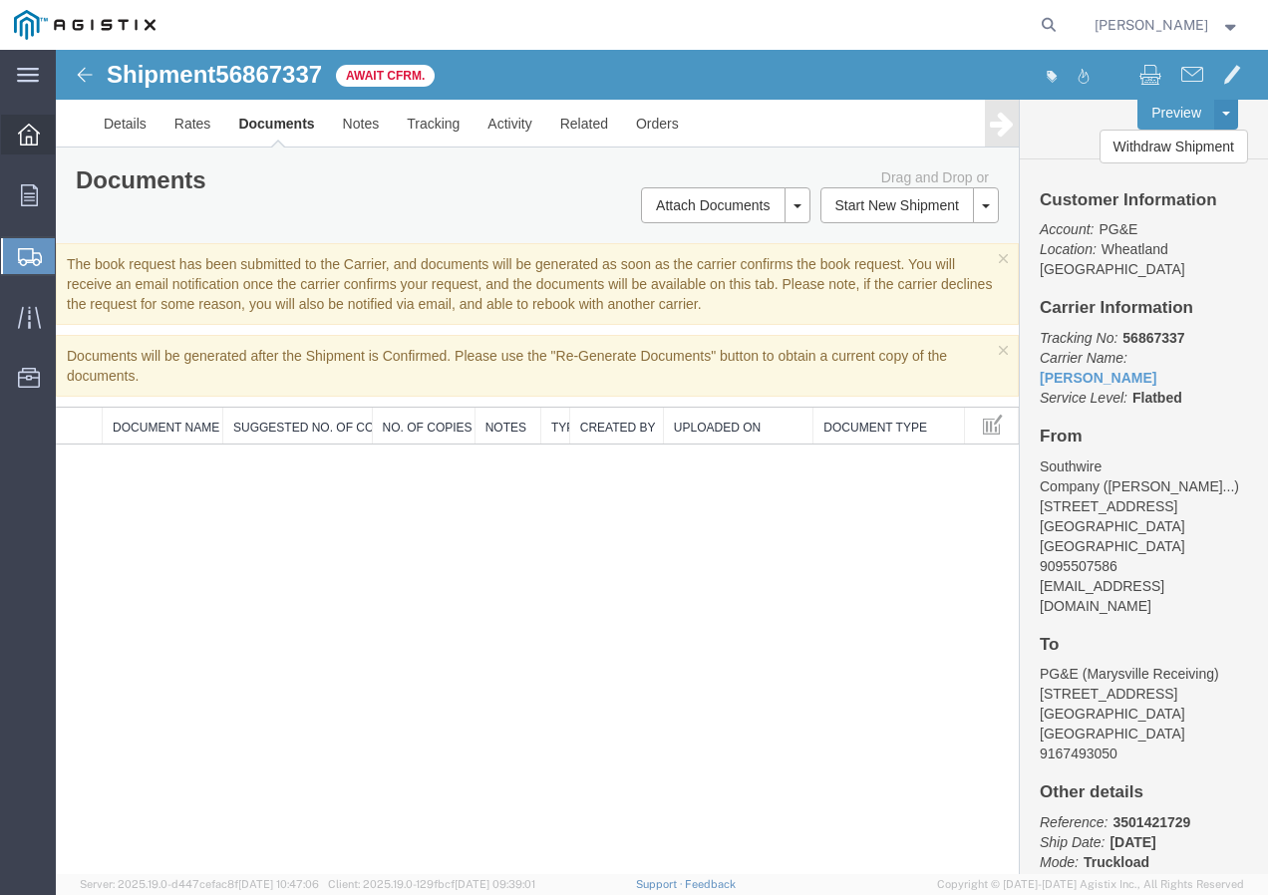
click at [36, 130] on icon at bounding box center [29, 135] width 22 height 22
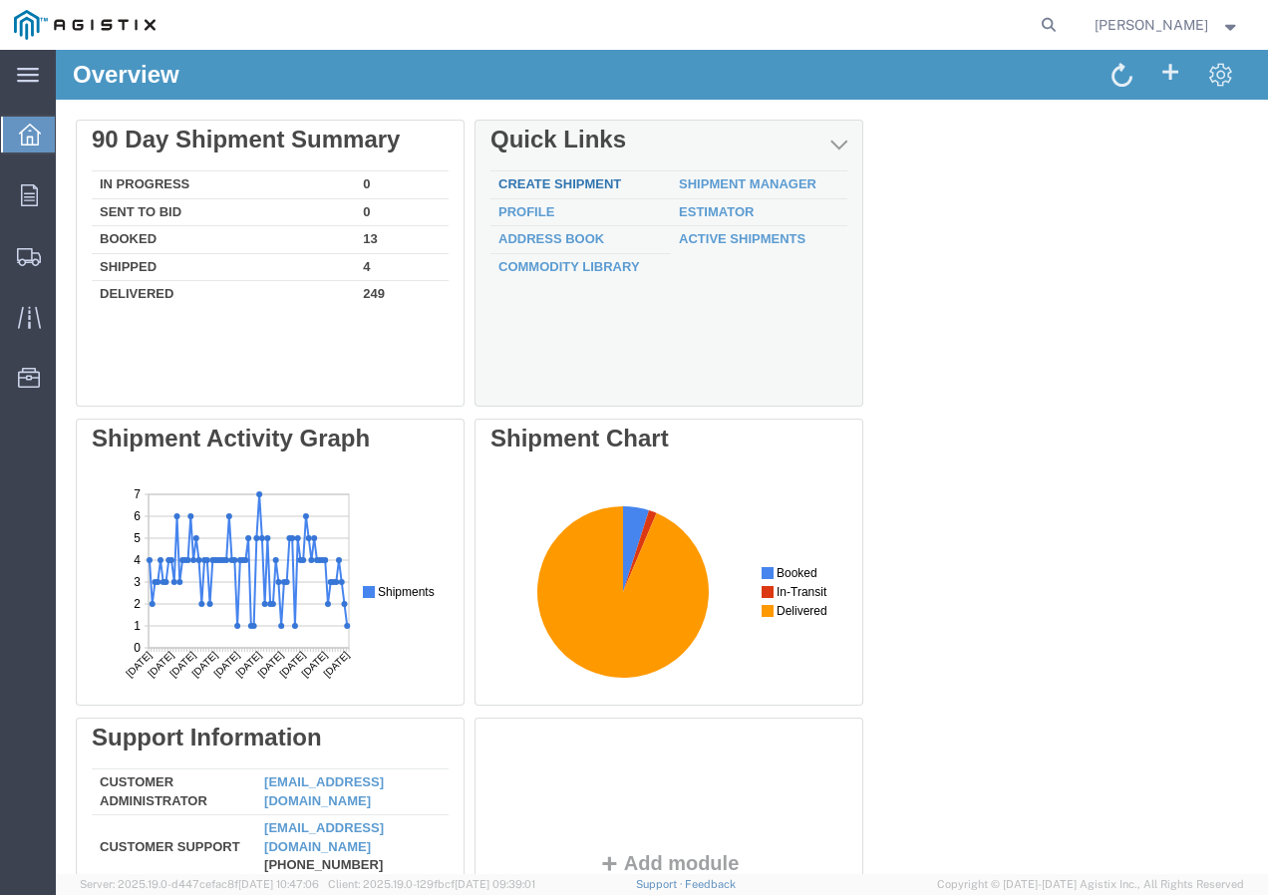
click at [584, 179] on link "Create Shipment" at bounding box center [560, 184] width 123 height 15
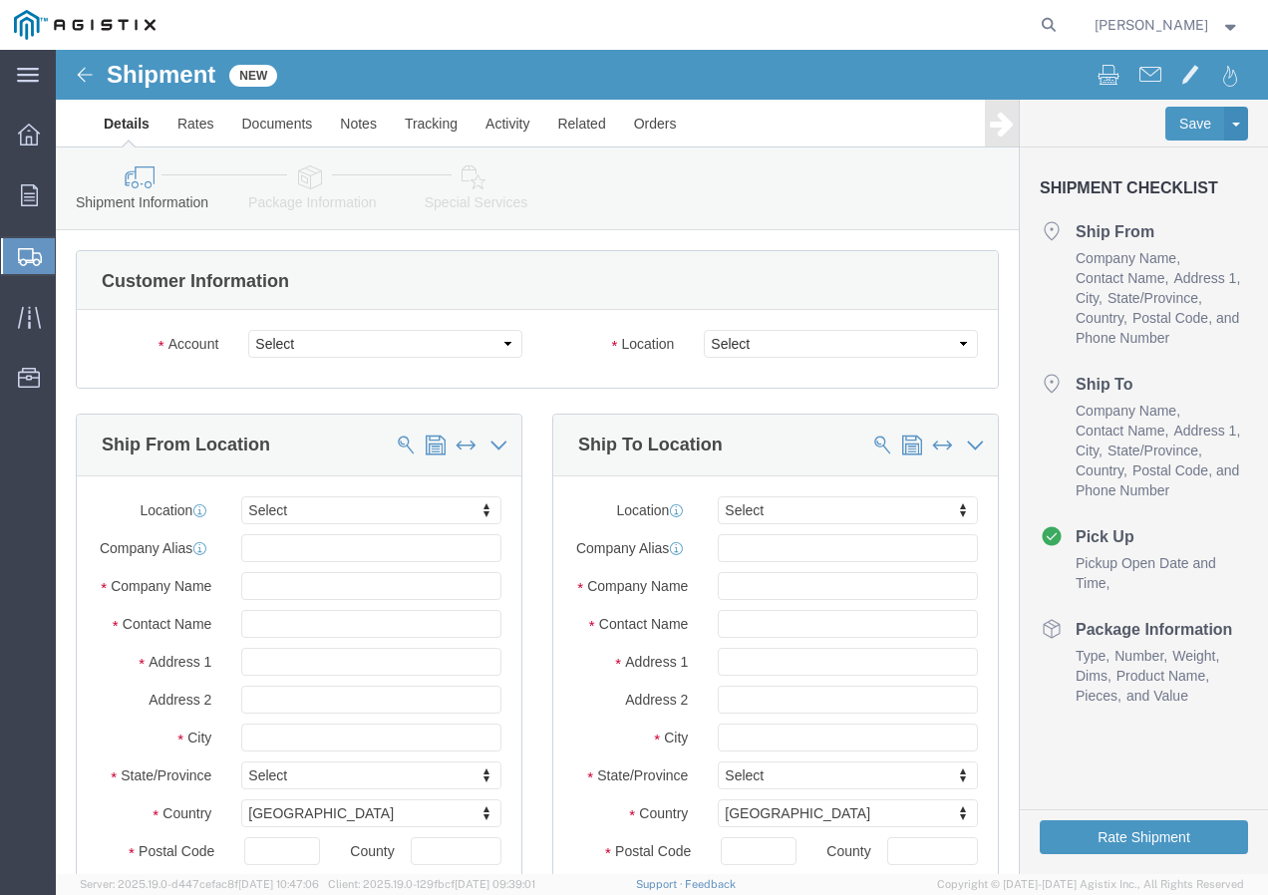
click select "Select PG&E Southwire Company"
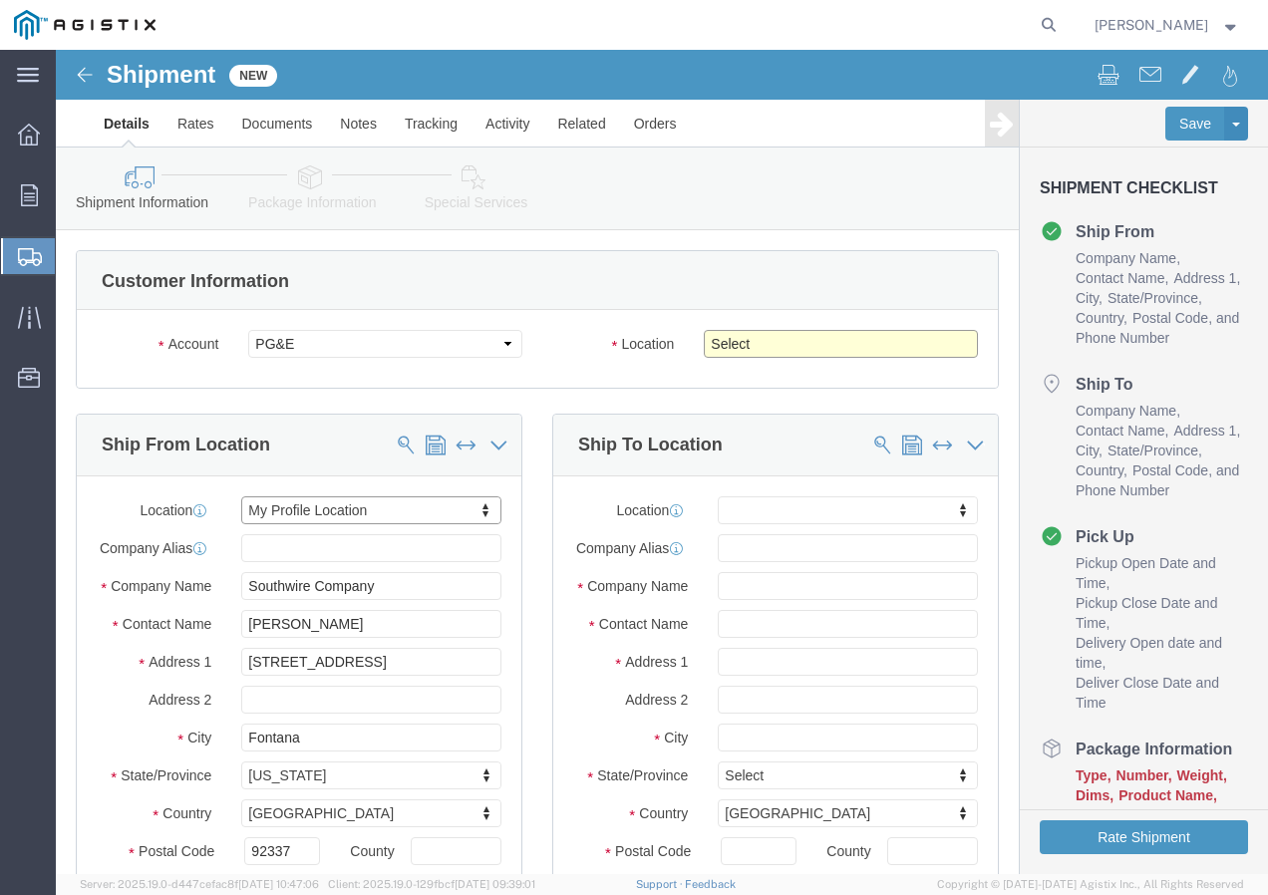
click select "Select All Others [GEOGRAPHIC_DATA] [GEOGRAPHIC_DATA] [GEOGRAPHIC_DATA] [GEOGRA…"
click span
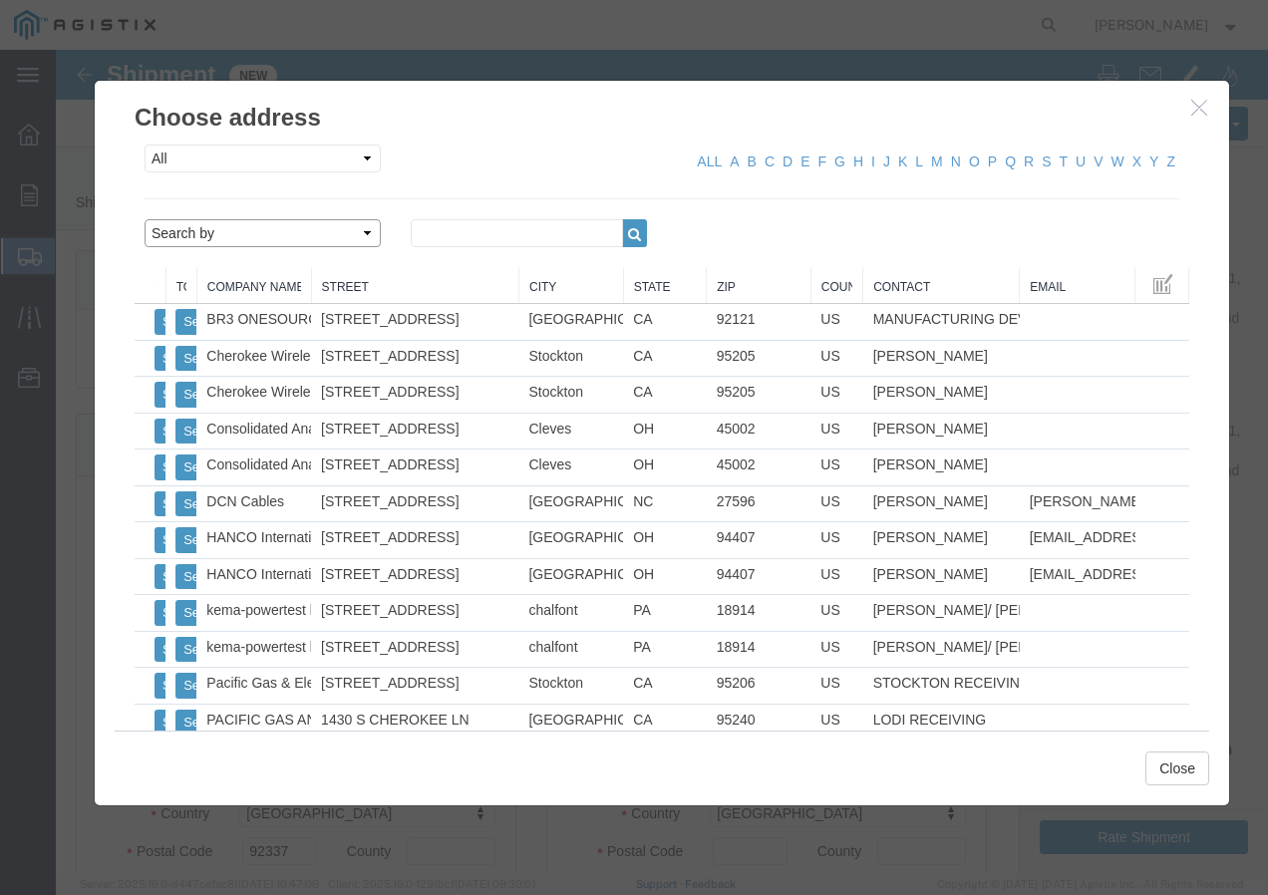
click select "Search by Address Book Name City Company Name Contact Name Country CustomerAlia…"
click input "text"
click button "button"
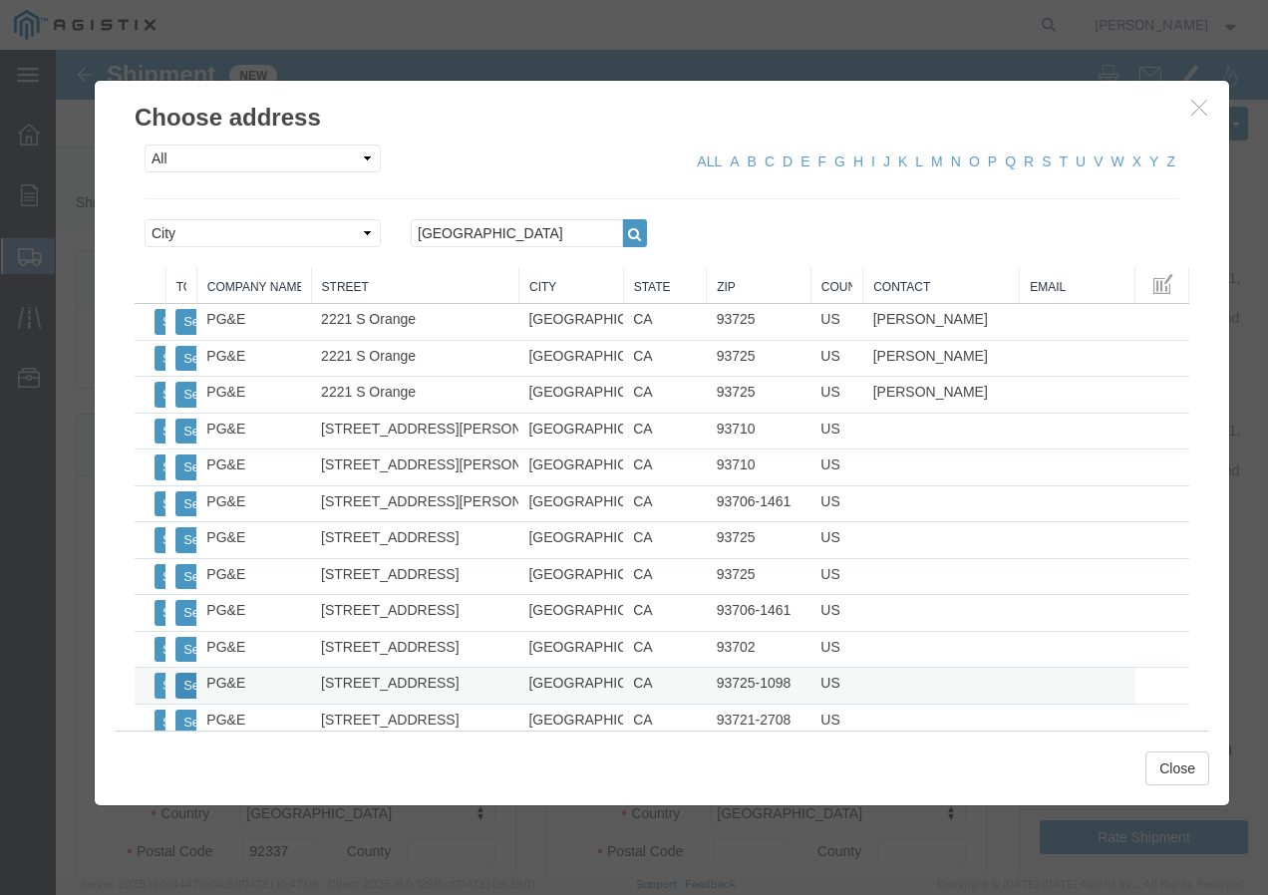
click button "Select"
click button "Close"
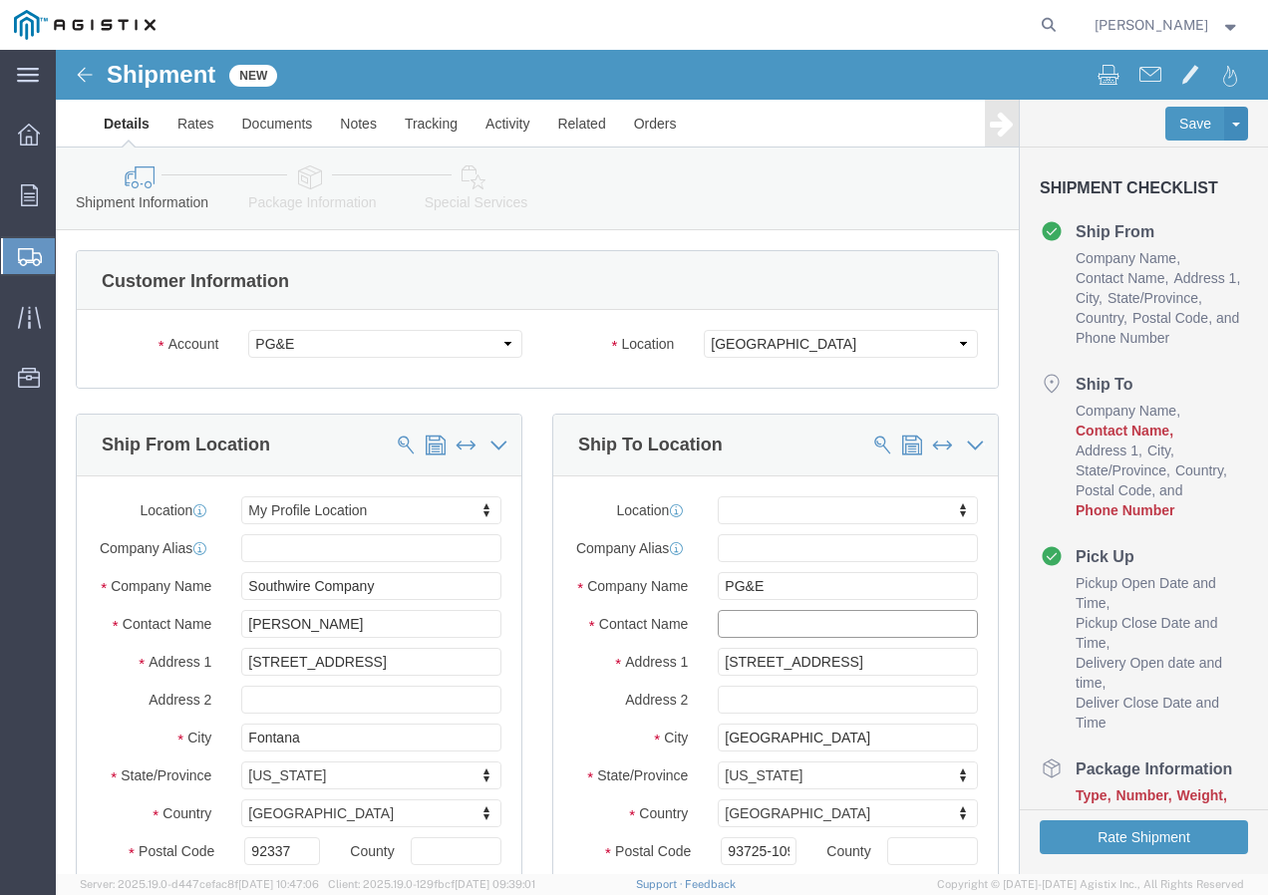
click input "text"
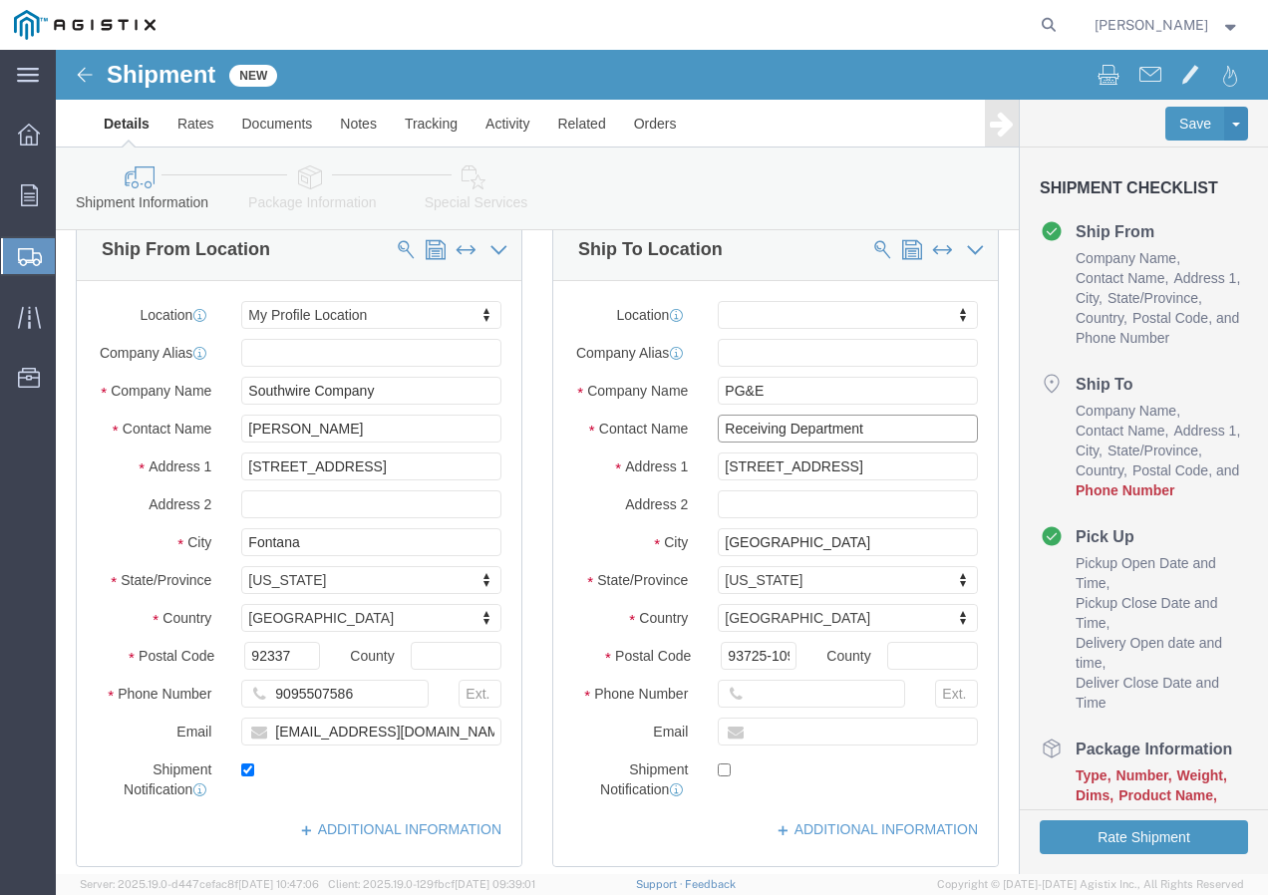
scroll to position [199, 0]
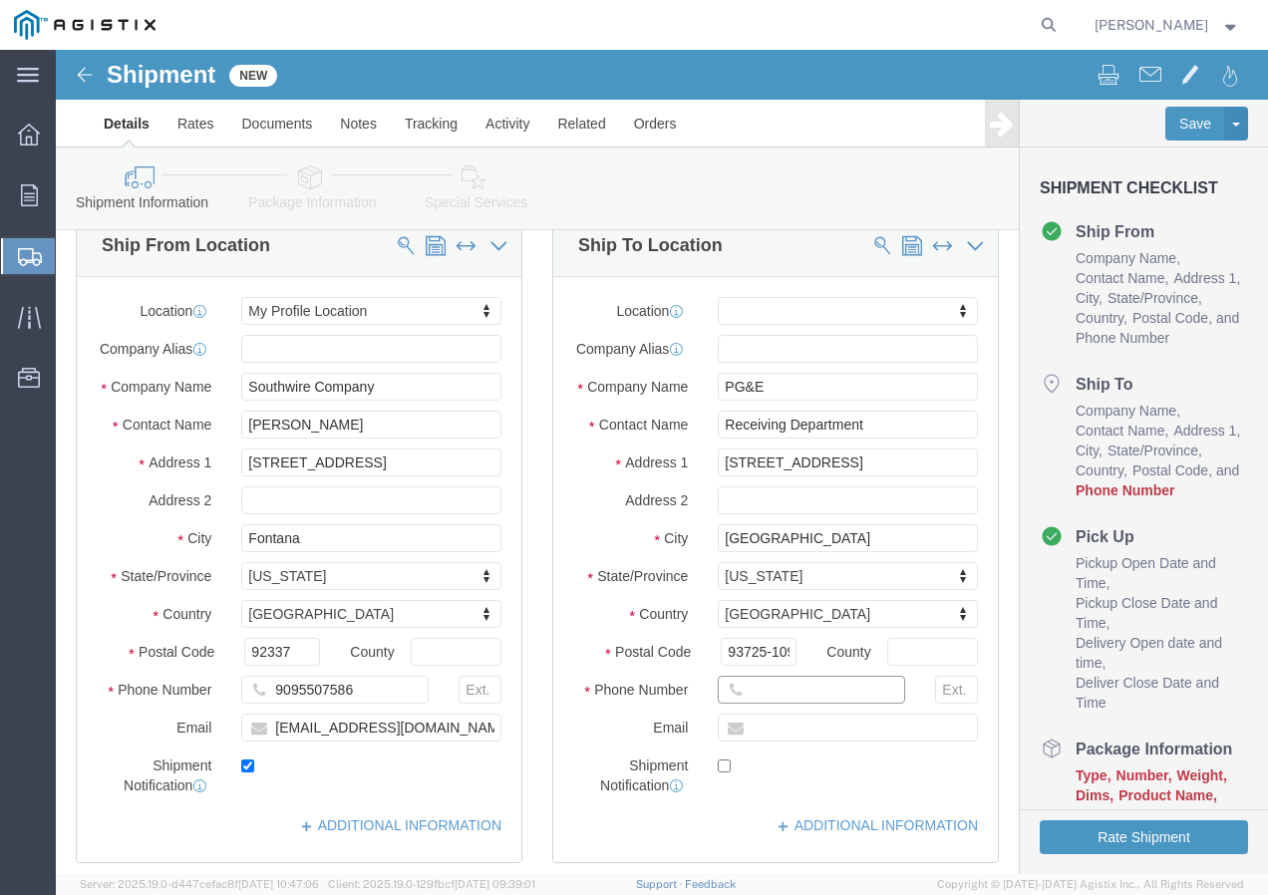
click input "text"
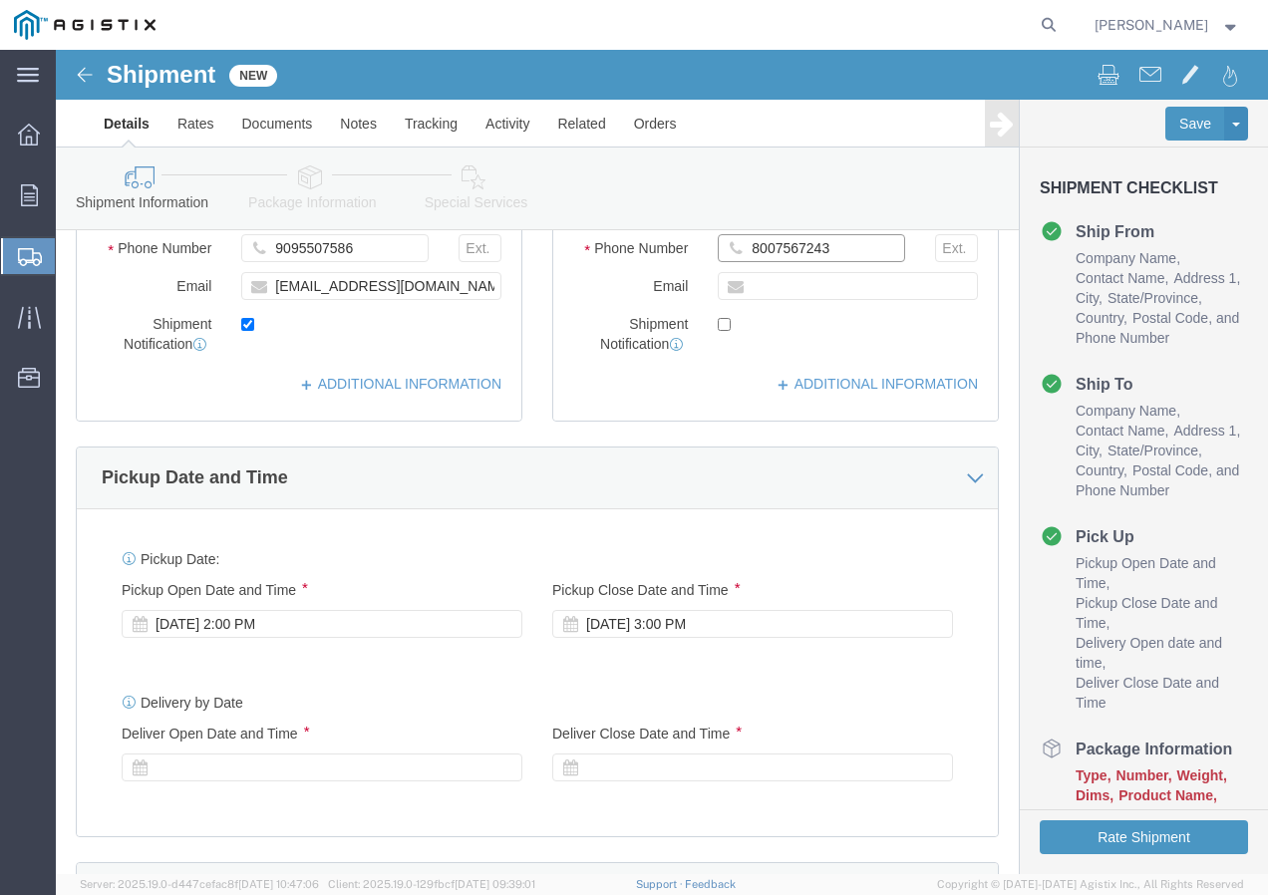
scroll to position [698, 0]
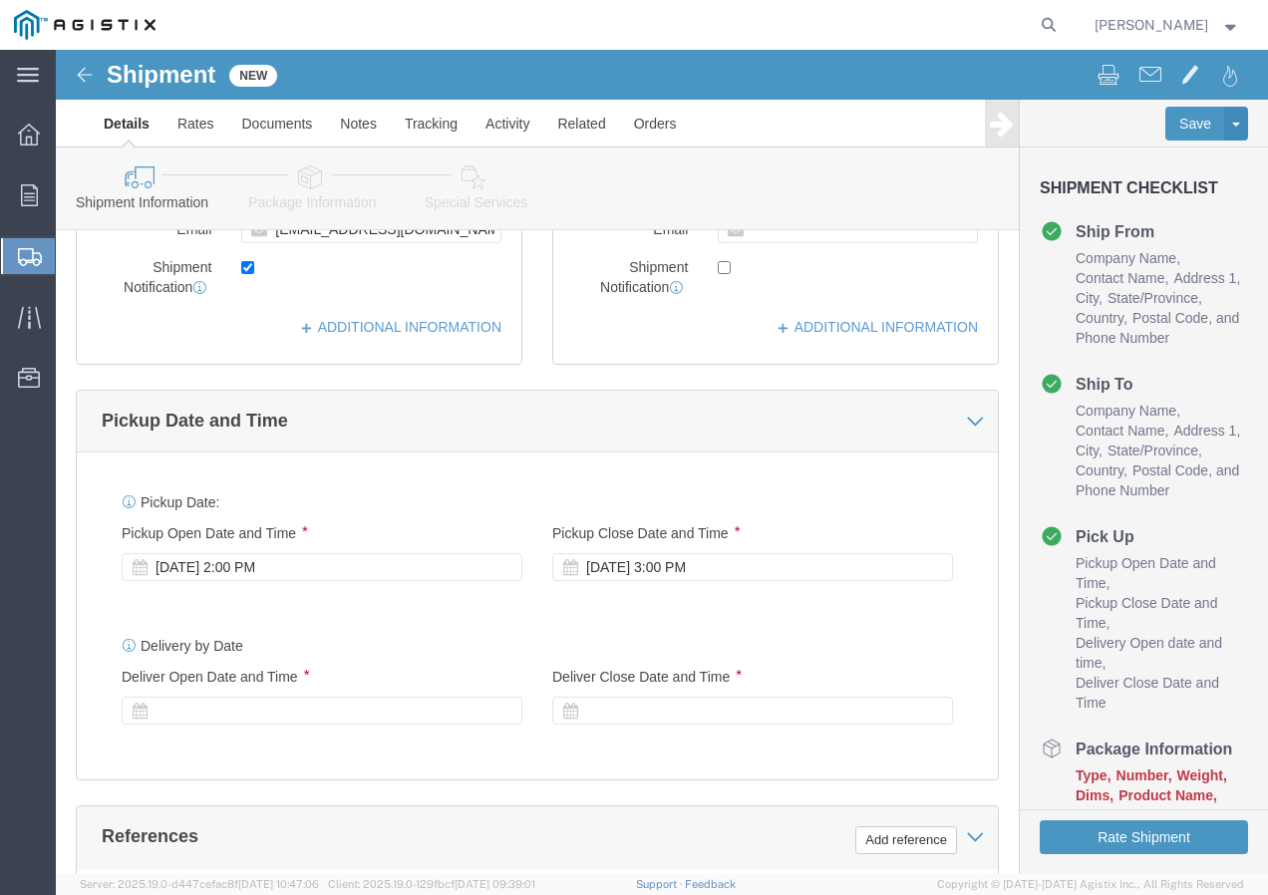
click div "[DATE] 2:00 PM"
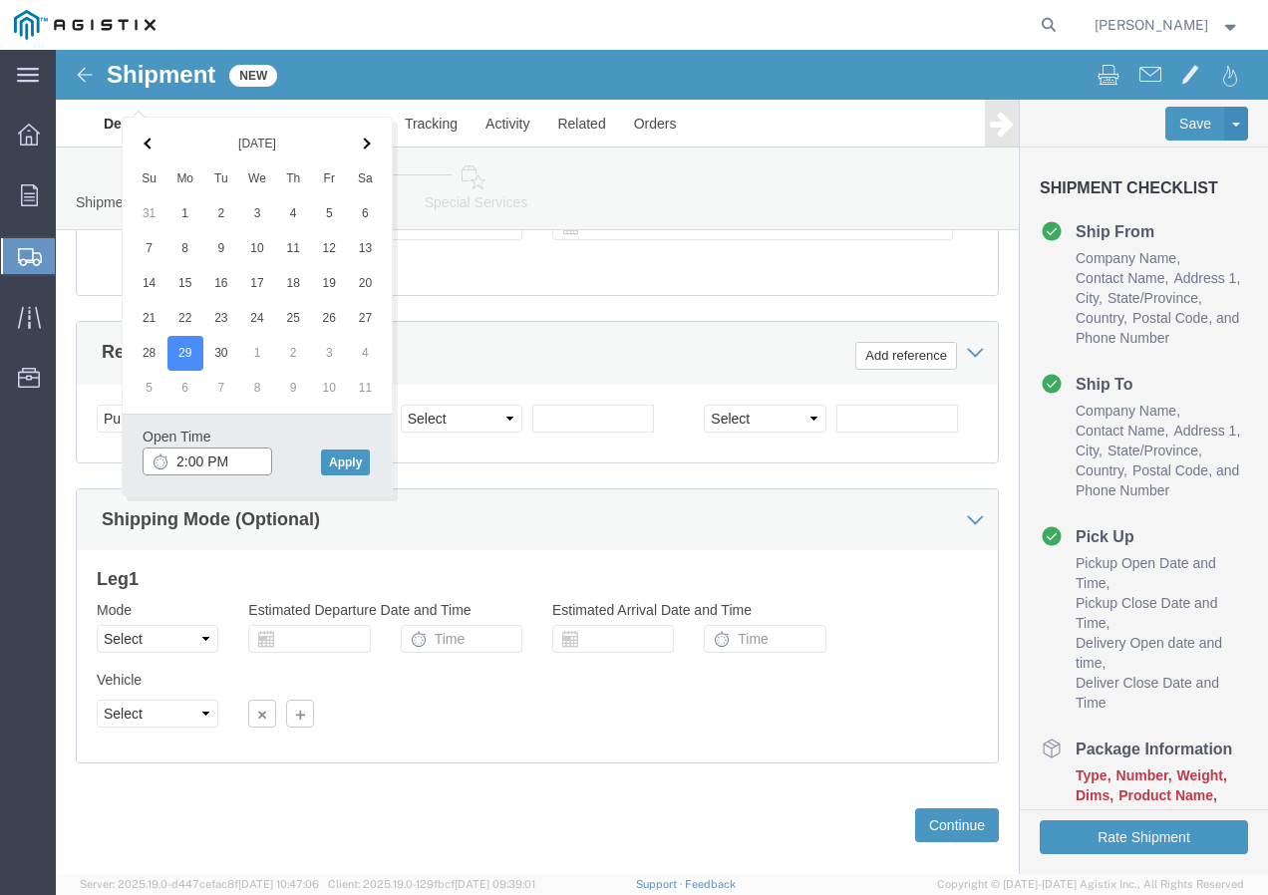
click input "2:00 PM"
click button "Apply"
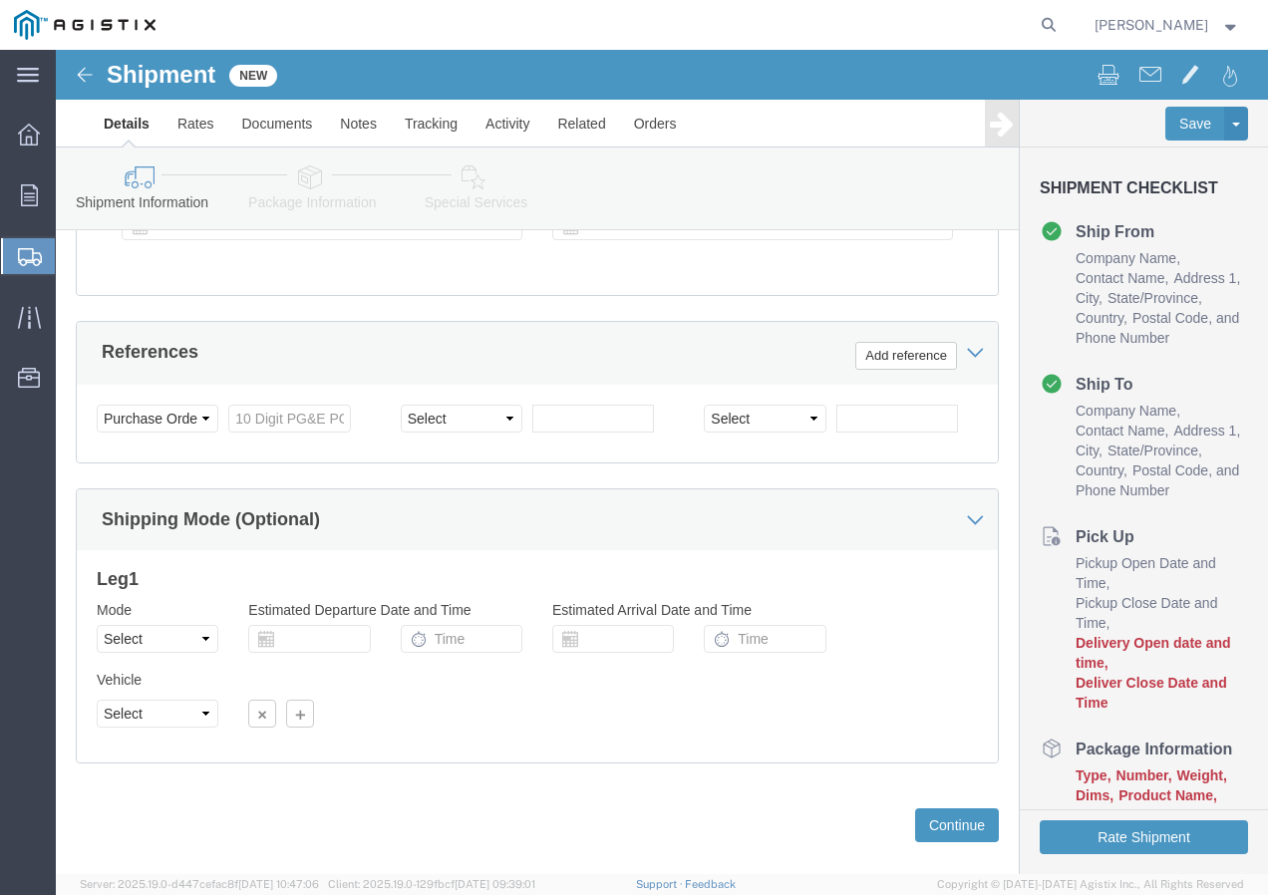
scroll to position [983, 0]
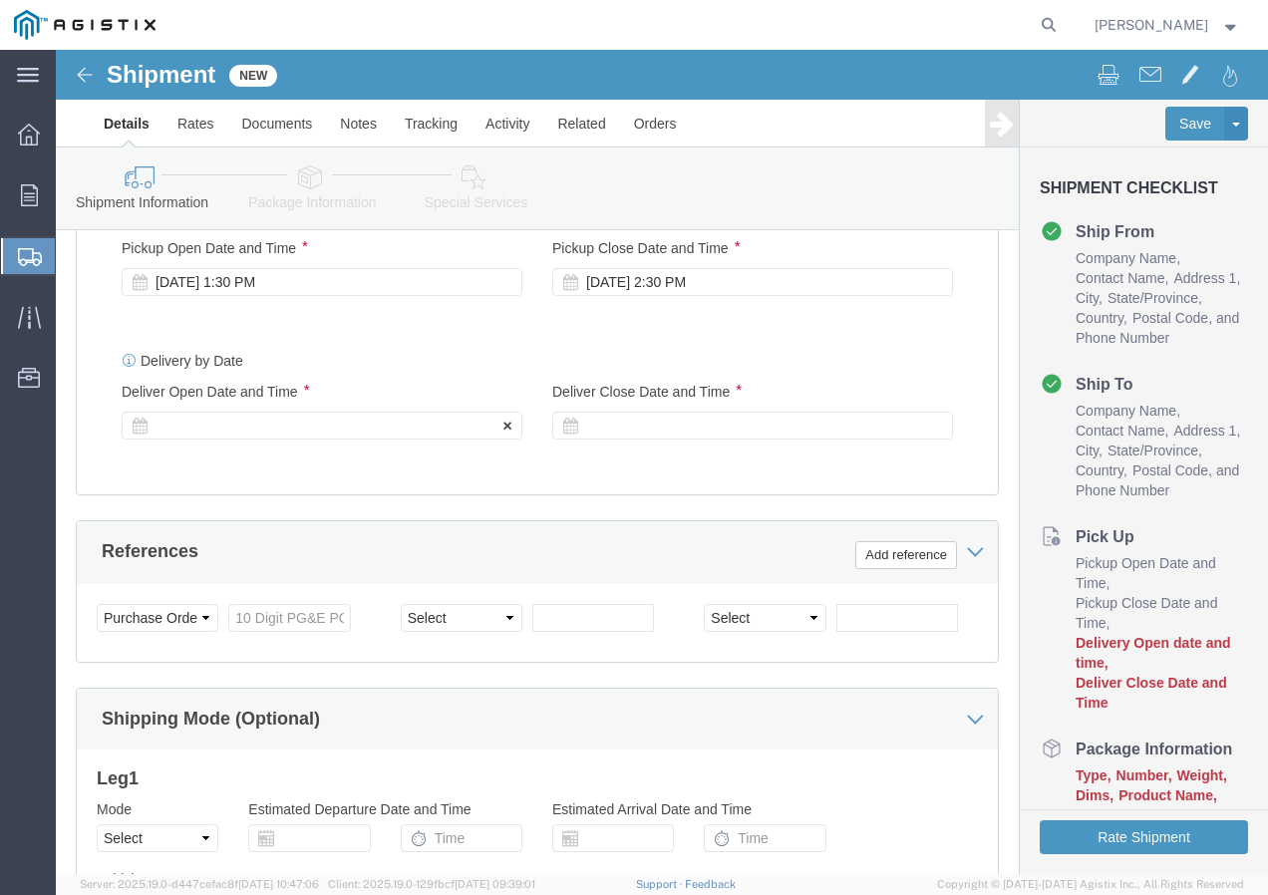
click div
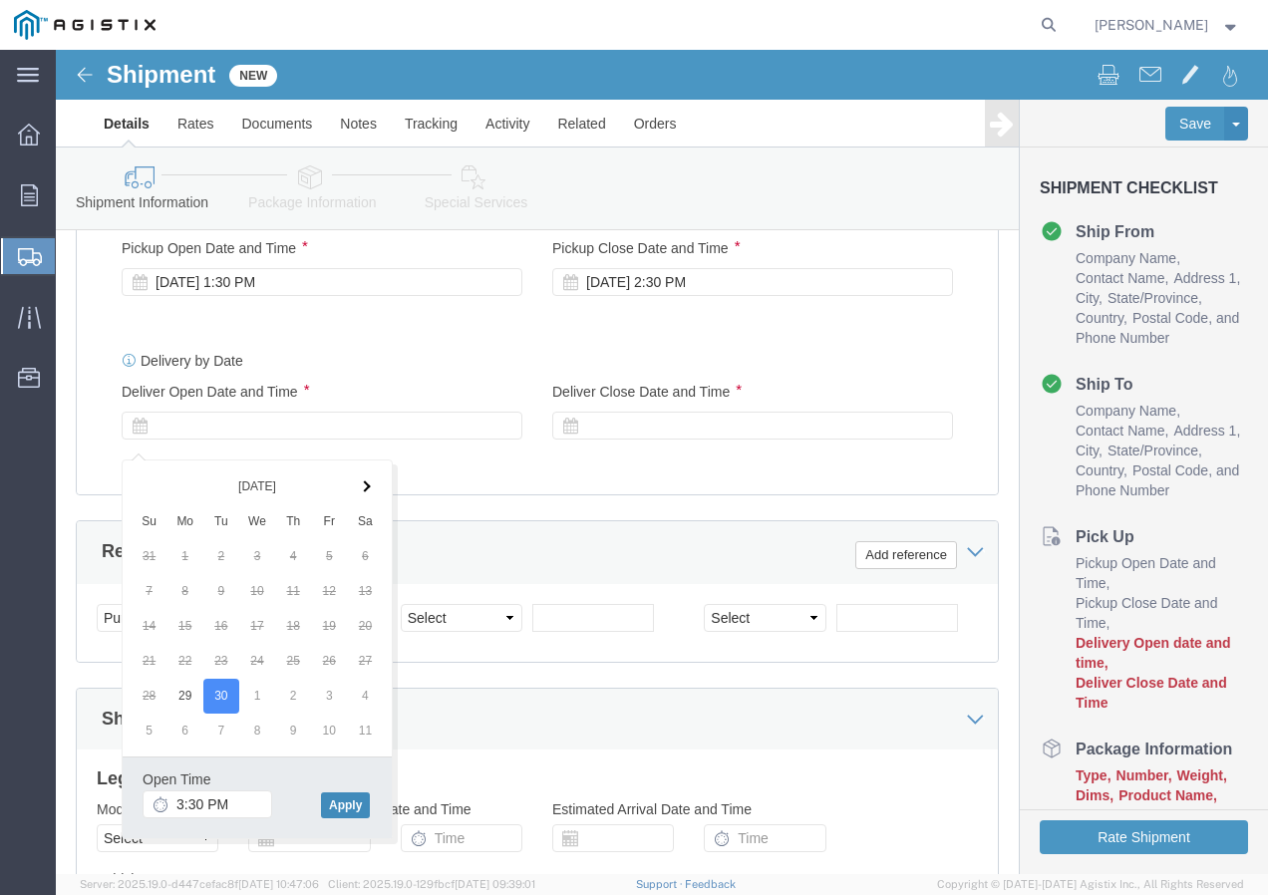
click button "Apply"
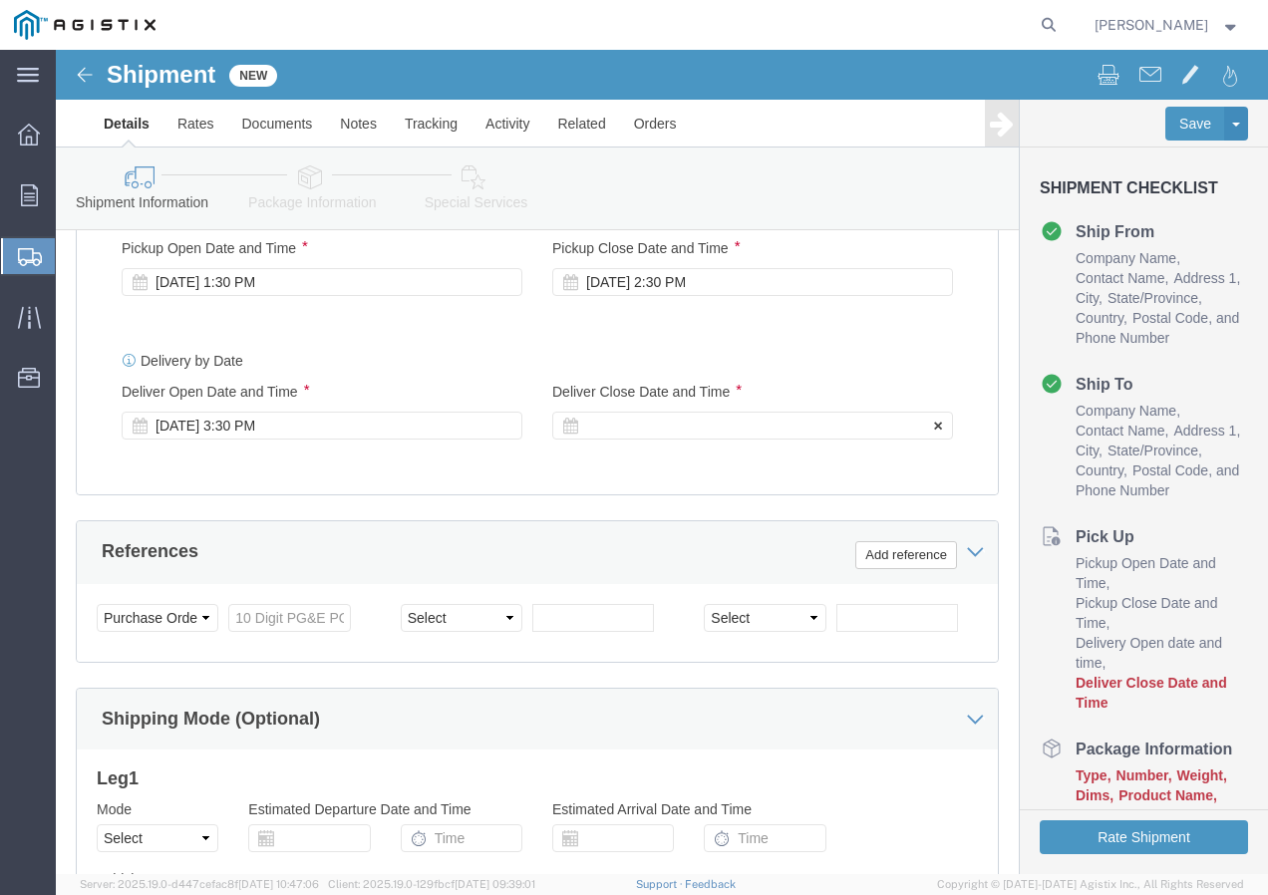
click div
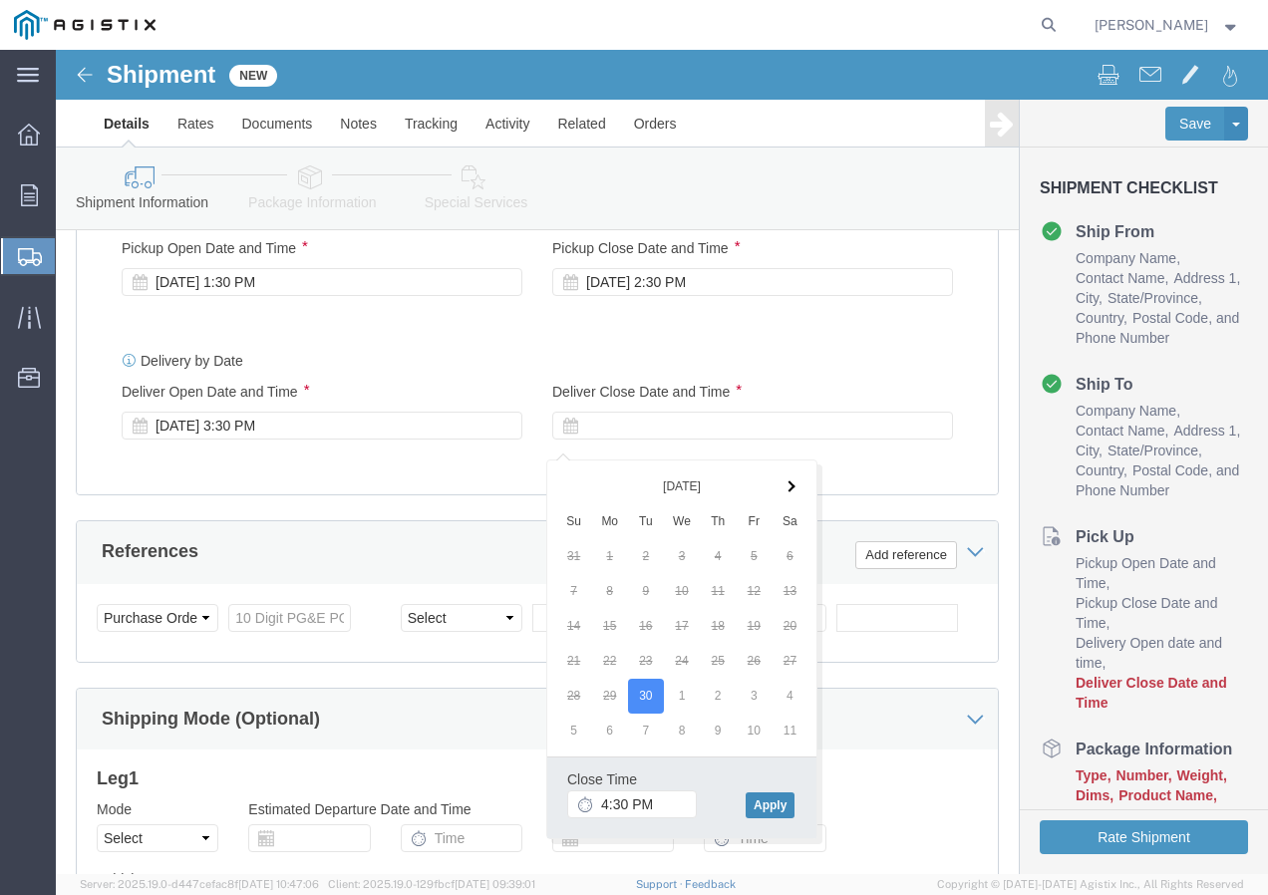
click button "Apply"
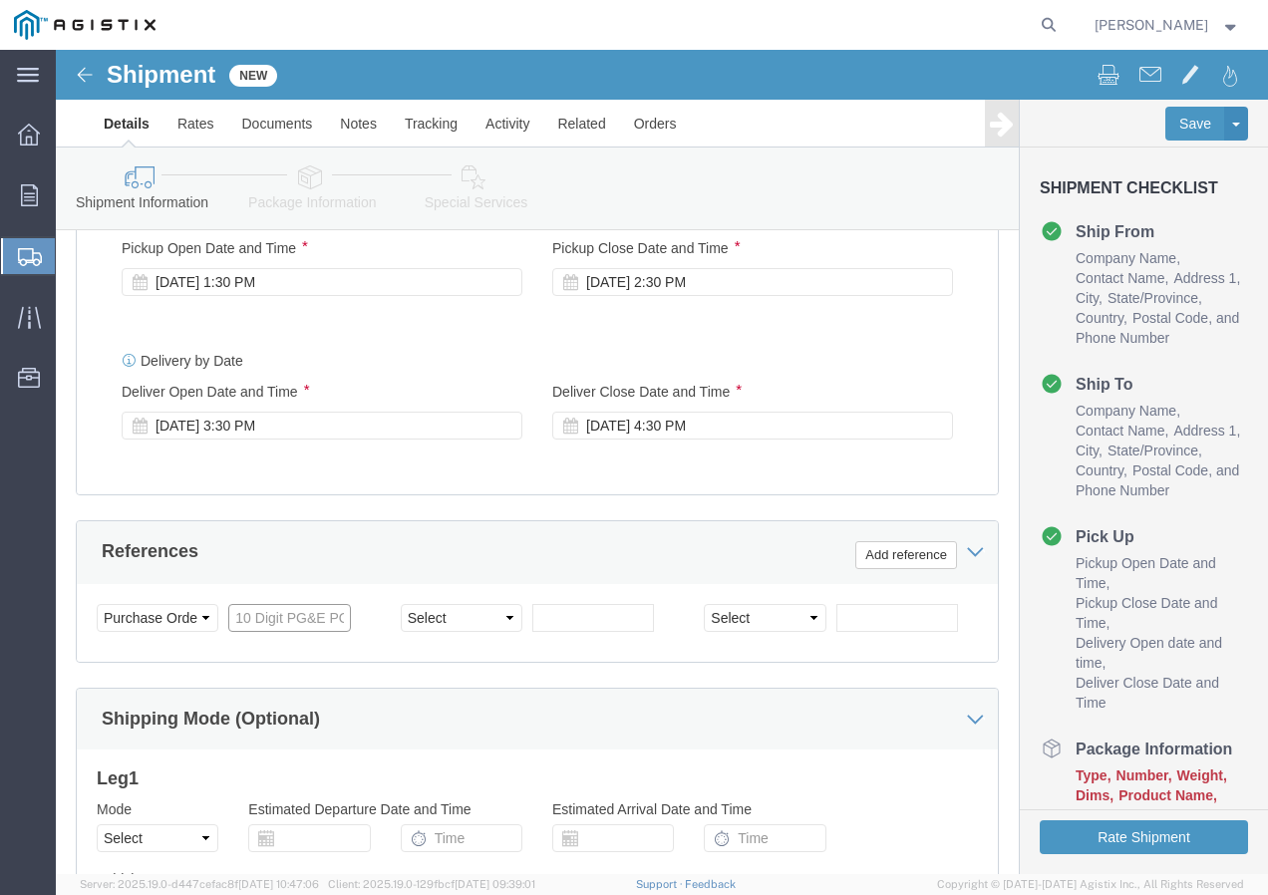
click input "text"
paste input "3501420169"
drag, startPoint x: 427, startPoint y: 586, endPoint x: 440, endPoint y: 568, distance: 22.1
click select "Select Account Type Activity ID Airline Appointment Number ASN Batch Request # …"
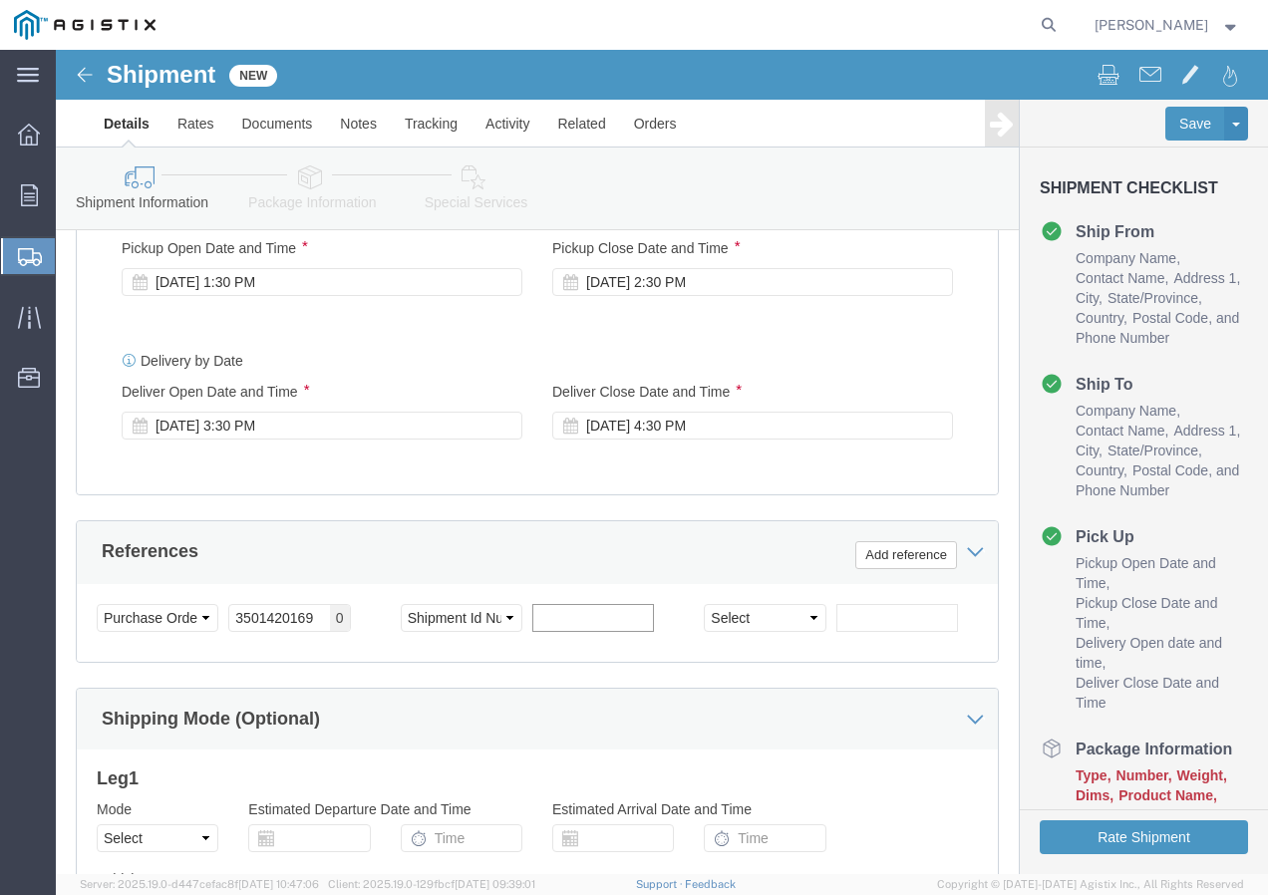
click input "text"
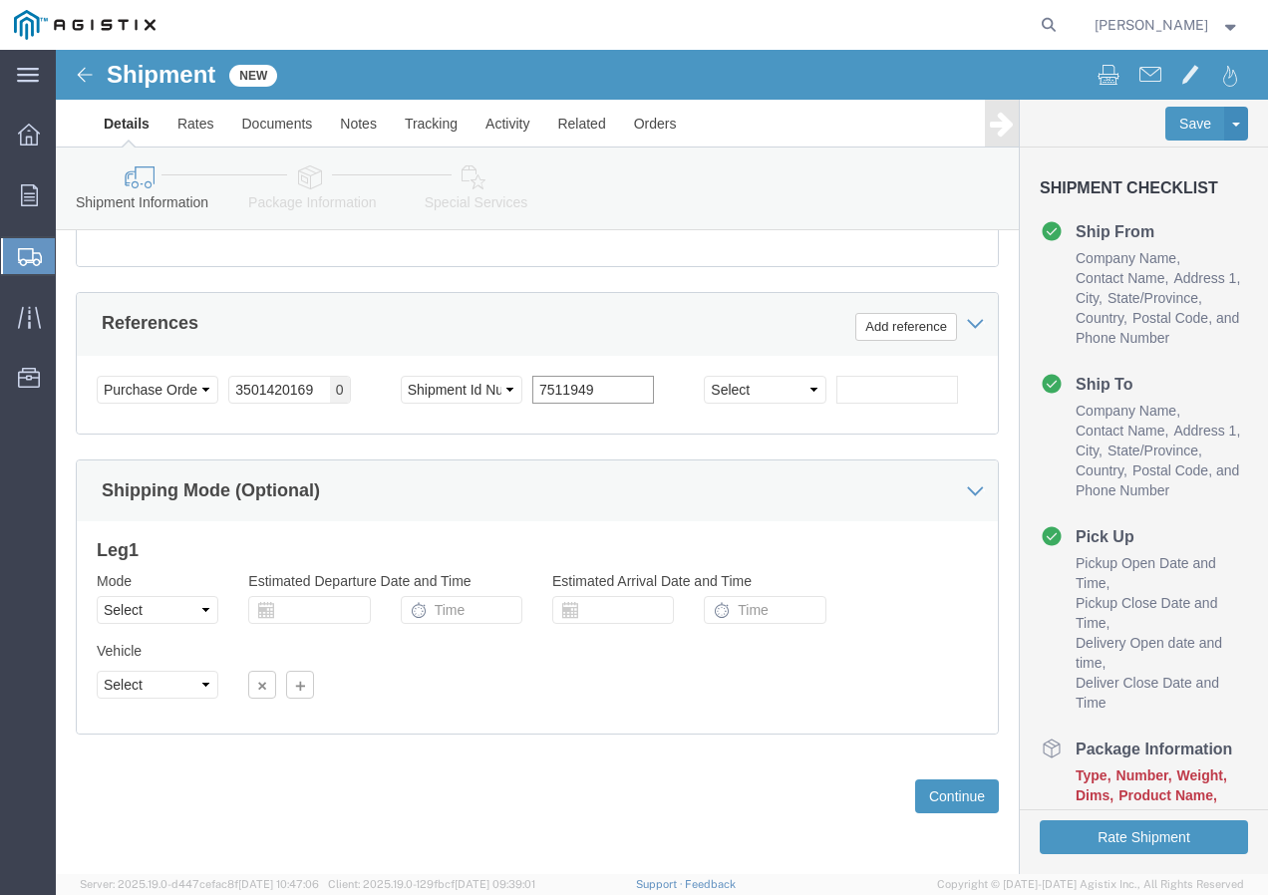
scroll to position [1228, 0]
click select "Select Air Less than Truckload Multi-Leg Ocean Freight Rail Small Parcel Truckl…"
click select "Select 1-Ton (PSS) 10 Wheel 10 Yard Dump Truck 20 Yard Dump Truck Bobtail Botto…"
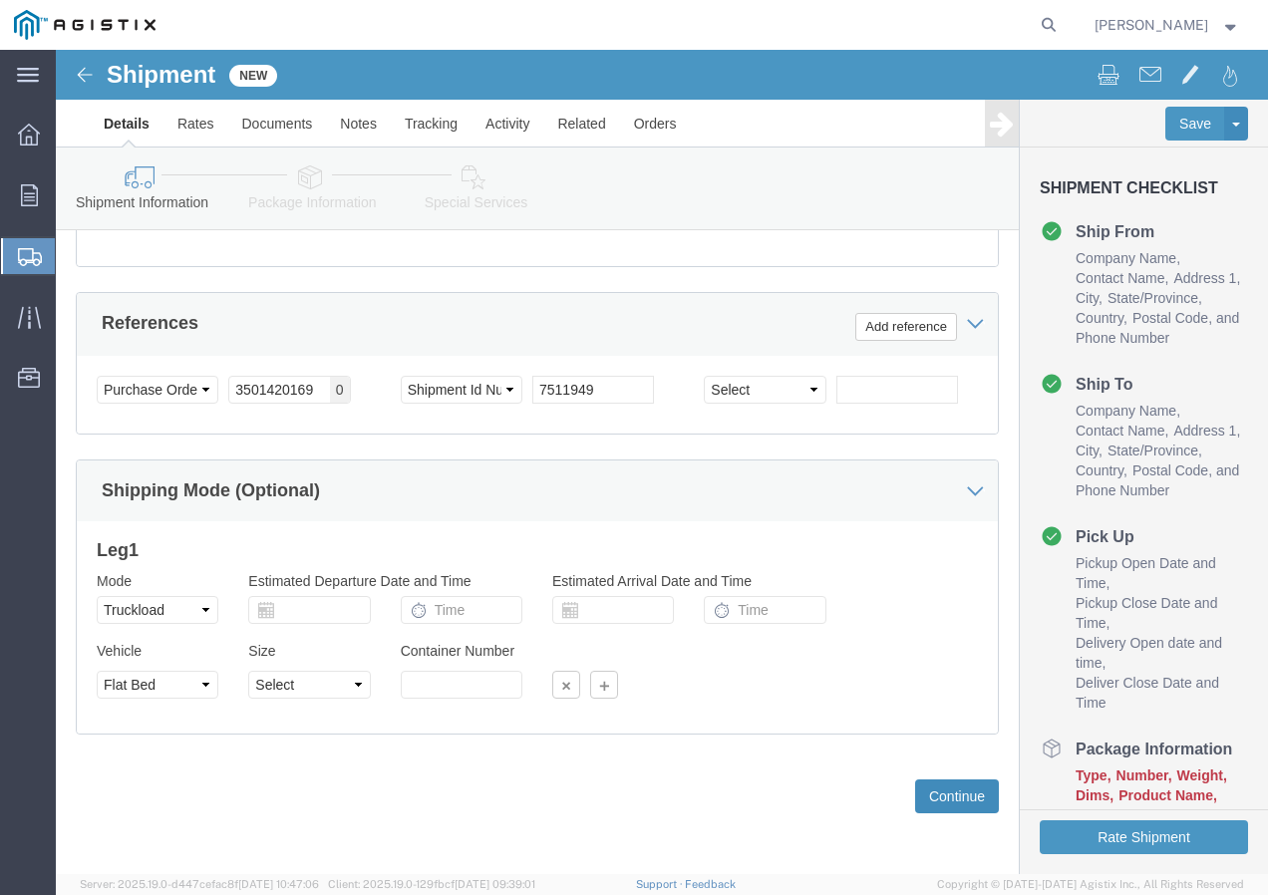
click button "Continue"
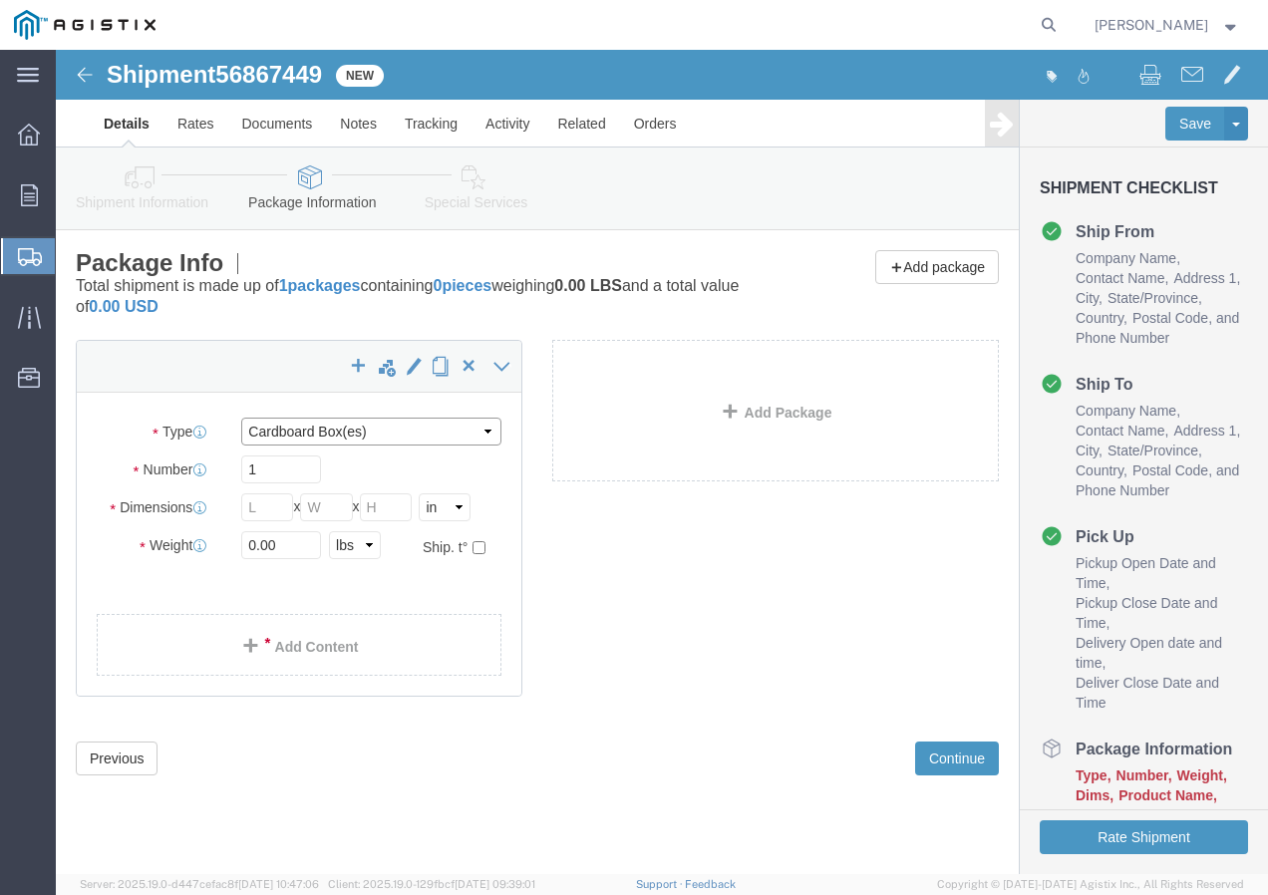
click select "Select Bulk Bundle(s) Cardboard Box(es) Carton(s) Crate(s) Drum(s) (Fiberboard)…"
click input "text"
drag, startPoint x: 222, startPoint y: 496, endPoint x: 204, endPoint y: 496, distance: 17.9
click input "0.00"
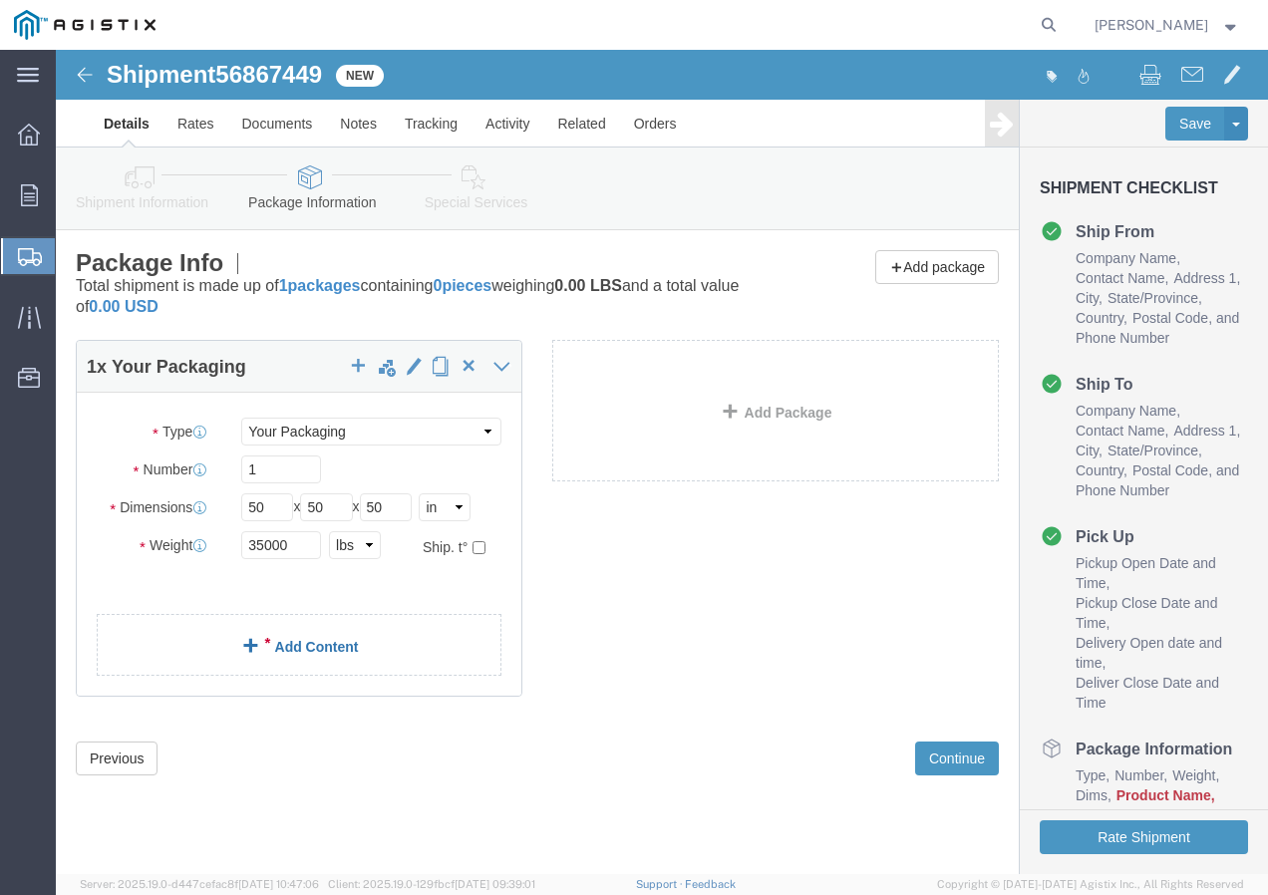
click link "Add Content"
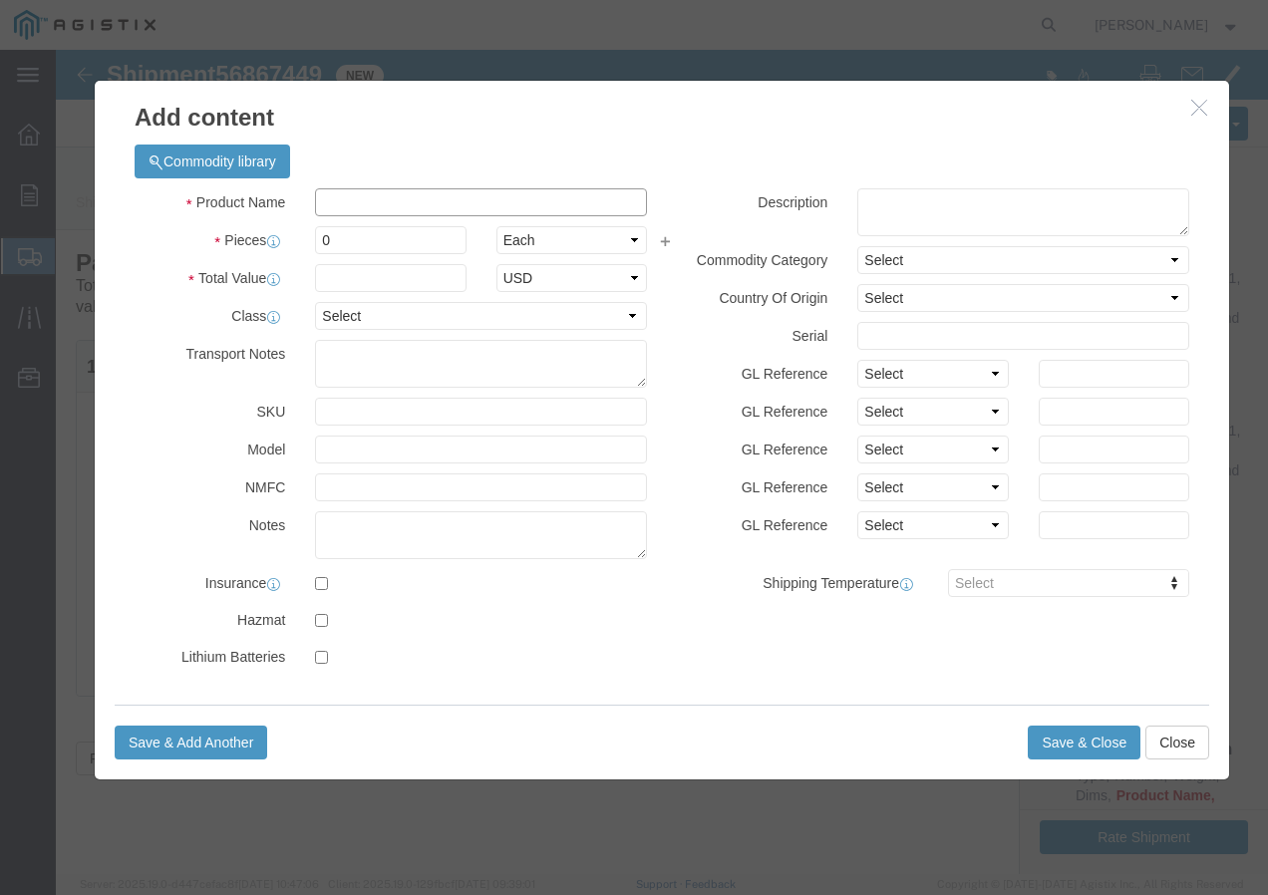
click input "text"
paste input "600VUD [GEOGRAPHIC_DATA]/YS [STREET_ADDRESS]"
click input "0"
click input "text"
click select "Select 50 55 60 65 70 85 92.5 100 125 175 250 300 400"
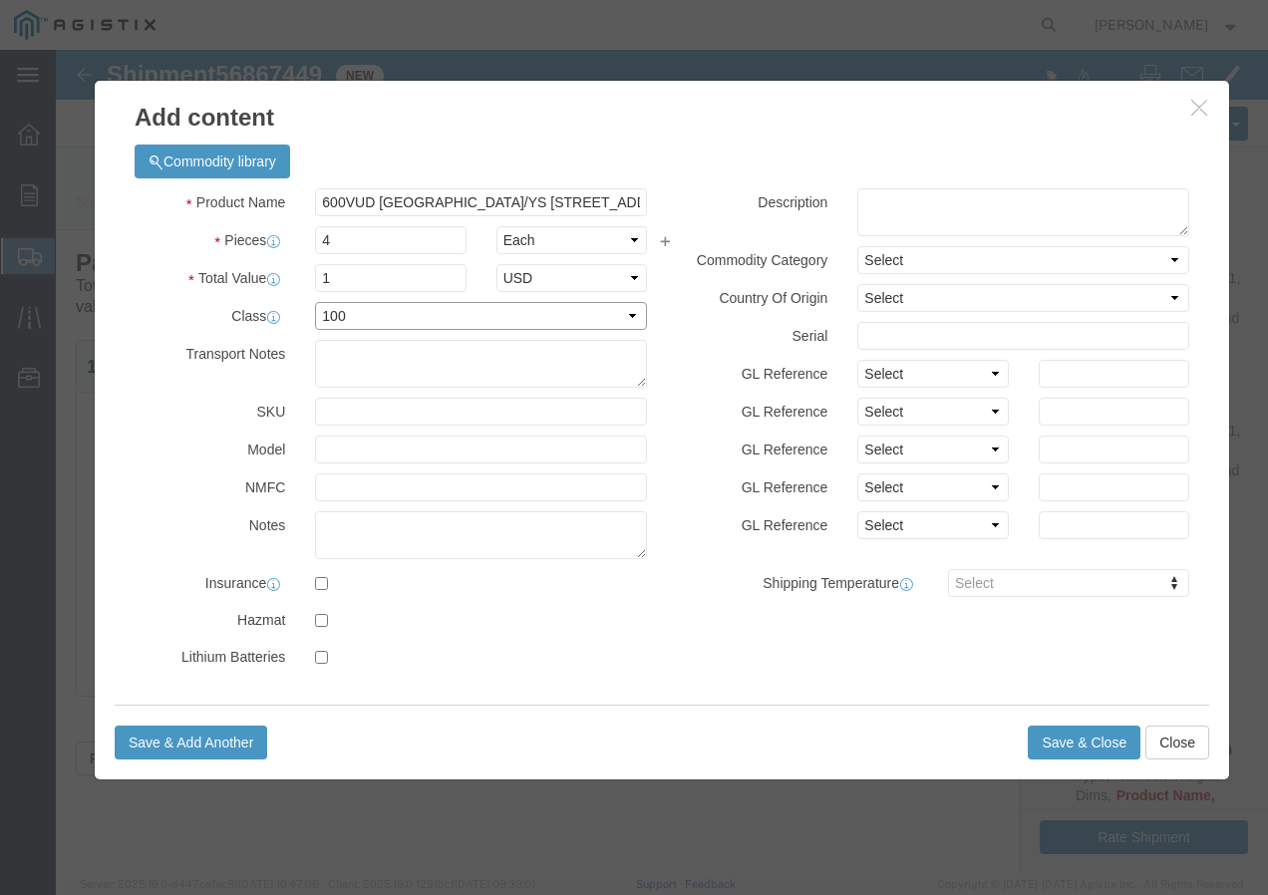
click select "Select 50 55 60 65 70 85 92.5 100 125 175 250 300 400"
click button "Save & Add Another"
click input "text"
paste input "600VOH PAC/HDPE 4/0-7 AAC 3/C+ 2.6kR"
click input "text"
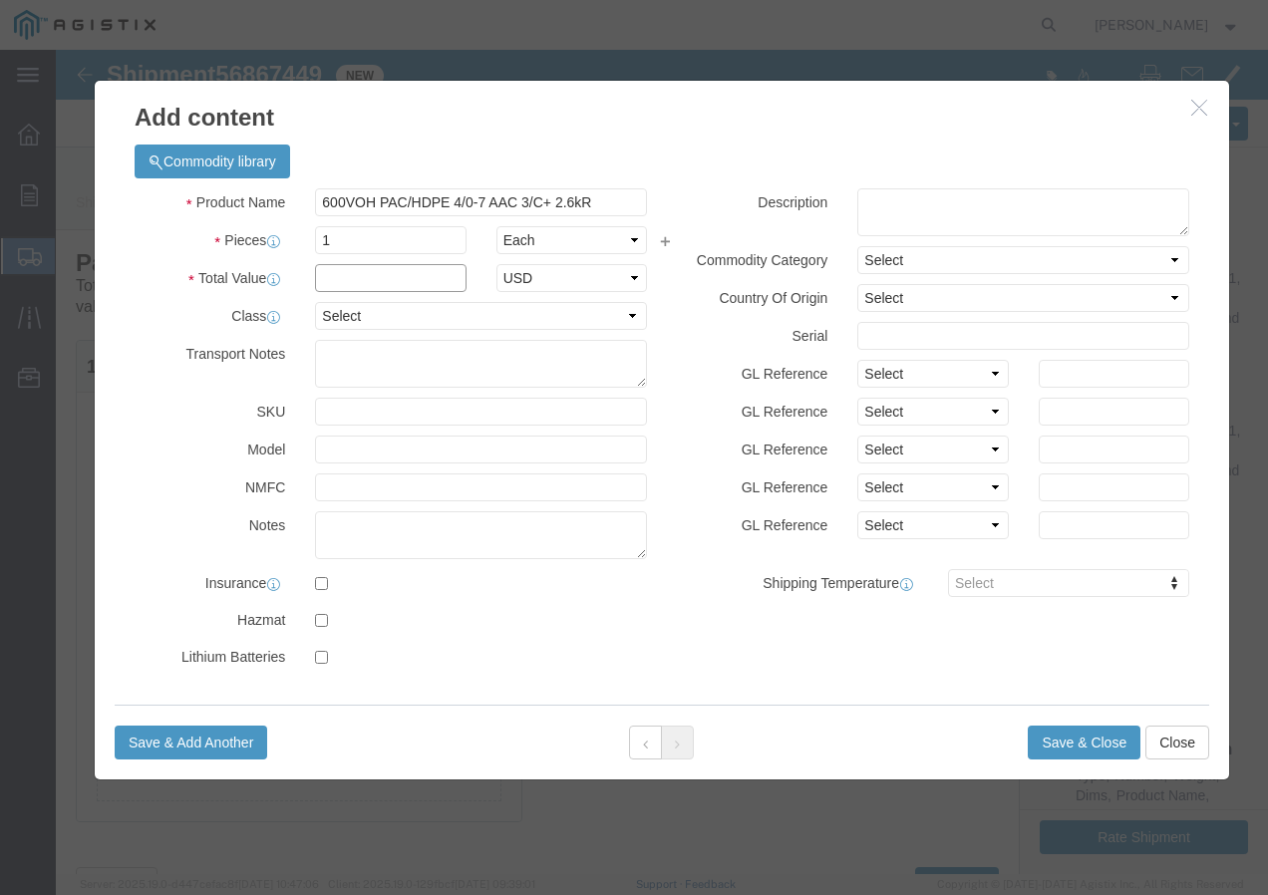
click input "text"
click select "Select 50 55 60 65 70 85 92.5 100 125 175 250 300 400"
click button "Save & Add Another"
click input "text"
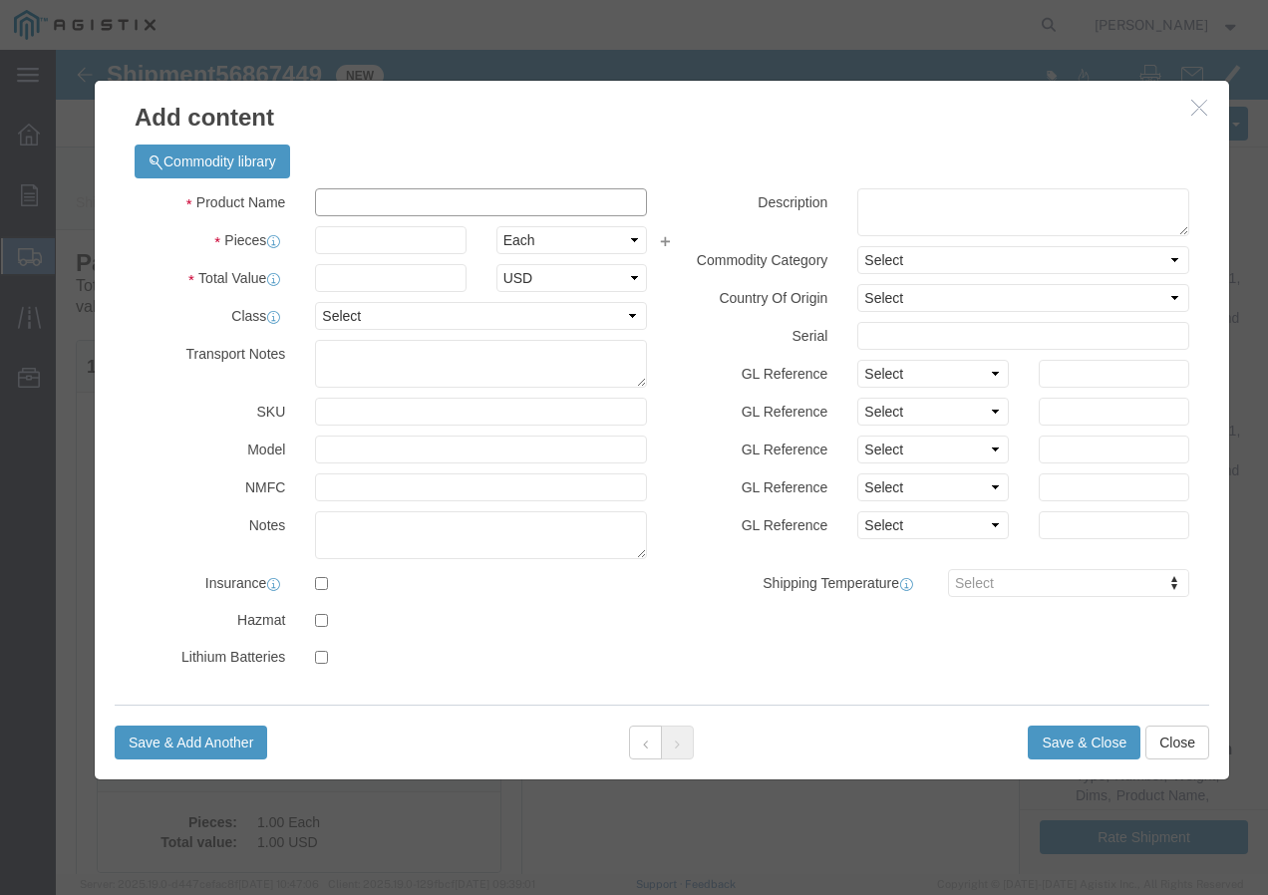
paste input "SSCC 10 S CU PVC YW 600V 500C"
click input "text"
click select "Select 50 55 60 65 70 85 92.5 100 125 175 250 300 400"
drag, startPoint x: 278, startPoint y: 266, endPoint x: 280, endPoint y: 278, distance: 12.1
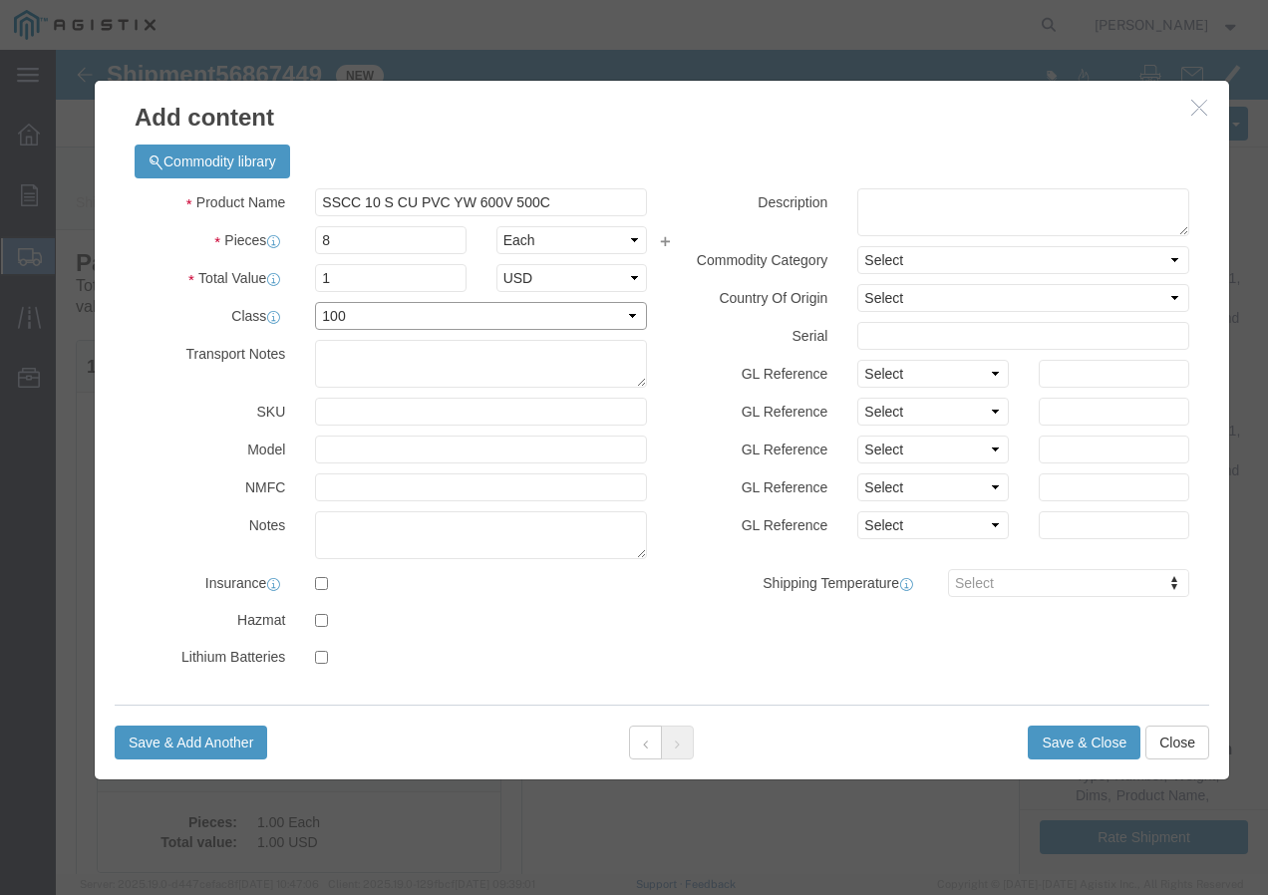
click select "Select 50 55 60 65 70 85 92.5 100 125 175 250 300 400"
click div "Save & Add Another Save & Close Close"
click button "Save & Add Another"
click input "text"
paste input "600VUD 350 AL 95 MILS 1000R"
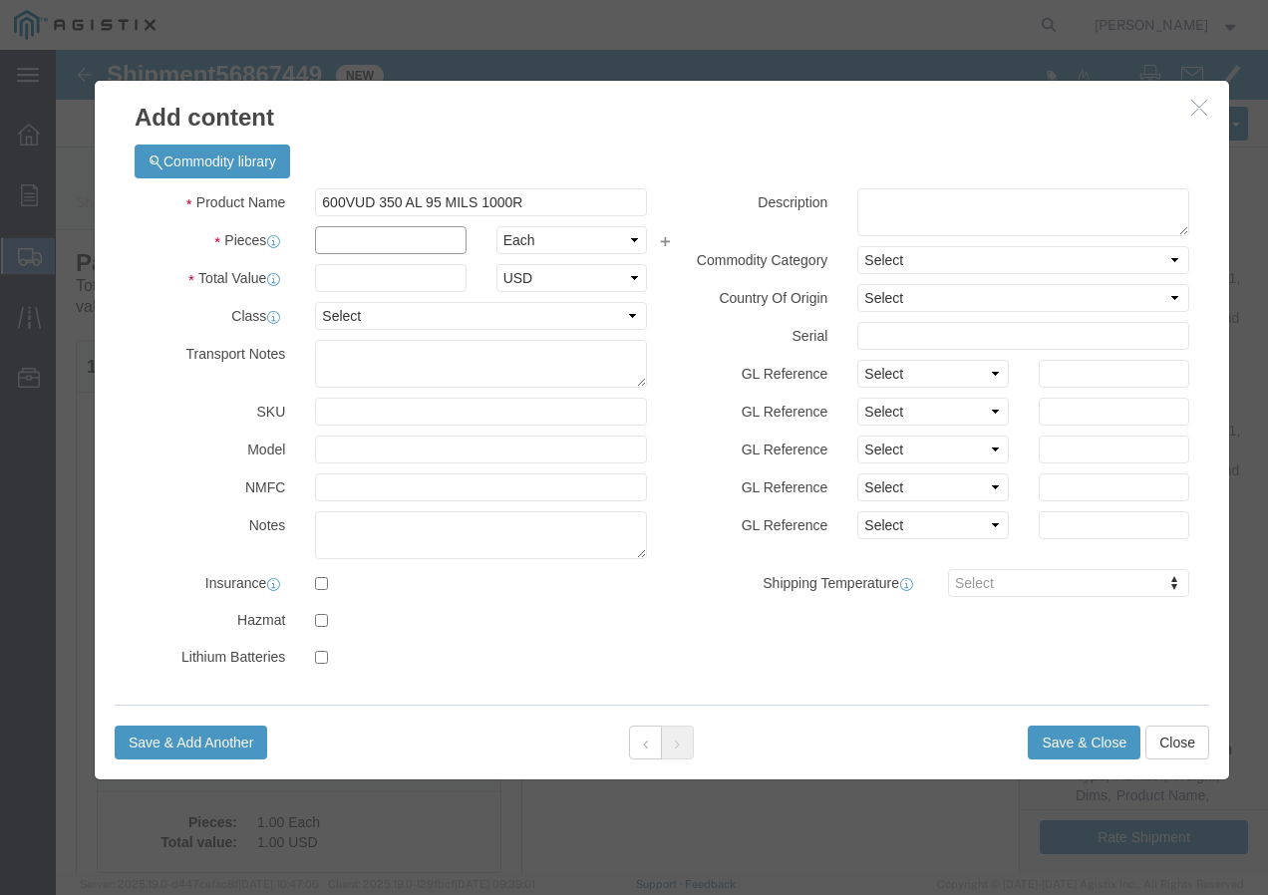
click input "text"
click select "Select 50 55 60 65 70 85 92.5 100 125 175 250 300 400"
click input "3"
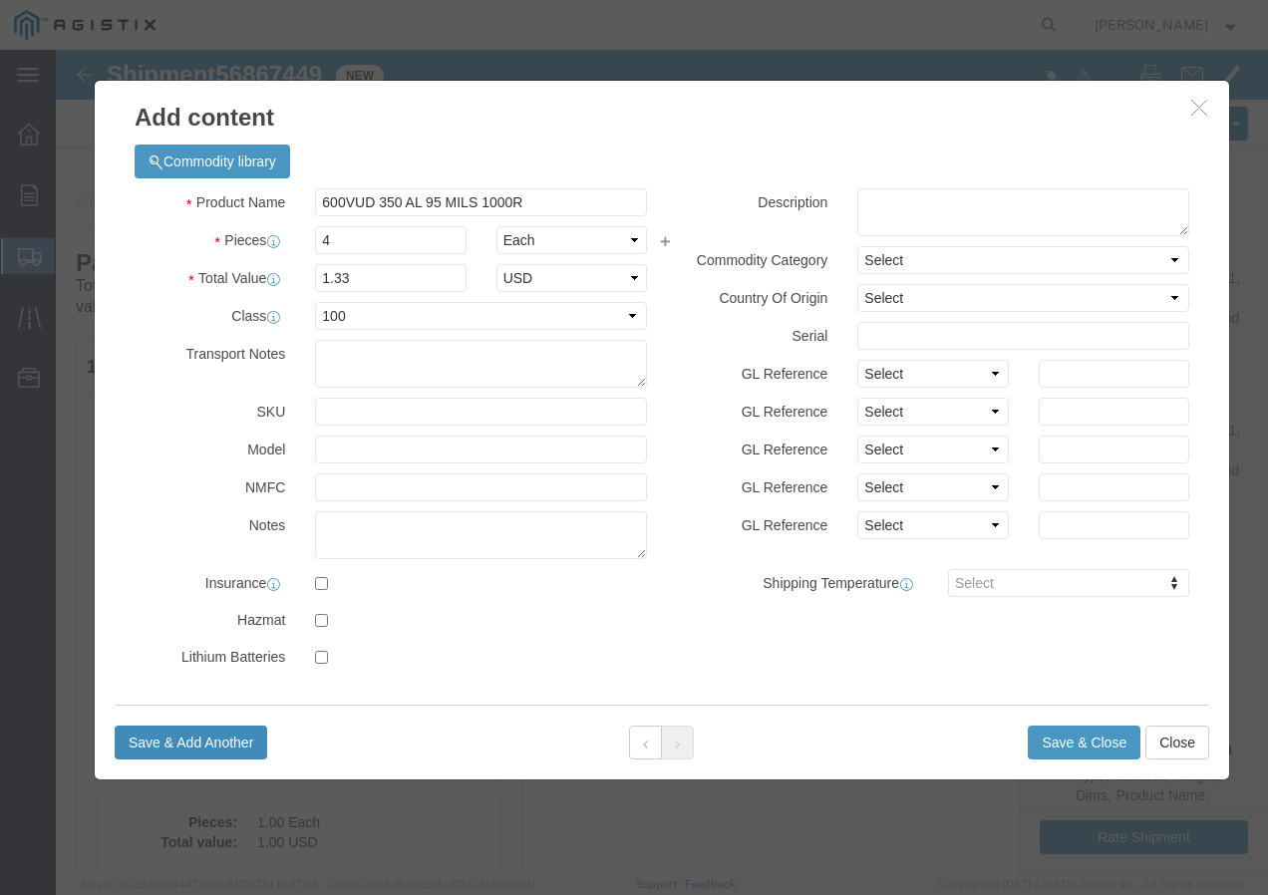
click button "Save & Add Another"
click input "text"
paste input "600VUD TX 1000X3 AL /UL+ 1000R"
drag, startPoint x: 300, startPoint y: 188, endPoint x: 291, endPoint y: 199, distance: 14.2
click input "text"
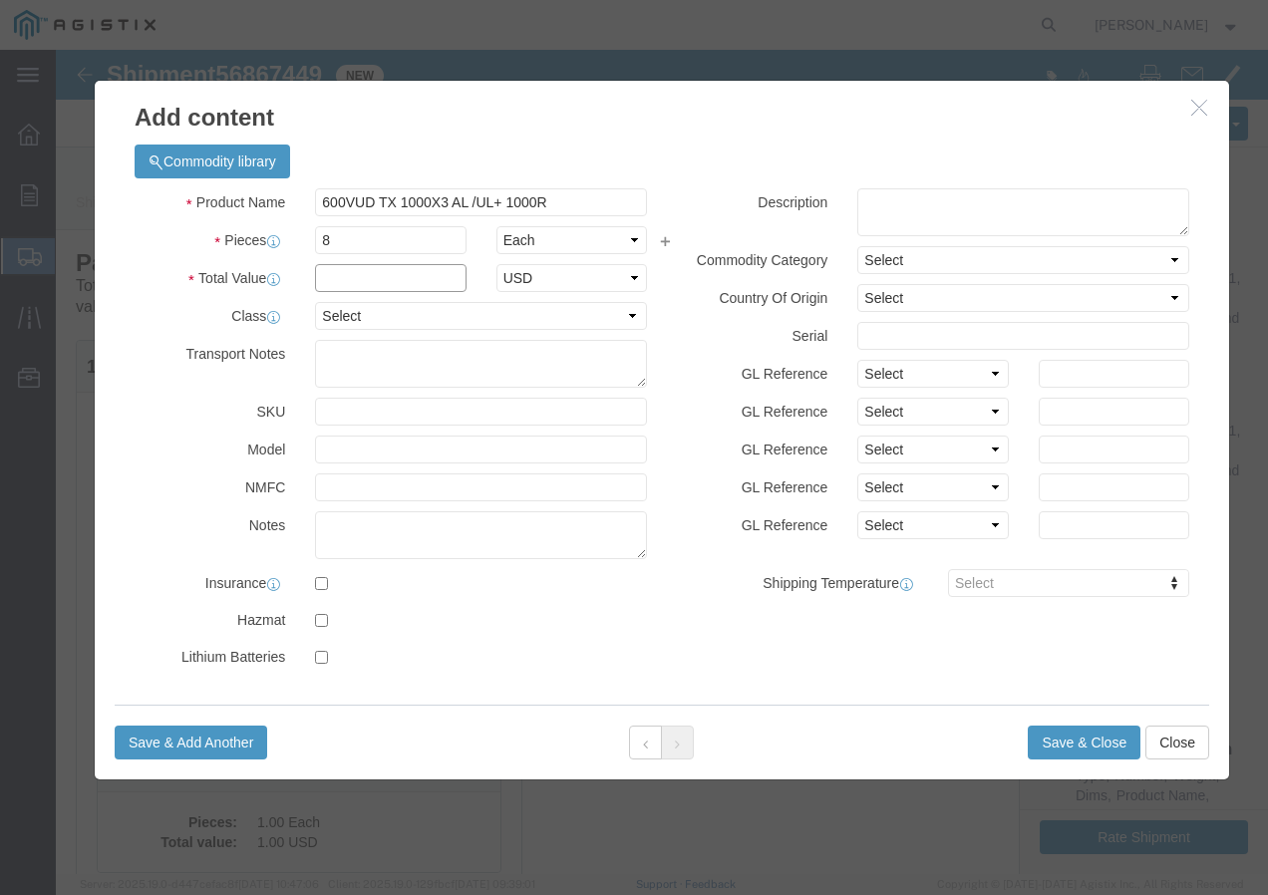
click input "text"
click select "Select 50 55 60 65 70 85 92.5 100 125 175 250 300 400"
click button "Save & Close"
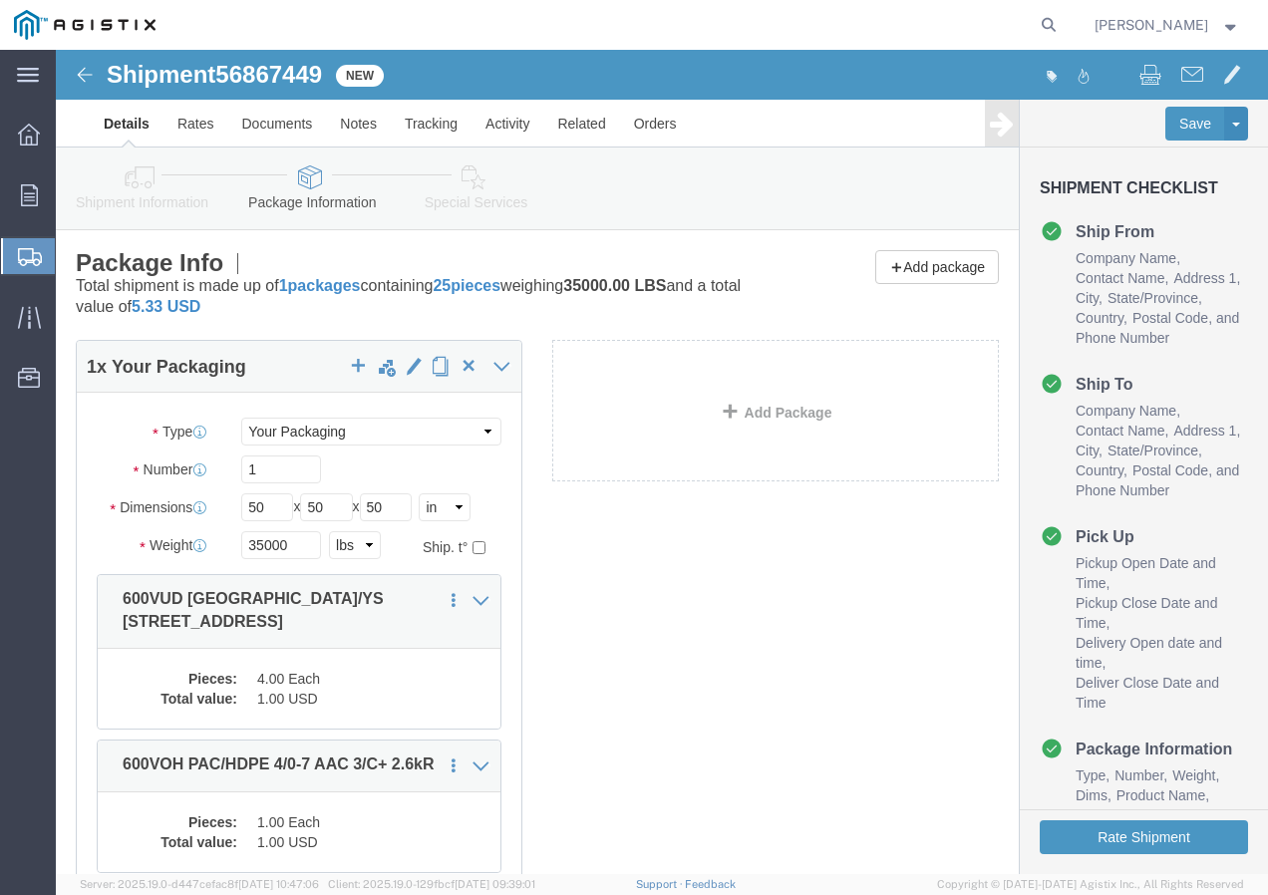
click div "1 x Your Packaging Package Type Select Bulk Bundle(s) Cardboard Box(es) Carton(…"
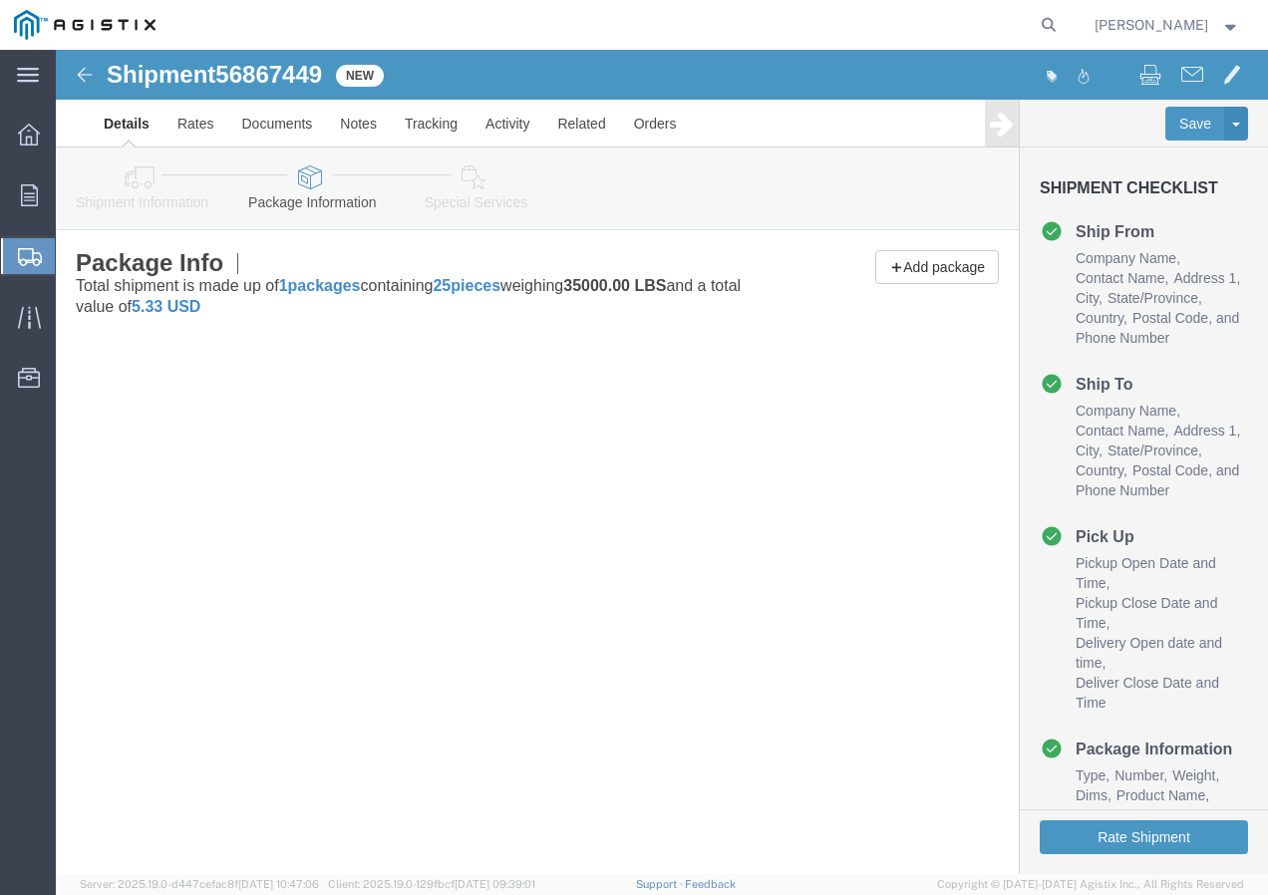
click div
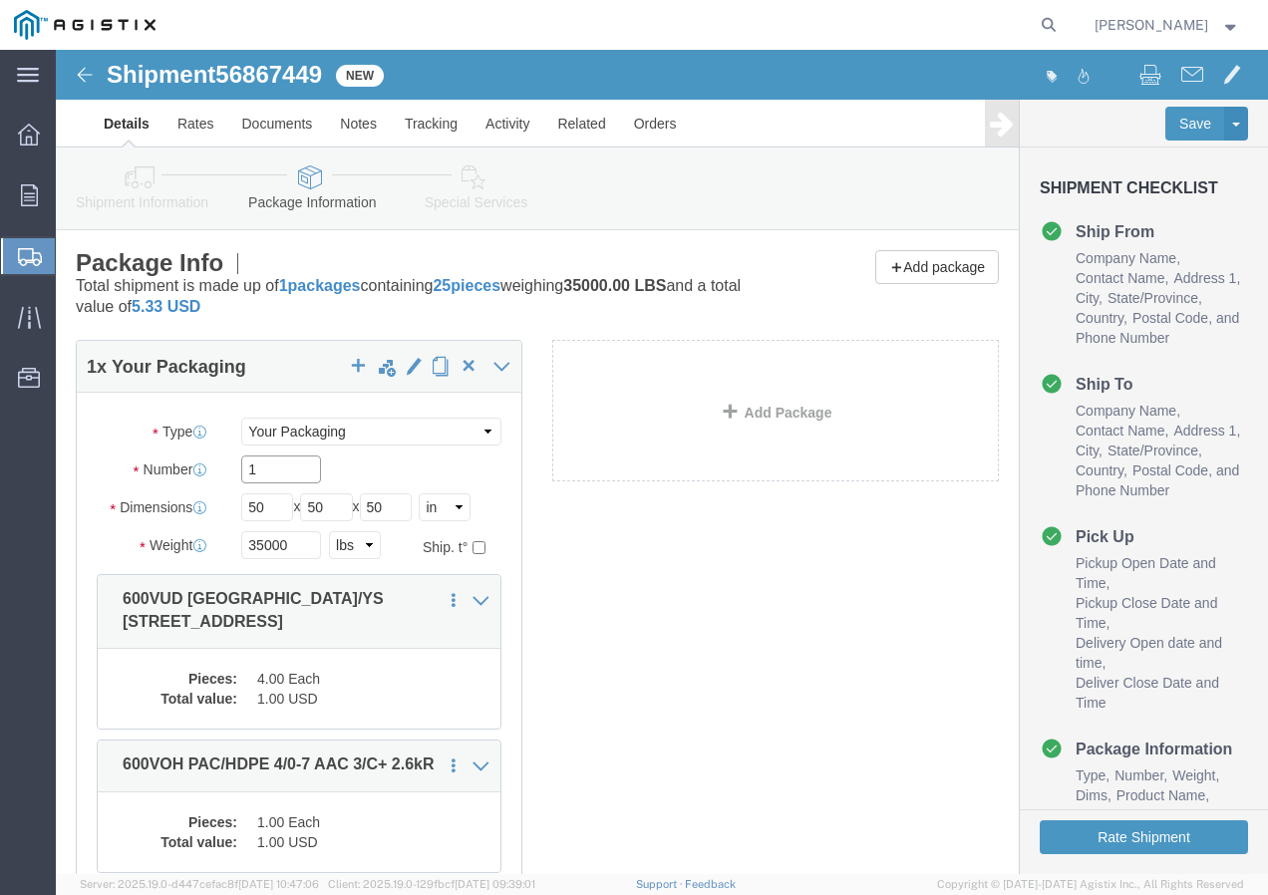
click input "1"
click div "25 x Your Packaging Package Type Select Bulk Bundle(s) Cardboard Box(es) Carton…"
click button "Rate Shipment"
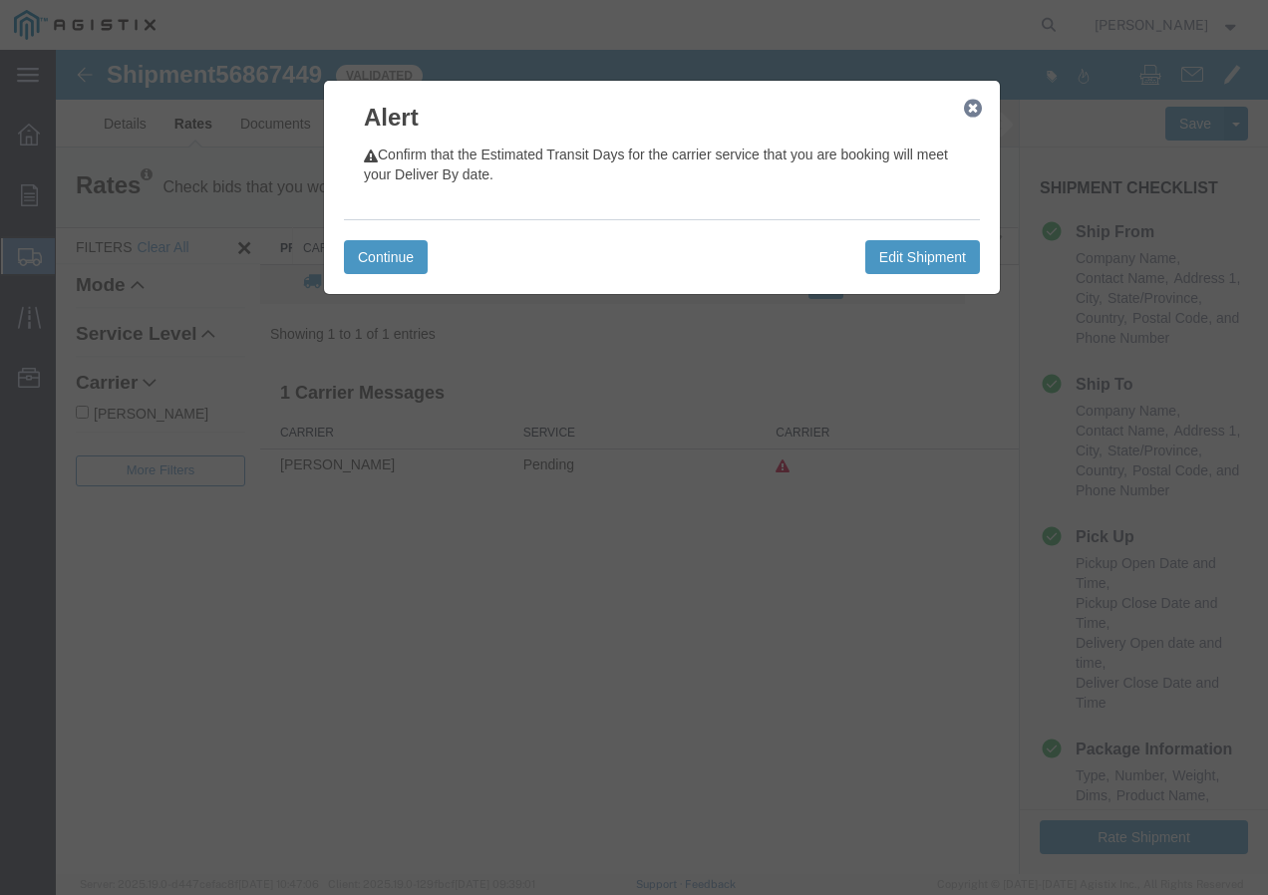
click at [975, 114] on icon "button" at bounding box center [973, 109] width 18 height 16
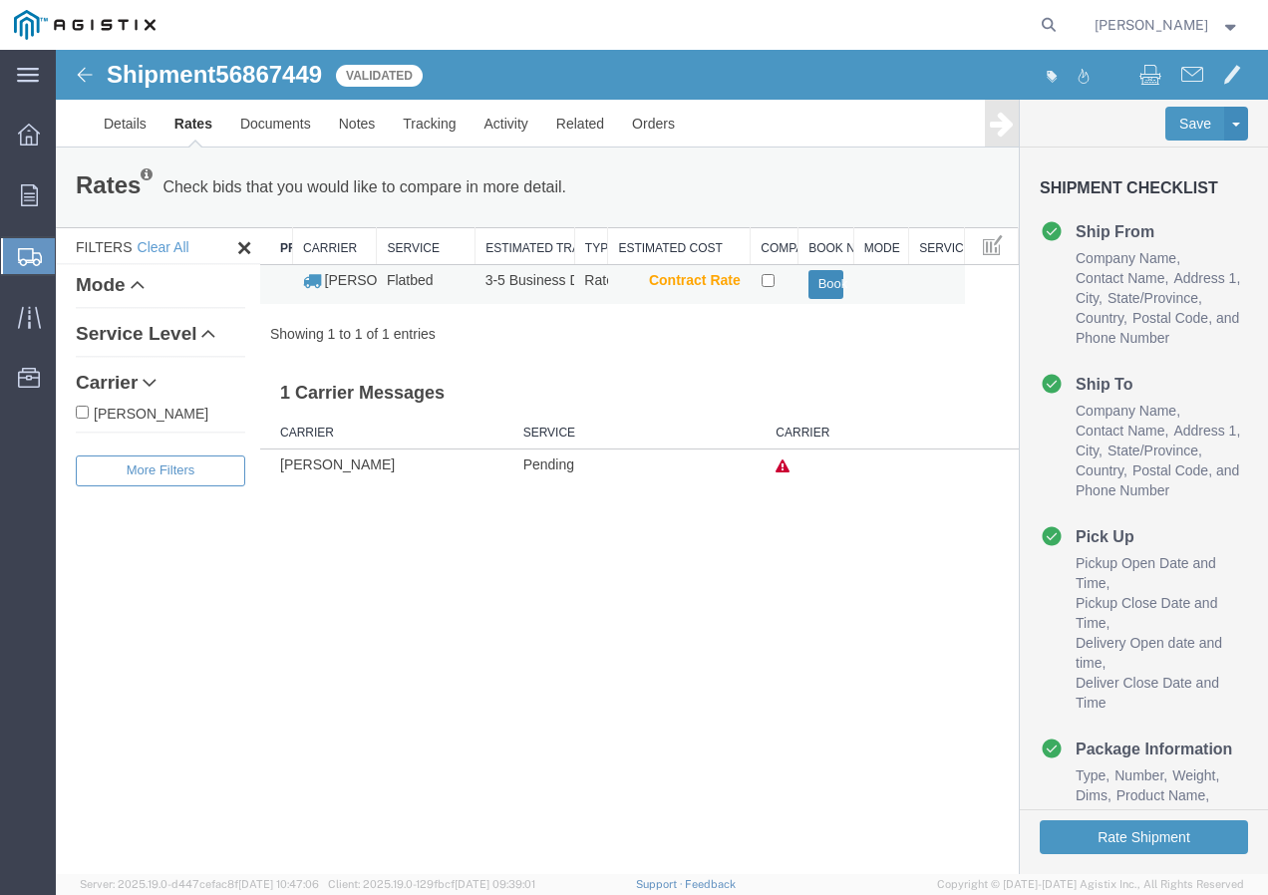
click at [814, 283] on button "Book" at bounding box center [827, 284] width 36 height 29
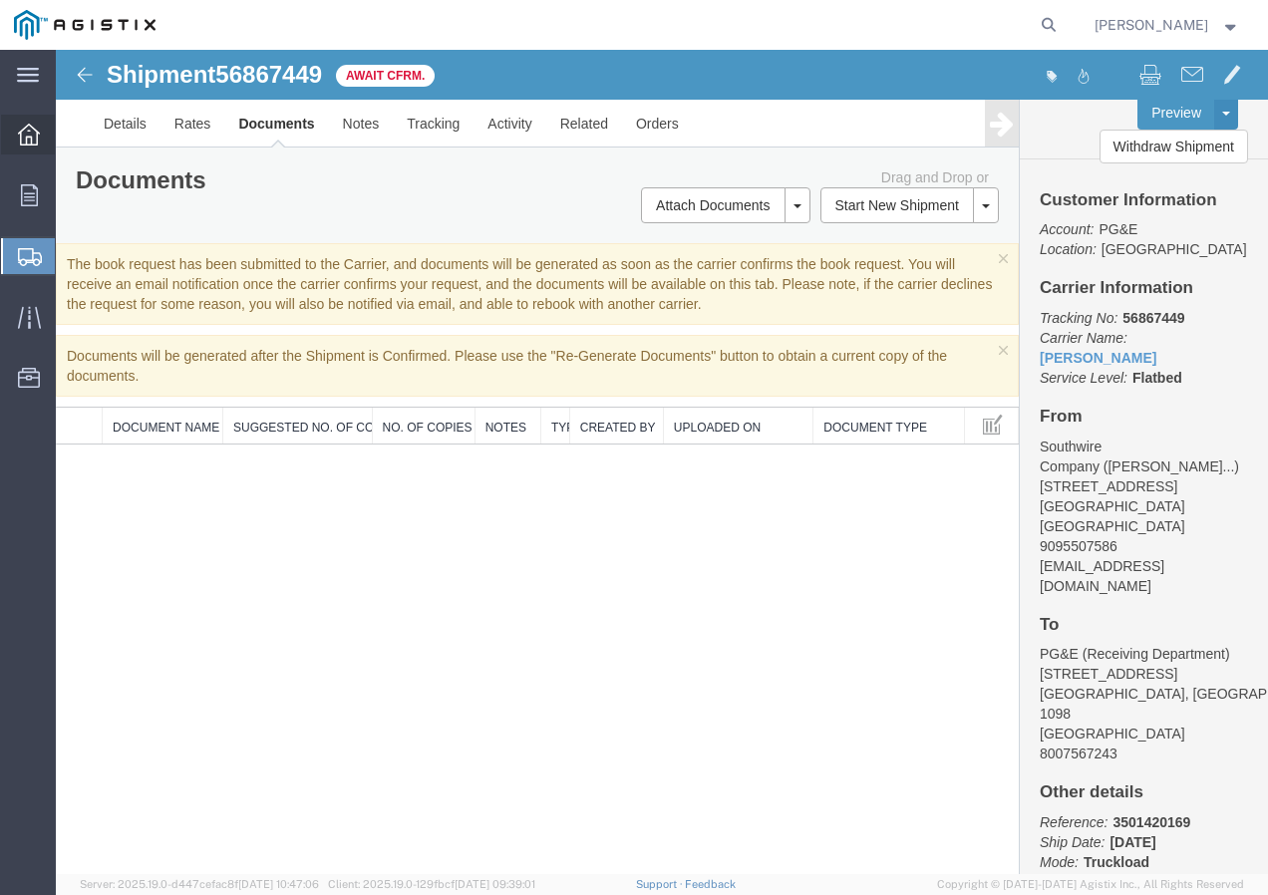
click at [34, 131] on icon at bounding box center [29, 135] width 22 height 22
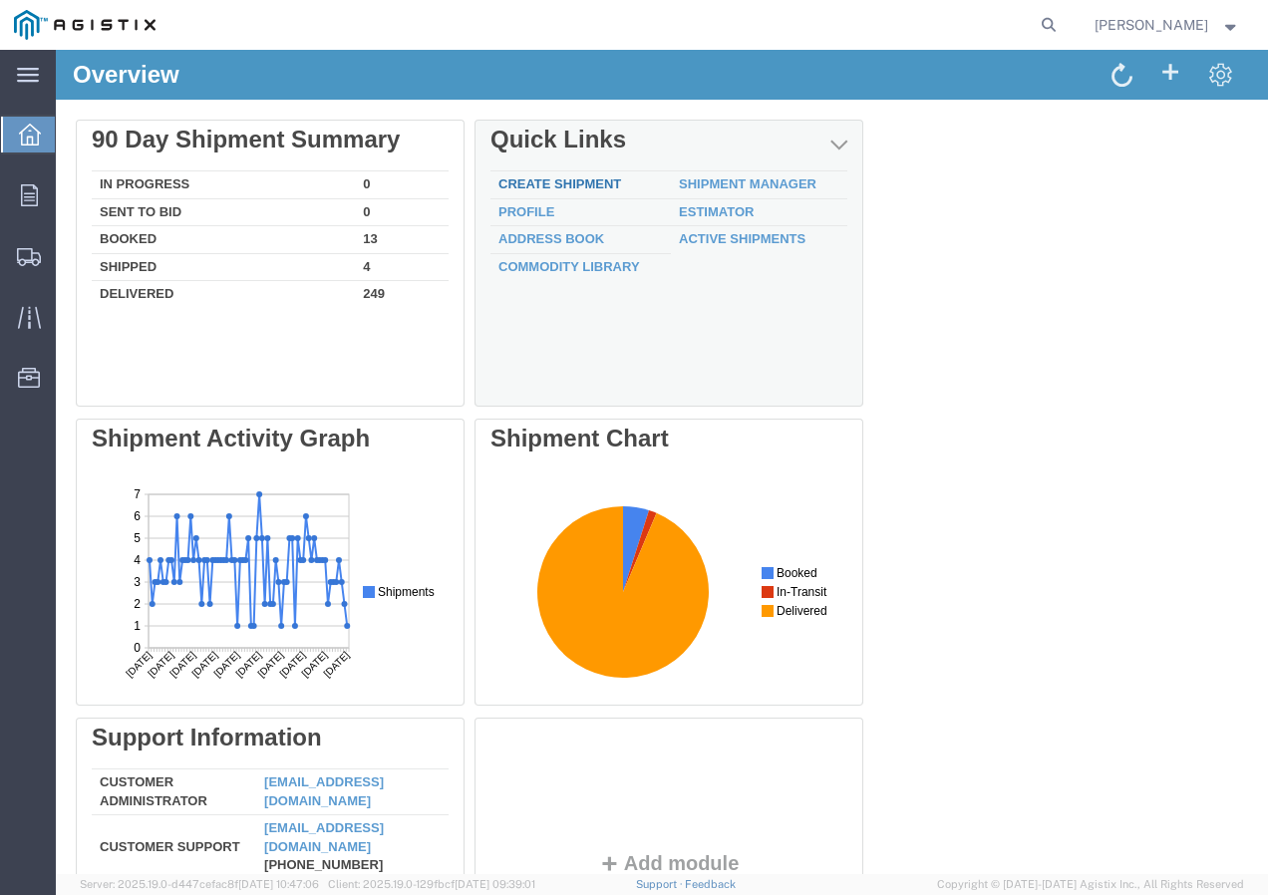
click at [540, 185] on link "Create Shipment" at bounding box center [560, 184] width 123 height 15
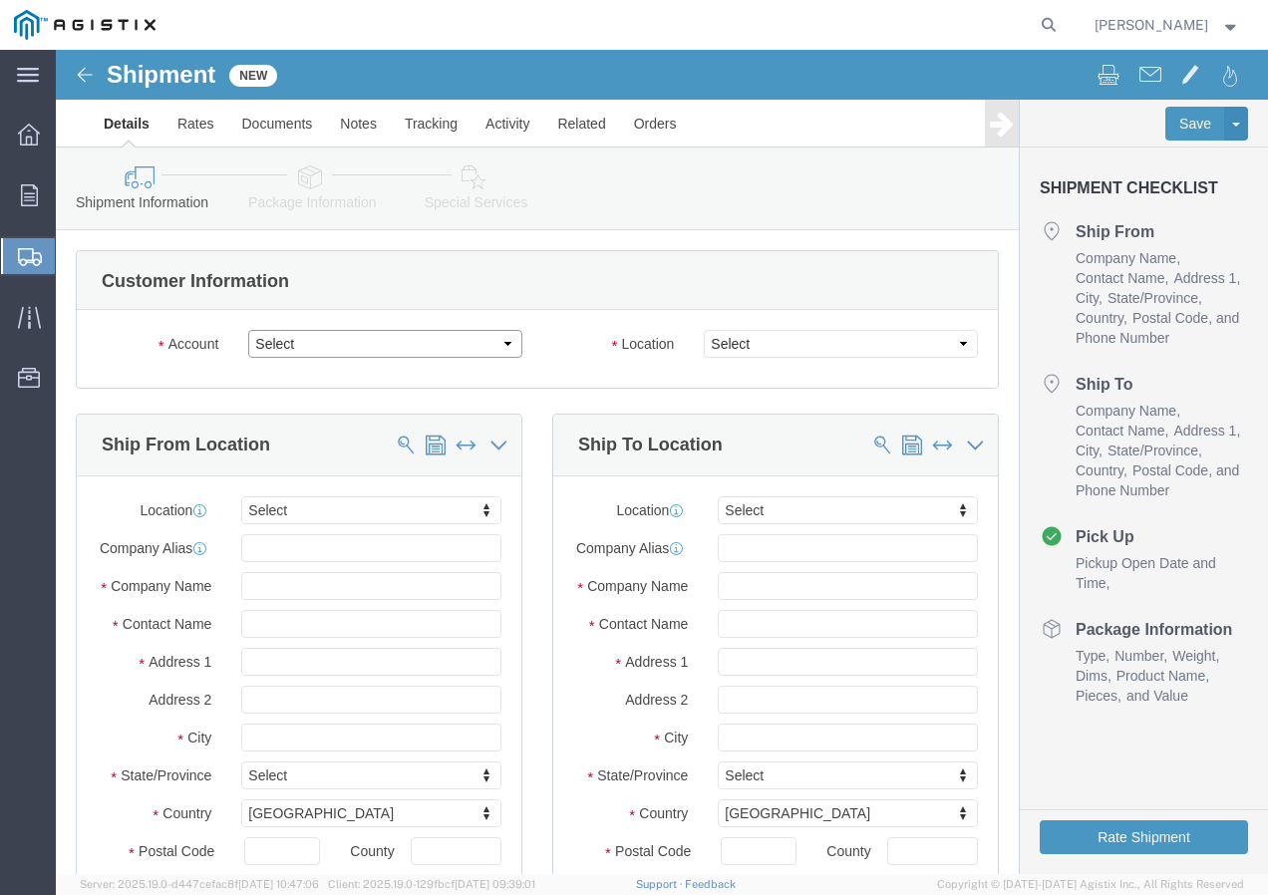
click select "Select PG&E Southwire Company"
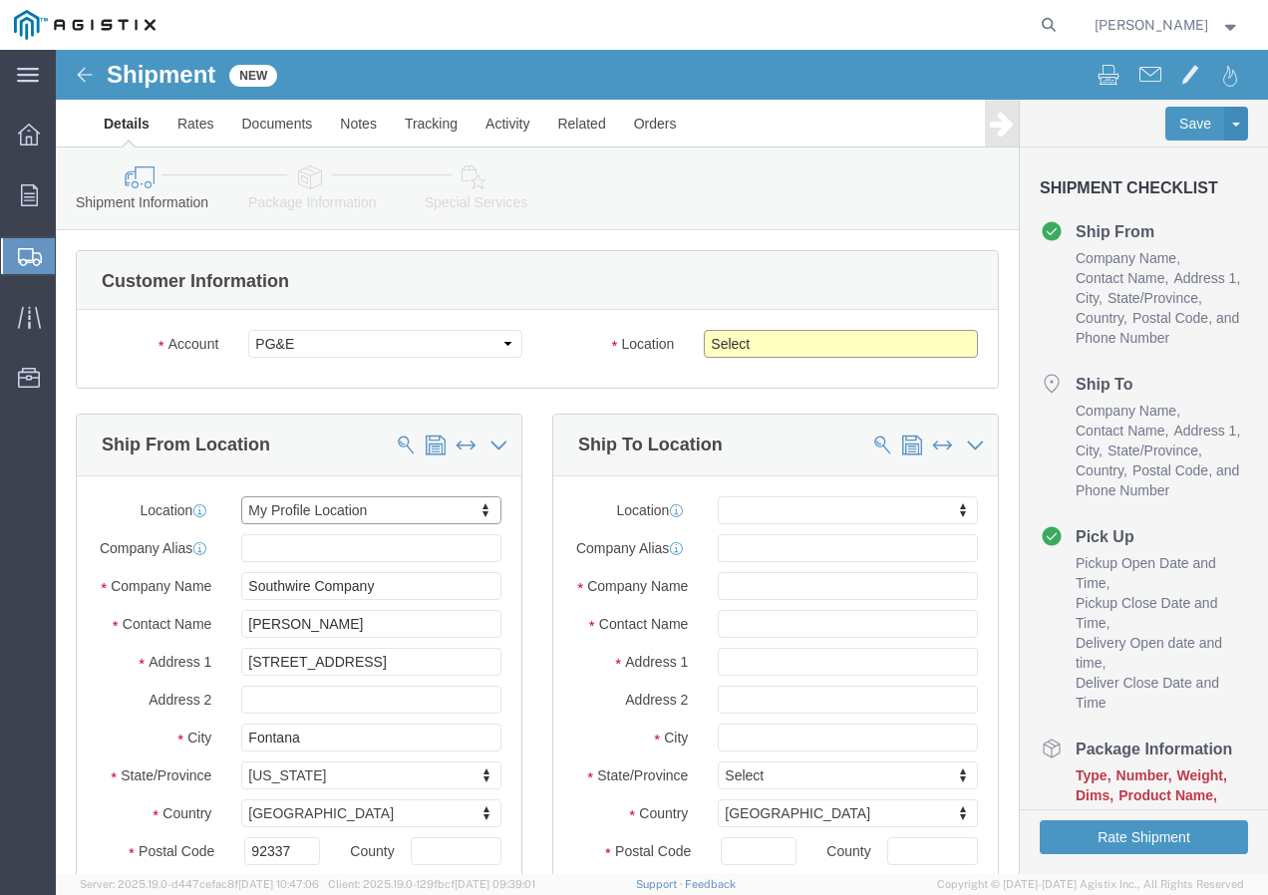
click select "Select All Others [GEOGRAPHIC_DATA] [GEOGRAPHIC_DATA] [GEOGRAPHIC_DATA] [GEOGRA…"
click button
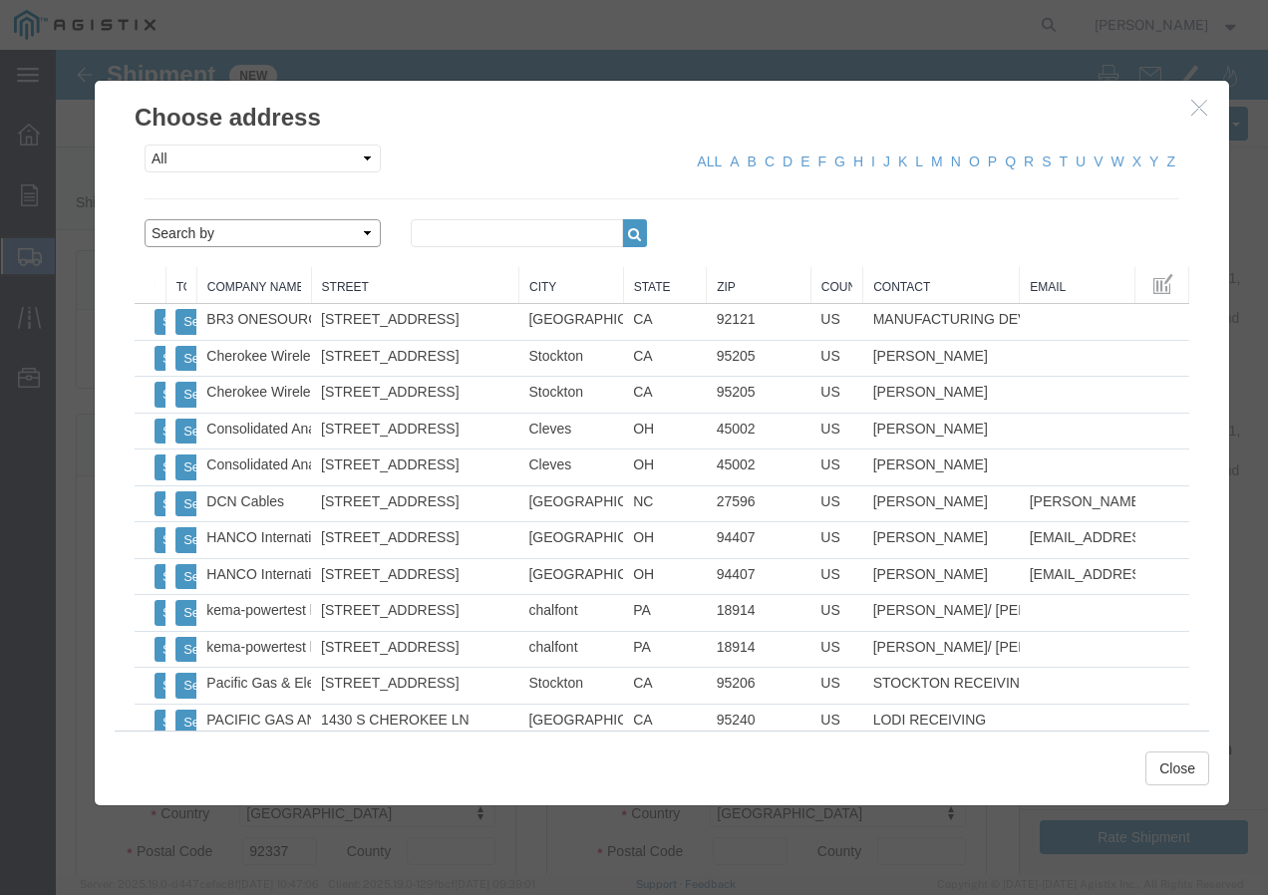
click select "Search by Address Book Name City Company Name Contact Name Country CustomerAlia…"
click input "text"
click icon "button"
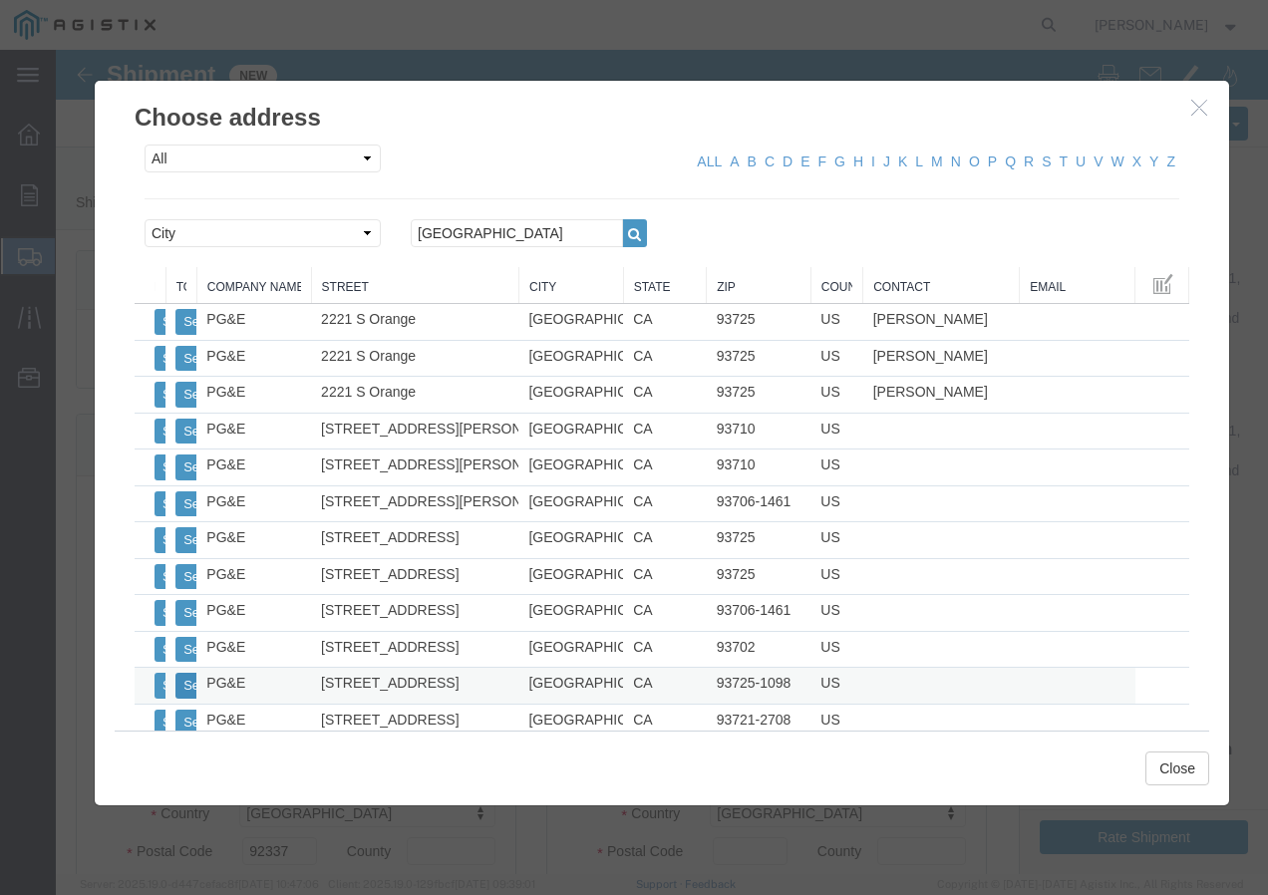
click button "Select"
click button "Close"
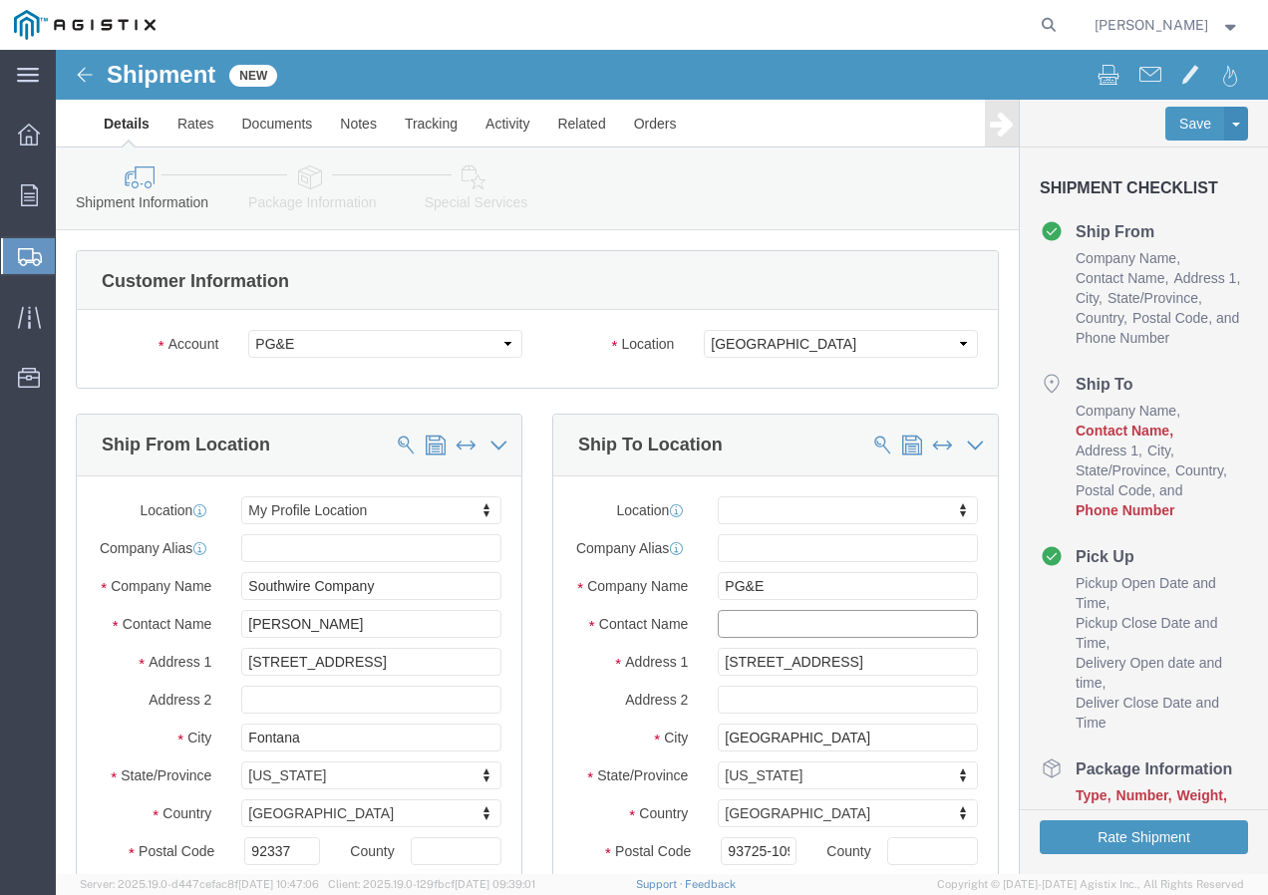
click input "text"
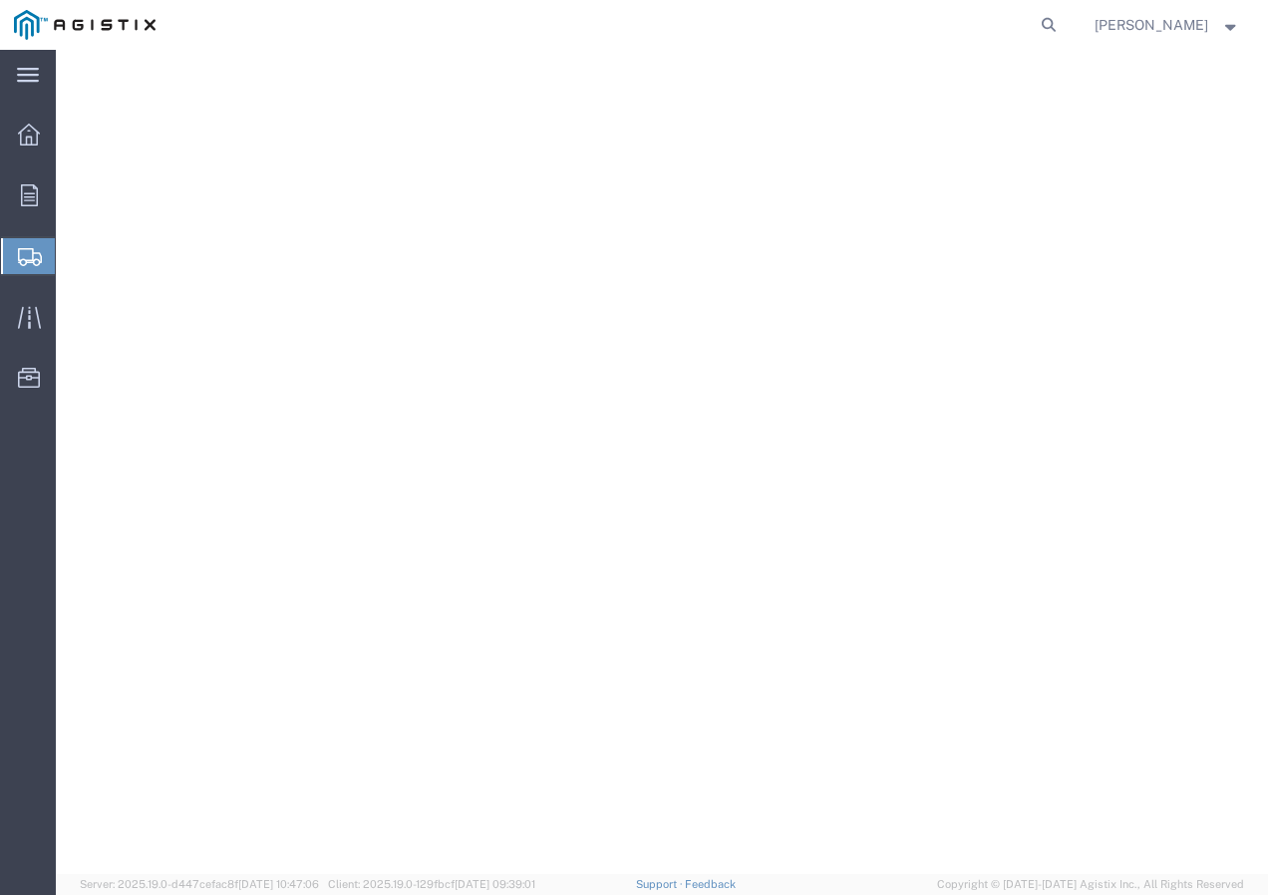
select select "9596"
select select "19745"
select select "CA"
select select
select select "CA"
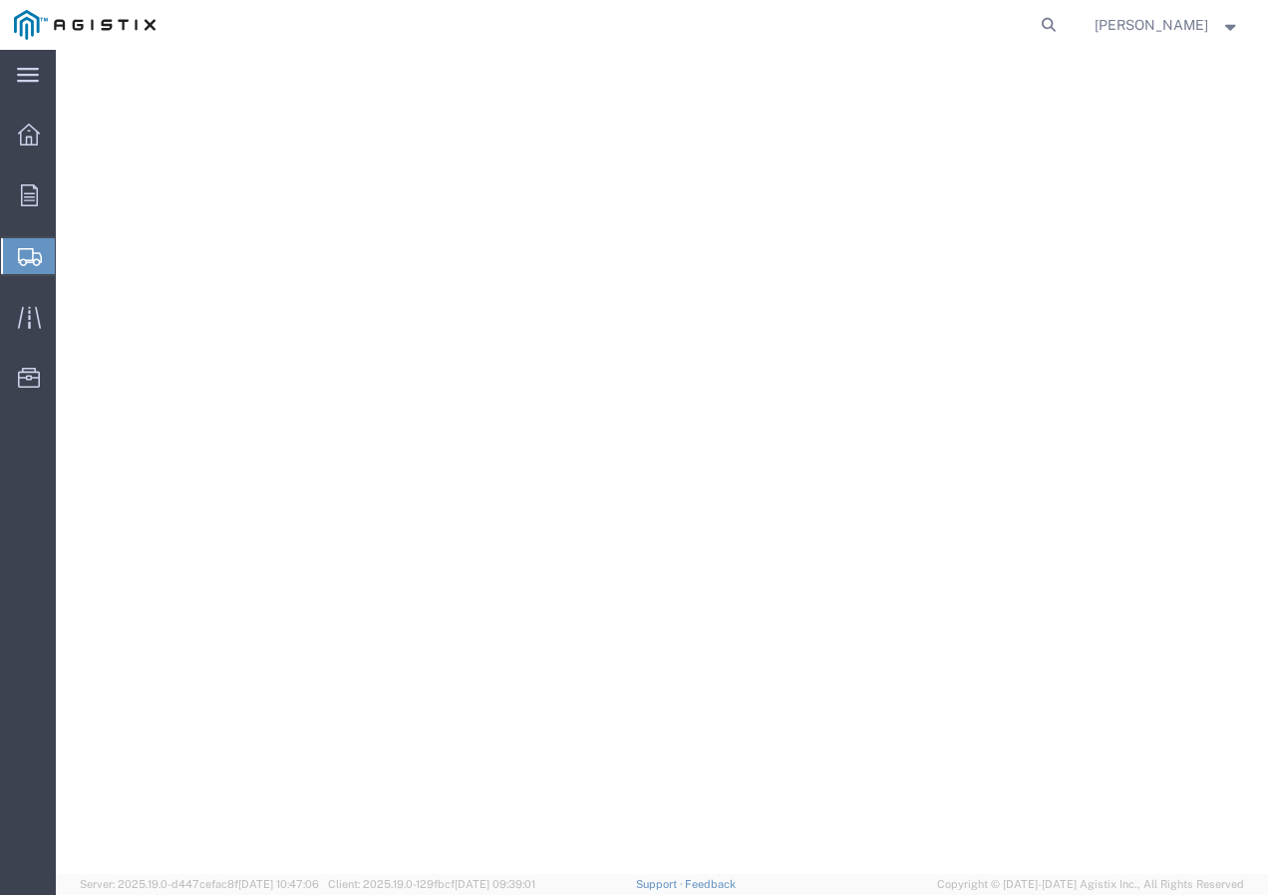
select select "PURCHORD"
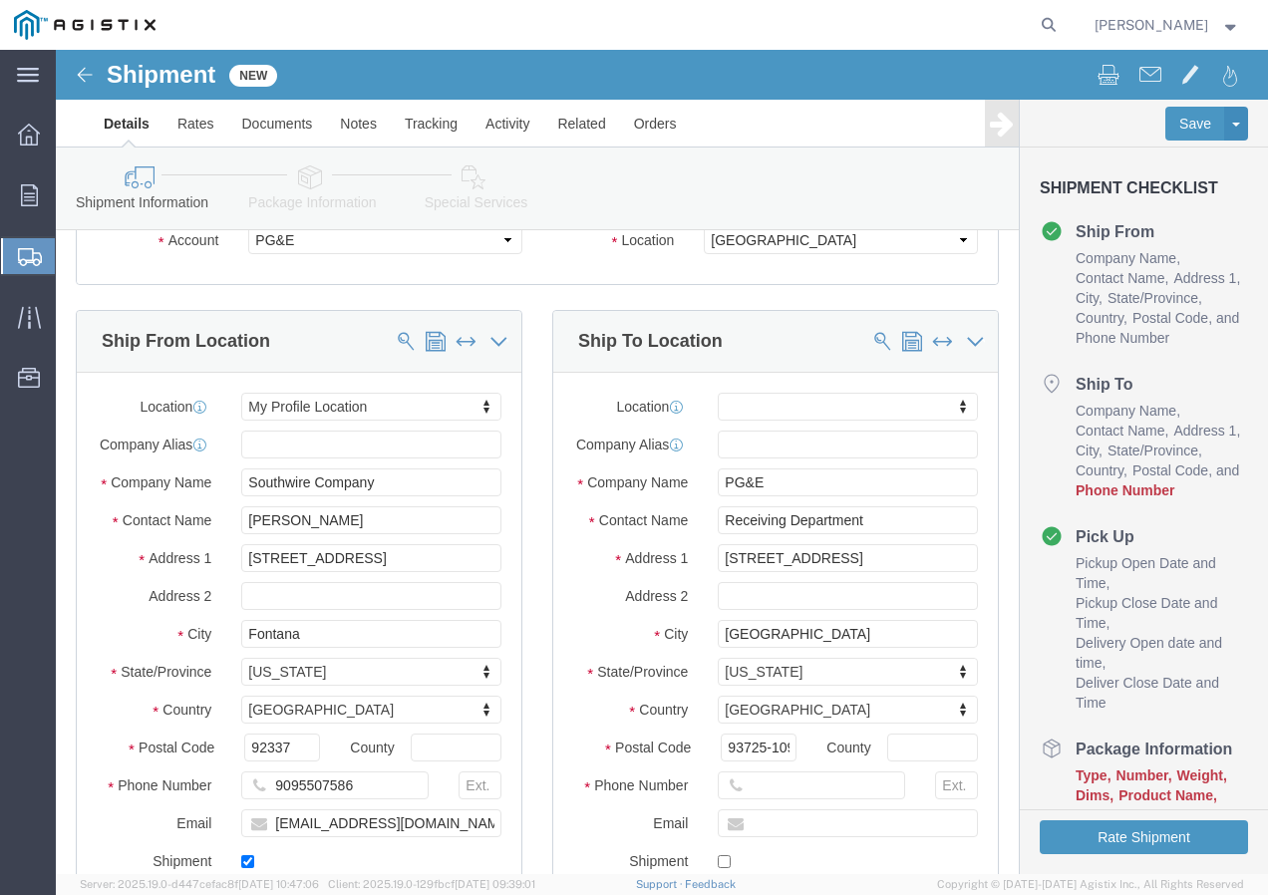
scroll to position [199, 0]
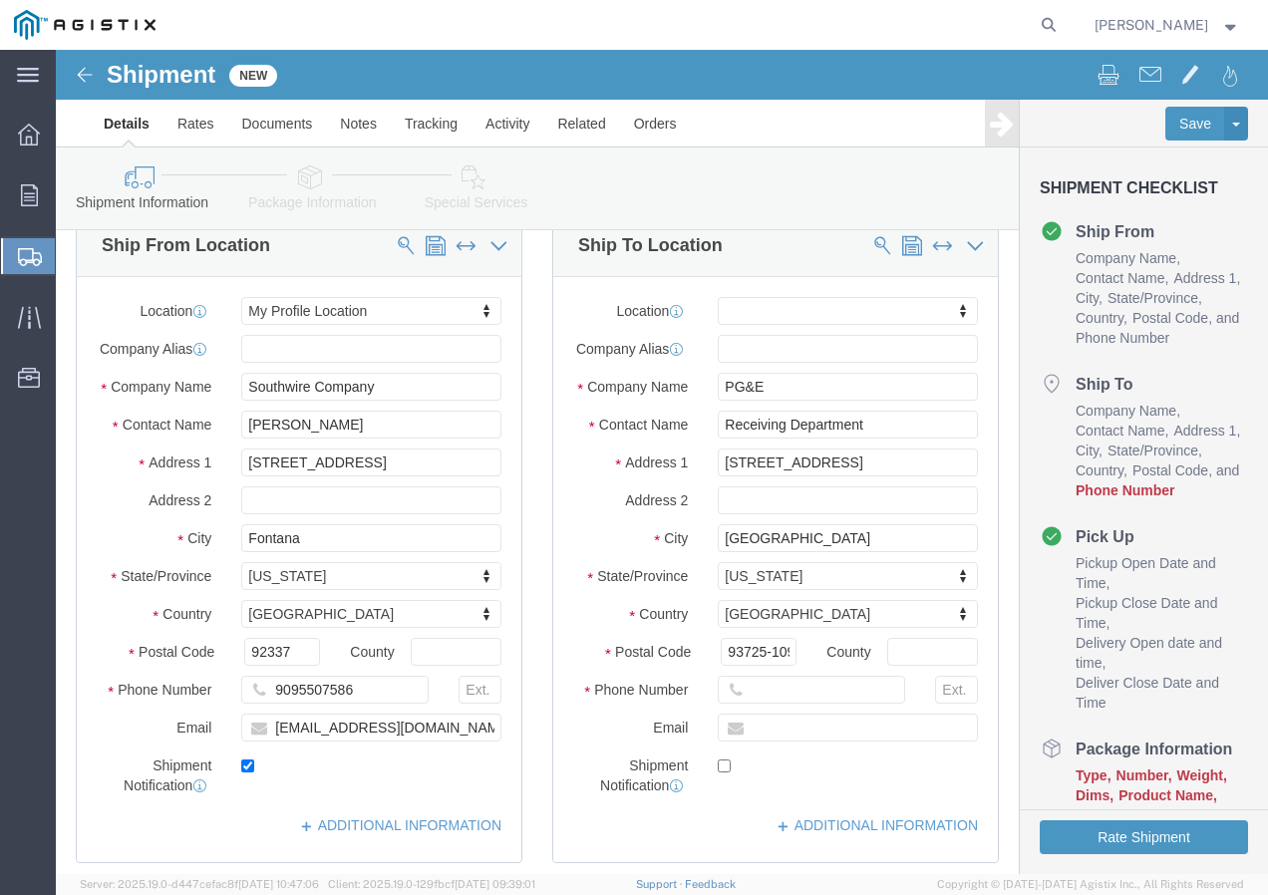
type input "Receiving Department"
click div
click input "text"
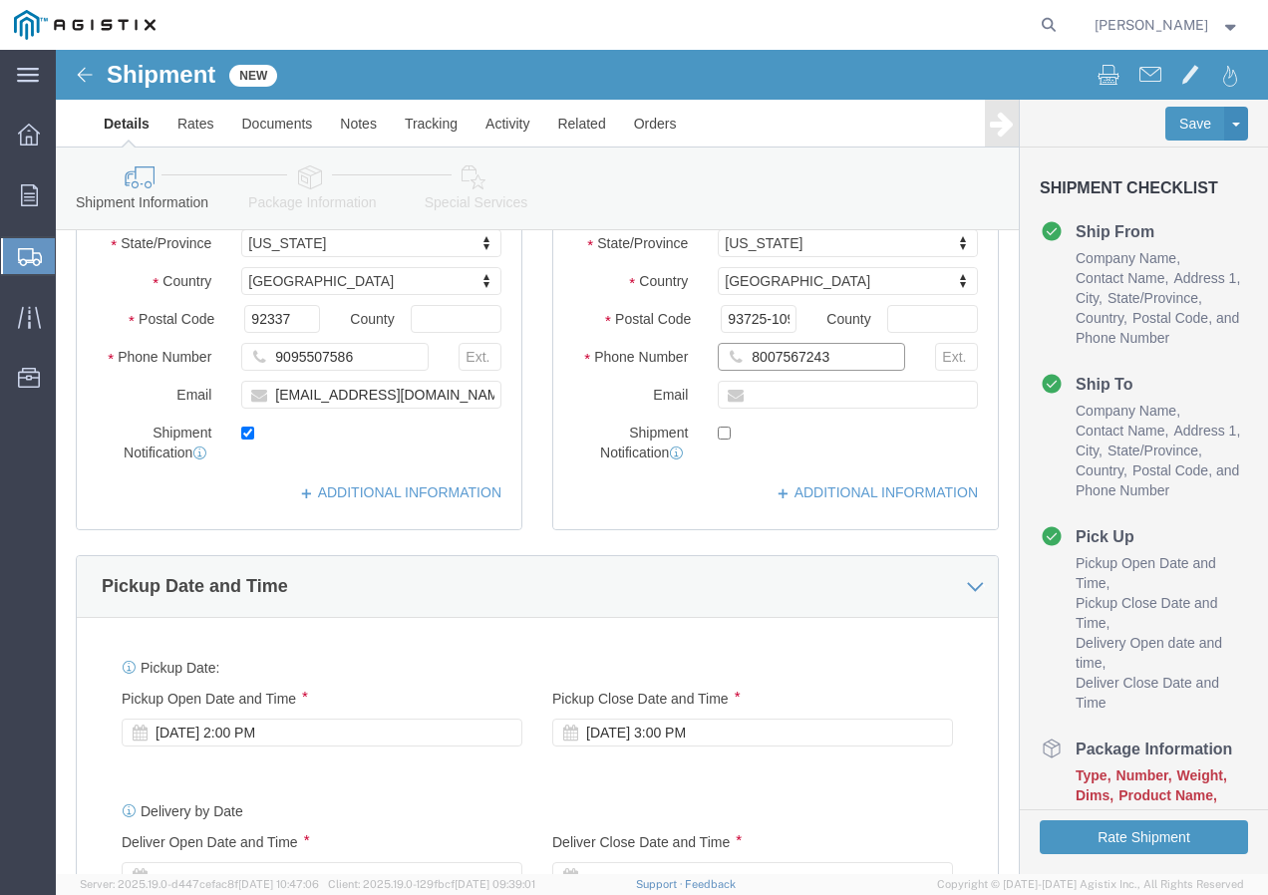
scroll to position [598, 0]
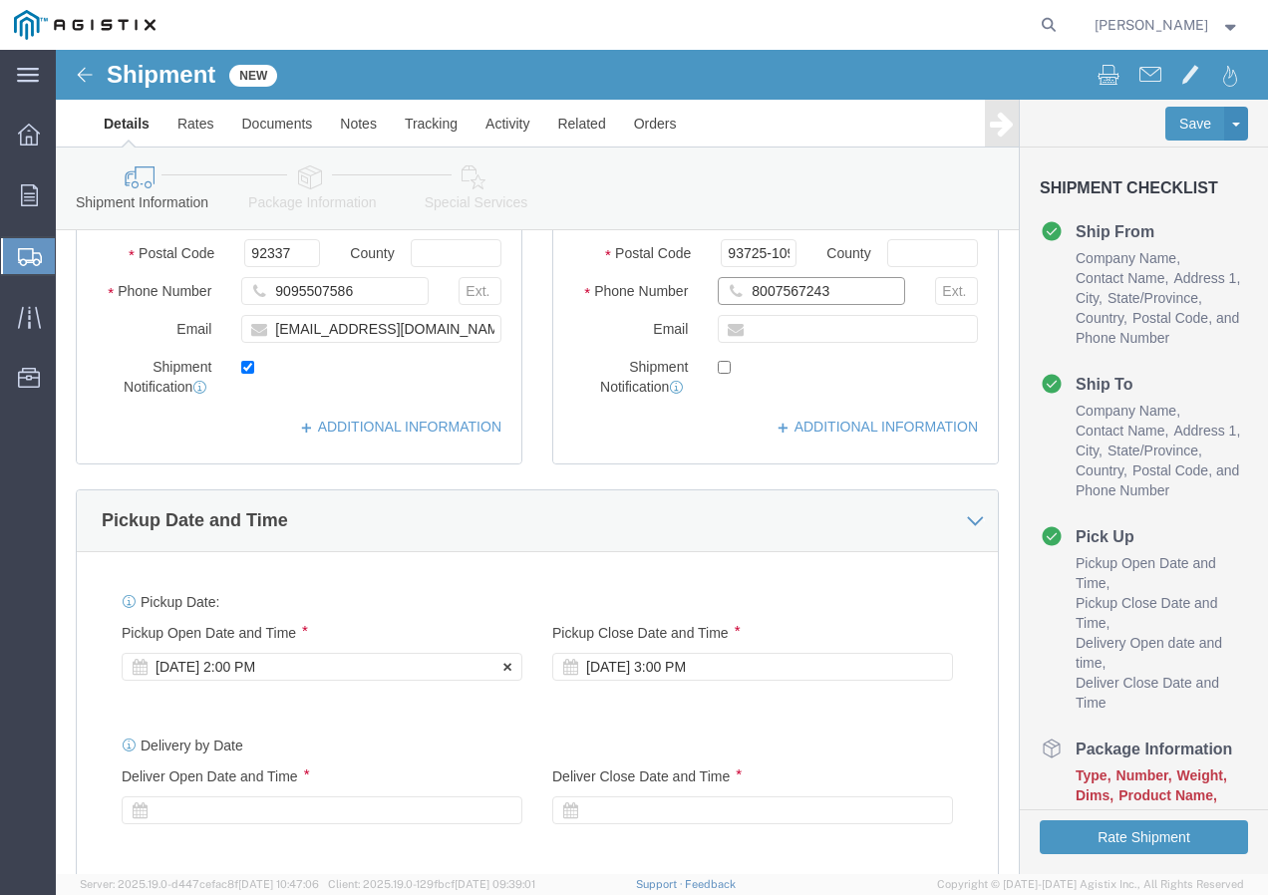
type input "8007567243"
click div "[DATE] 2:00 PM"
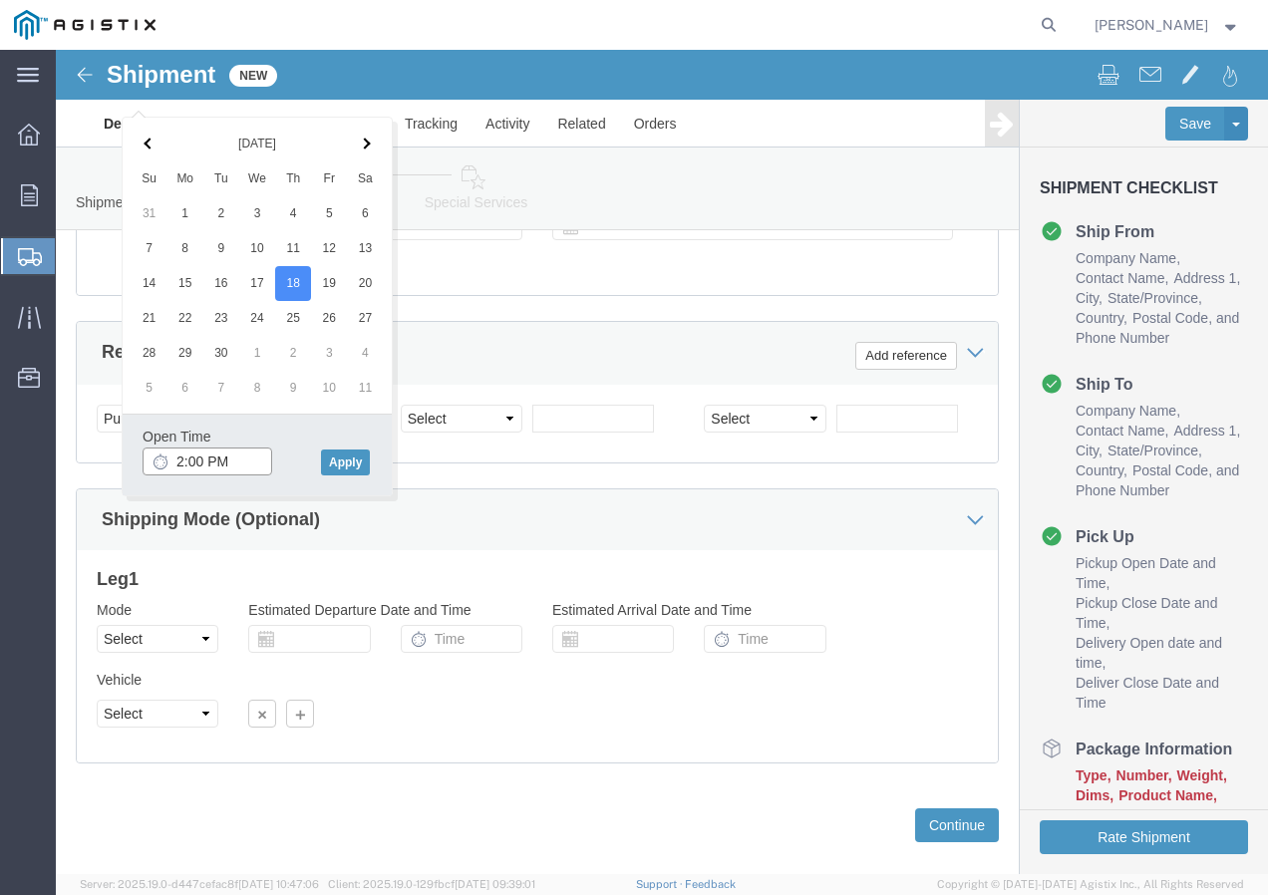
click input "2:00 PM"
type input "2:30 PM"
click button "Apply"
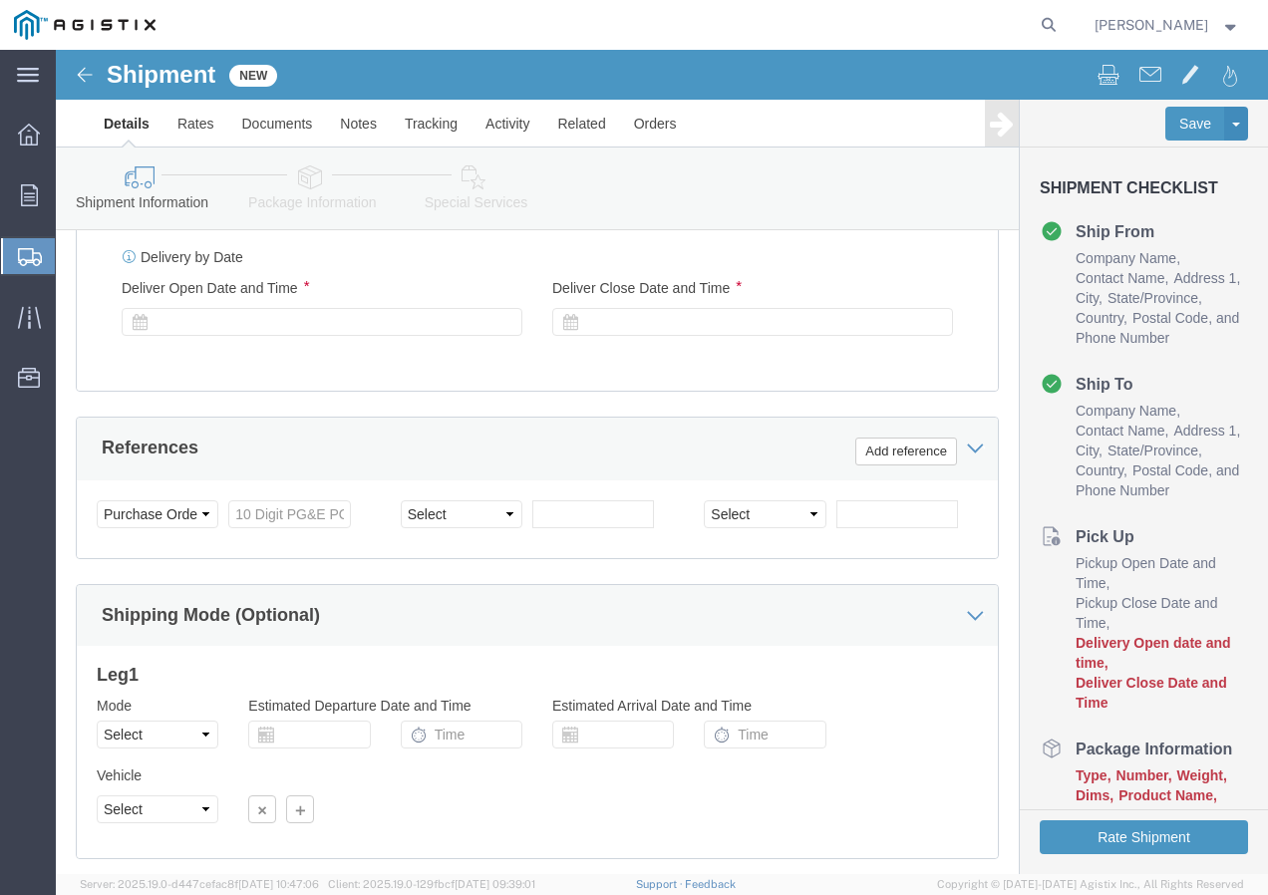
scroll to position [983, 0]
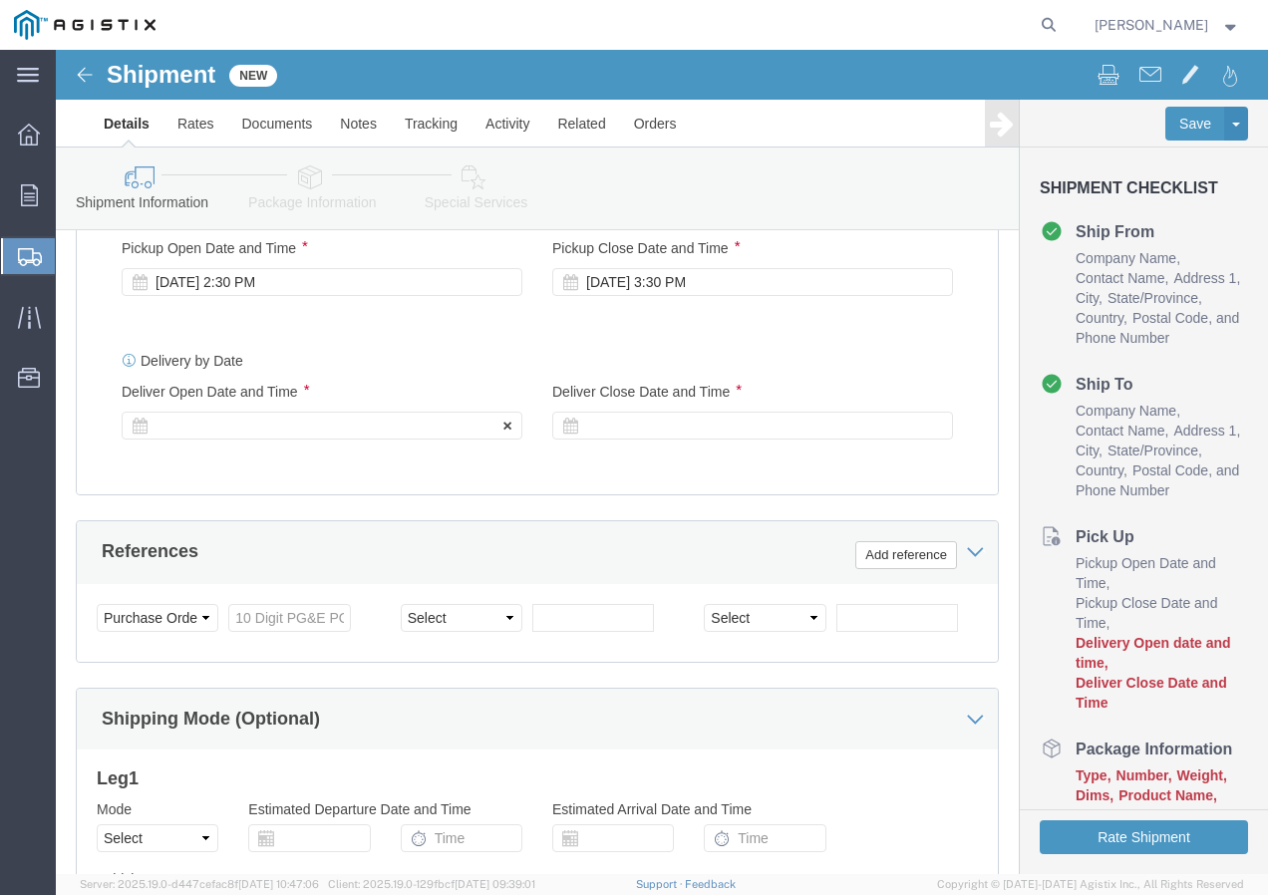
click div
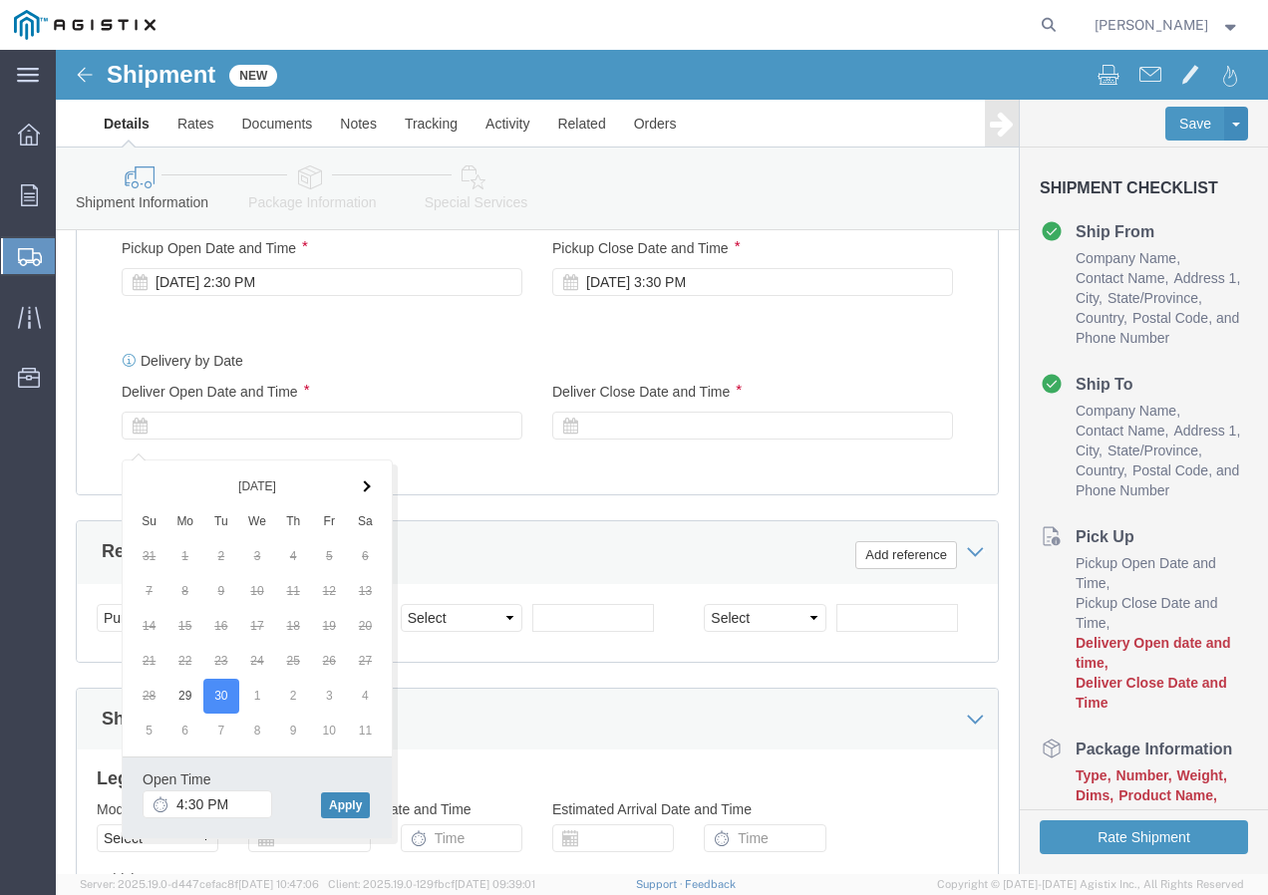
click button "Apply"
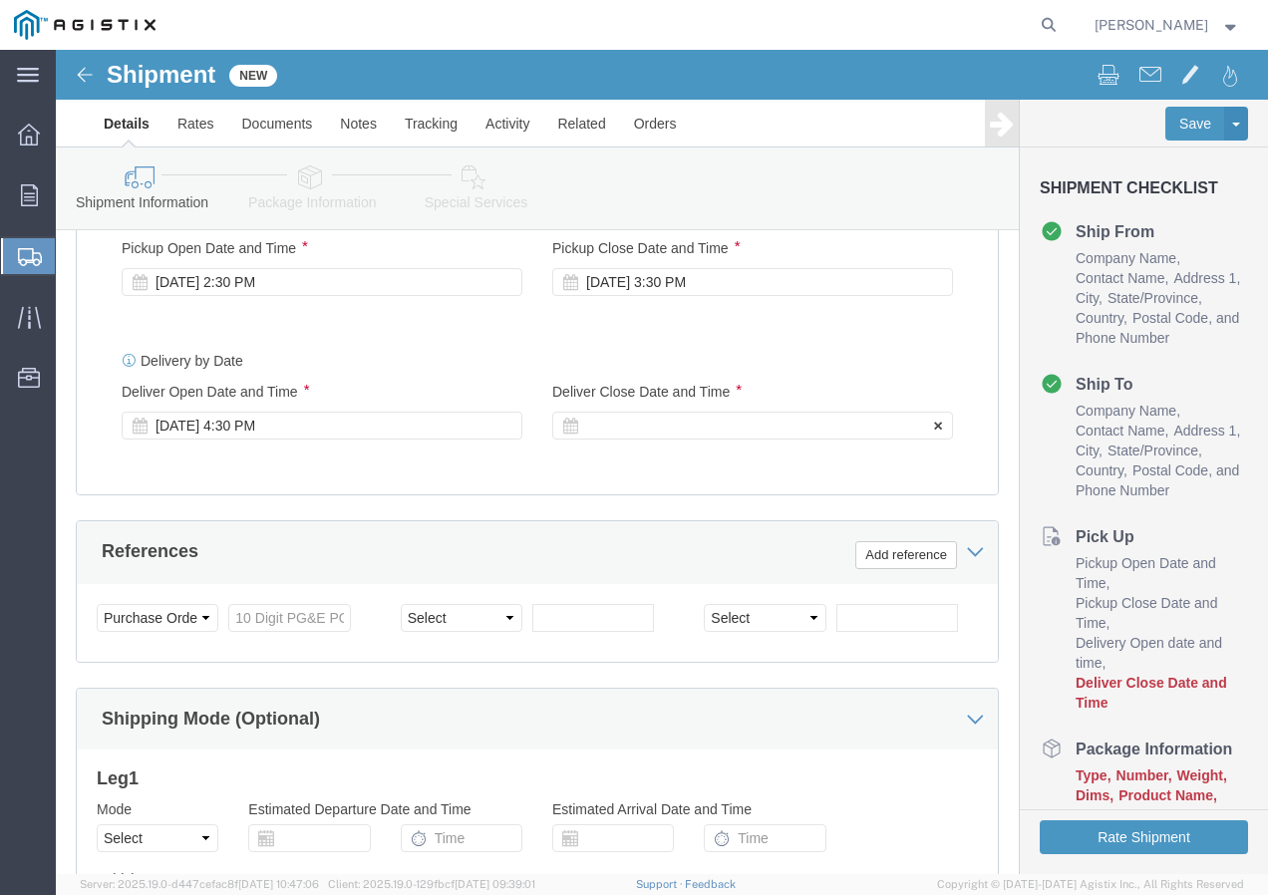
click div
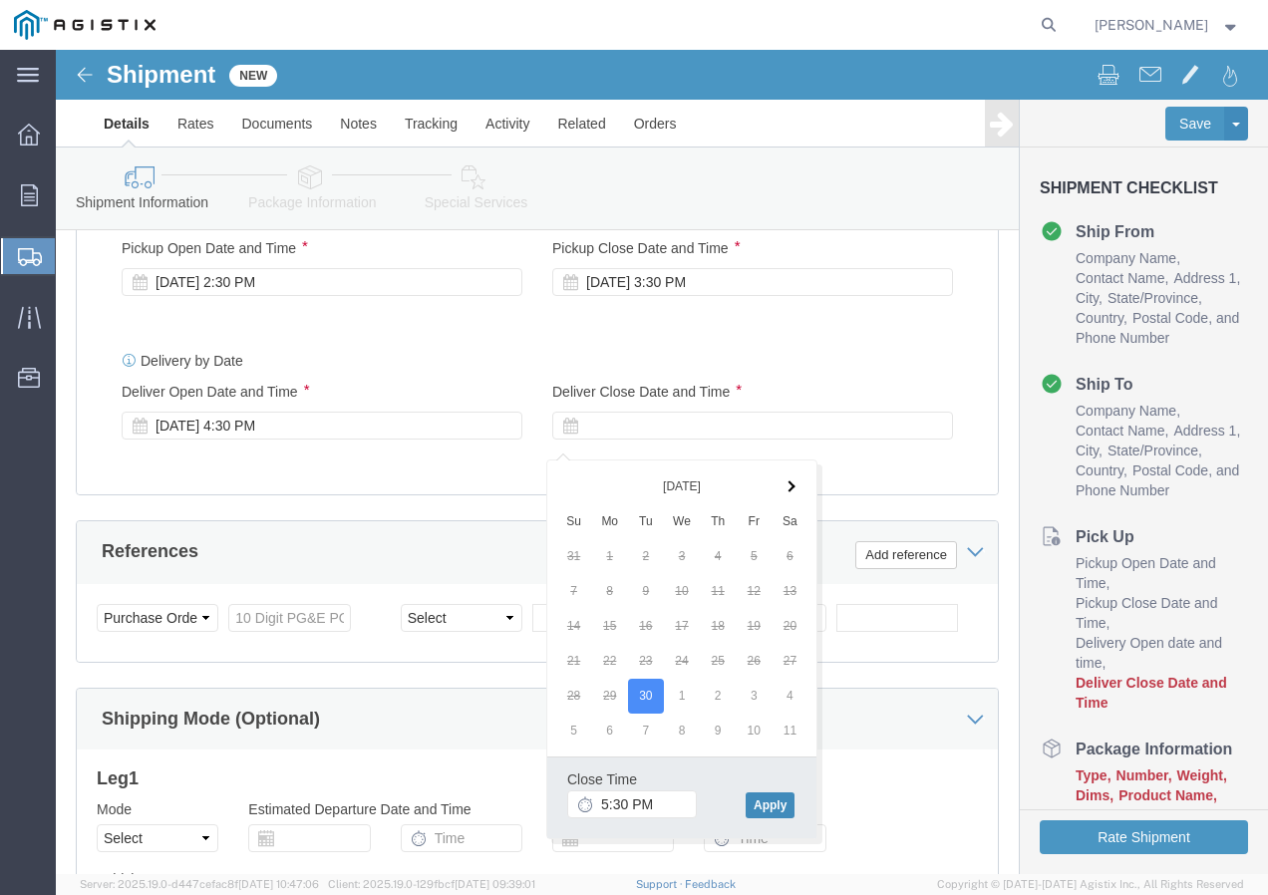
click button "Apply"
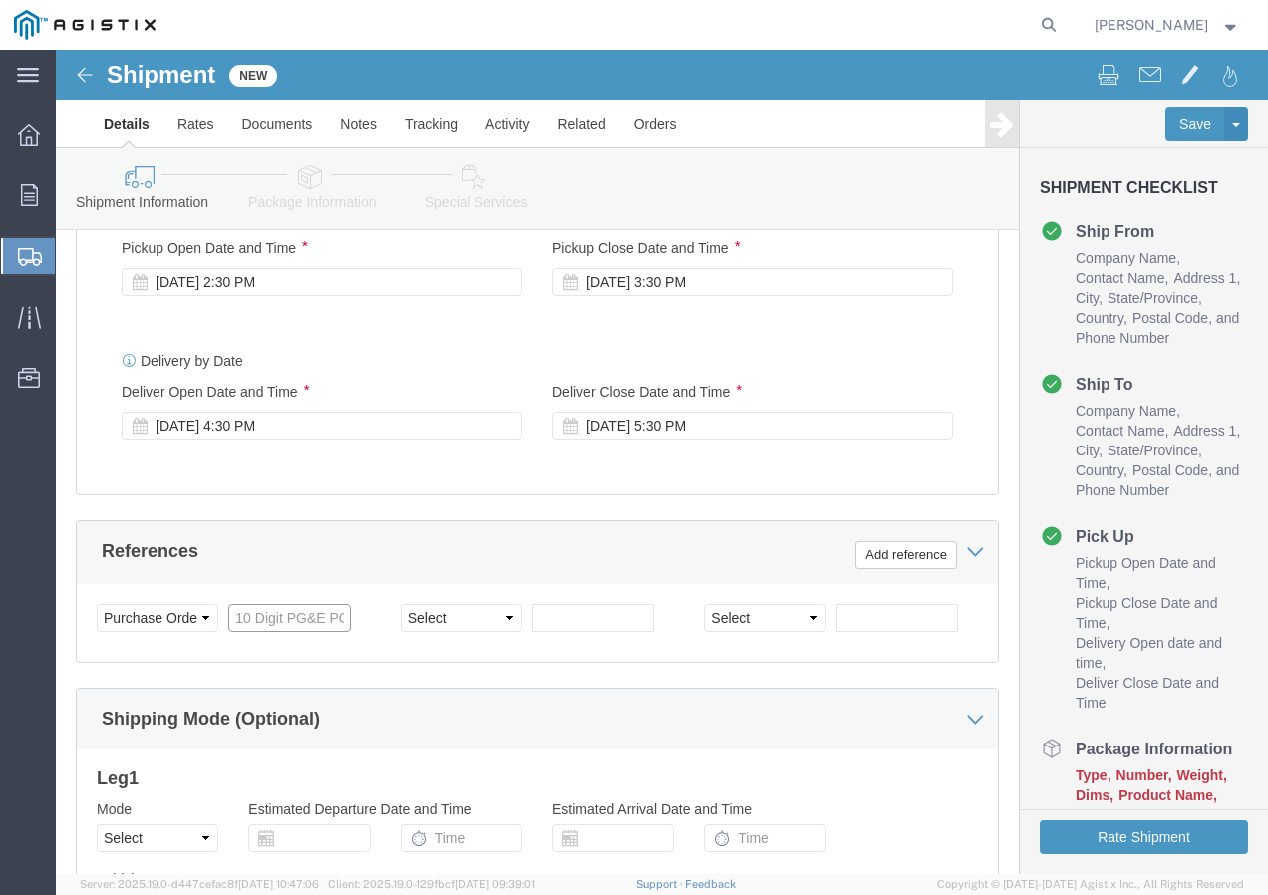
click input "text"
paste input "3501421730"
type input "3501421730"
click select "Select Account Type Activity ID Airline Appointment Number ASN Batch Request # …"
select select "SHIPMENTIDNUM"
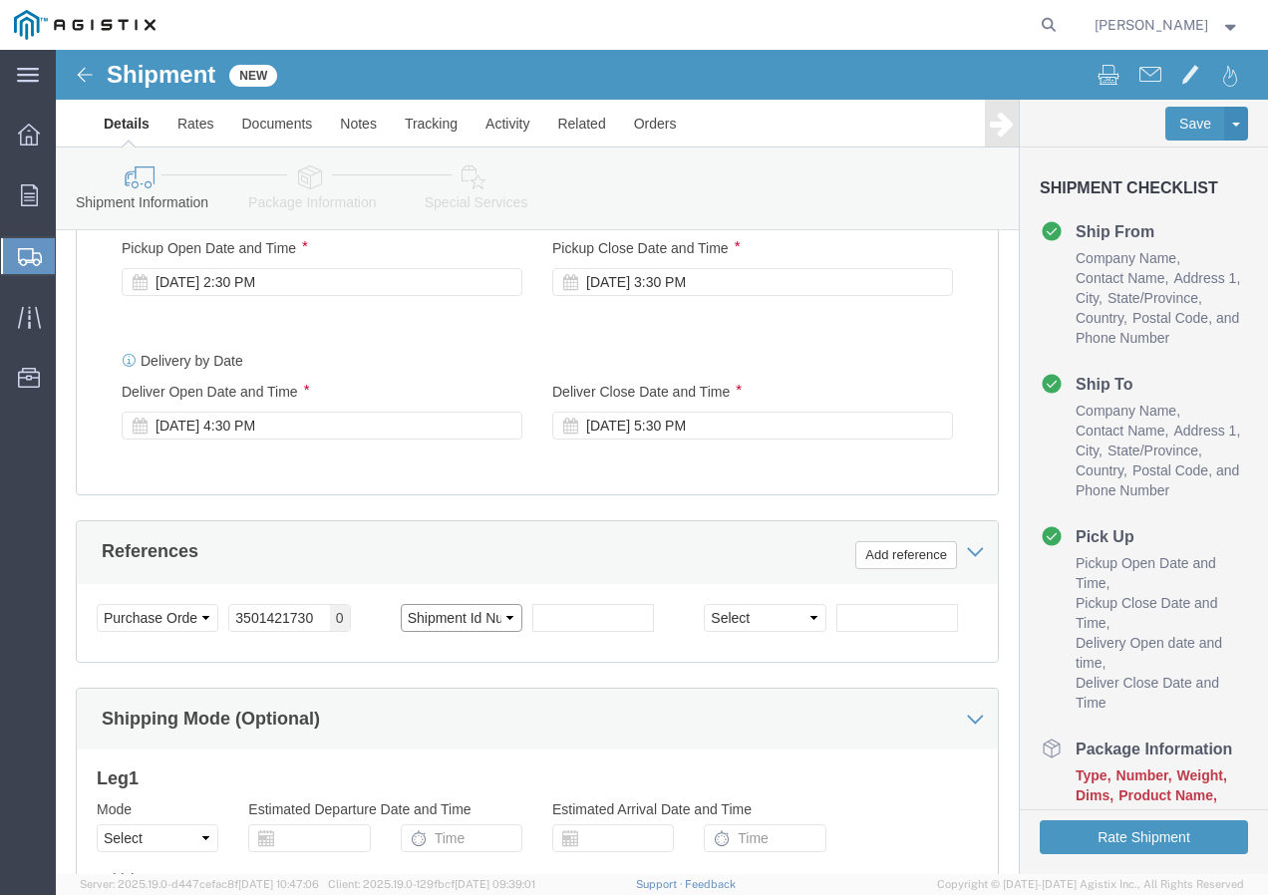
click select "Select Account Type Activity ID Airline Appointment Number ASN Batch Request # …"
click input "text"
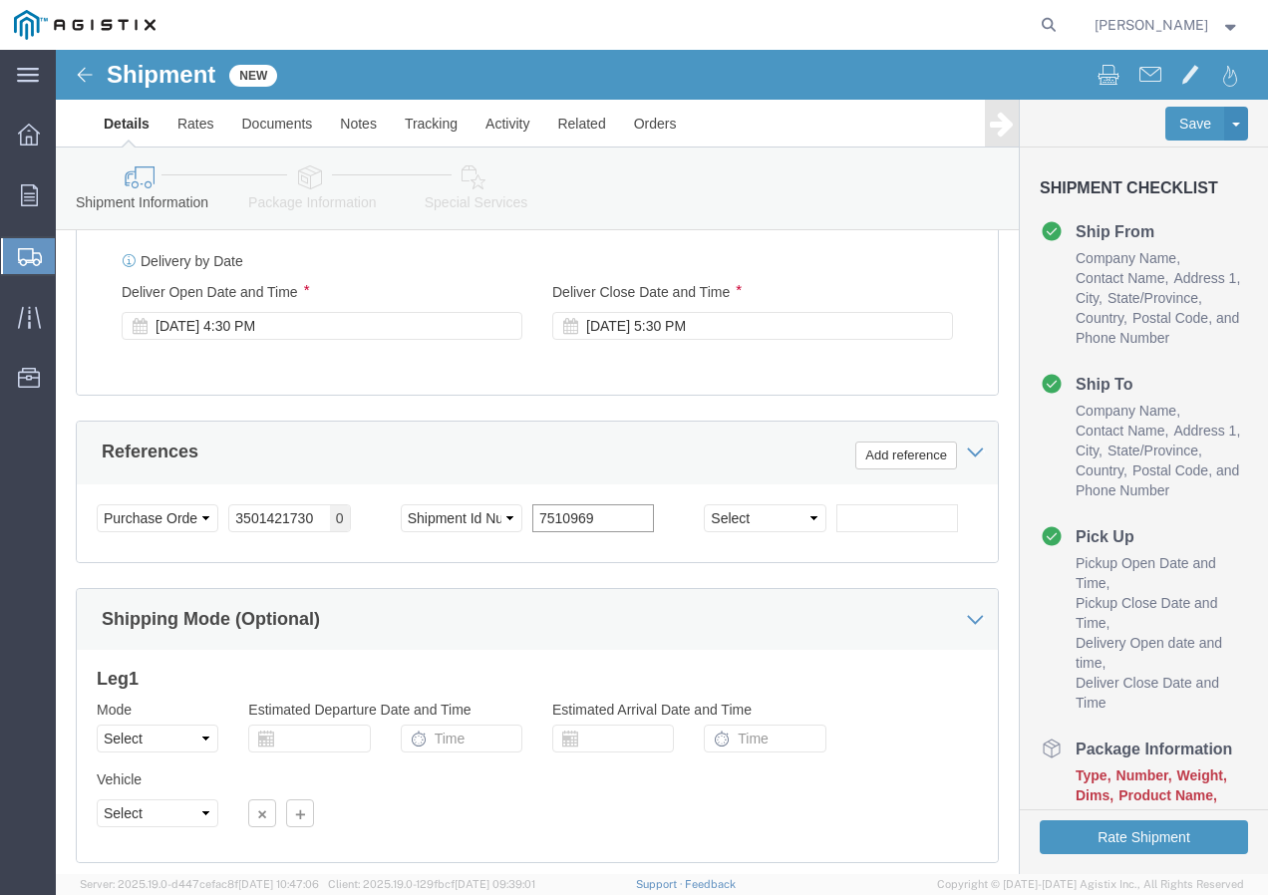
type input "7510969"
click select "Select Air Less than Truckload Multi-Leg Ocean Freight Rail Small Parcel Truckl…"
select select "TL"
click select "Select Air Less than Truckload Multi-Leg Ocean Freight Rail Small Parcel Truckl…"
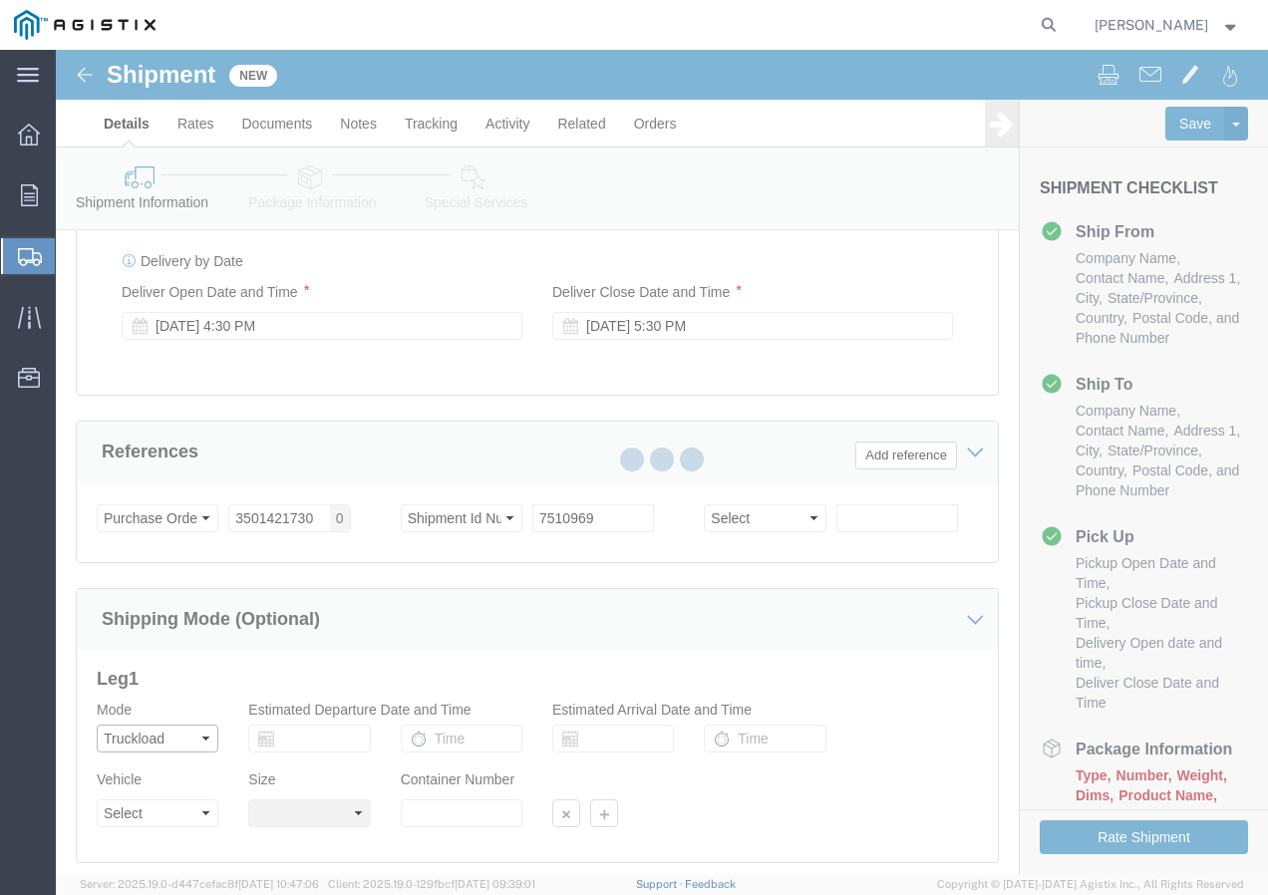
select select
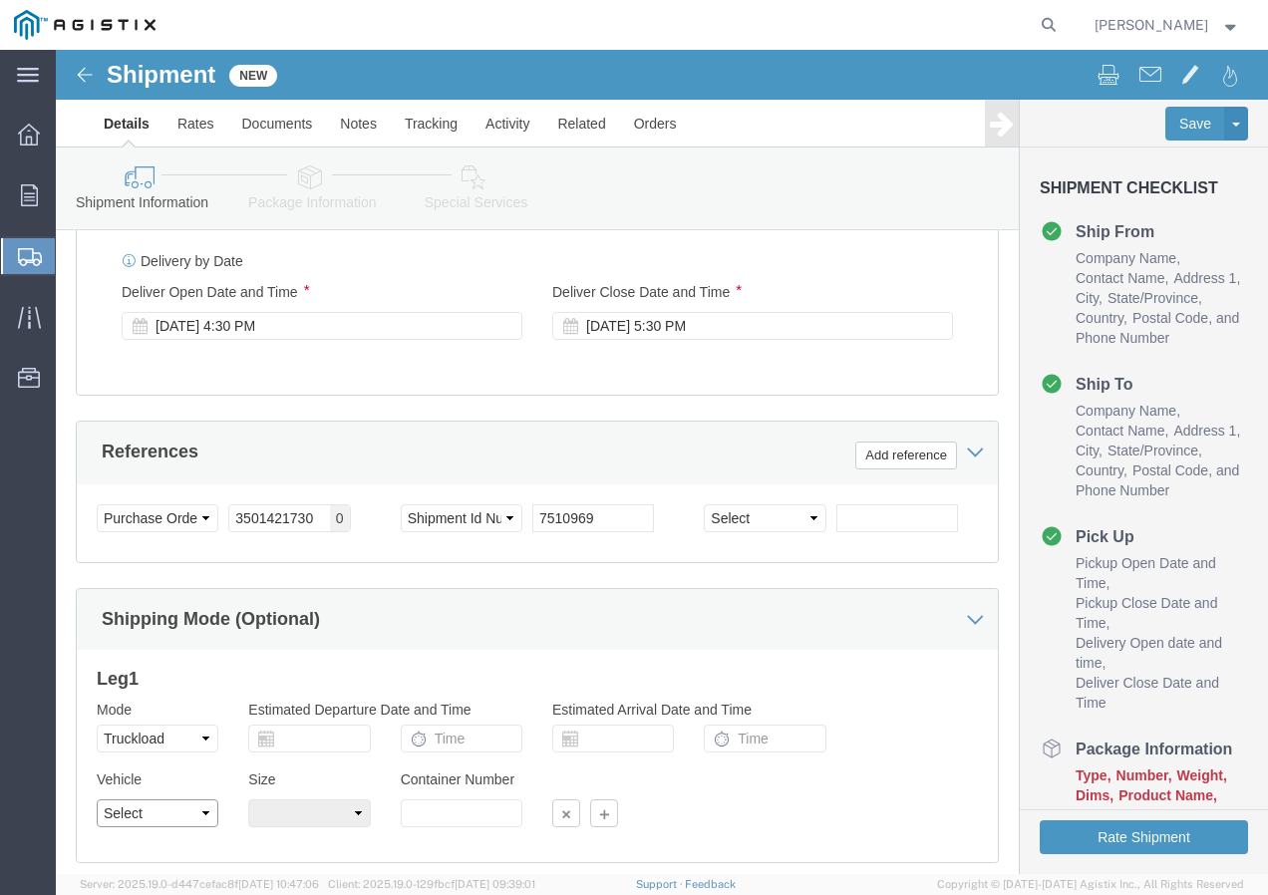
click select "Select 1-Ton (PSS) 10 Wheel 10 Yard Dump Truck 20 Yard Dump Truck Bobtail Botto…"
select select "FLBD"
click select "Select 1-Ton (PSS) 10 Wheel 10 Yard Dump Truck 20 Yard Dump Truck Bobtail Botto…"
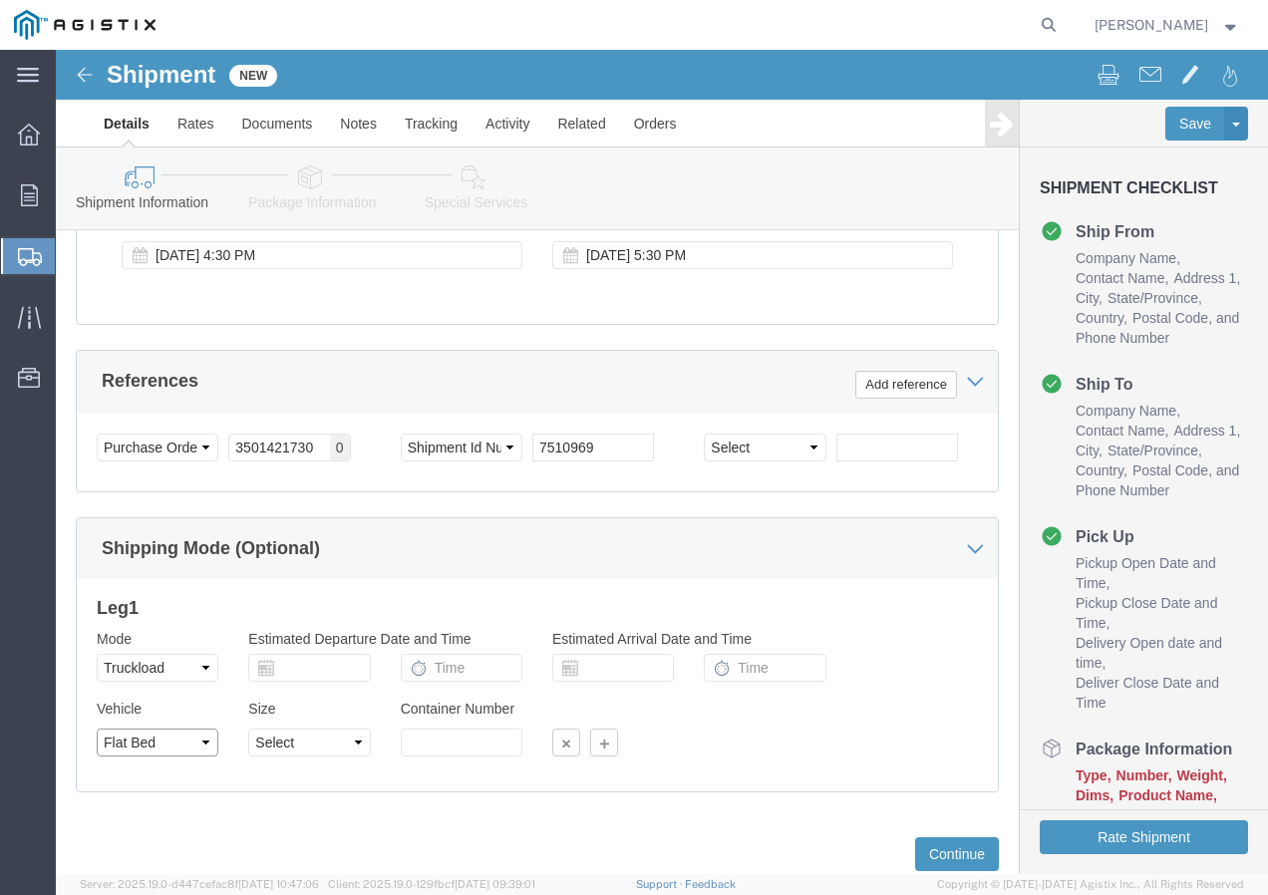
scroll to position [1228, 0]
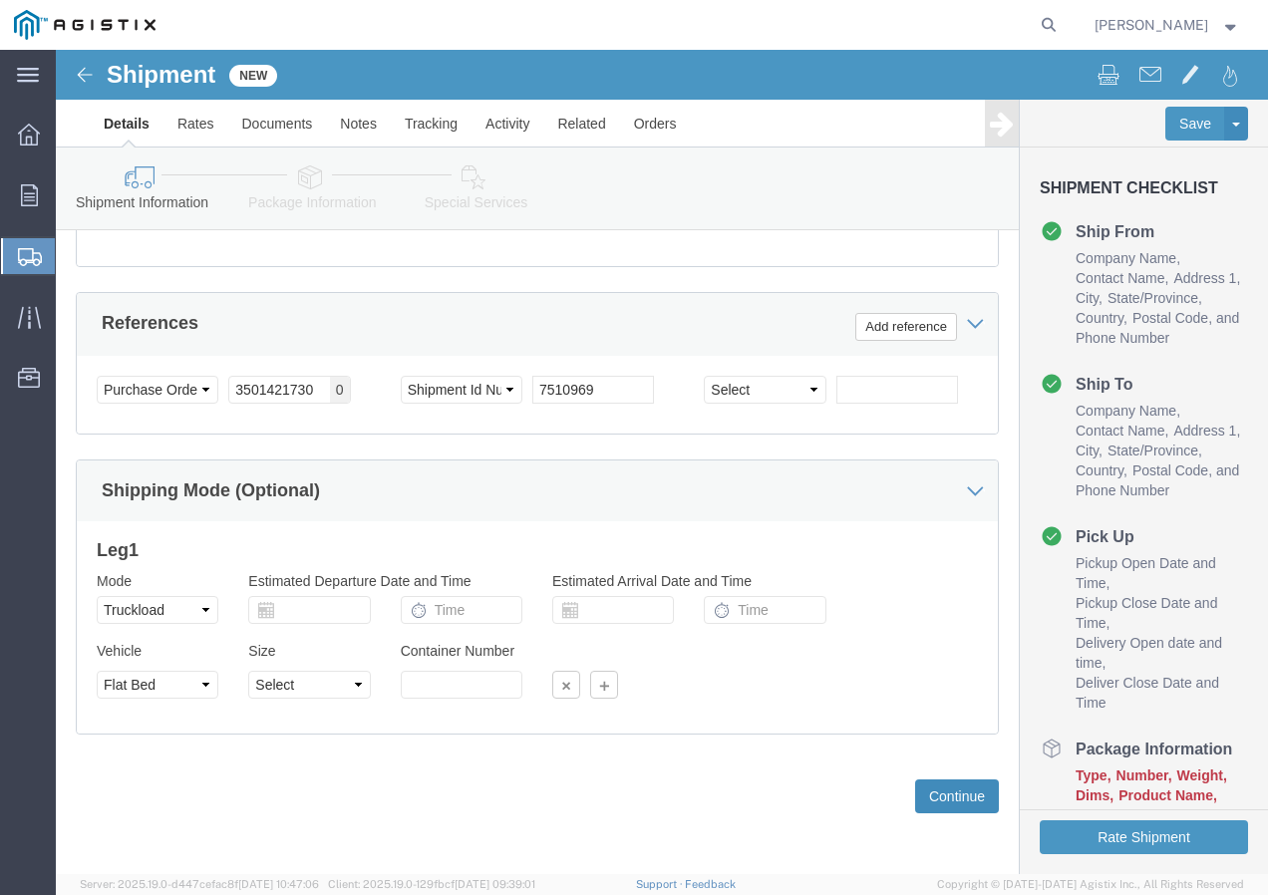
drag, startPoint x: 874, startPoint y: 738, endPoint x: 874, endPoint y: 723, distance: 15.0
click button "Continue"
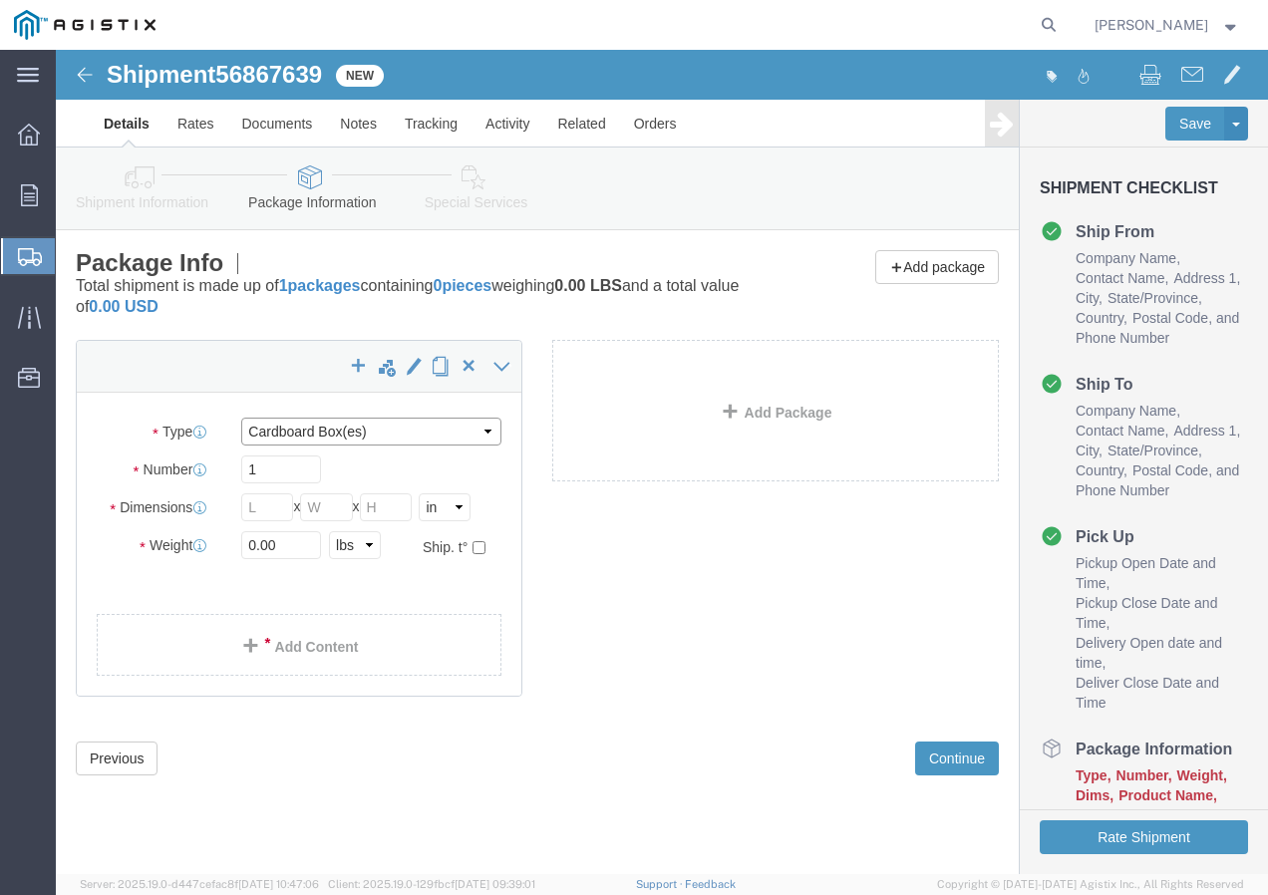
click select "Select Bulk Bundle(s) Cardboard Box(es) Carton(s) Crate(s) Drum(s) (Fiberboard)…"
select select "YRPK"
click select "Select Bulk Bundle(s) Cardboard Box(es) Carton(s) Crate(s) Drum(s) (Fiberboard)…"
click input "text"
type input "50"
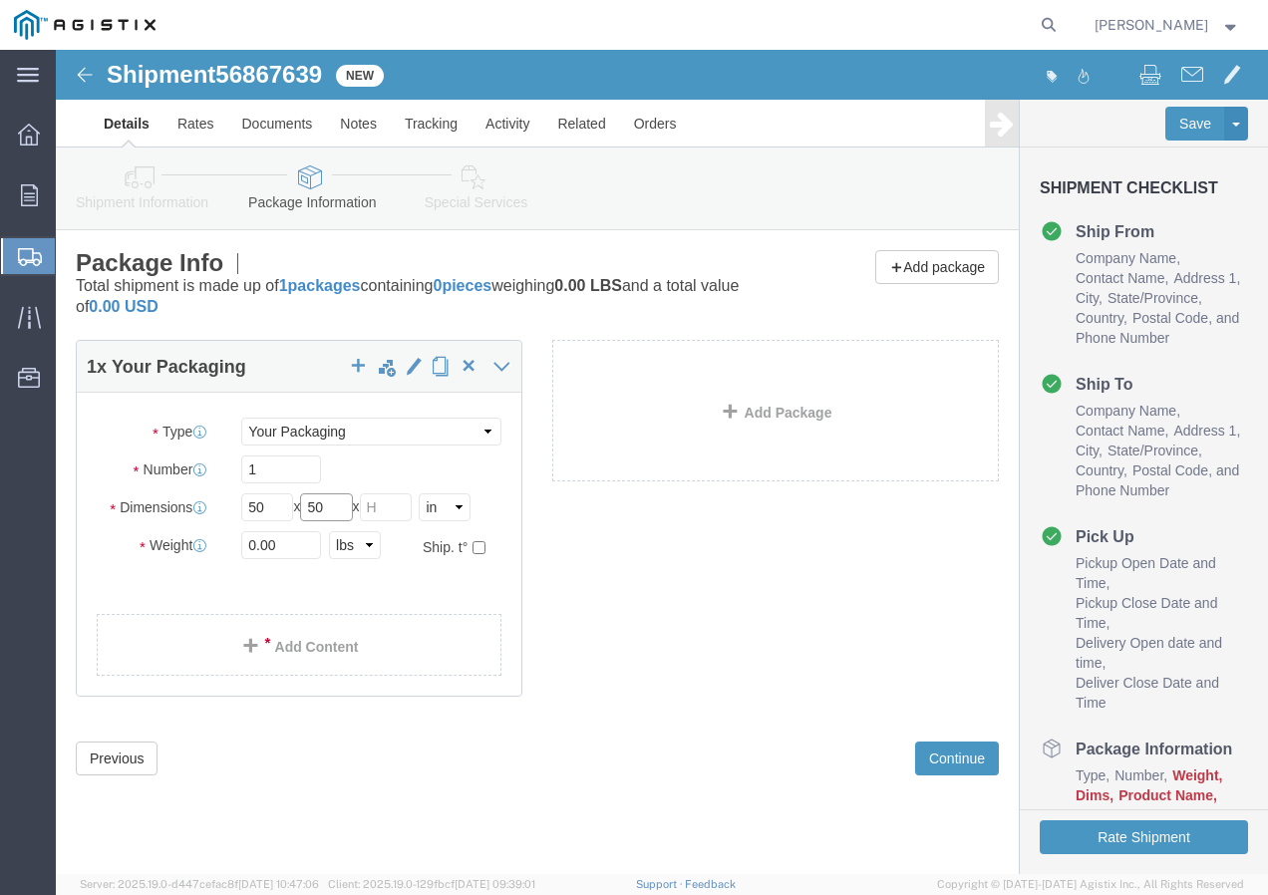
type input "50"
drag, startPoint x: 237, startPoint y: 501, endPoint x: 180, endPoint y: 504, distance: 56.9
click div "0.00 Select kgs lbs"
type input "31900"
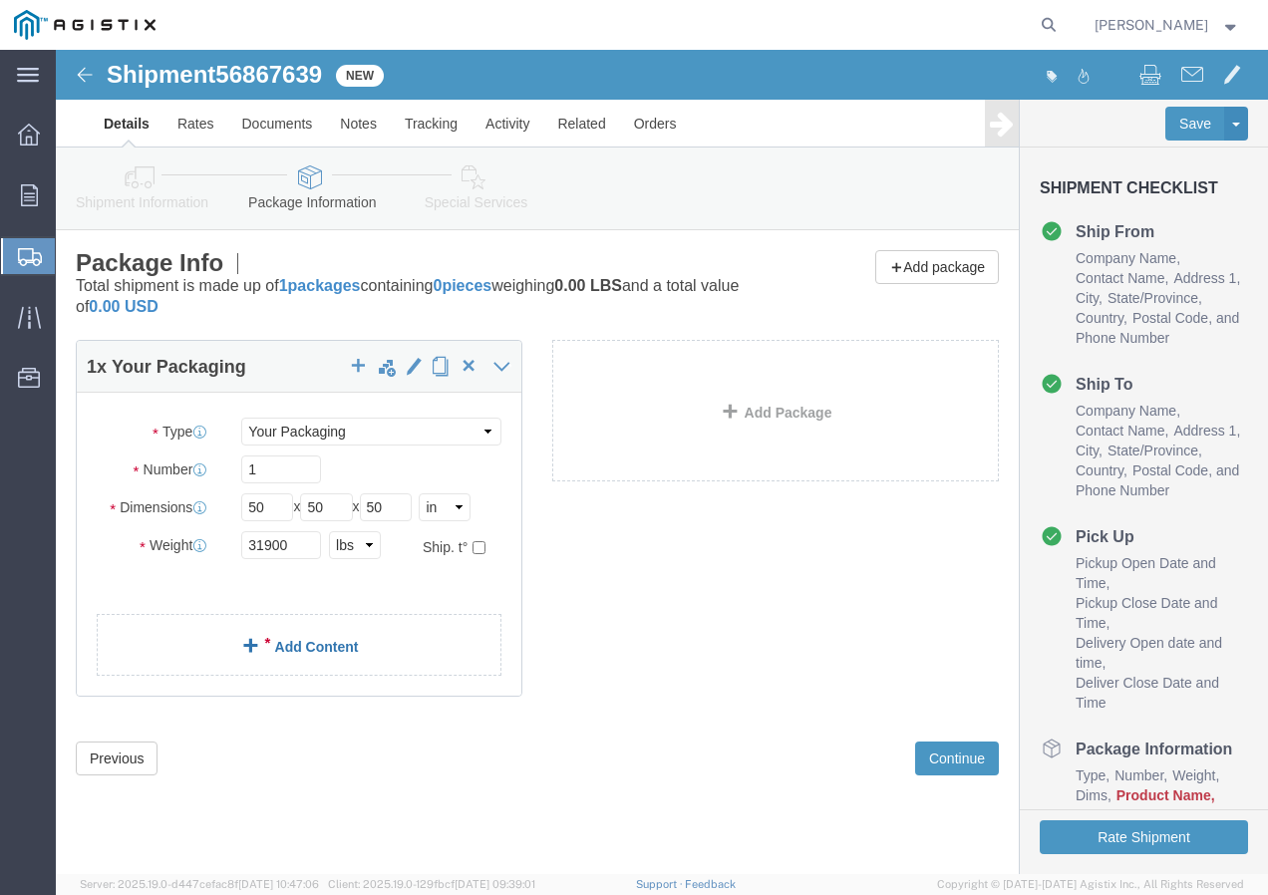
click link "Add Content"
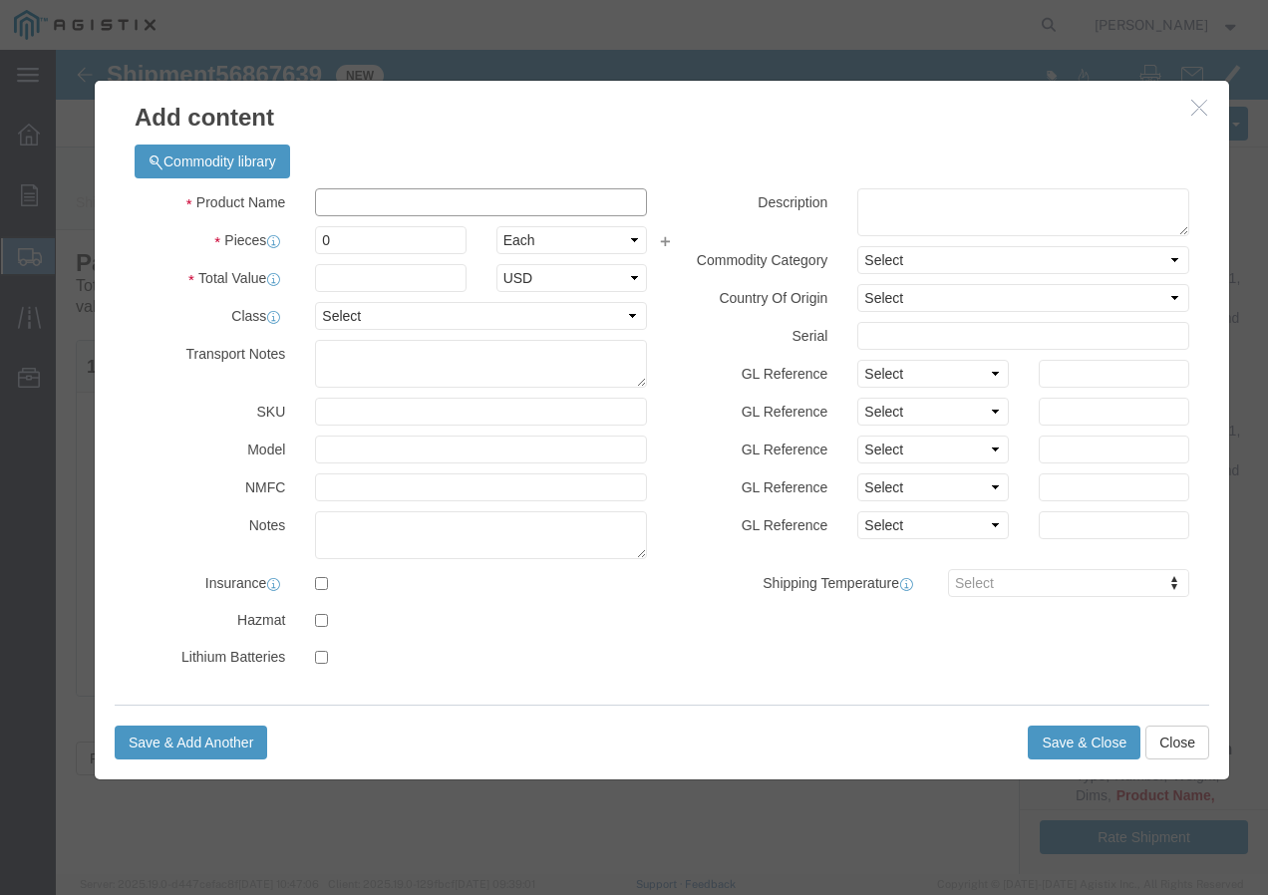
click input "text"
paste input "AAC 715.5-37 VIOLET 3.19kpR"
type input "AAC 715.5-37 VIOLET 3.19kpR"
click input "0"
type input "10"
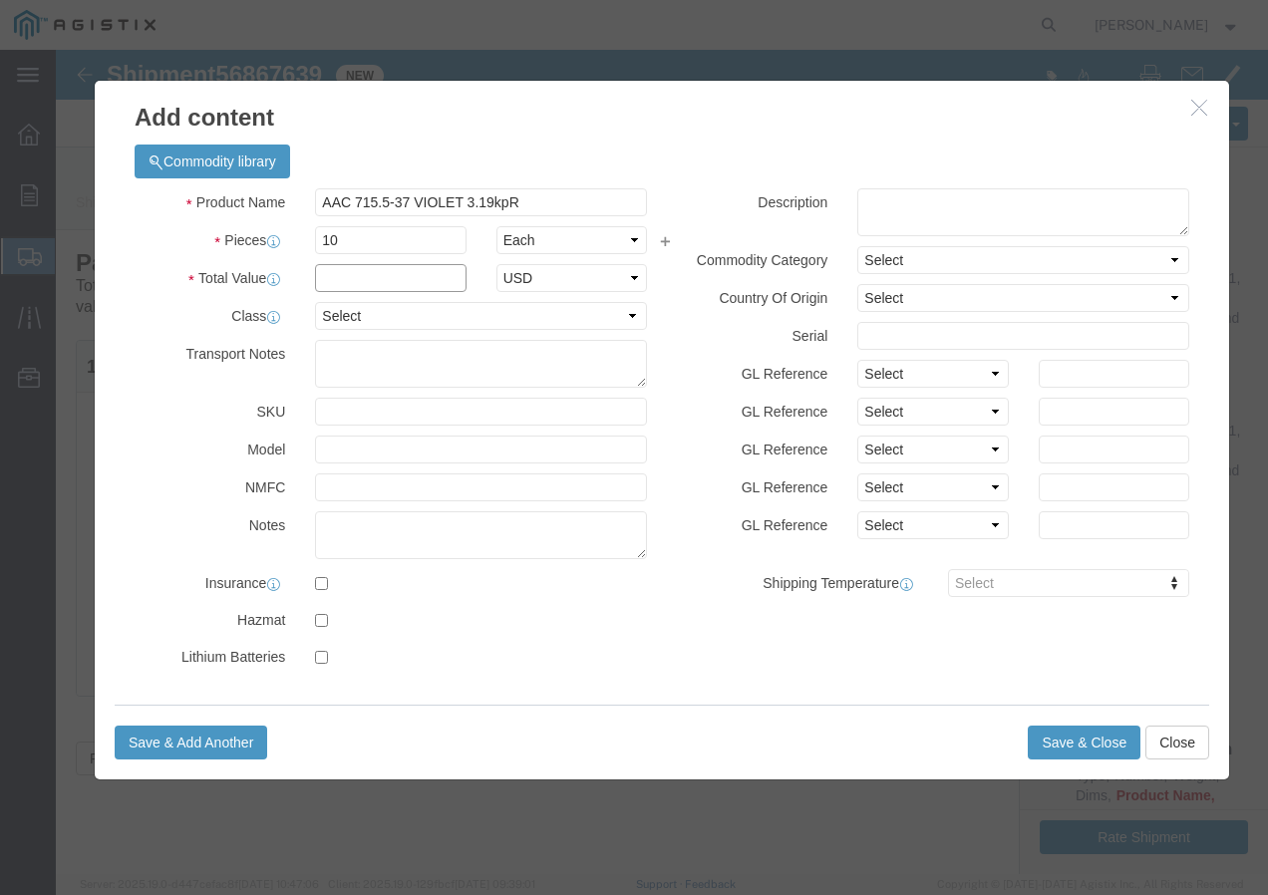
click input "text"
type input "1"
click select "Select 50 55 60 65 70 85 92.5 100 125 175 250 300 400"
select select "100"
click select "Select 50 55 60 65 70 85 92.5 100 125 175 250 300 400"
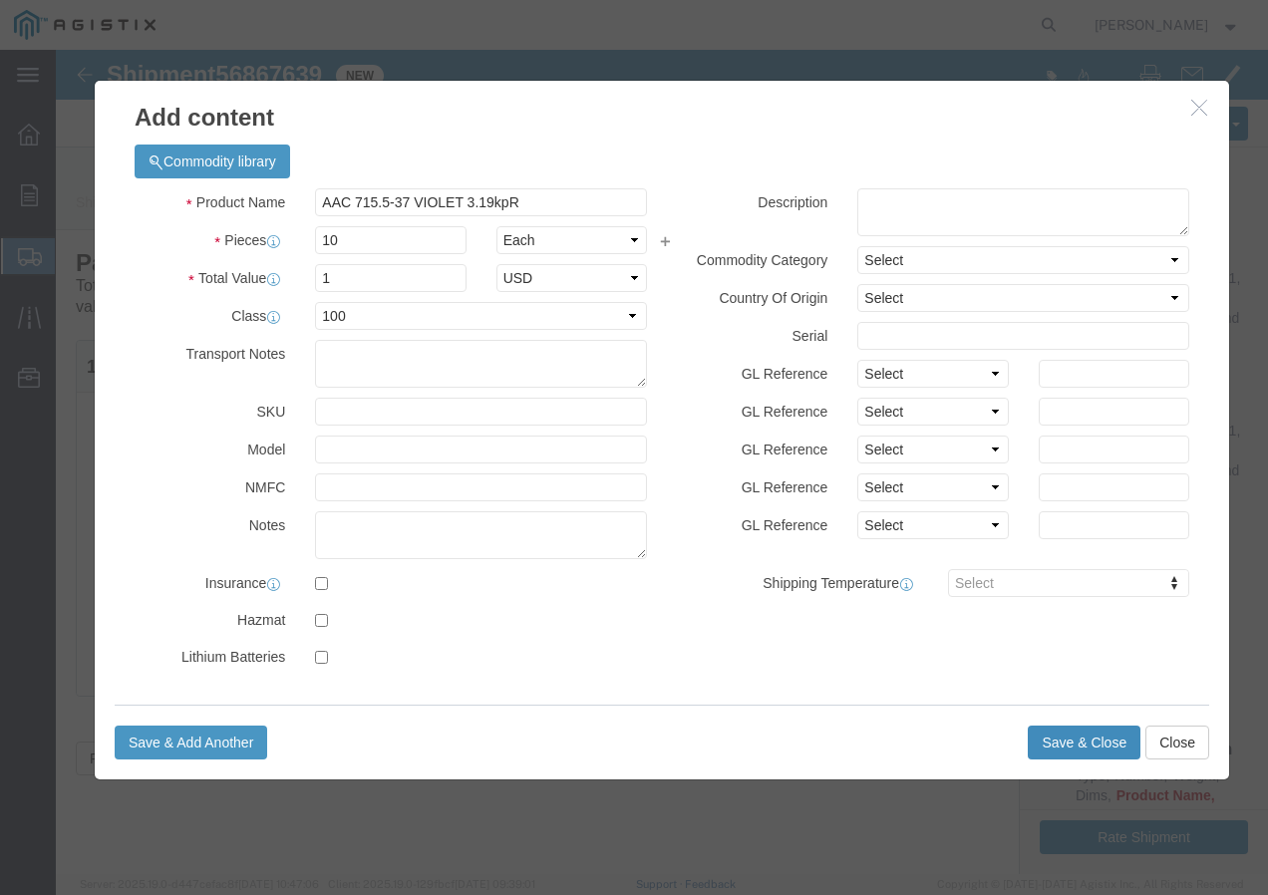
click button "Save & Close"
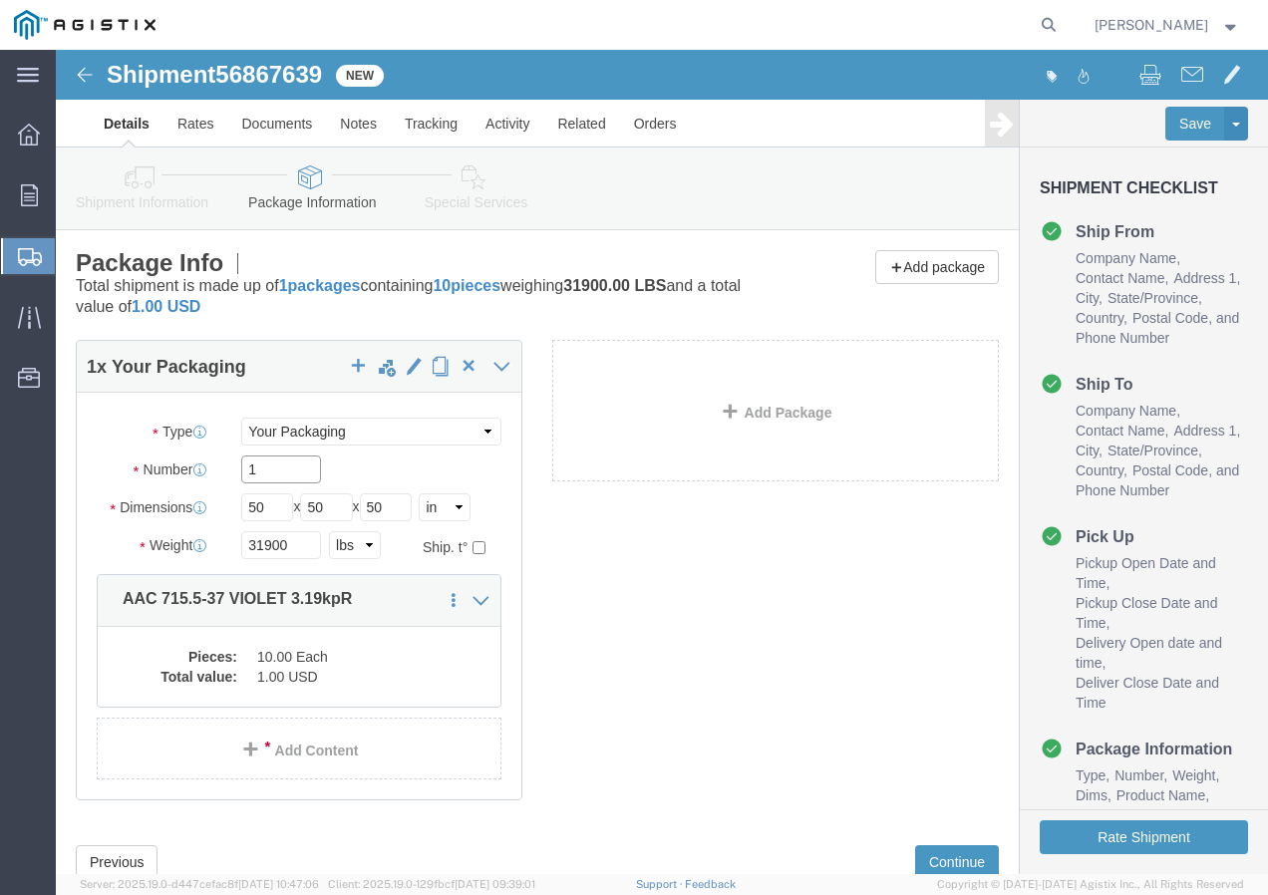
click input "1"
type input "10"
click button "Rate Shipment"
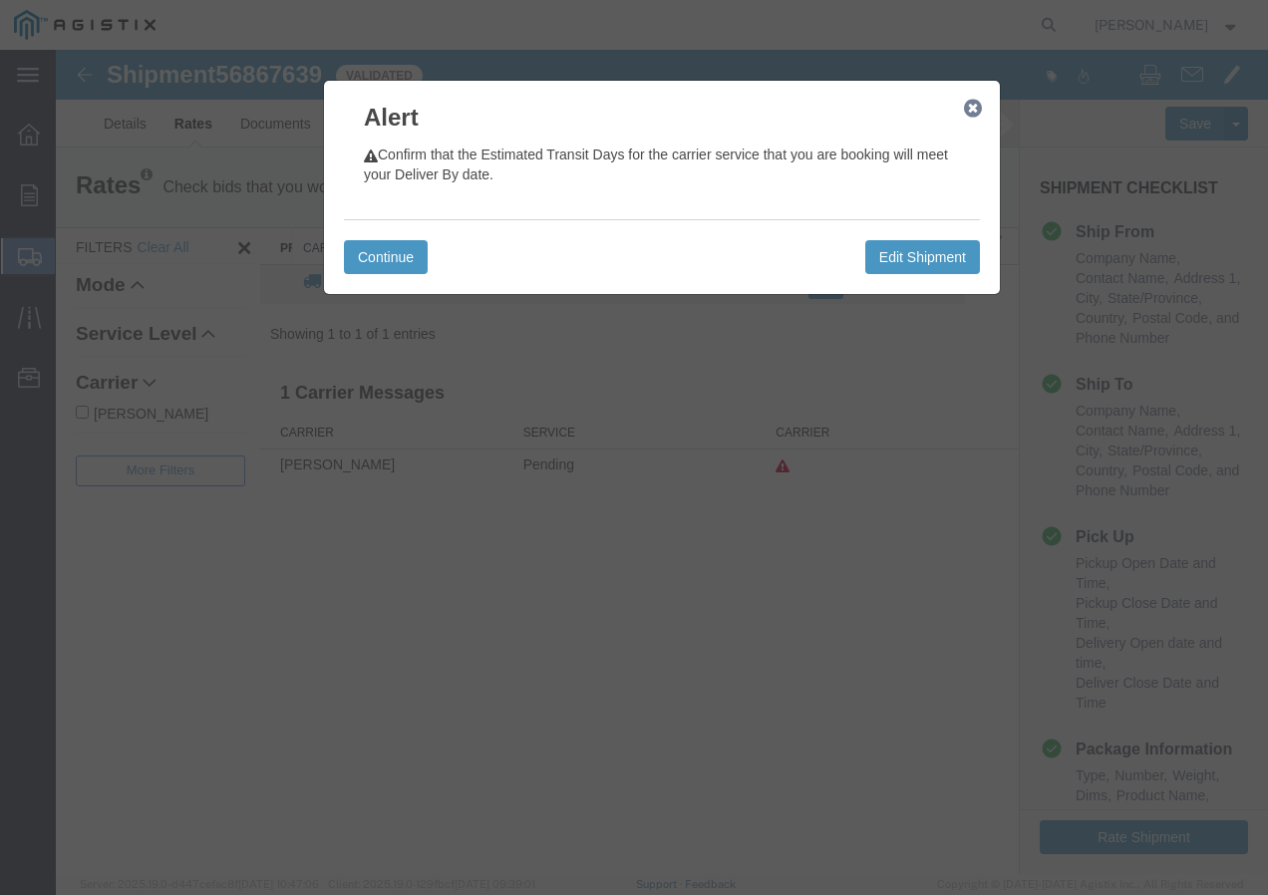
click at [972, 109] on icon "button" at bounding box center [973, 109] width 18 height 16
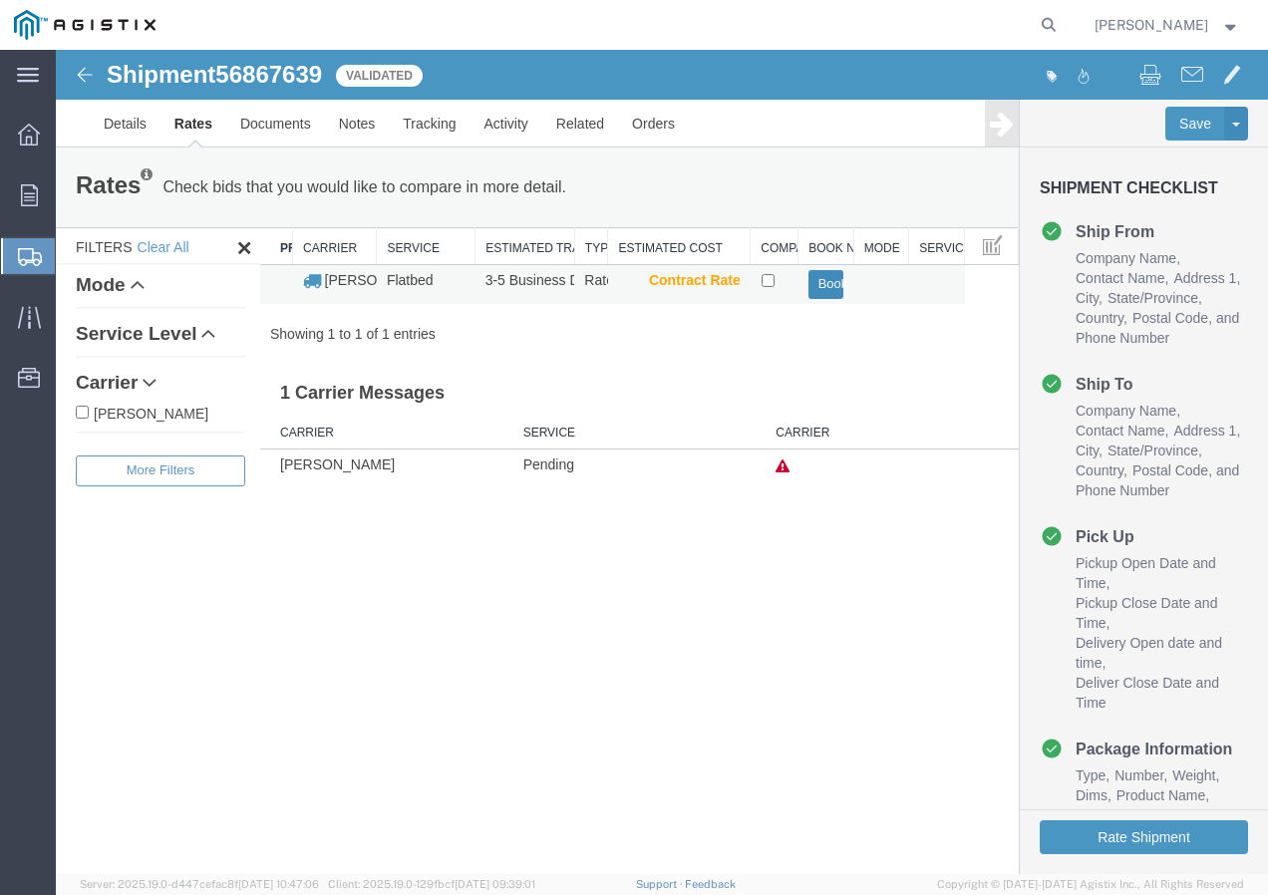
click at [836, 284] on button "Book" at bounding box center [827, 284] width 36 height 29
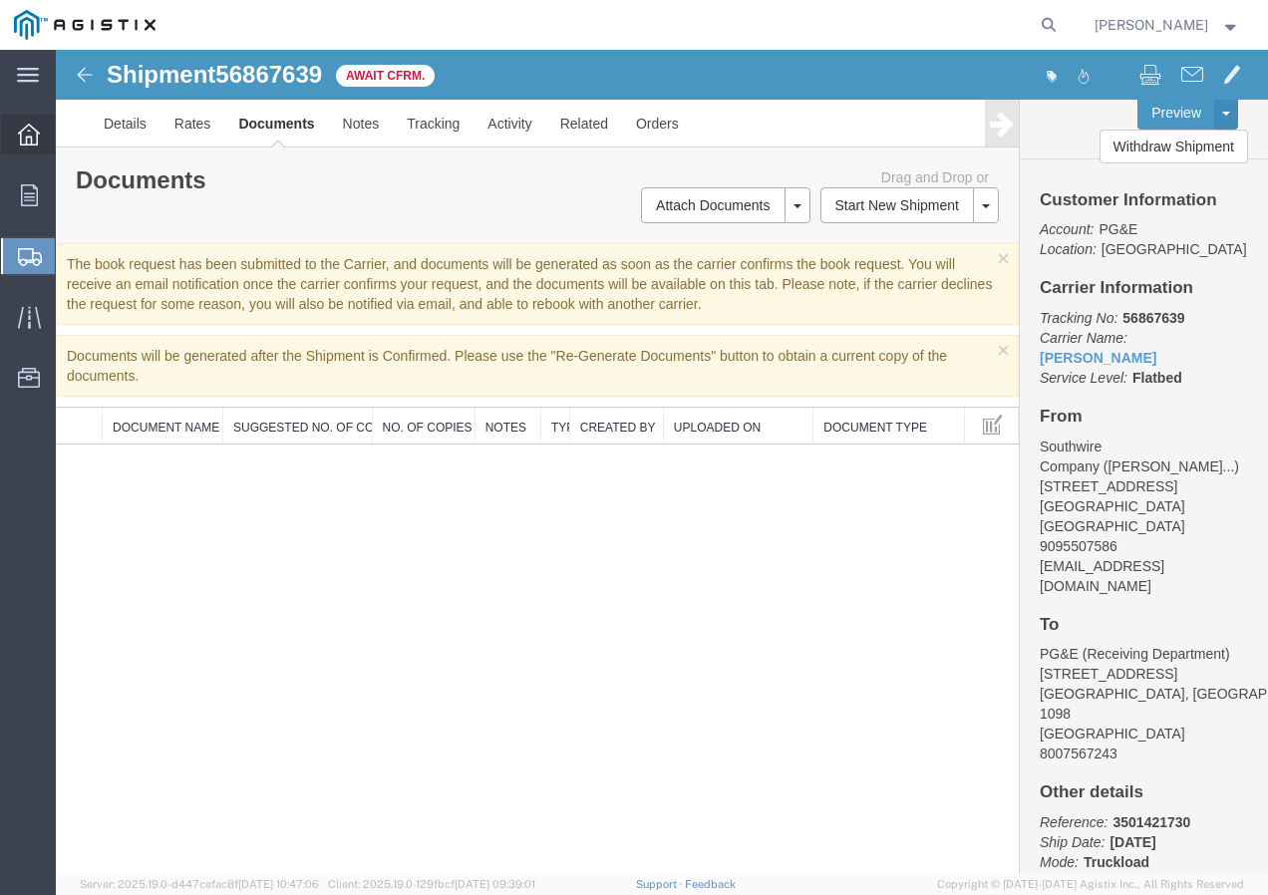
click at [22, 140] on icon at bounding box center [29, 135] width 22 height 22
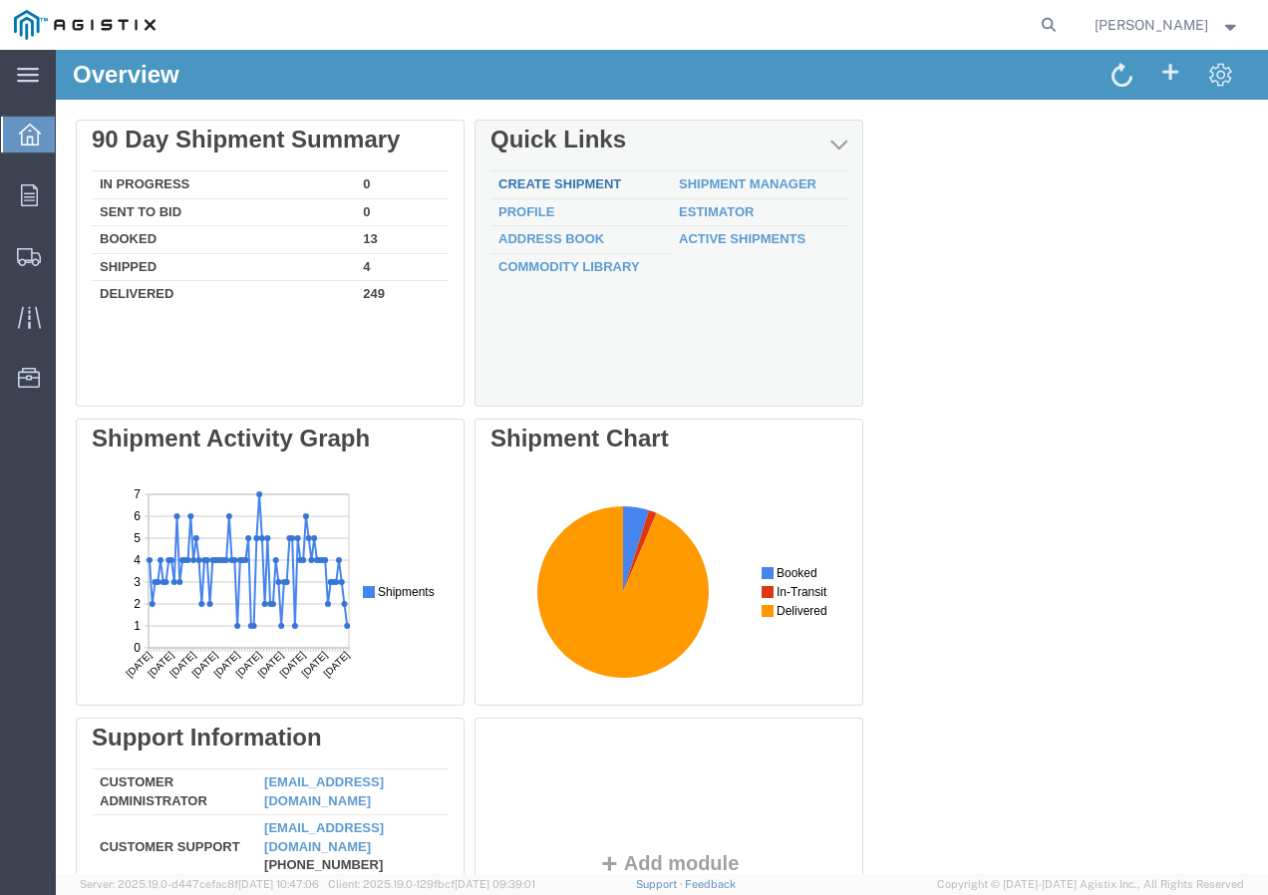
click at [569, 183] on link "Create Shipment" at bounding box center [560, 184] width 123 height 15
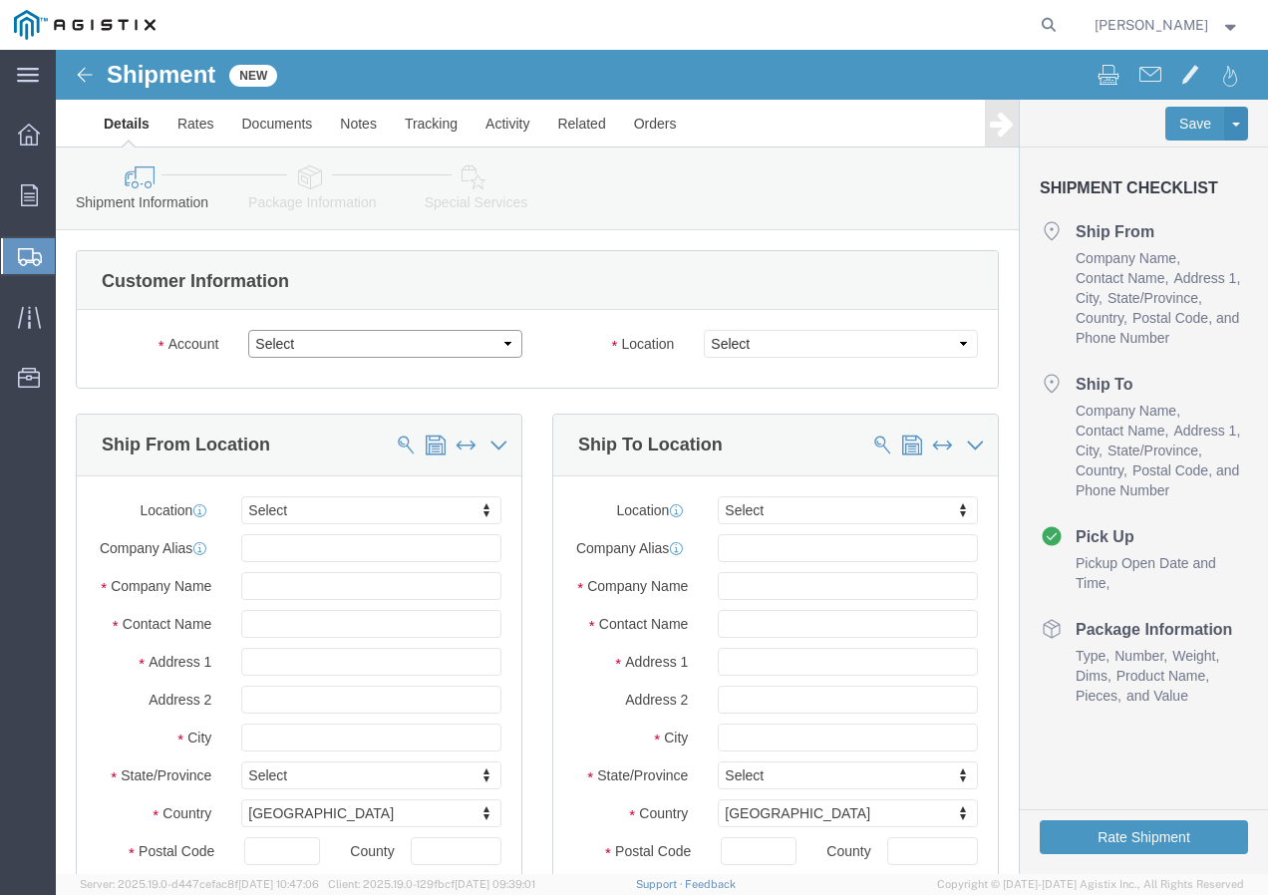
click select "Select PG&E Southwire Company"
select select "9596"
click select "Select PG&E Southwire Company"
select select "PURCHORD"
select select
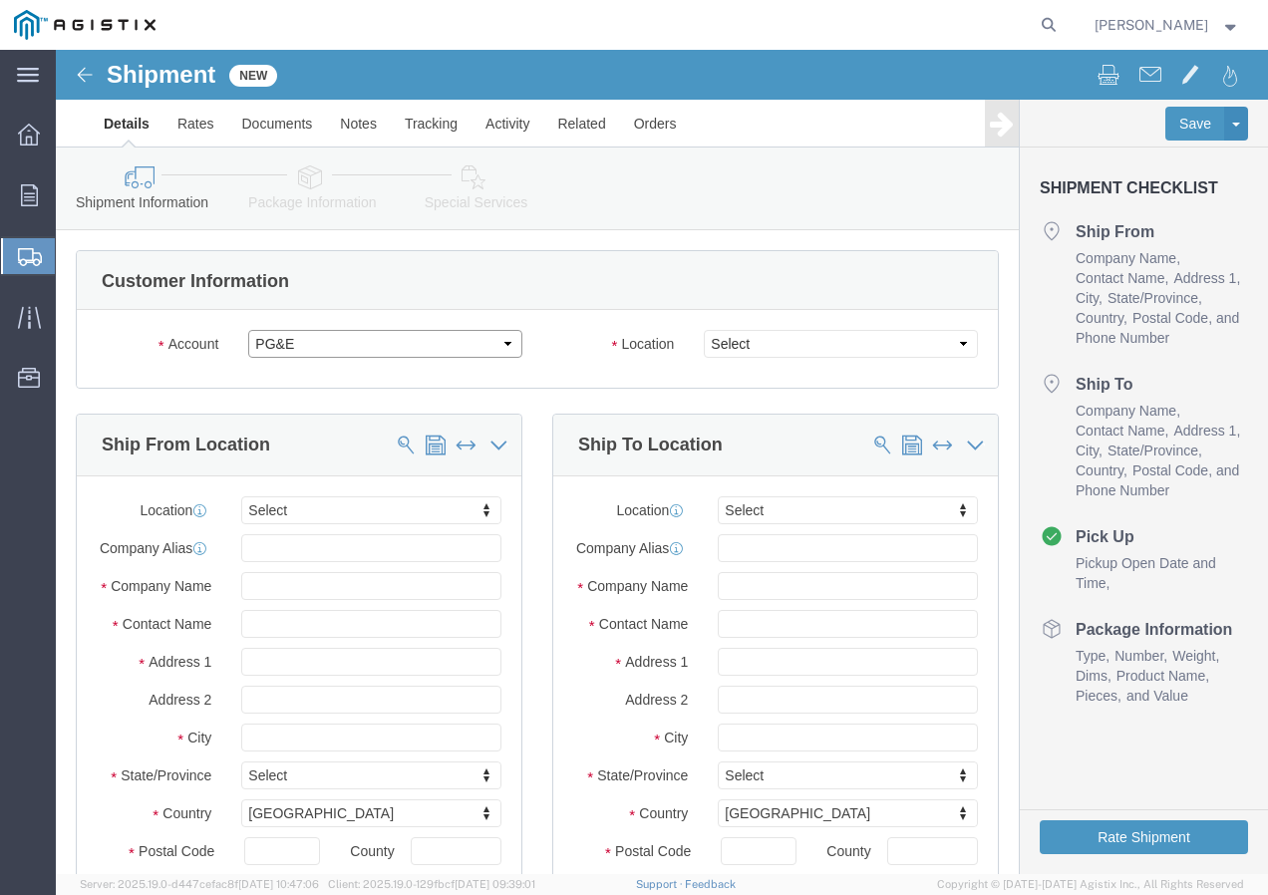
select select
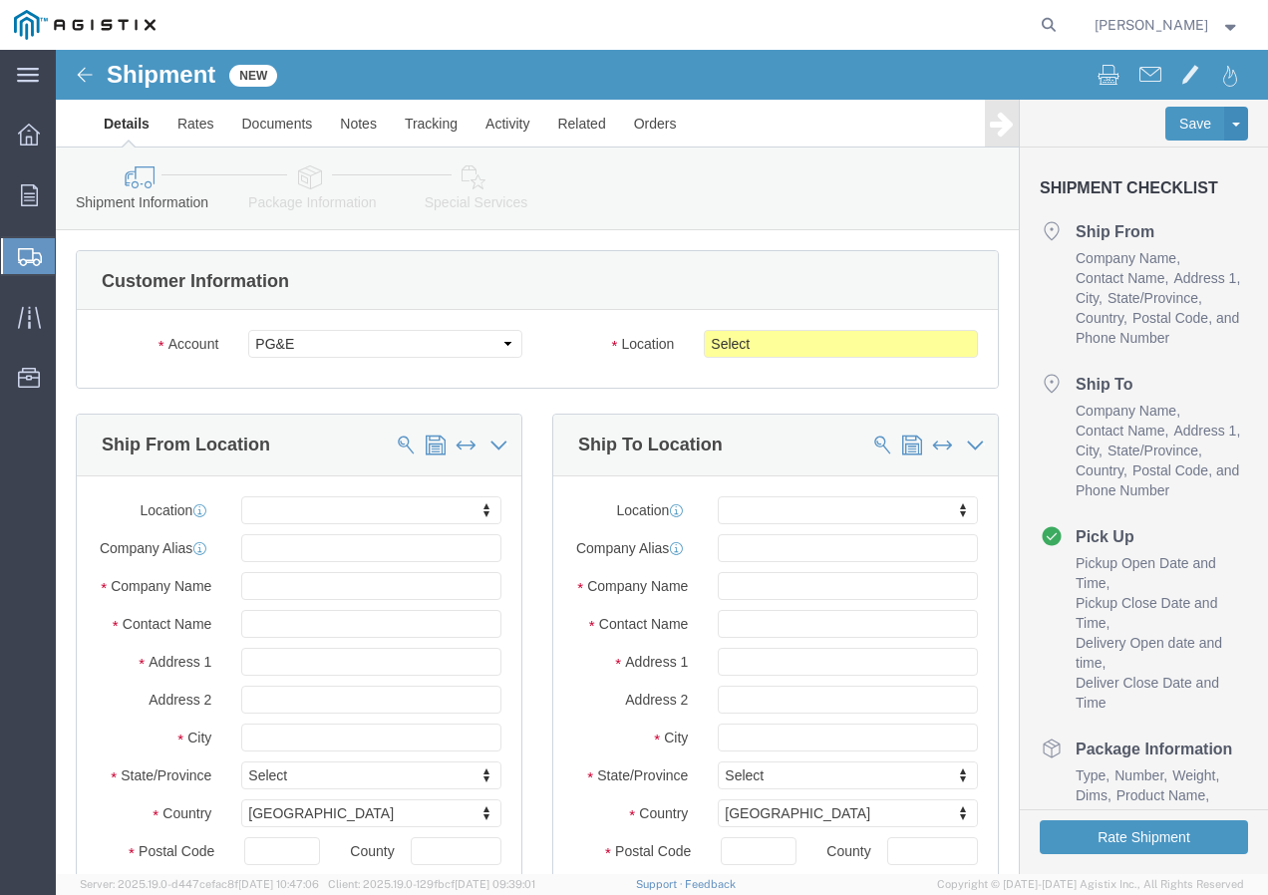
click div "Location My Profile Location (OBSOLETE) BURNEY SC - GC TRAILER (OBSOLETE) BURNE…"
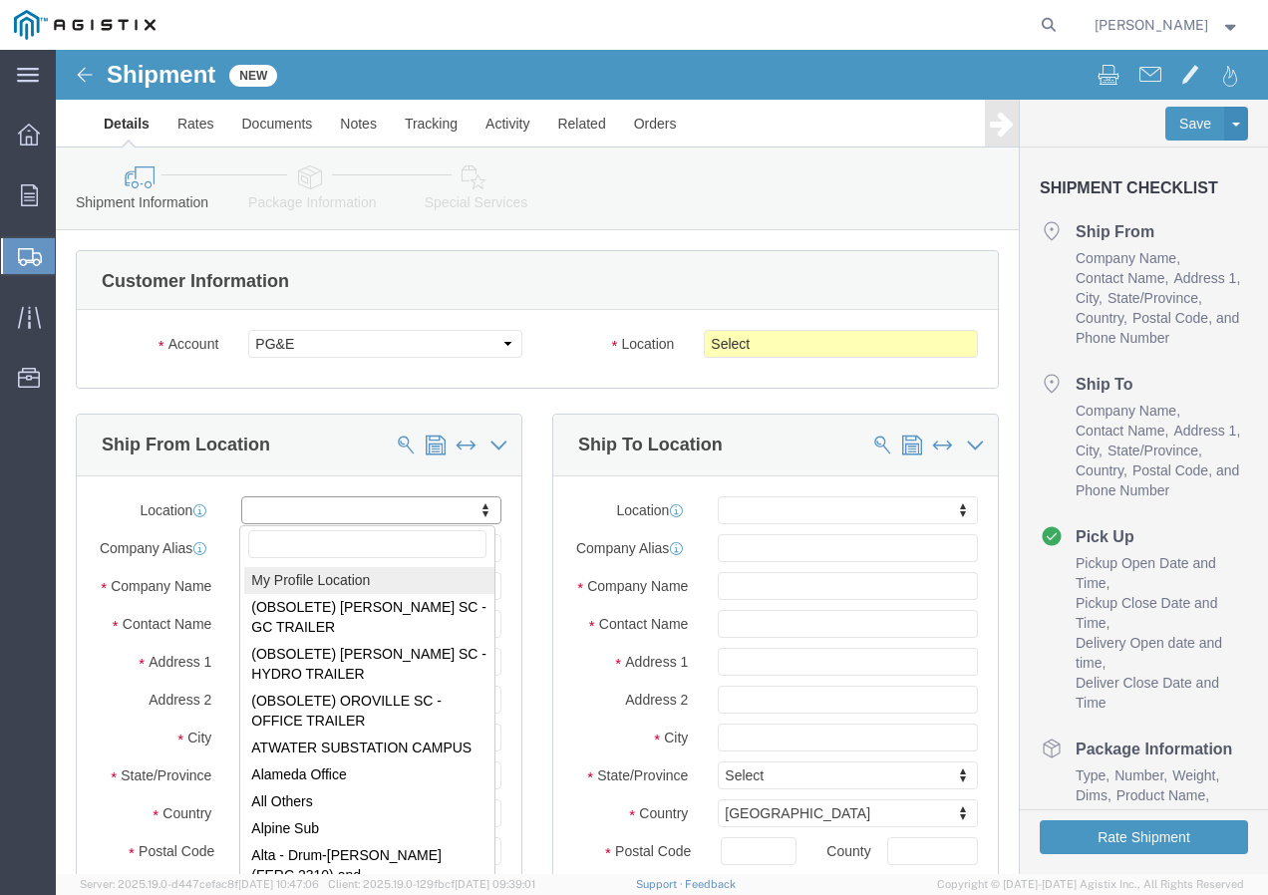
select select "MYPROFILE"
type input "Southwire Company"
type input "[PERSON_NAME]"
type input "[STREET_ADDRESS]"
type input "Fontana"
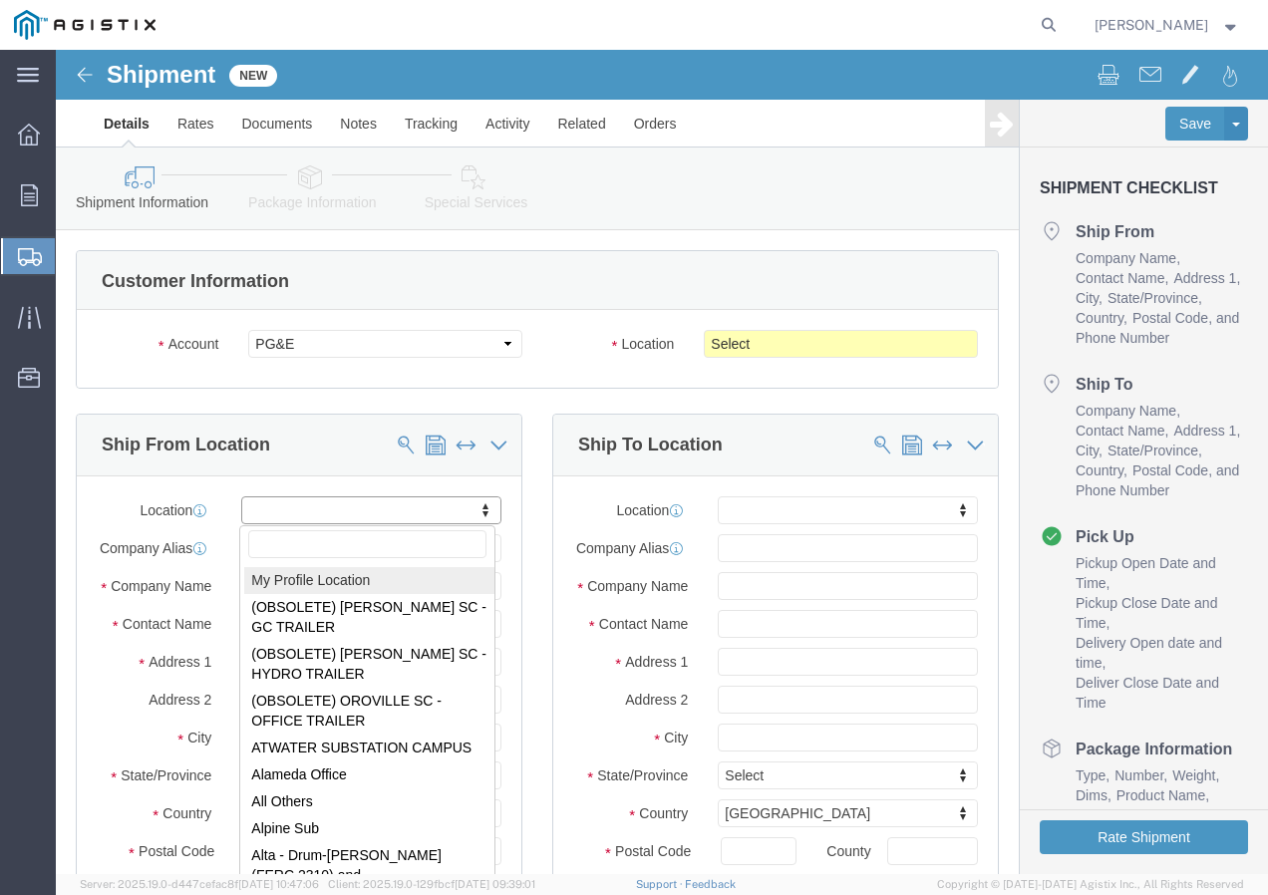
type input "92337"
type input "9095507586"
type input "[EMAIL_ADDRESS][DOMAIN_NAME]"
checkbox input "true"
select select "CA"
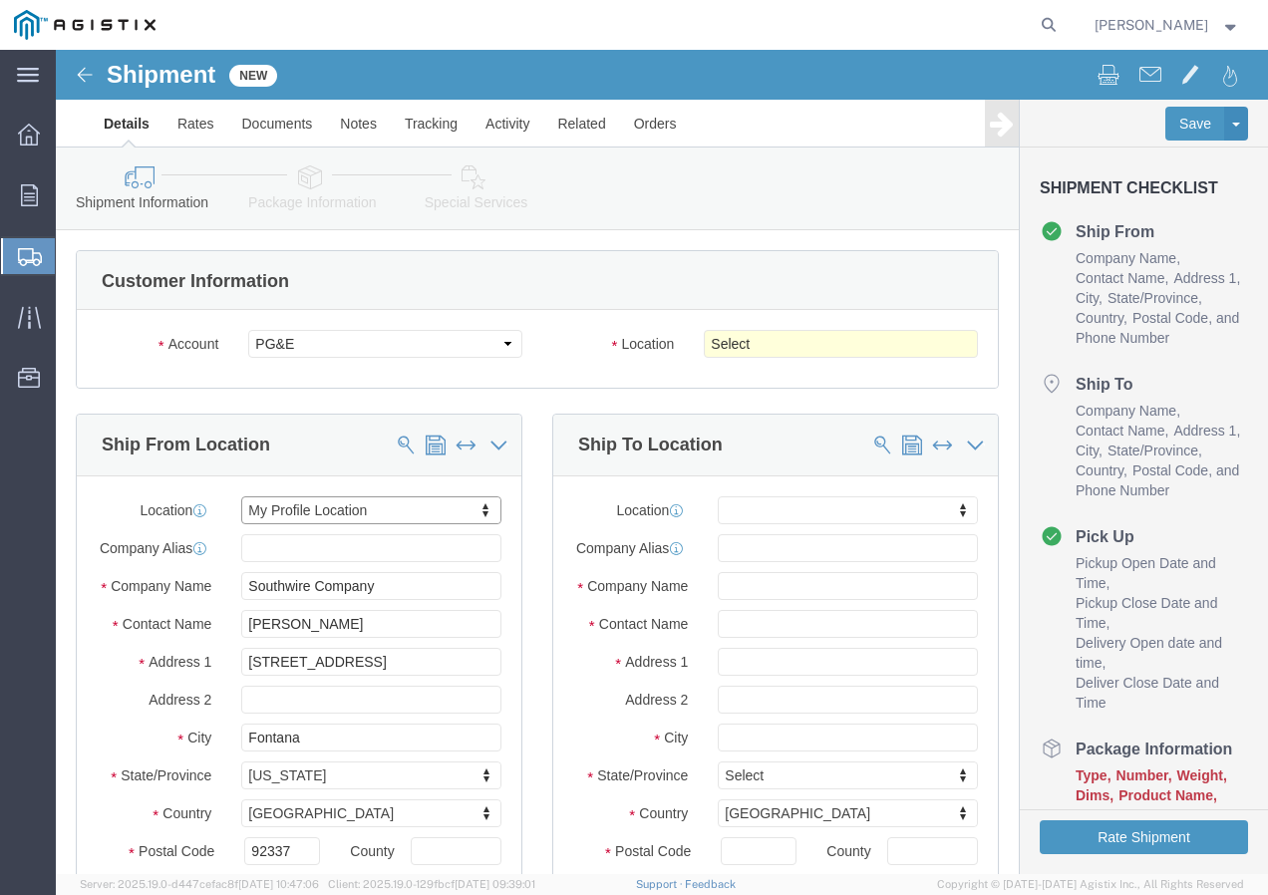
click div "Account Select PG&E Southwire Company Location Select All Others Fremont DC Fre…"
click select "Select All Others [GEOGRAPHIC_DATA] [GEOGRAPHIC_DATA] [GEOGRAPHIC_DATA] [GEOGRA…"
select select "19996"
click select "Select All Others [GEOGRAPHIC_DATA] [GEOGRAPHIC_DATA] [GEOGRAPHIC_DATA] [GEOGRA…"
click span
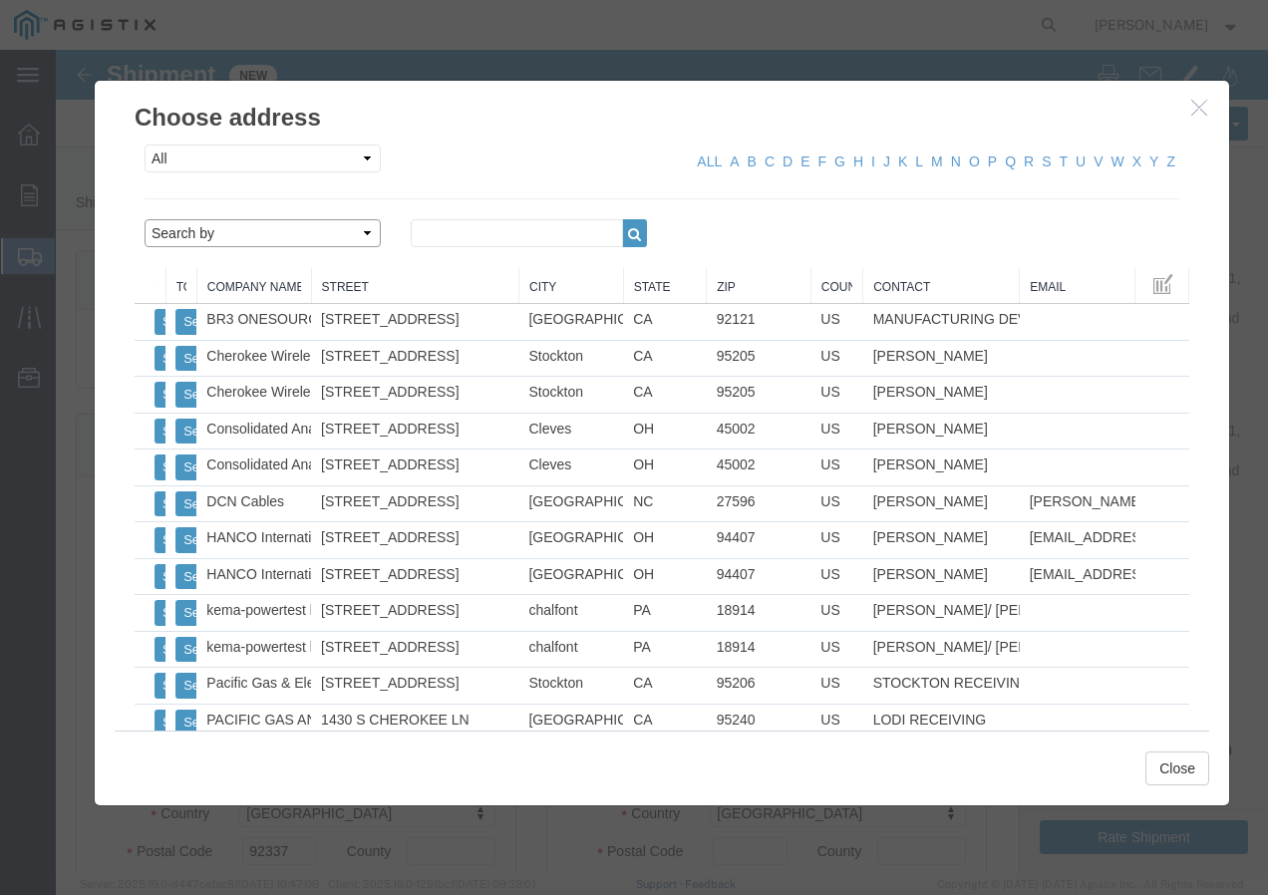
click select "Search by Address Book Name City Company Name Contact Name Country CustomerAlia…"
select select "city"
click select "Search by Address Book Name City Company Name Contact Name Country CustomerAlia…"
click input "text"
type input "wheatland"
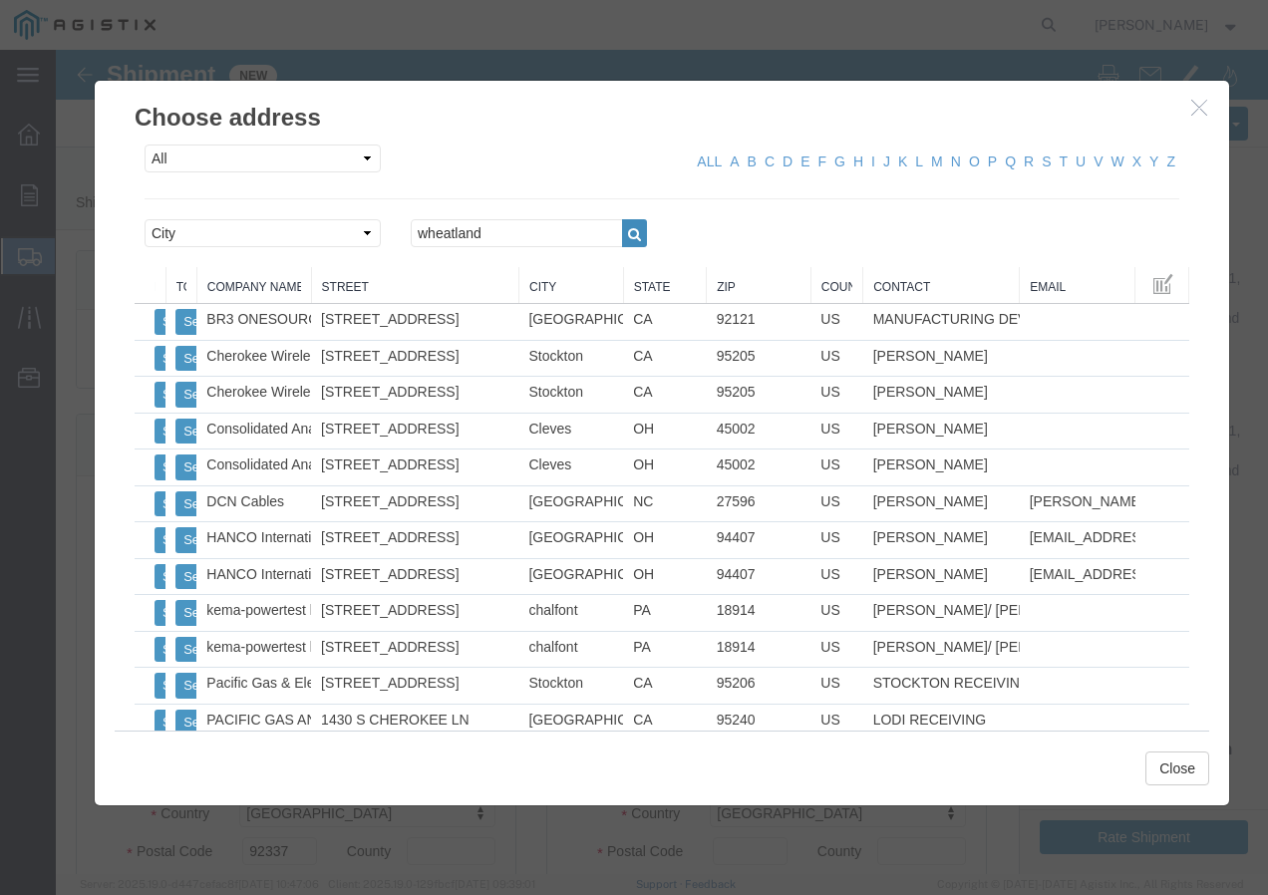
click icon "button"
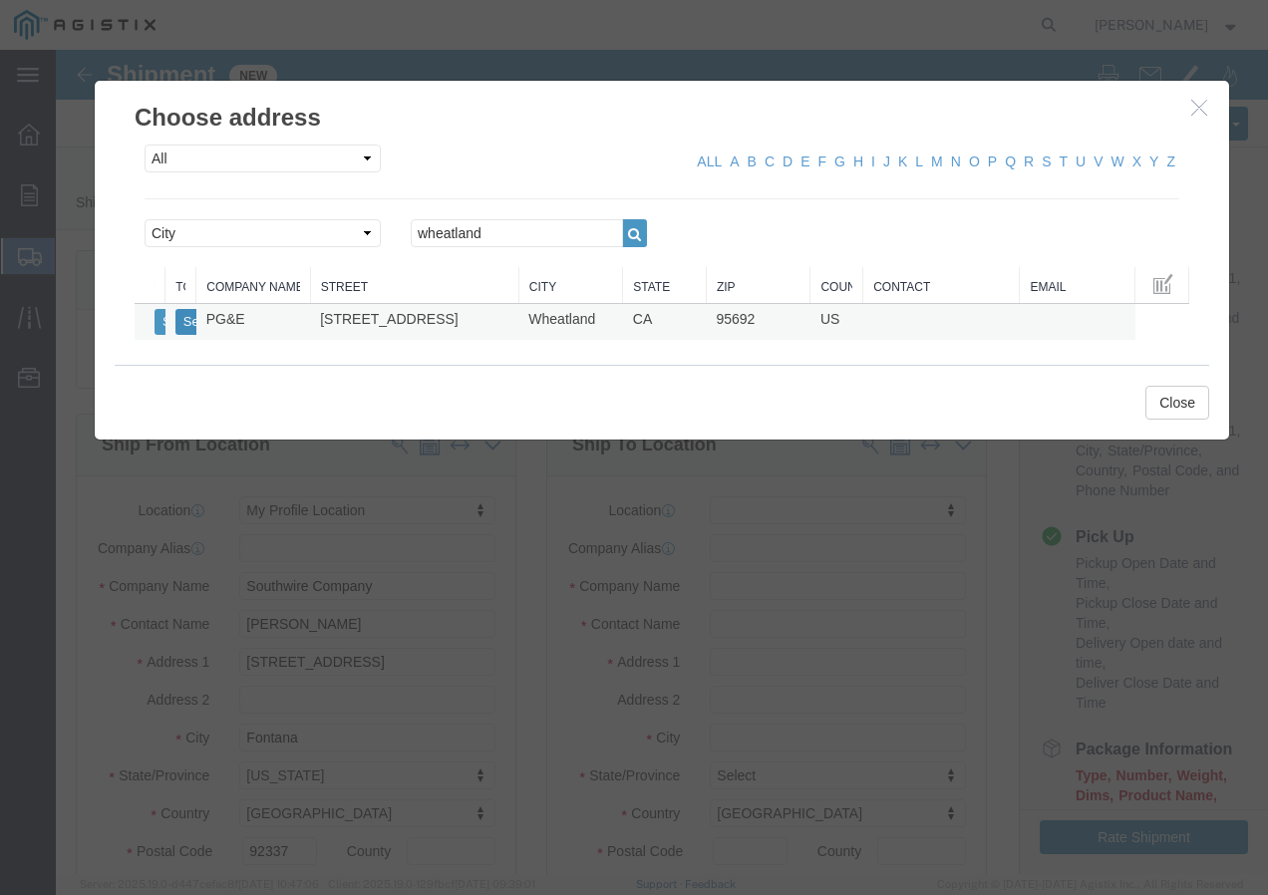
click button "Select"
select select
type input "PG&E"
type input "[STREET_ADDRESS]"
type input "Wheatland"
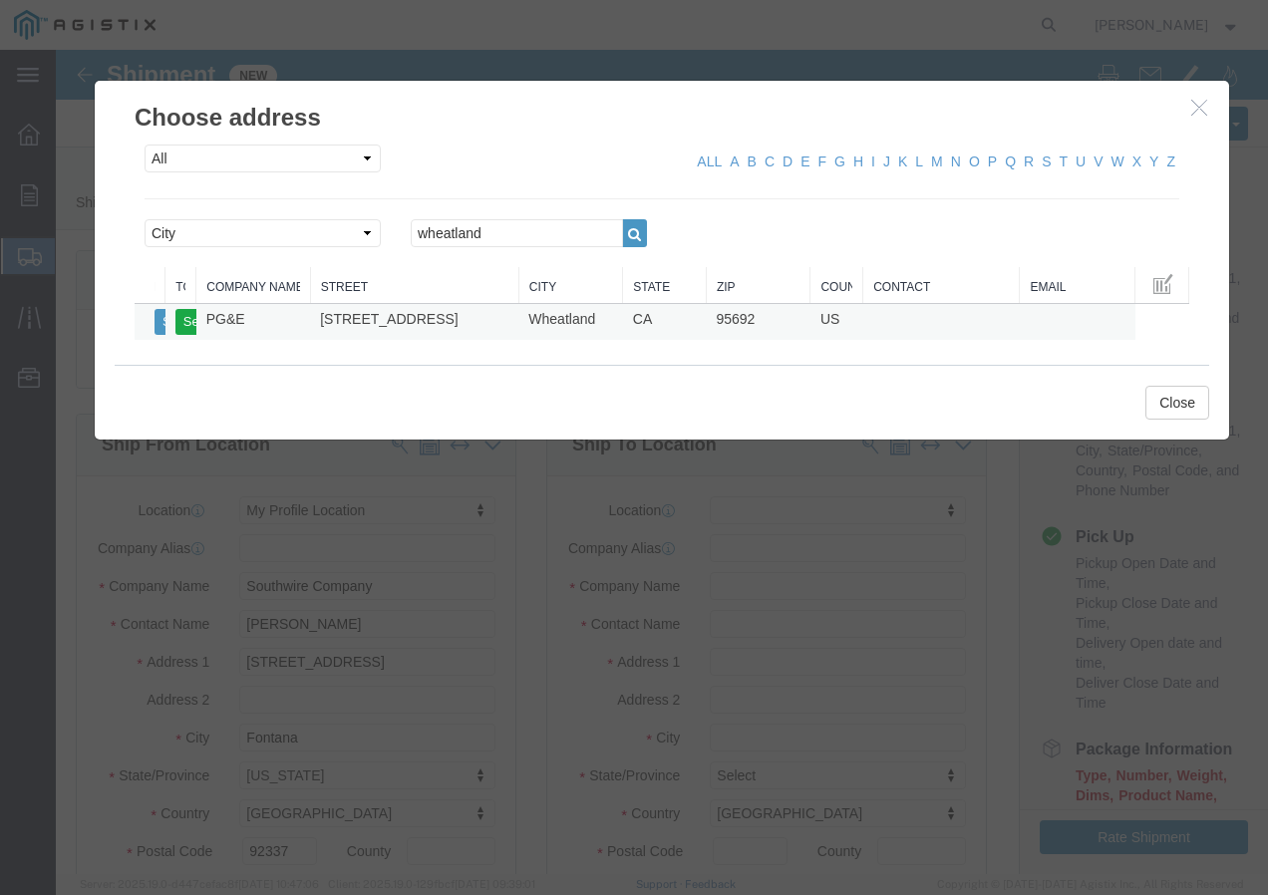
type input "95692"
select select "CA"
click button "Close"
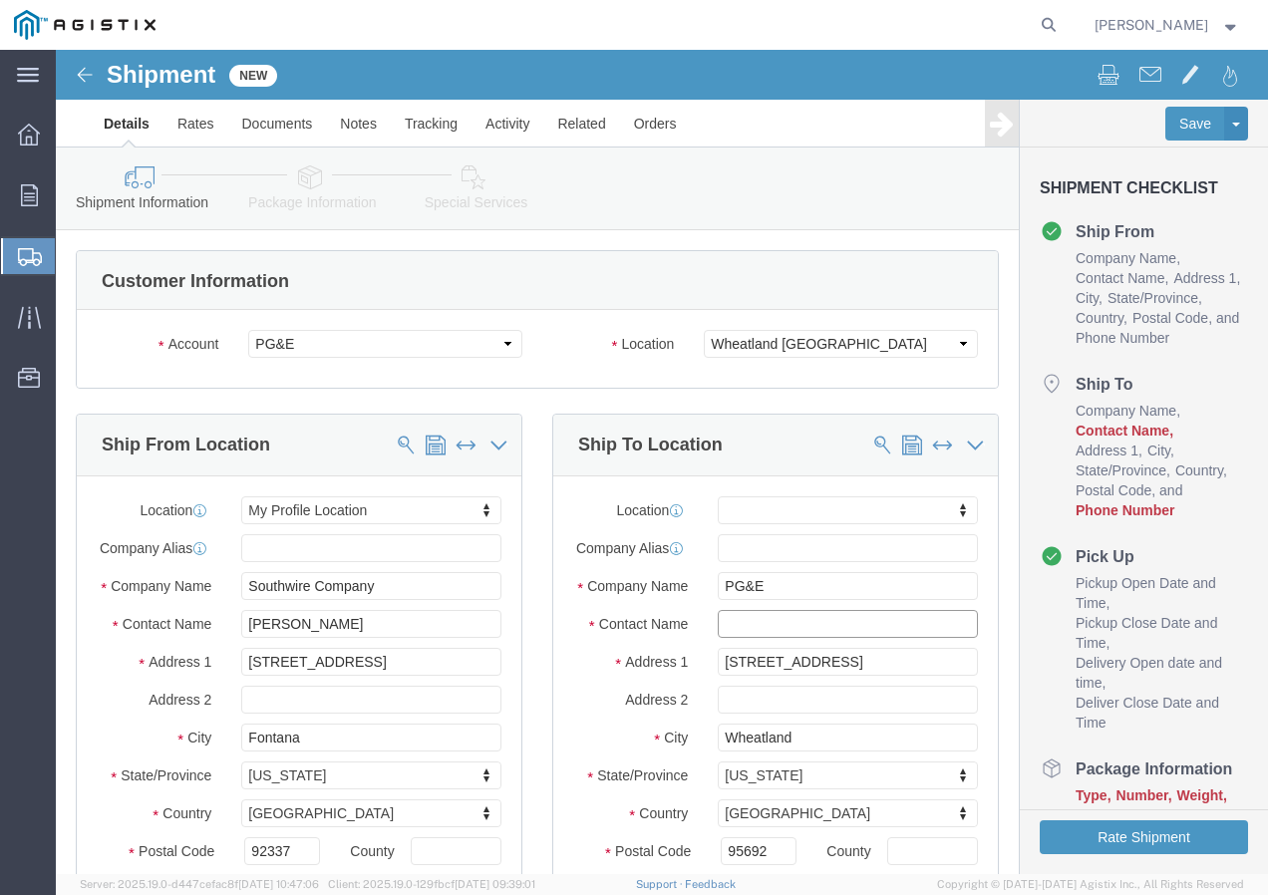
click input "text"
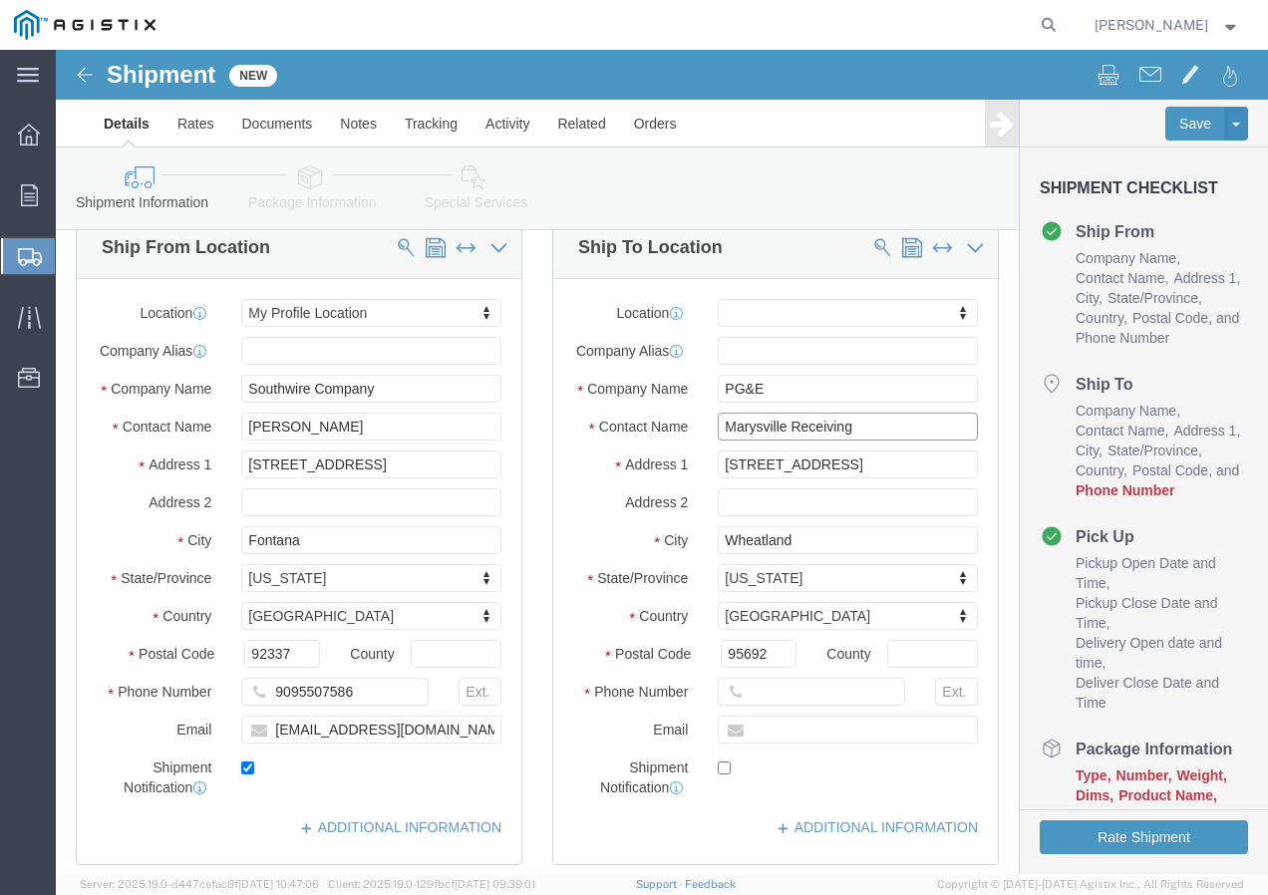
scroll to position [199, 0]
type input "Marysville Receiving"
click input "text"
paste input "9167493050"
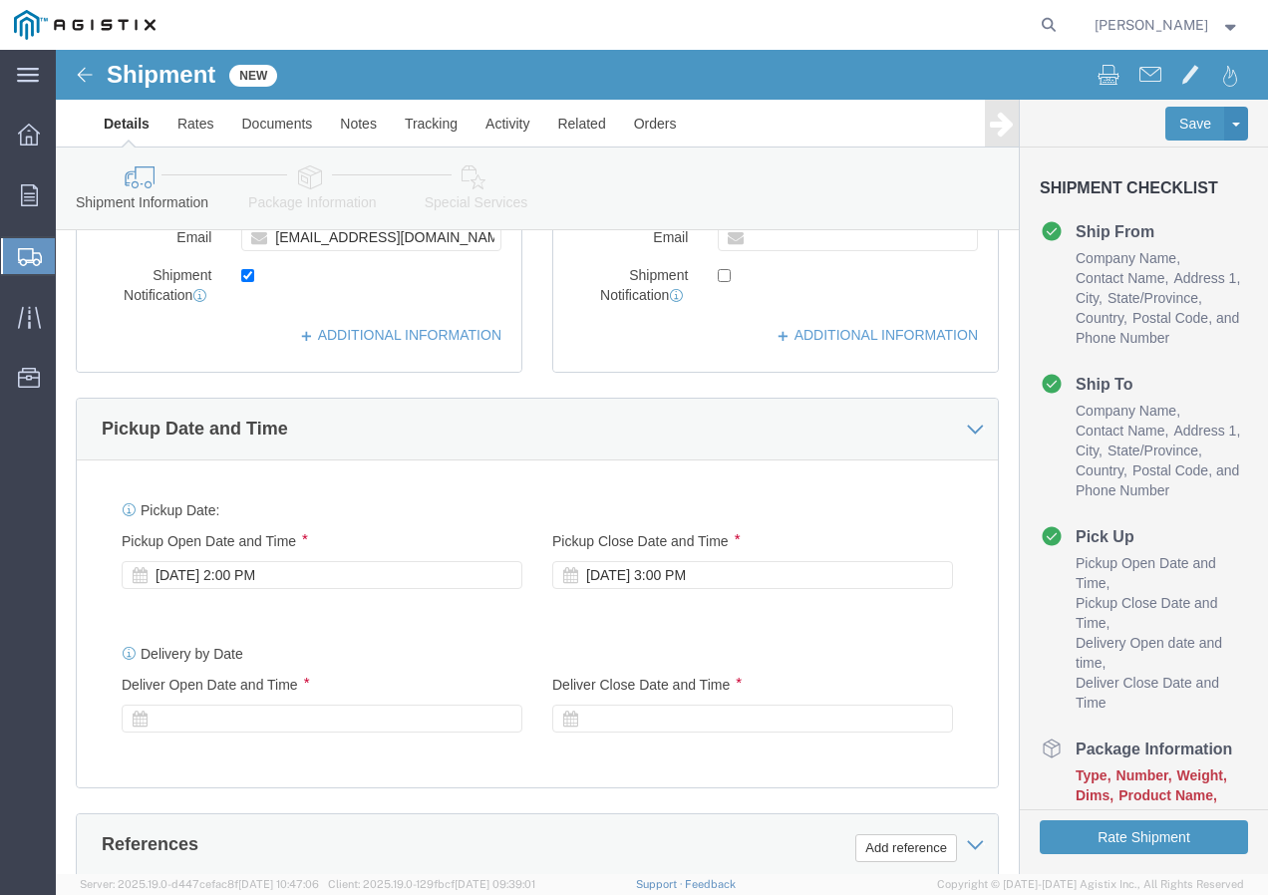
scroll to position [698, 0]
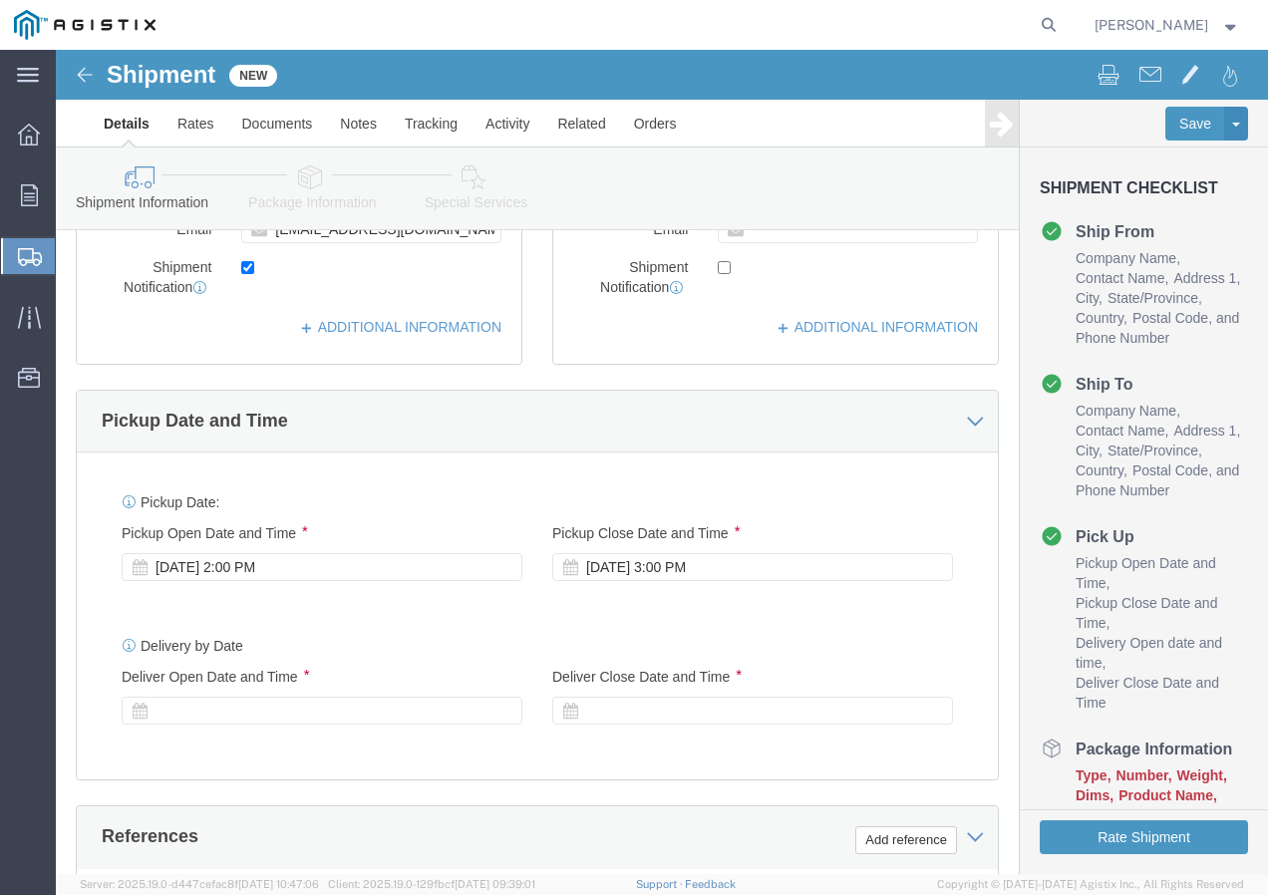
type input "9167493050"
click div "[DATE] 2:00 PM"
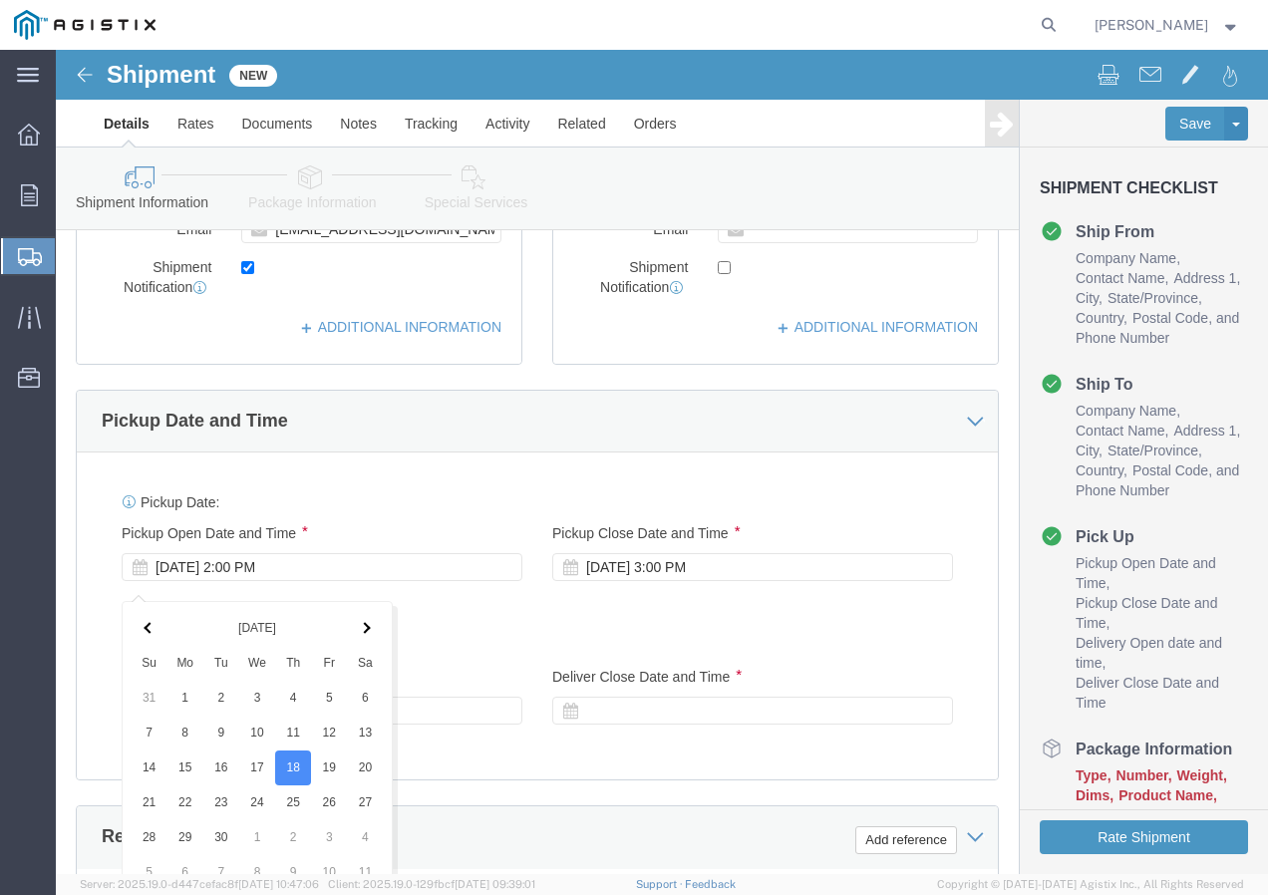
scroll to position [1183, 0]
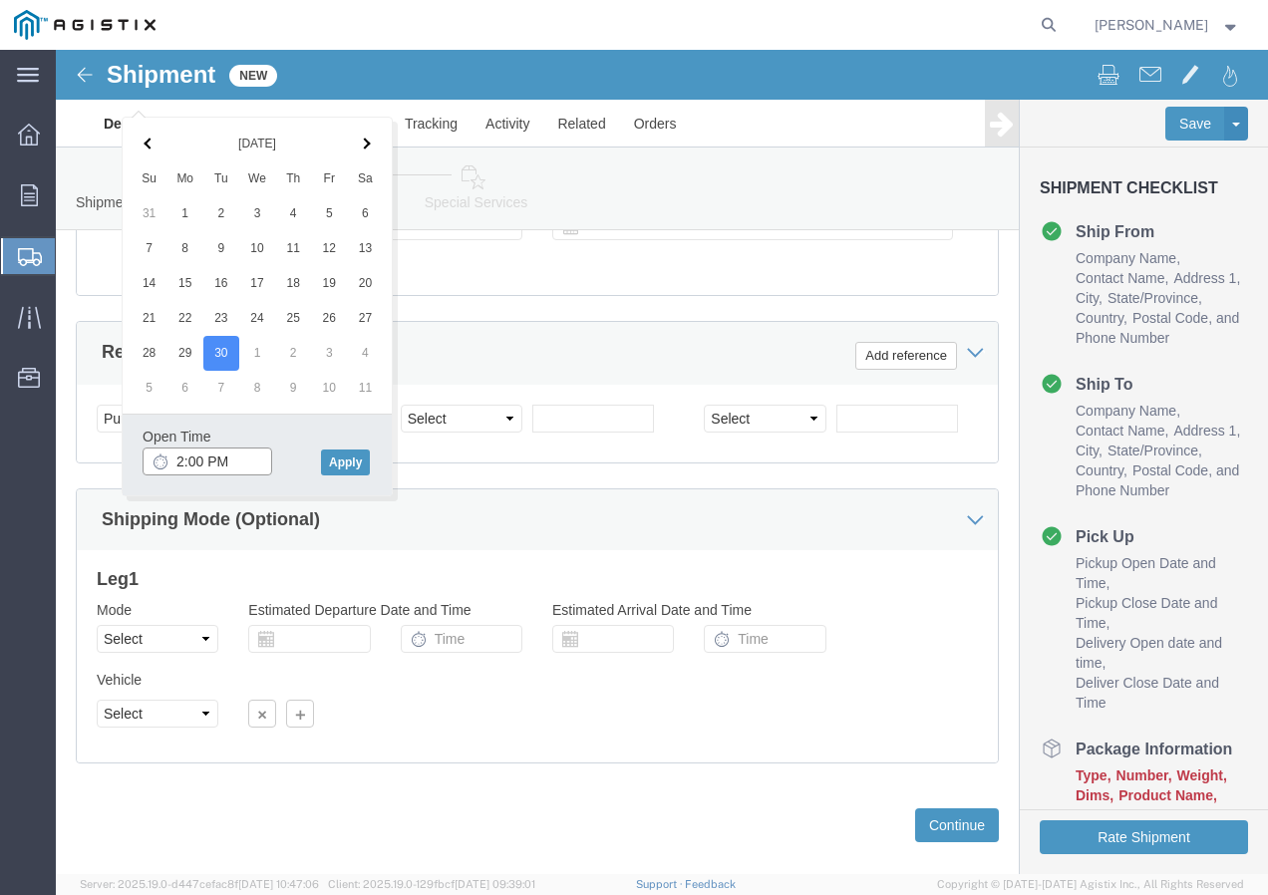
click input "2:00 PM"
type input "11:30 am"
click button "Apply"
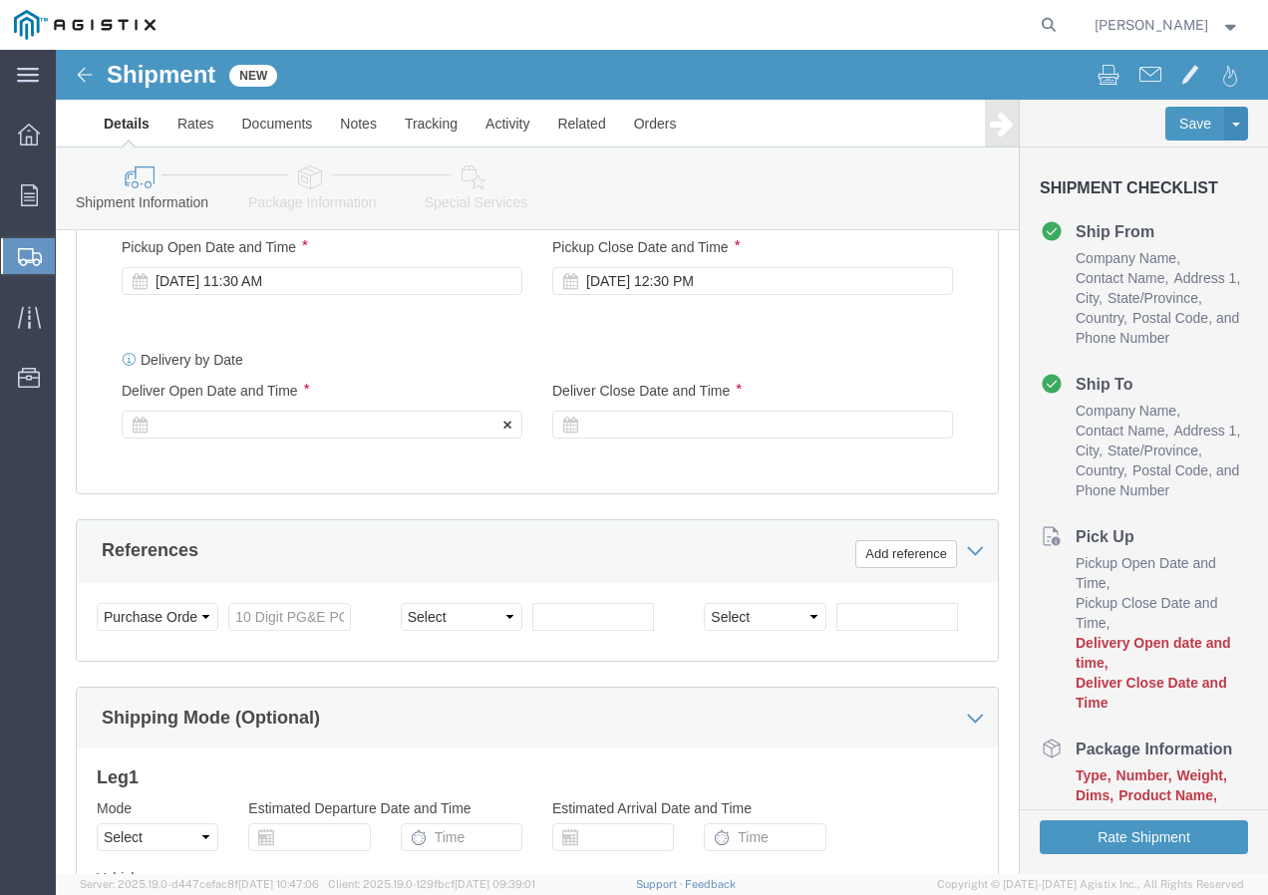
scroll to position [983, 0]
click div
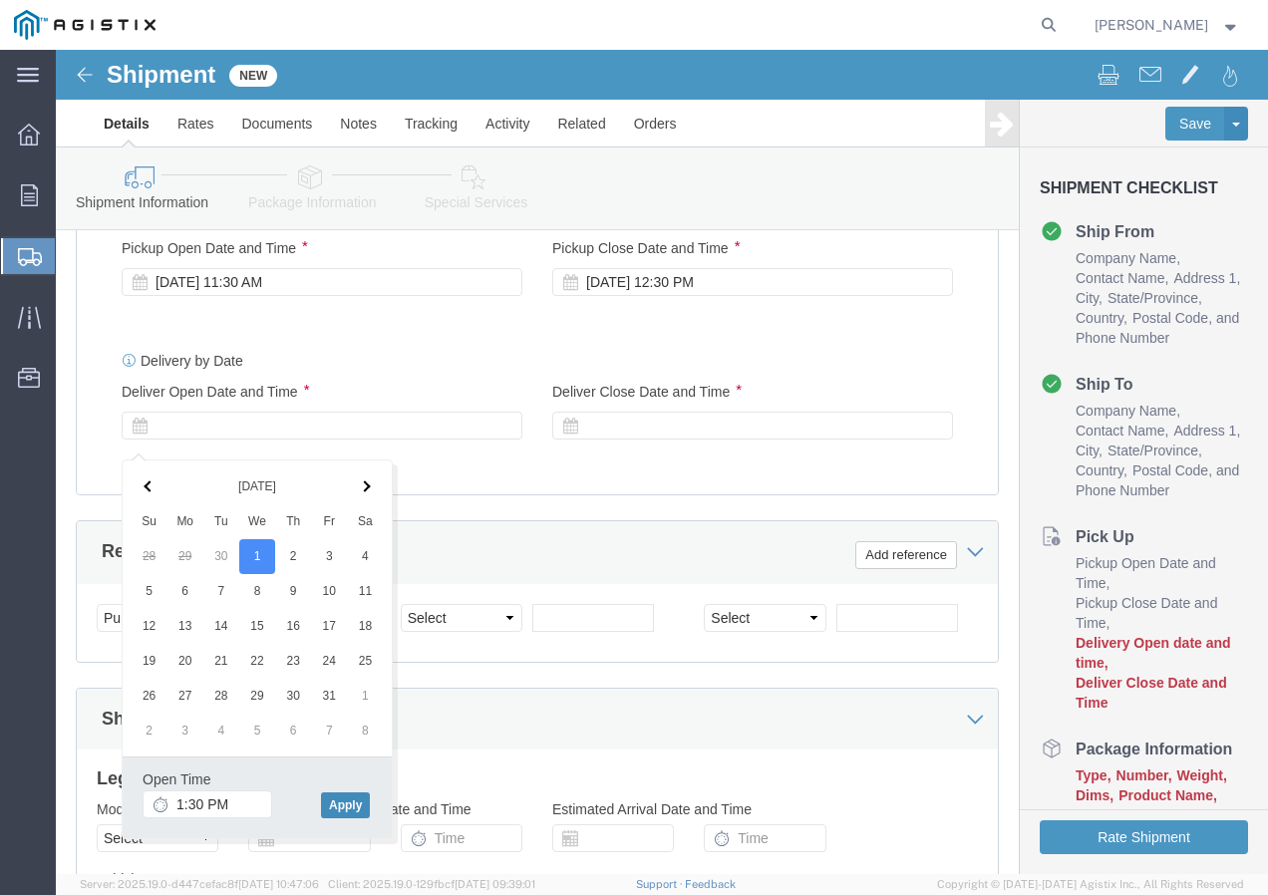
click button "Apply"
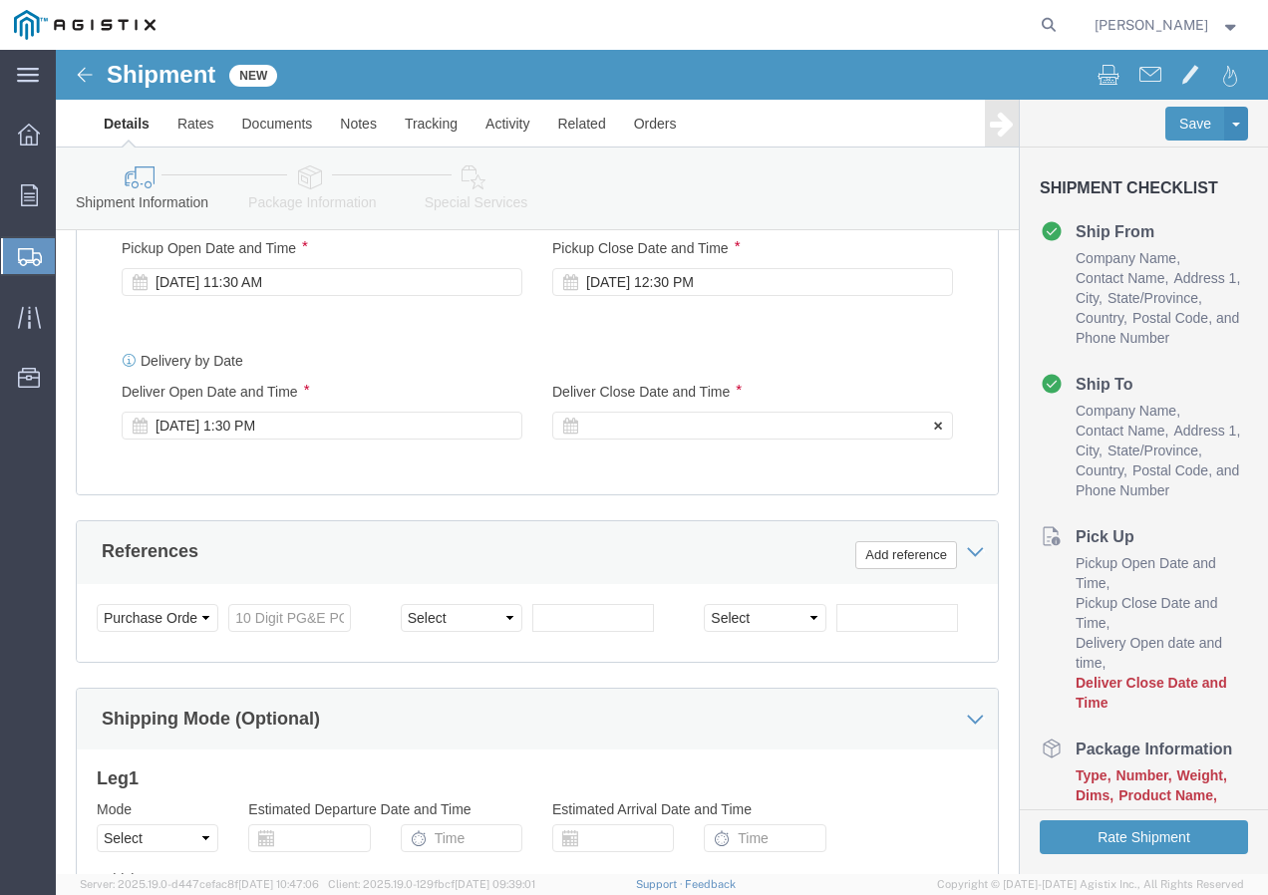
click div
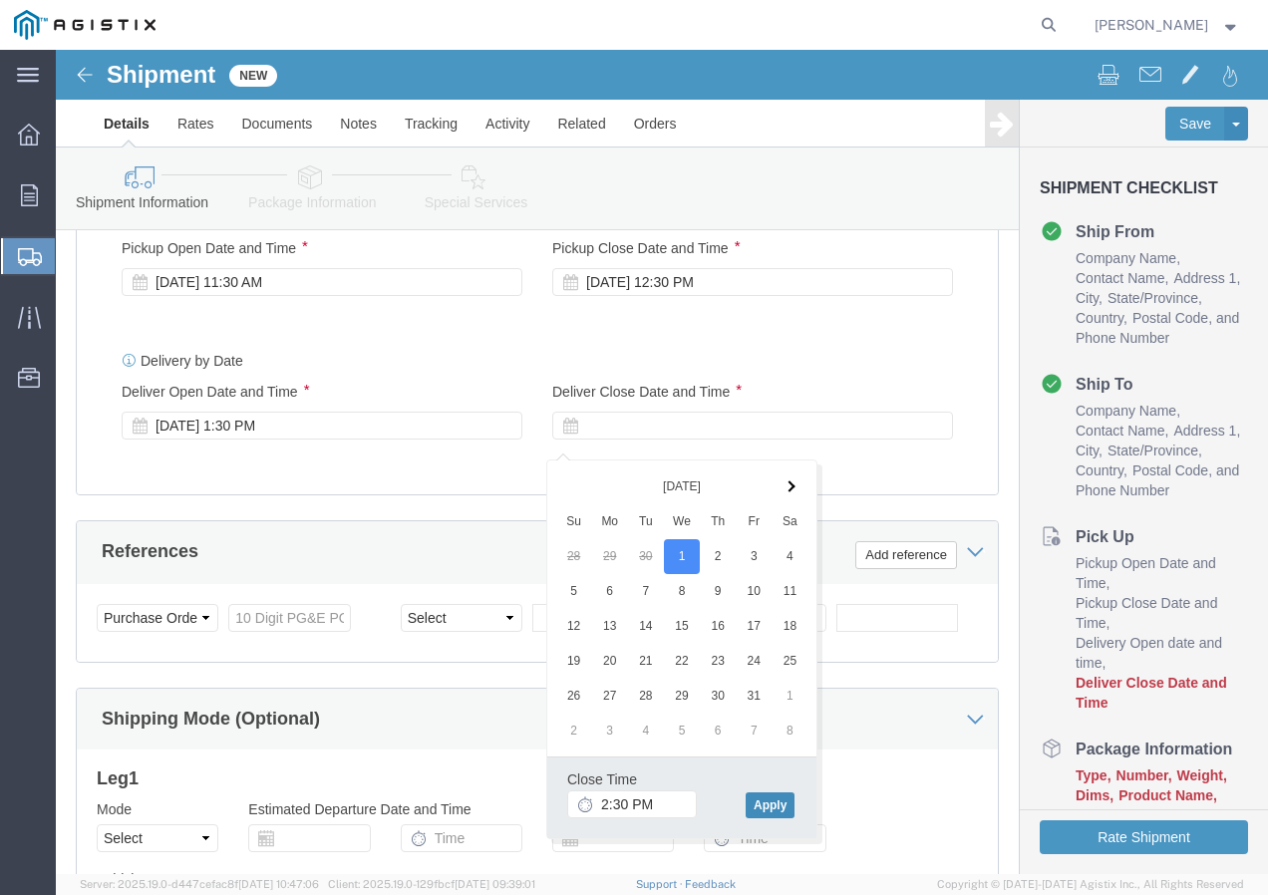
click button "Apply"
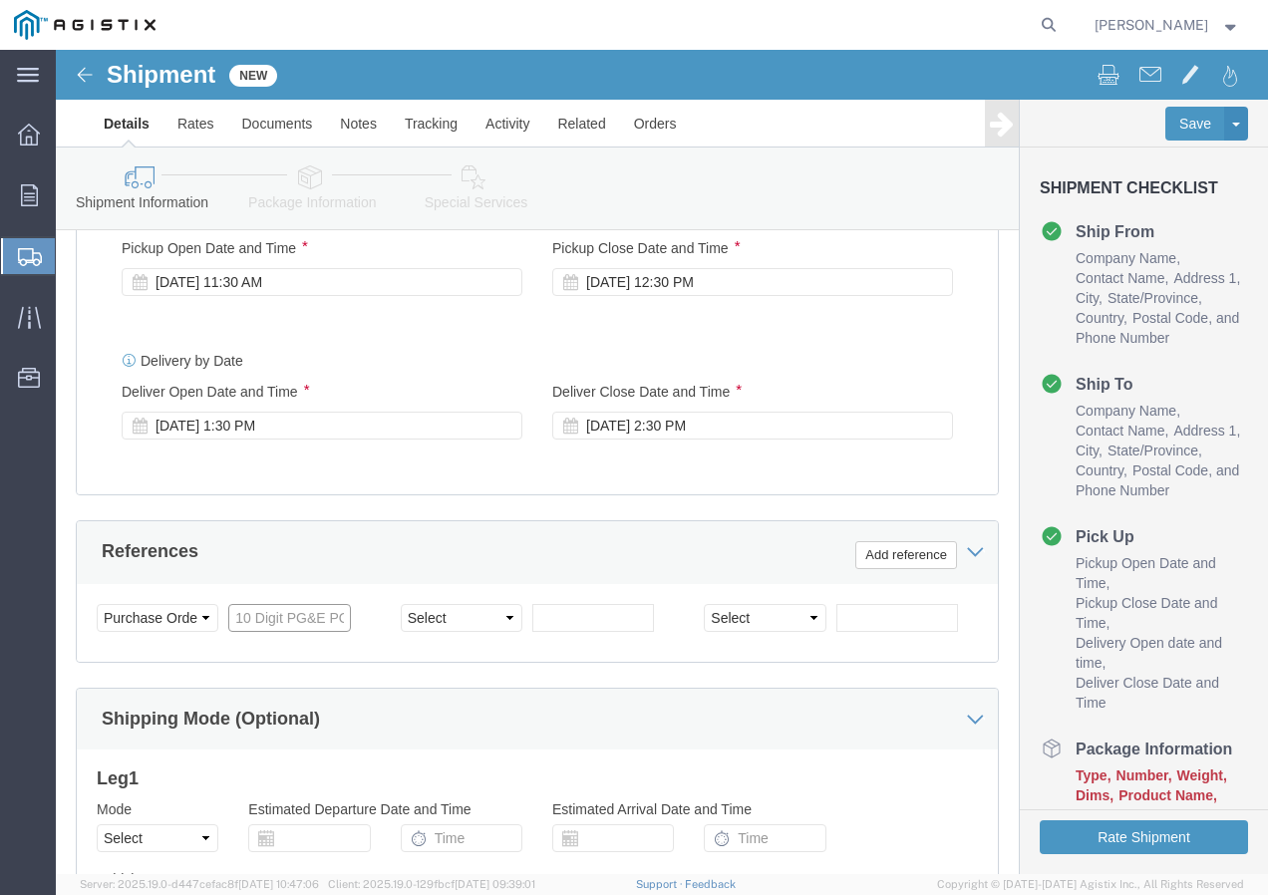
click input "text"
paste input "3501418120"
type input "3501418120"
click select "Select Account Type Activity ID Airline Appointment Number ASN Batch Request # …"
select select "SHIPMENTIDNUM"
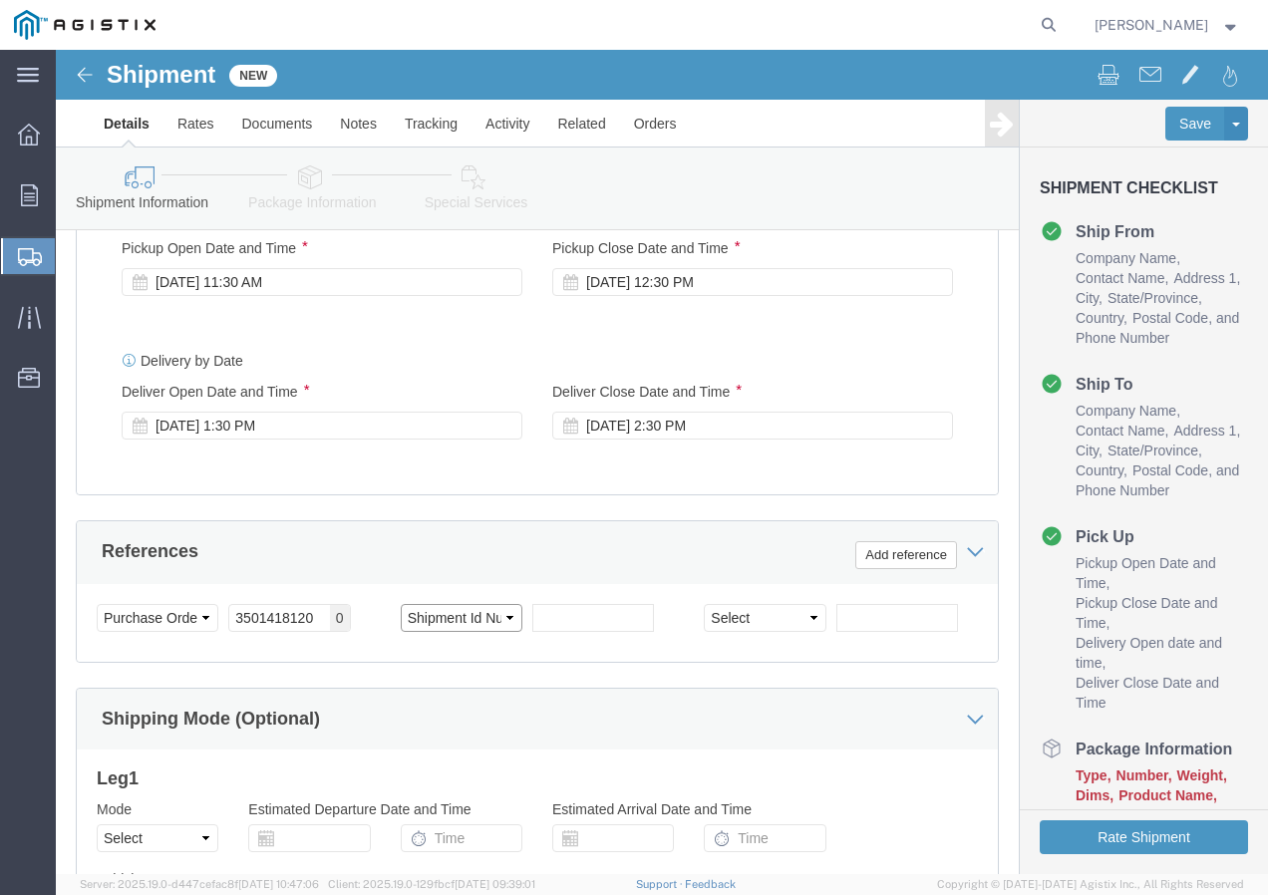
click select "Select Account Type Activity ID Airline Appointment Number ASN Batch Request # …"
click input "text"
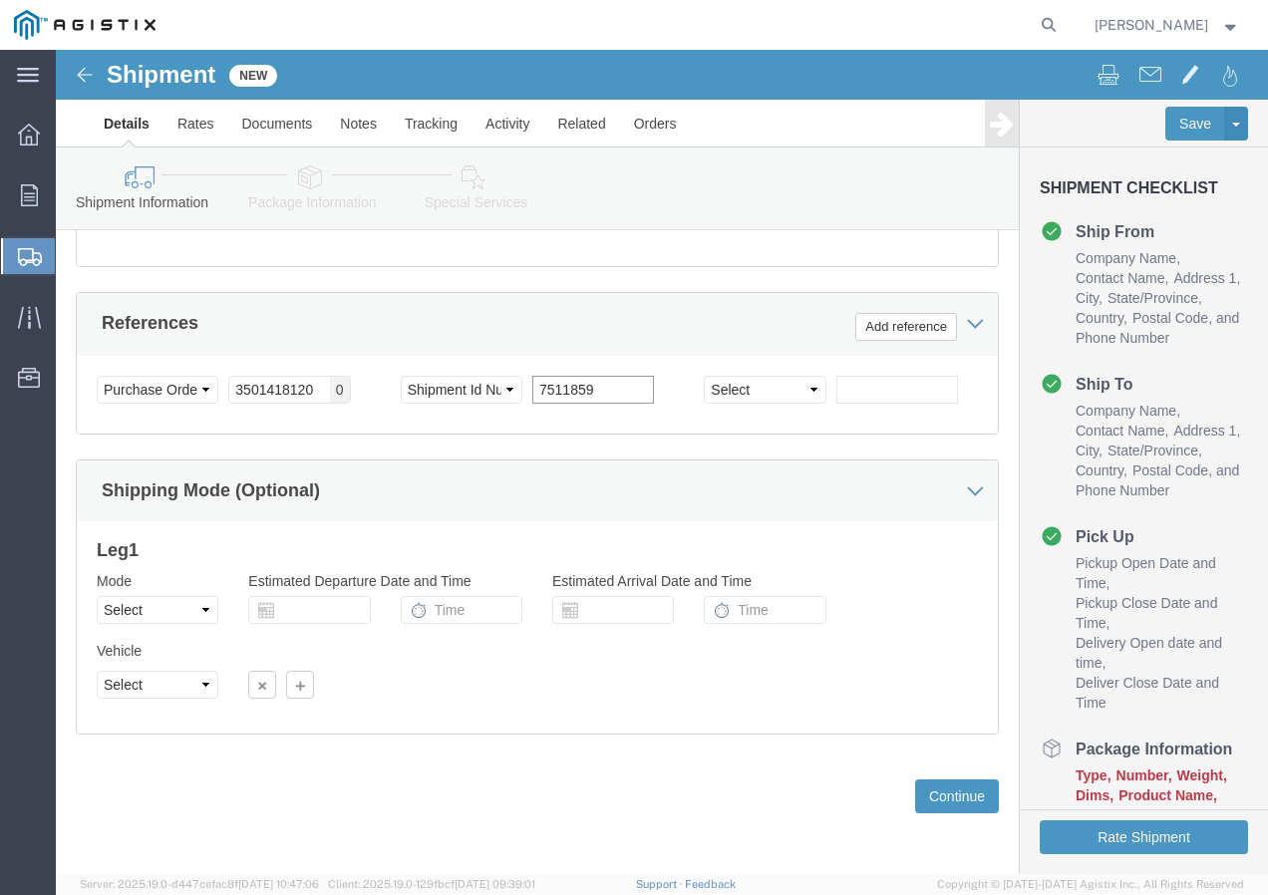
scroll to position [1228, 0]
type input "7511859"
click select "Select Air Less than Truckload Multi-Leg Ocean Freight Rail Small Parcel Truckl…"
select select "TL"
click select "Select Air Less than Truckload Multi-Leg Ocean Freight Rail Small Parcel Truckl…"
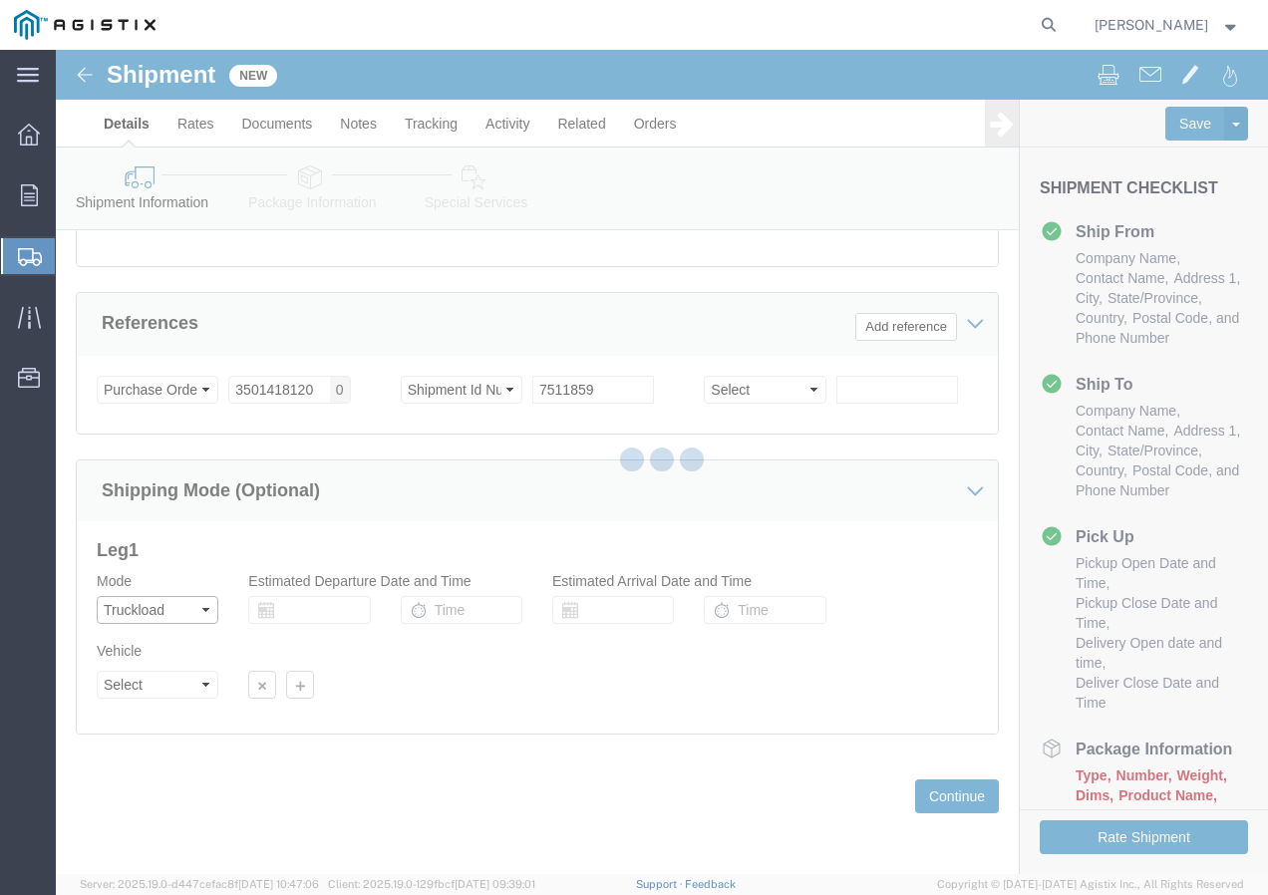
select select
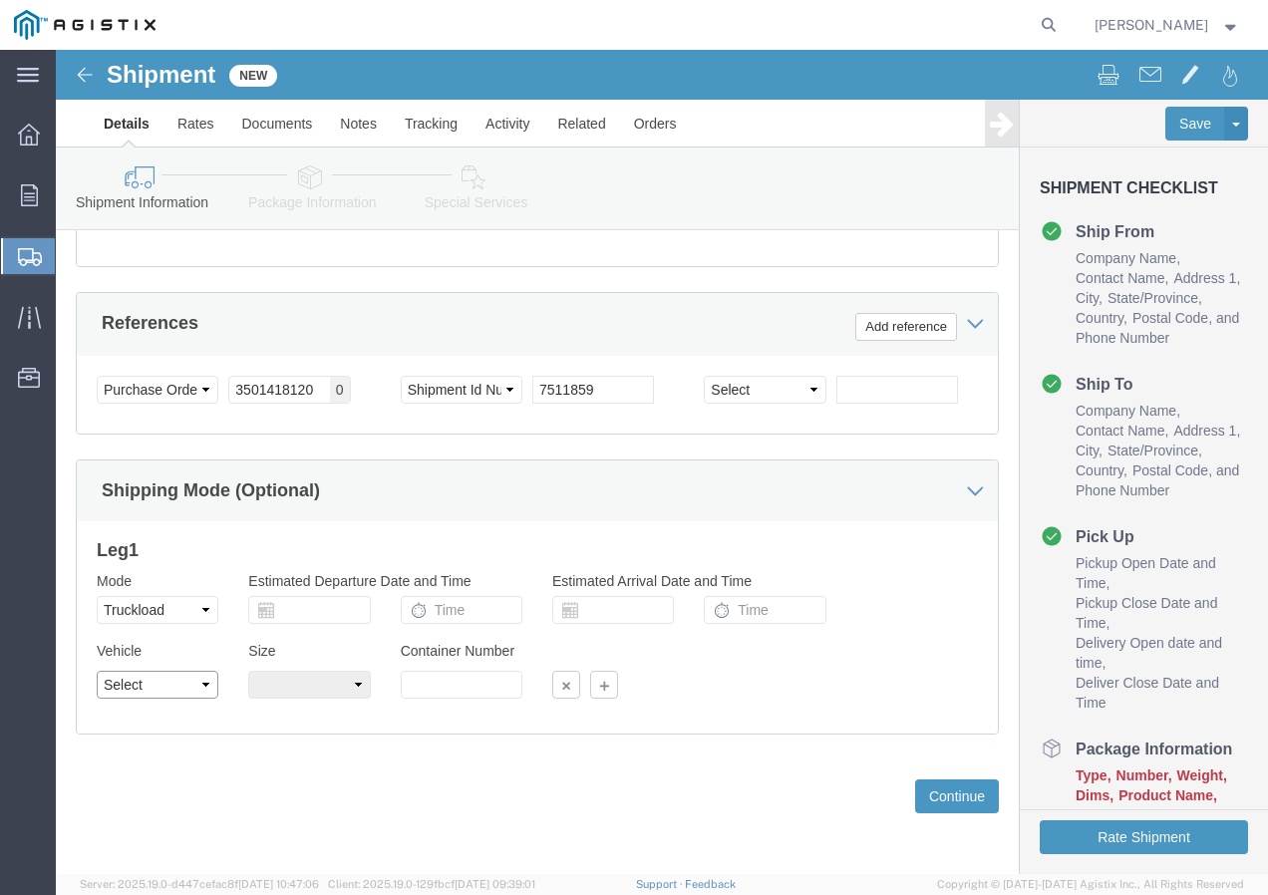
click select "Select 1-Ton (PSS) 10 Wheel 10 Yard Dump Truck 20 Yard Dump Truck Bobtail Botto…"
select select "FLBD"
click select "Select 1-Ton (PSS) 10 Wheel 10 Yard Dump Truck 20 Yard Dump Truck Bobtail Botto…"
click button "Continue"
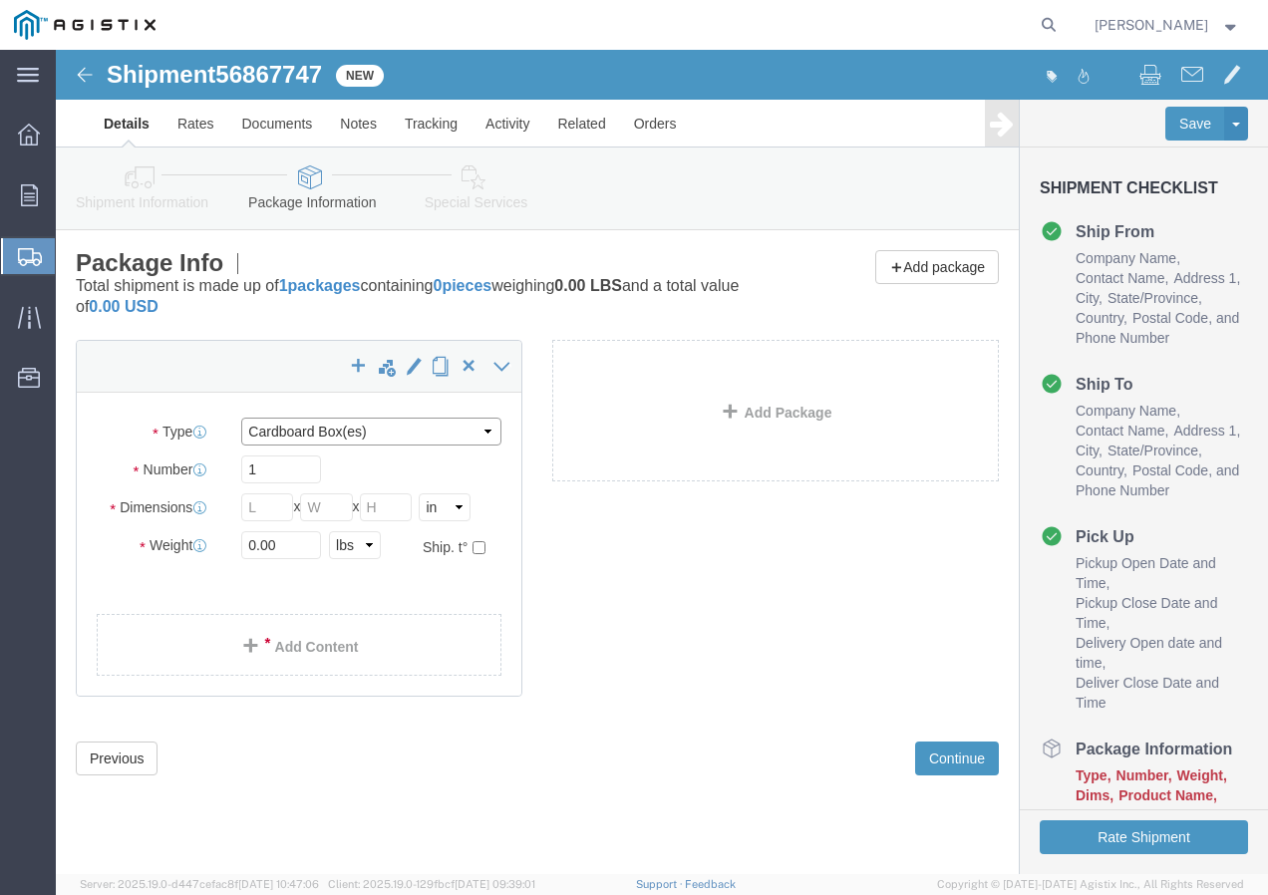
click select "Select Bulk Bundle(s) Cardboard Box(es) Carton(s) Crate(s) Drum(s) (Fiberboard)…"
select select "YRPK"
click select "Select Bulk Bundle(s) Cardboard Box(es) Carton(s) Crate(s) Drum(s) (Fiberboard)…"
click input "text"
type input "50"
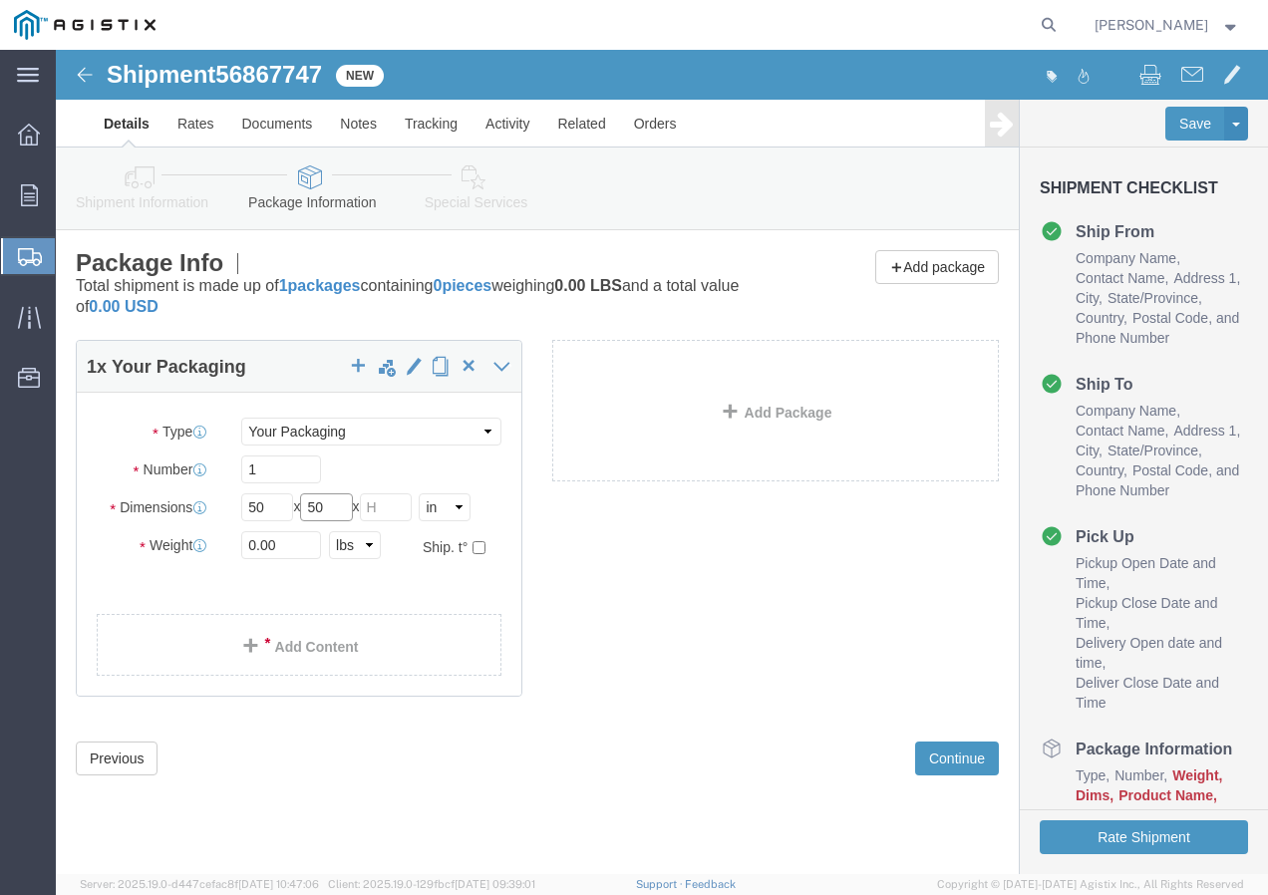
type input "50"
drag, startPoint x: 223, startPoint y: 500, endPoint x: 179, endPoint y: 502, distance: 44.9
click div "0.00 Select kgs lbs"
type input "20000"
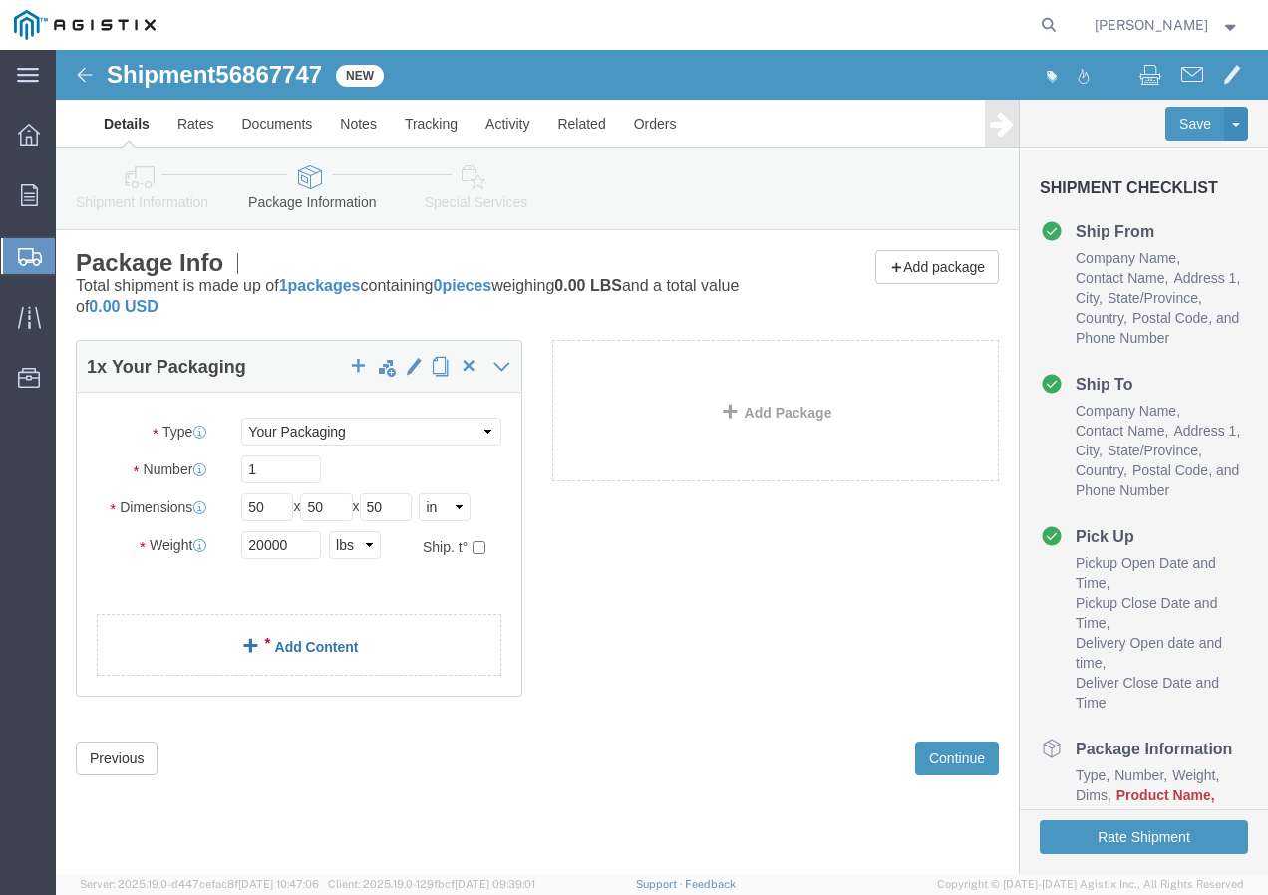
click link "Add Content"
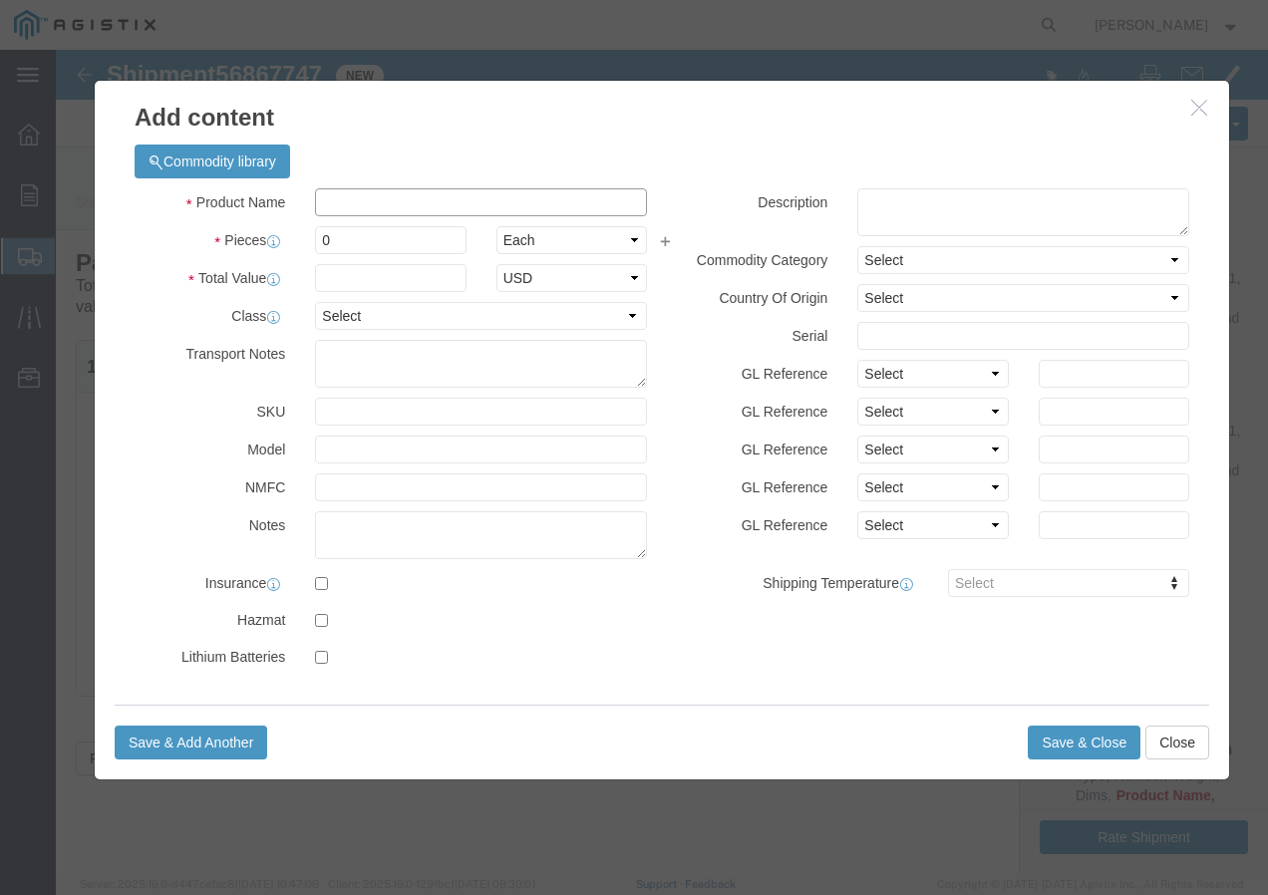
click input "text"
paste input "600VUD TX 1000X3 AL /UL+ 1000R"
type input "600VUD TX 1000X3 AL /UL+ 1000R"
drag, startPoint x: 273, startPoint y: 190, endPoint x: 290, endPoint y: 175, distance: 23.3
click input "0"
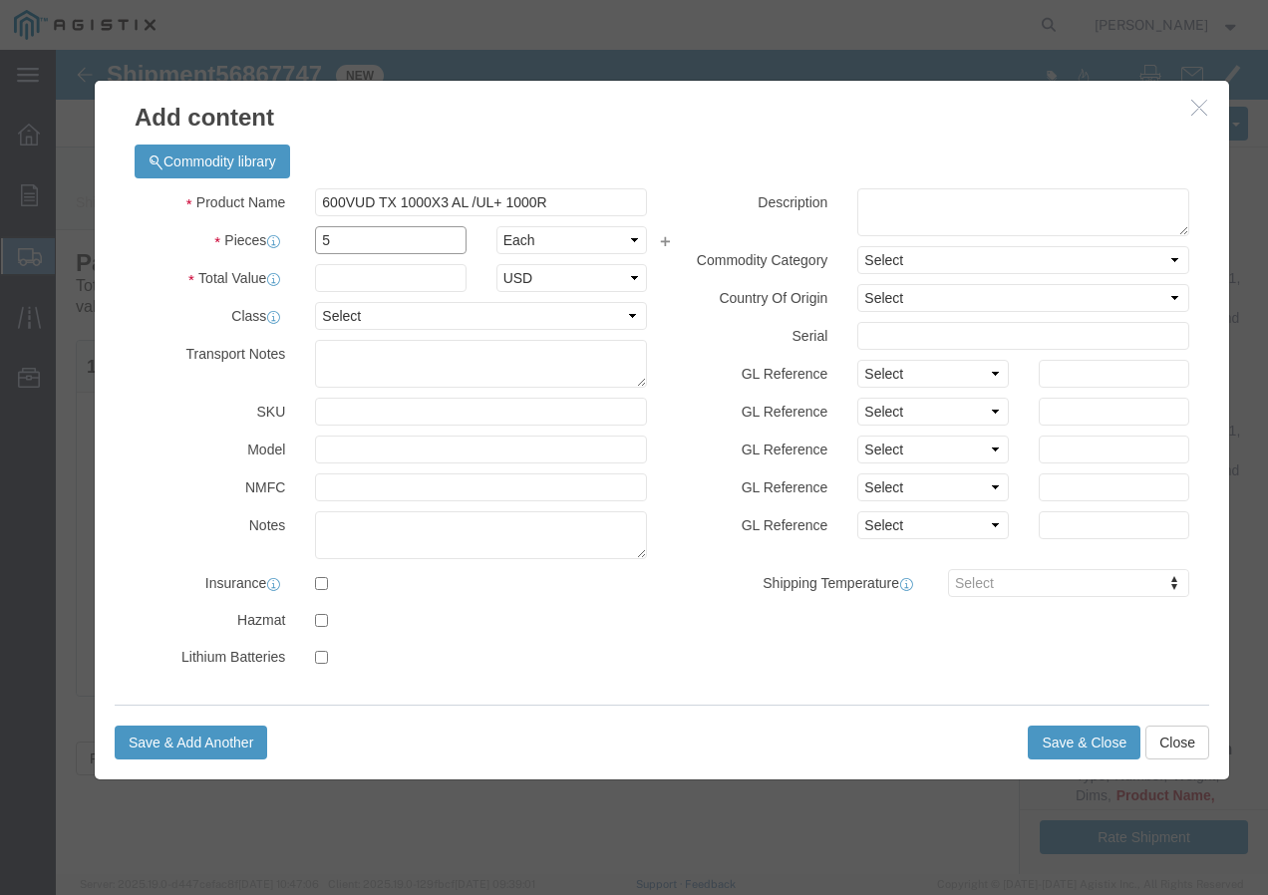
type input "5"
click input "text"
type input "1"
click select "Select 50 55 60 65 70 85 92.5 100 125 175 250 300 400"
select select "100"
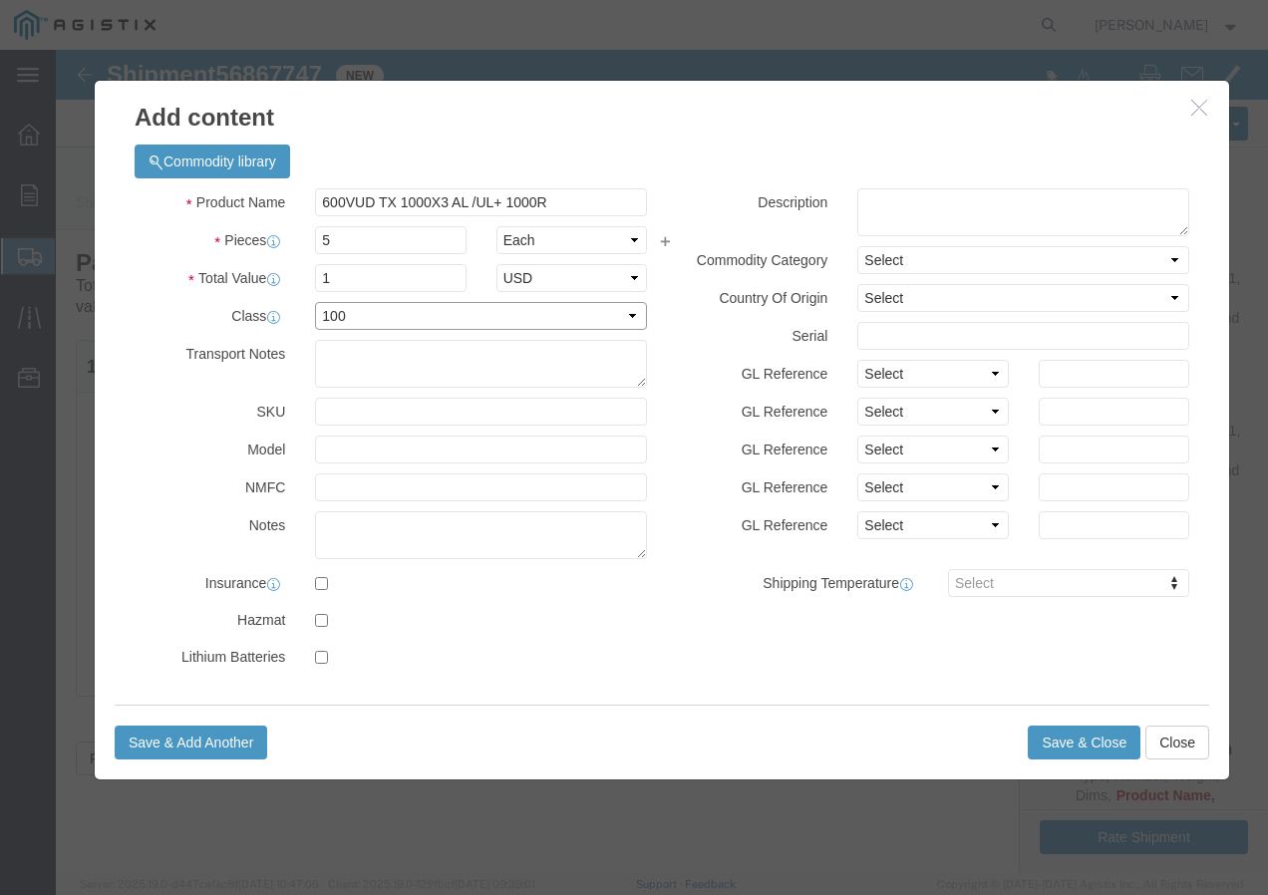
click select "Select 50 55 60 65 70 85 92.5 100 125 175 250 300 400"
click button "Save & Add Another"
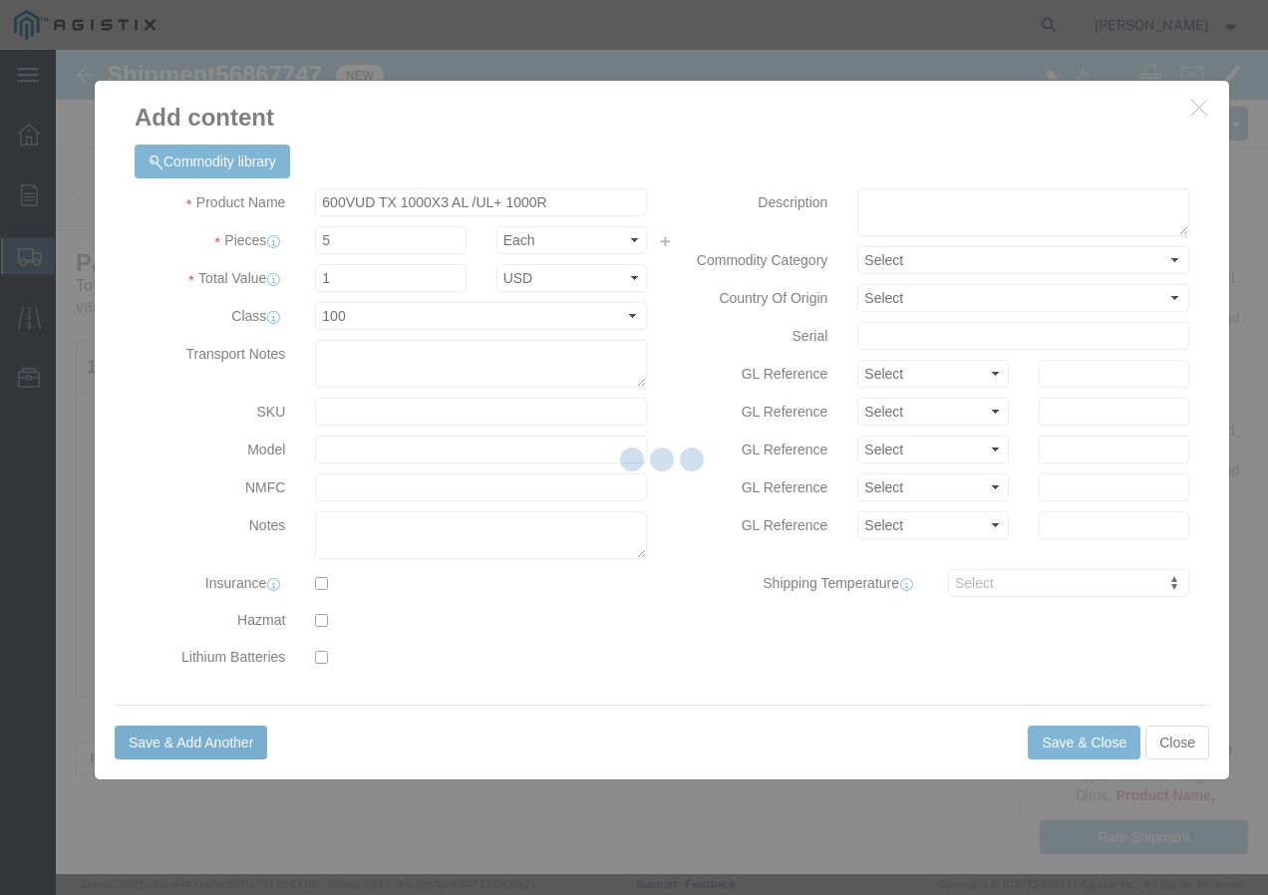
select select "EA"
select select
select select "USD"
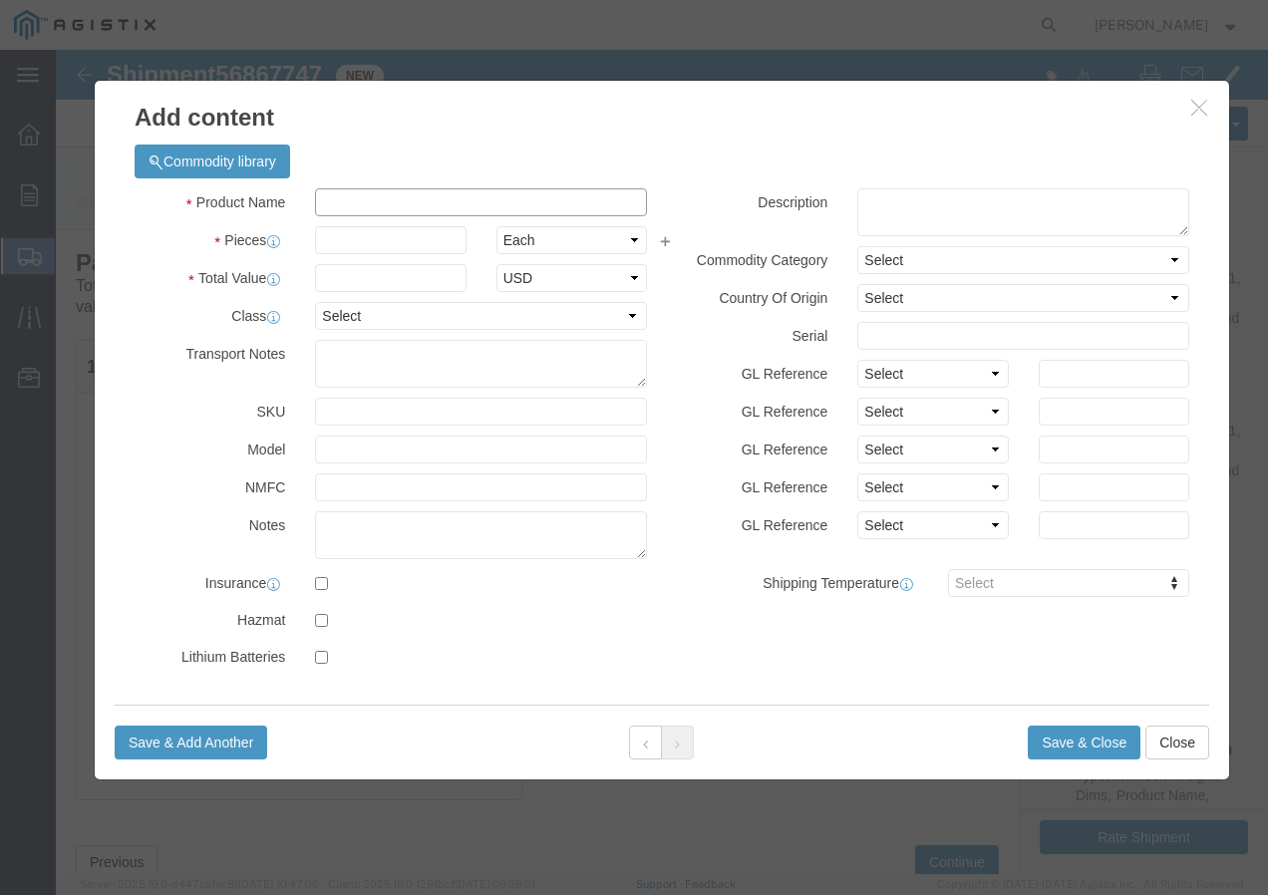
click input "text"
paste input "600VUD [GEOGRAPHIC_DATA]/YES 1/0 Str Al BRENAU 350C"
type input "600VUD [GEOGRAPHIC_DATA]/YES 1/0 Str Al BRENAU 350C"
drag, startPoint x: 278, startPoint y: 194, endPoint x: 258, endPoint y: 213, distance: 27.5
click input "text"
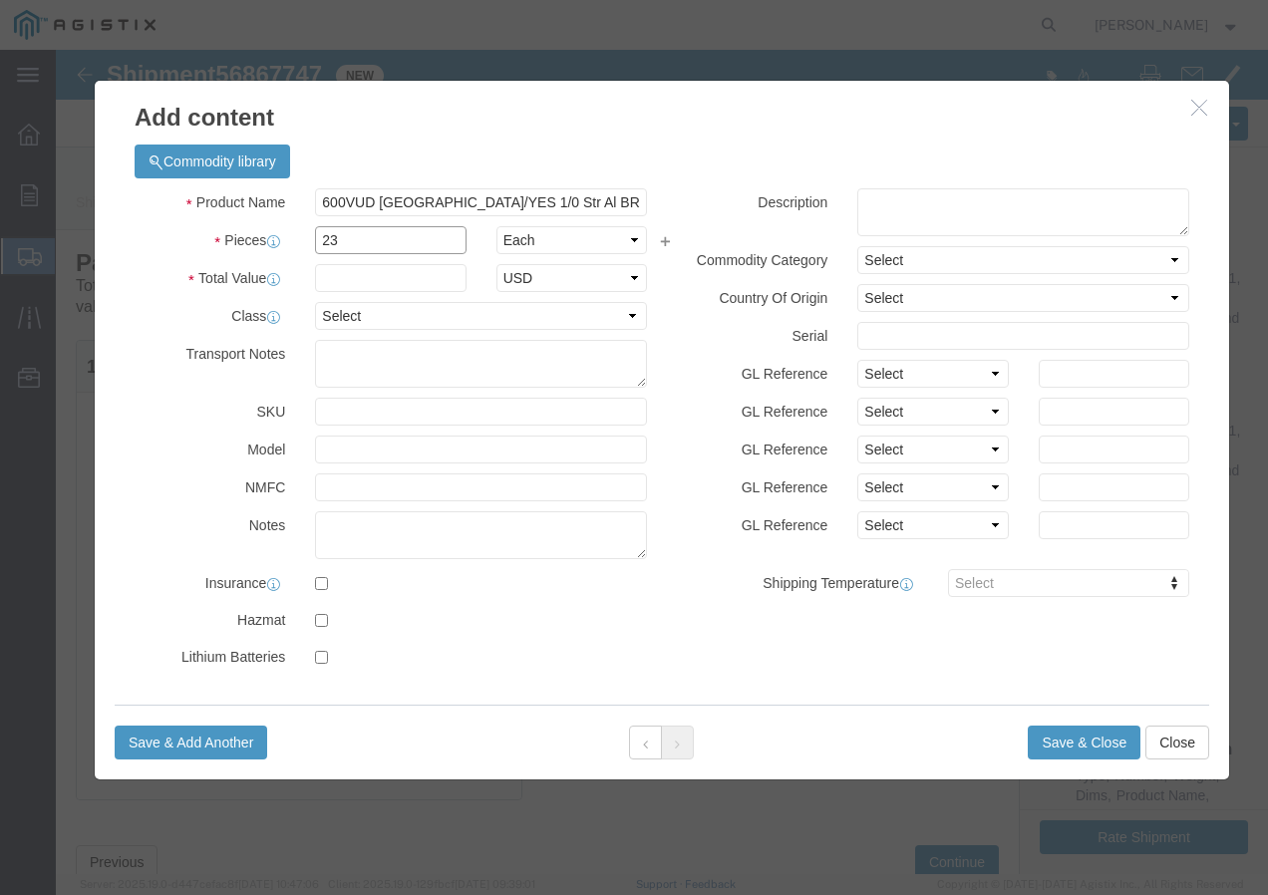
type input "23"
click input "text"
type input "1"
click select "Select 50 55 60 65 70 85 92.5 100 125 175 250 300 400"
select select "100"
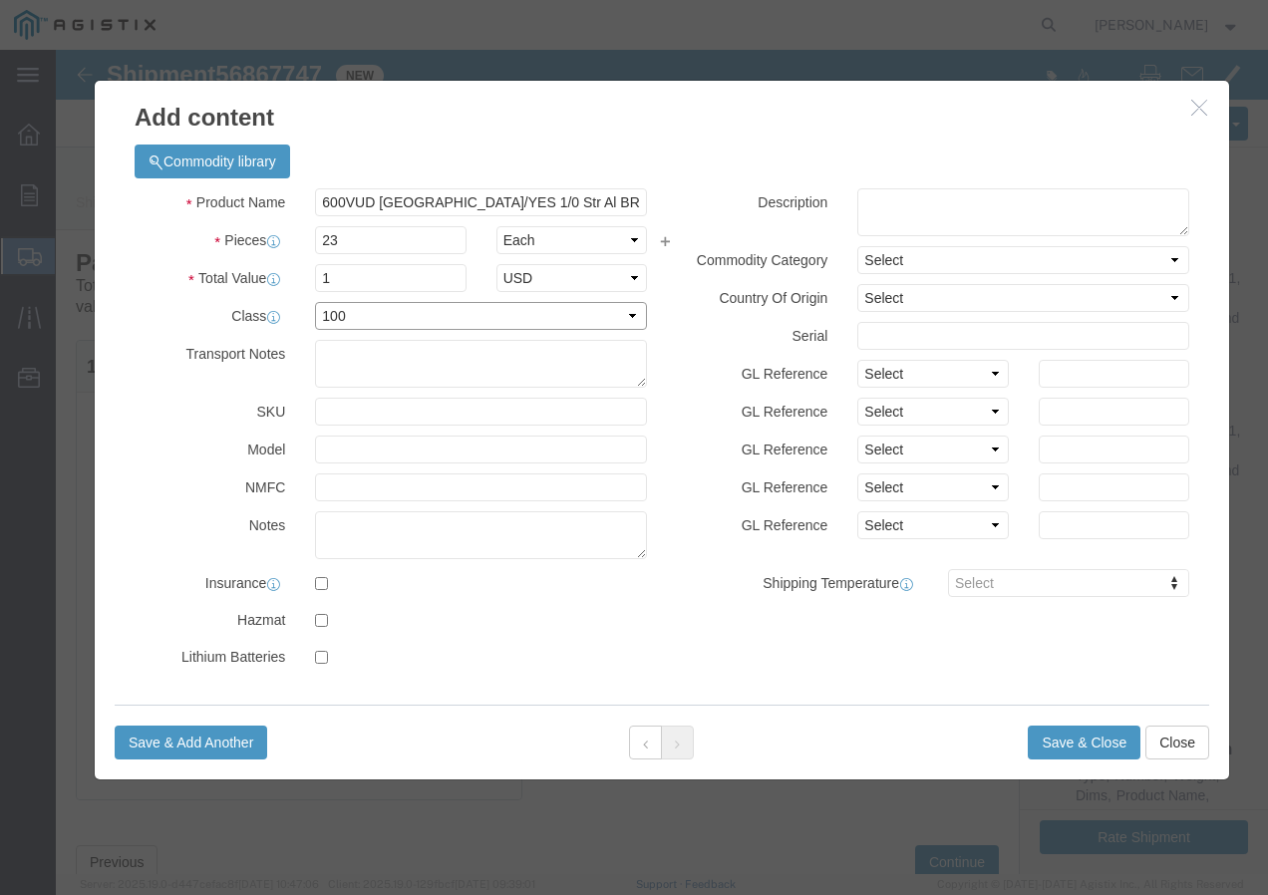
click select "Select 50 55 60 65 70 85 92.5 100 125 175 250 300 400"
click button "Save & Close"
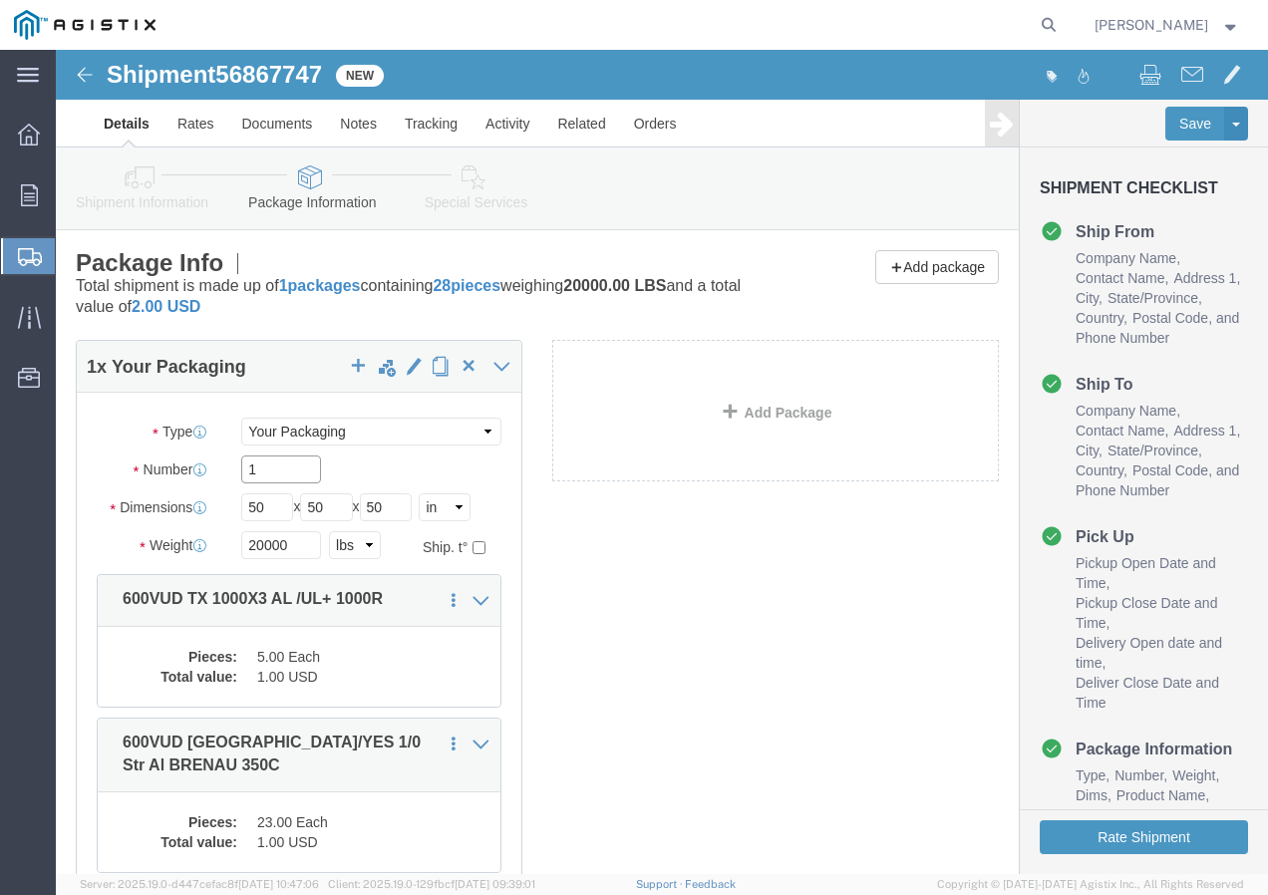
click input "1"
type input "28"
click div "1 x Your Packaging Package Type Select Bulk Bundle(s) Cardboard Box(es) Carton(…"
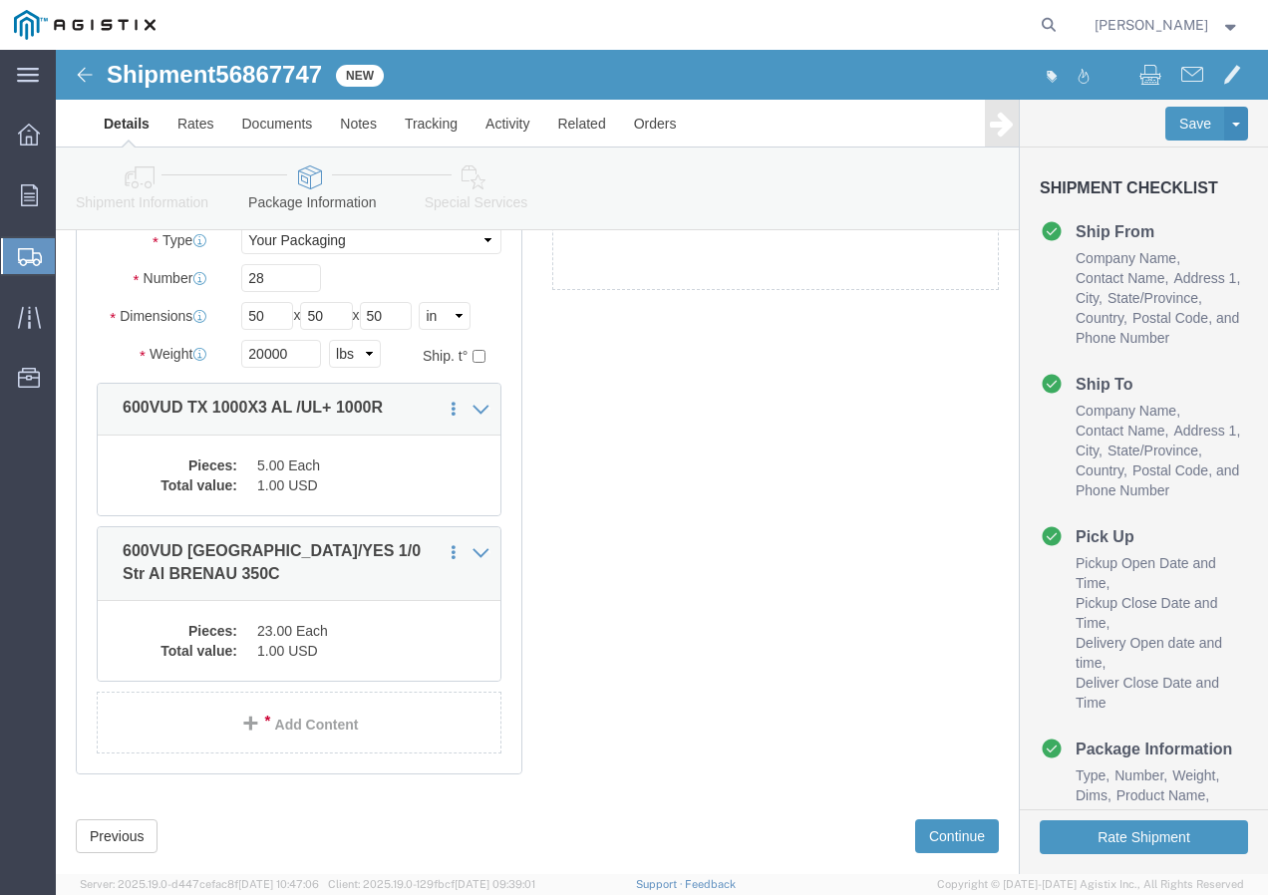
scroll to position [199, 0]
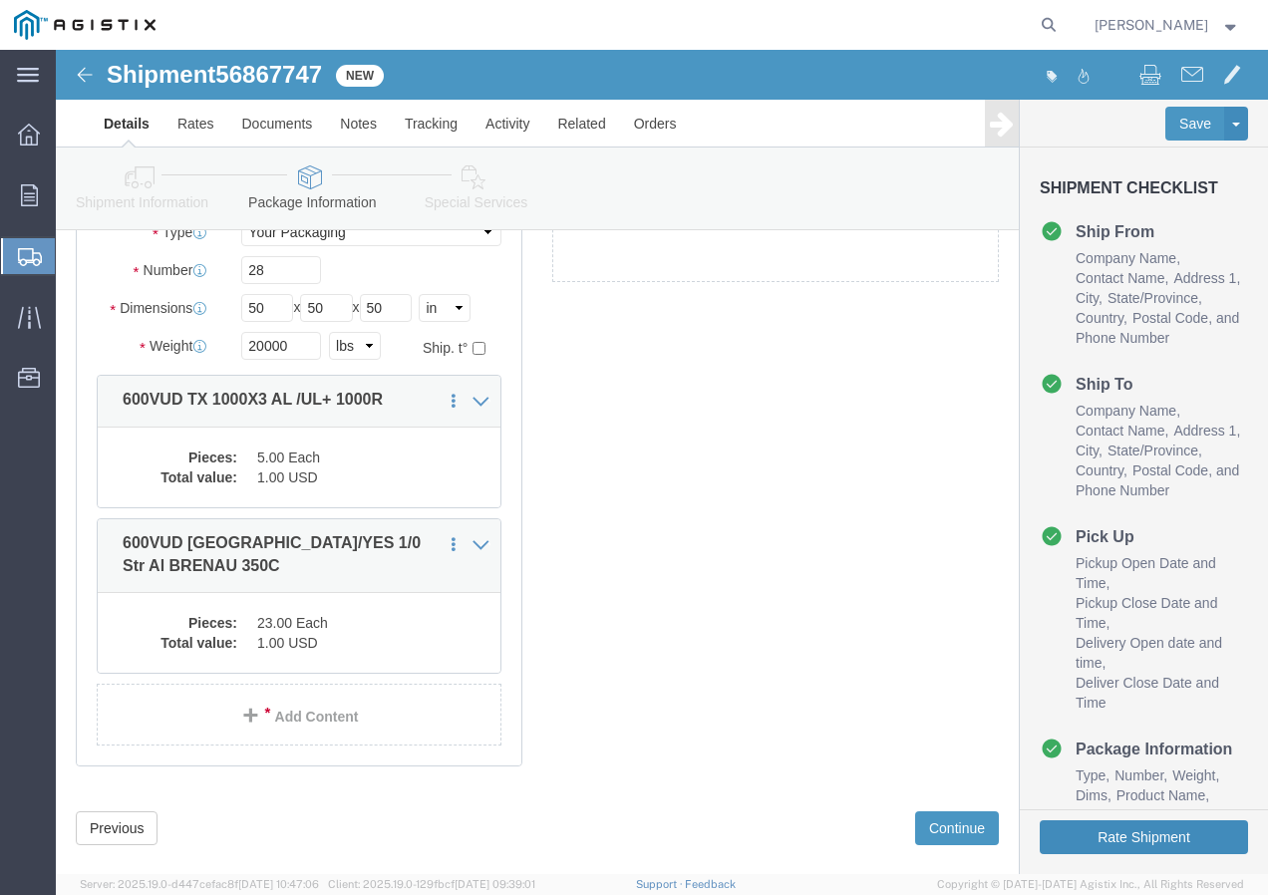
click button "Rate Shipment"
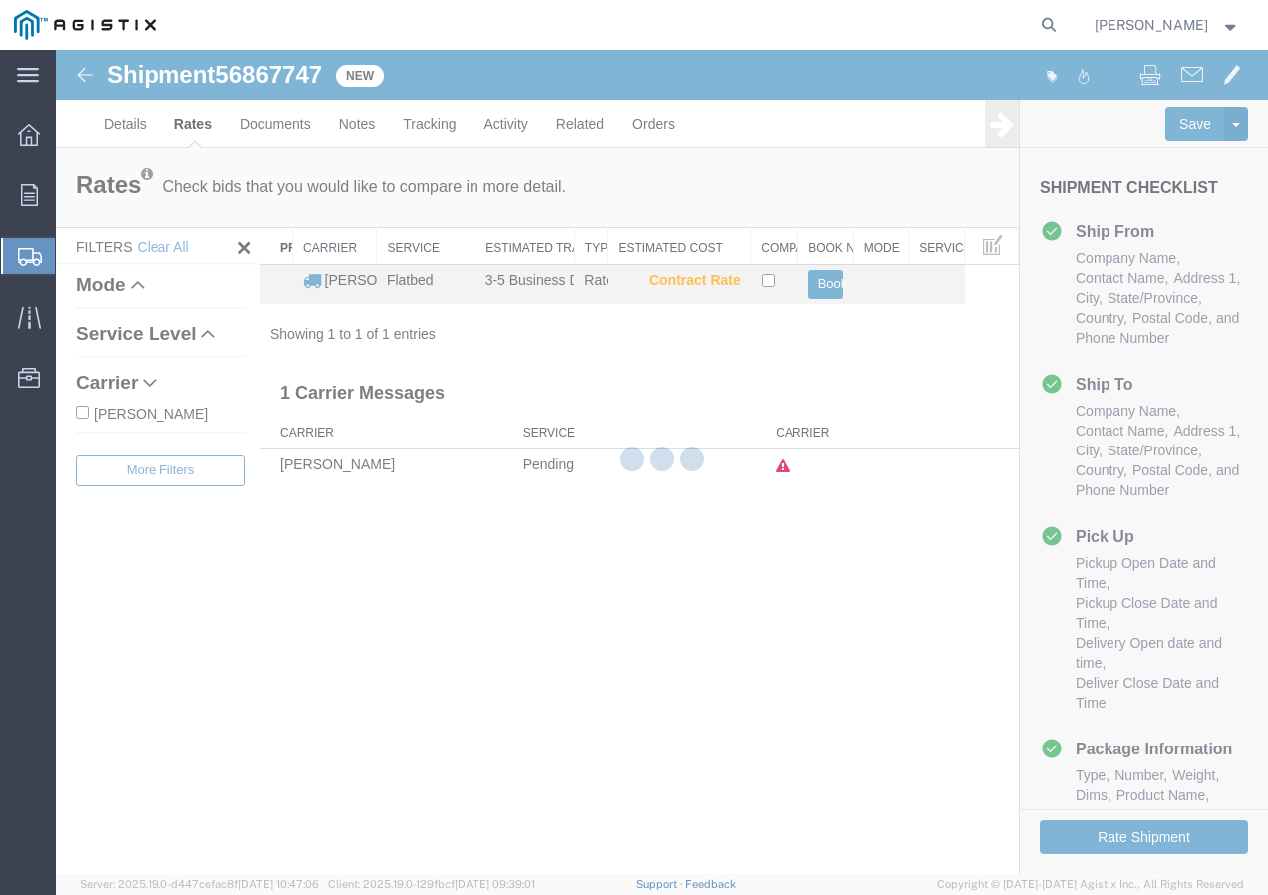
scroll to position [0, 0]
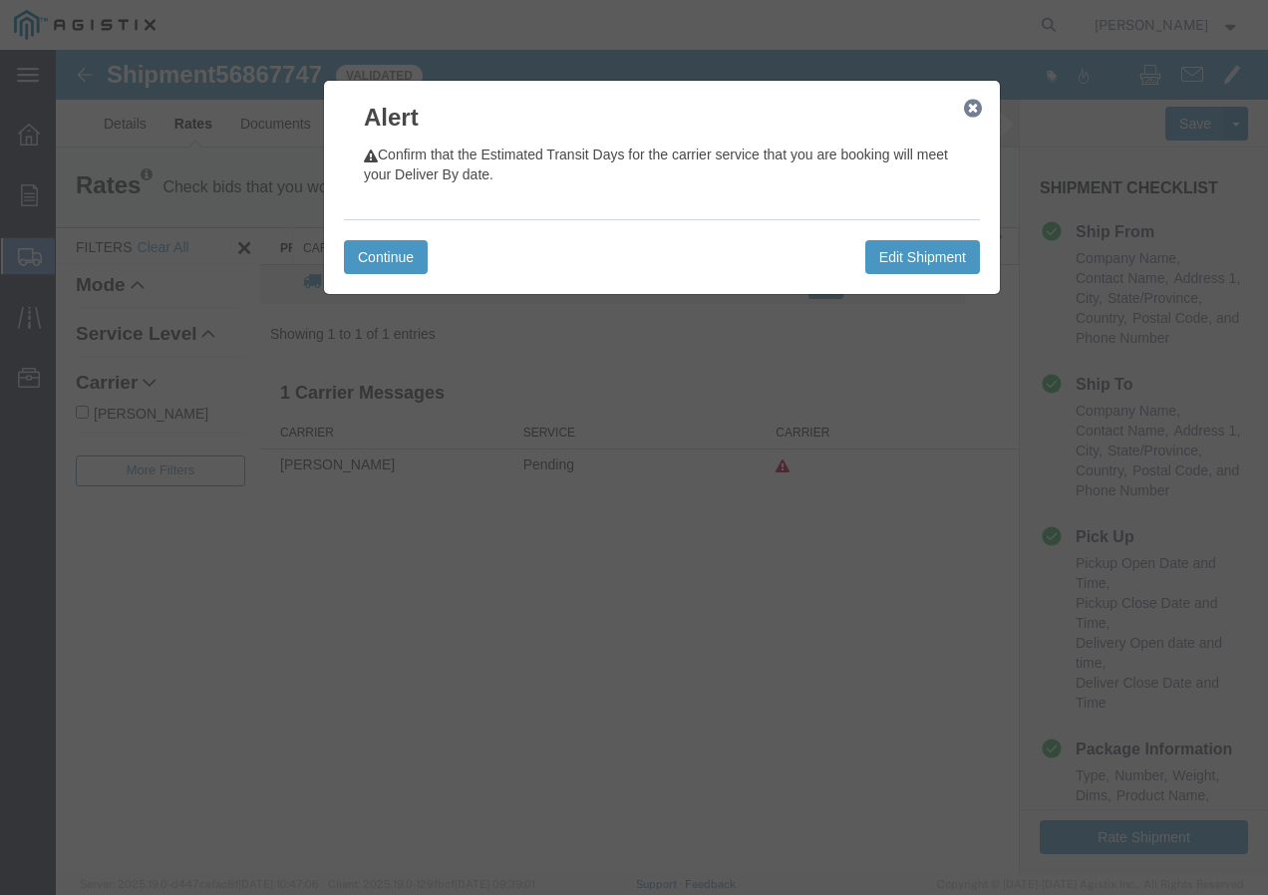
click at [977, 101] on icon "button" at bounding box center [973, 109] width 18 height 16
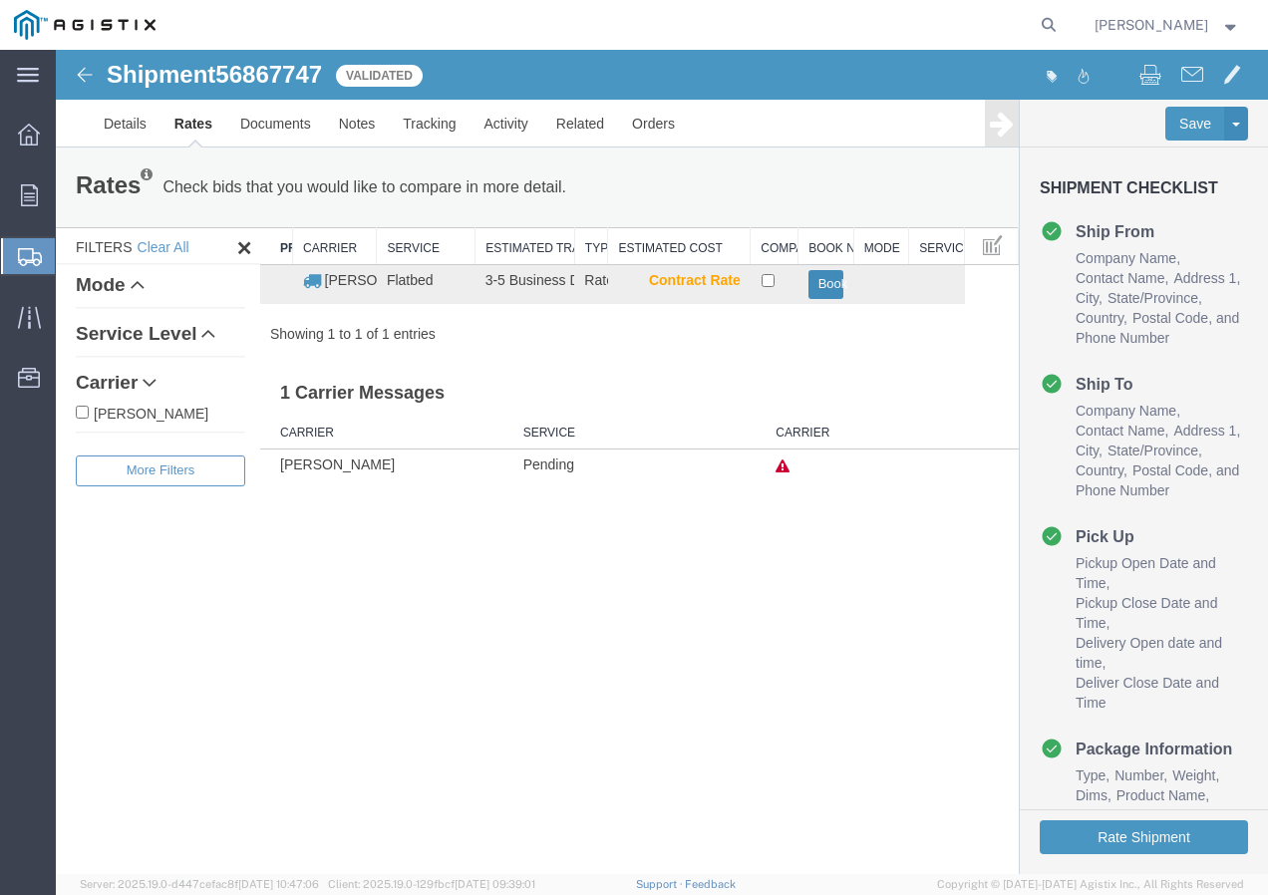
click at [821, 280] on button "Book" at bounding box center [827, 284] width 36 height 29
